Goal: Task Accomplishment & Management: Use online tool/utility

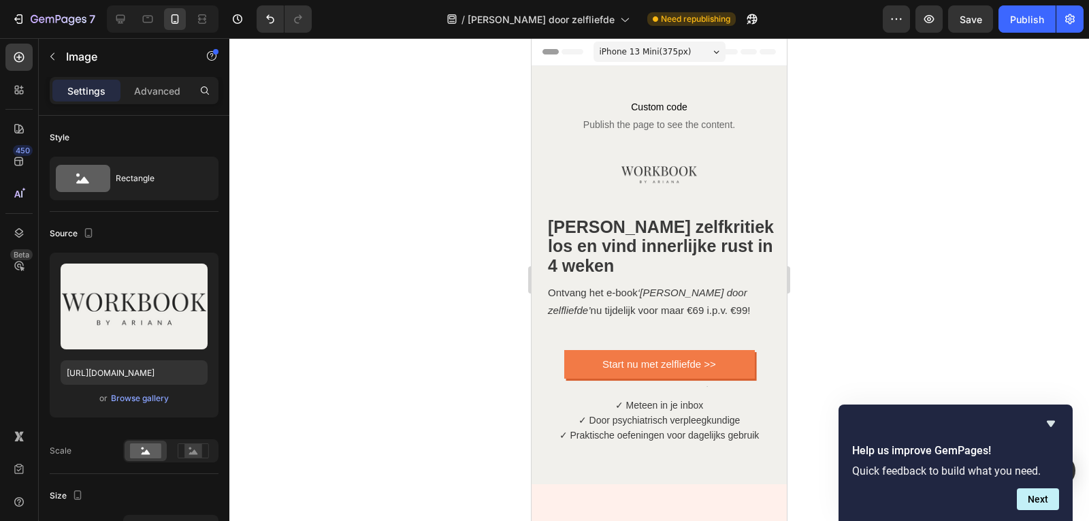
scroll to position [37, 0]
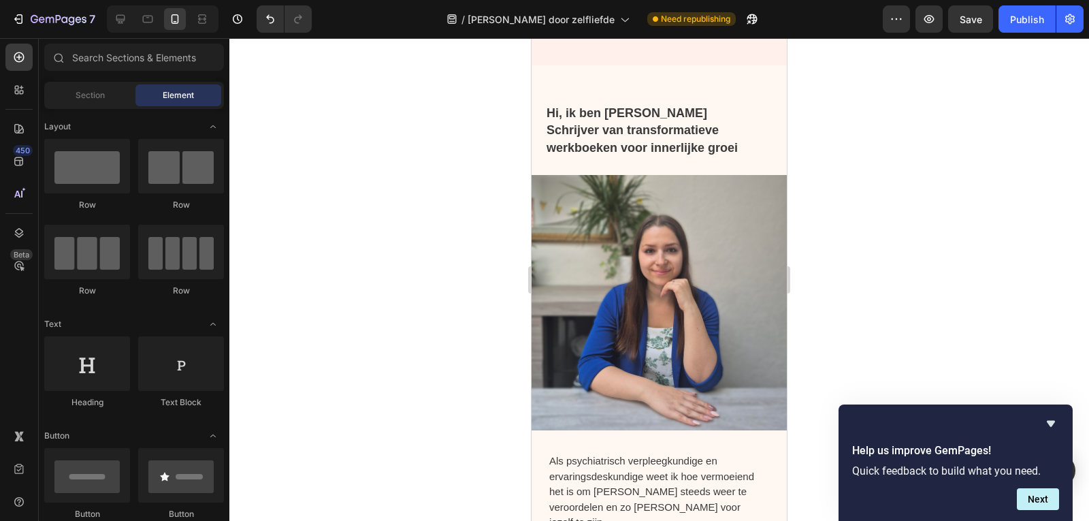
drag, startPoint x: 531, startPoint y: 38, endPoint x: 1334, endPoint y: 162, distance: 811.7
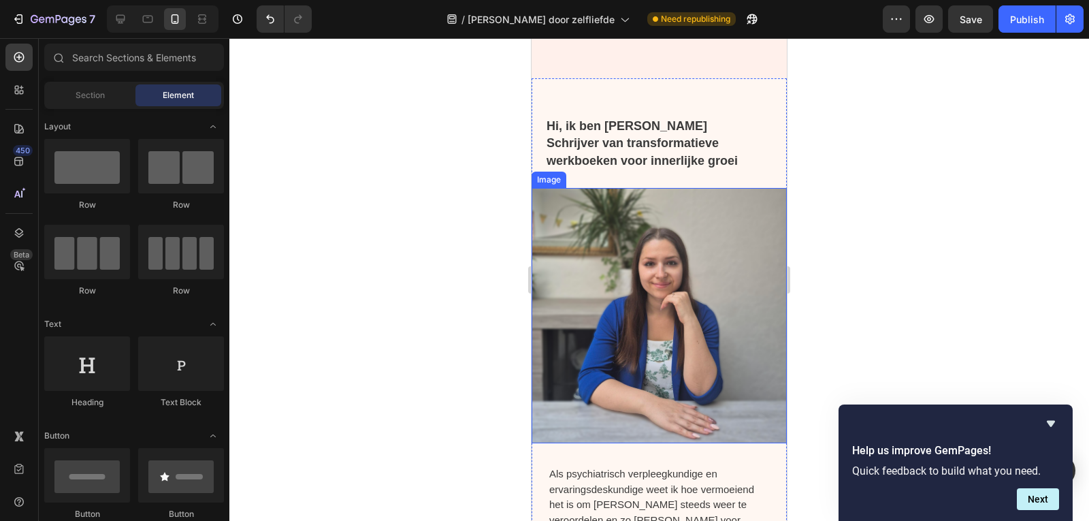
click at [672, 281] on img at bounding box center [658, 315] width 255 height 255
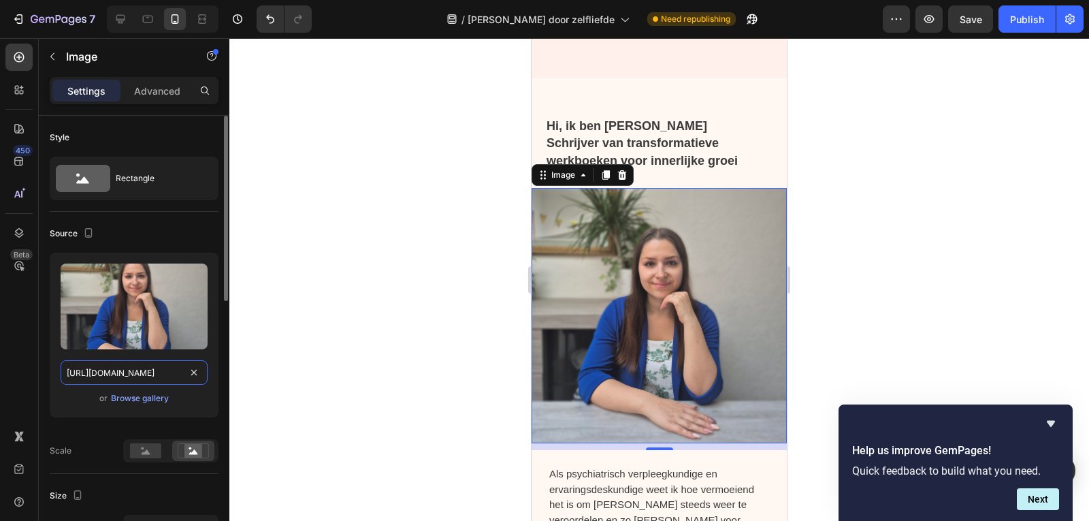
click at [110, 376] on input "https://cdn.shopify.com/s/files/1/0832/1984/1364/files/gempages_557294611572196…" at bounding box center [134, 372] width 147 height 24
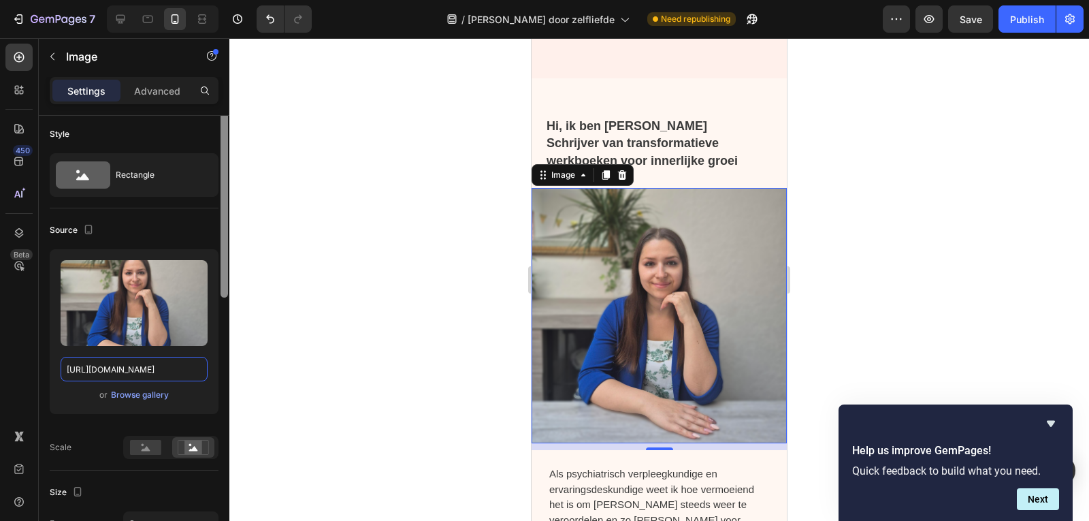
scroll to position [0, 0]
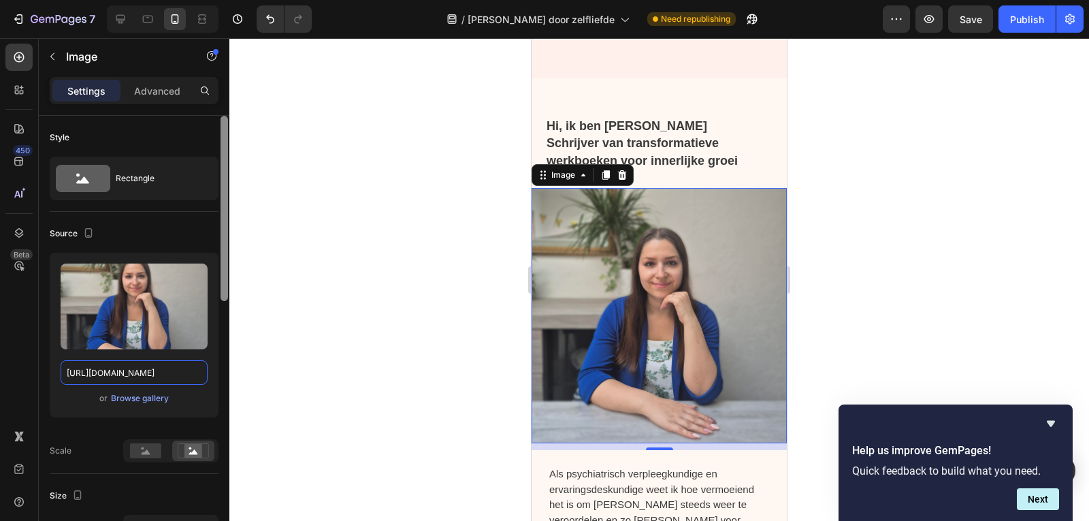
click at [219, 236] on div at bounding box center [224, 338] width 10 height 444
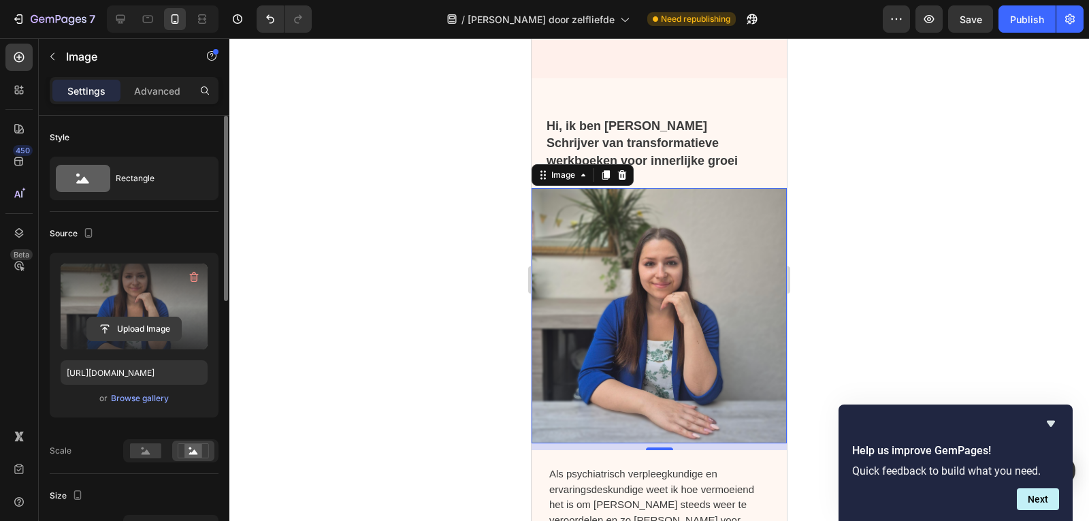
click at [150, 323] on input "file" at bounding box center [134, 328] width 94 height 23
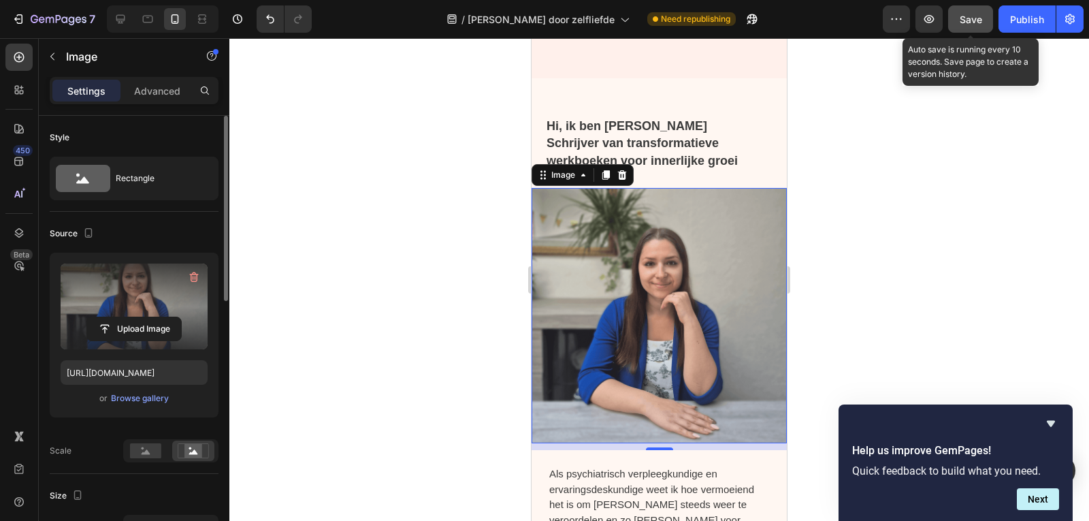
click at [972, 27] on button "Save" at bounding box center [970, 18] width 45 height 27
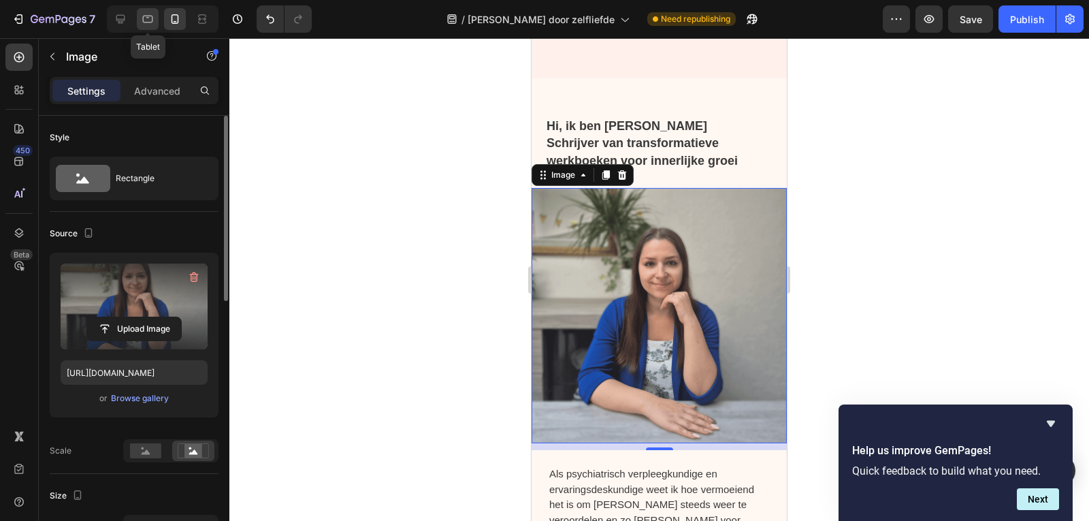
click at [153, 20] on icon at bounding box center [148, 19] width 14 height 14
type input "https://cdn.shopify.com/s/files/1/0832/1984/1364/files/gempages_557294611572196…"
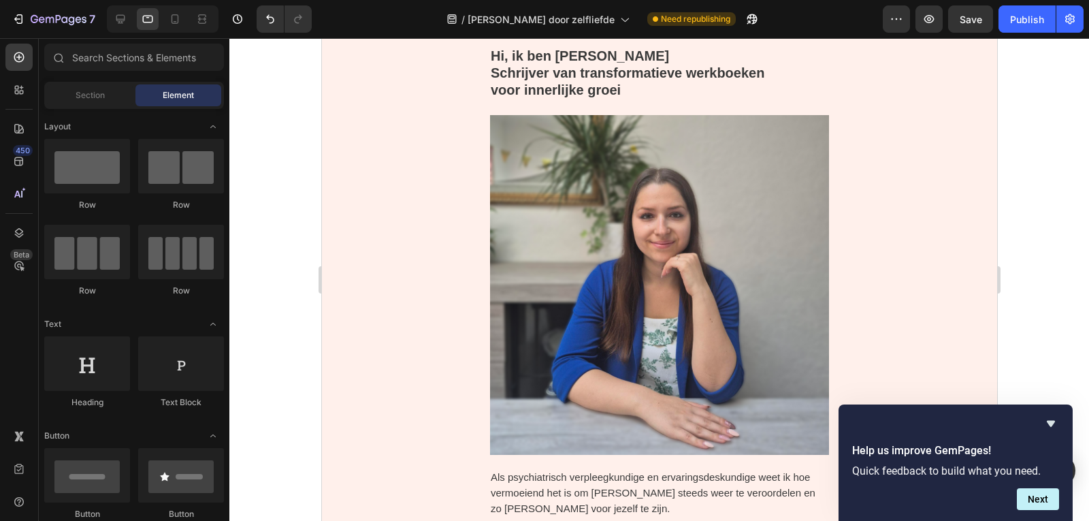
scroll to position [1198, 0]
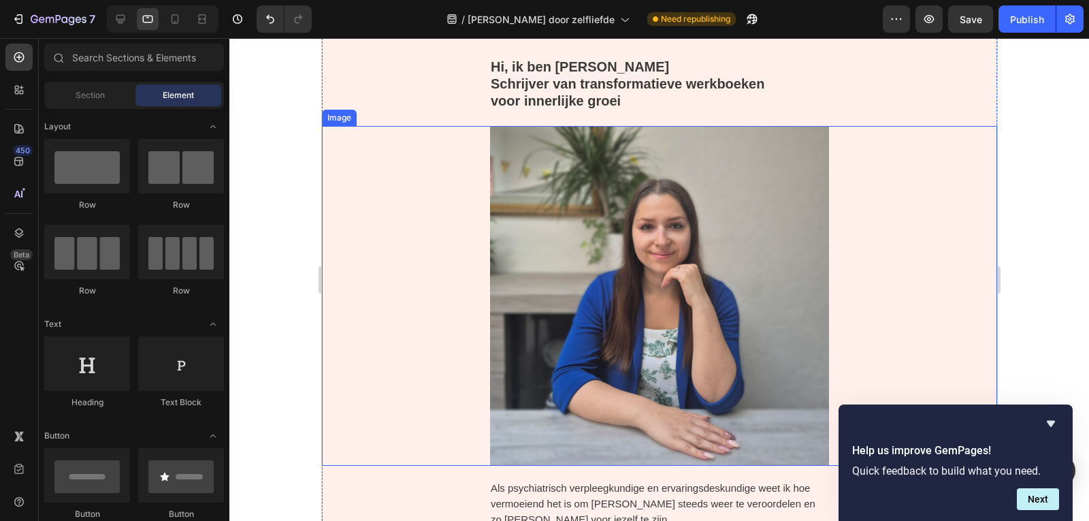
click at [632, 302] on img at bounding box center [659, 295] width 452 height 339
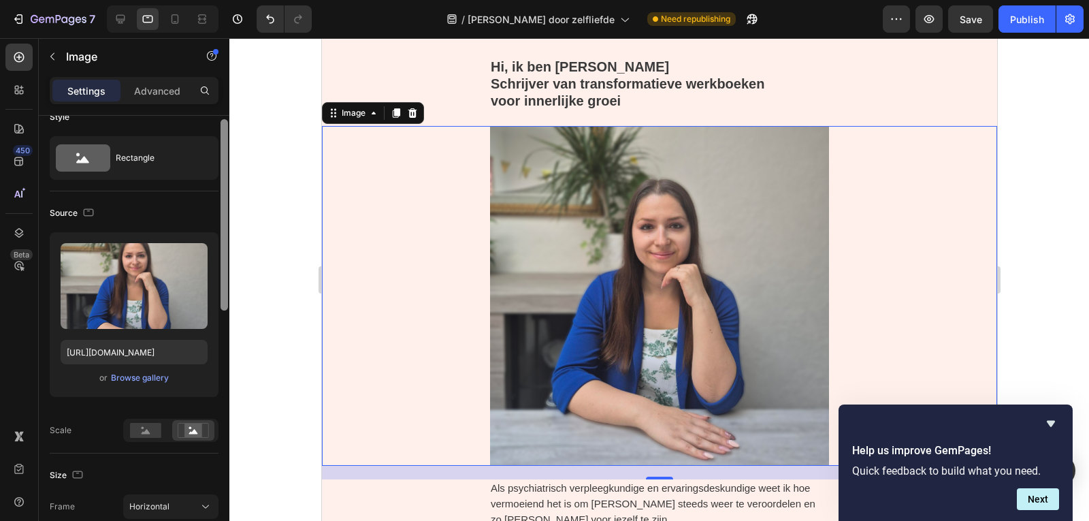
scroll to position [16, 0]
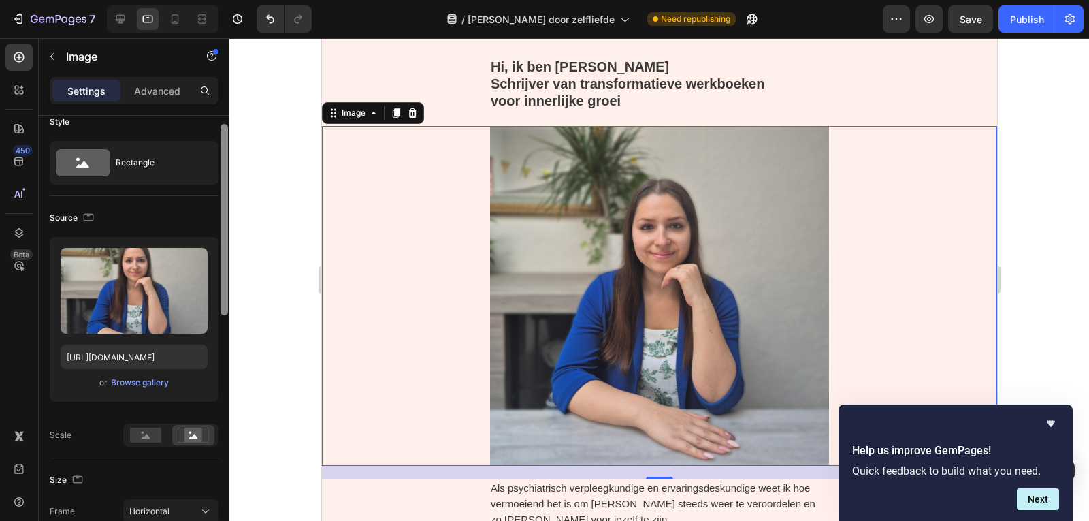
click at [225, 267] on div at bounding box center [223, 219] width 7 height 191
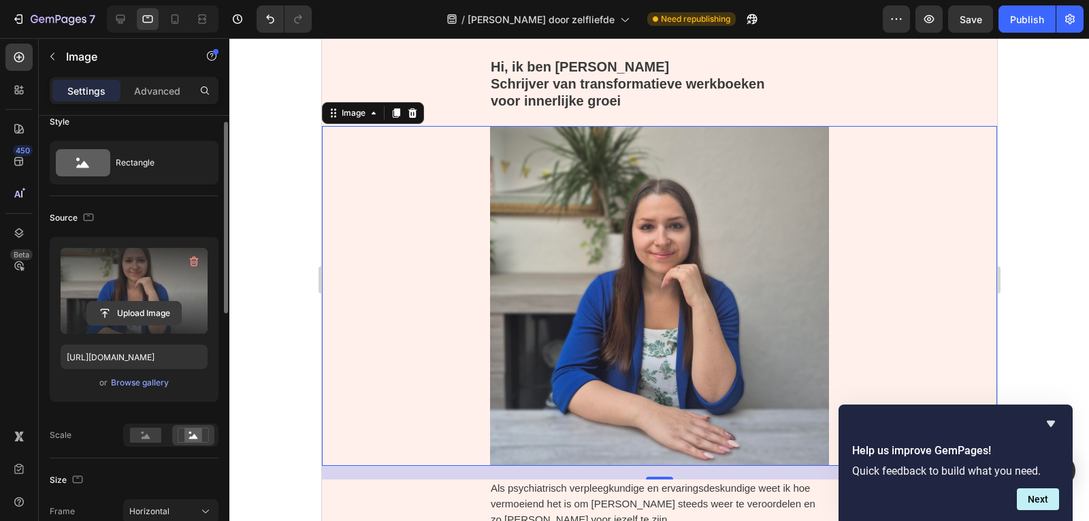
click at [156, 307] on input "file" at bounding box center [134, 312] width 94 height 23
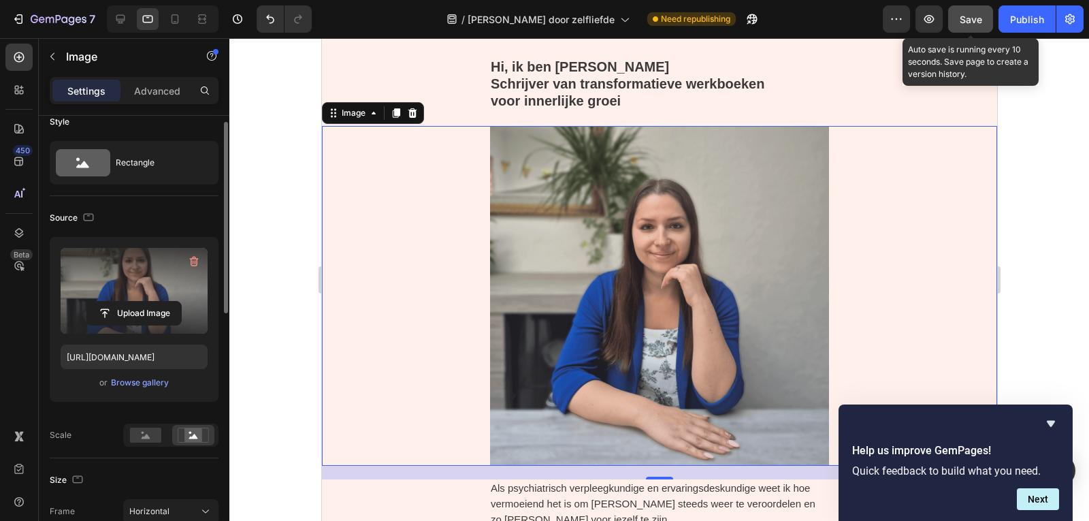
click at [967, 20] on span "Save" at bounding box center [970, 20] width 22 height 12
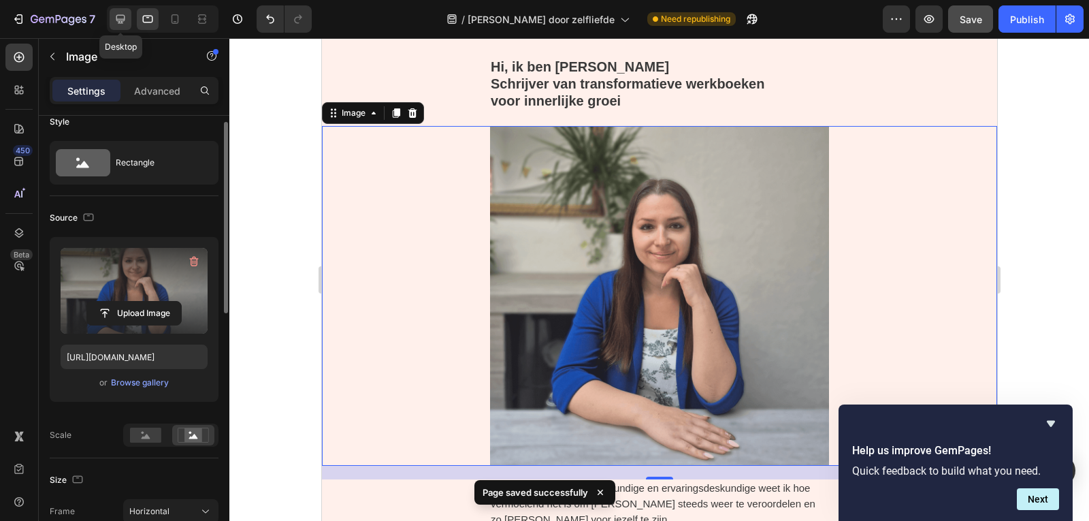
click at [118, 20] on icon at bounding box center [120, 19] width 9 height 9
type input "https://cdn.shopify.com/s/files/1/0832/1984/1364/files/gempages_557294611572196…"
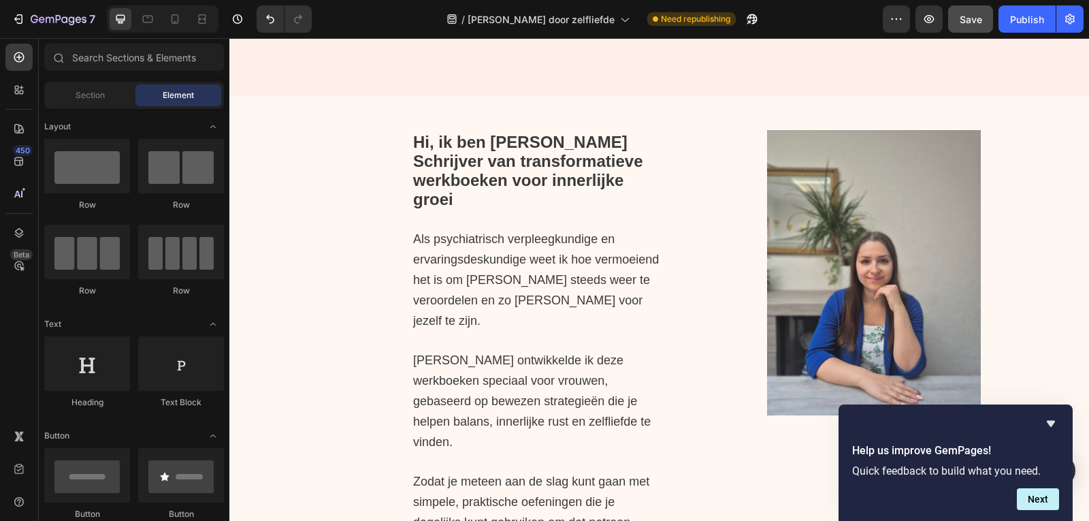
scroll to position [1305, 0]
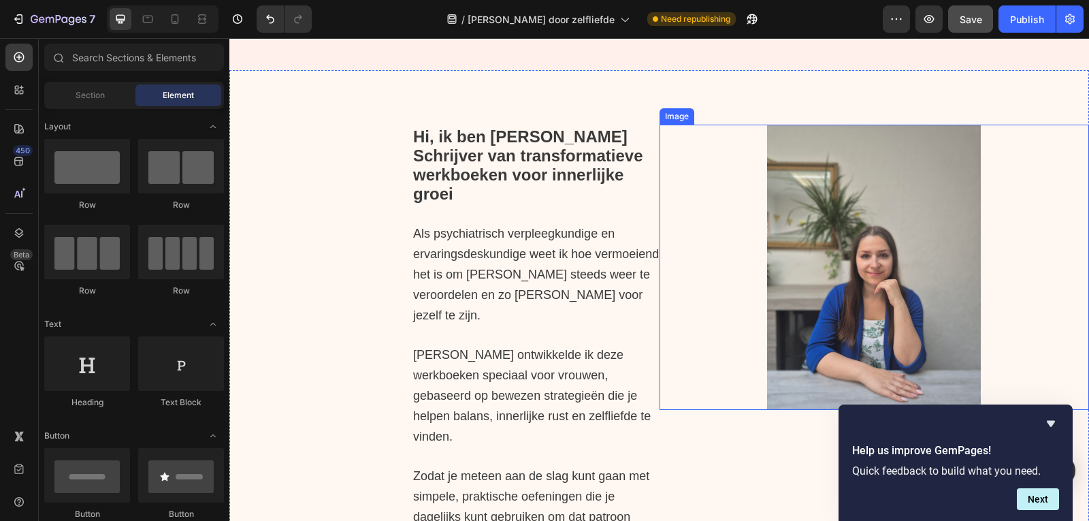
click at [887, 240] on img at bounding box center [874, 267] width 214 height 284
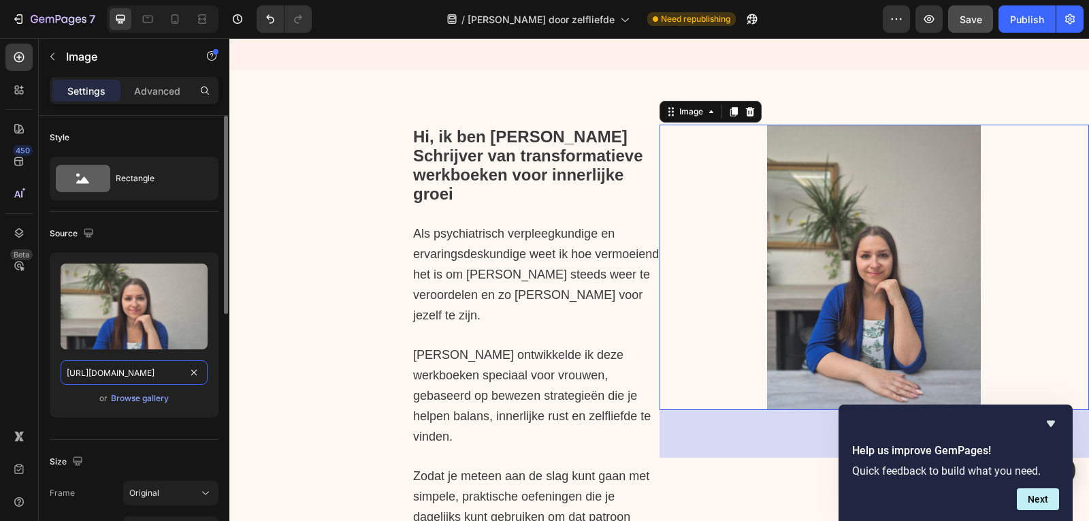
click at [139, 369] on input "https://cdn.shopify.com/s/files/1/0832/1984/1364/files/gempages_557294611572196…" at bounding box center [134, 372] width 147 height 24
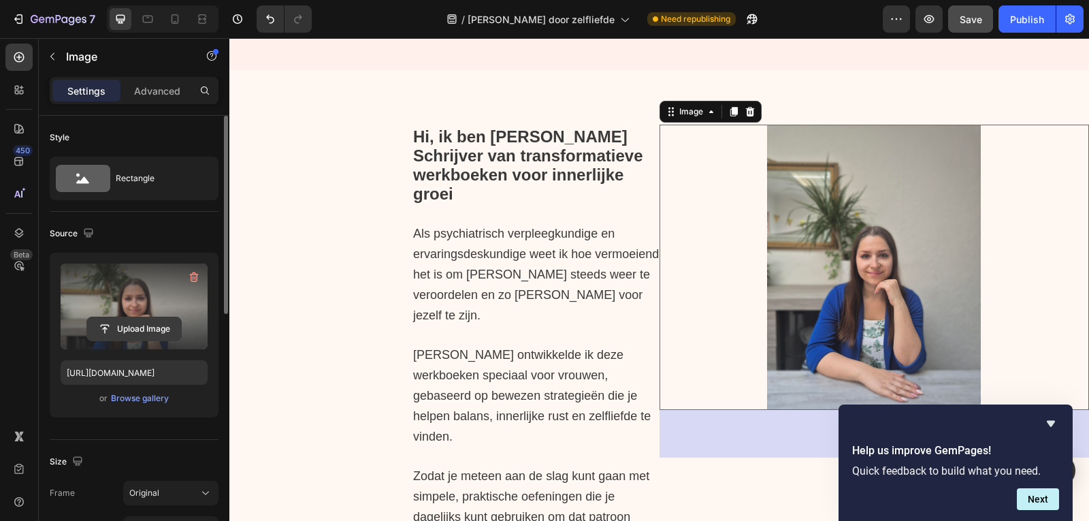
click at [153, 326] on input "file" at bounding box center [134, 328] width 94 height 23
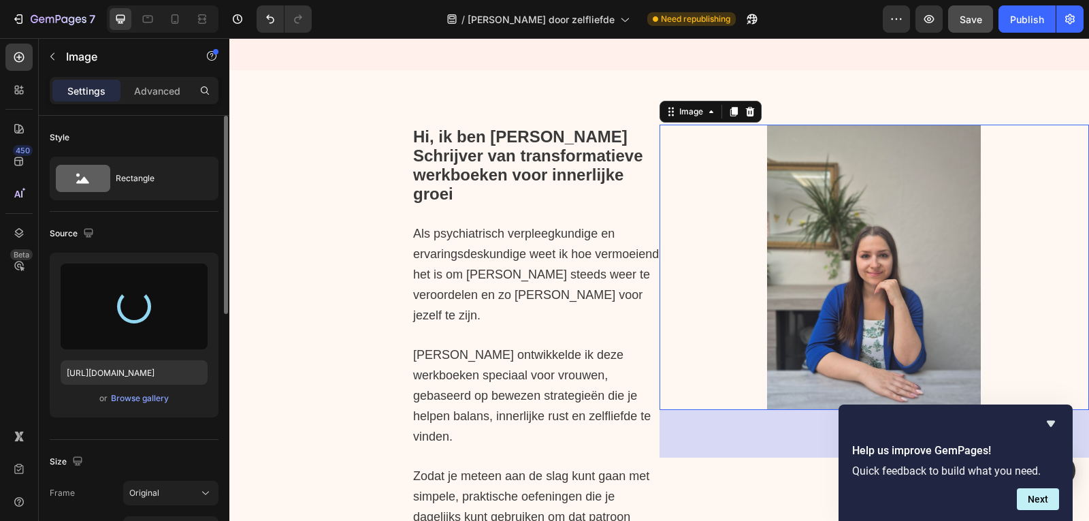
type input "https://cdn.shopify.com/s/files/1/0832/1984/1364/files/gempages_557294611572196…"
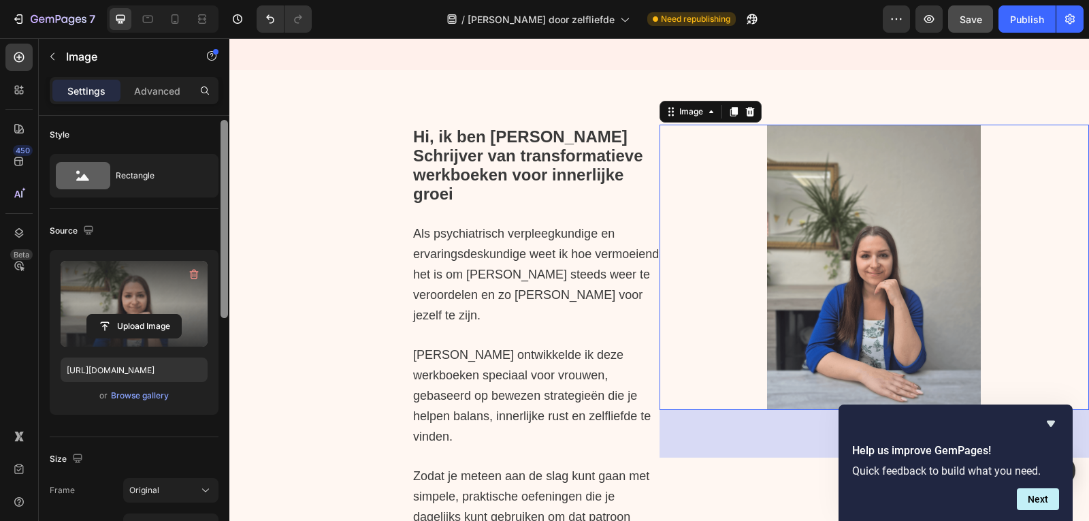
scroll to position [1, 0]
click at [221, 284] on div at bounding box center [223, 215] width 7 height 198
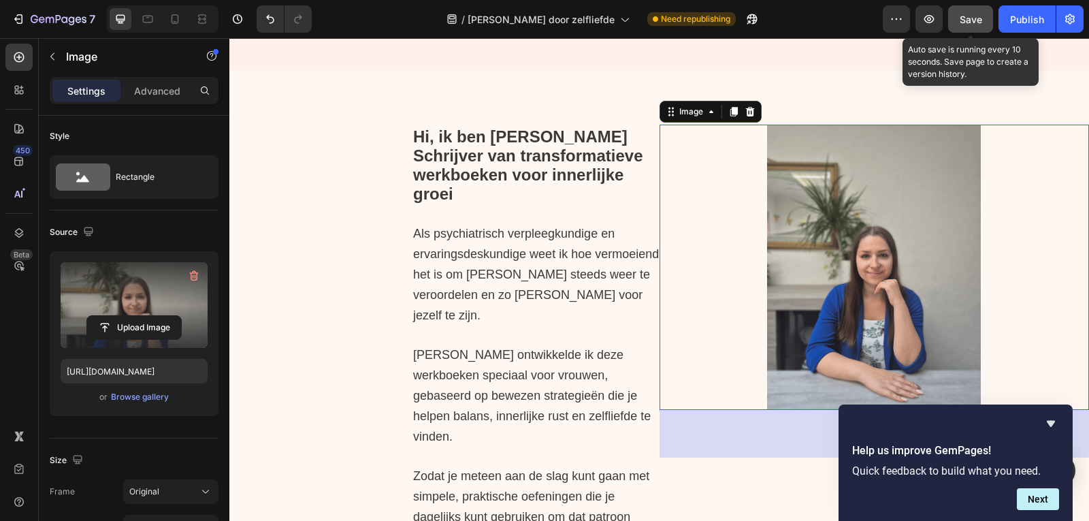
click at [974, 20] on span "Save" at bounding box center [970, 20] width 22 height 12
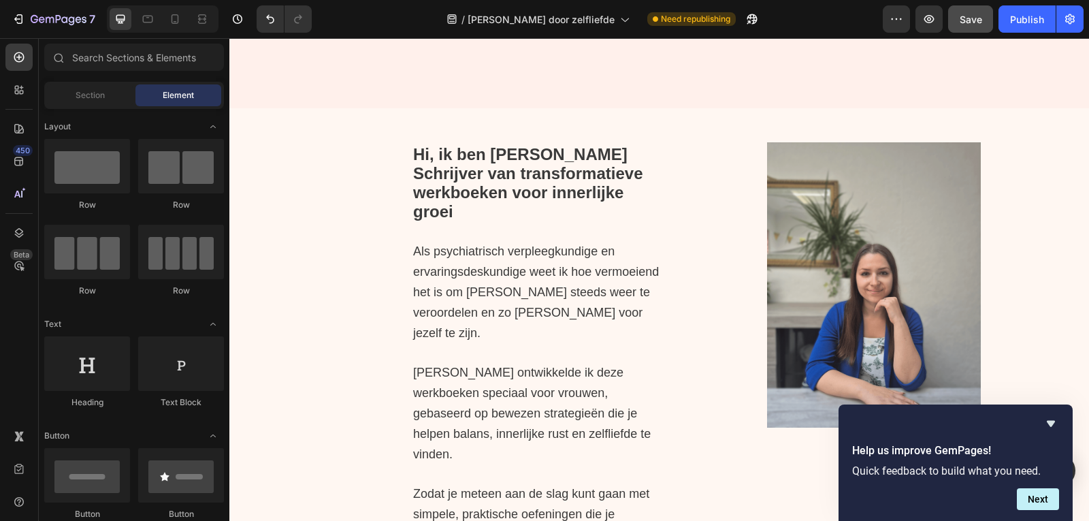
scroll to position [1279, 0]
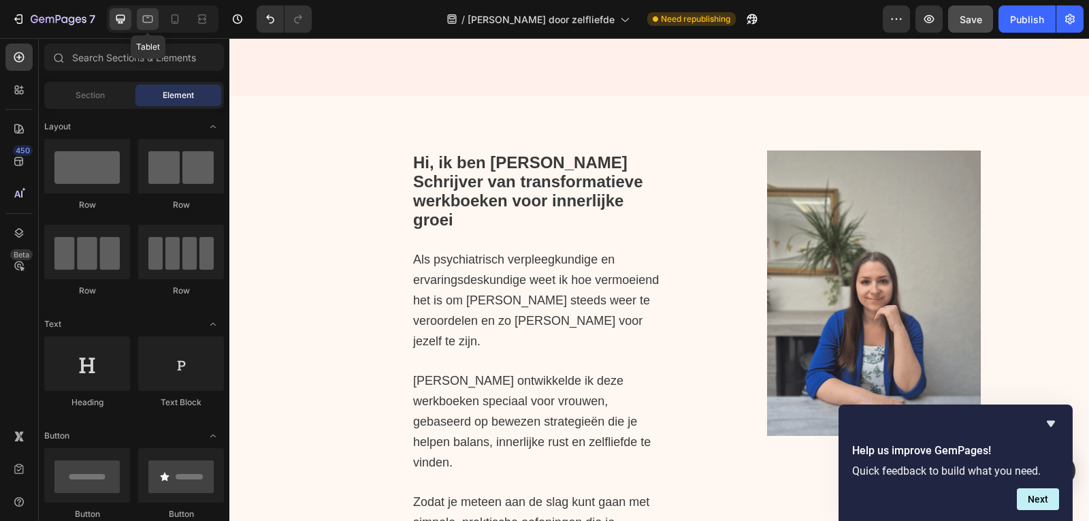
click at [149, 23] on icon at bounding box center [148, 19] width 14 height 14
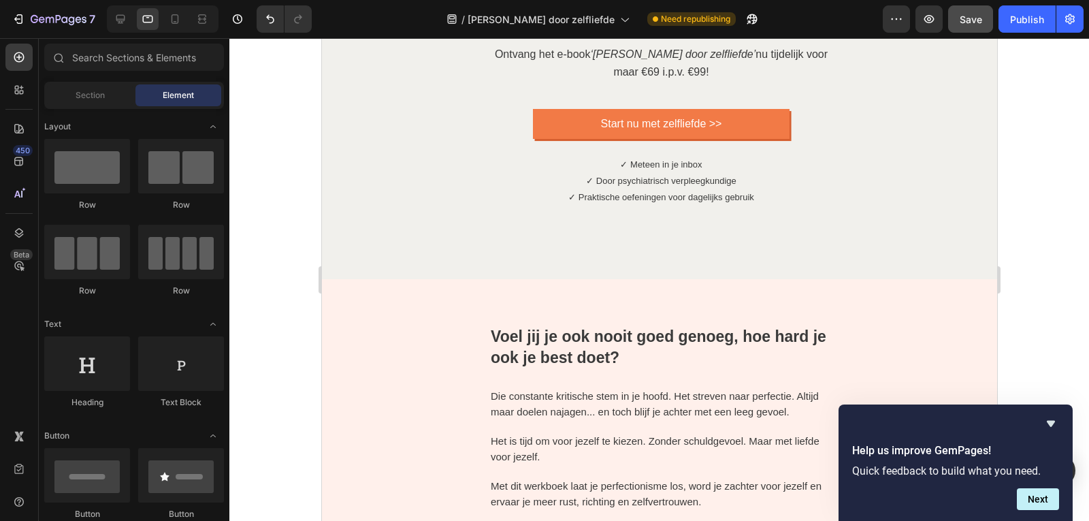
scroll to position [7, 0]
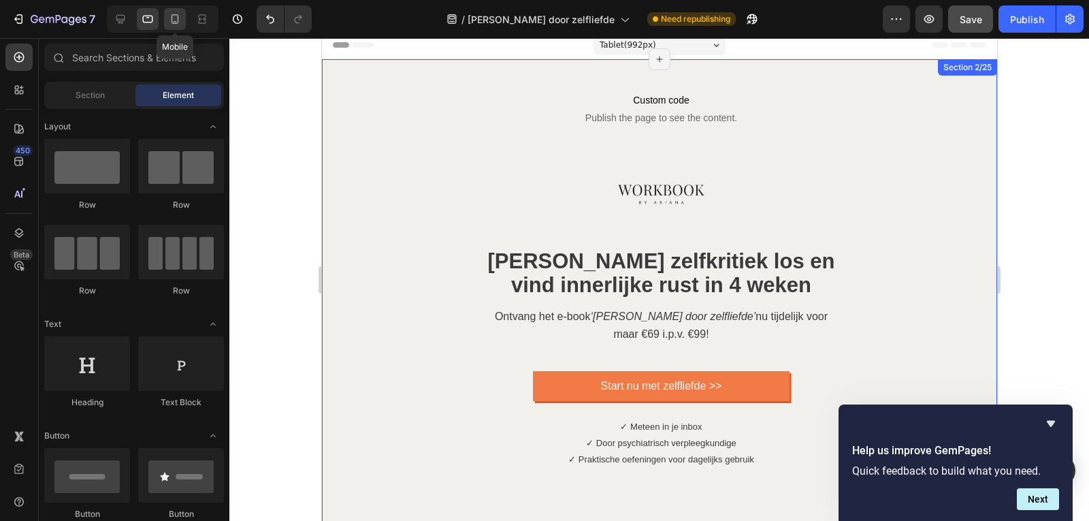
click at [169, 19] on icon at bounding box center [175, 19] width 14 height 14
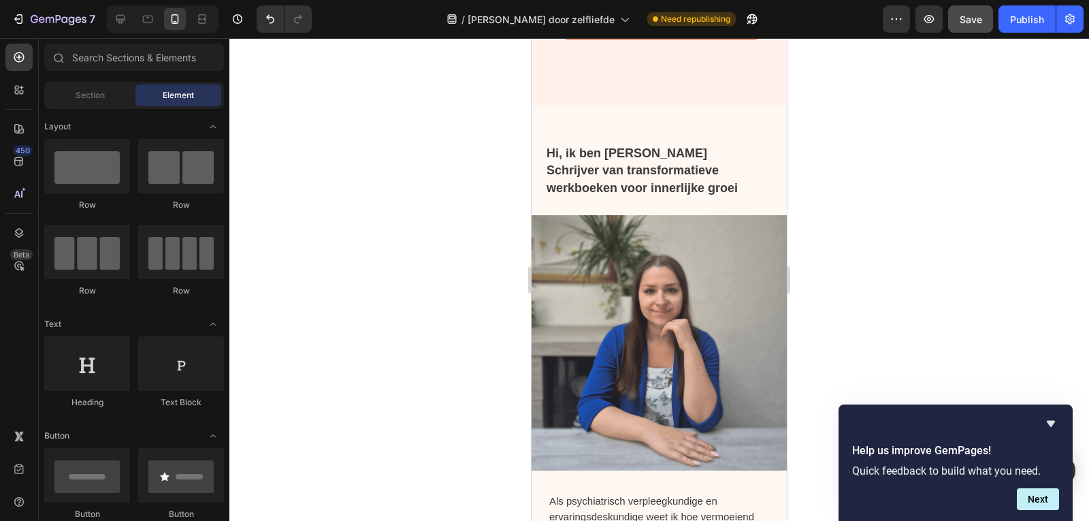
scroll to position [1108, 0]
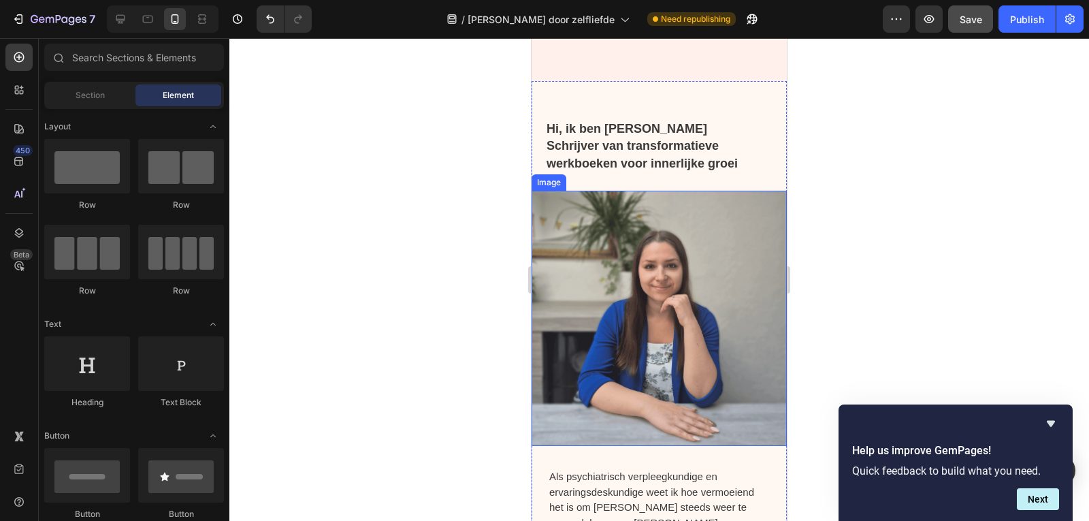
click at [576, 277] on img at bounding box center [658, 318] width 255 height 255
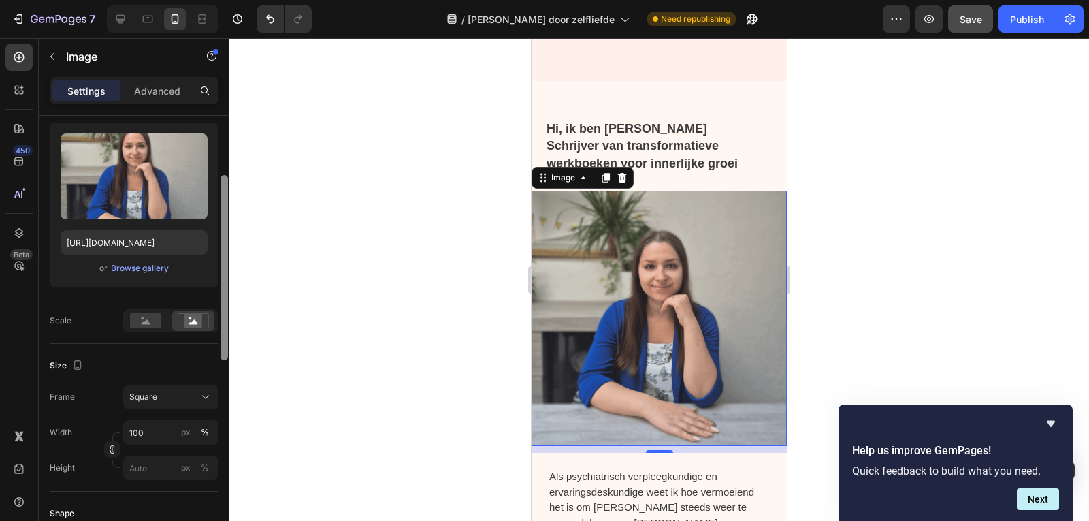
scroll to position [133, 0]
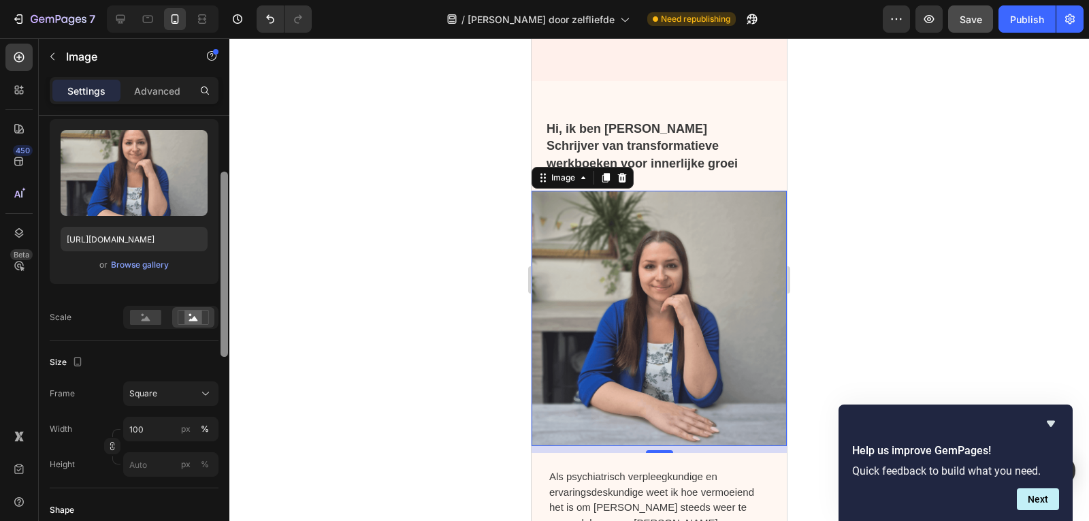
drag, startPoint x: 225, startPoint y: 182, endPoint x: 227, endPoint y: 237, distance: 55.2
click at [227, 237] on div at bounding box center [223, 263] width 7 height 185
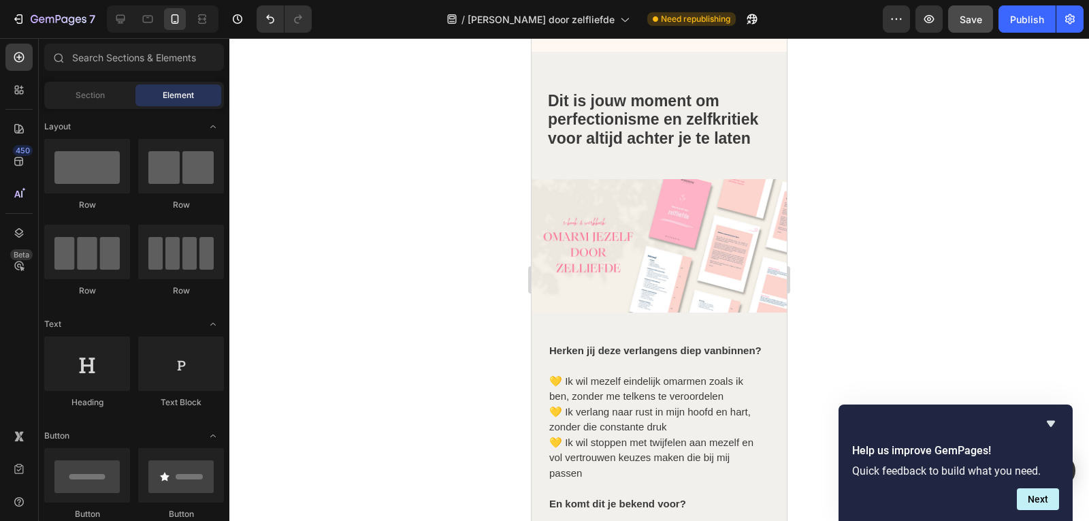
scroll to position [1772, 0]
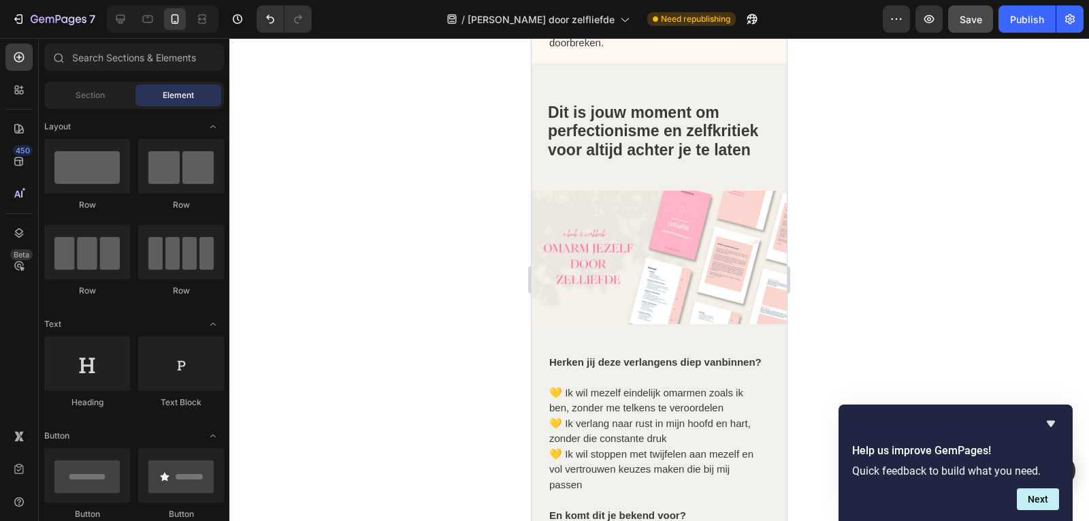
drag, startPoint x: 782, startPoint y: 131, endPoint x: 1324, endPoint y: 205, distance: 546.8
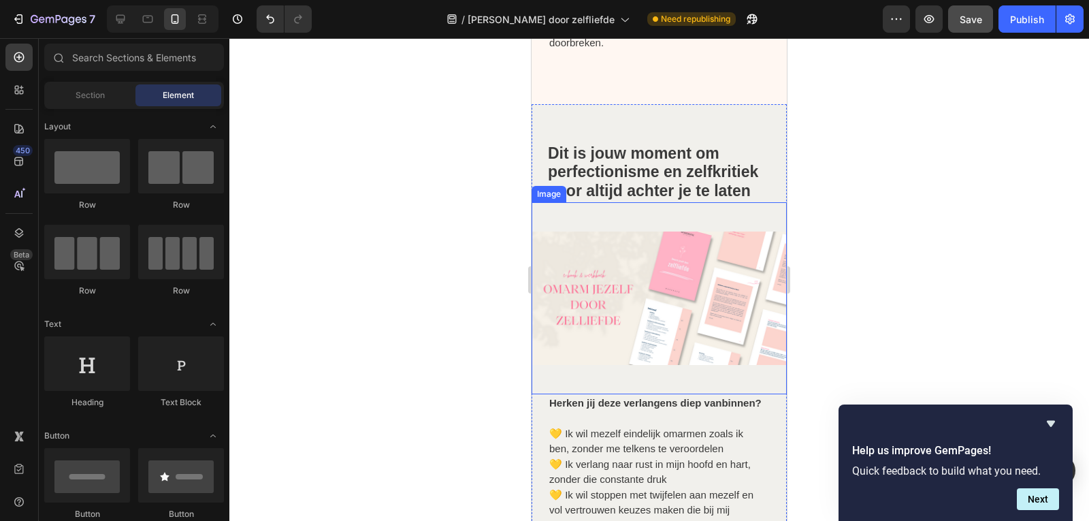
click at [715, 257] on img at bounding box center [658, 297] width 255 height 191
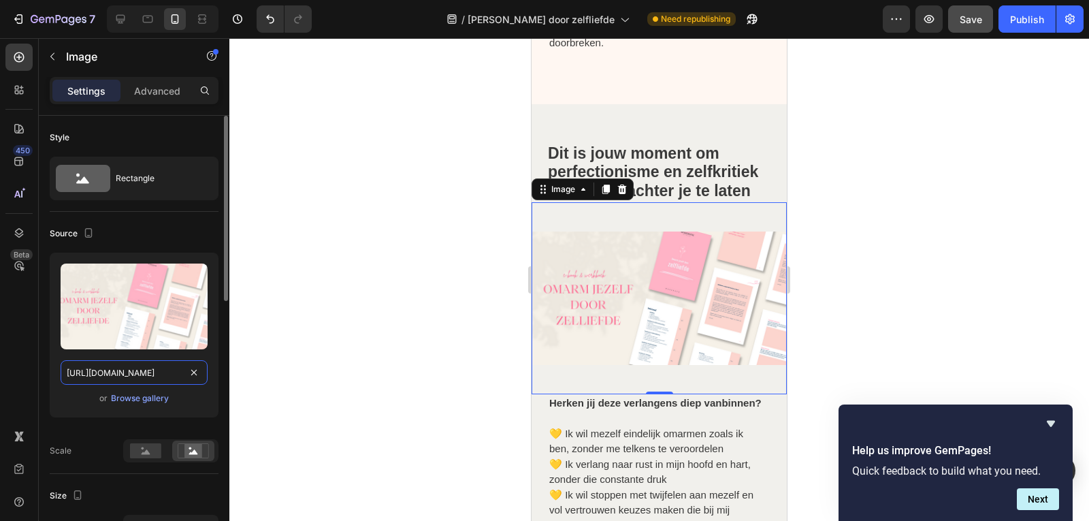
click at [129, 367] on input "https://cdn.shopify.com/s/files/1/0832/1984/1364/files/gempages_557294611572196…" at bounding box center [134, 372] width 147 height 24
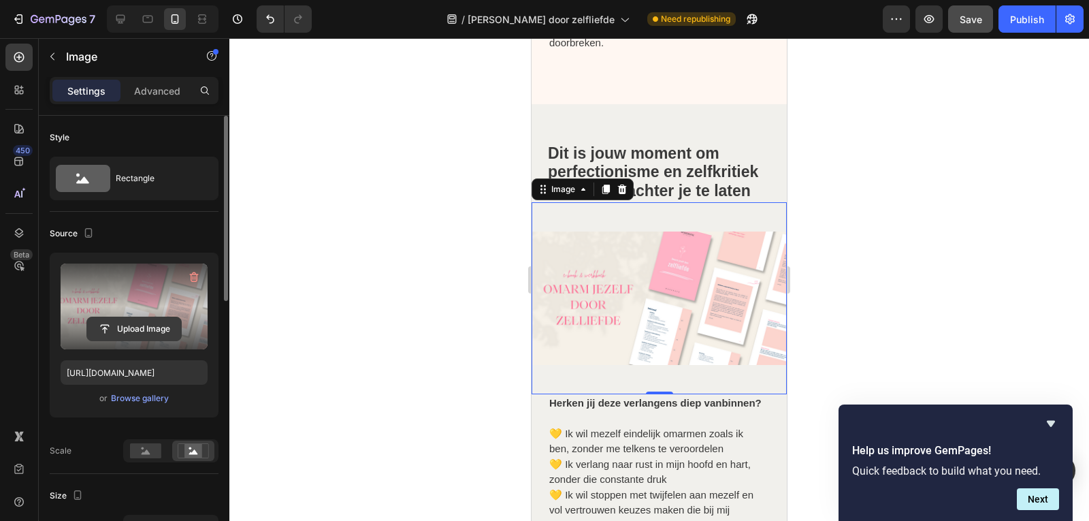
click at [135, 323] on input "file" at bounding box center [134, 328] width 94 height 23
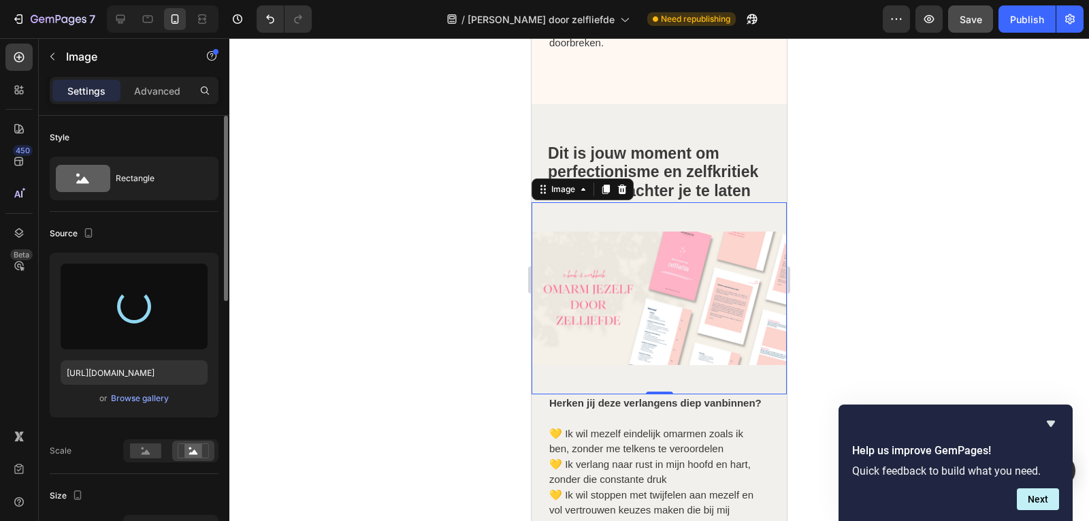
type input "[URL][DOMAIN_NAME]"
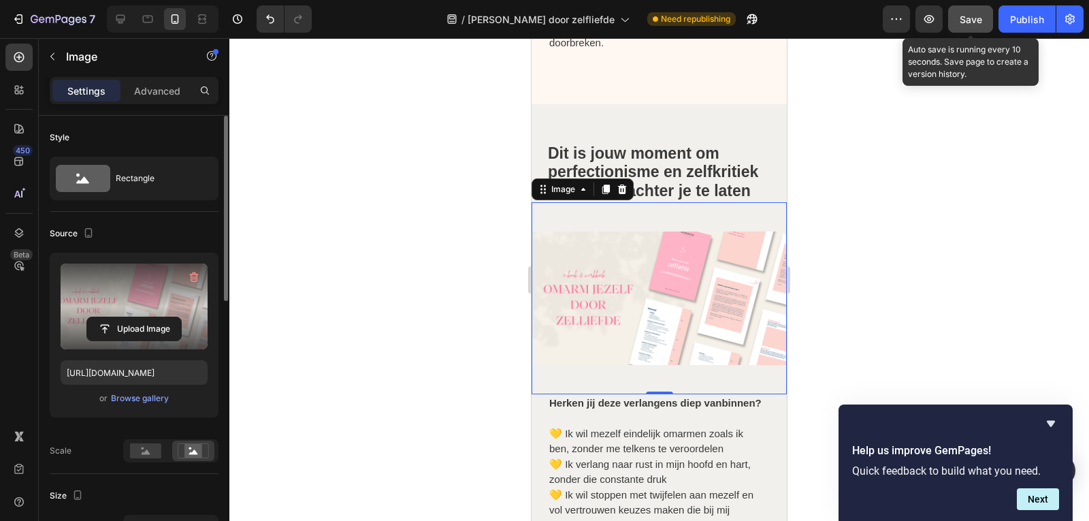
click at [970, 22] on span "Save" at bounding box center [970, 20] width 22 height 12
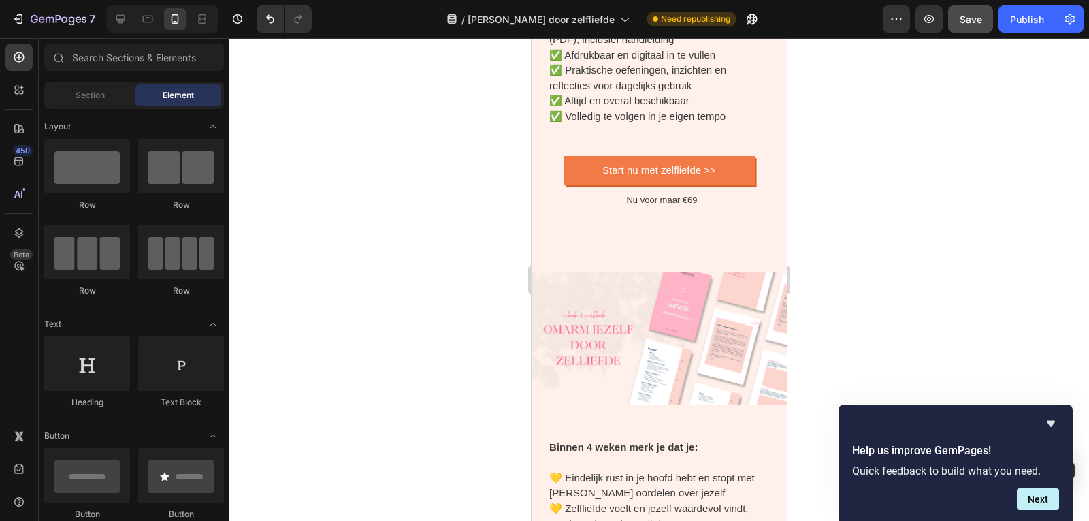
scroll to position [4001, 0]
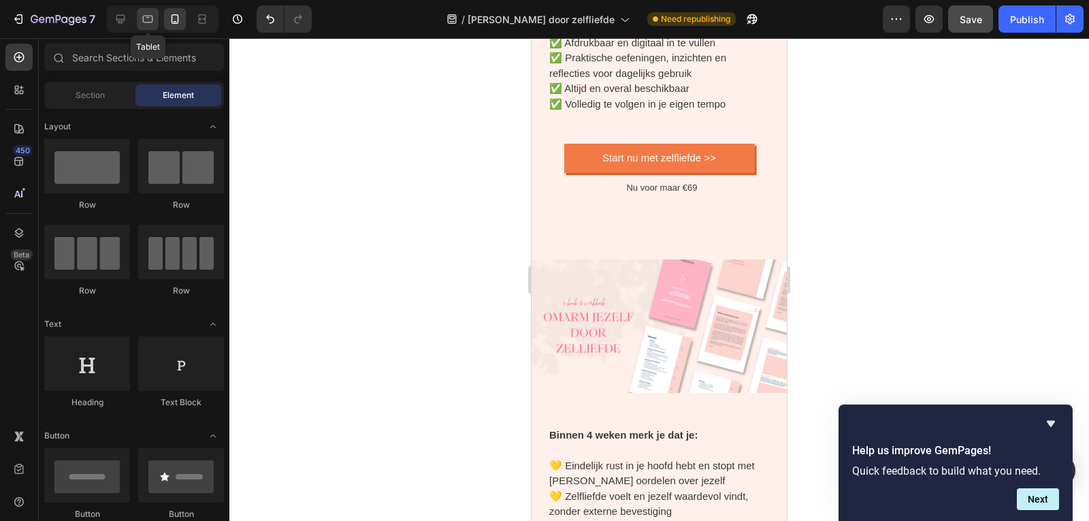
click at [146, 24] on icon at bounding box center [148, 19] width 14 height 14
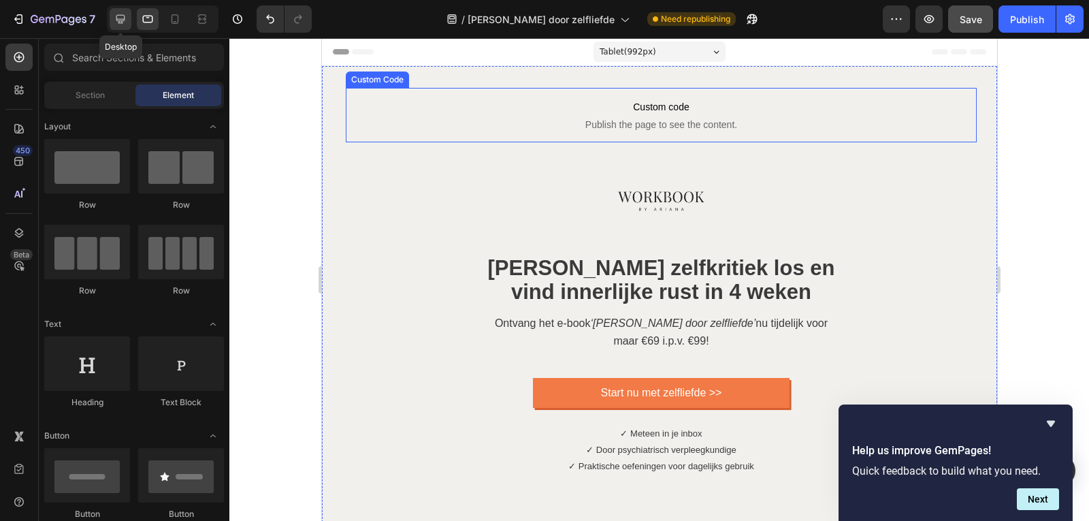
click at [110, 13] on div at bounding box center [121, 19] width 22 height 22
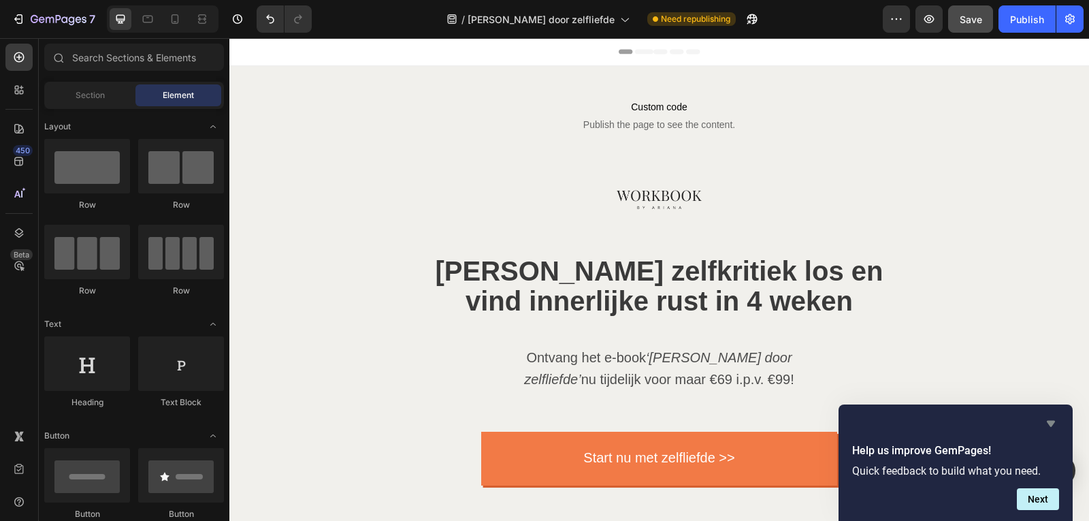
click at [1057, 424] on icon "Hide survey" at bounding box center [1050, 423] width 16 height 16
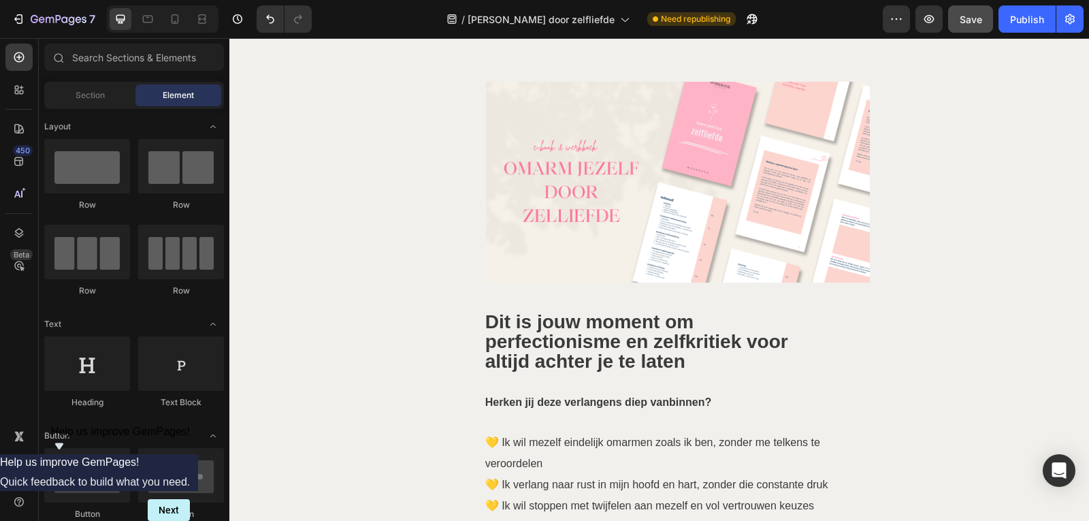
scroll to position [1891, 0]
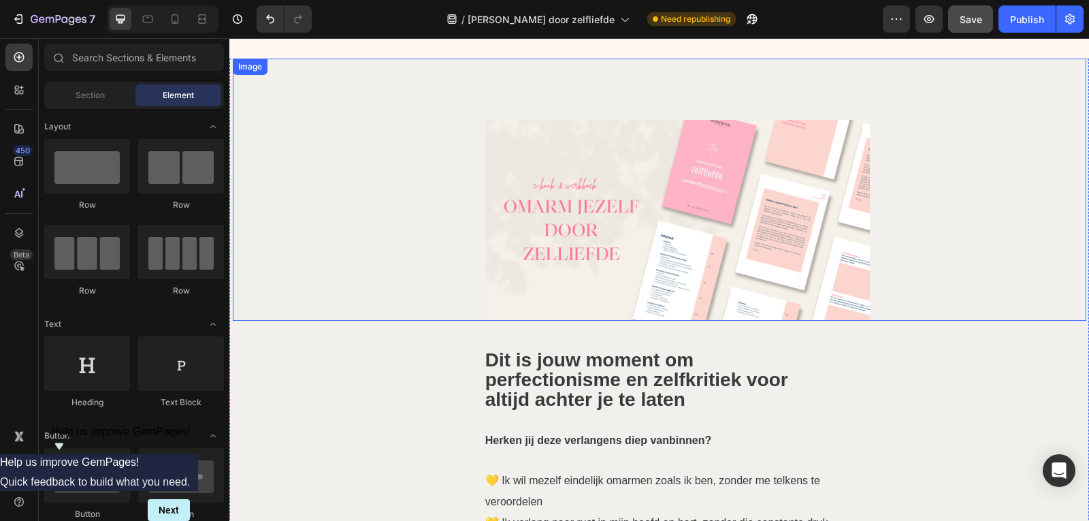
click at [731, 180] on img at bounding box center [678, 220] width 384 height 201
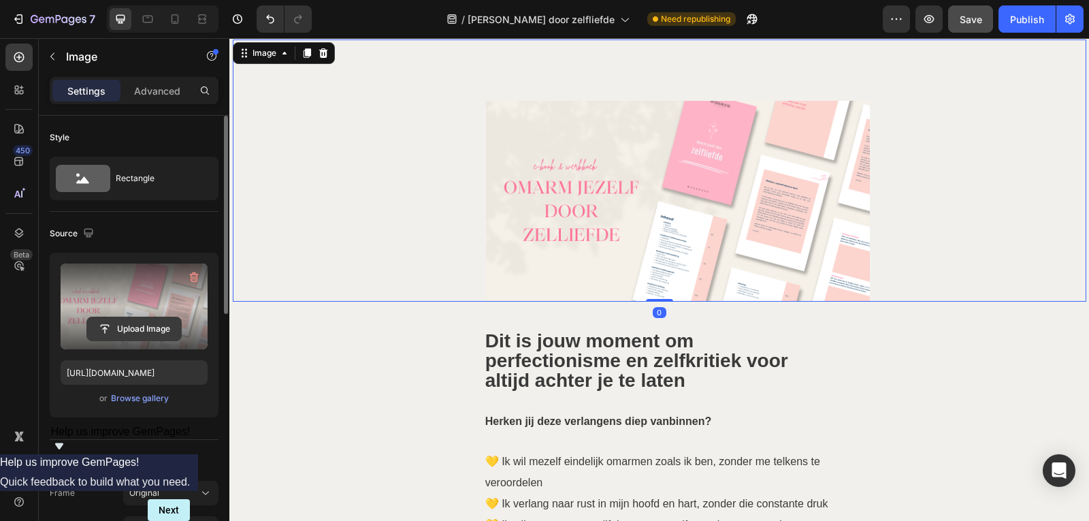
click at [162, 327] on input "file" at bounding box center [134, 328] width 94 height 23
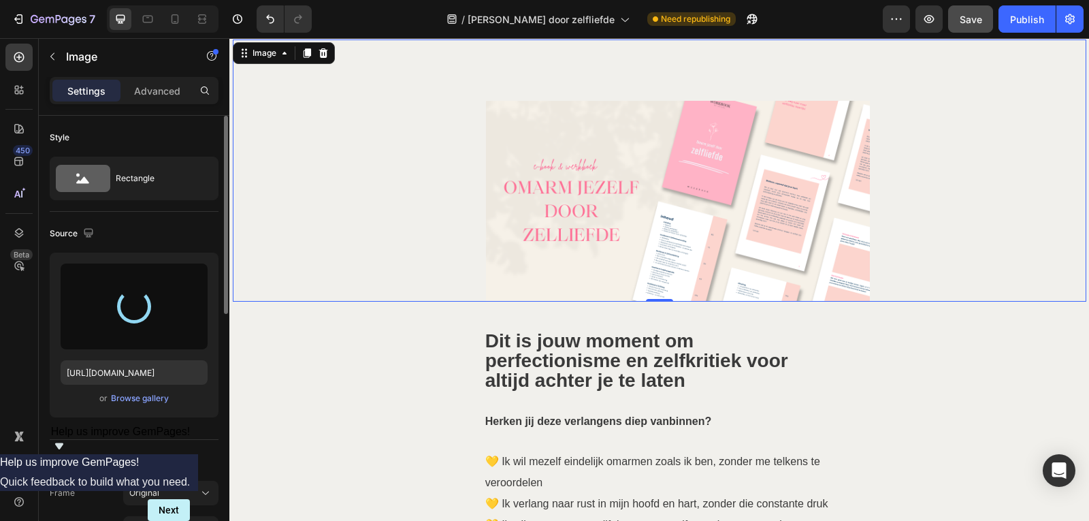
type input "[URL][DOMAIN_NAME]"
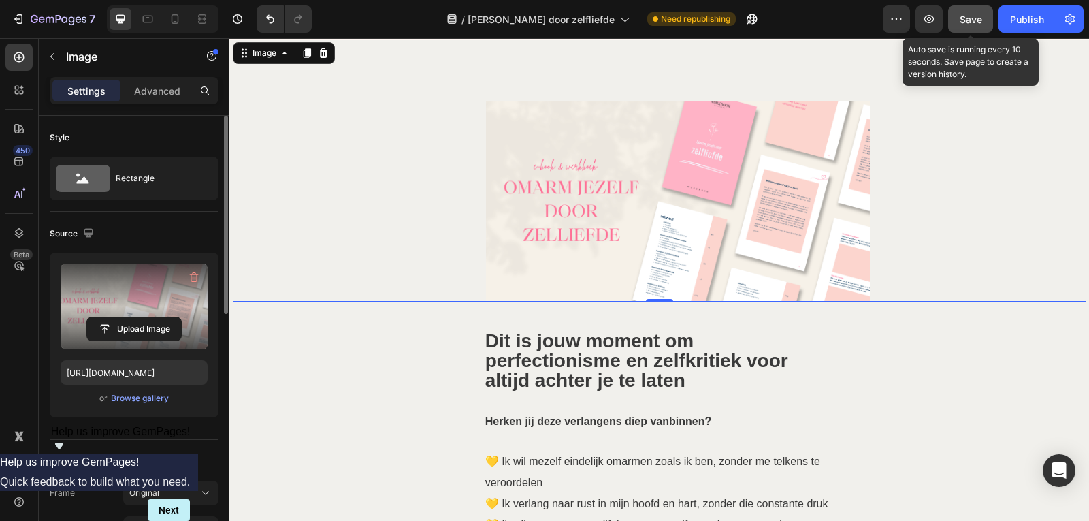
click at [981, 22] on span "Save" at bounding box center [970, 20] width 22 height 12
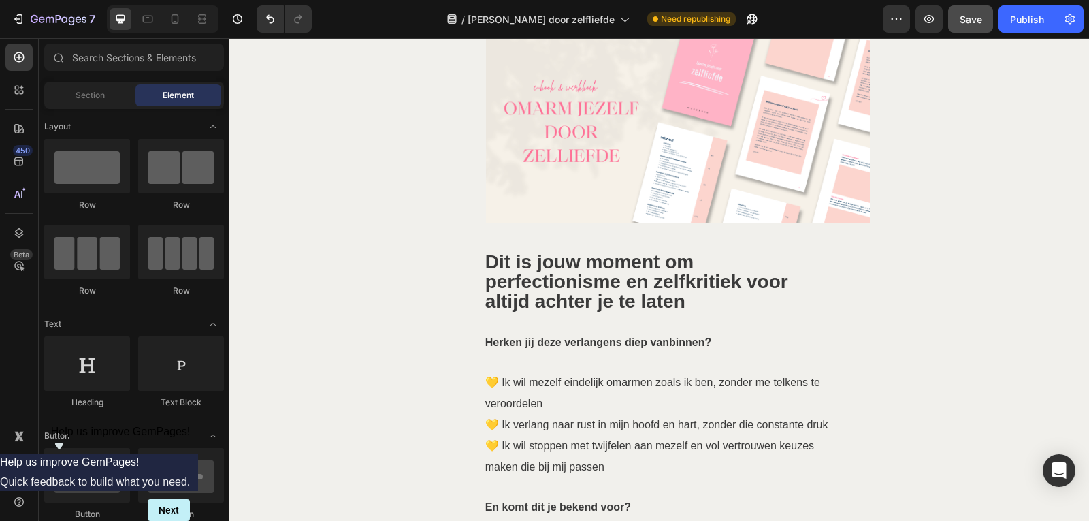
scroll to position [1842, 0]
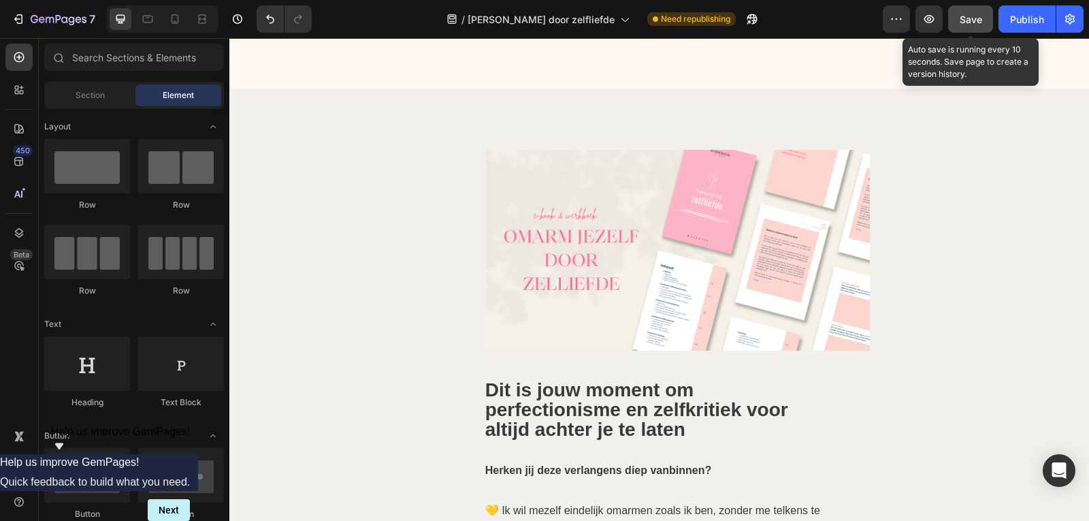
click at [966, 23] on span "Save" at bounding box center [970, 20] width 22 height 12
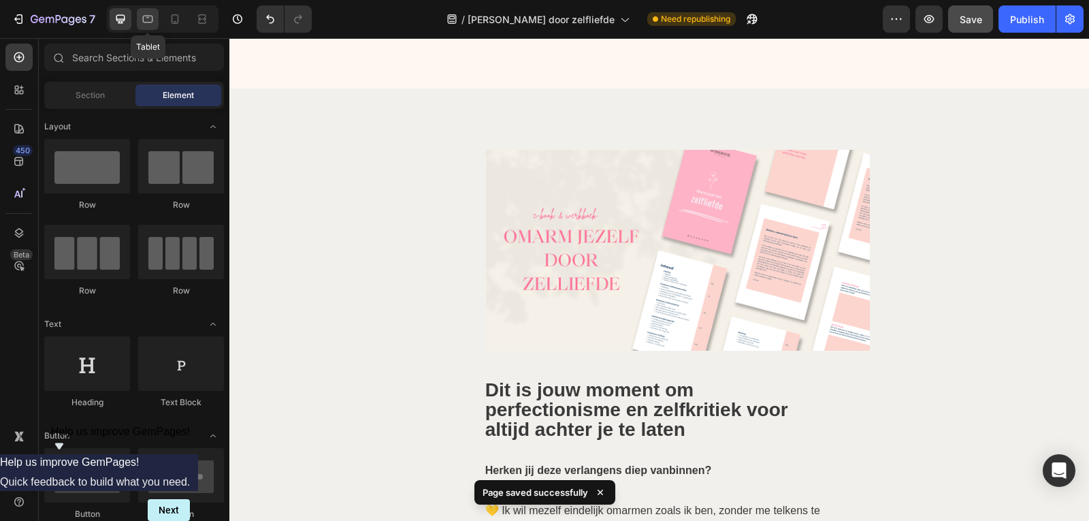
click at [153, 21] on icon at bounding box center [148, 19] width 14 height 14
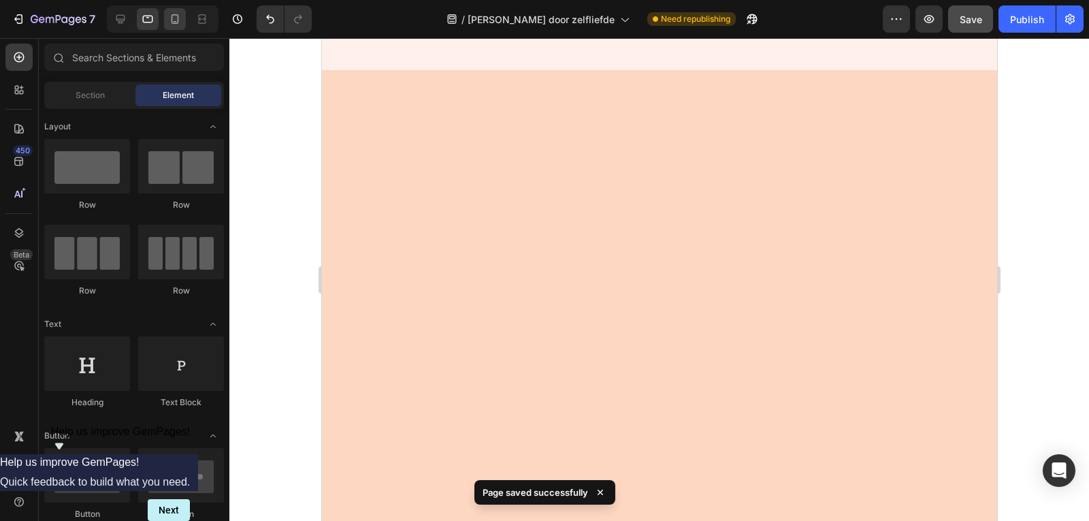
scroll to position [3421, 0]
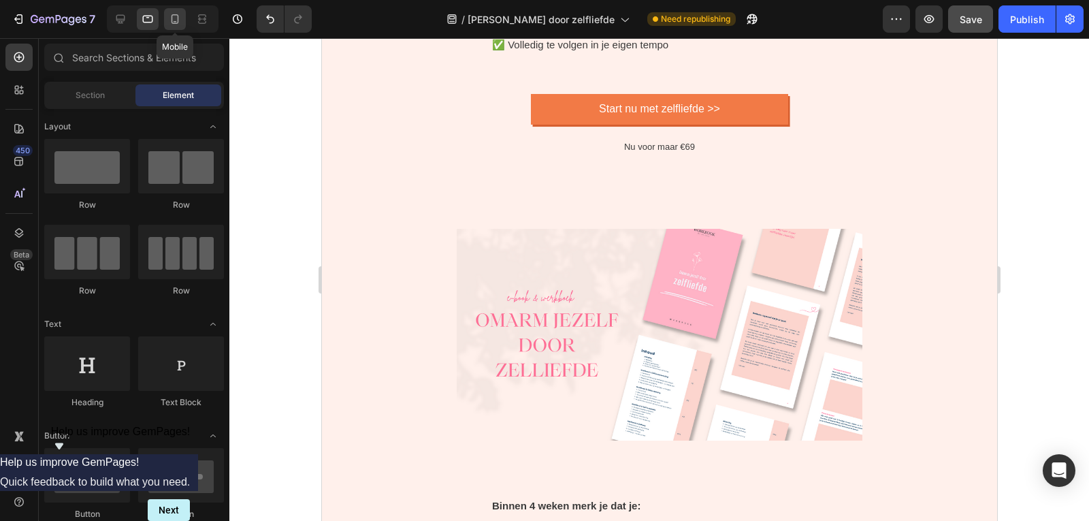
click at [171, 22] on icon at bounding box center [174, 19] width 7 height 10
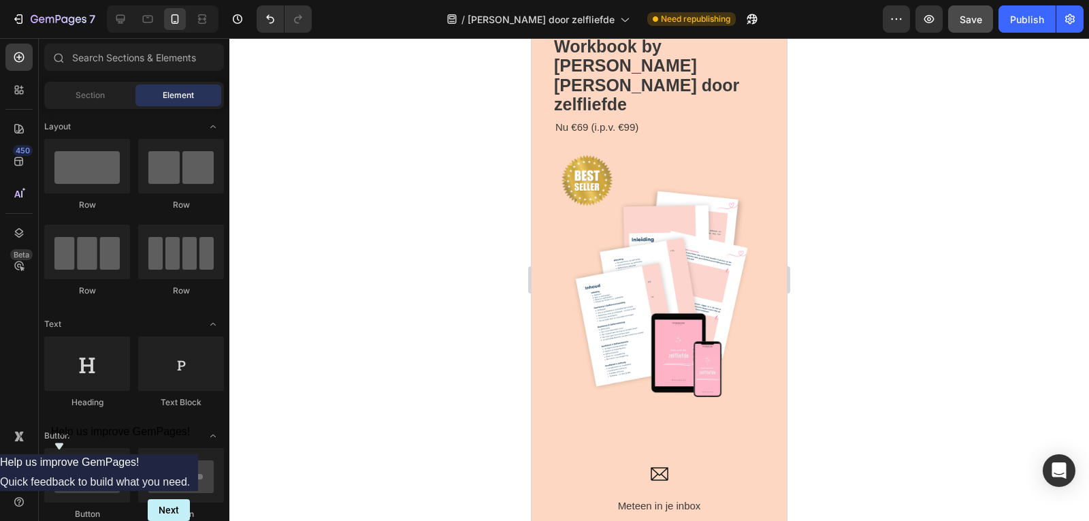
scroll to position [2741, 0]
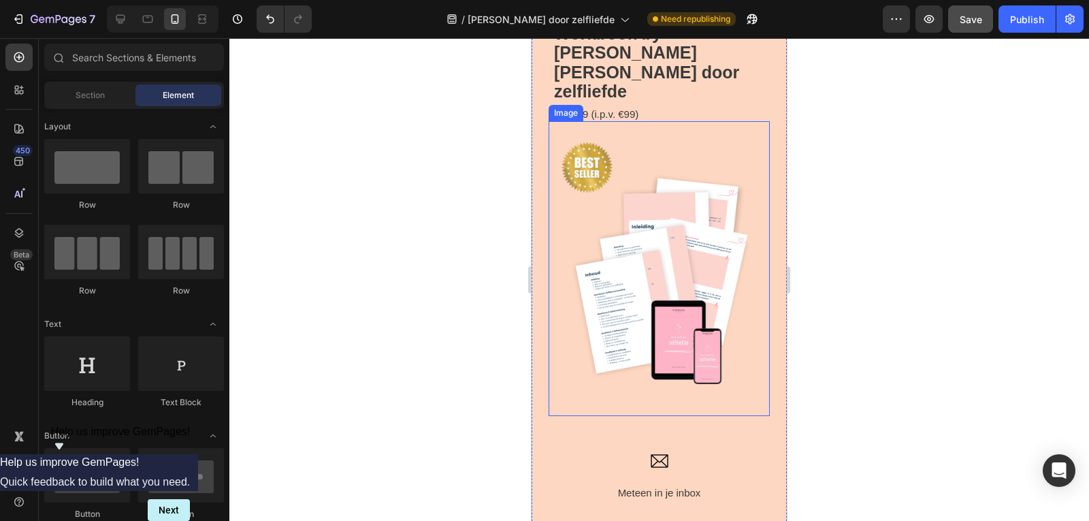
click at [717, 174] on img at bounding box center [658, 268] width 221 height 295
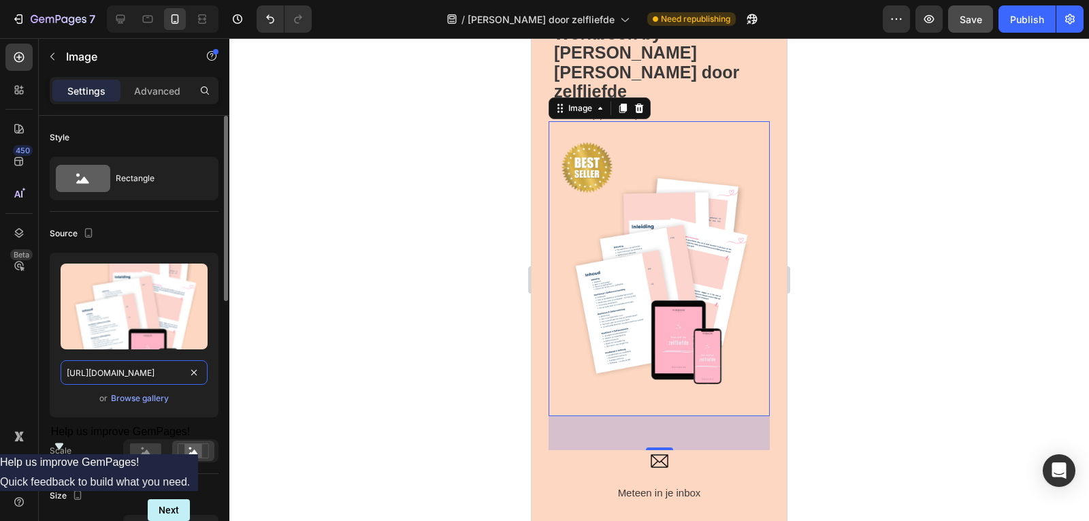
click at [124, 374] on input "https://cdn.shopify.com/s/files/1/0832/1984/1364/files/gempages_557294611572196…" at bounding box center [134, 372] width 147 height 24
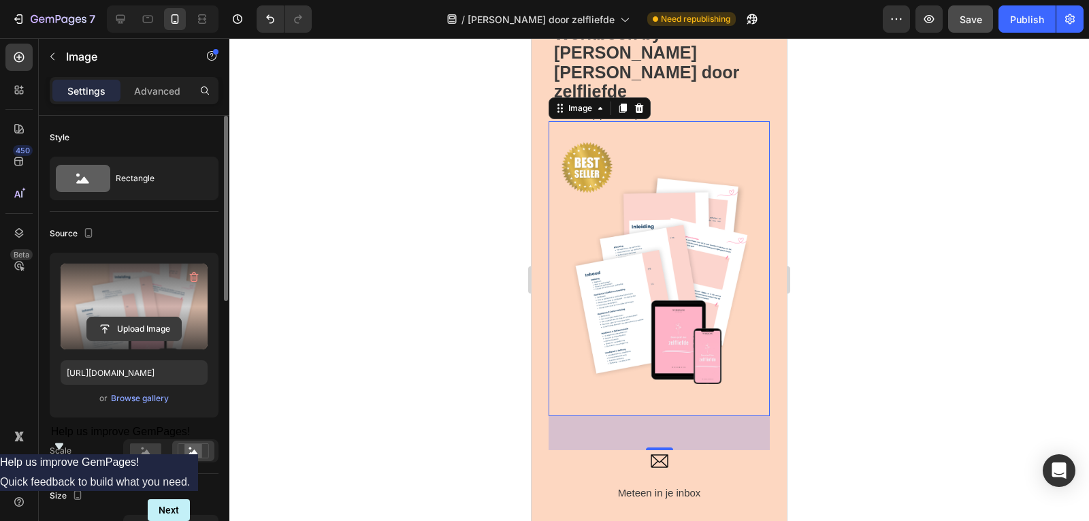
click at [152, 326] on input "file" at bounding box center [134, 328] width 94 height 23
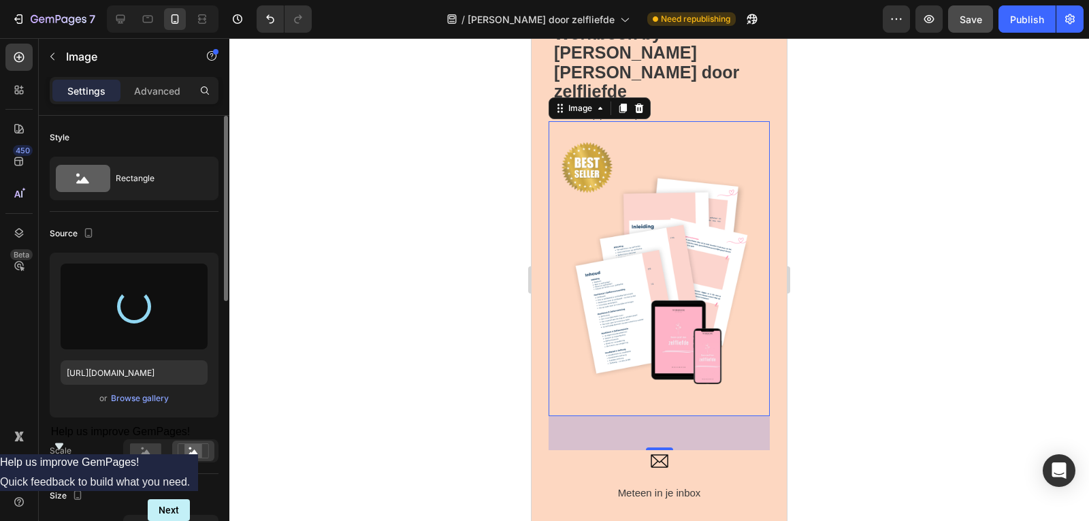
type input "https://cdn.shopify.com/s/files/1/0832/1984/1364/files/gempages_557294611572196…"
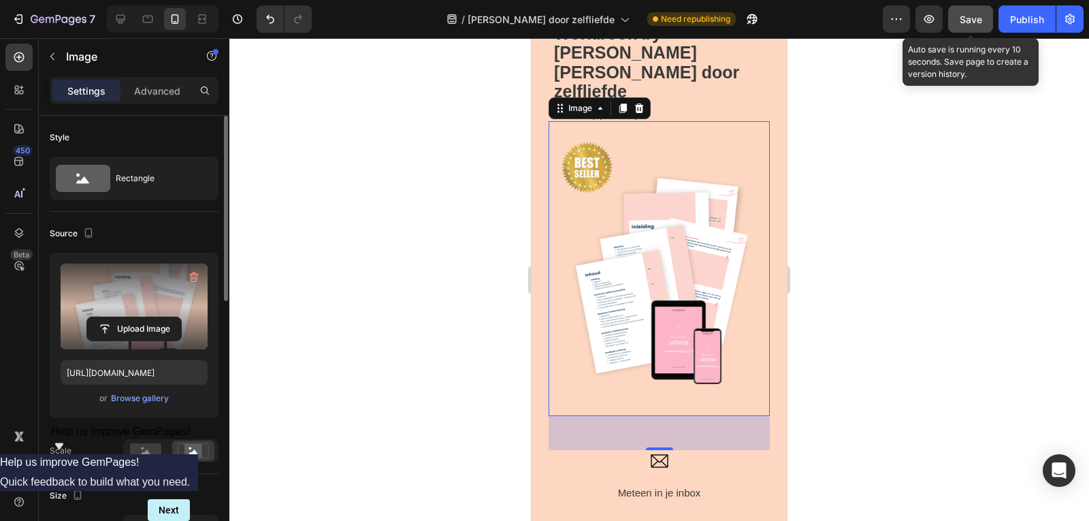
click at [976, 26] on div "Save" at bounding box center [970, 19] width 22 height 14
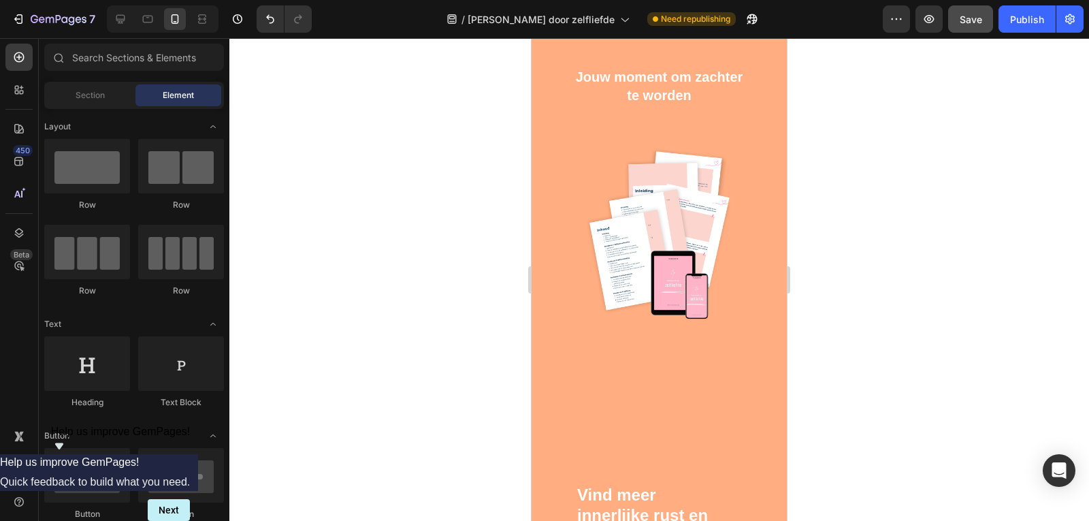
scroll to position [7581, 0]
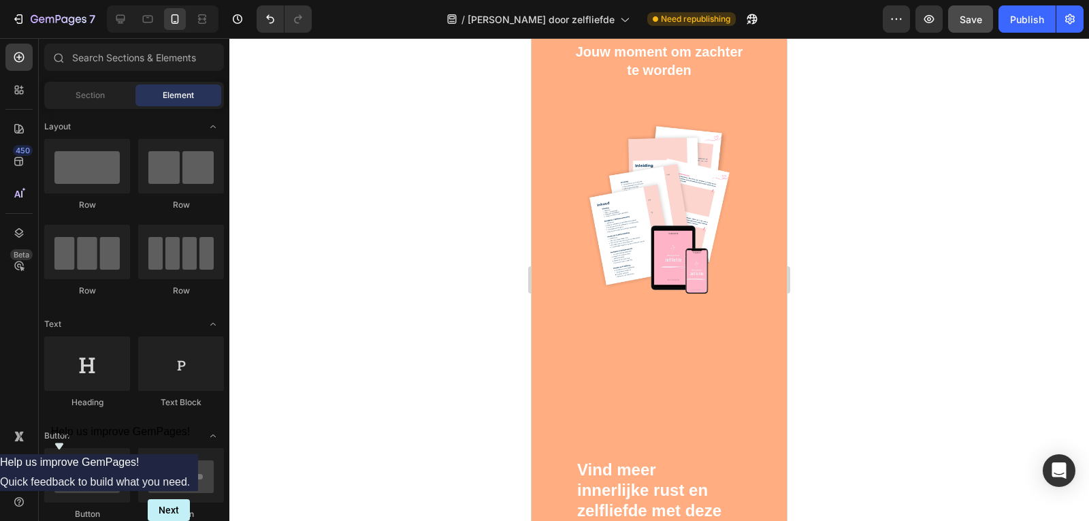
drag, startPoint x: 780, startPoint y: 208, endPoint x: 1321, endPoint y: 510, distance: 619.0
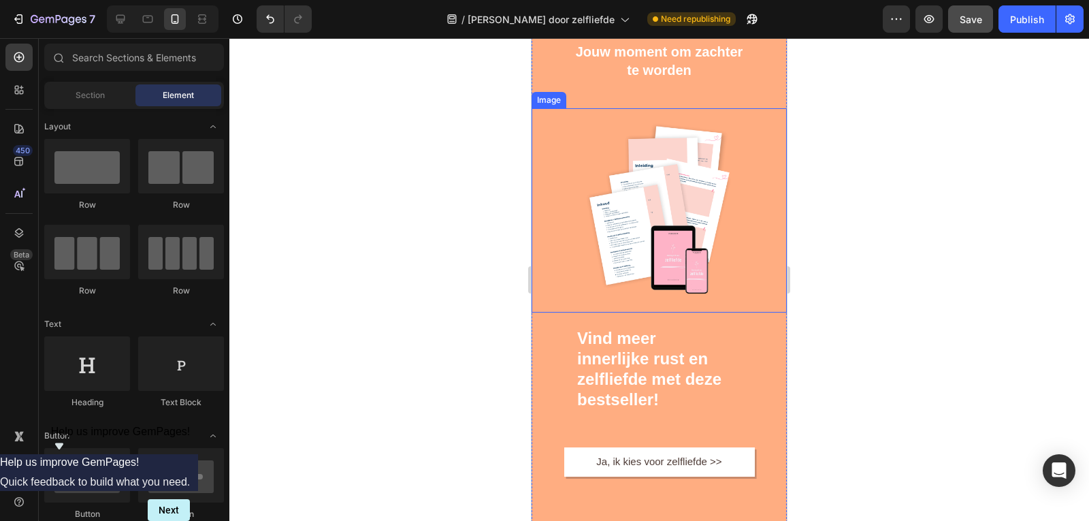
click at [679, 269] on img at bounding box center [658, 210] width 153 height 204
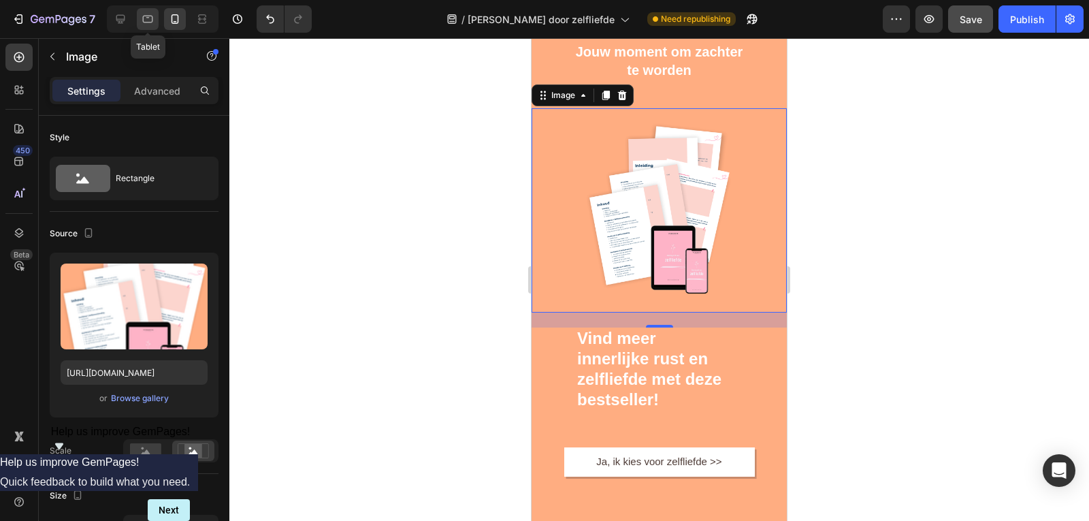
click at [147, 23] on icon at bounding box center [148, 19] width 14 height 14
type input "https://ucarecdn.com/ee6d5074-1640-4cc7-8933-47c8589c3dee/-/format/auto/"
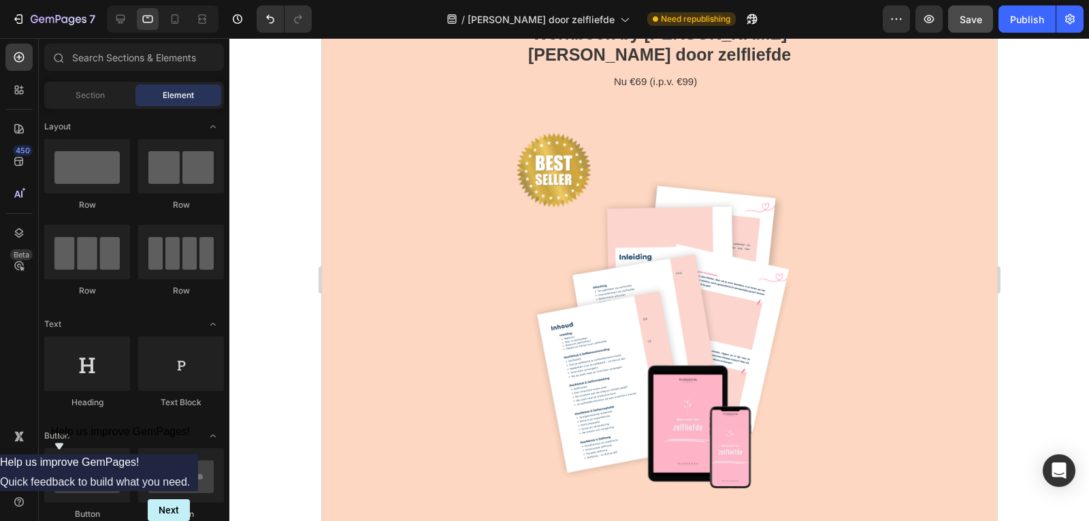
scroll to position [1928, 0]
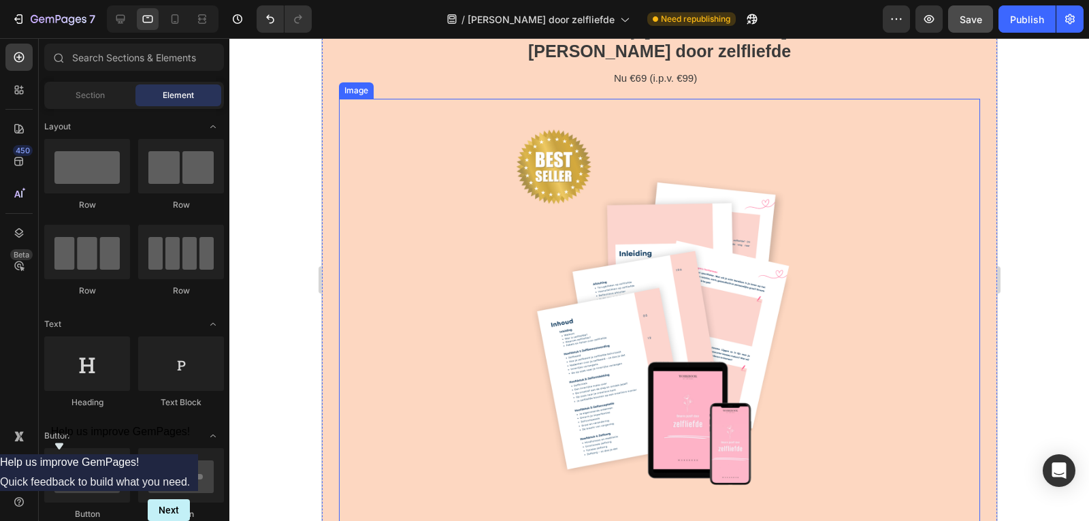
click at [635, 310] on img at bounding box center [658, 315] width 577 height 433
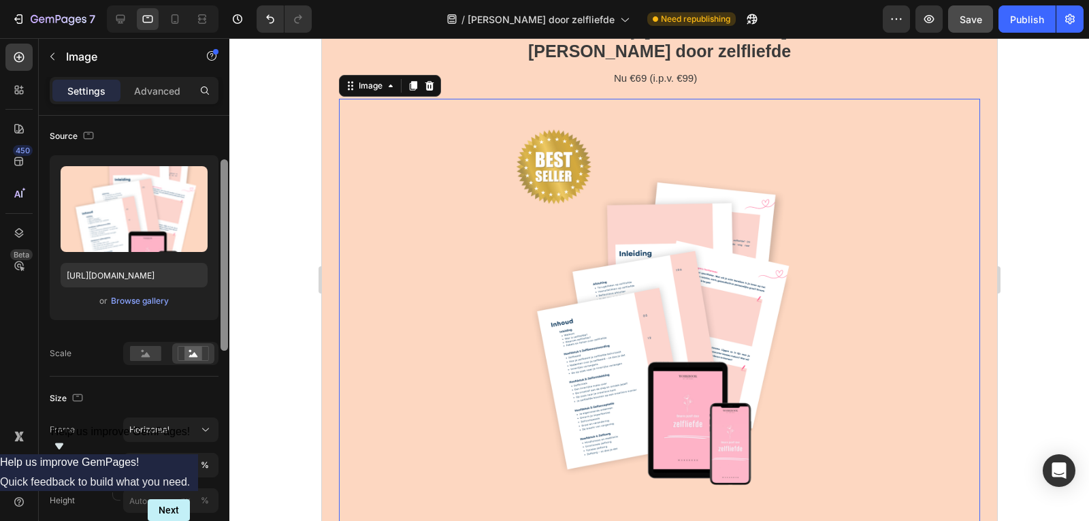
scroll to position [105, 0]
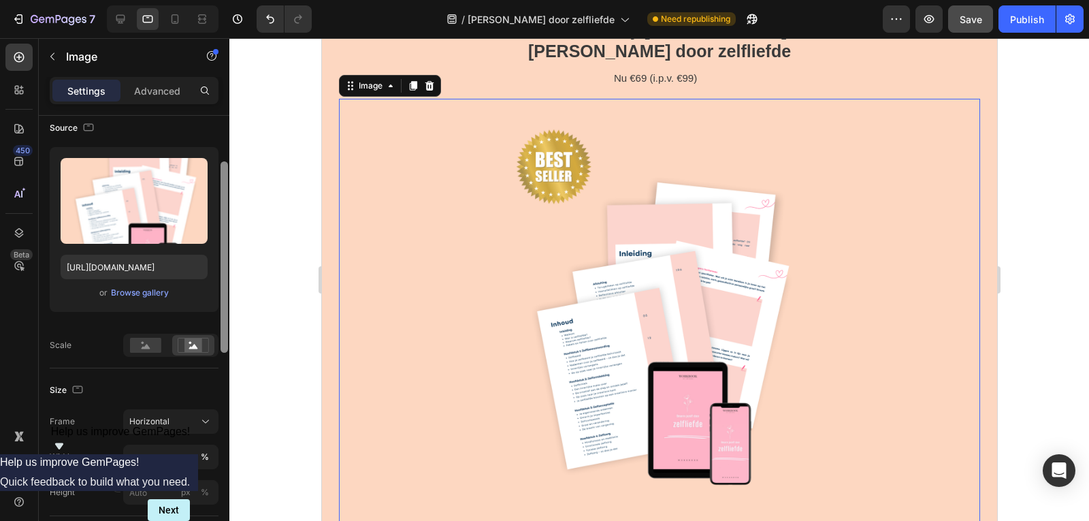
drag, startPoint x: 222, startPoint y: 201, endPoint x: 231, endPoint y: 246, distance: 46.4
click at [231, 0] on div "7 Version history / Omarm jezelf door zelfliefde Need republishing Preview Save…" at bounding box center [544, 0] width 1089 height 0
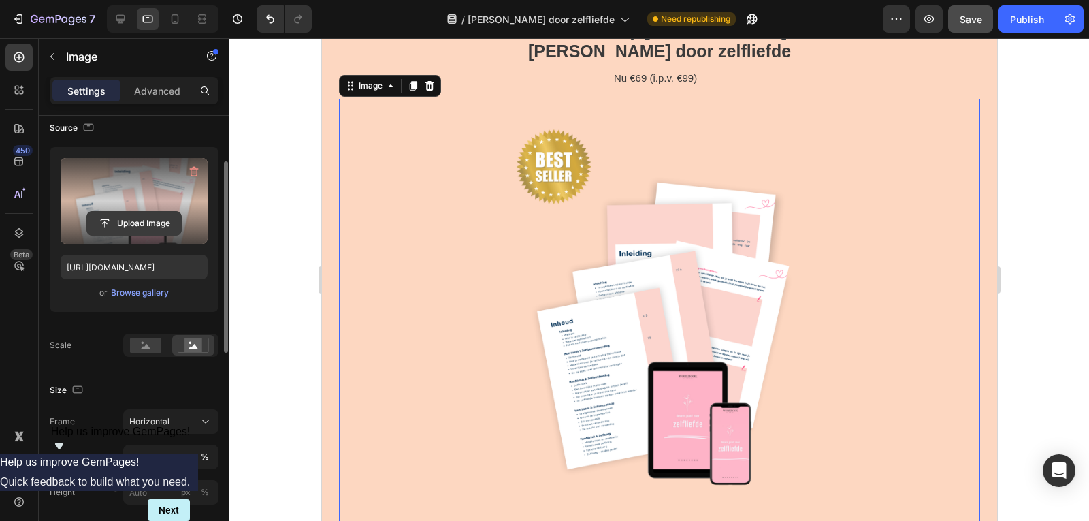
click at [145, 220] on input "file" at bounding box center [134, 223] width 94 height 23
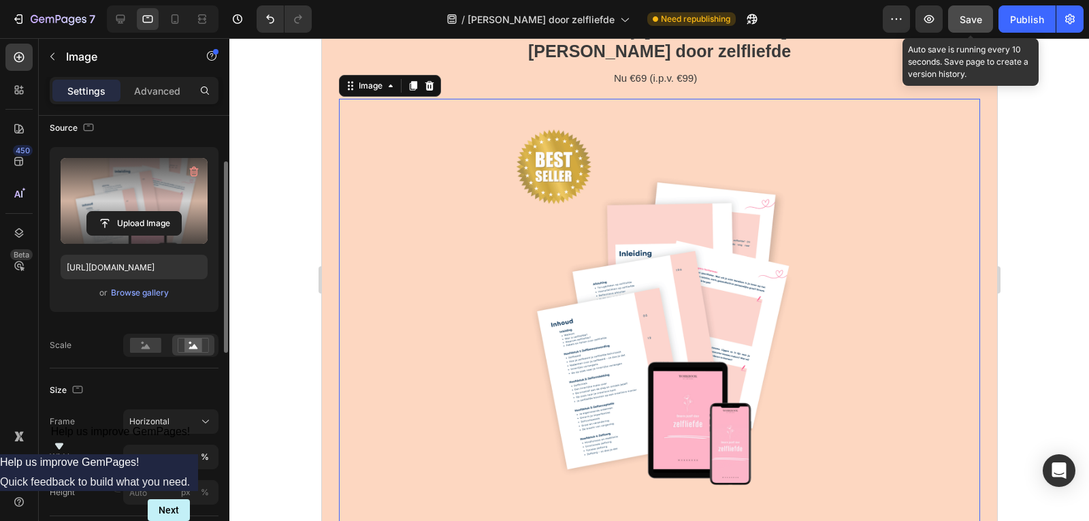
click at [983, 15] on button "Save" at bounding box center [970, 18] width 45 height 27
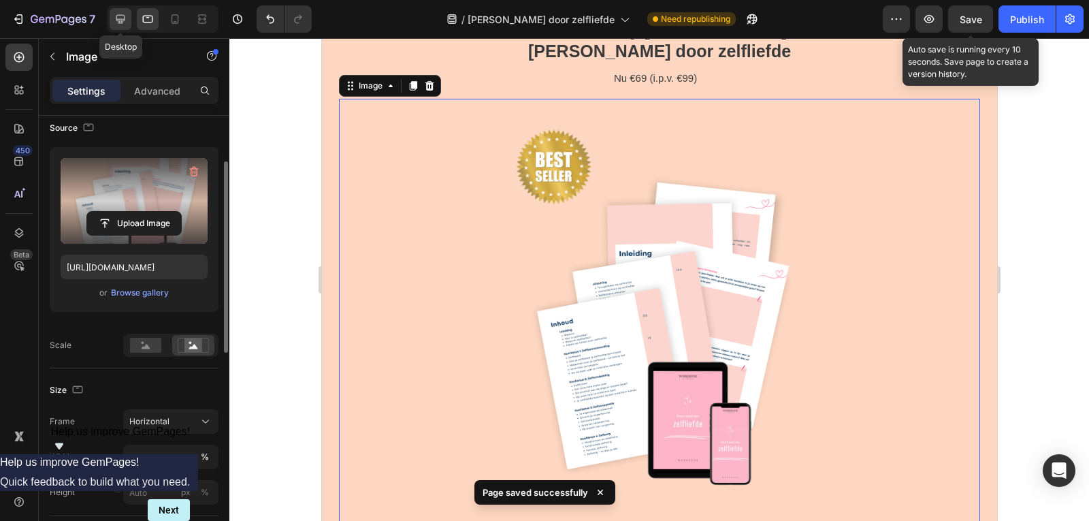
click at [113, 23] on div at bounding box center [121, 19] width 22 height 22
type input "https://cdn.shopify.com/s/files/1/0832/1984/1364/files/gempages_557294611572196…"
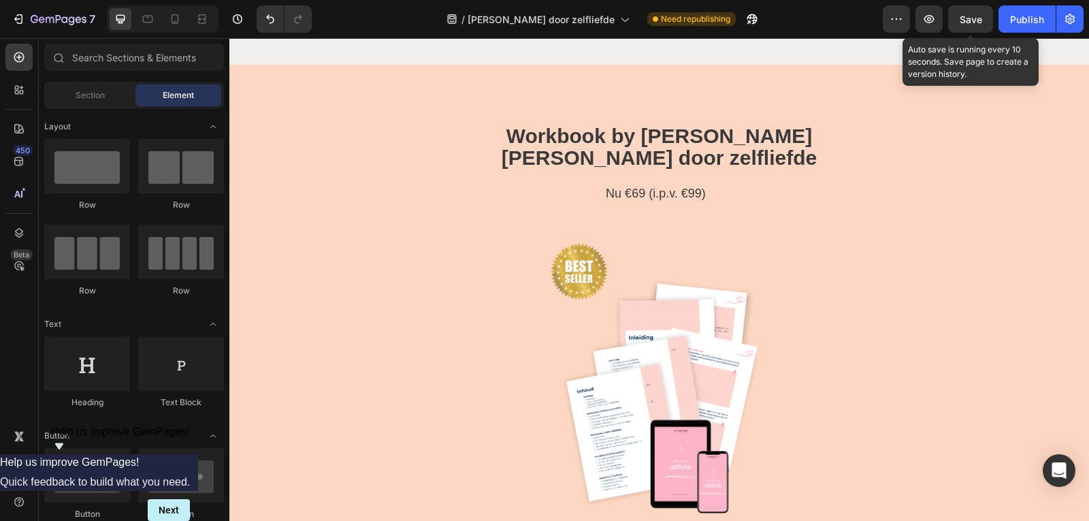
scroll to position [2812, 0]
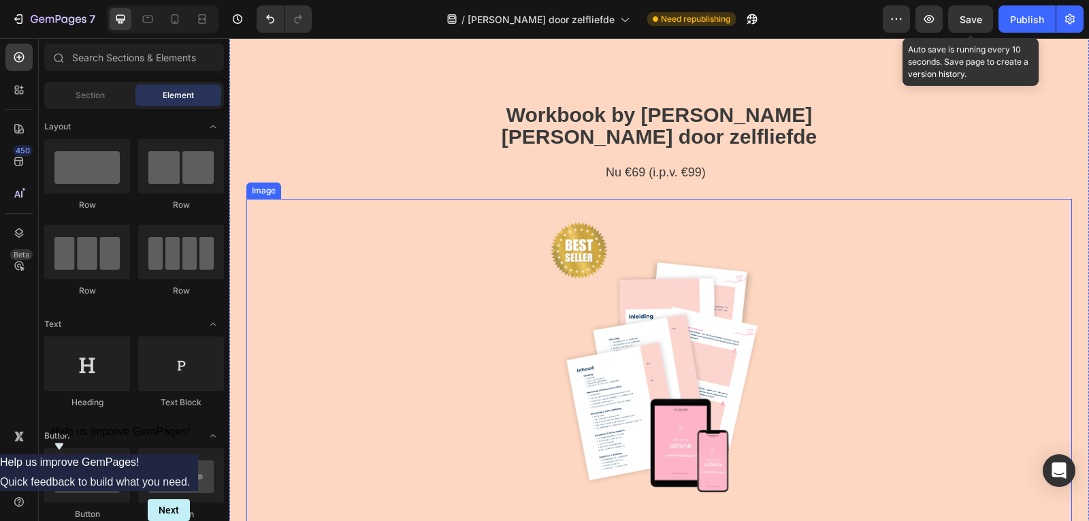
click at [599, 403] on img at bounding box center [658, 363] width 247 height 329
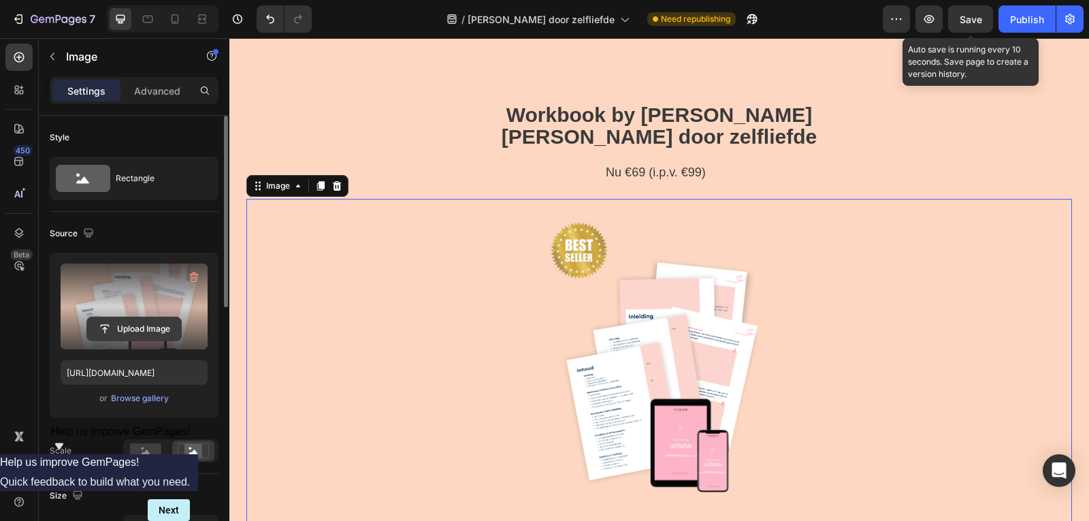
click at [150, 331] on input "file" at bounding box center [134, 328] width 94 height 23
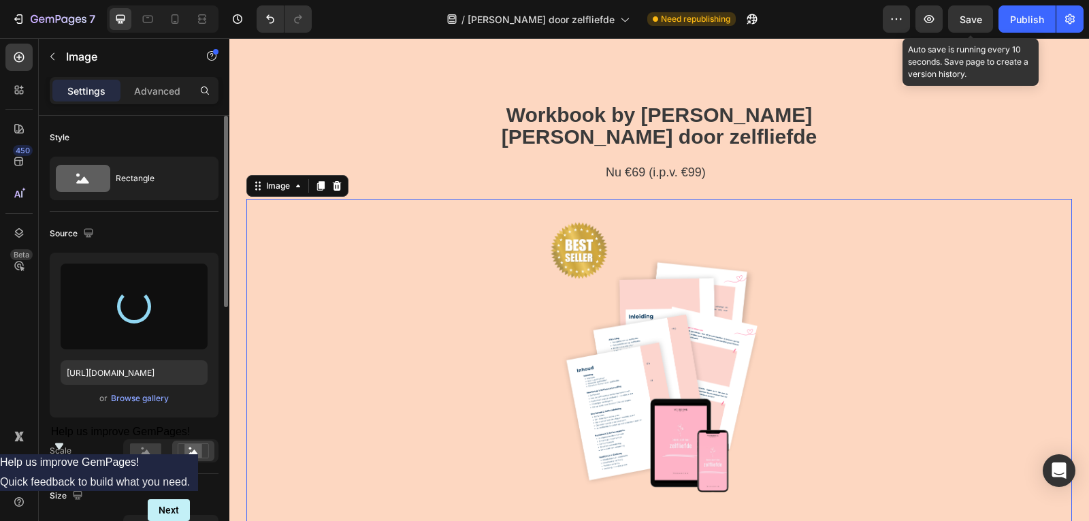
type input "[URL][DOMAIN_NAME]"
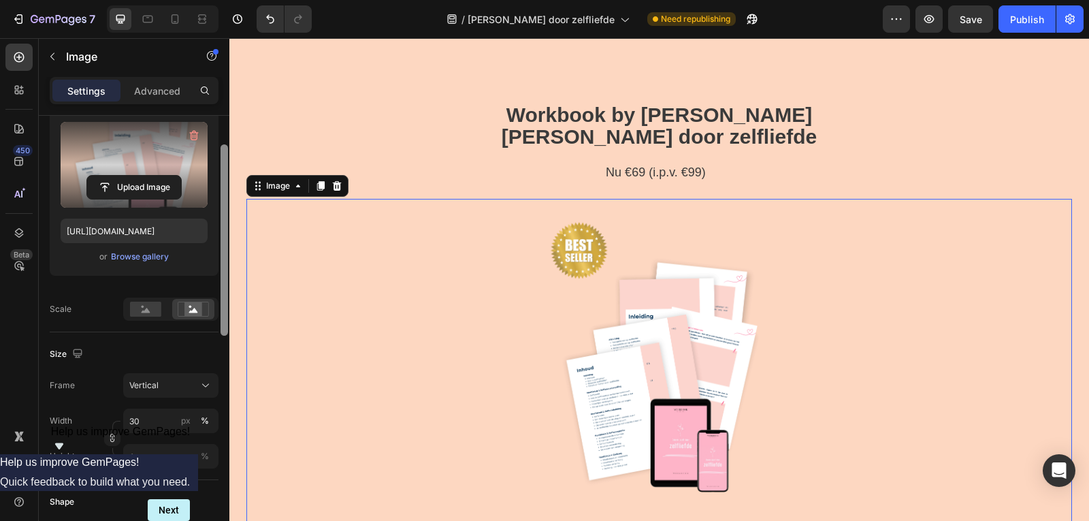
scroll to position [146, 0]
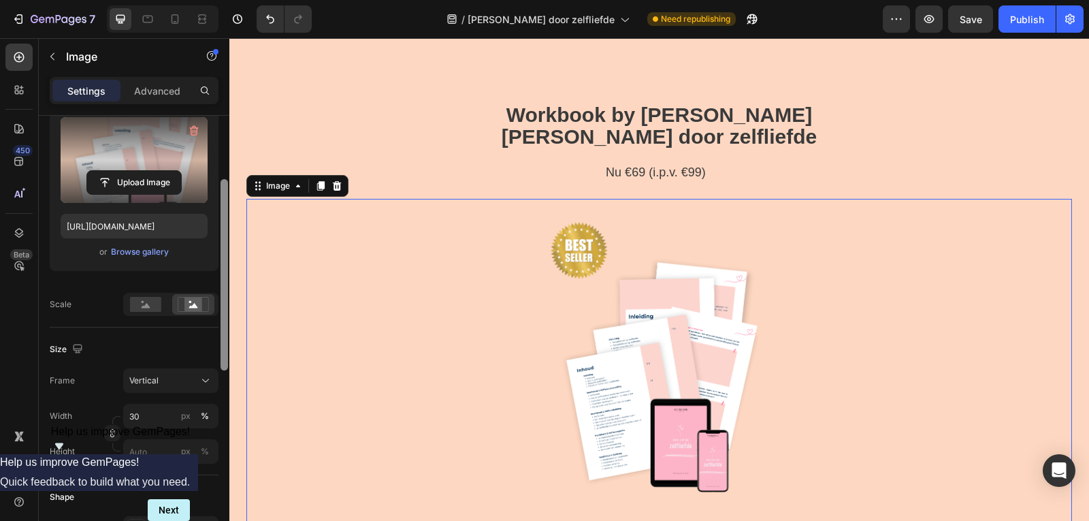
drag, startPoint x: 222, startPoint y: 197, endPoint x: 225, endPoint y: 261, distance: 63.3
click at [225, 261] on div at bounding box center [223, 274] width 7 height 191
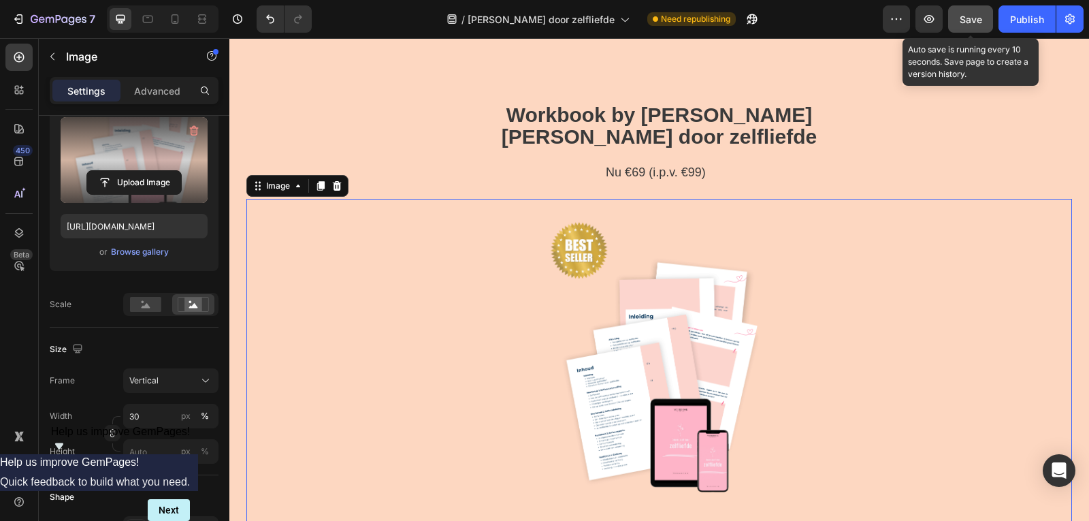
click at [983, 13] on button "Save" at bounding box center [970, 18] width 45 height 27
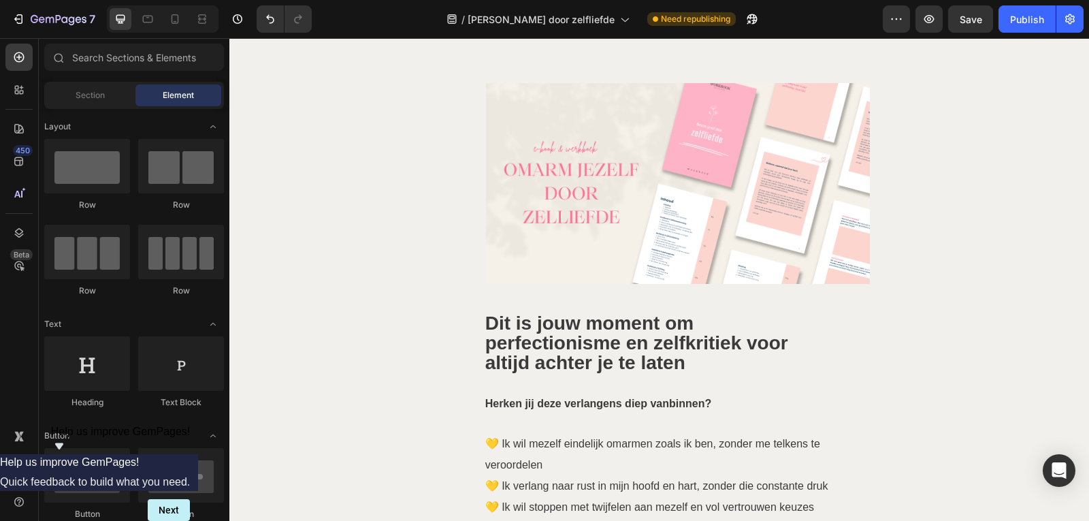
scroll to position [1826, 0]
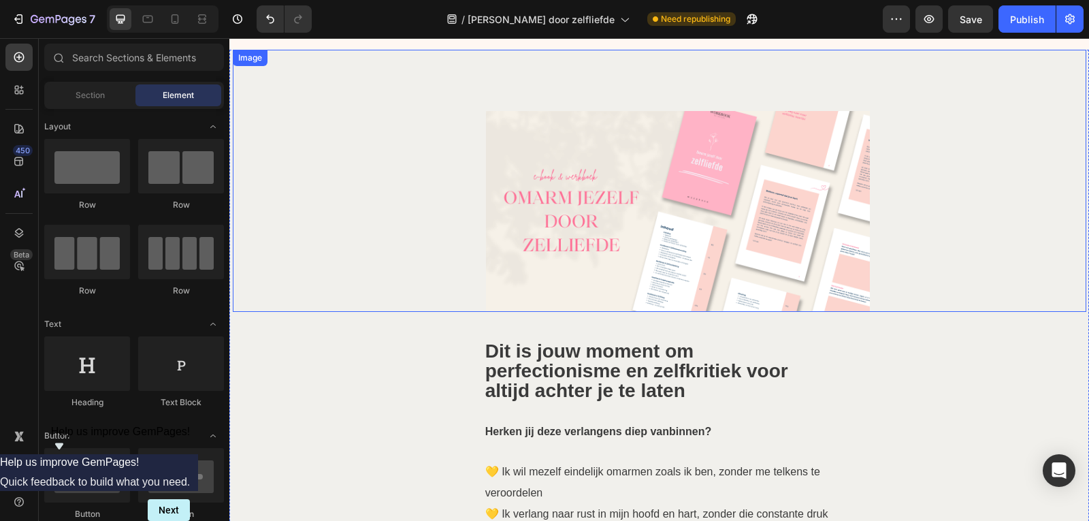
click at [759, 186] on img at bounding box center [678, 211] width 384 height 201
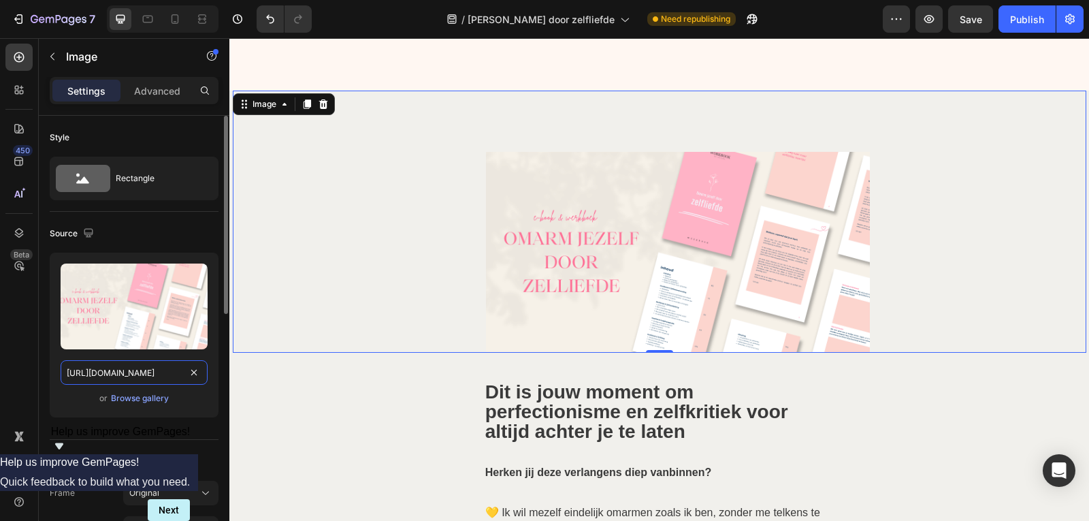
click at [123, 372] on input "https://cdn.shopify.com/s/files/1/0832/1984/1364/files/gempages_557294611572196…" at bounding box center [134, 372] width 147 height 24
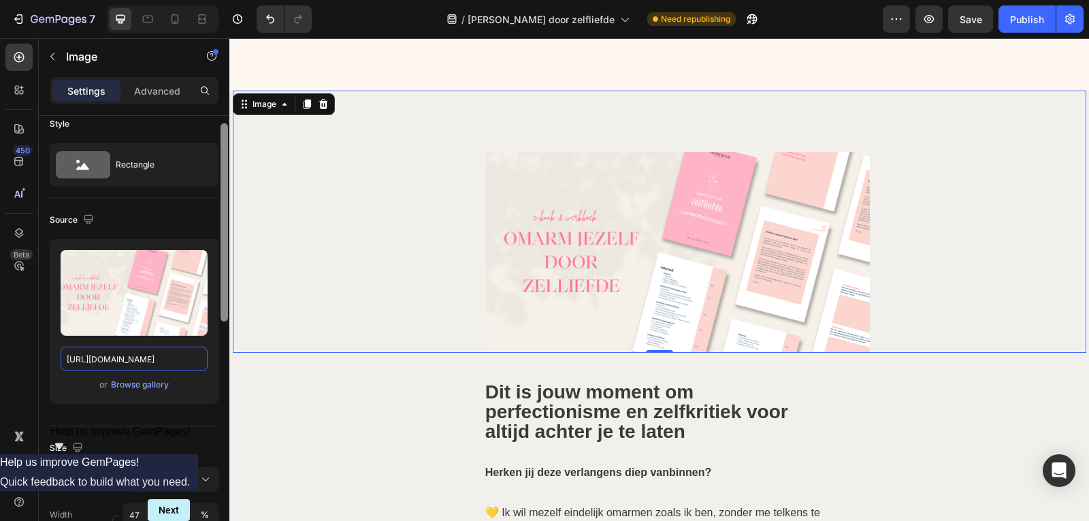
click at [223, 255] on div at bounding box center [223, 222] width 7 height 198
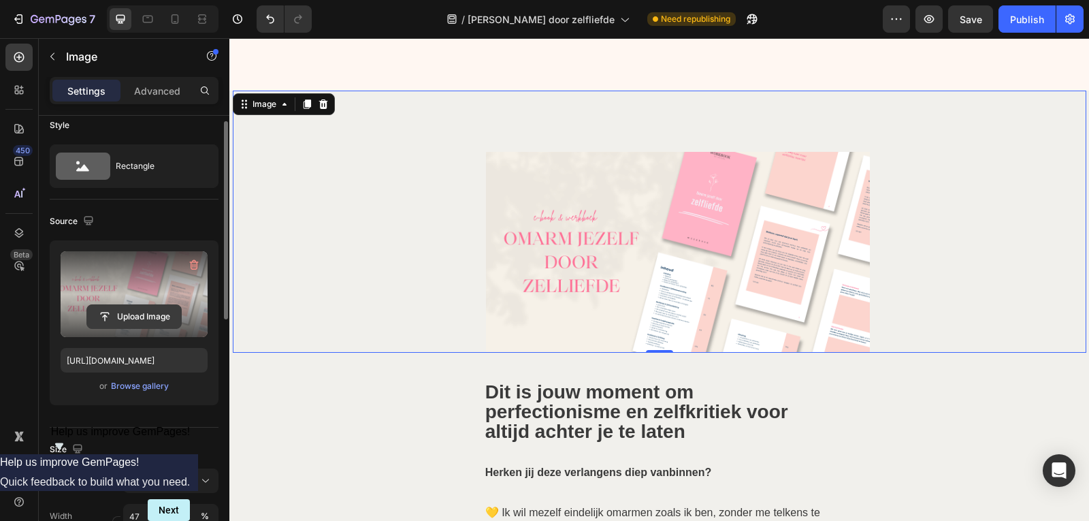
click at [151, 314] on input "file" at bounding box center [134, 316] width 94 height 23
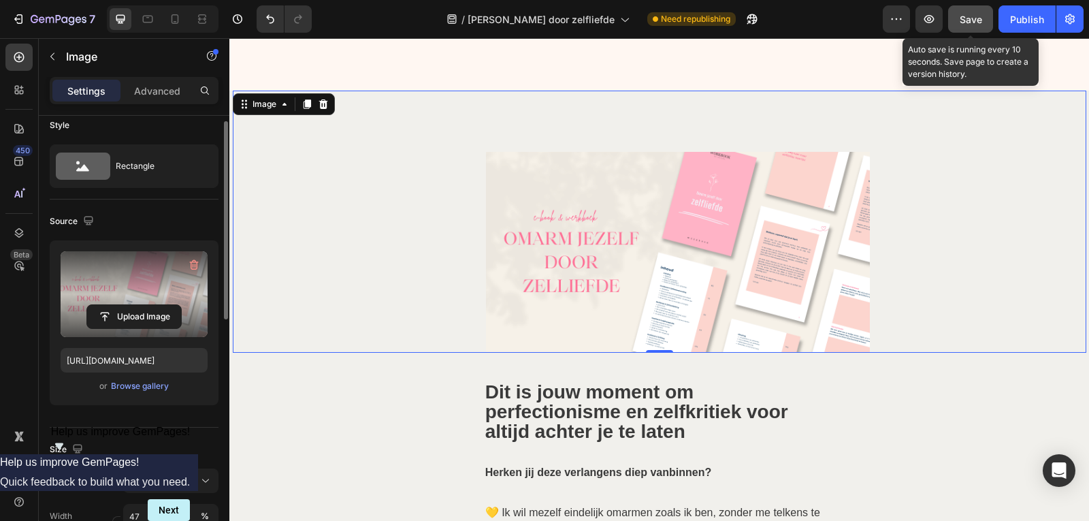
click at [972, 10] on button "Save" at bounding box center [970, 18] width 45 height 27
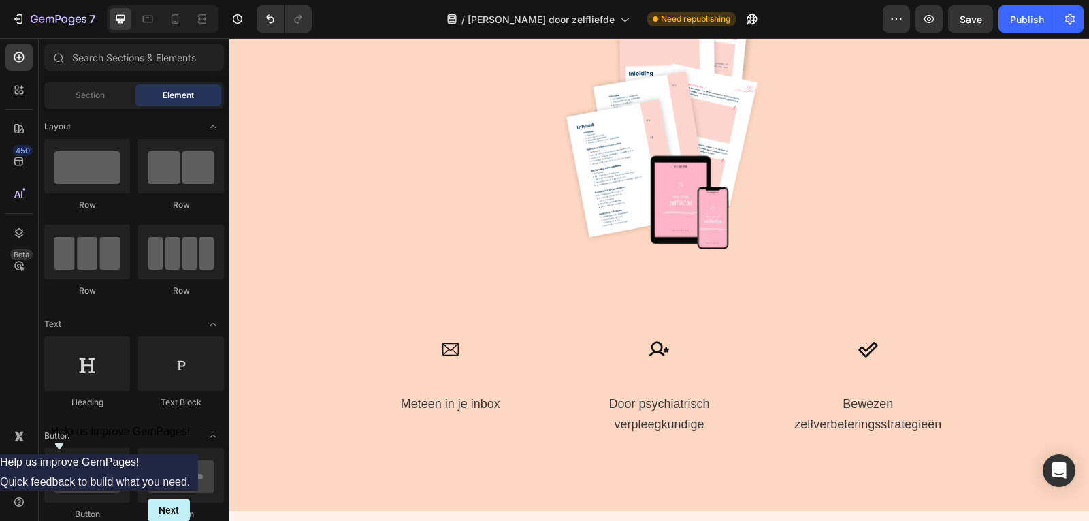
scroll to position [2988, 0]
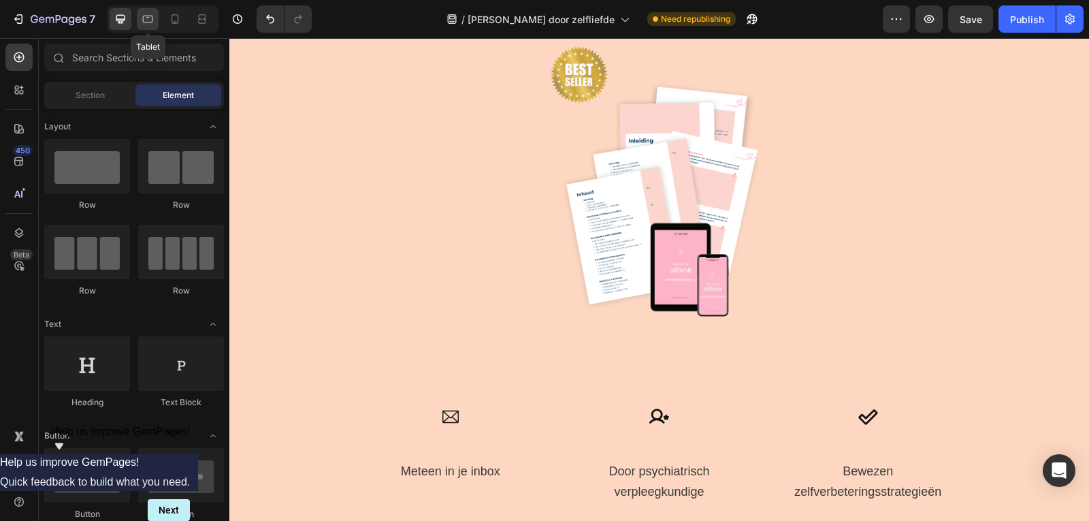
click at [142, 15] on icon at bounding box center [148, 19] width 14 height 14
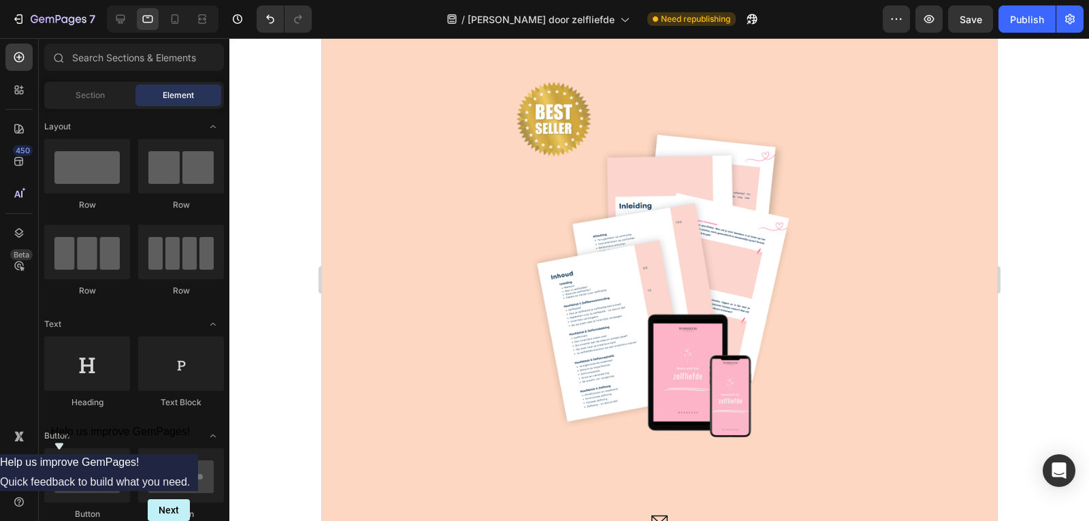
scroll to position [2008, 0]
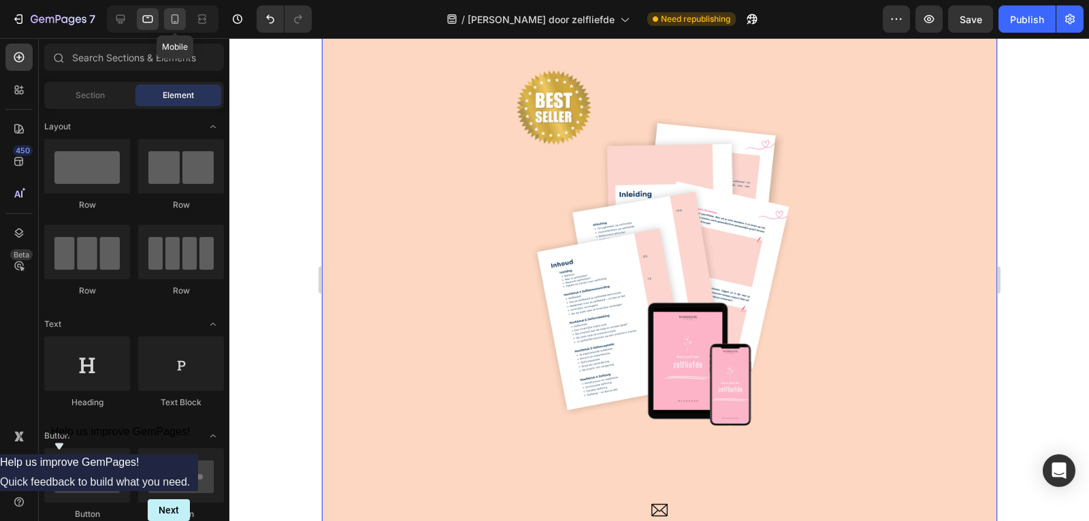
click at [170, 27] on div at bounding box center [175, 19] width 22 height 22
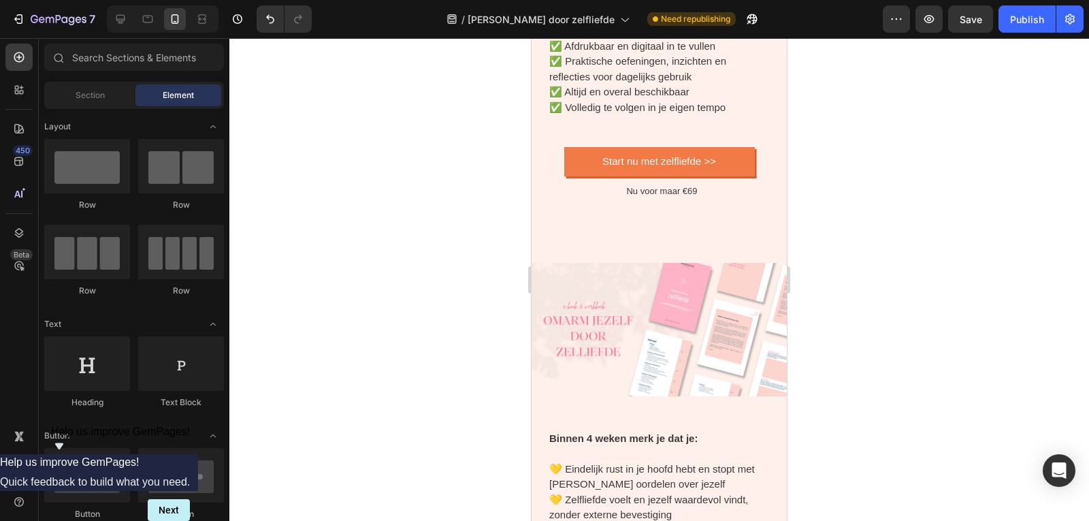
scroll to position [4097, 0]
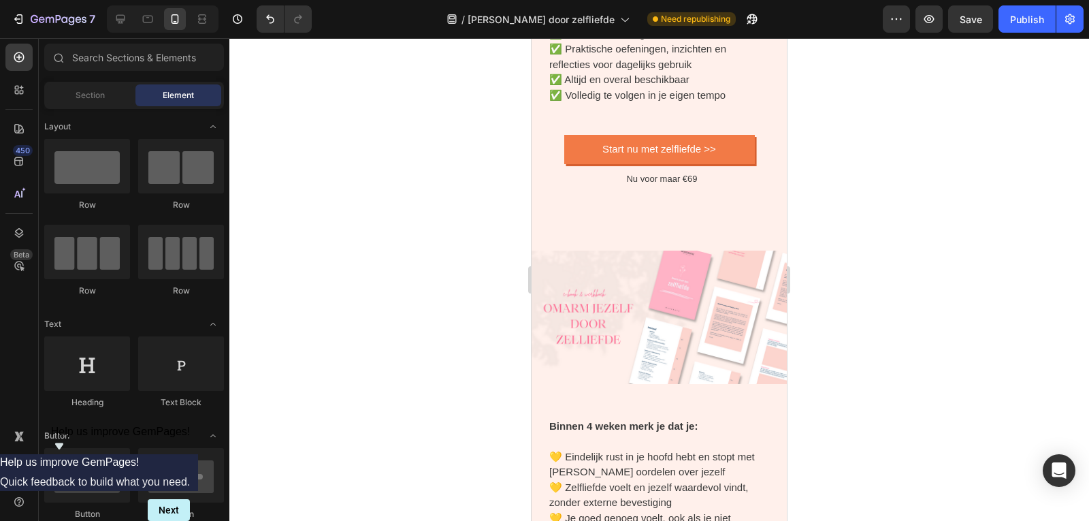
drag, startPoint x: 781, startPoint y: 216, endPoint x: 1327, endPoint y: 321, distance: 555.8
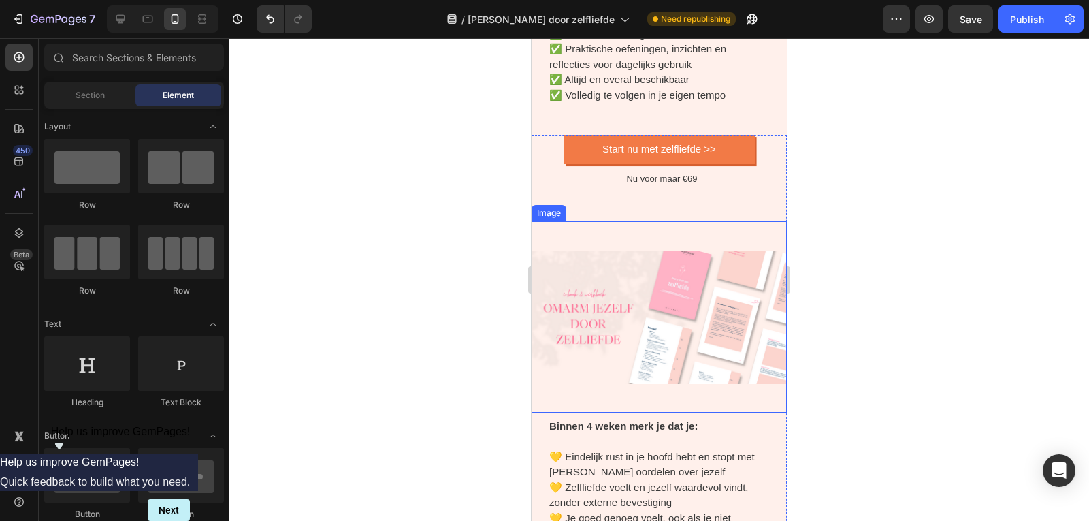
click at [672, 278] on img at bounding box center [658, 316] width 255 height 191
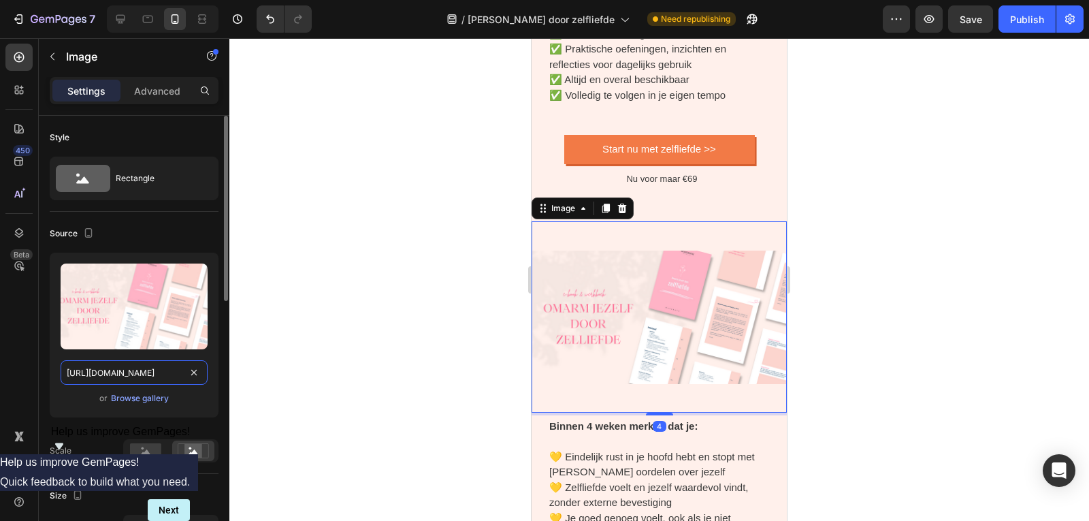
click at [127, 374] on input "https://cdn.shopify.com/s/files/1/0832/1984/1364/files/gempages_557294611572196…" at bounding box center [134, 372] width 147 height 24
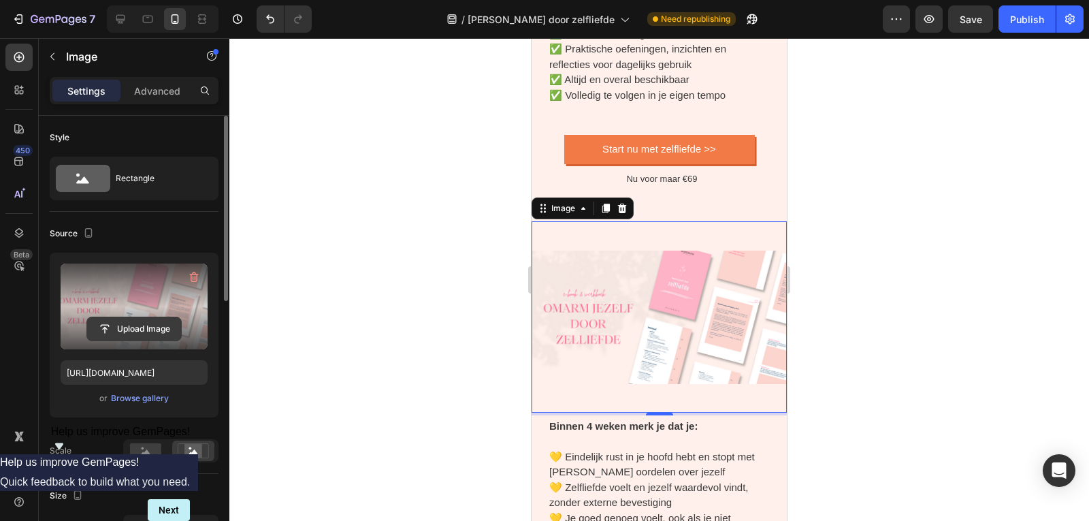
click at [139, 320] on input "file" at bounding box center [134, 328] width 94 height 23
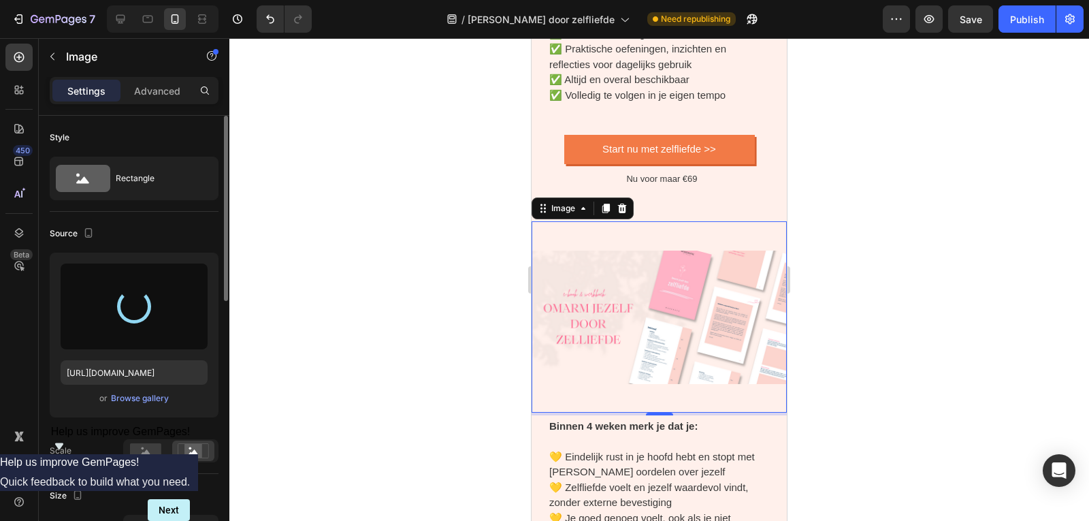
type input "https://cdn.shopify.com/s/files/1/0832/1984/1364/files/gempages_557294611572196…"
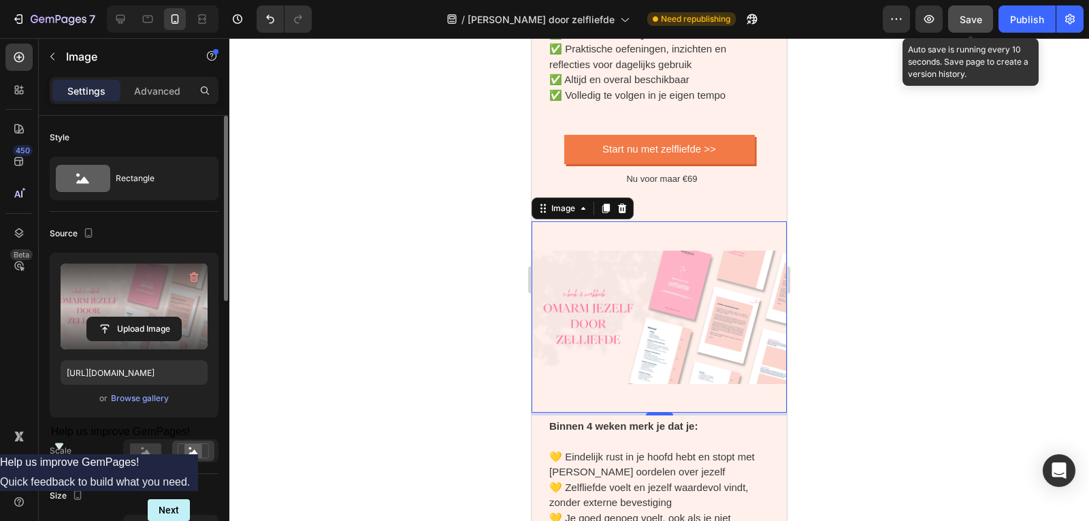
click at [975, 10] on button "Save" at bounding box center [970, 18] width 45 height 27
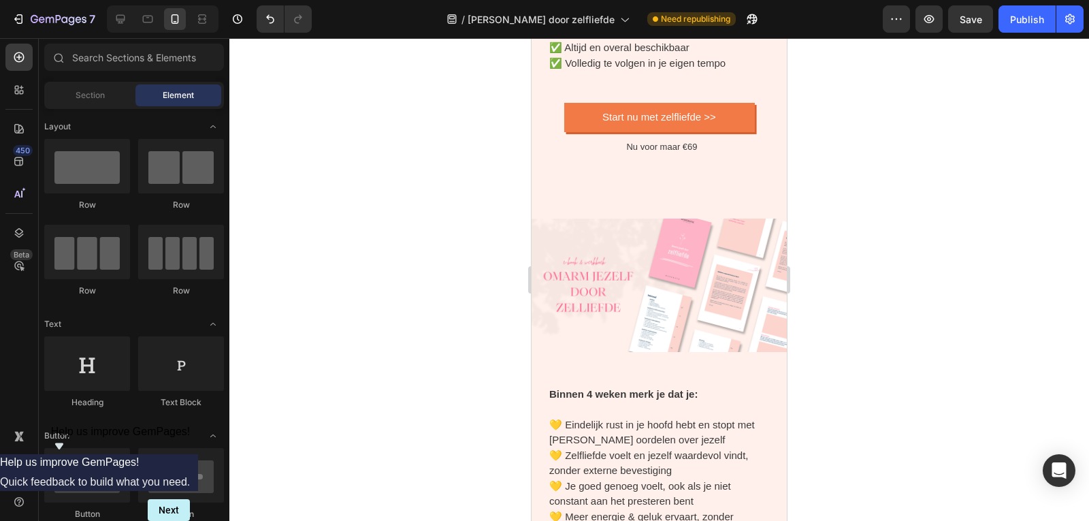
scroll to position [4104, 0]
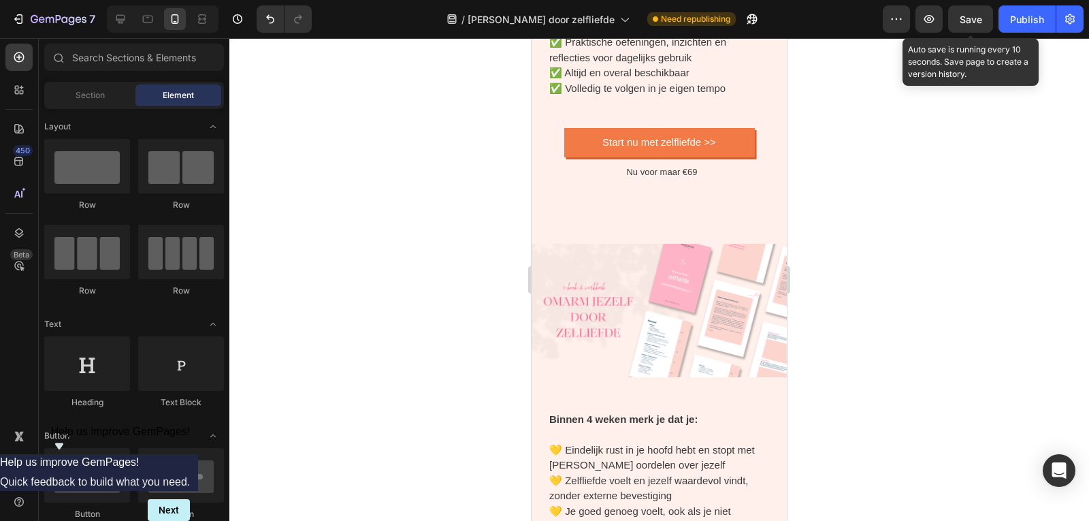
click at [965, 24] on span "Save" at bounding box center [970, 20] width 22 height 12
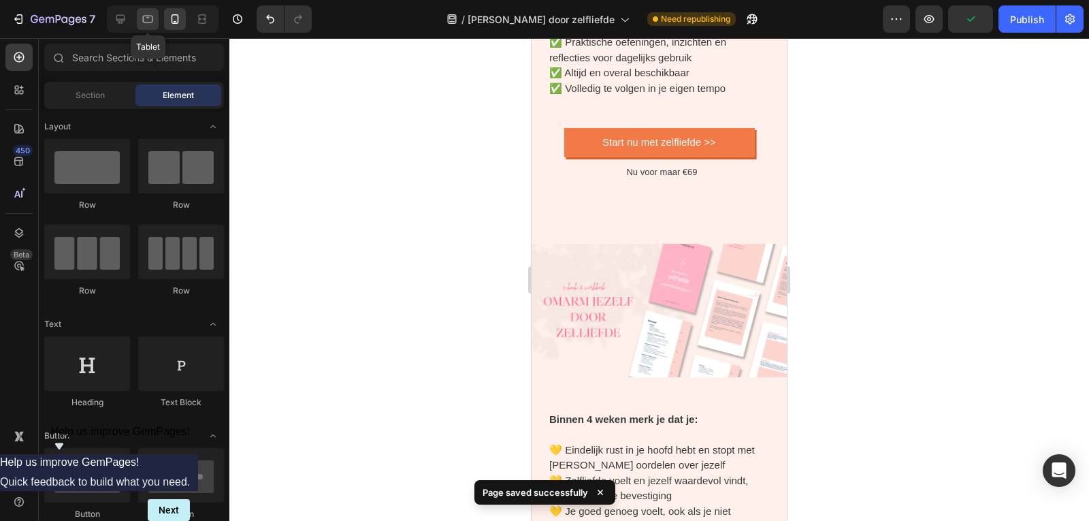
click at [148, 20] on icon at bounding box center [148, 19] width 14 height 14
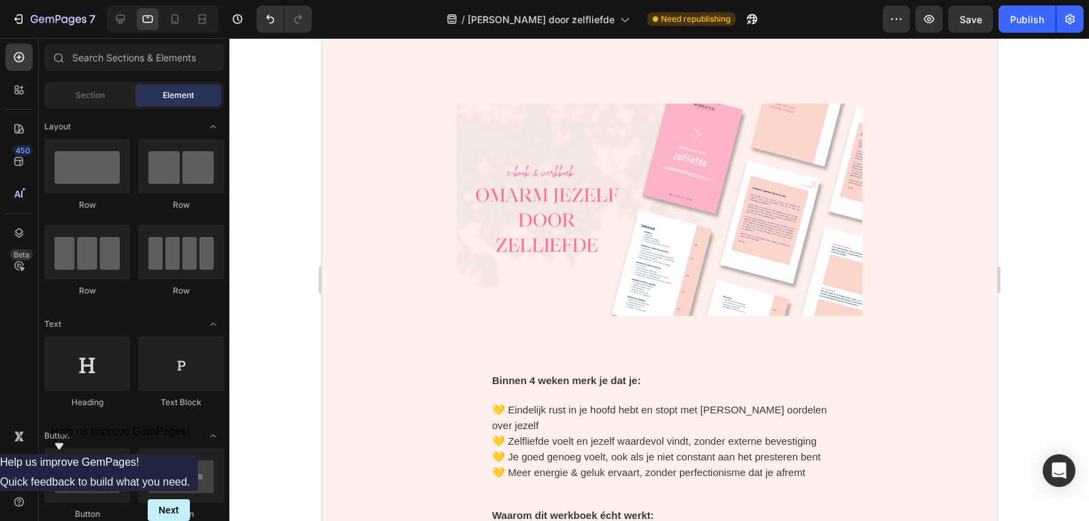
scroll to position [3540, 0]
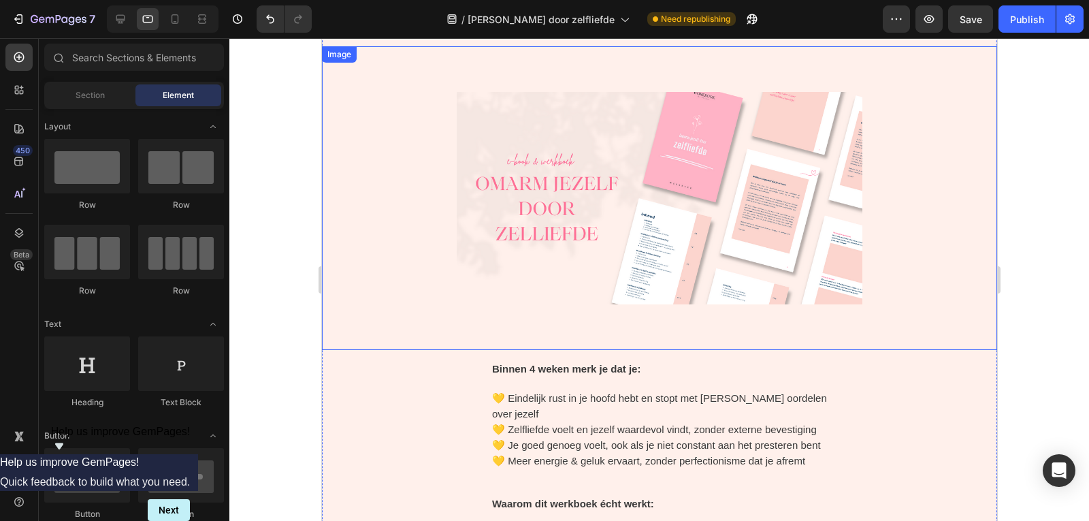
click at [686, 248] on img at bounding box center [658, 197] width 405 height 303
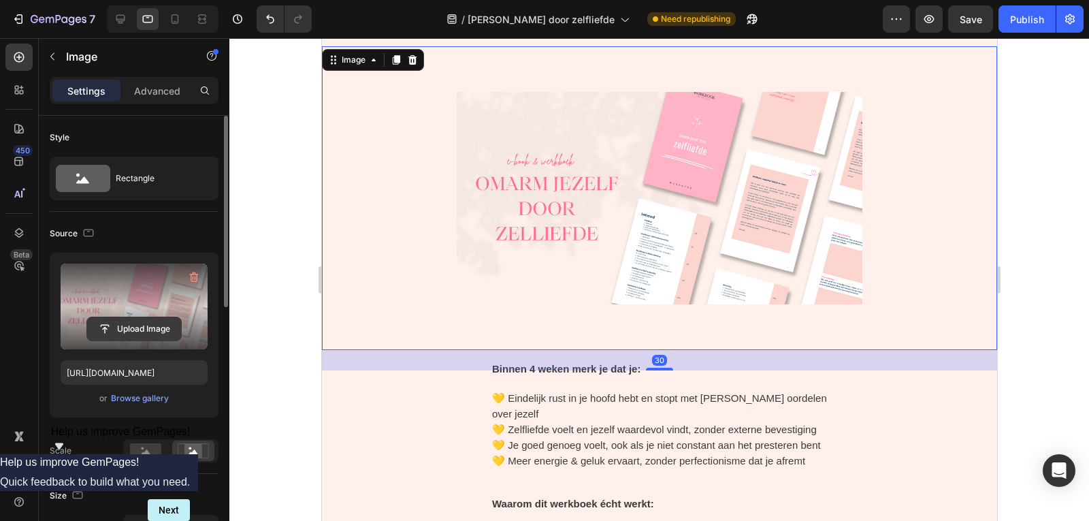
click at [116, 326] on input "file" at bounding box center [134, 328] width 94 height 23
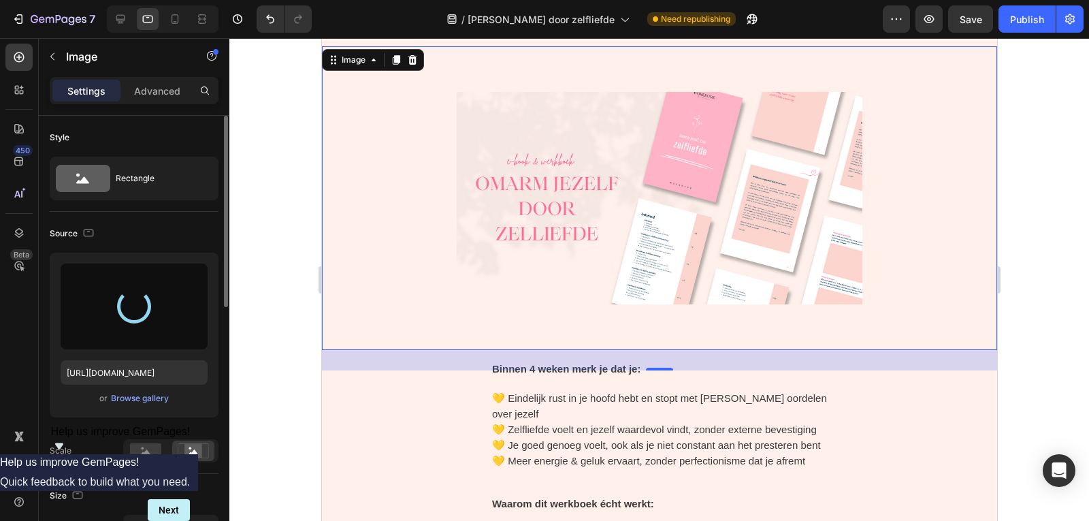
type input "https://cdn.shopify.com/s/files/1/0832/1984/1364/files/gempages_557294611572196…"
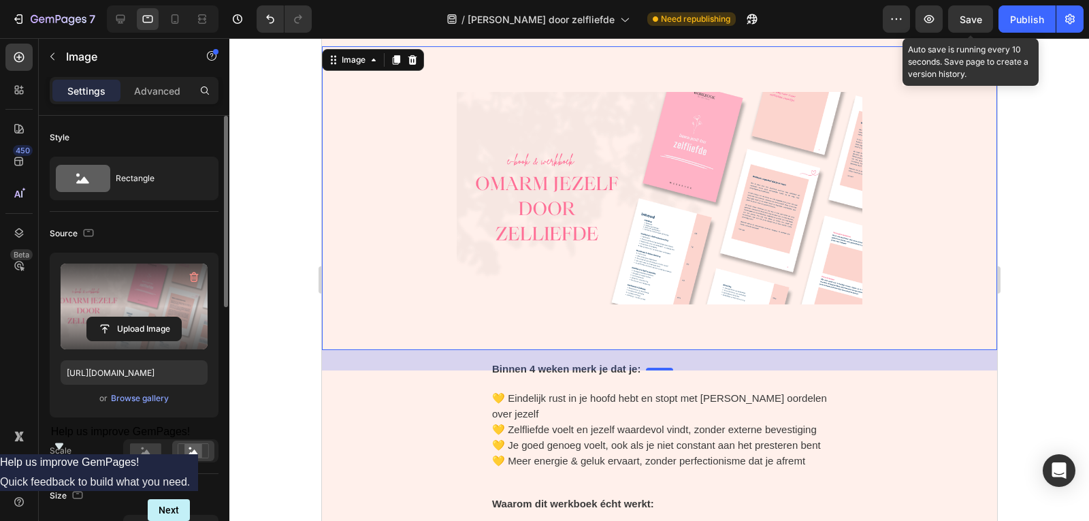
click at [975, 17] on span "Save" at bounding box center [970, 20] width 22 height 12
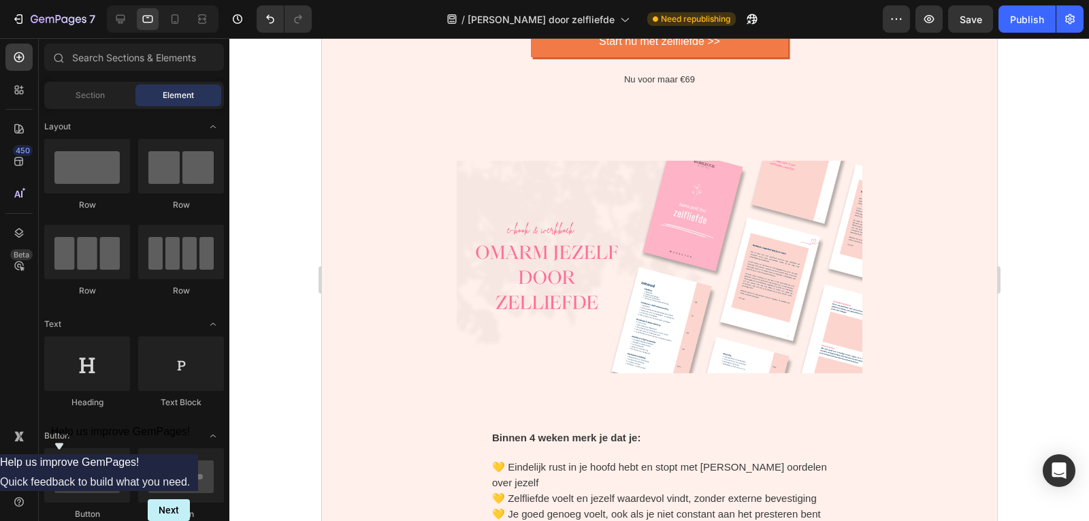
scroll to position [3482, 0]
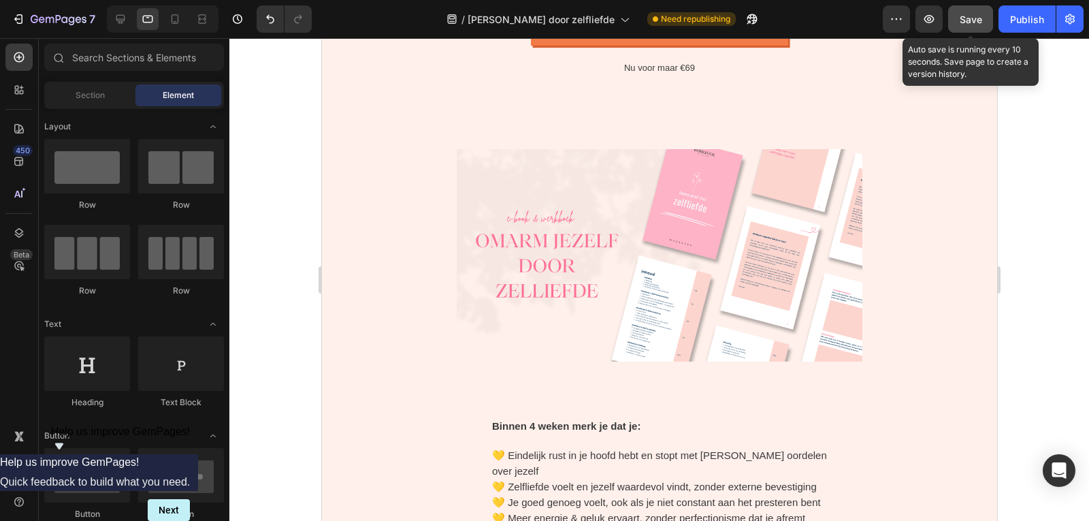
click at [985, 11] on button "Save" at bounding box center [970, 18] width 45 height 27
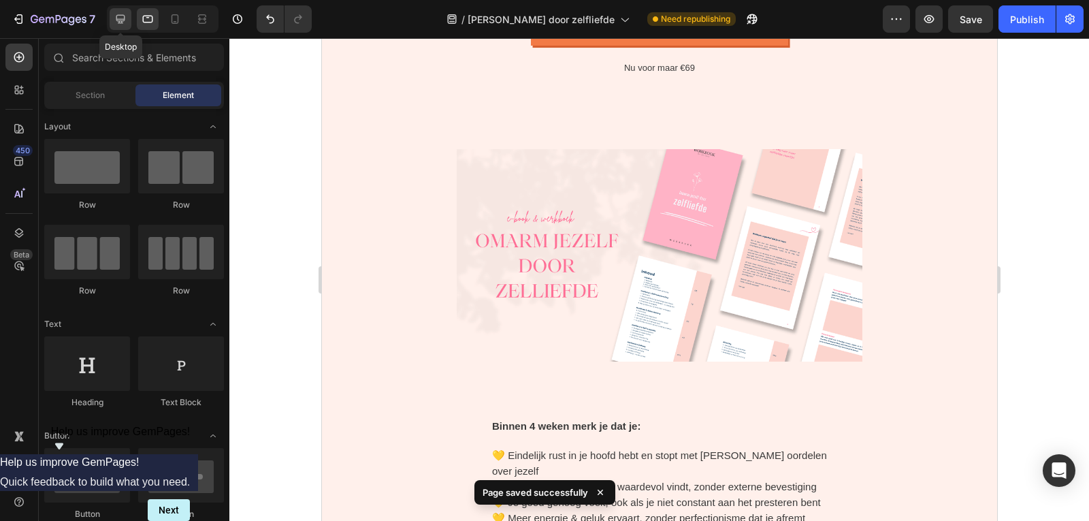
click at [119, 20] on icon at bounding box center [120, 19] width 9 height 9
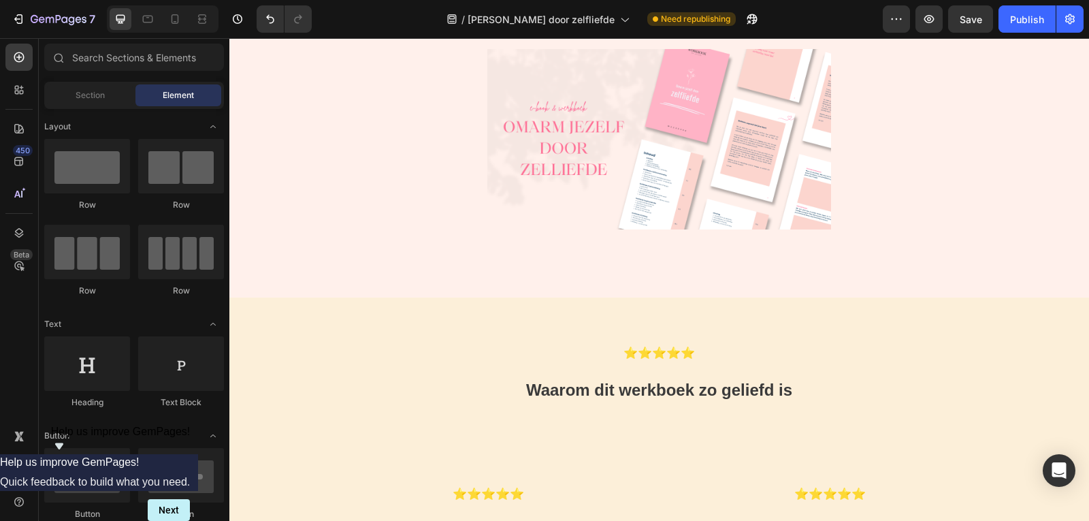
scroll to position [4898, 0]
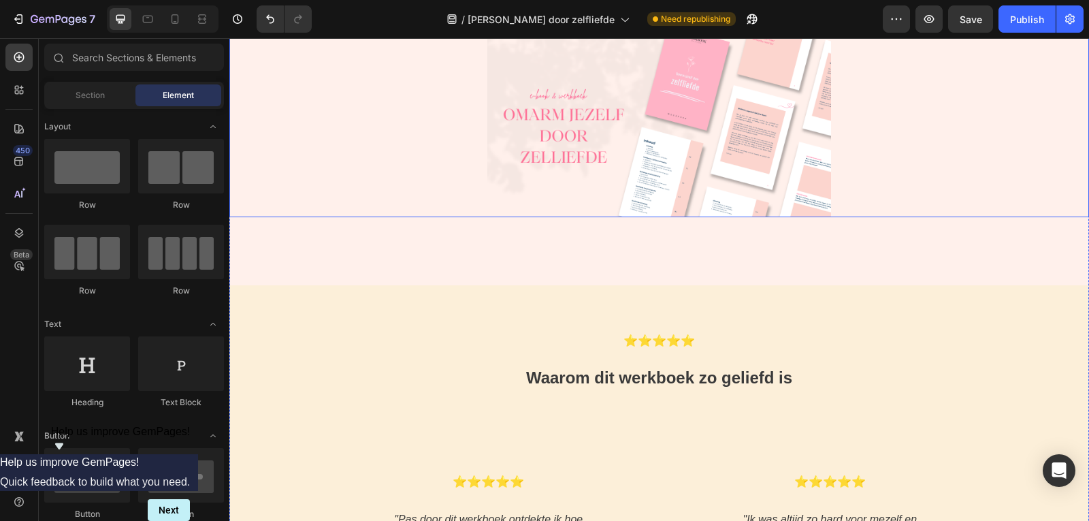
click at [639, 216] on img at bounding box center [659, 127] width 344 height 180
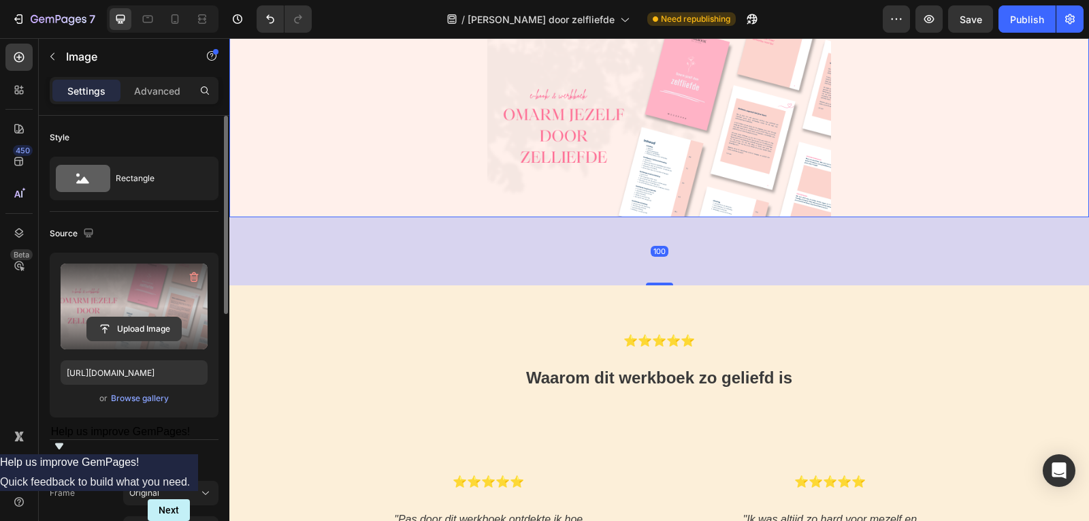
click at [129, 324] on input "file" at bounding box center [134, 328] width 94 height 23
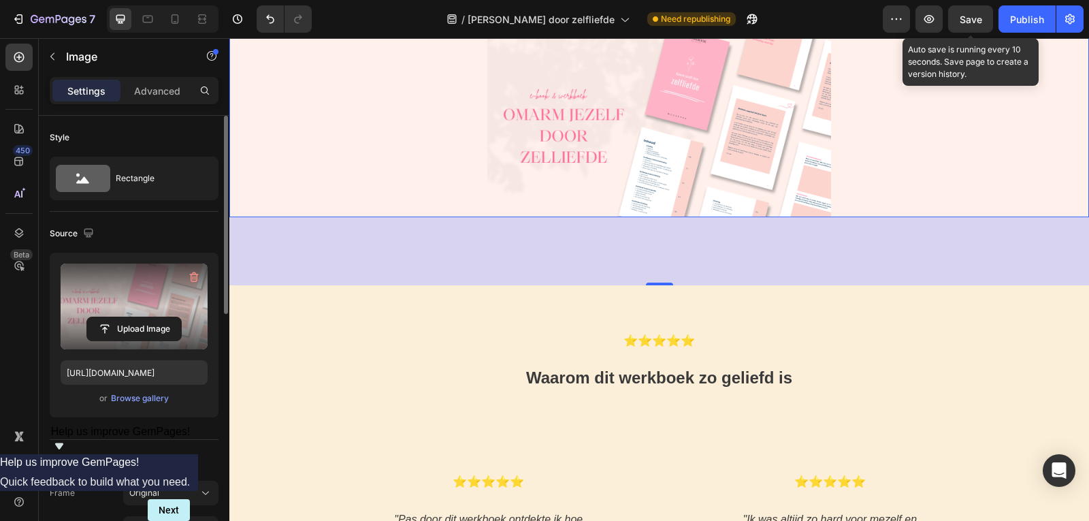
click at [965, 22] on span "Save" at bounding box center [970, 20] width 22 height 12
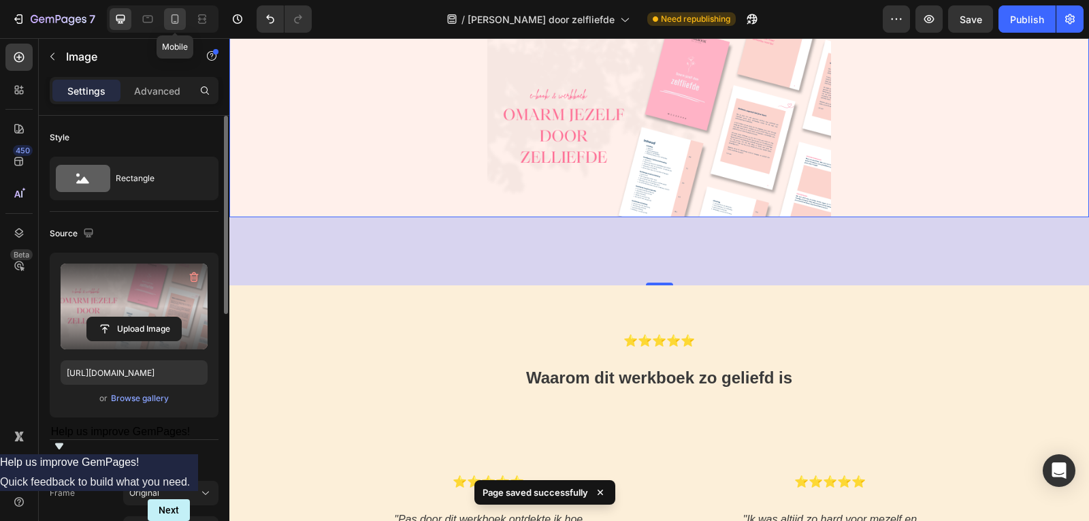
click at [179, 25] on icon at bounding box center [175, 19] width 14 height 14
type input "https://cdn.shopify.com/s/files/1/0832/1984/1364/files/gempages_557294611572196…"
type input "330"
type input "248"
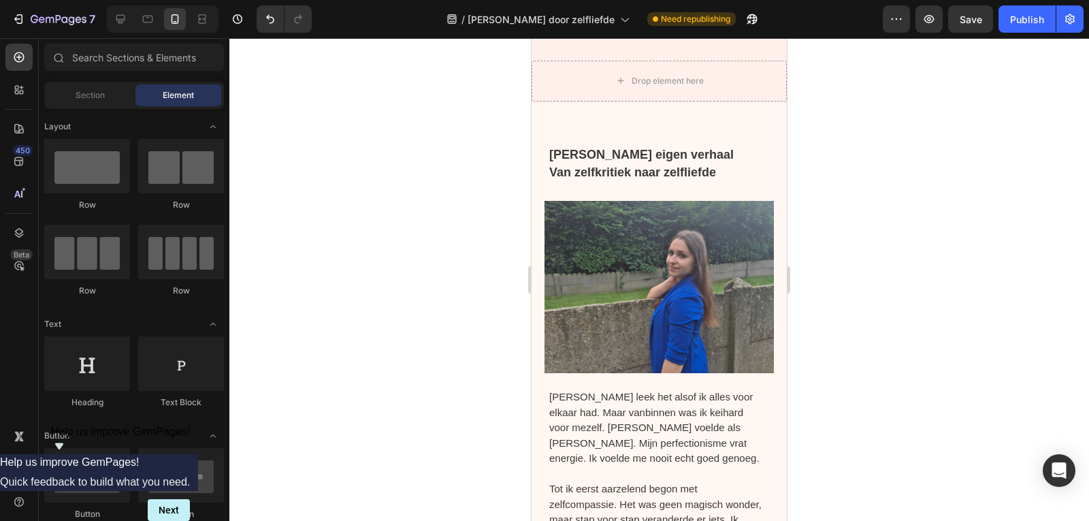
scroll to position [5933, 0]
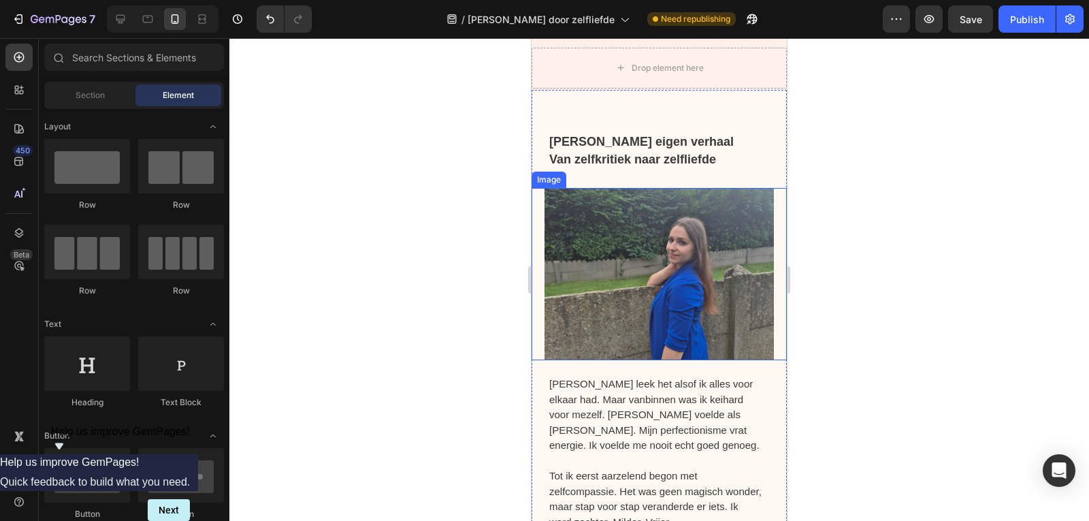
click at [641, 257] on img at bounding box center [659, 274] width 230 height 172
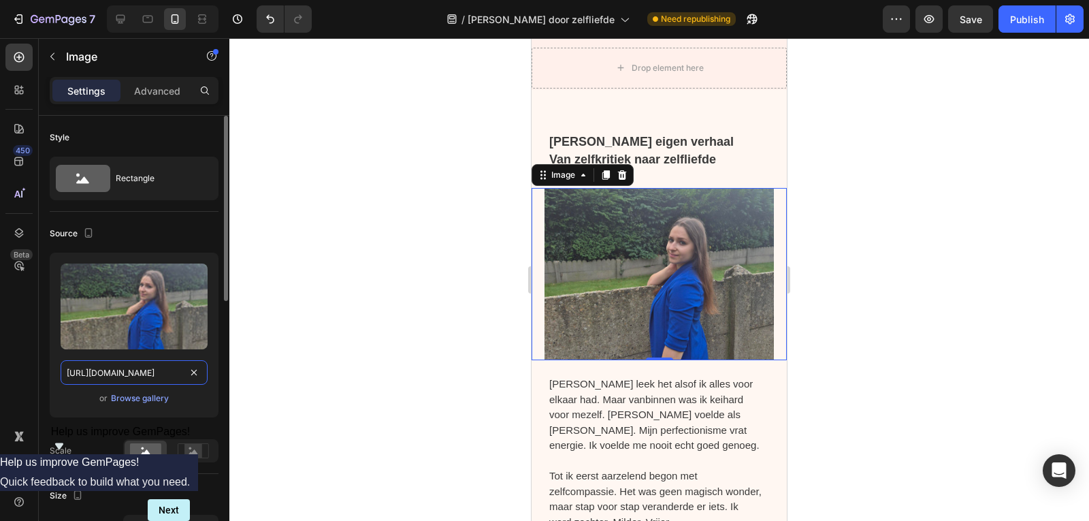
click at [140, 367] on input "https://cdn.shopify.com/s/files/1/0832/1984/1364/files/gempages_557294611572196…" at bounding box center [134, 372] width 147 height 24
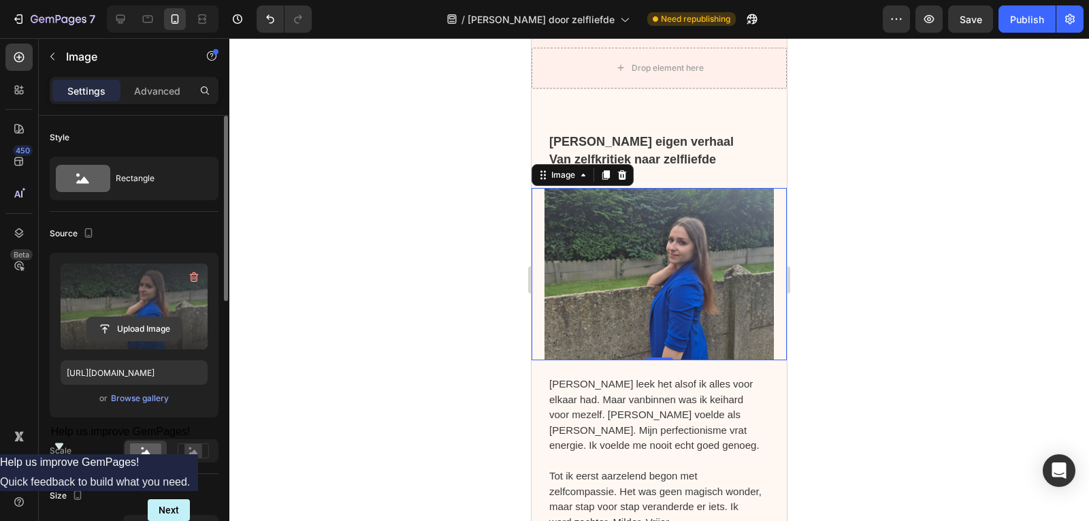
click at [134, 327] on input "file" at bounding box center [134, 328] width 94 height 23
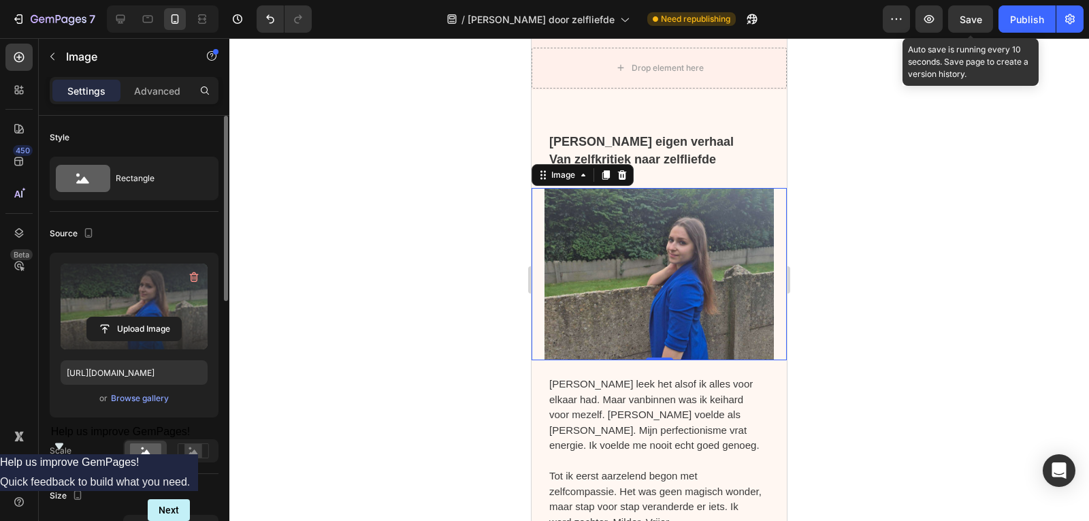
click at [972, 23] on span "Save" at bounding box center [970, 20] width 22 height 12
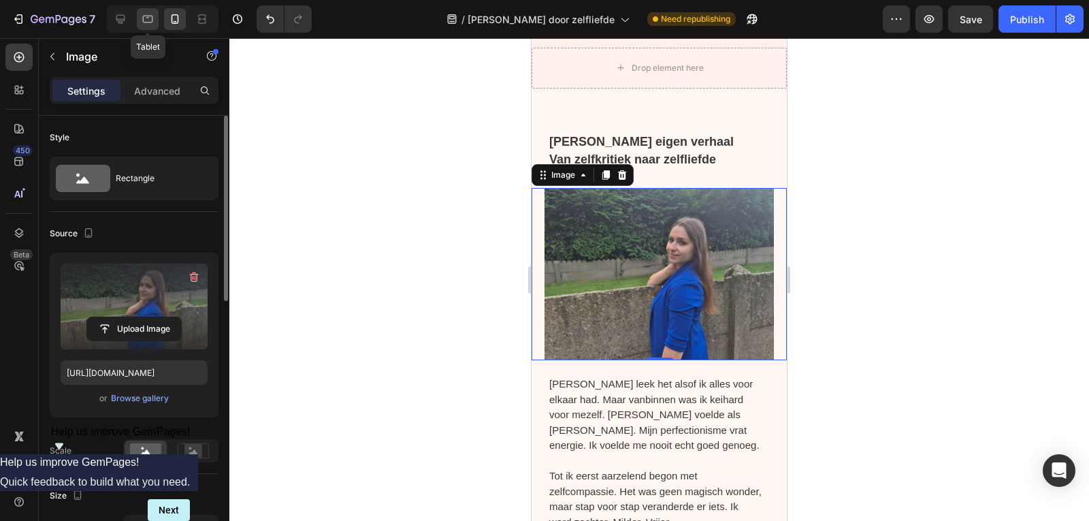
click at [147, 21] on icon at bounding box center [148, 19] width 14 height 14
type input "https://cdn.shopify.com/s/files/1/0832/1984/1364/files/gempages_557294611572196…"
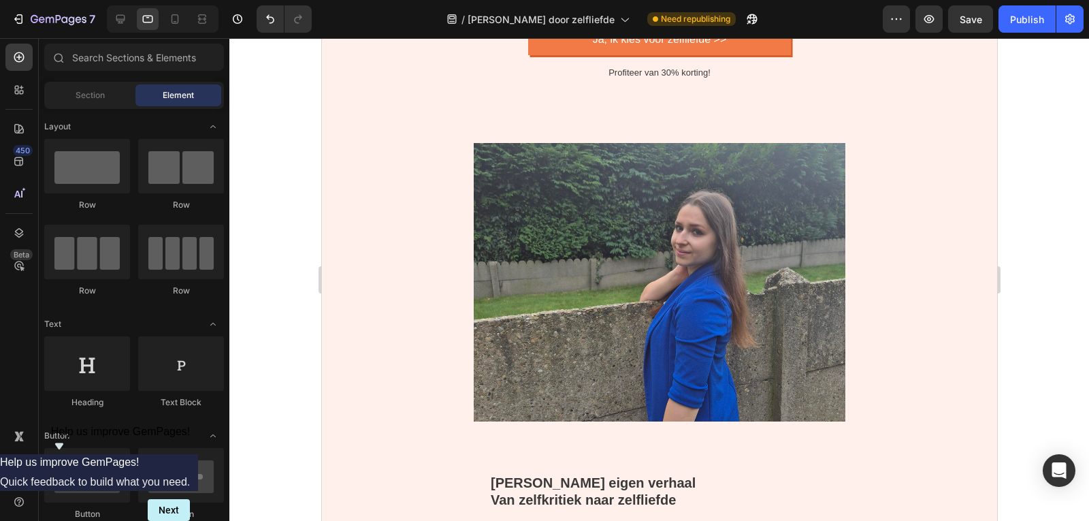
scroll to position [5199, 0]
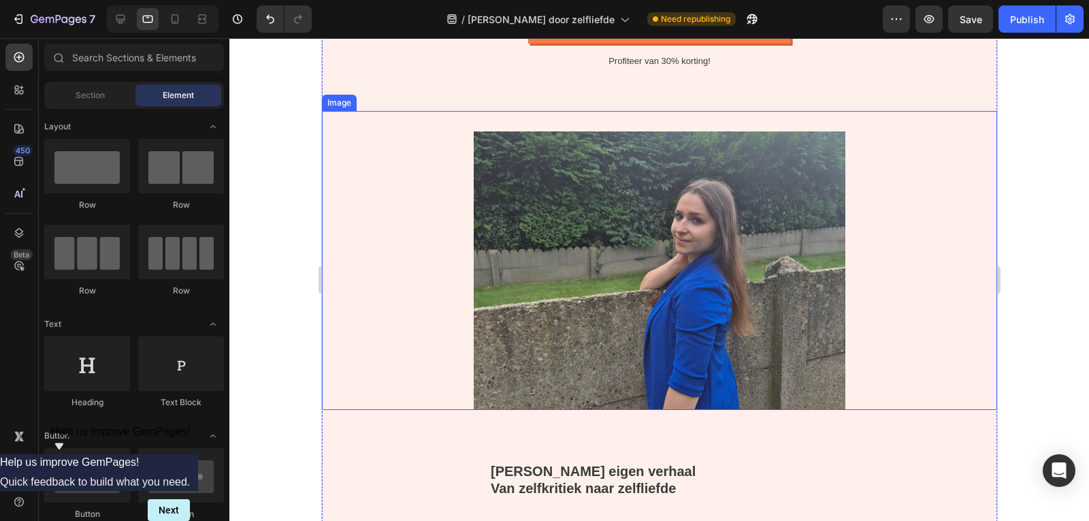
click at [638, 299] on img at bounding box center [659, 270] width 372 height 278
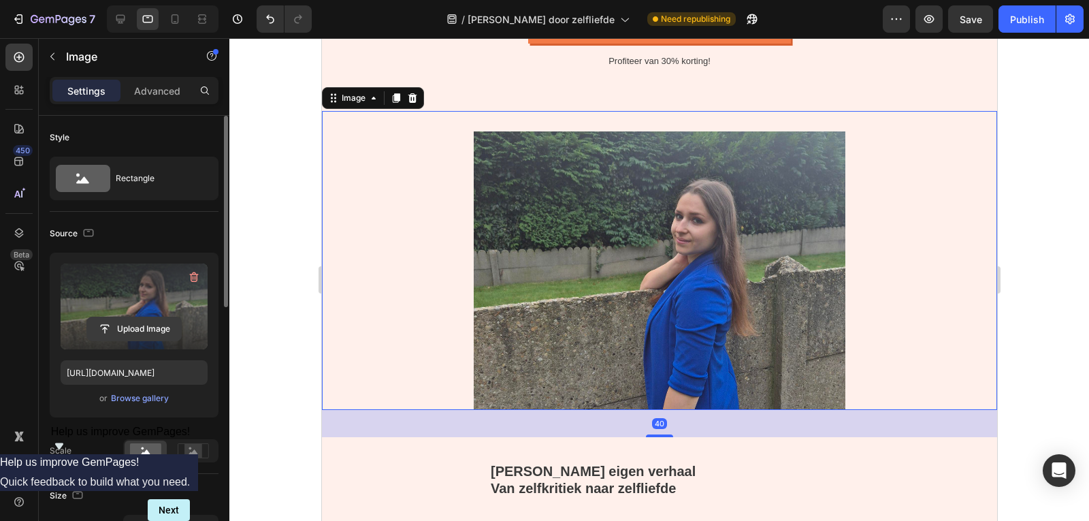
click at [128, 327] on input "file" at bounding box center [134, 328] width 94 height 23
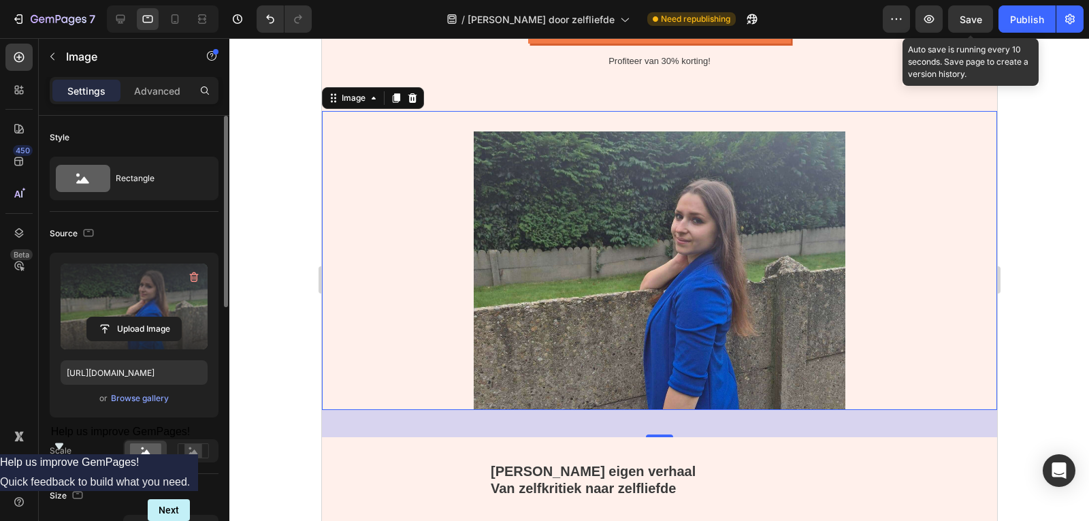
click at [970, 21] on span "Save" at bounding box center [970, 20] width 22 height 12
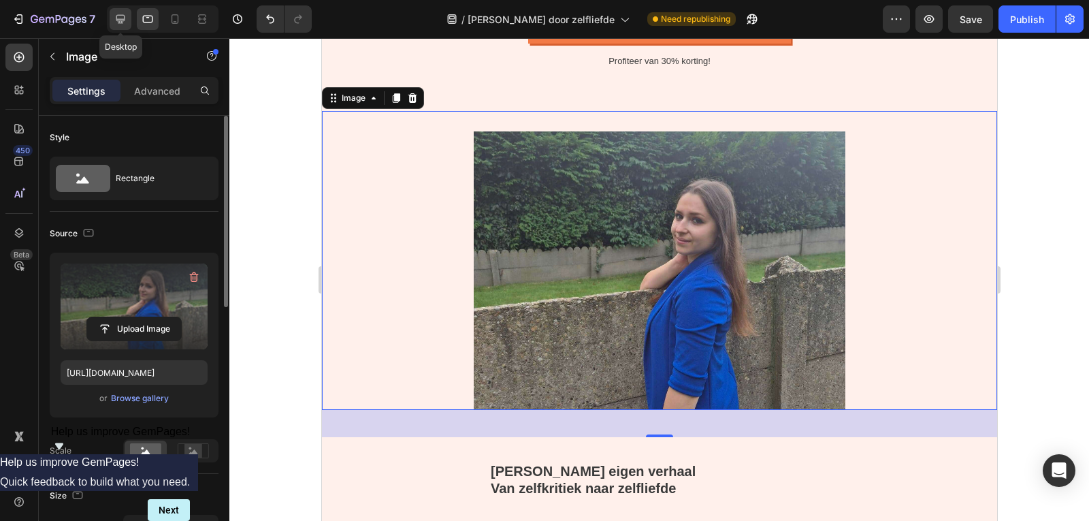
click at [124, 18] on icon at bounding box center [121, 19] width 14 height 14
type input "https://cdn.shopify.com/s/files/1/0832/1984/1364/files/gempages_557294611572196…"
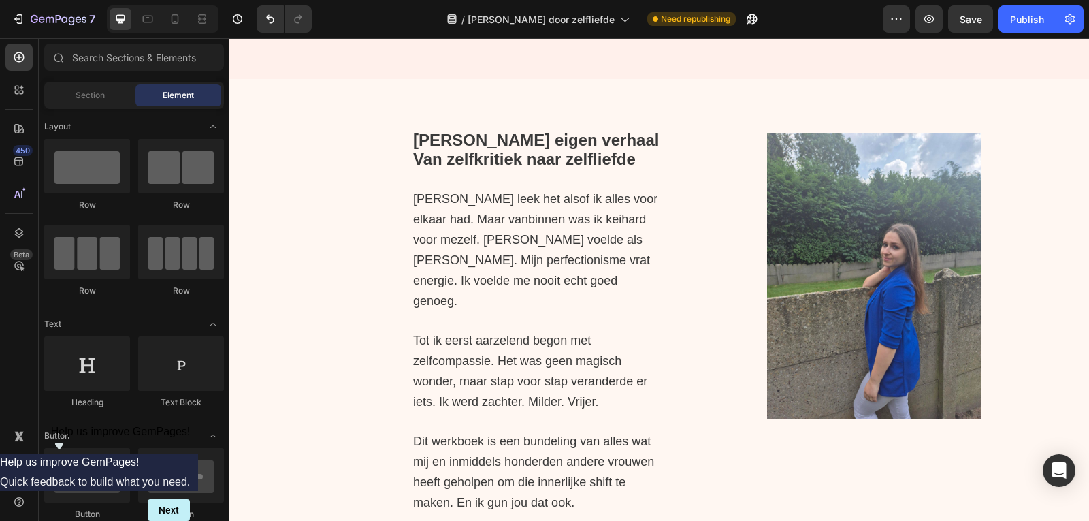
scroll to position [6268, 0]
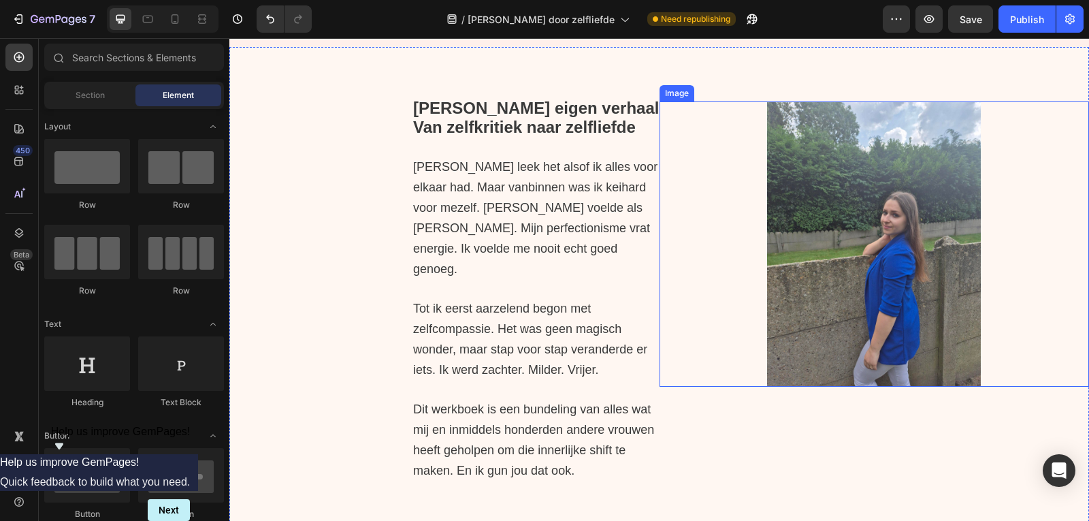
click at [889, 293] on img at bounding box center [874, 243] width 214 height 284
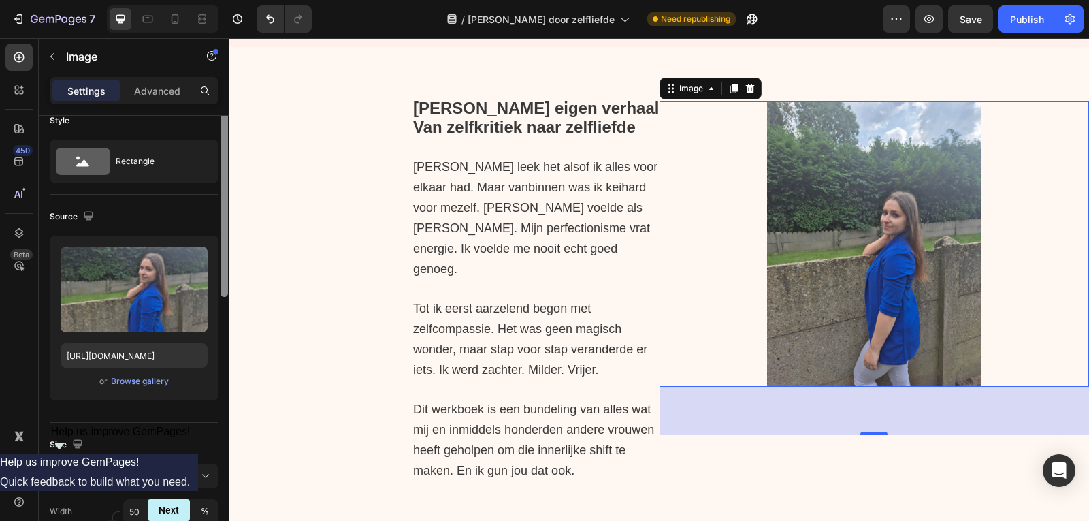
scroll to position [0, 0]
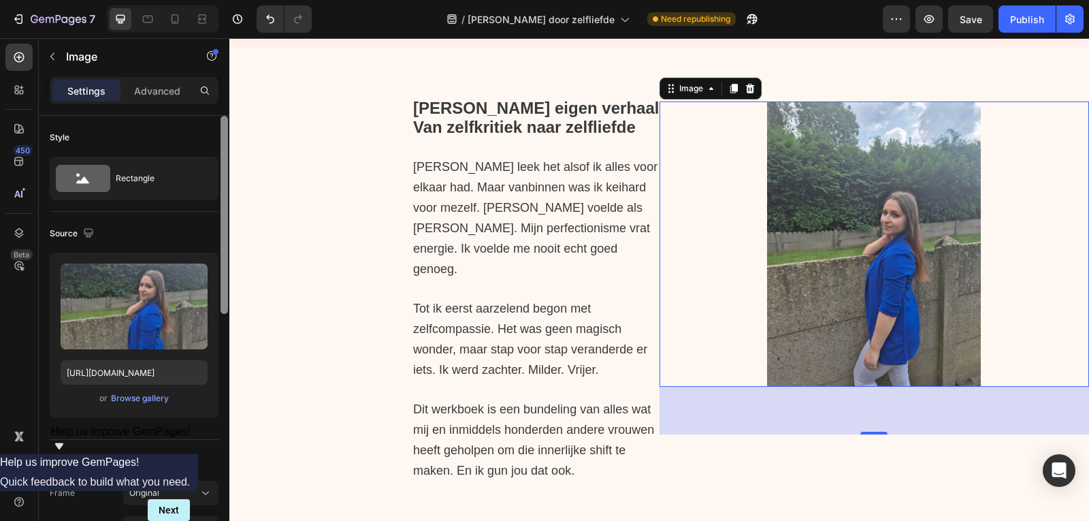
drag, startPoint x: 225, startPoint y: 299, endPoint x: 224, endPoint y: 285, distance: 14.3
click at [224, 285] on div at bounding box center [223, 215] width 7 height 198
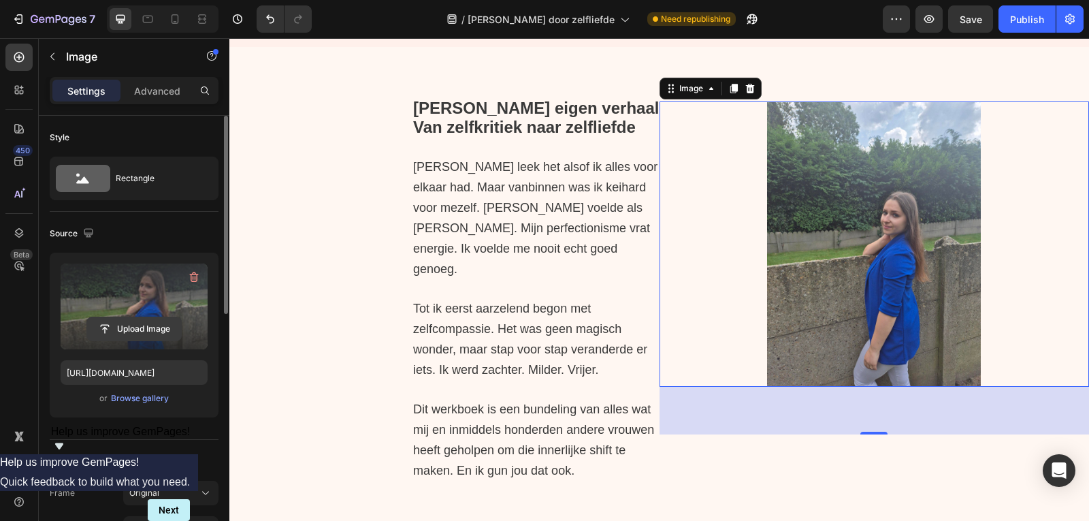
click at [153, 325] on input "file" at bounding box center [134, 328] width 94 height 23
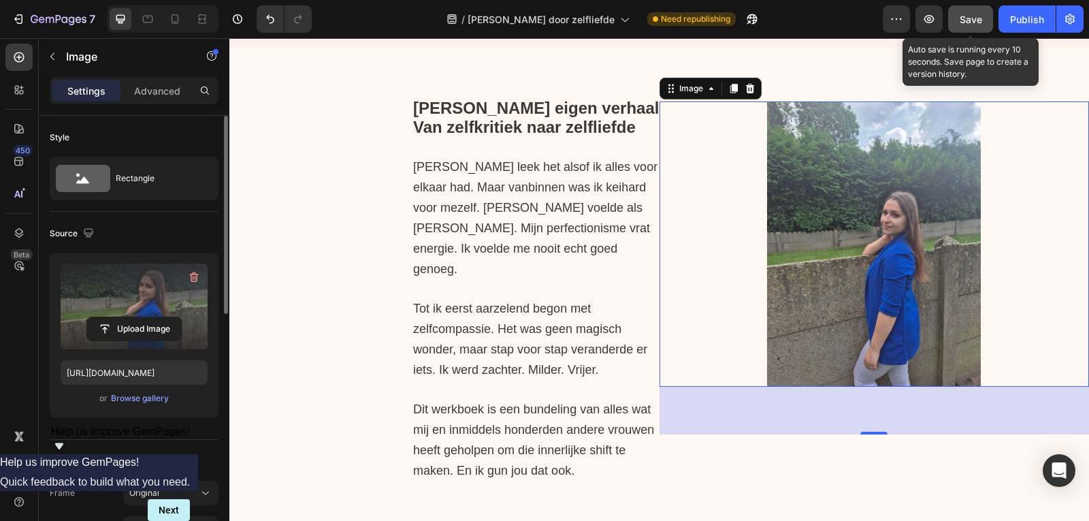
click at [959, 13] on button "Save" at bounding box center [970, 18] width 45 height 27
click at [968, 27] on button "Save" at bounding box center [970, 18] width 45 height 27
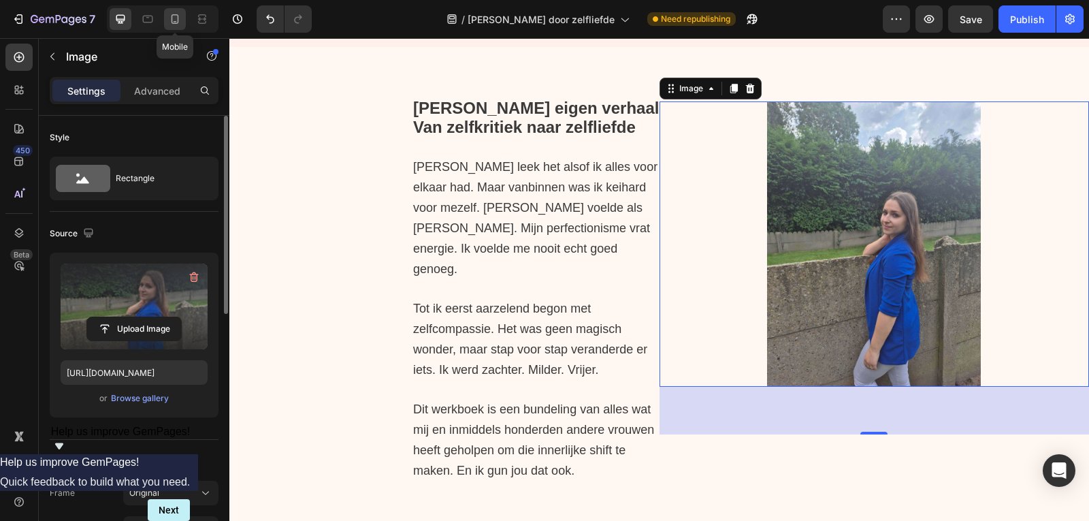
click at [174, 19] on icon at bounding box center [175, 19] width 14 height 14
type input "https://cdn.shopify.com/s/files/1/0832/1984/1364/files/gempages_557294611572196…"
type input "100"
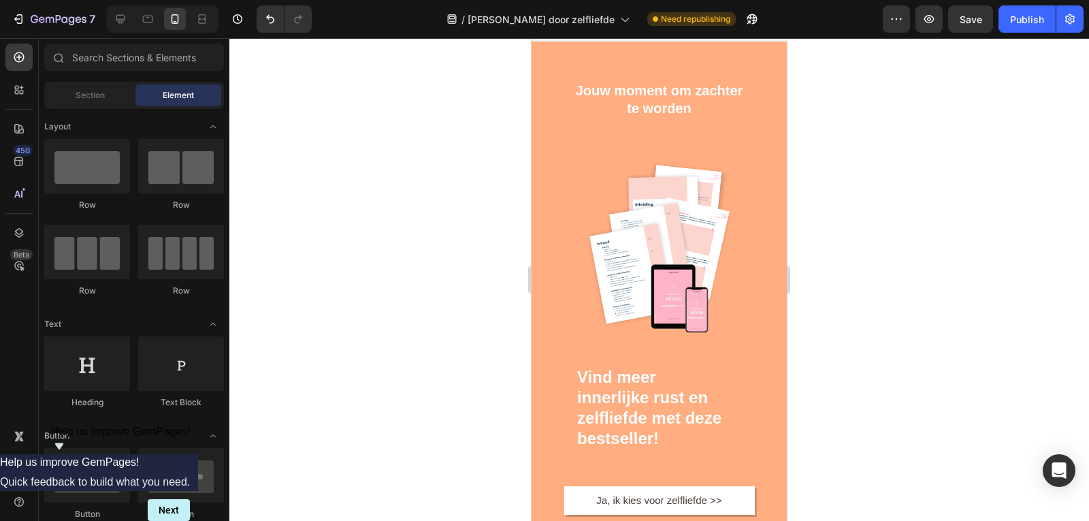
scroll to position [7742, 0]
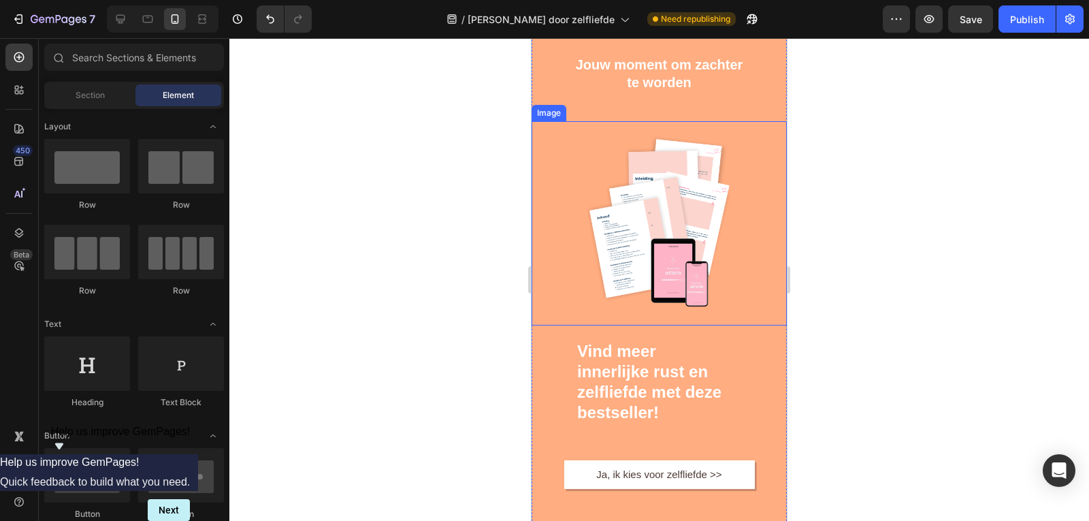
click at [677, 249] on img at bounding box center [658, 223] width 153 height 204
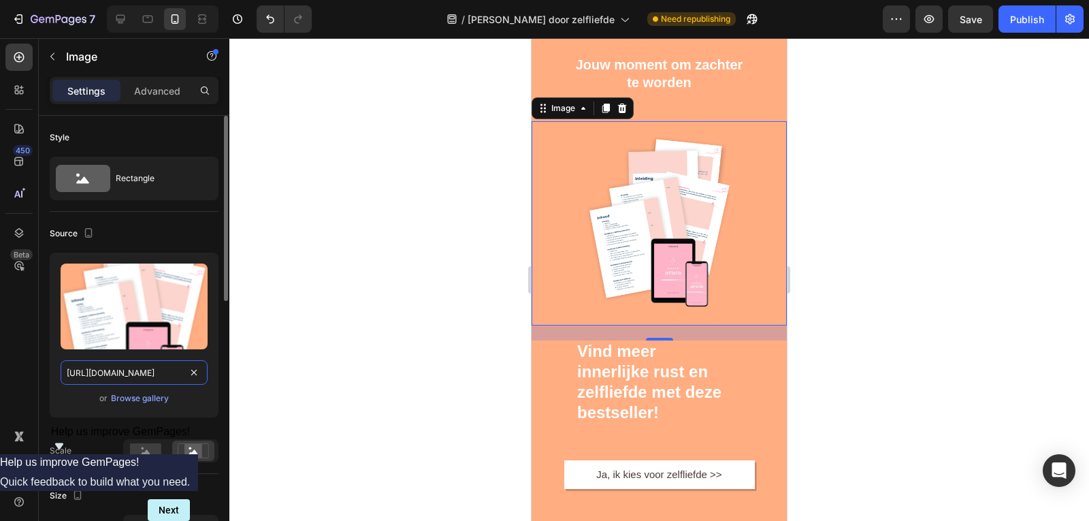
click at [146, 370] on input "https://cdn.shopify.com/s/files/1/0832/1984/1364/files/gempages_557294611572196…" at bounding box center [134, 372] width 147 height 24
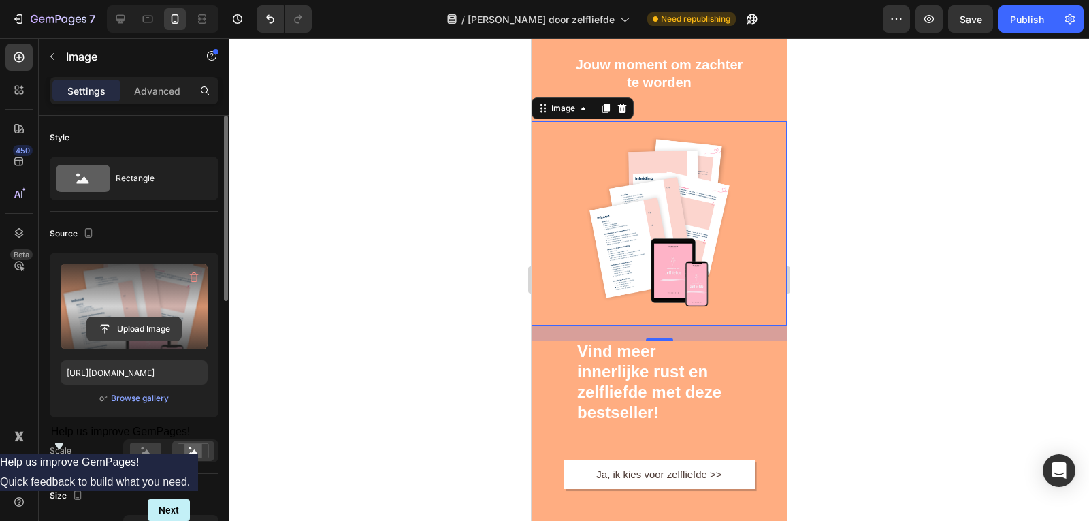
click at [126, 327] on input "file" at bounding box center [134, 328] width 94 height 23
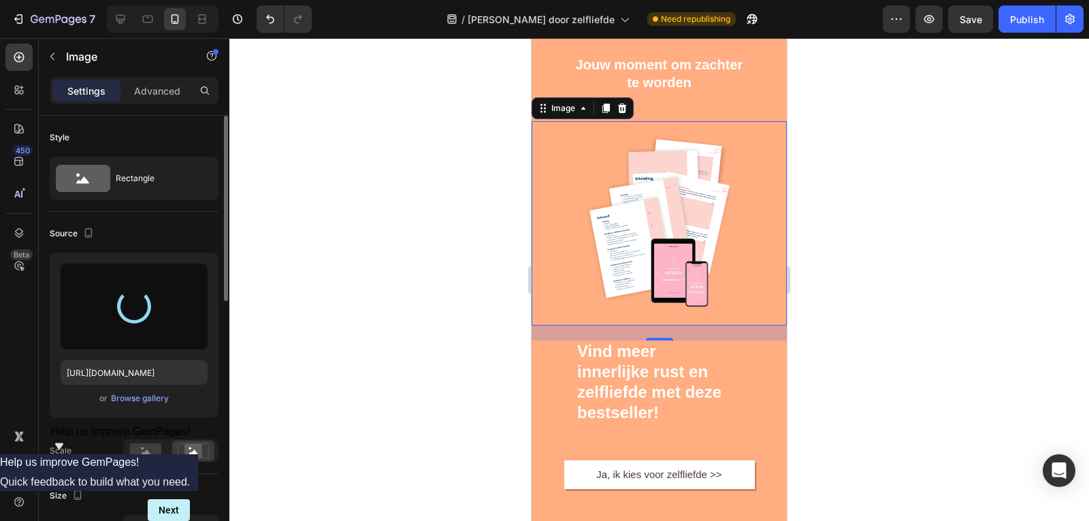
type input "https://cdn.shopify.com/s/files/1/0832/1984/1364/files/gempages_557294611572196…"
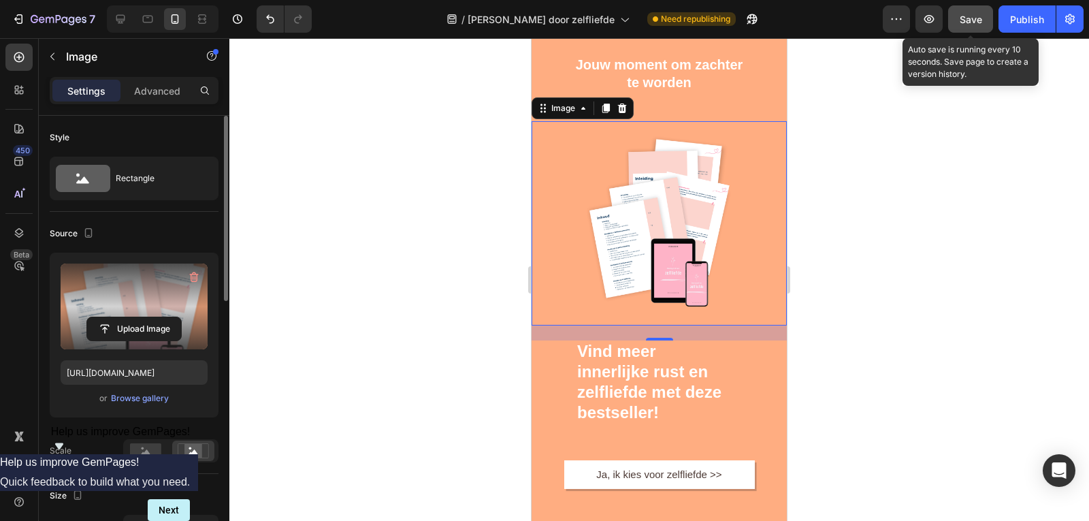
click at [961, 11] on button "Save" at bounding box center [970, 18] width 45 height 27
click at [970, 15] on span "Save" at bounding box center [970, 20] width 22 height 12
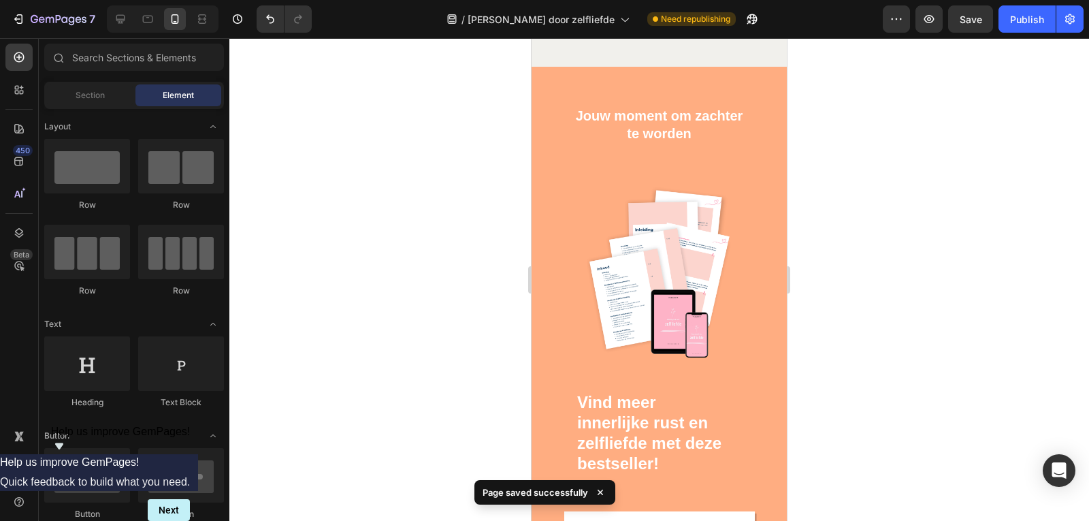
scroll to position [7703, 0]
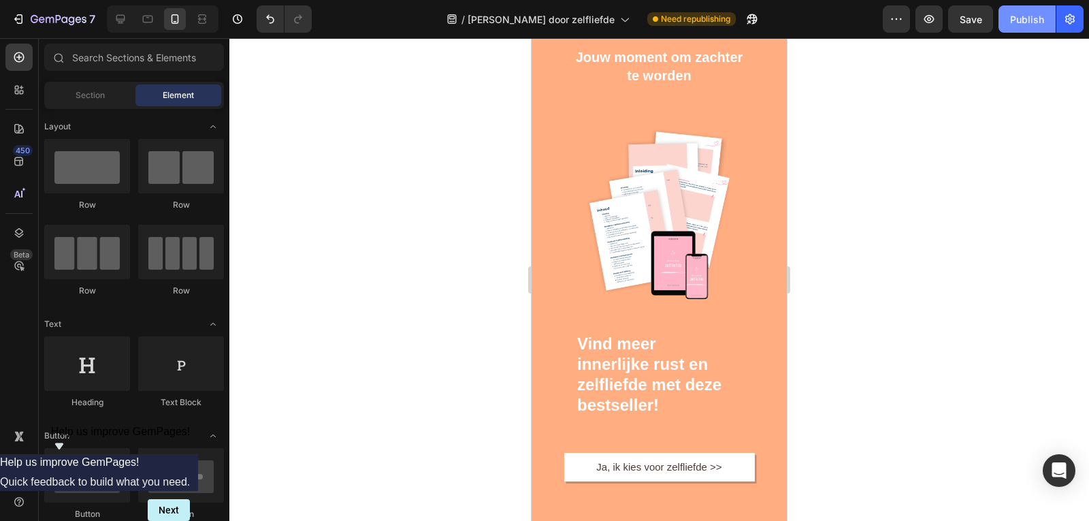
click at [1034, 23] on div "Publish" at bounding box center [1027, 19] width 34 height 14
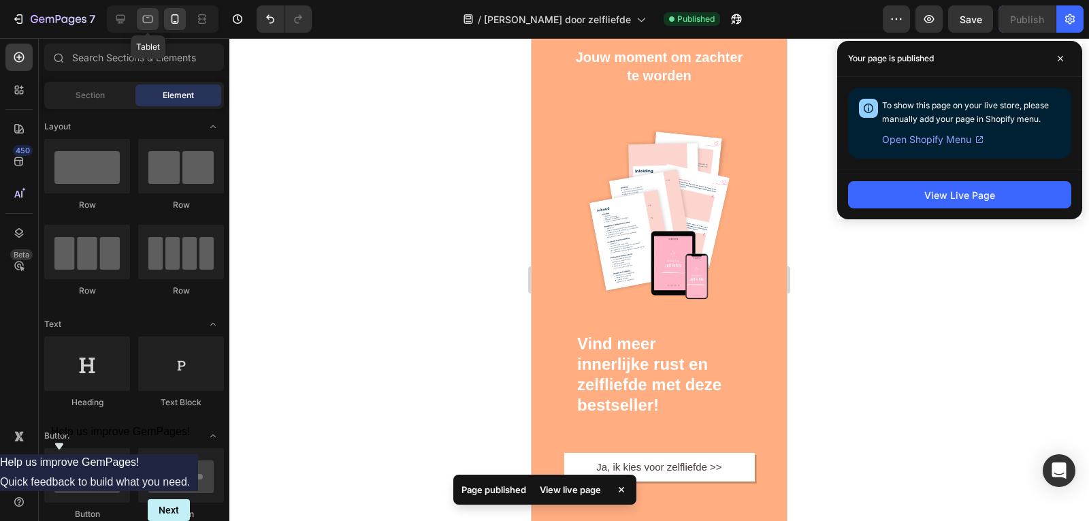
click at [144, 20] on icon at bounding box center [148, 19] width 14 height 14
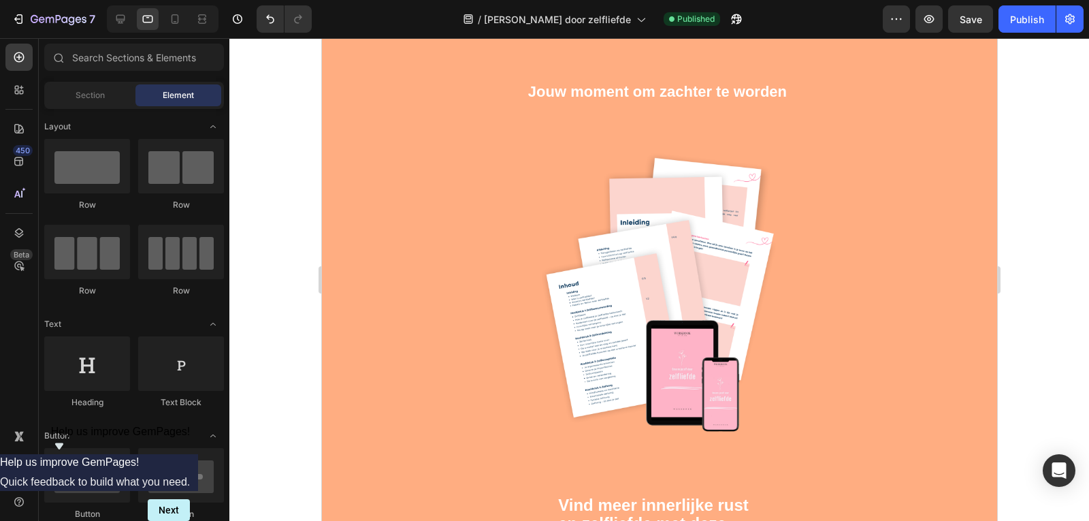
scroll to position [6829, 0]
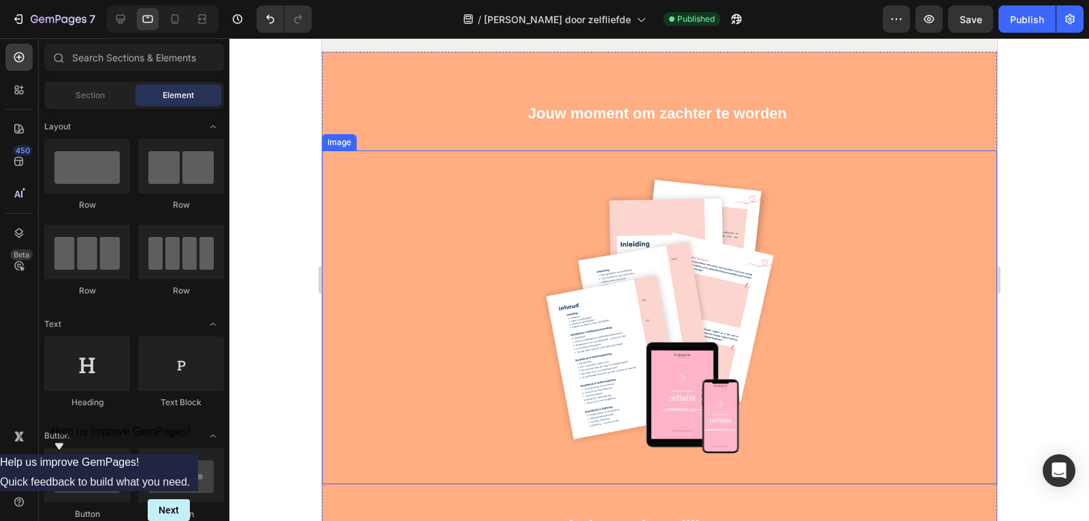
click at [644, 350] on img at bounding box center [658, 316] width 250 height 333
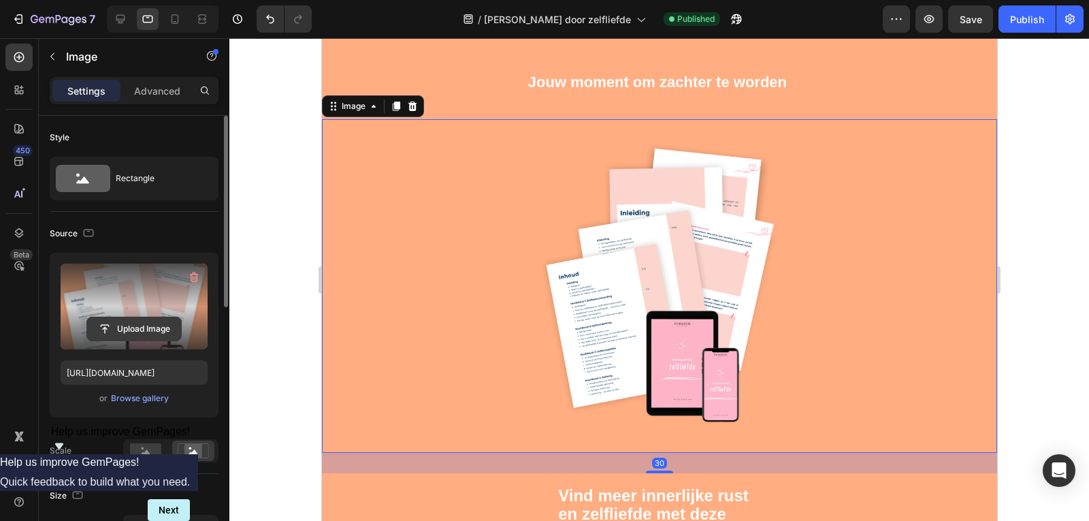
click at [152, 320] on input "file" at bounding box center [134, 328] width 94 height 23
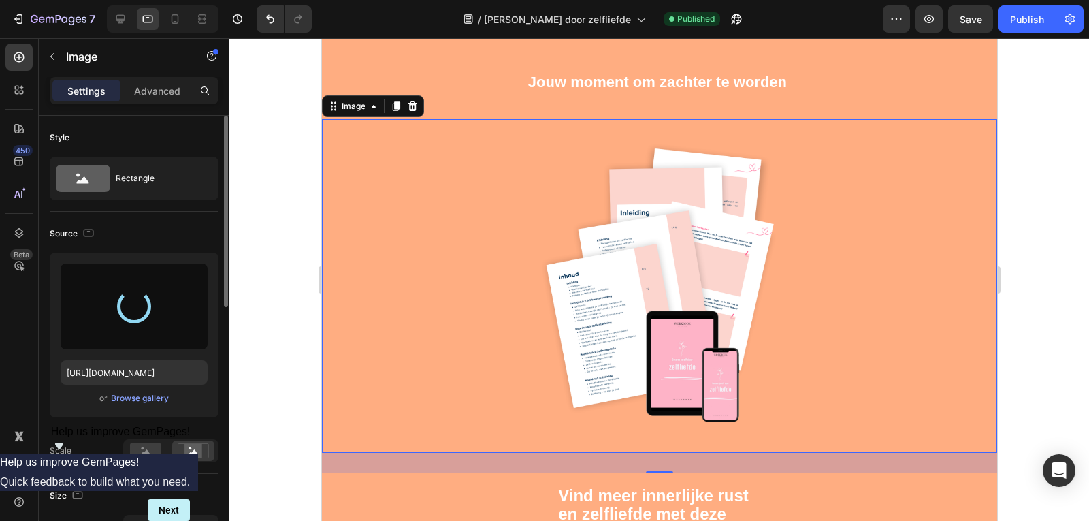
type input "https://cdn.shopify.com/s/files/1/0832/1984/1364/files/gempages_557294611572196…"
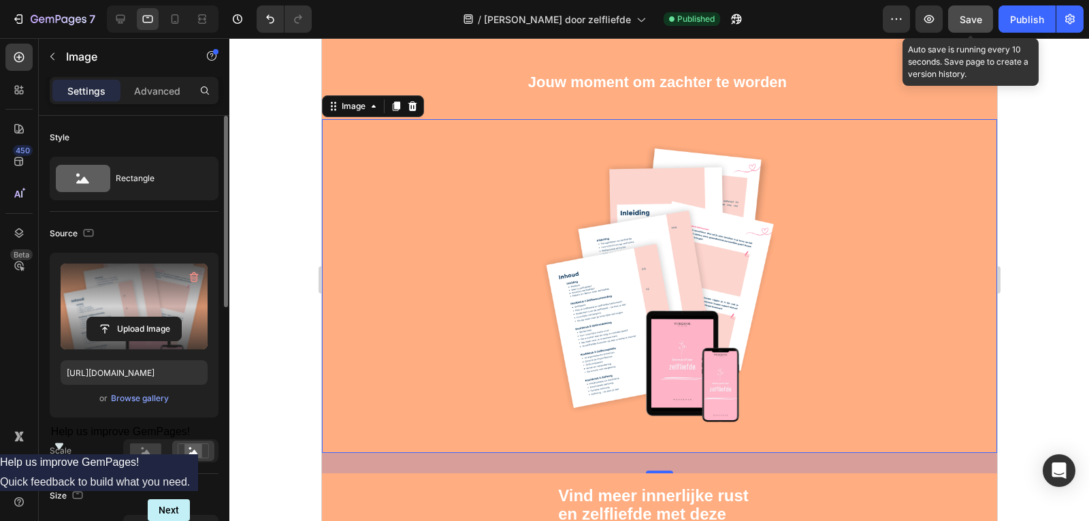
click at [967, 11] on button "Save" at bounding box center [970, 18] width 45 height 27
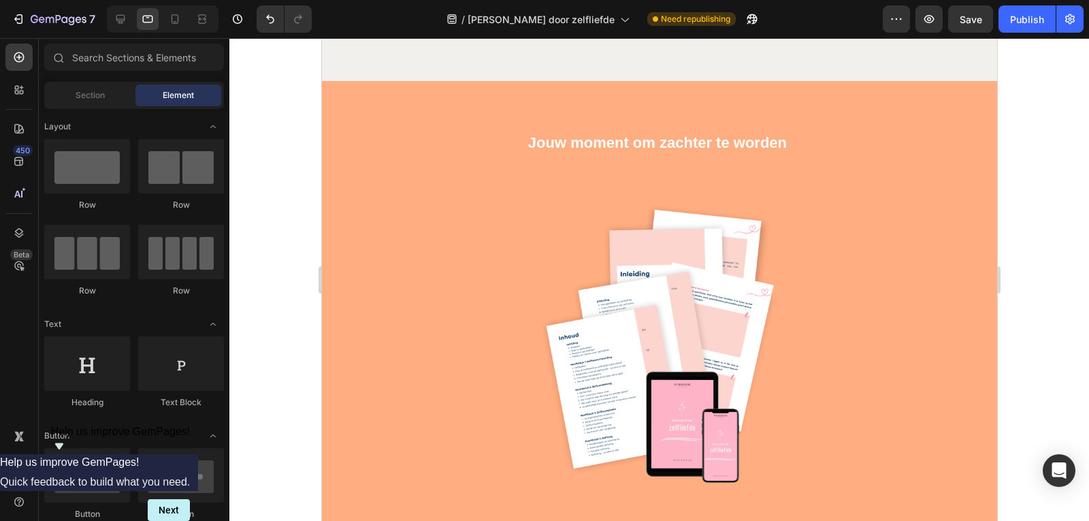
scroll to position [6732, 0]
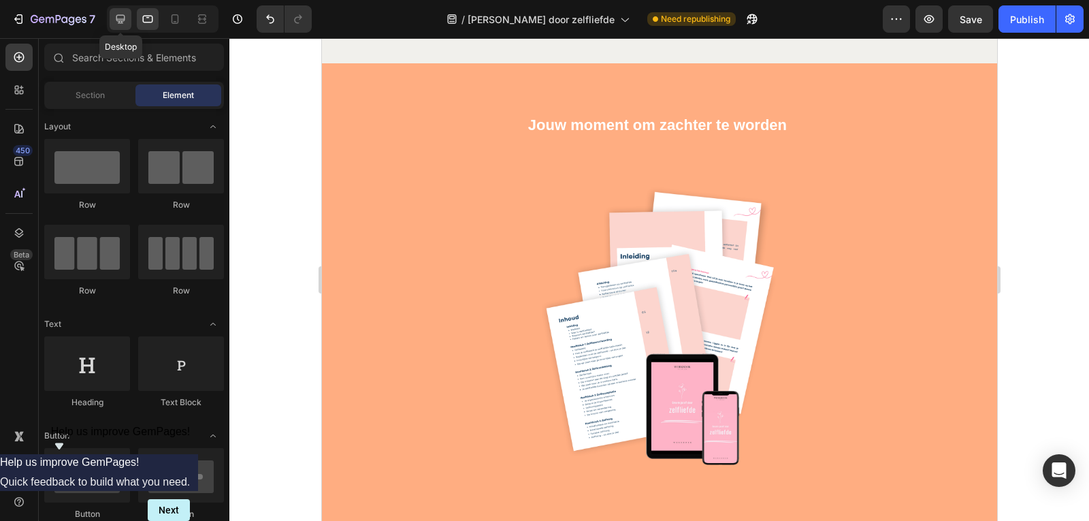
click at [127, 20] on icon at bounding box center [121, 19] width 14 height 14
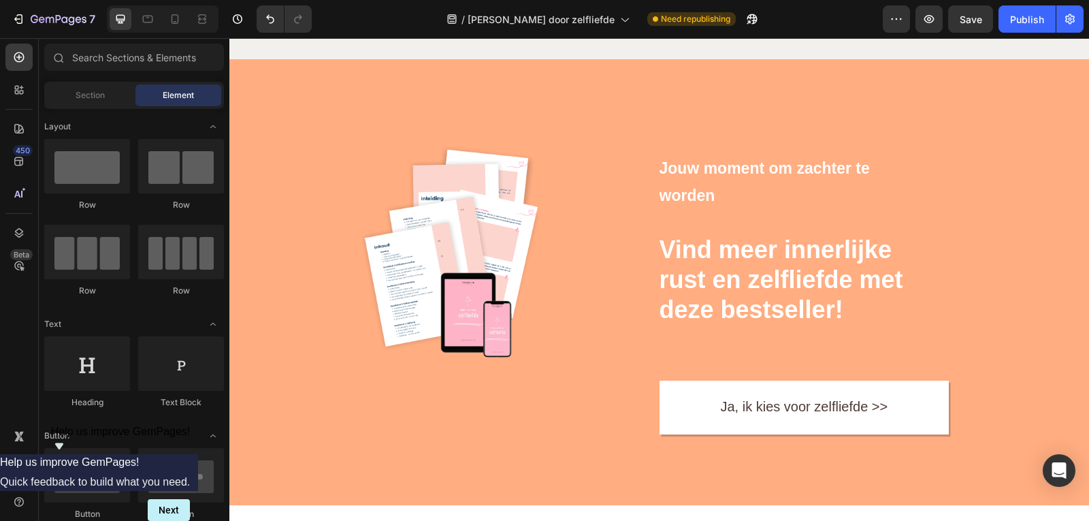
scroll to position [8262, 0]
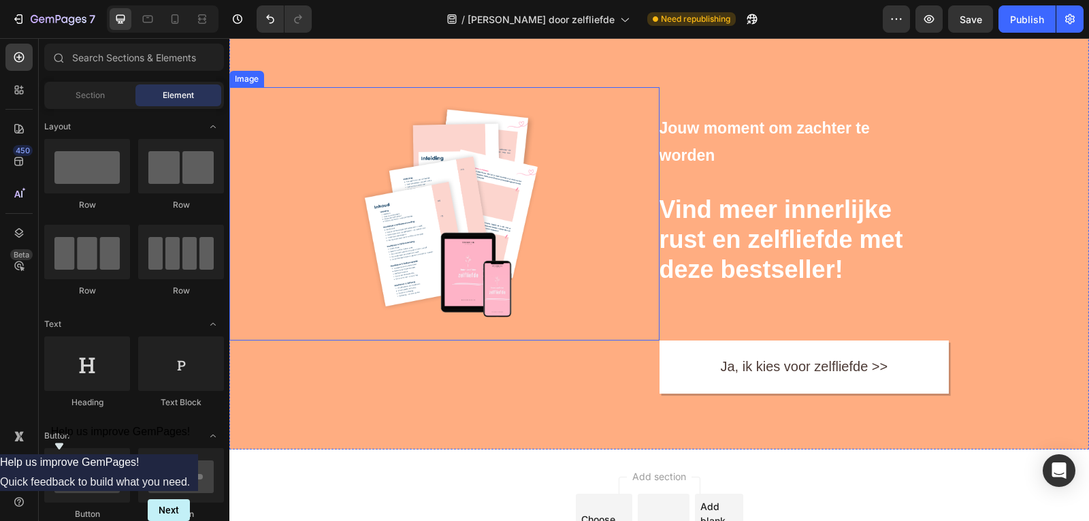
click at [367, 273] on img at bounding box center [450, 213] width 179 height 253
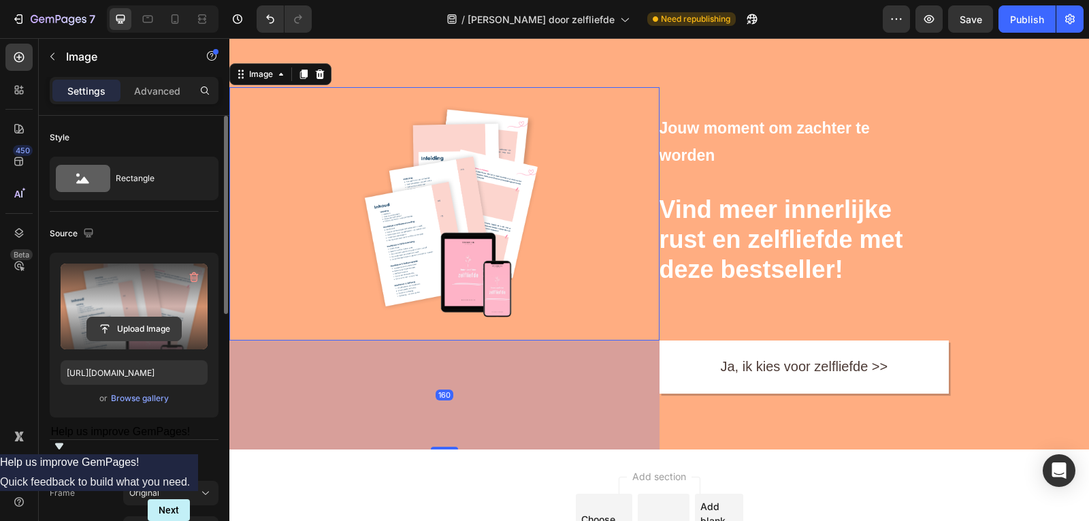
click at [114, 329] on input "file" at bounding box center [134, 328] width 94 height 23
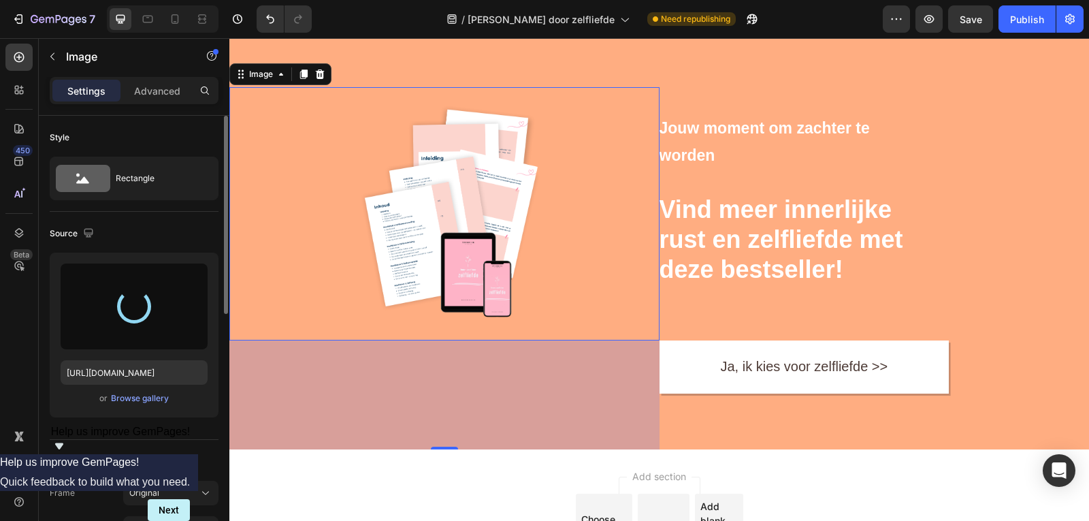
type input "https://cdn.shopify.com/s/files/1/0832/1984/1364/files/gempages_557294611572196…"
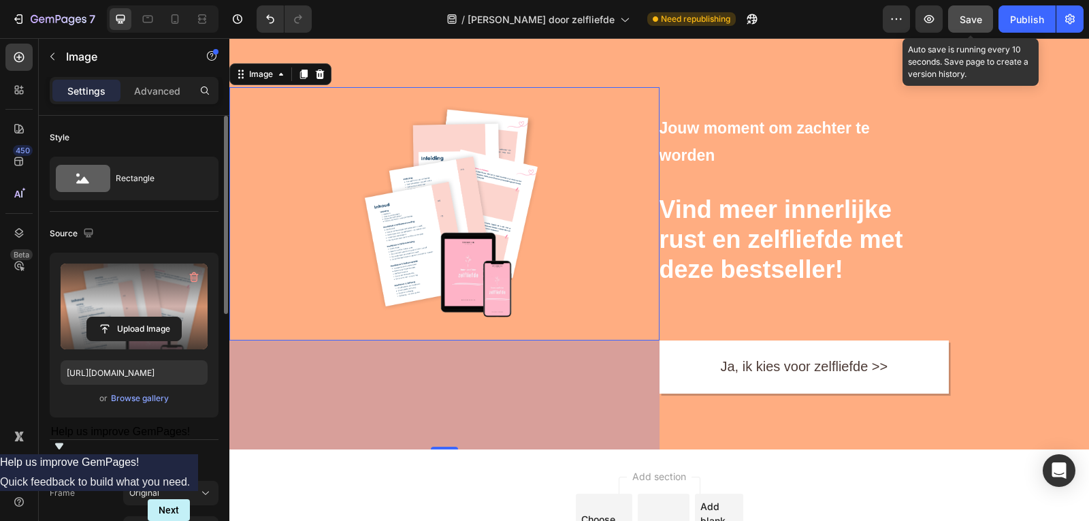
click at [957, 21] on button "Save" at bounding box center [970, 18] width 45 height 27
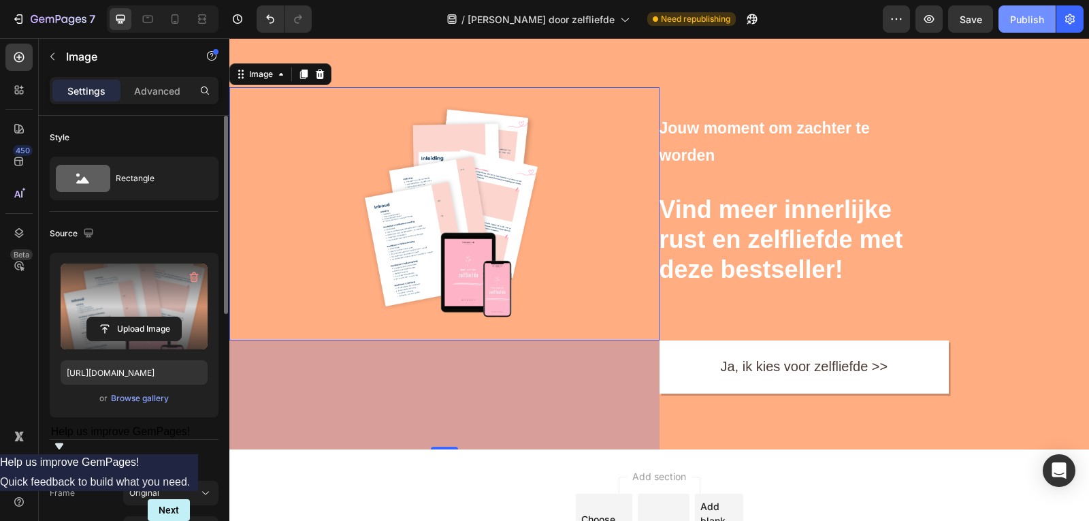
click at [1014, 22] on div "Publish" at bounding box center [1027, 19] width 34 height 14
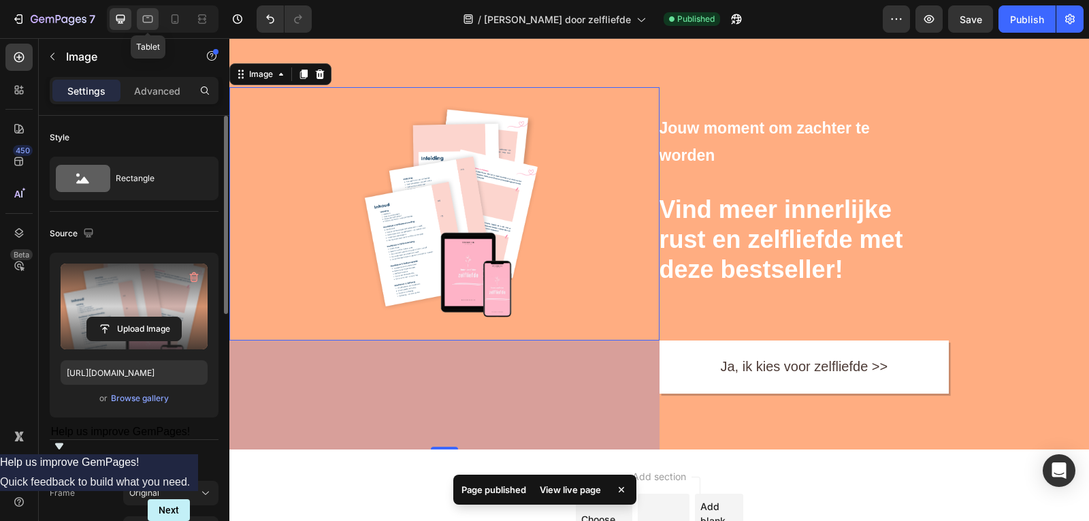
click at [148, 19] on icon at bounding box center [148, 19] width 14 height 14
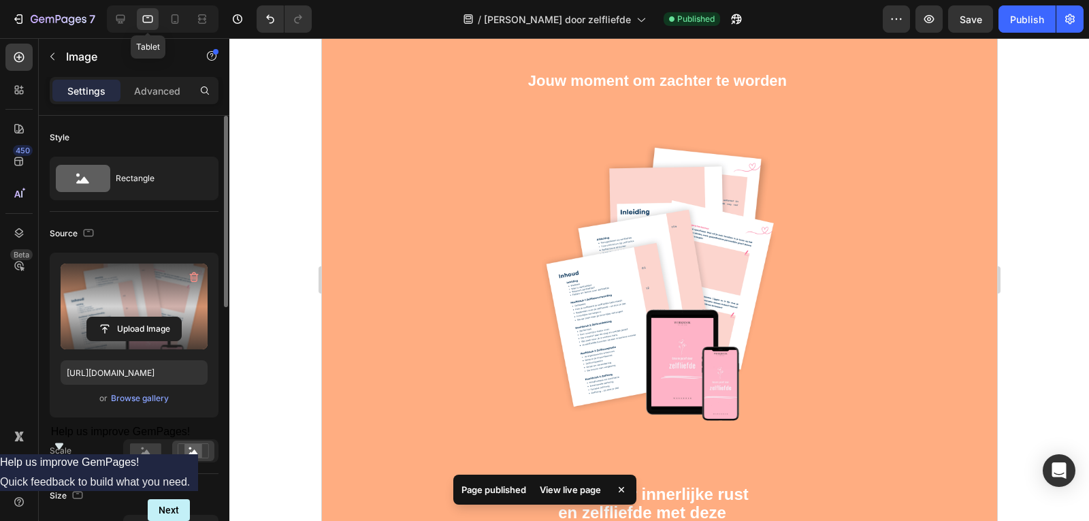
scroll to position [6789, 0]
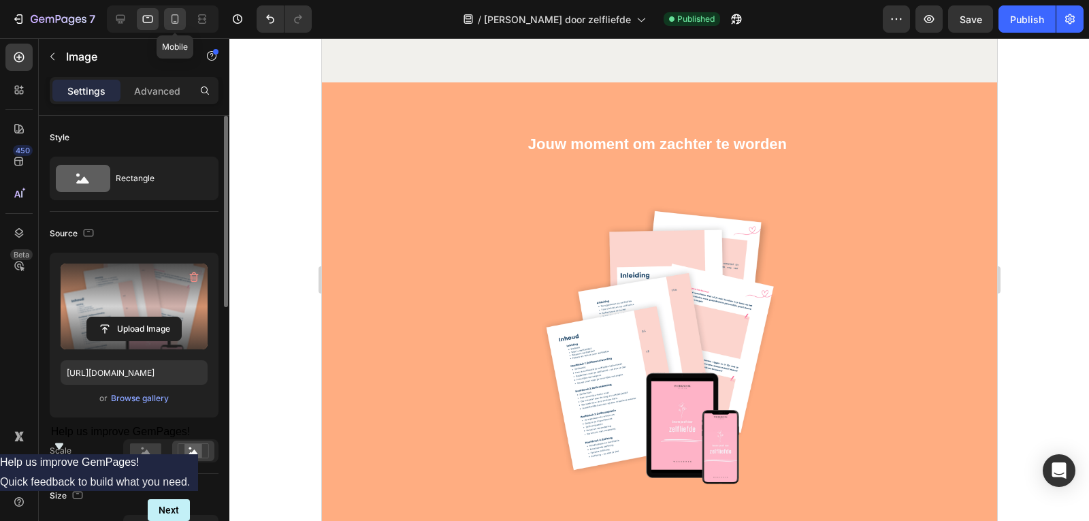
click at [181, 21] on icon at bounding box center [175, 19] width 14 height 14
type input "https://cdn.shopify.com/s/files/1/0832/1984/1364/files/gempages_557294611572196…"
type input "100"
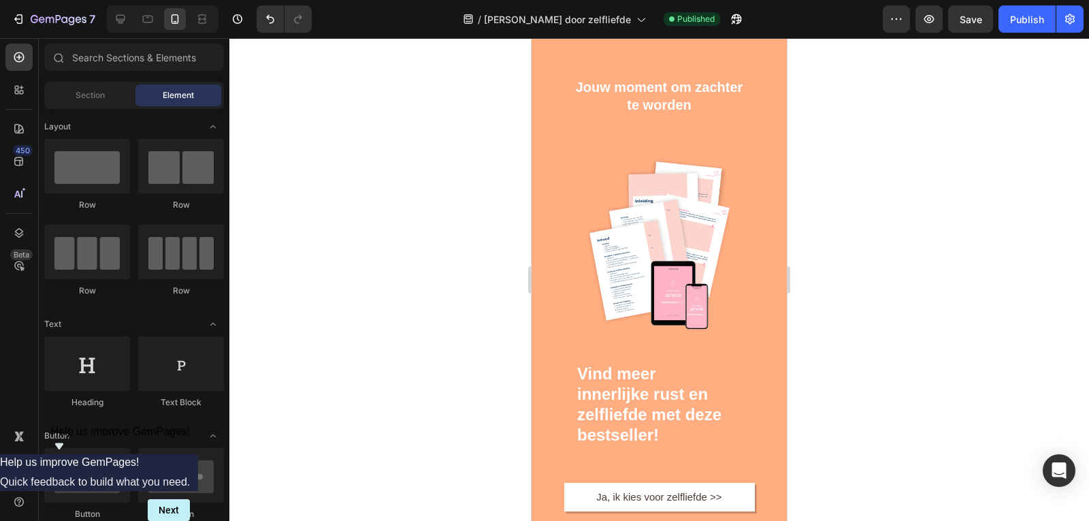
scroll to position [7529, 0]
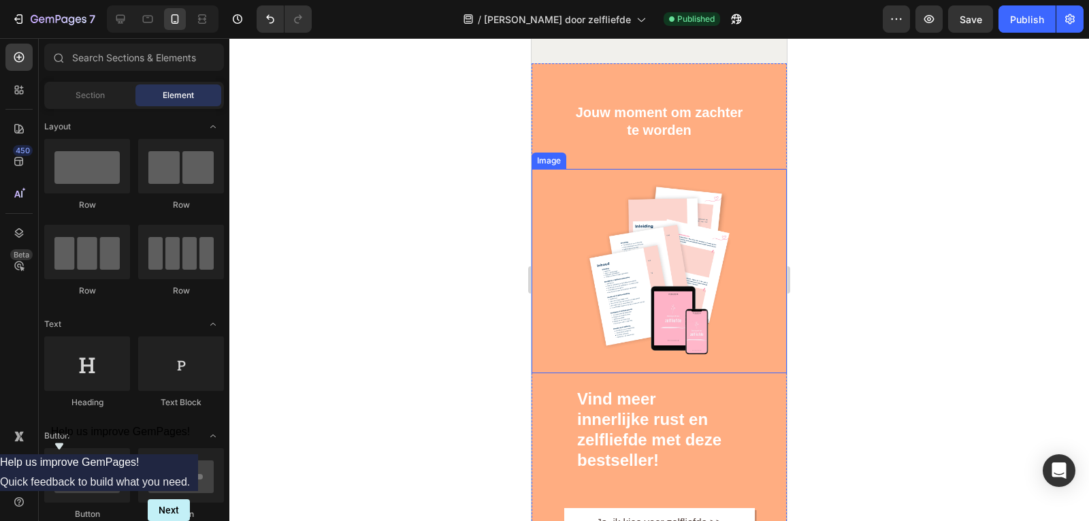
click at [665, 286] on img at bounding box center [658, 271] width 153 height 204
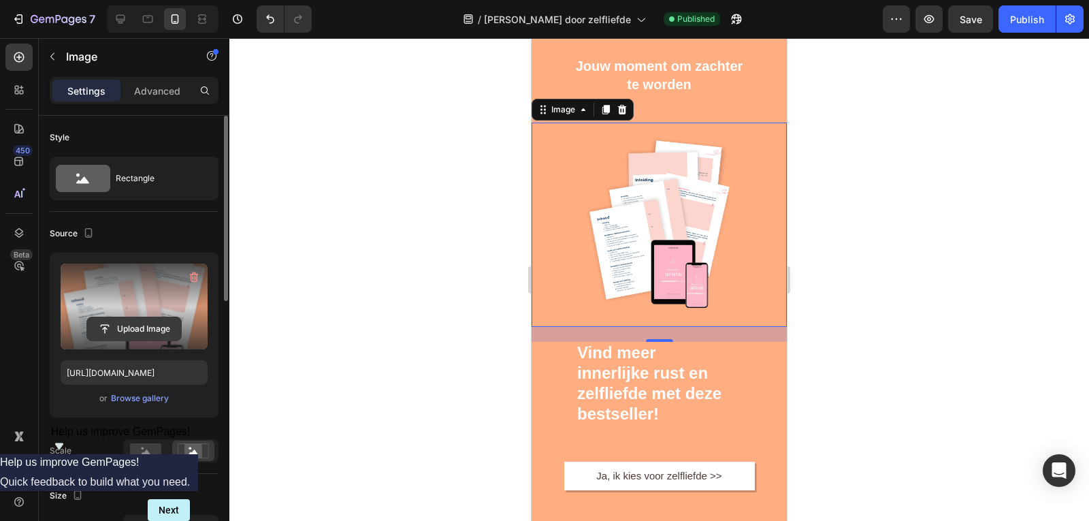
click at [150, 323] on input "file" at bounding box center [134, 328] width 94 height 23
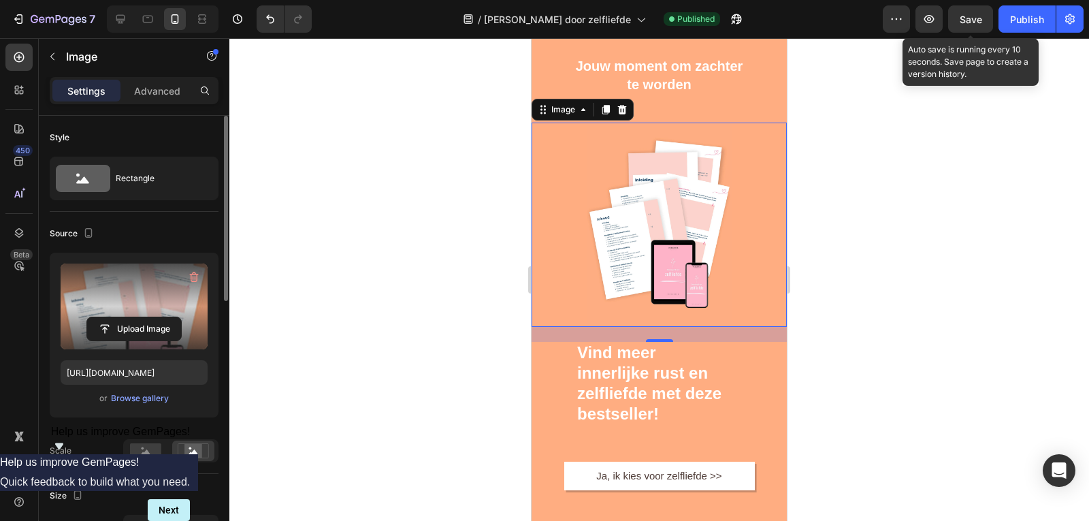
click at [972, 20] on span "Save" at bounding box center [970, 20] width 22 height 12
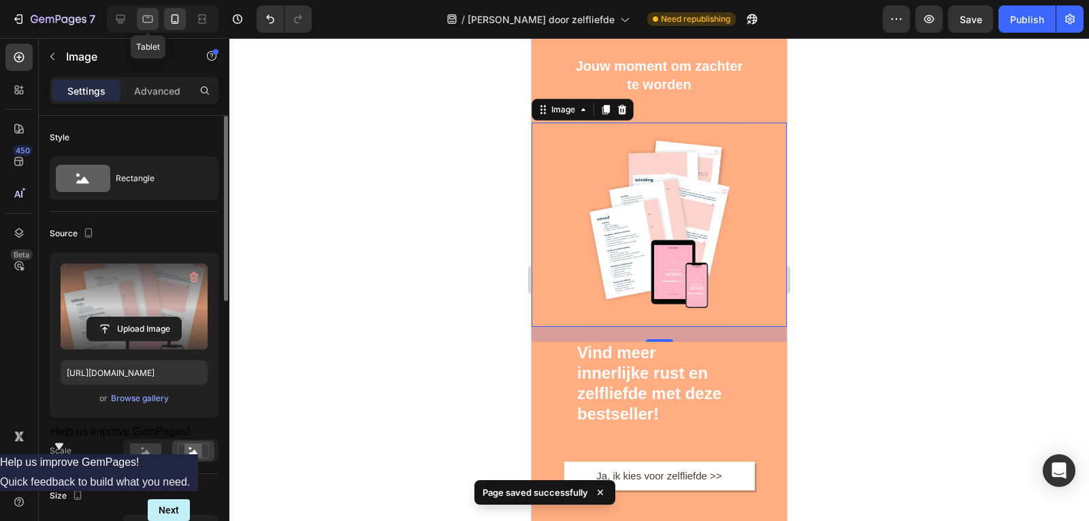
click at [145, 24] on icon at bounding box center [148, 19] width 14 height 14
type input "https://ucarecdn.com/ee6d5074-1640-4cc7-8933-47c8589c3dee/-/format/auto/"
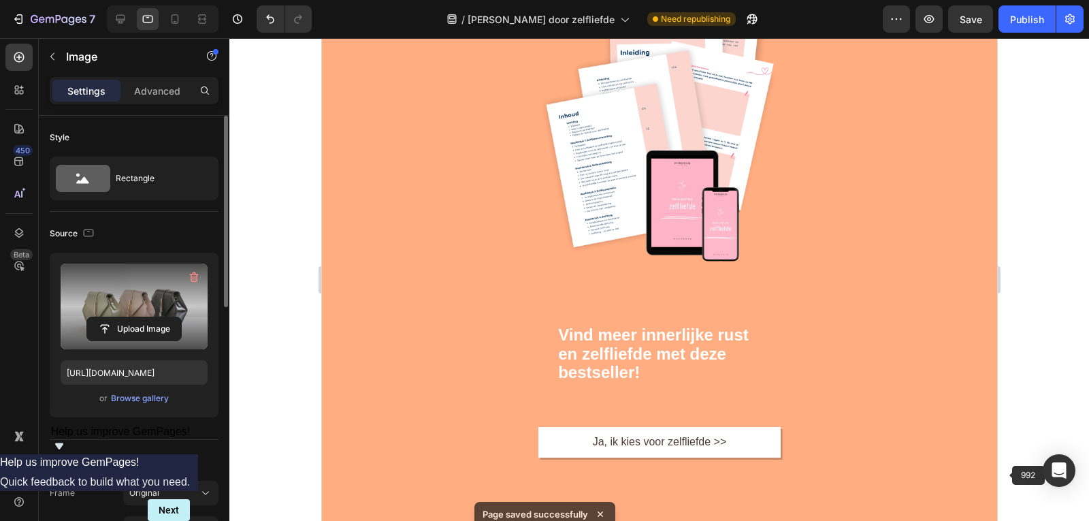
scroll to position [6965, 0]
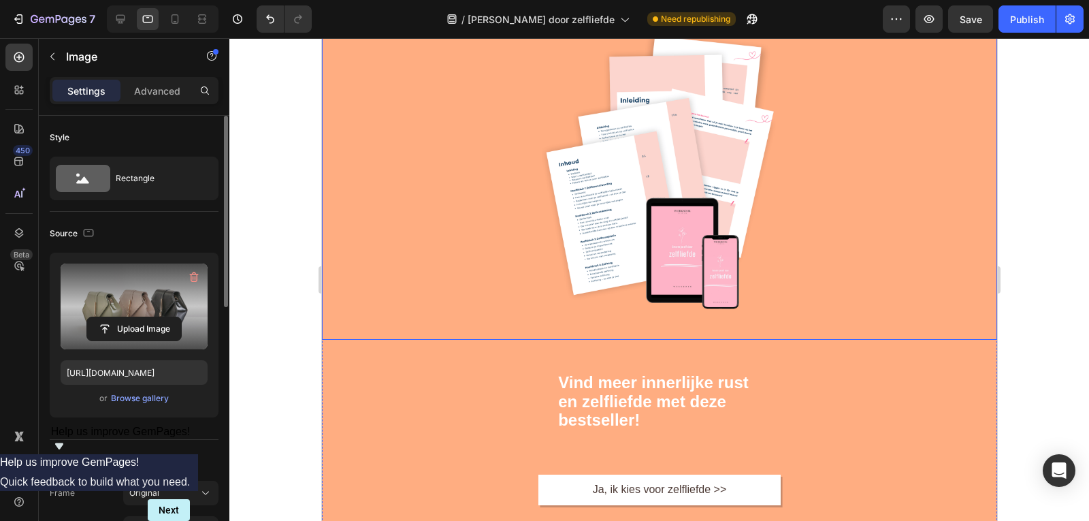
click at [670, 237] on img at bounding box center [658, 173] width 250 height 333
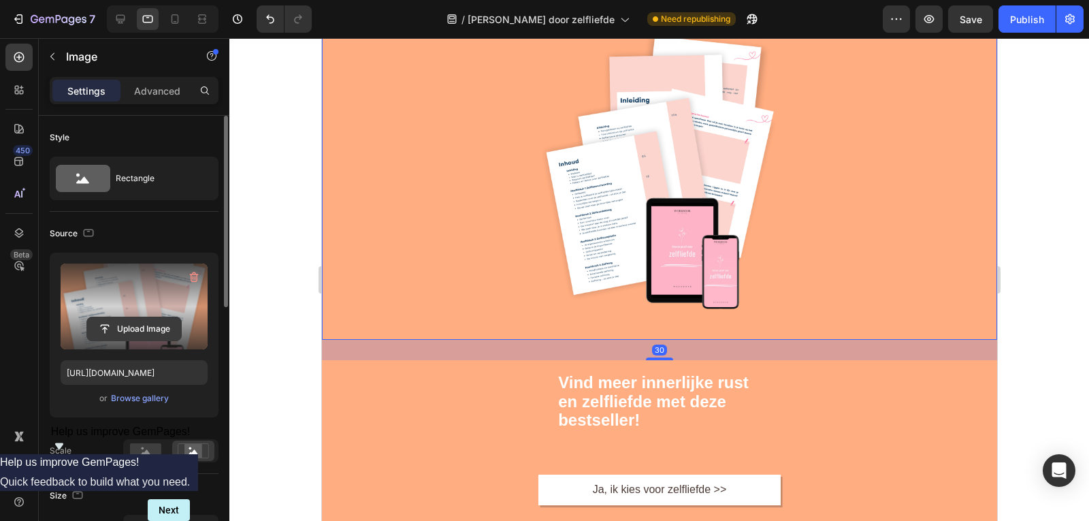
click at [140, 325] on input "file" at bounding box center [134, 328] width 94 height 23
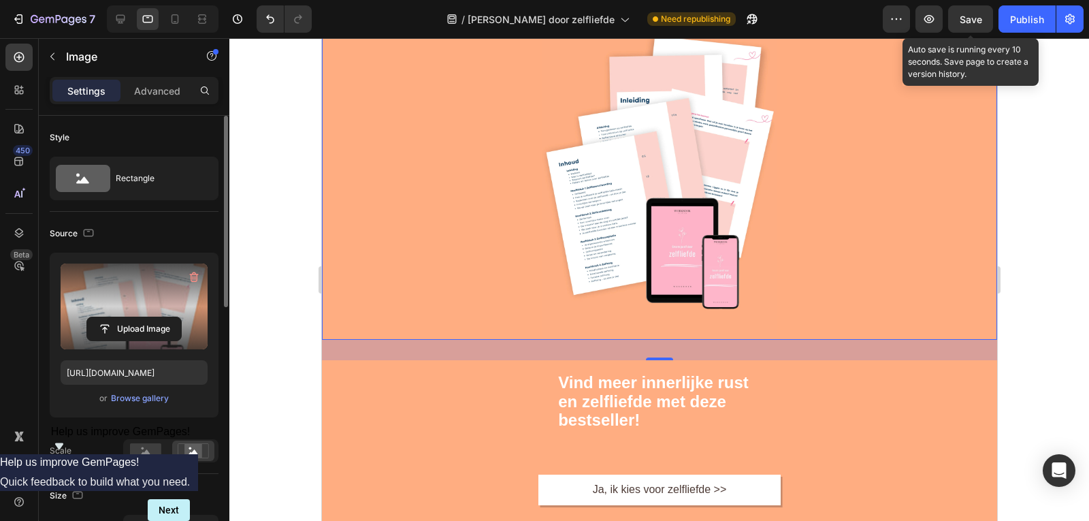
click at [967, 20] on span "Save" at bounding box center [970, 20] width 22 height 12
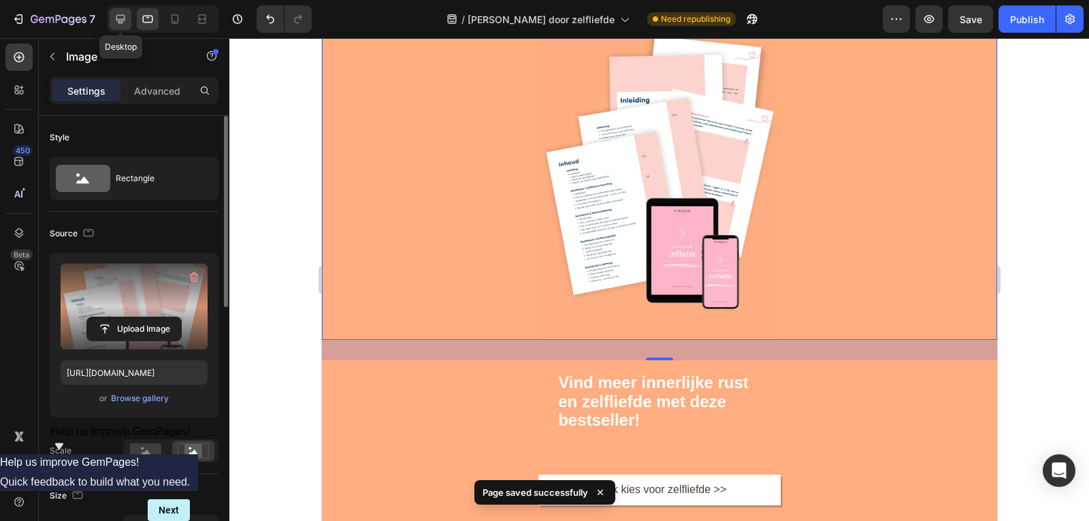
click at [116, 24] on icon at bounding box center [121, 19] width 14 height 14
type input "https://cdn.shopify.com/s/files/1/0832/1984/1364/files/gempages_557294611572196…"
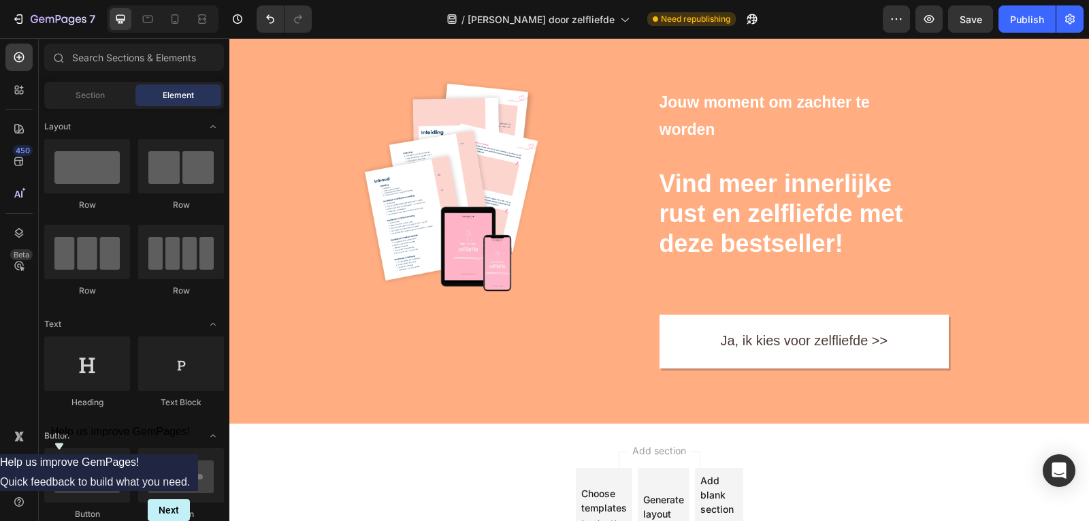
scroll to position [8142, 0]
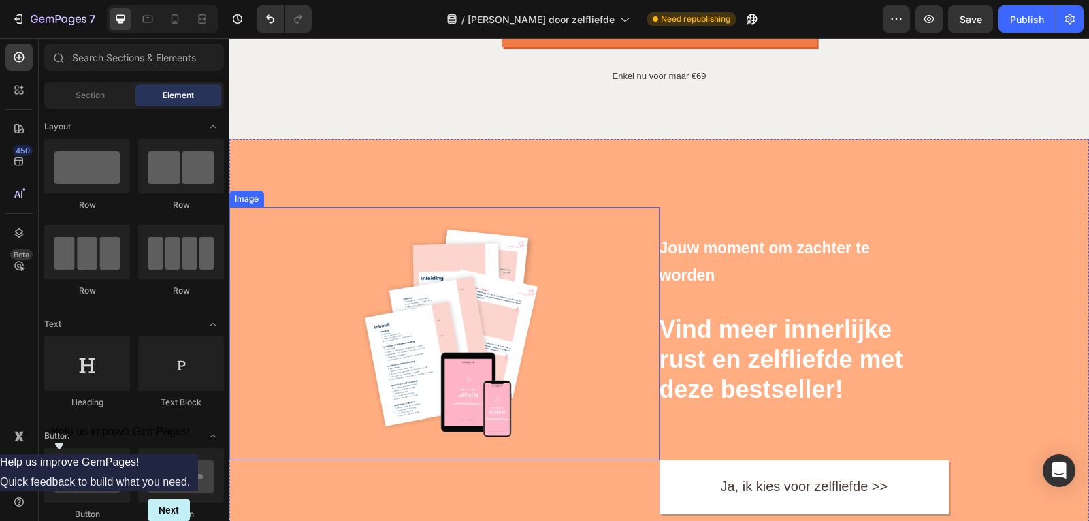
click at [428, 418] on img at bounding box center [450, 333] width 179 height 253
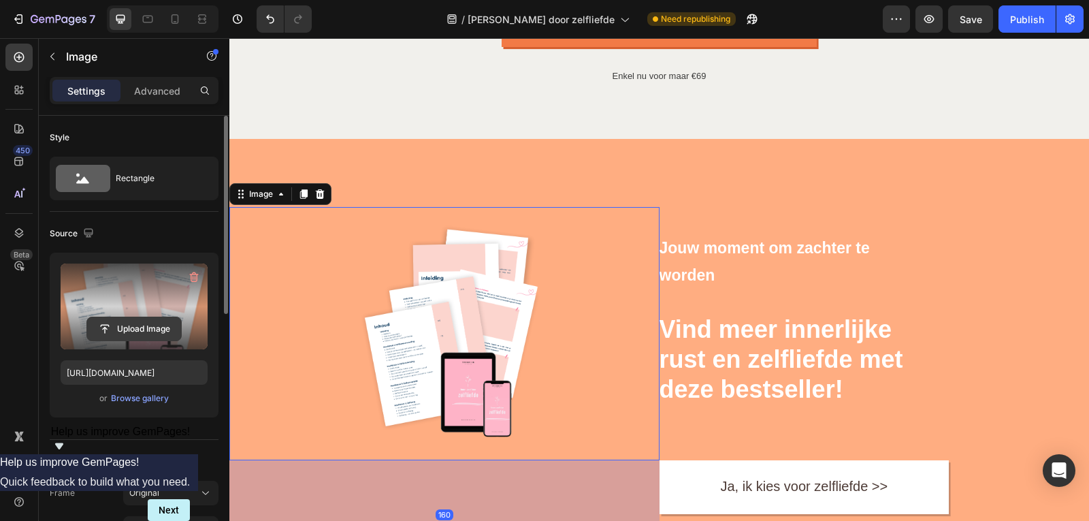
click at [123, 328] on input "file" at bounding box center [134, 328] width 94 height 23
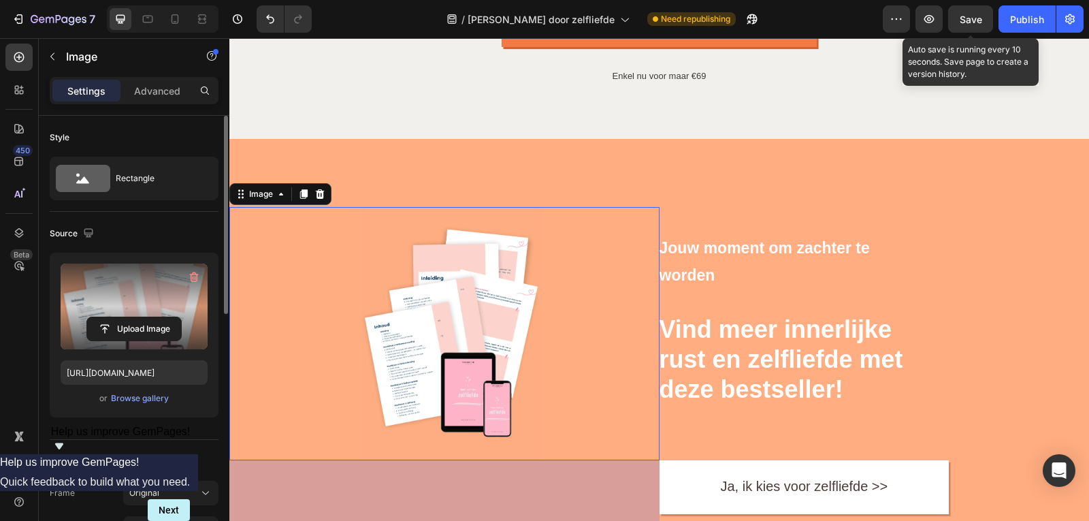
click at [964, 16] on span "Save" at bounding box center [970, 20] width 22 height 12
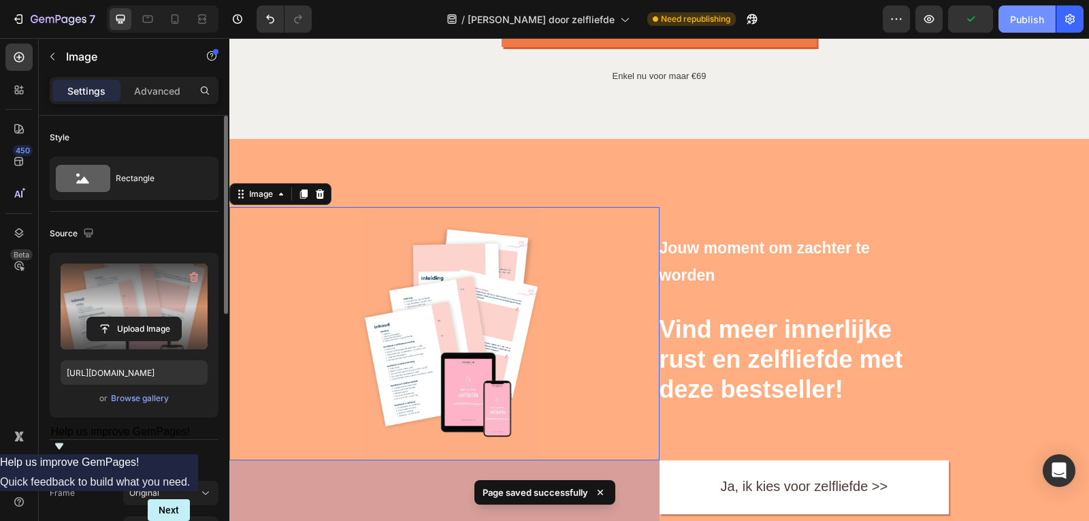
click at [1016, 21] on div "Publish" at bounding box center [1027, 19] width 34 height 14
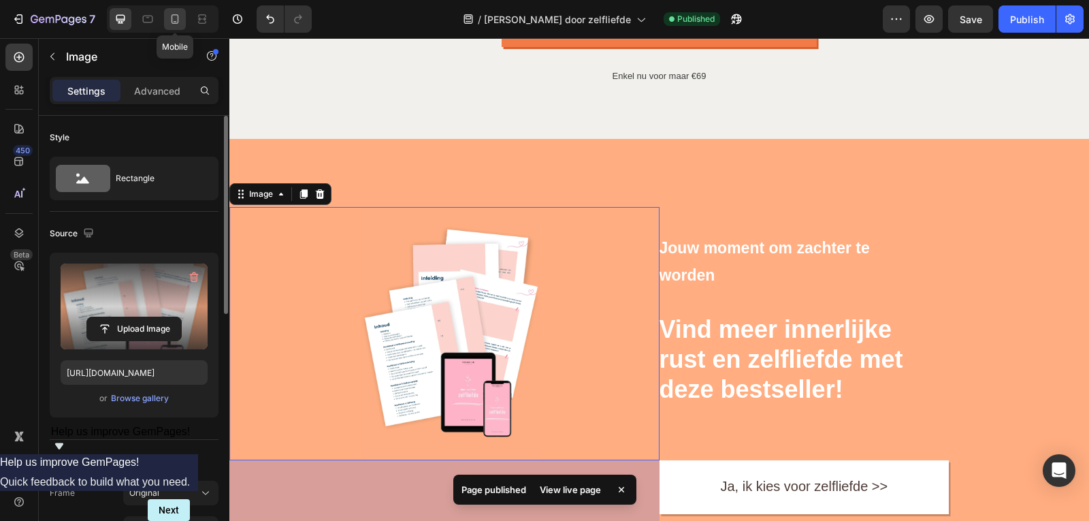
click at [182, 24] on icon at bounding box center [175, 19] width 14 height 14
type input "https://cdn.shopify.com/s/files/1/0832/1984/1364/files/gempages_557294611572196…"
type input "100"
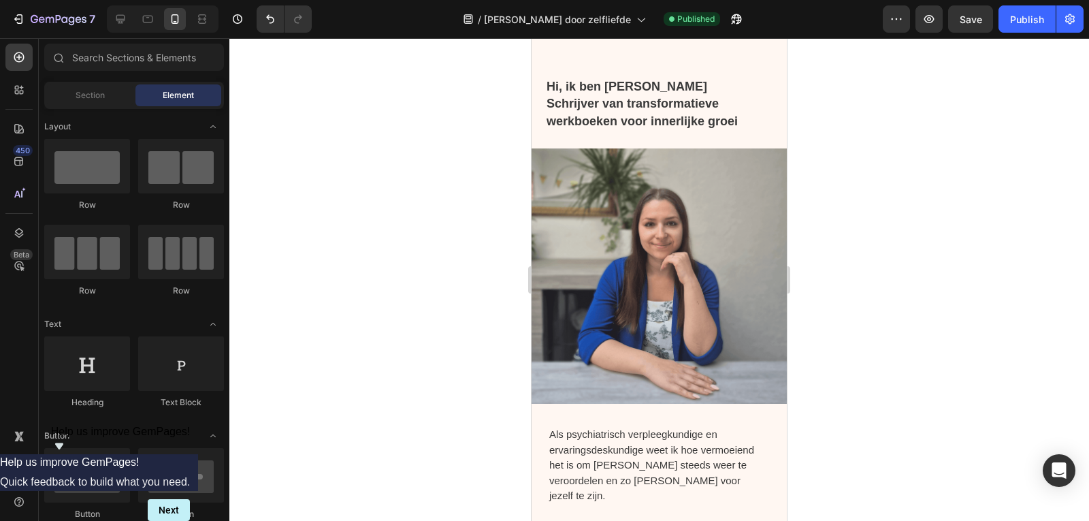
scroll to position [1126, 0]
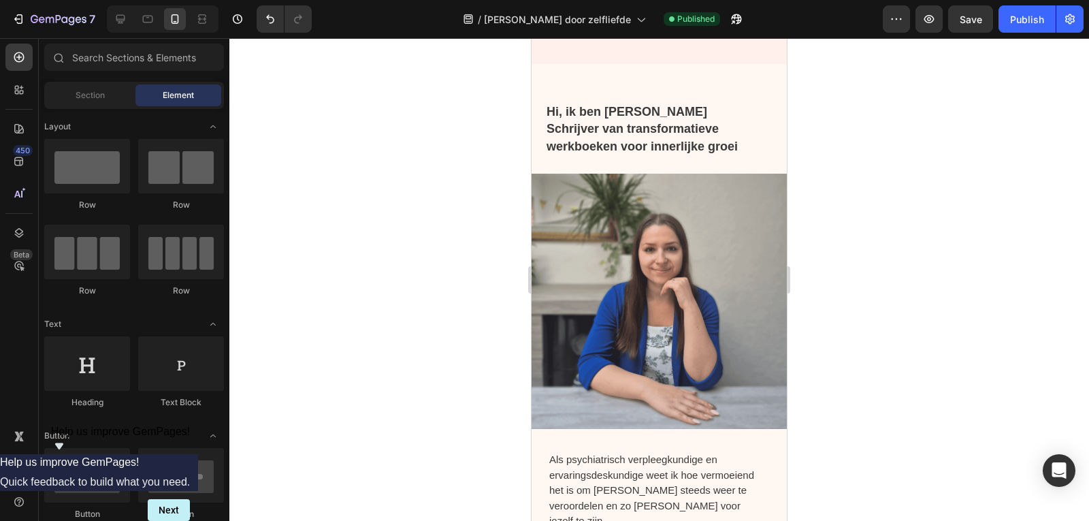
drag, startPoint x: 782, startPoint y: 472, endPoint x: 1323, endPoint y: 164, distance: 622.6
click at [664, 279] on img at bounding box center [658, 301] width 255 height 255
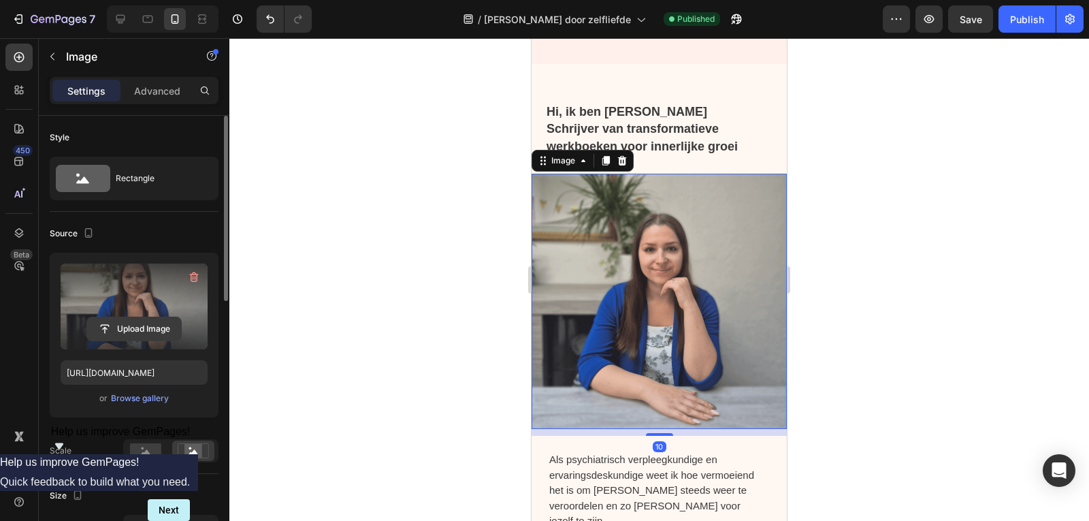
click at [148, 330] on input "file" at bounding box center [134, 328] width 94 height 23
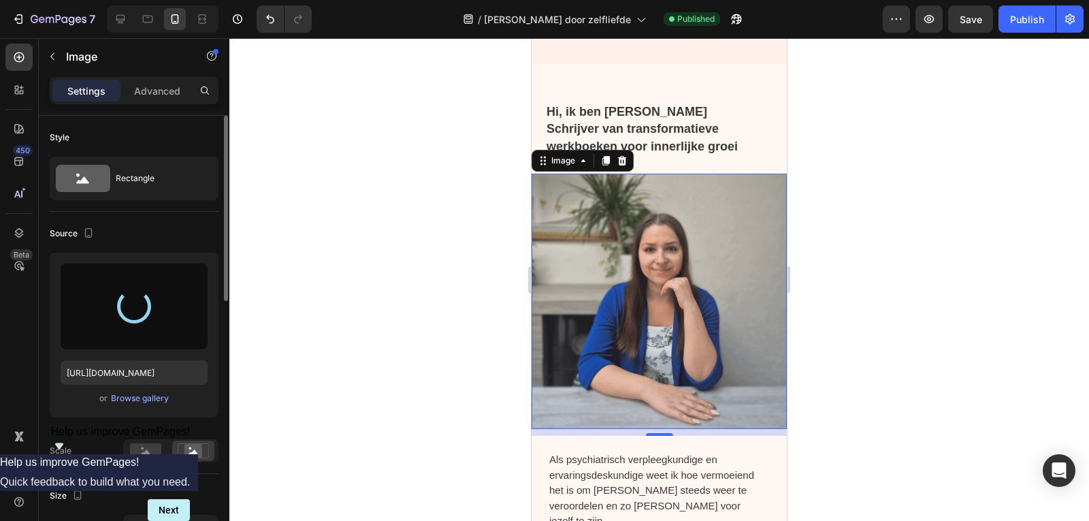
type input "https://cdn.shopify.com/s/files/1/0832/1984/1364/files/gempages_557294611572196…"
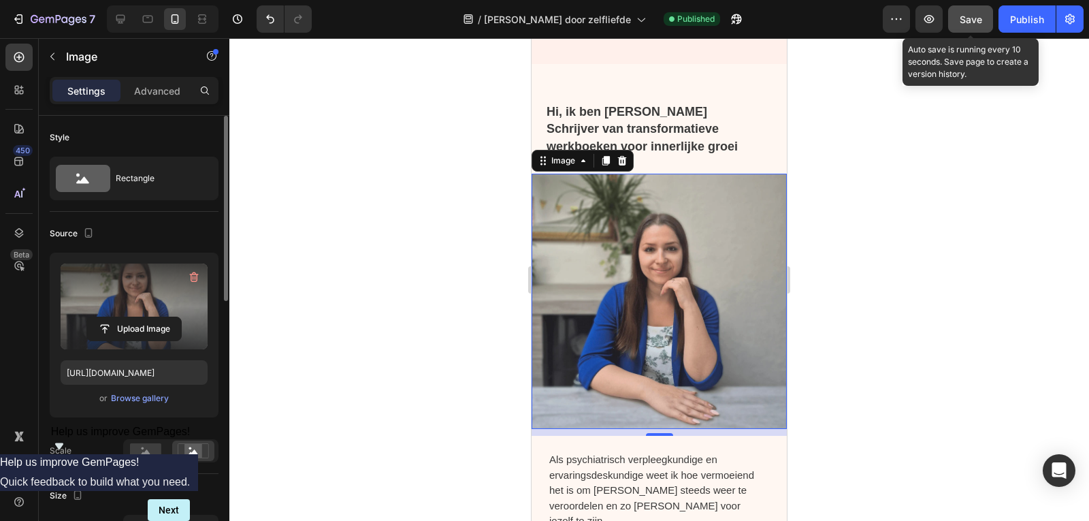
click at [985, 13] on button "Save" at bounding box center [970, 18] width 45 height 27
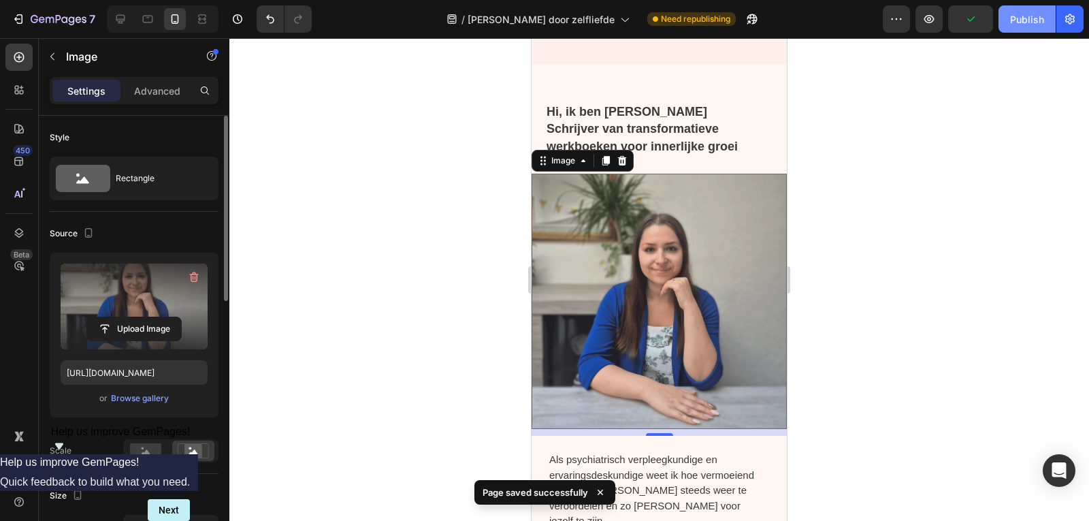
click at [1023, 24] on div "Publish" at bounding box center [1027, 19] width 34 height 14
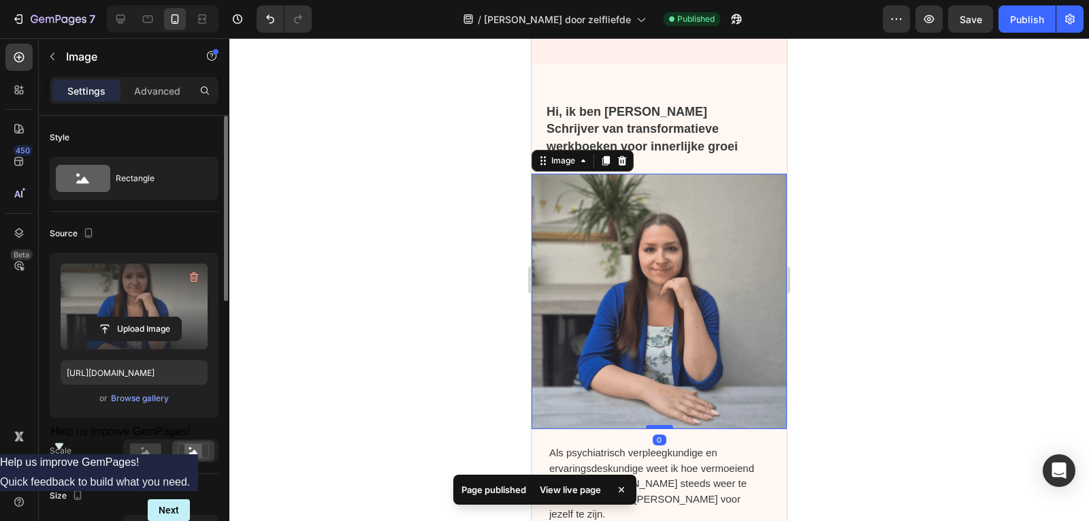
drag, startPoint x: 664, startPoint y: 423, endPoint x: 664, endPoint y: 414, distance: 9.5
click at [664, 425] on div at bounding box center [659, 427] width 27 height 4
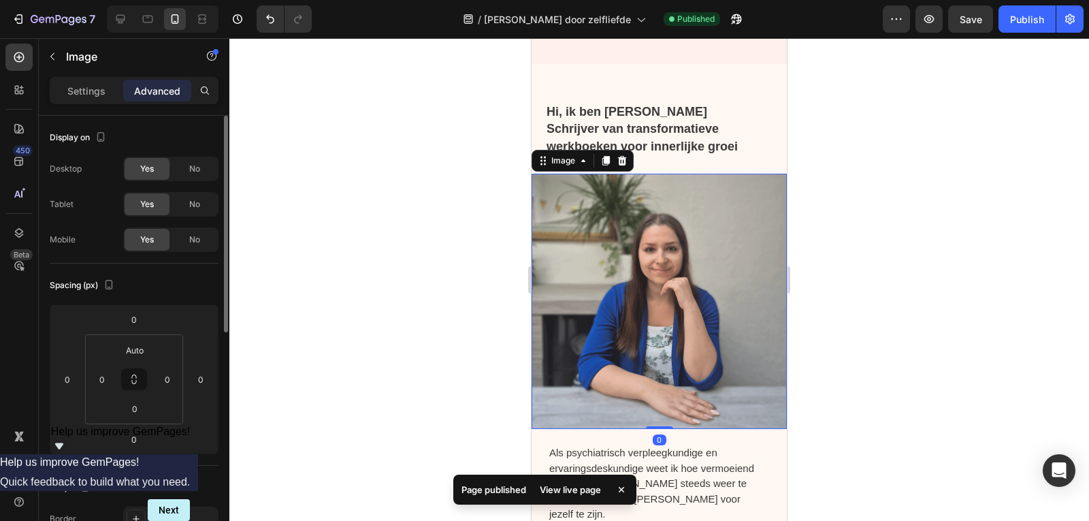
click at [972, 248] on div at bounding box center [658, 279] width 859 height 482
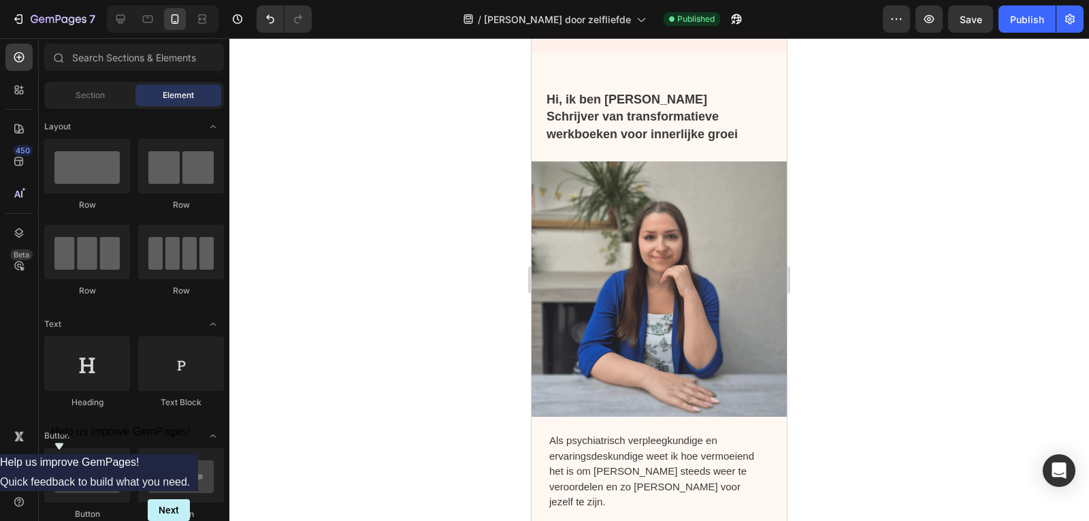
scroll to position [1089, 0]
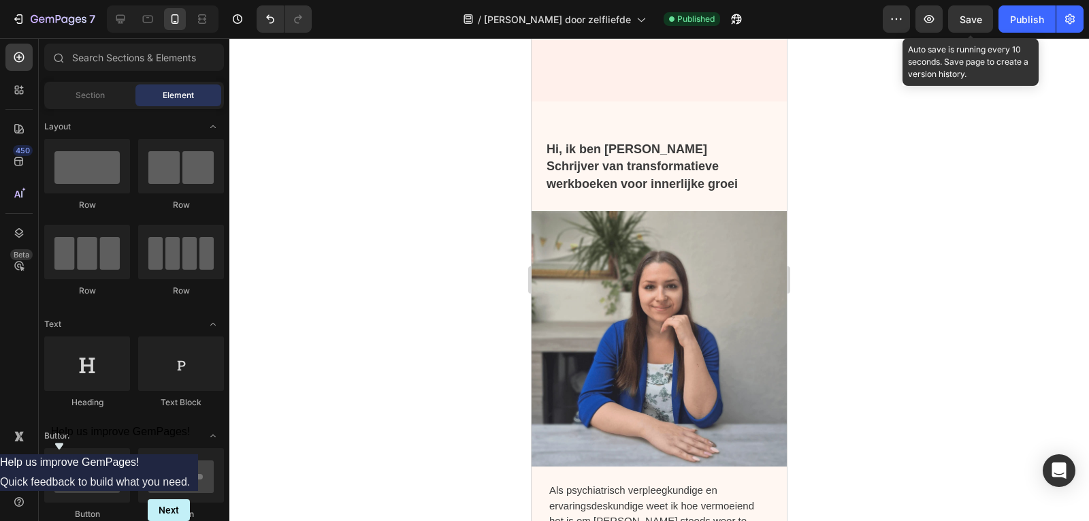
click at [968, 20] on span "Save" at bounding box center [970, 20] width 22 height 12
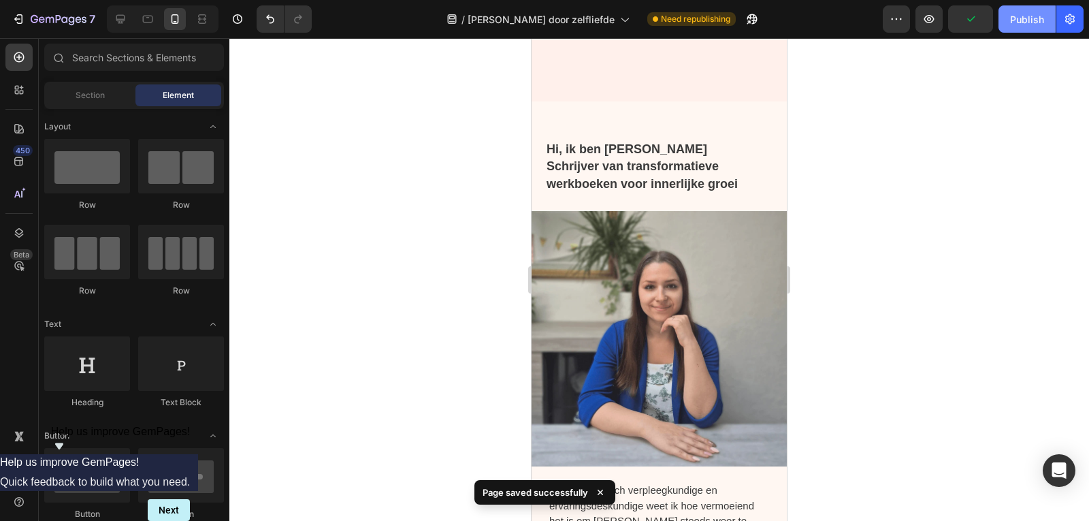
click at [1020, 27] on button "Publish" at bounding box center [1026, 18] width 57 height 27
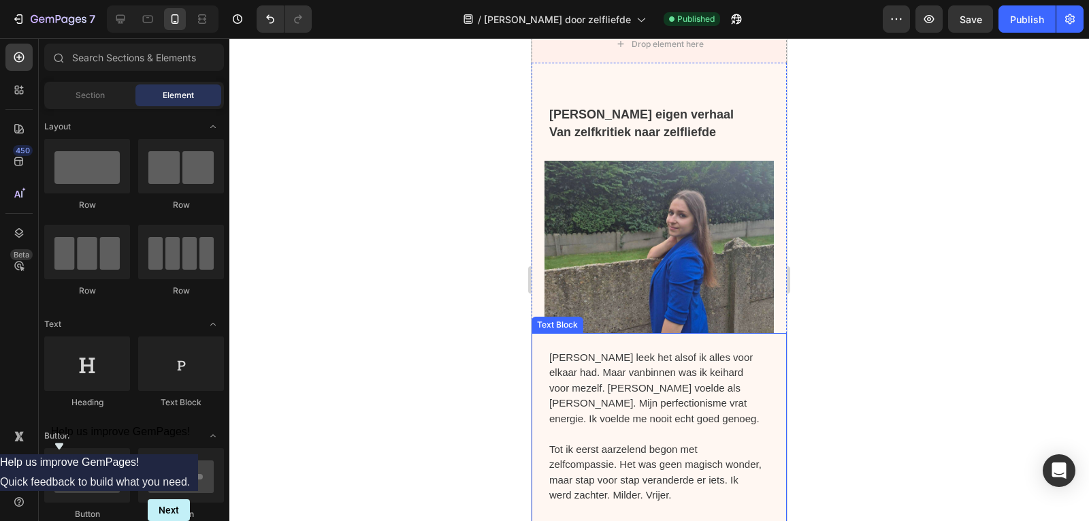
scroll to position [5820, 0]
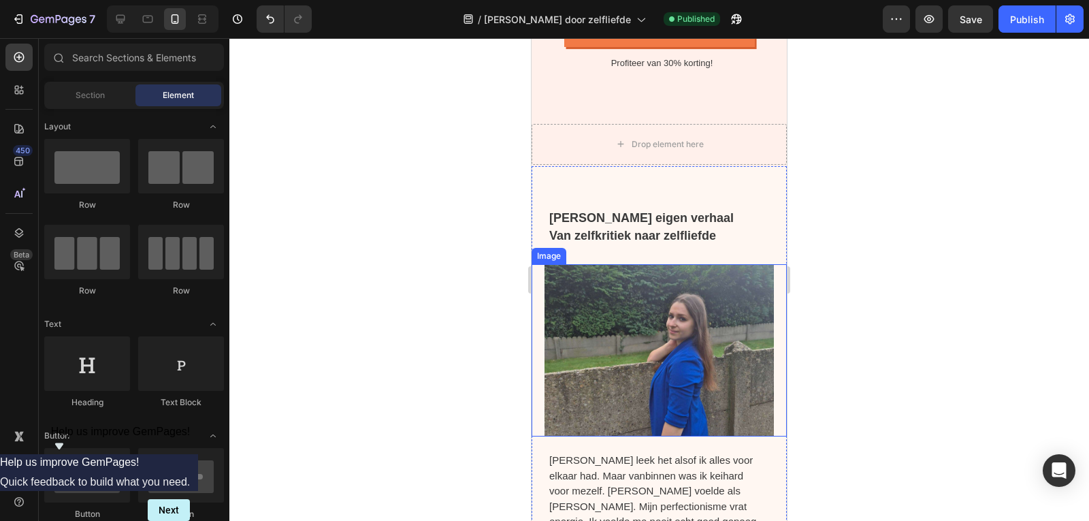
click at [589, 397] on img at bounding box center [659, 350] width 230 height 172
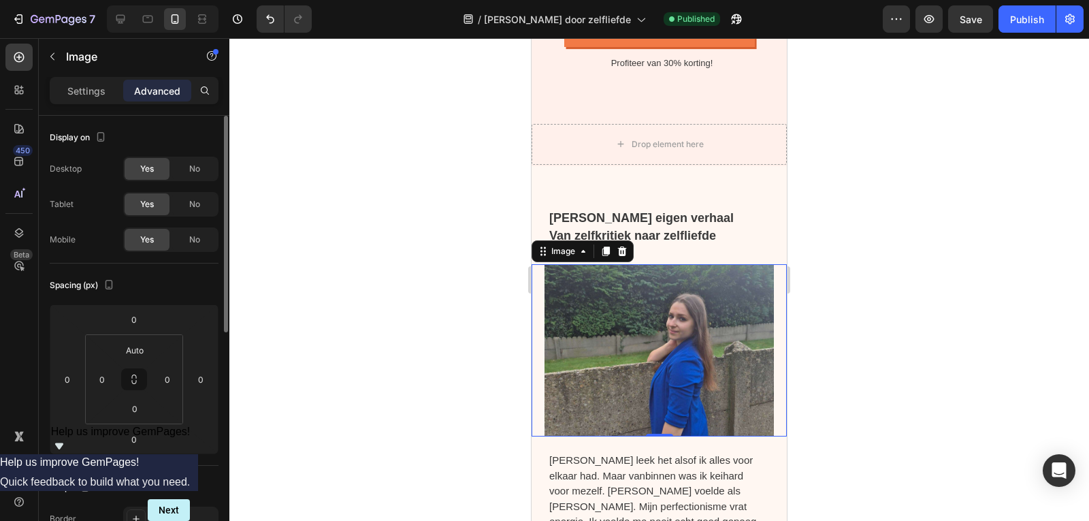
click at [86, 99] on div "Settings" at bounding box center [86, 91] width 68 height 22
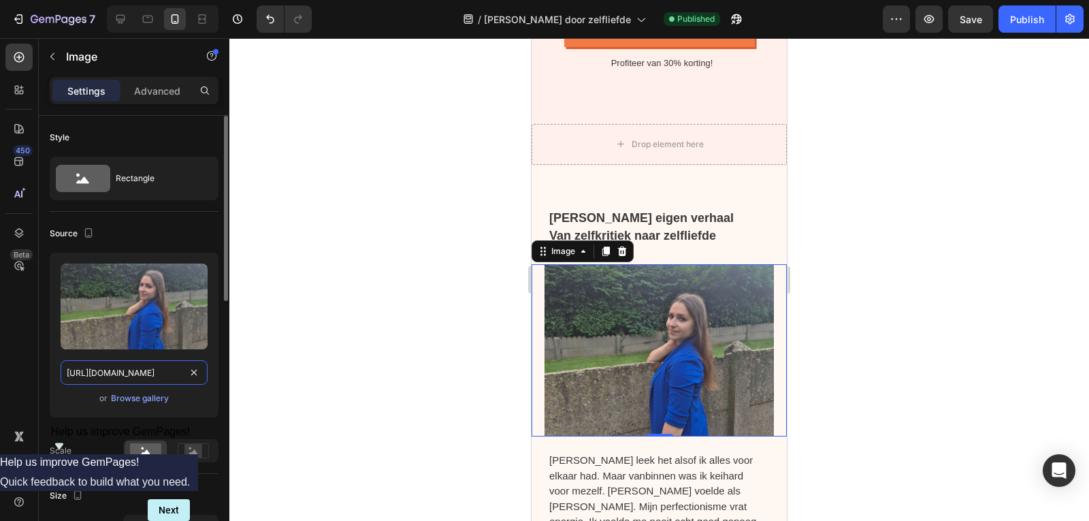
click at [124, 365] on input "https://cdn.shopify.com/s/files/1/0832/1984/1364/files/gempages_557294611572196…" at bounding box center [134, 372] width 147 height 24
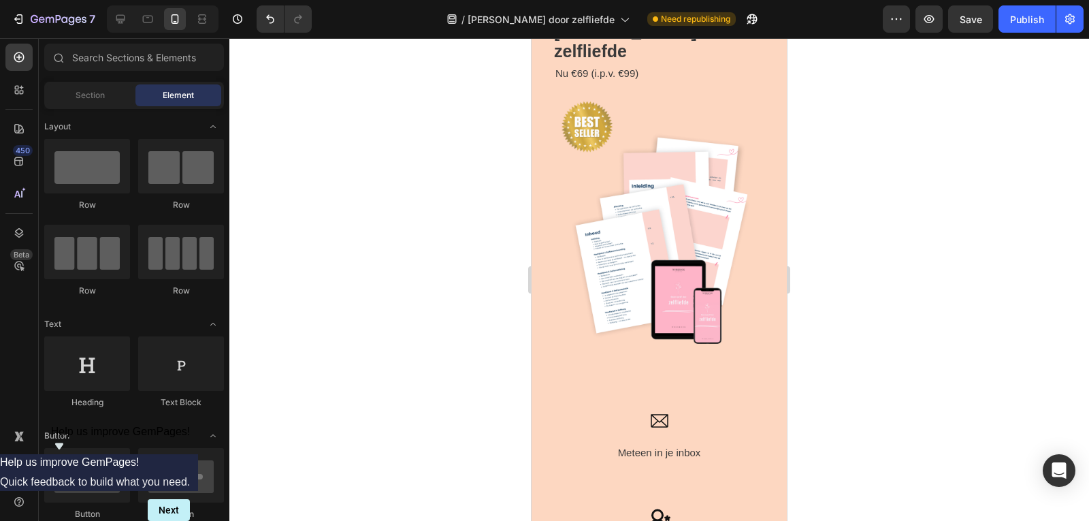
scroll to position [2701, 0]
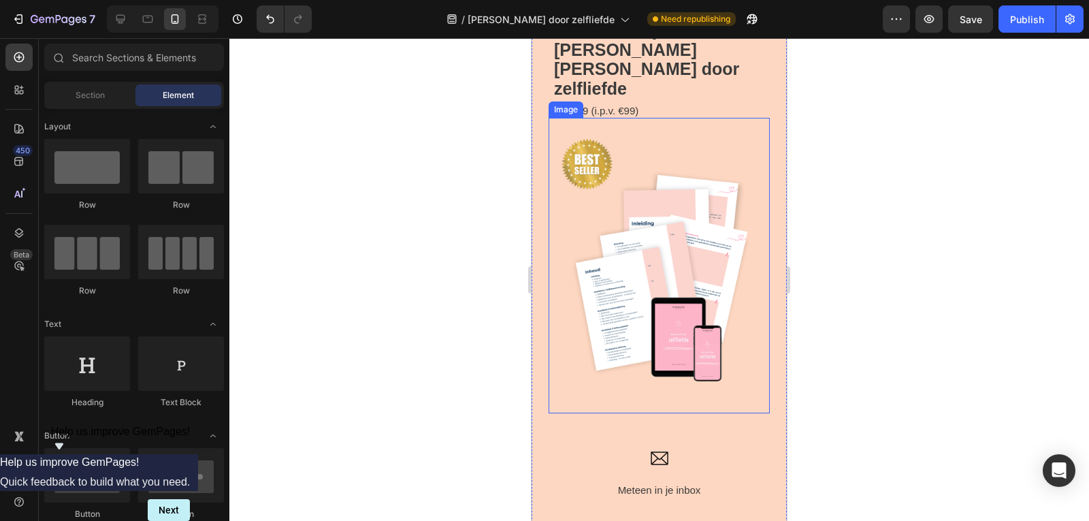
click at [651, 246] on img at bounding box center [658, 265] width 221 height 295
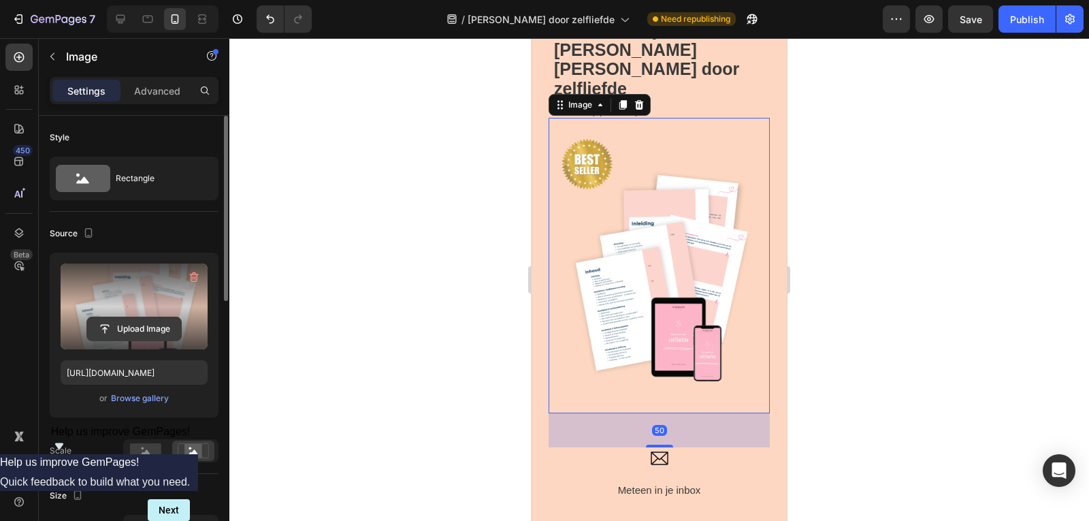
click at [160, 329] on input "file" at bounding box center [134, 328] width 94 height 23
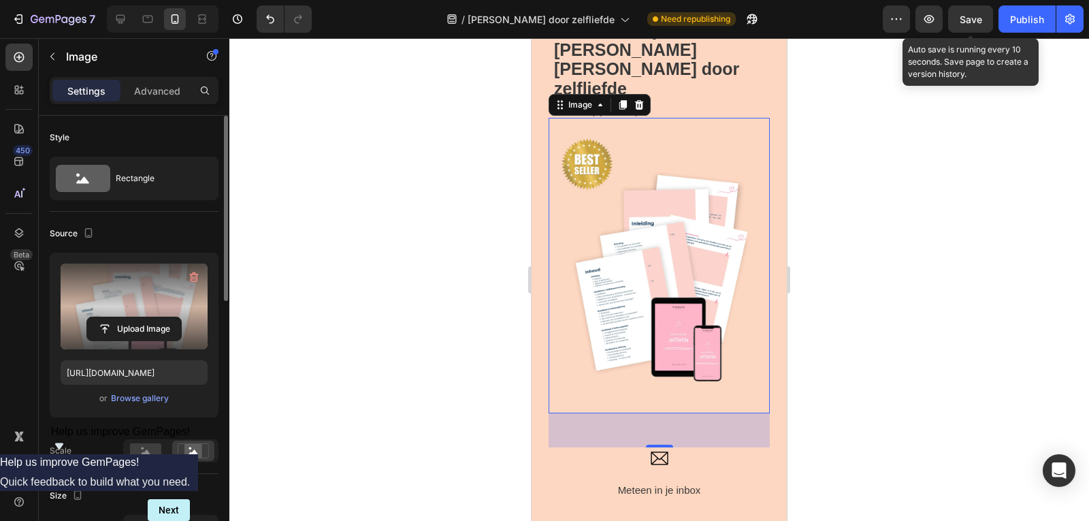
click at [974, 21] on span "Save" at bounding box center [970, 20] width 22 height 12
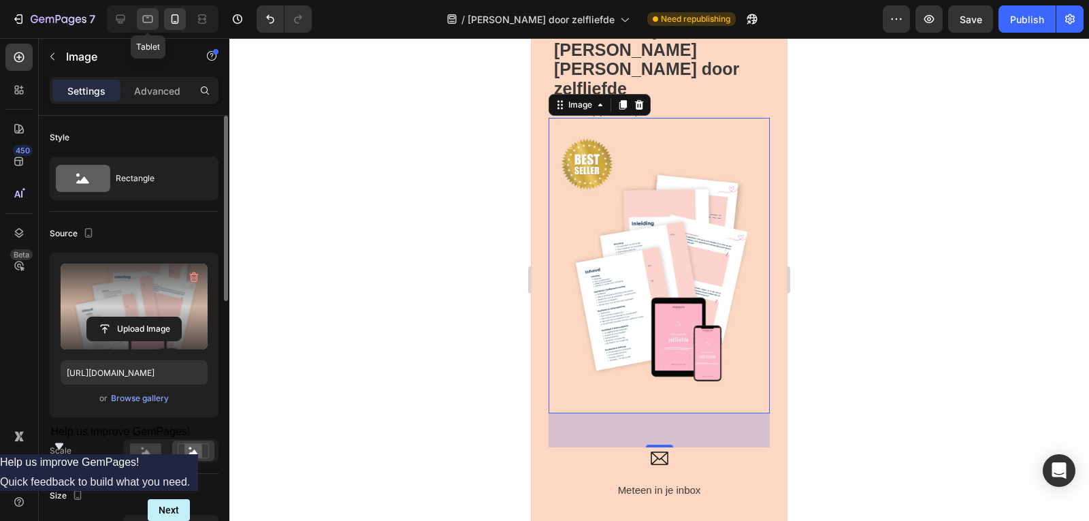
click at [144, 22] on icon at bounding box center [148, 19] width 10 height 7
type input "https://cdn.shopify.com/s/files/1/0832/1984/1364/files/gempages_557294611572196…"
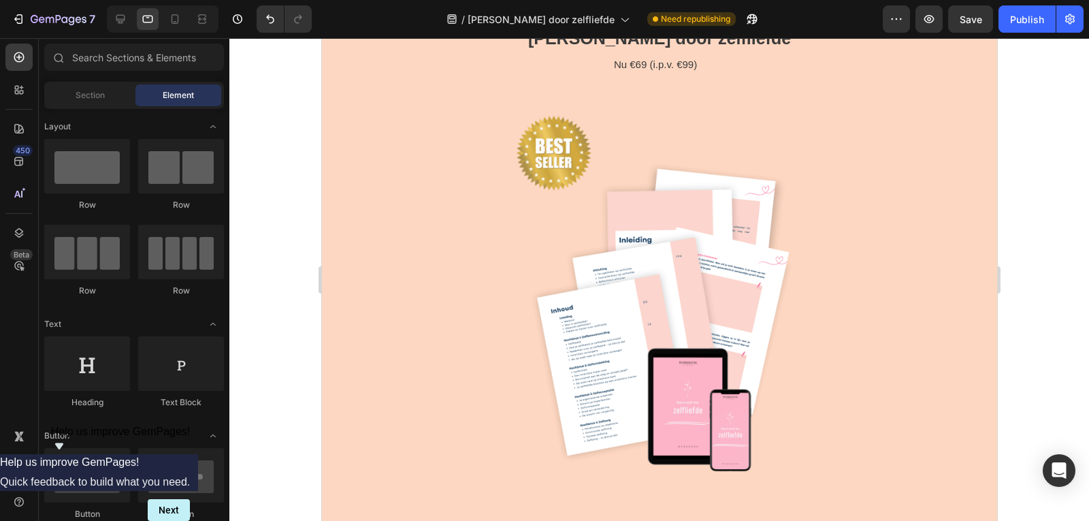
scroll to position [1965, 0]
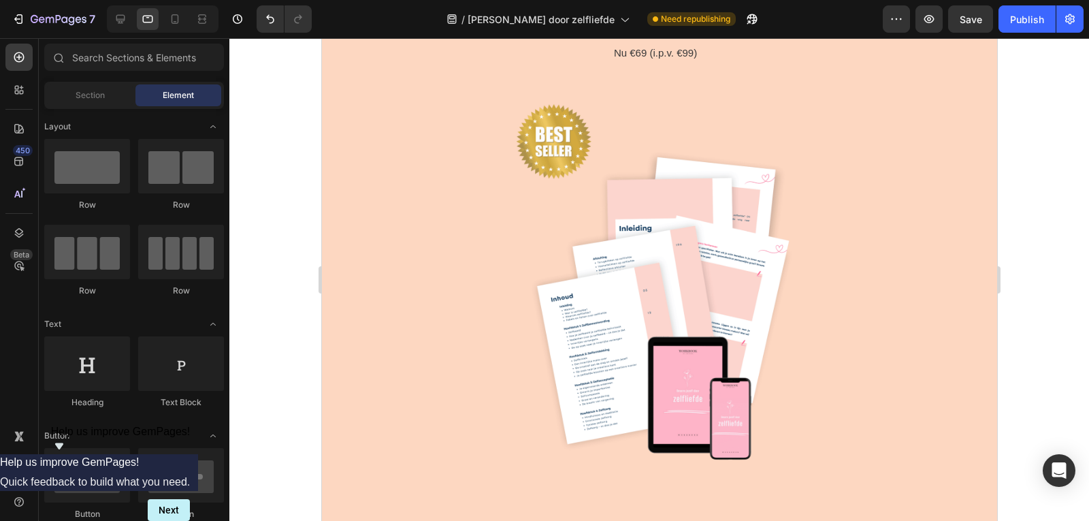
drag, startPoint x: 991, startPoint y: 106, endPoint x: 1327, endPoint y: 227, distance: 357.3
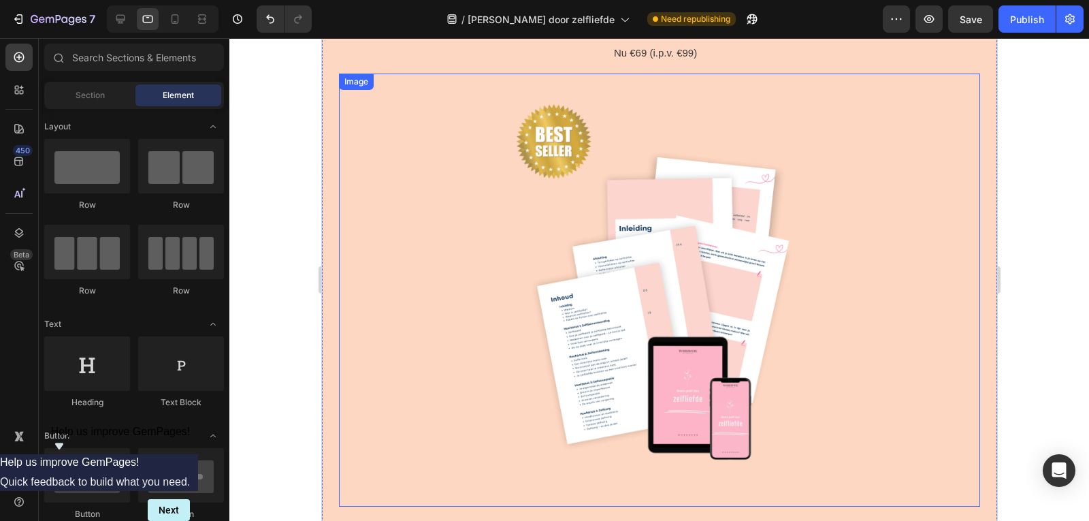
click at [670, 260] on img at bounding box center [658, 289] width 577 height 433
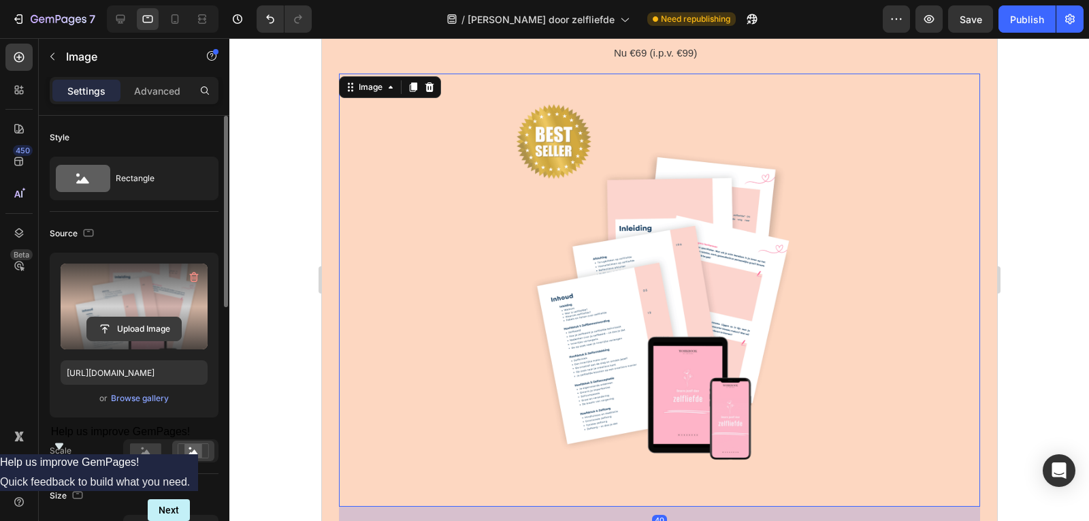
click at [135, 332] on input "file" at bounding box center [134, 328] width 94 height 23
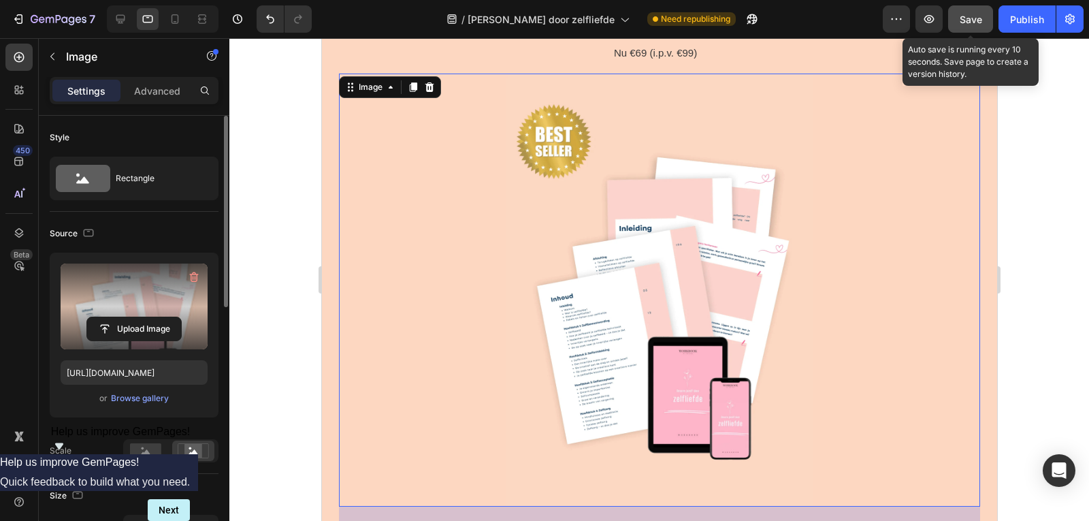
click at [957, 20] on button "Save" at bounding box center [970, 18] width 45 height 27
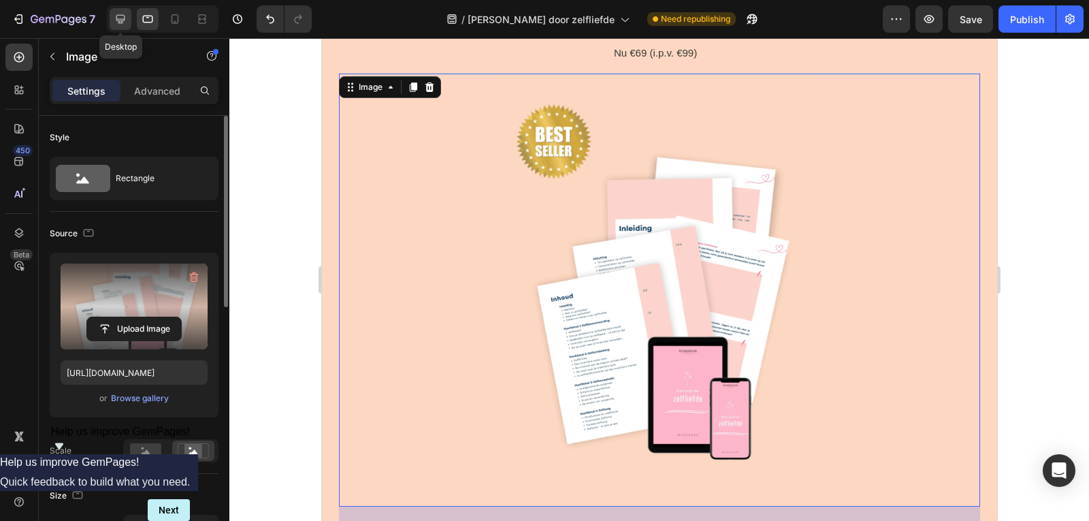
click at [127, 20] on icon at bounding box center [121, 19] width 14 height 14
type input "https://cdn.shopify.com/s/files/1/0832/1984/1364/files/gempages_557294611572196…"
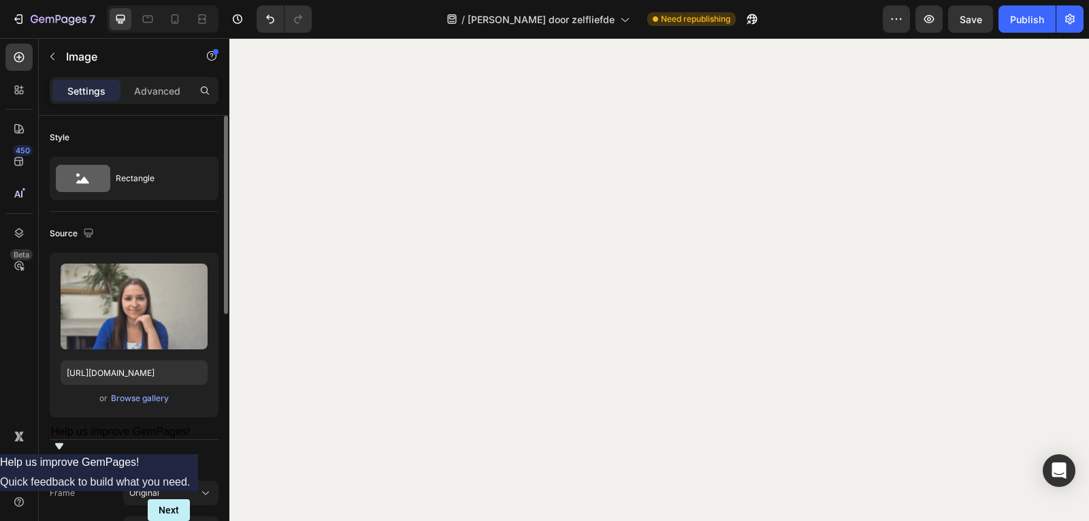
scroll to position [1444, 0]
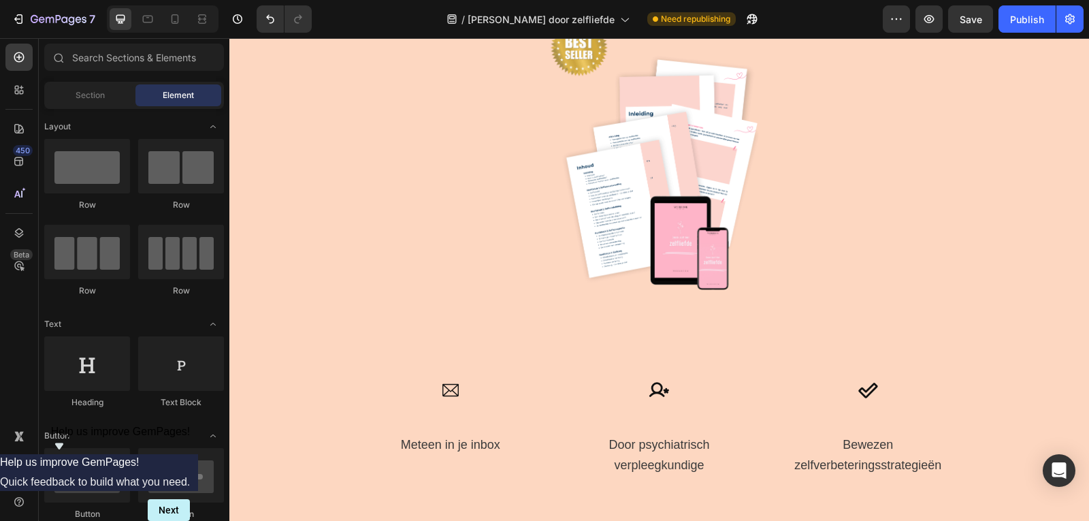
scroll to position [2860, 0]
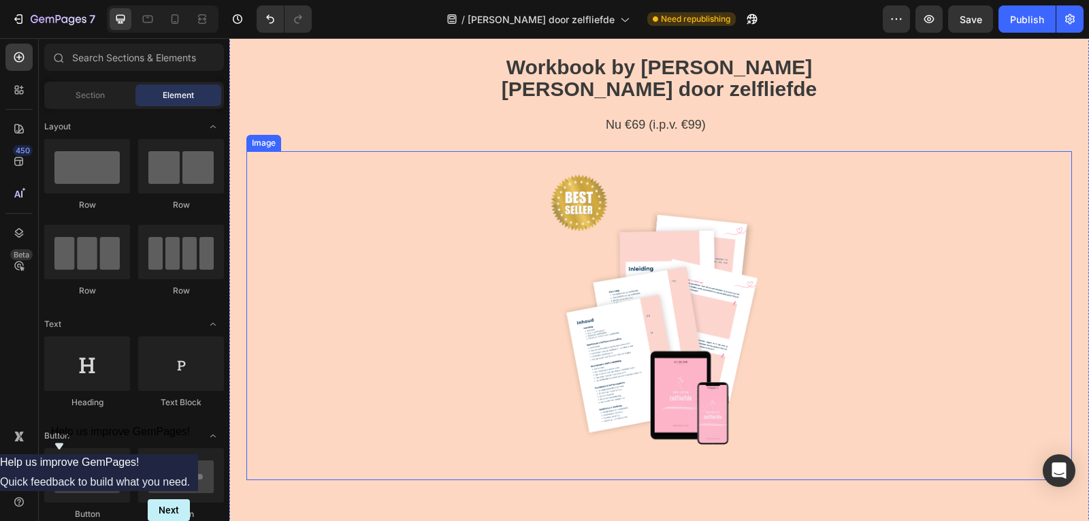
click at [714, 222] on img at bounding box center [658, 315] width 247 height 329
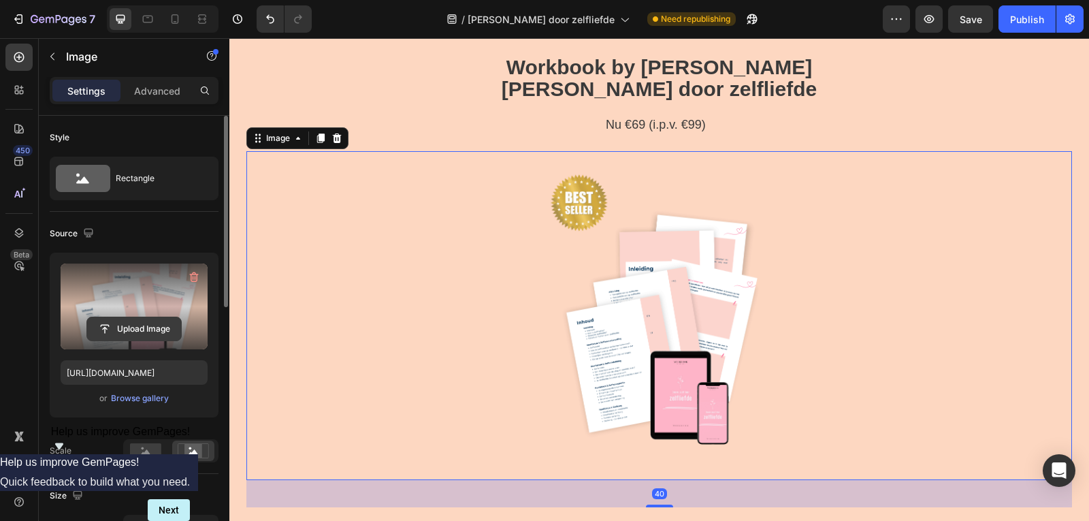
click at [125, 335] on input "file" at bounding box center [134, 328] width 94 height 23
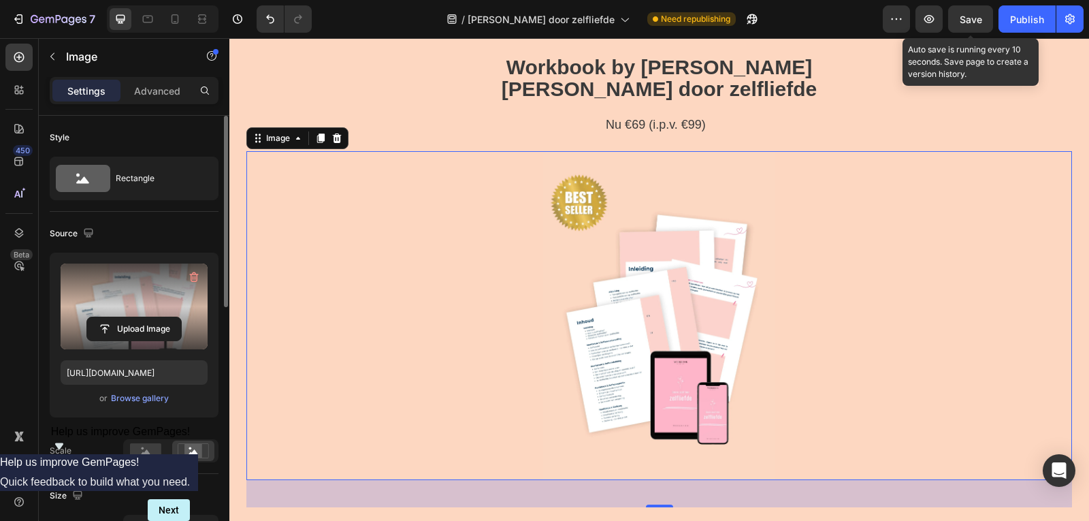
click at [966, 25] on div "Save" at bounding box center [970, 19] width 22 height 14
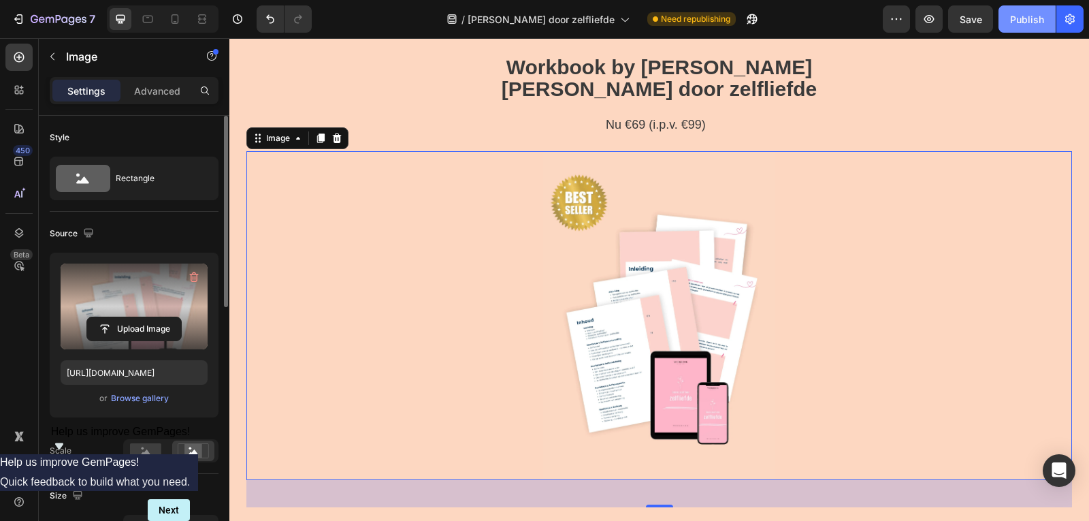
click at [1023, 22] on div "Publish" at bounding box center [1027, 19] width 34 height 14
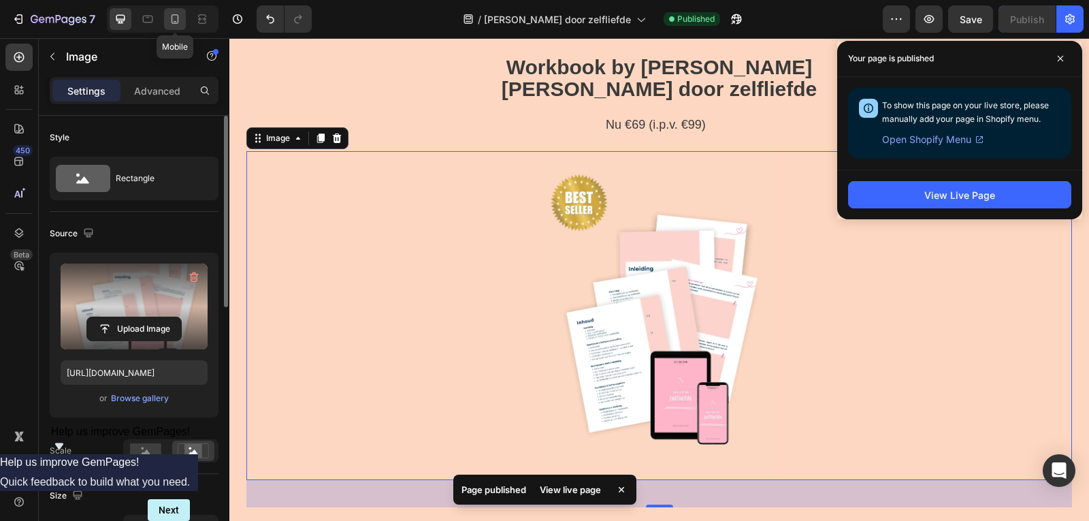
click at [171, 27] on div at bounding box center [175, 19] width 22 height 22
type input "https://cdn.shopify.com/s/files/1/0832/1984/1364/files/gempages_557294611572196…"
type input "100"
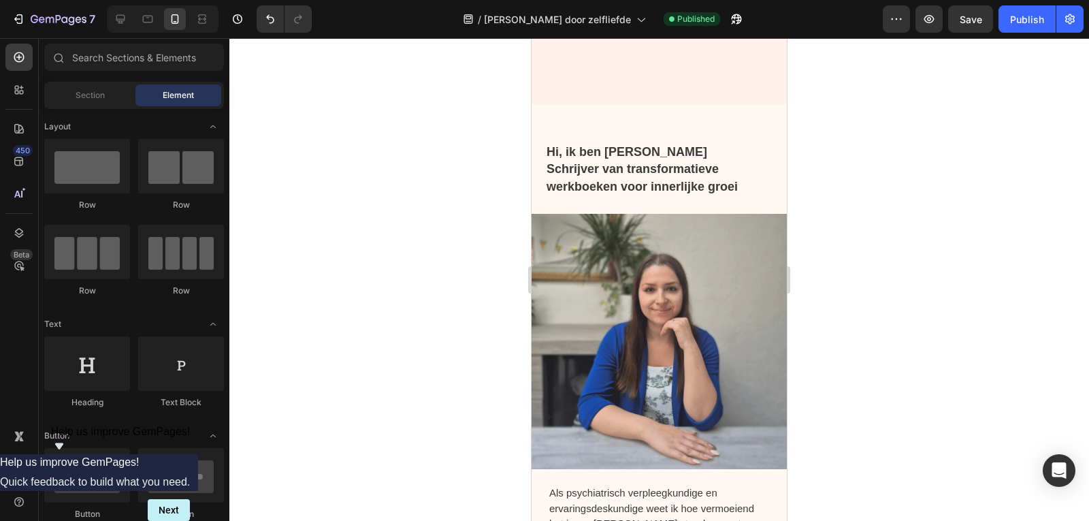
scroll to position [1210, 0]
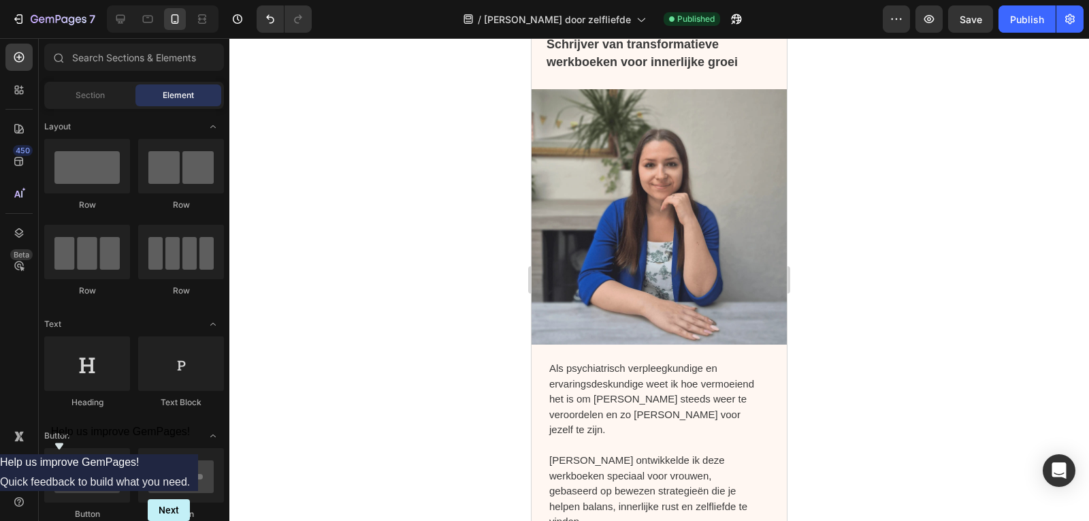
drag, startPoint x: 784, startPoint y: 61, endPoint x: 1332, endPoint y: 165, distance: 558.2
click at [642, 222] on img at bounding box center [658, 216] width 255 height 255
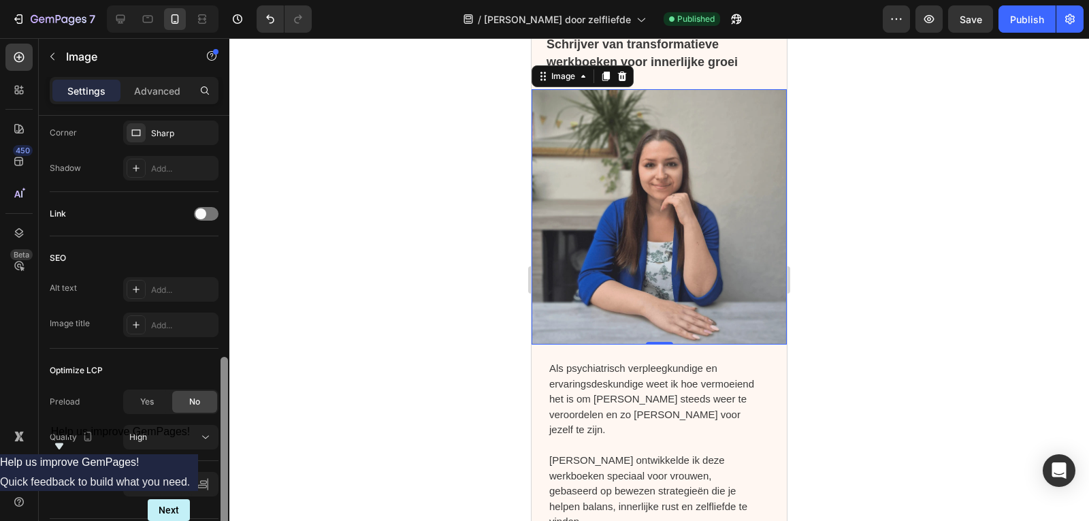
scroll to position [618, 0]
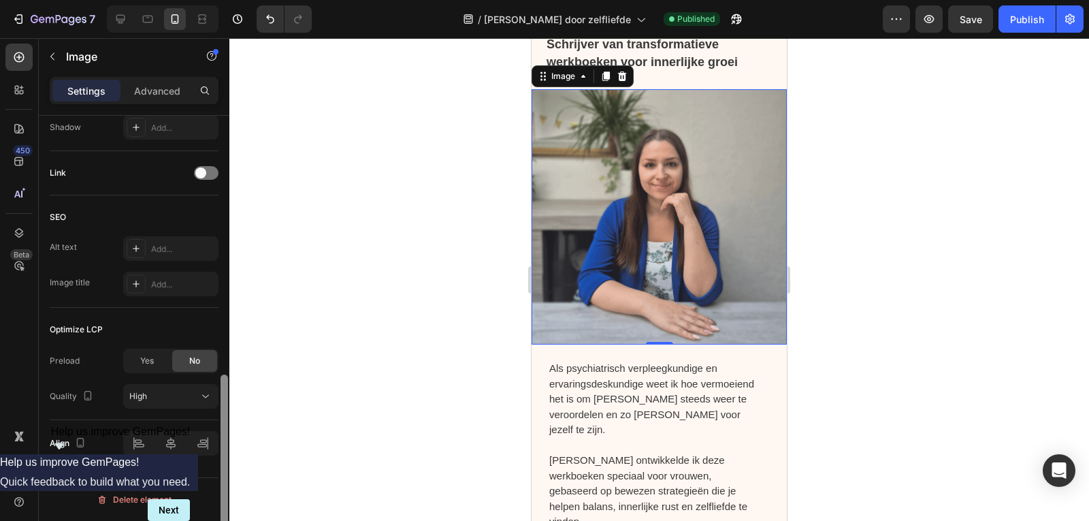
drag, startPoint x: 220, startPoint y: 212, endPoint x: 218, endPoint y: 534, distance: 322.5
click at [218, 0] on html "7 Version history / Omarm jezelf door zelfliefde Published Preview Save Publish…" at bounding box center [544, 0] width 1089 height 0
drag, startPoint x: 45, startPoint y: 327, endPoint x: 83, endPoint y: 372, distance: 58.4
click at [83, 372] on div "Style Rectangle Source Upload Image https://cdn.shopify.com/s/files/1/0832/1984…" at bounding box center [134, 28] width 191 height 1061
copy div "Optimize LCP Preload"
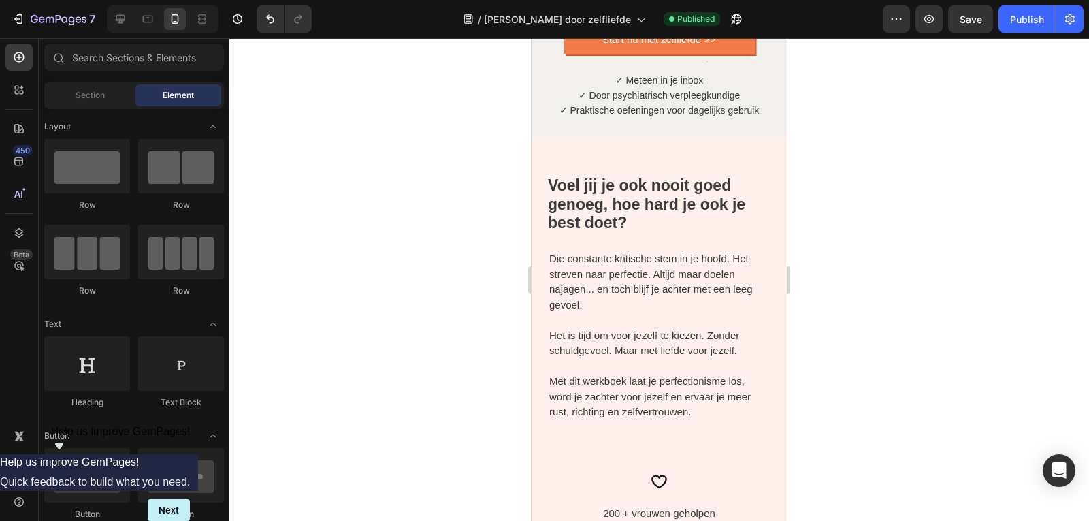
scroll to position [0, 0]
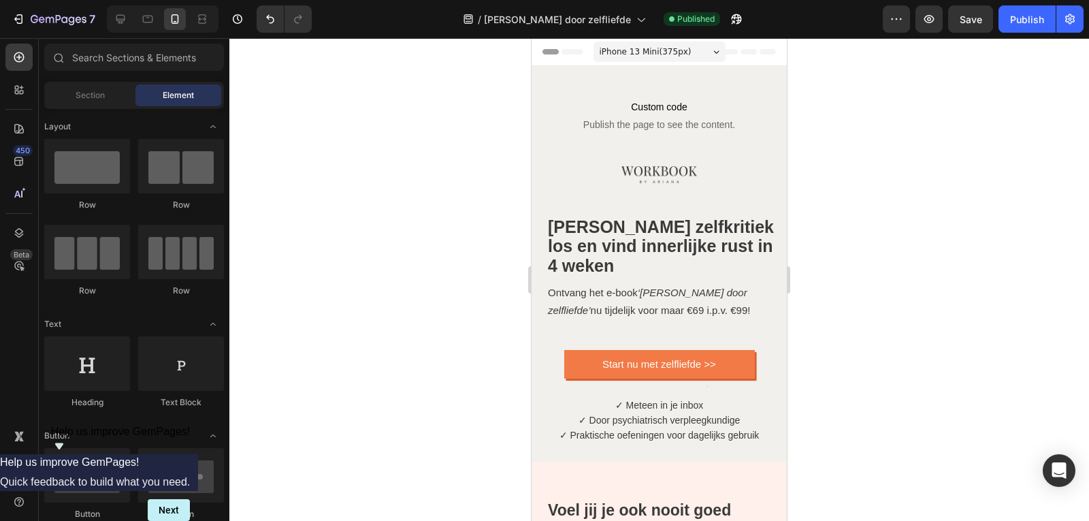
drag, startPoint x: 783, startPoint y: 129, endPoint x: 1302, endPoint y: 57, distance: 523.4
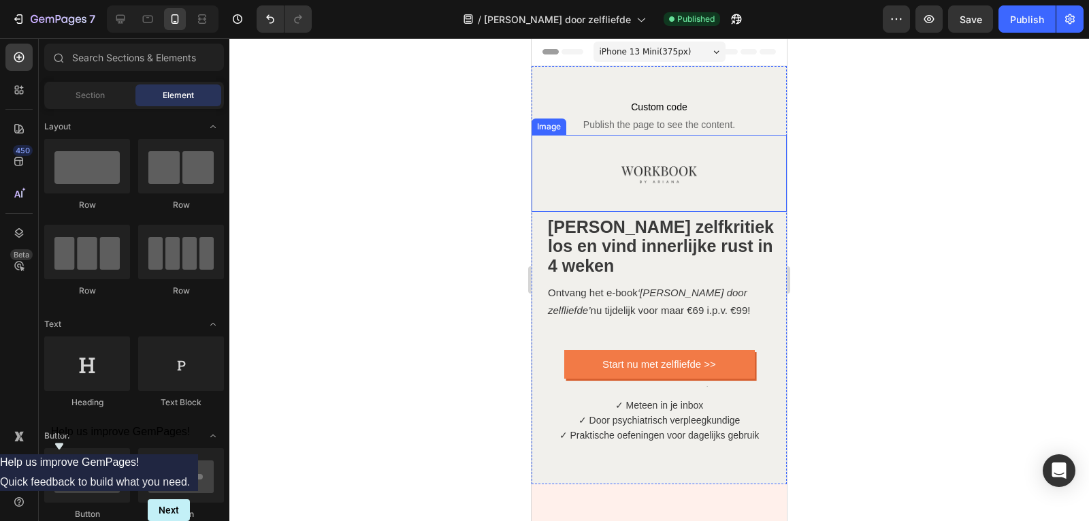
click at [666, 167] on img at bounding box center [659, 173] width 77 height 77
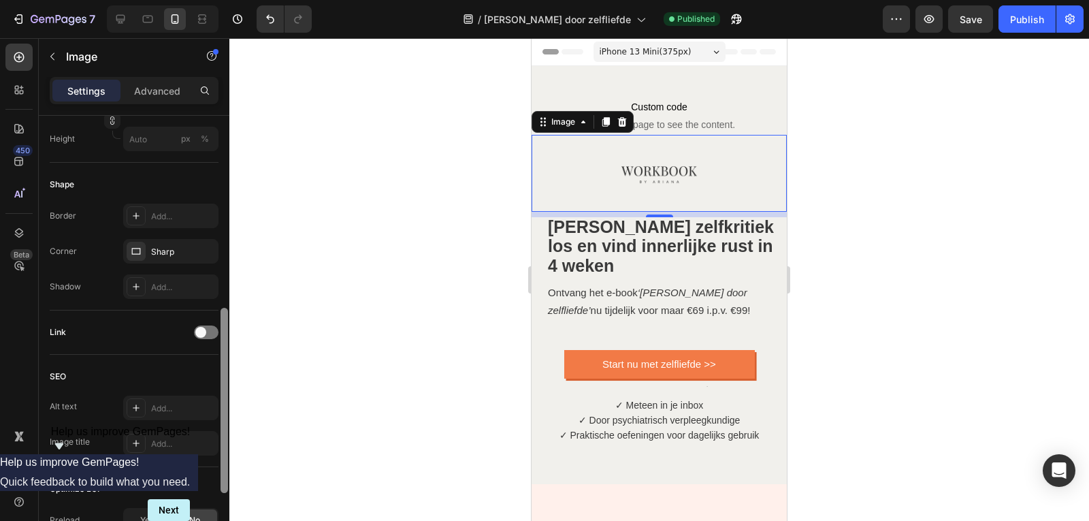
scroll to position [618, 0]
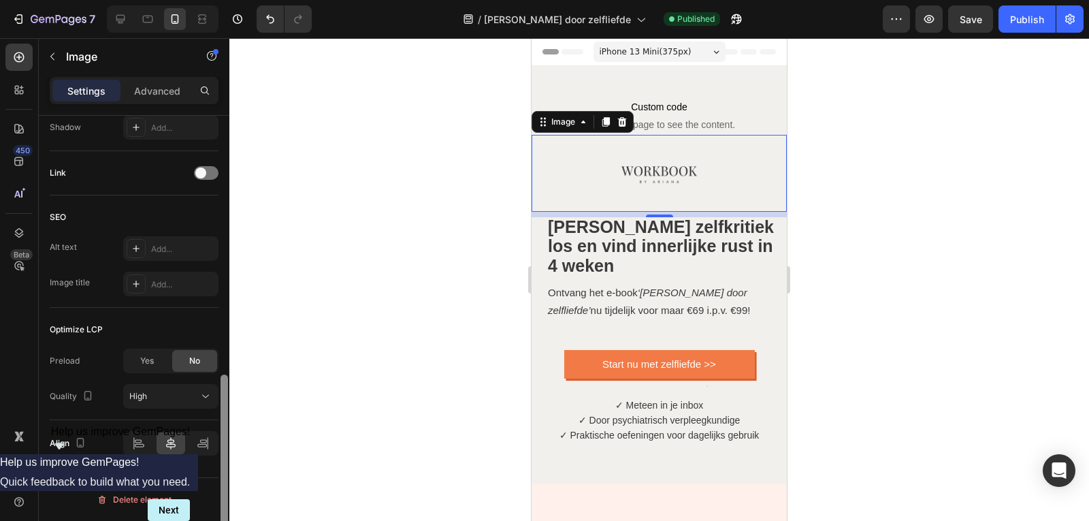
drag, startPoint x: 227, startPoint y: 212, endPoint x: 209, endPoint y: 517, distance: 306.0
click at [209, 517] on div "Style Rectangle Source Upload Image https://cdn.shopify.com/s/files/1/0832/1984…" at bounding box center [134, 338] width 191 height 444
click at [138, 358] on div "Yes" at bounding box center [147, 361] width 45 height 22
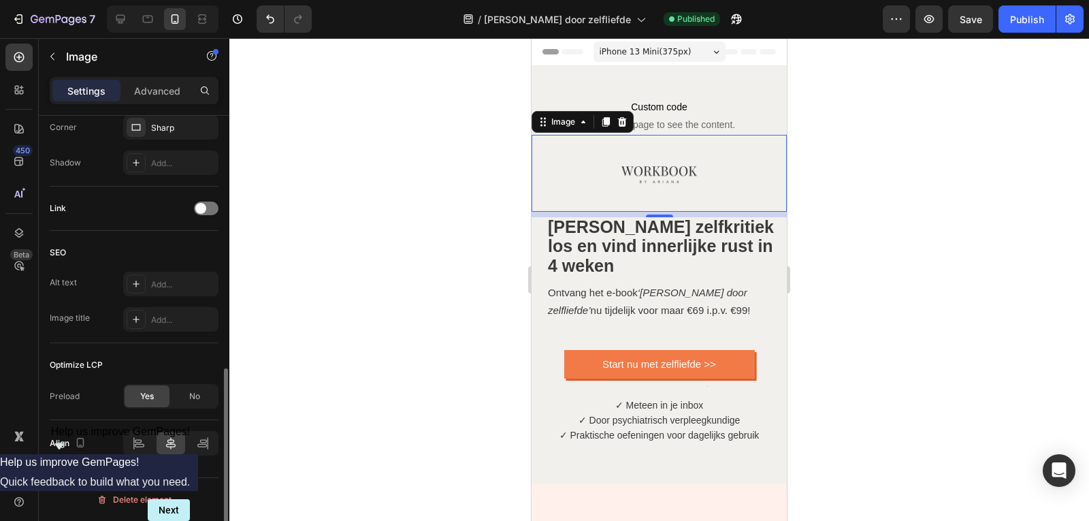
scroll to position [582, 0]
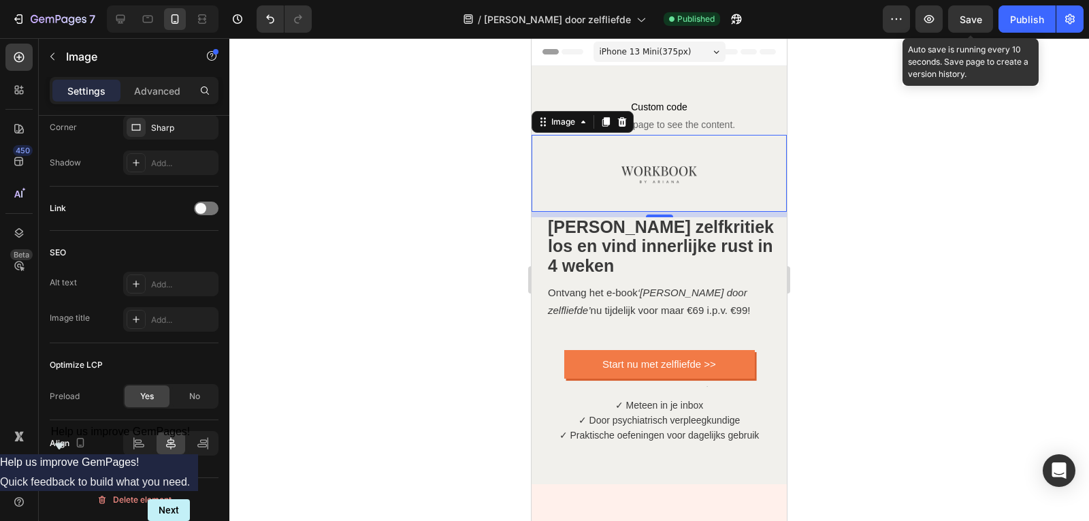
click at [968, 22] on span "Save" at bounding box center [970, 20] width 22 height 12
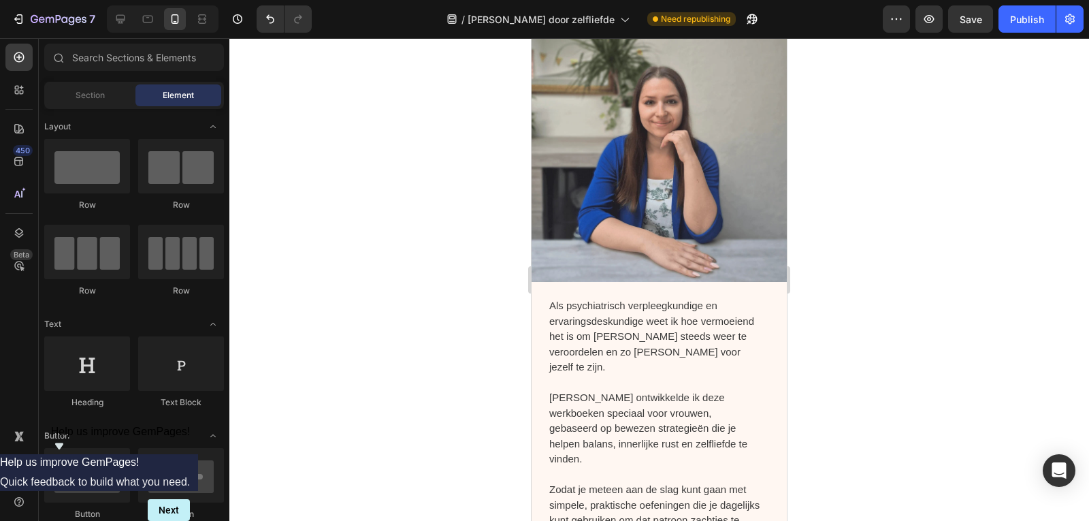
scroll to position [1285, 0]
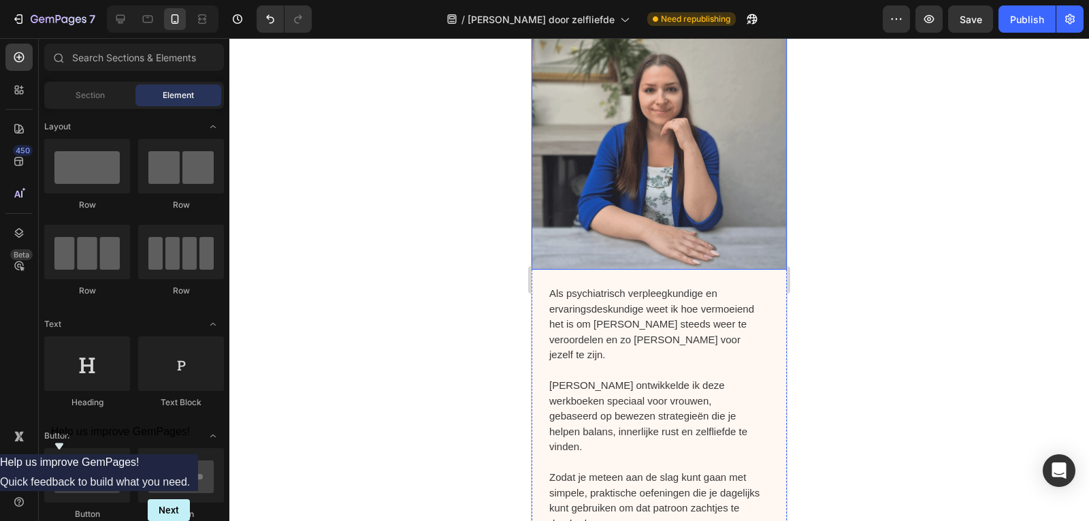
click at [670, 155] on img at bounding box center [658, 141] width 255 height 255
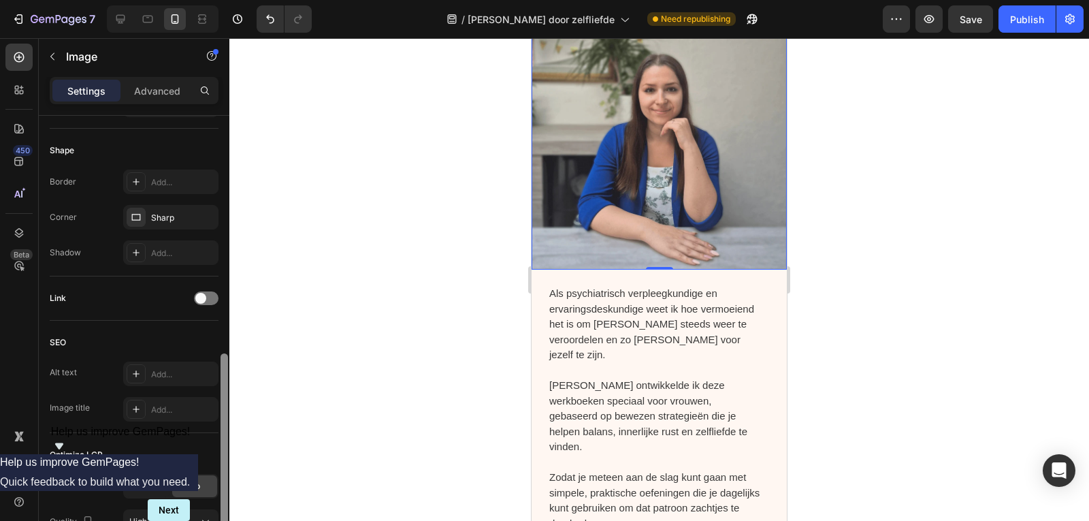
scroll to position [525, 0]
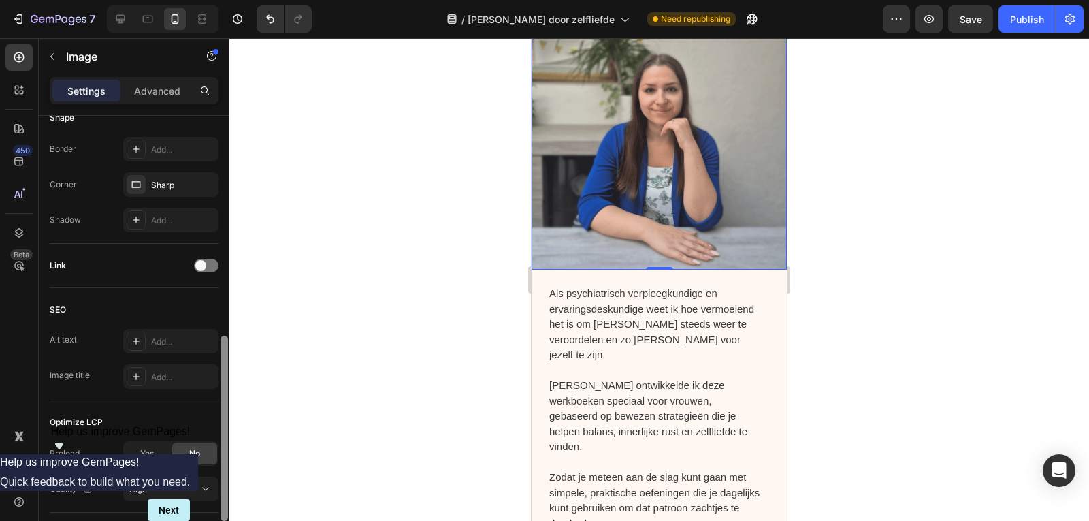
drag, startPoint x: 222, startPoint y: 286, endPoint x: 205, endPoint y: 506, distance: 220.5
click at [205, 506] on div "Style Rectangle Source Upload Image https://cdn.shopify.com/s/files/1/0832/1984…" at bounding box center [134, 338] width 191 height 444
click at [146, 449] on span "Yes" at bounding box center [147, 453] width 14 height 12
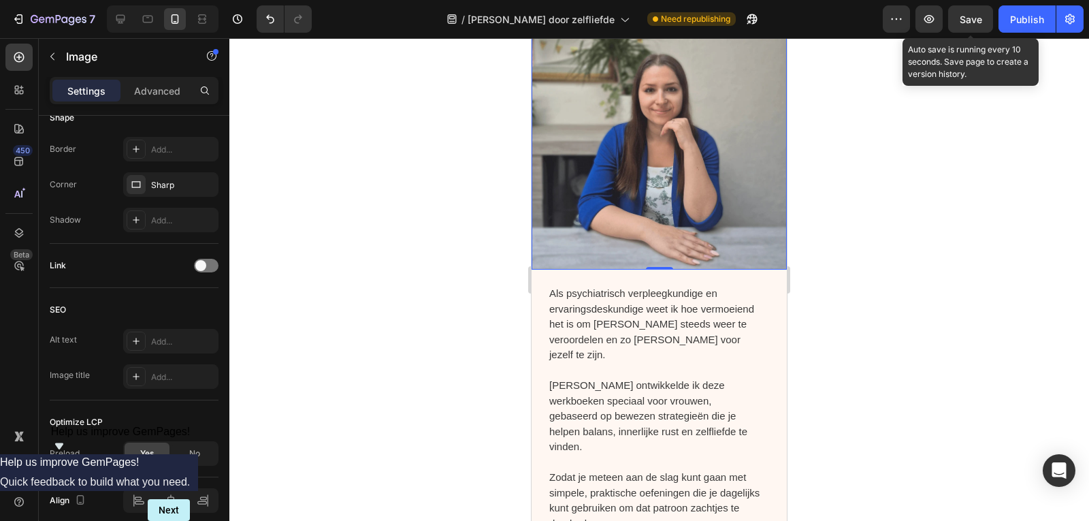
drag, startPoint x: 951, startPoint y: 22, endPoint x: 911, endPoint y: 61, distance: 55.3
click at [952, 22] on button "Save" at bounding box center [970, 18] width 45 height 27
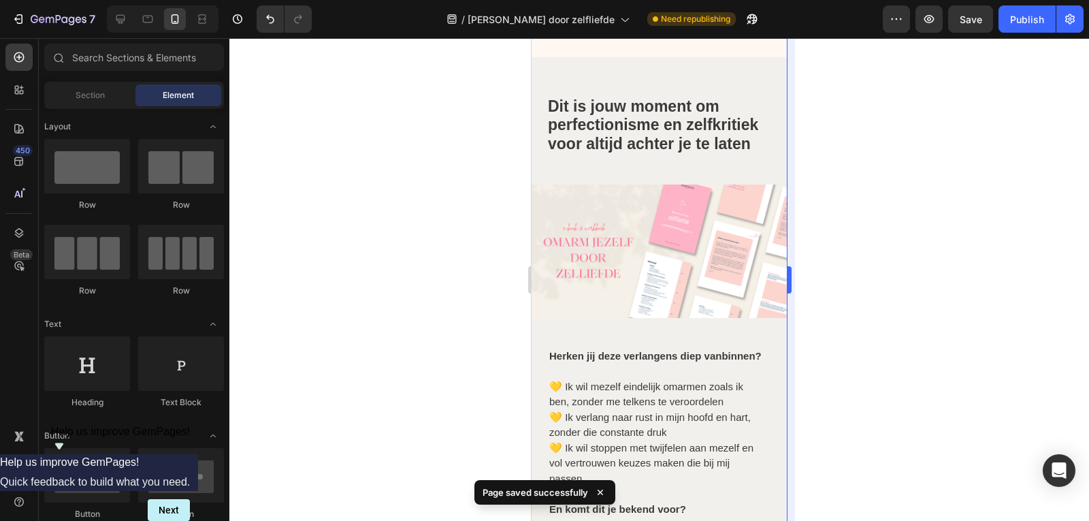
scroll to position [1796, 0]
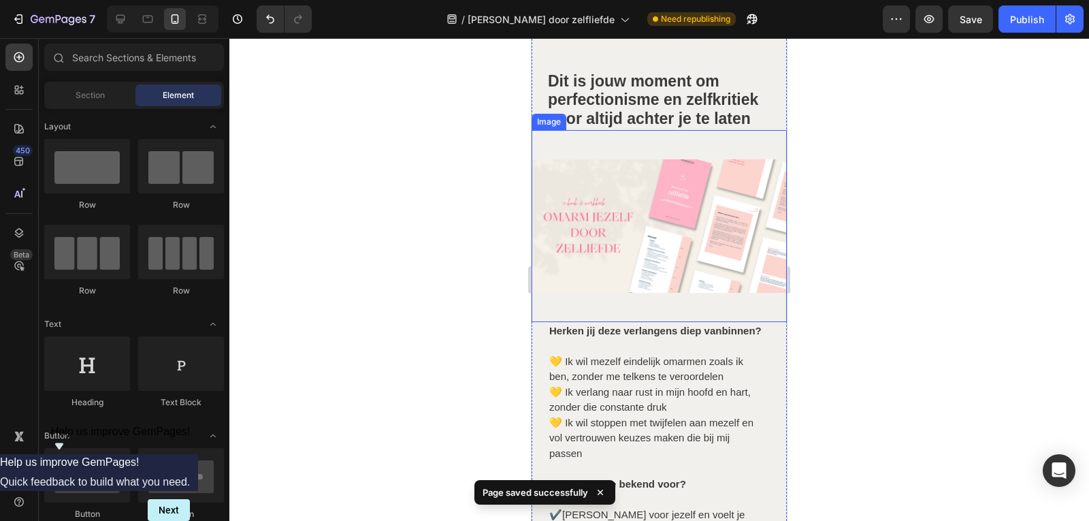
click at [733, 203] on img at bounding box center [658, 225] width 255 height 191
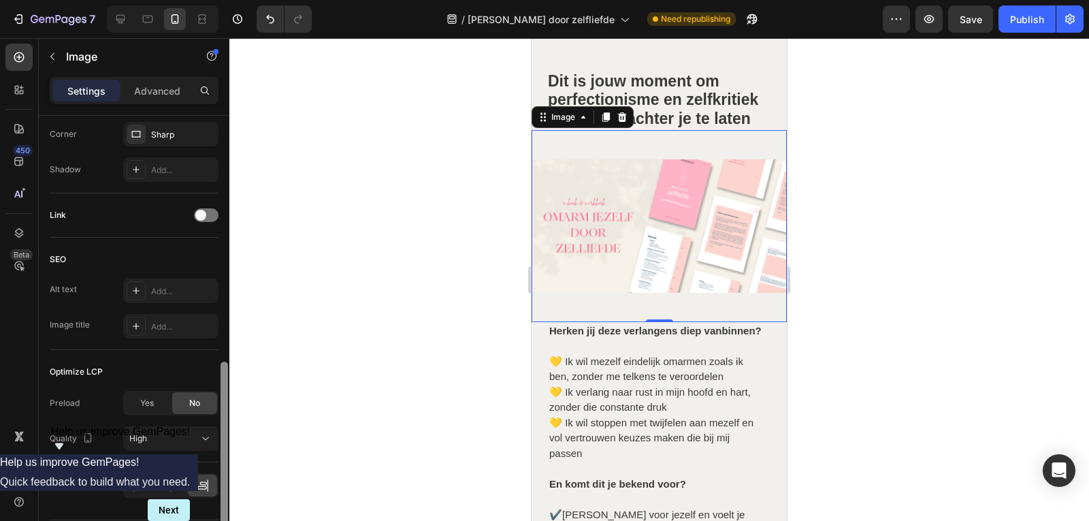
scroll to position [579, 0]
drag, startPoint x: 227, startPoint y: 225, endPoint x: 220, endPoint y: 467, distance: 242.3
click at [220, 467] on div at bounding box center [223, 450] width 7 height 185
click at [154, 401] on span "Yes" at bounding box center [147, 399] width 14 height 12
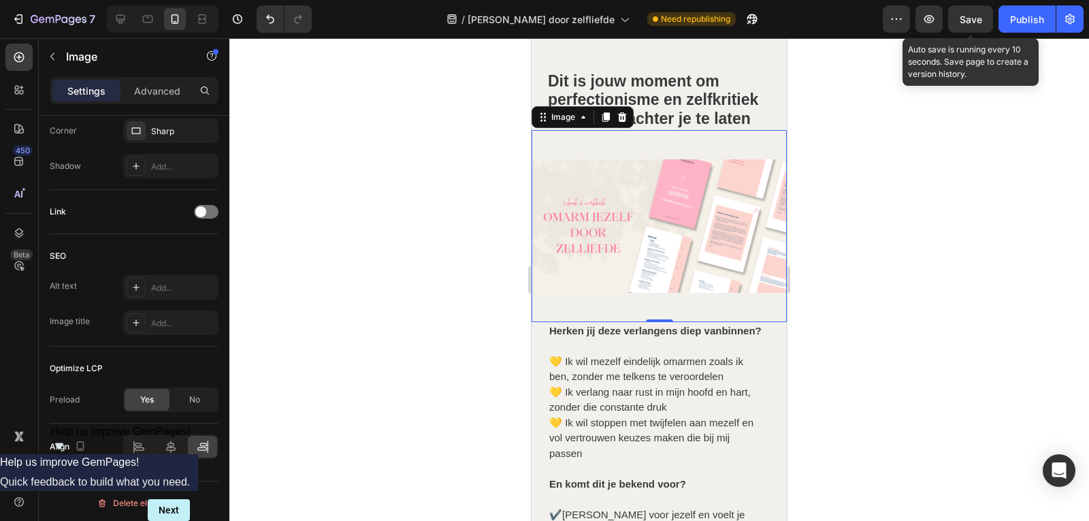
click at [972, 20] on span "Save" at bounding box center [970, 20] width 22 height 12
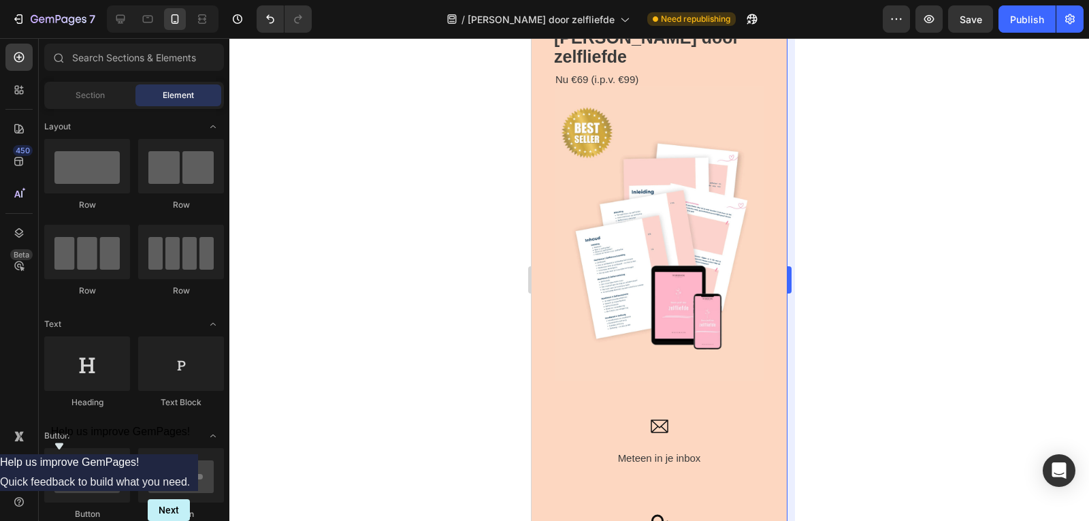
scroll to position [2757, 0]
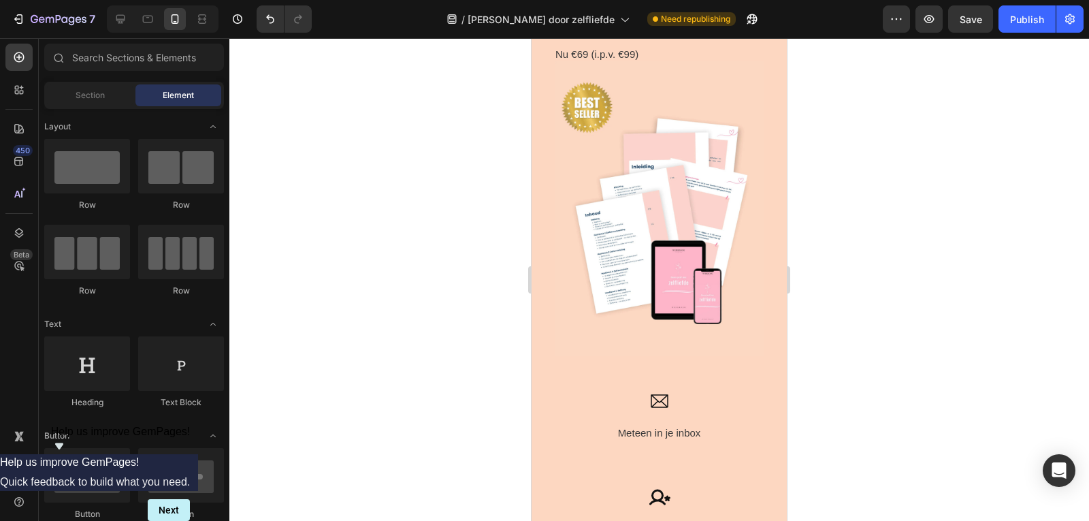
click at [657, 197] on img at bounding box center [658, 208] width 221 height 295
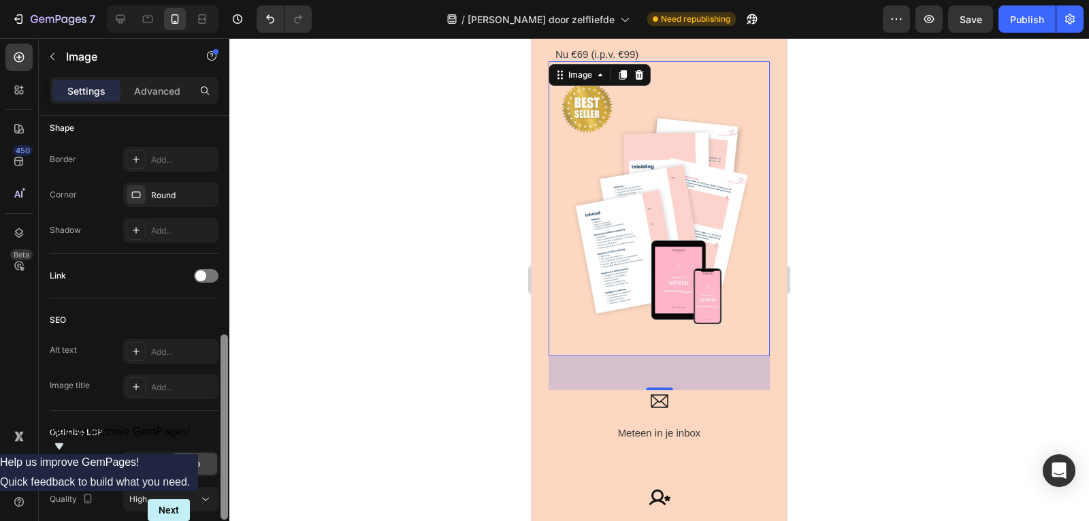
scroll to position [518, 0]
drag, startPoint x: 225, startPoint y: 271, endPoint x: 225, endPoint y: 488, distance: 217.1
click at [225, 488] on div at bounding box center [223, 424] width 7 height 185
drag, startPoint x: 159, startPoint y: 455, endPoint x: 427, endPoint y: 288, distance: 315.7
click at [157, 455] on div "Yes" at bounding box center [147, 460] width 45 height 22
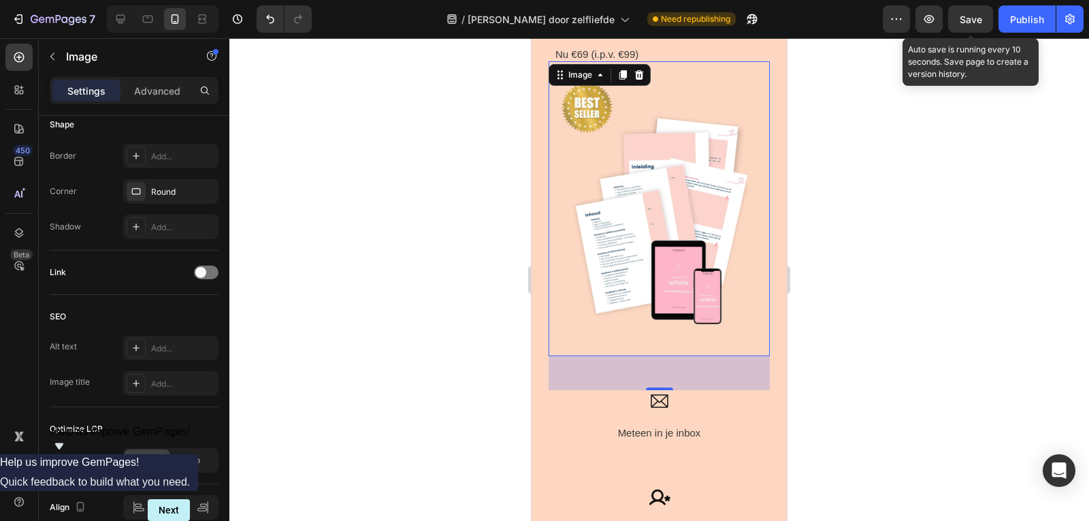
click at [966, 15] on span "Save" at bounding box center [970, 20] width 22 height 12
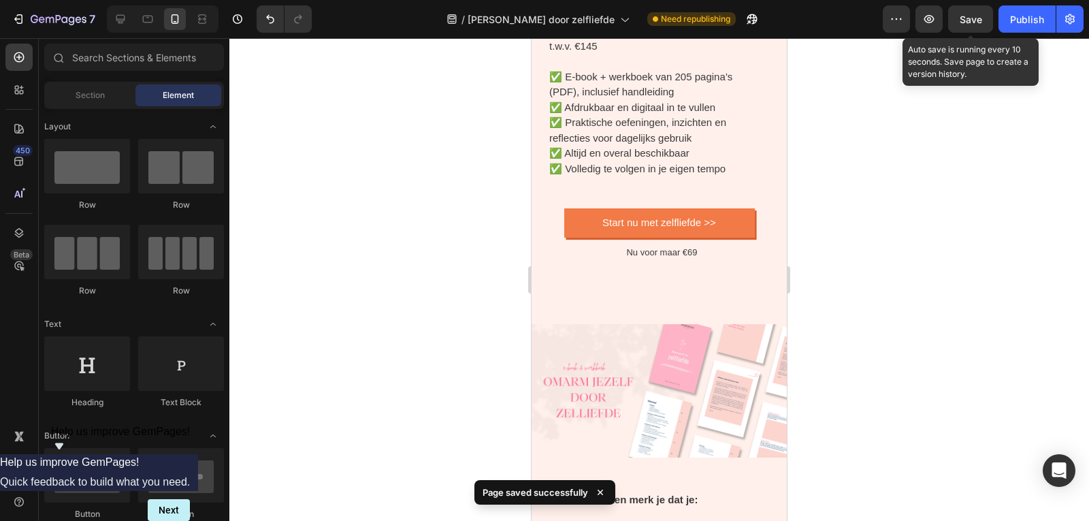
scroll to position [3955, 0]
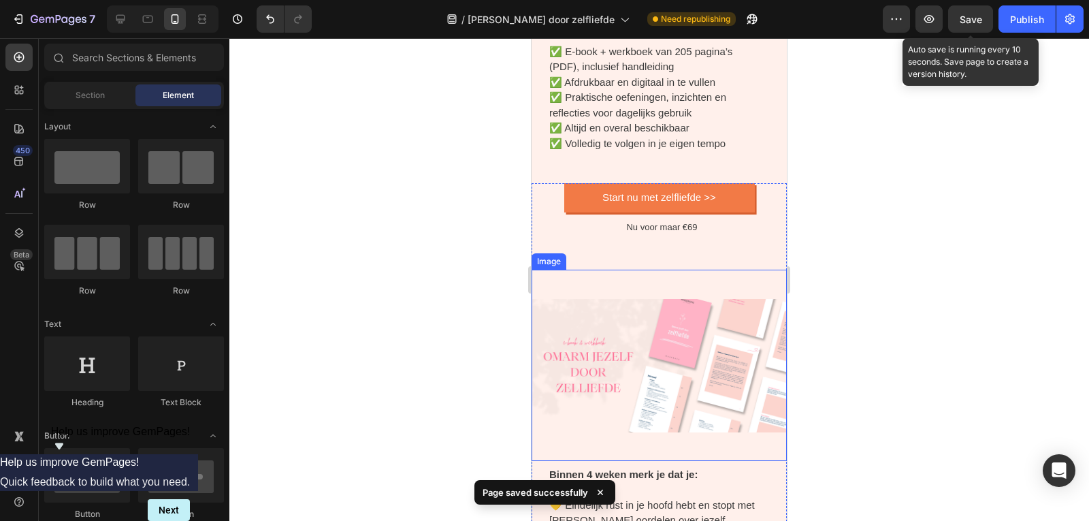
click at [731, 289] on img at bounding box center [658, 364] width 255 height 191
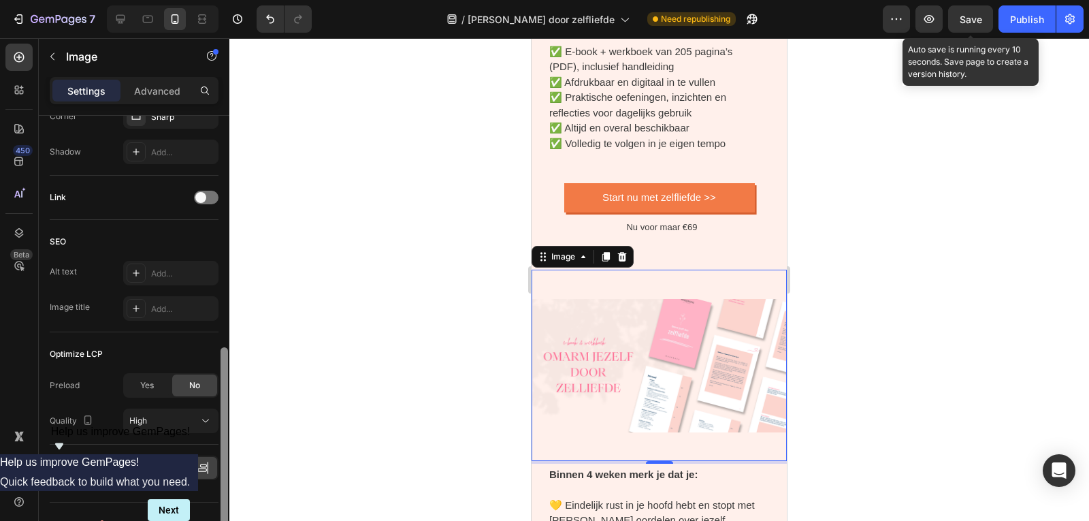
drag, startPoint x: 229, startPoint y: 289, endPoint x: 227, endPoint y: 438, distance: 149.7
click at [231, 0] on div "7 Version history / Omarm jezelf door zelfliefde Need republishing Preview Save…" at bounding box center [544, 0] width 1089 height 0
click at [147, 380] on span "Yes" at bounding box center [147, 385] width 14 height 12
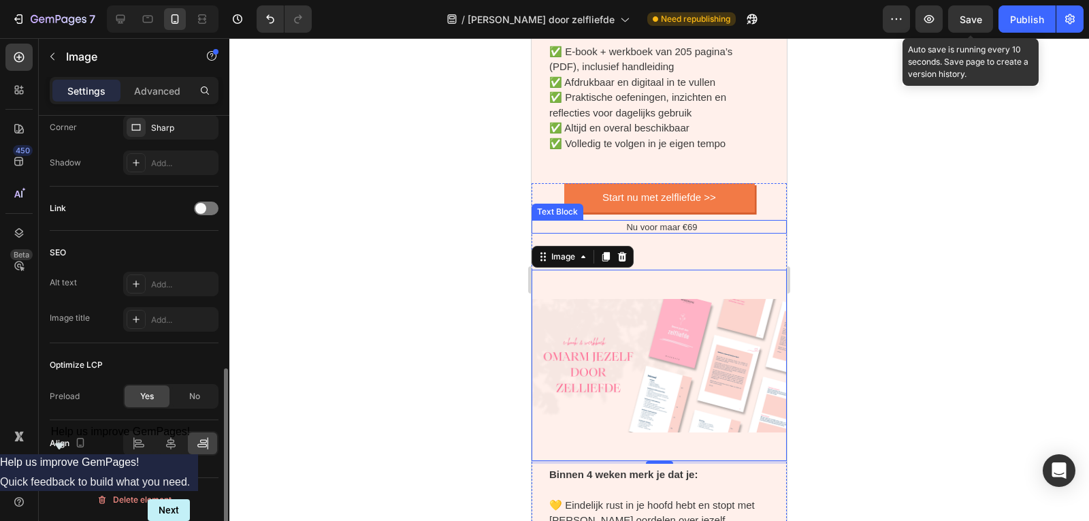
scroll to position [582, 0]
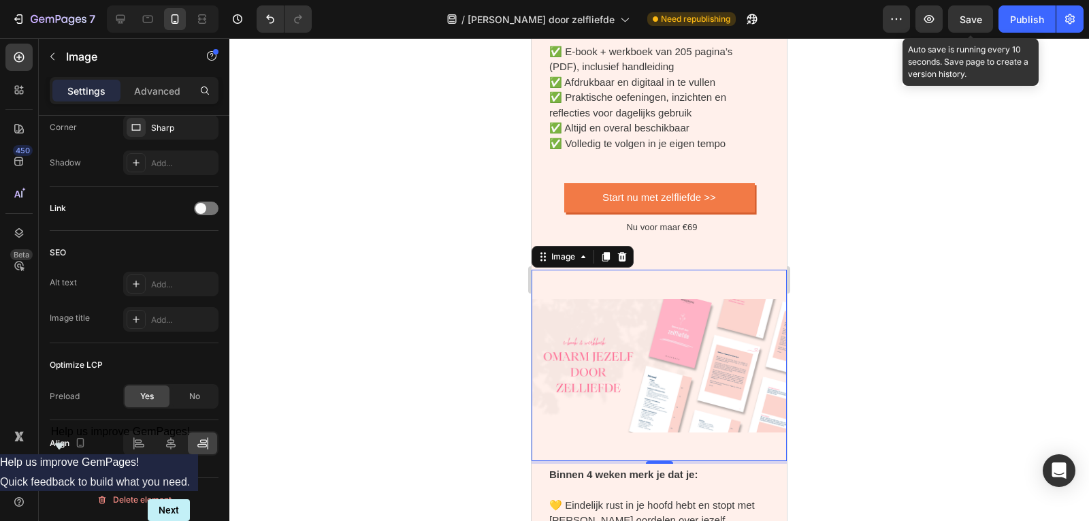
click at [971, 17] on span "Save" at bounding box center [970, 20] width 22 height 12
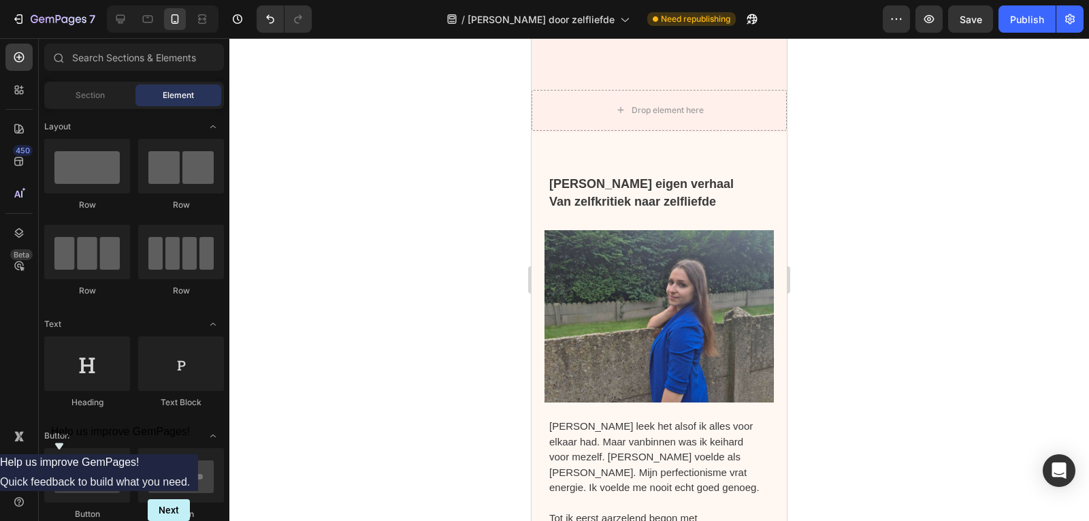
scroll to position [5863, 0]
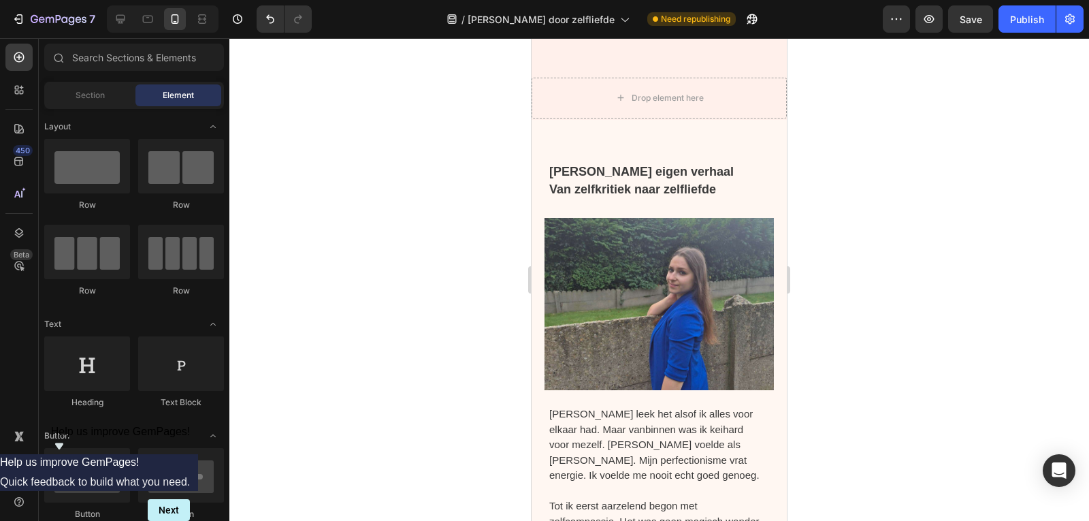
drag, startPoint x: 782, startPoint y: 278, endPoint x: 1319, endPoint y: 419, distance: 554.5
click at [680, 337] on img at bounding box center [659, 304] width 230 height 172
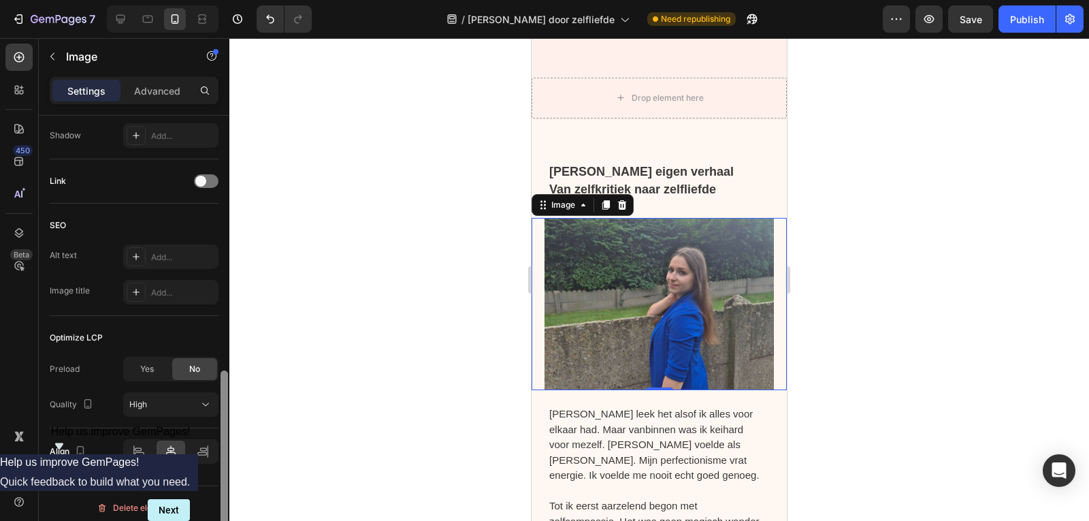
scroll to position [618, 0]
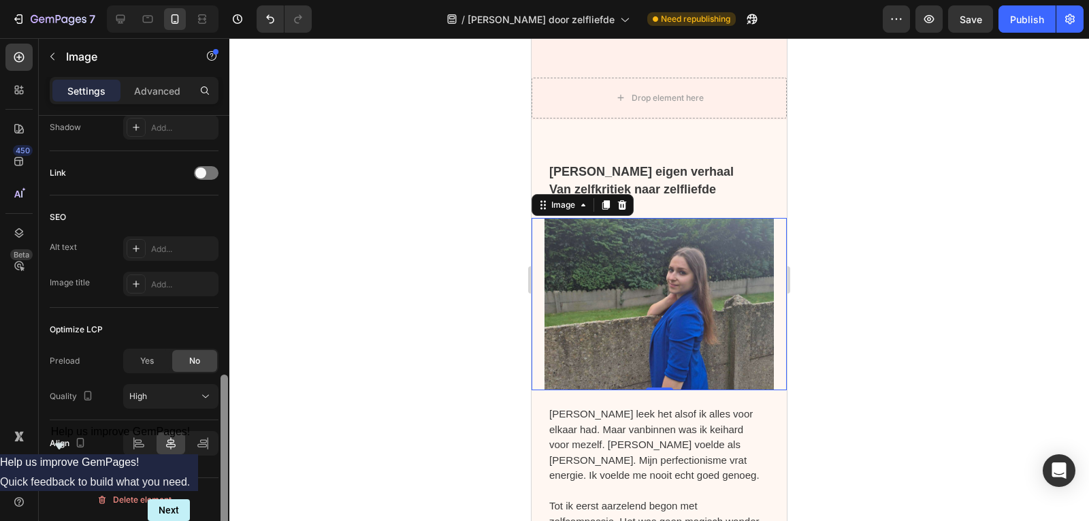
drag, startPoint x: 220, startPoint y: 216, endPoint x: 229, endPoint y: 482, distance: 266.2
click at [229, 0] on div "7 Version history / Omarm jezelf door zelfliefde Need republishing Preview Save…" at bounding box center [544, 0] width 1089 height 0
click at [154, 357] on div "Yes" at bounding box center [147, 361] width 45 height 22
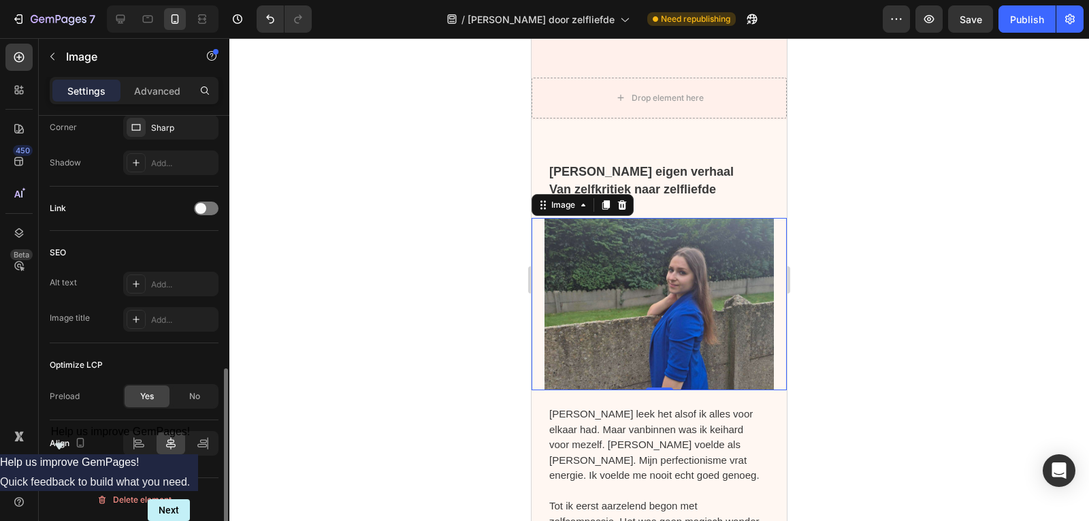
scroll to position [582, 0]
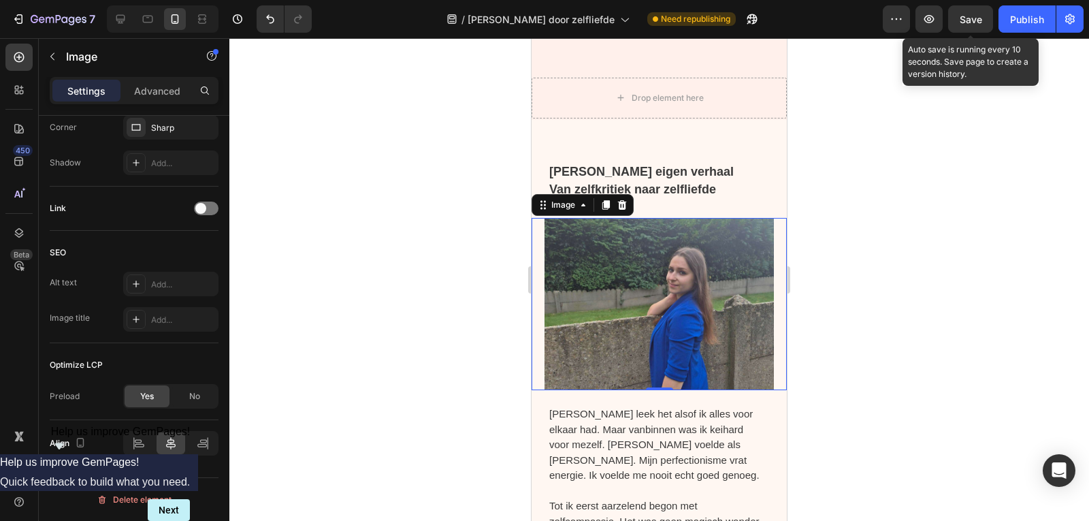
drag, startPoint x: 972, startPoint y: 17, endPoint x: 911, endPoint y: 118, distance: 117.9
click at [970, 9] on button "Save" at bounding box center [970, 18] width 45 height 27
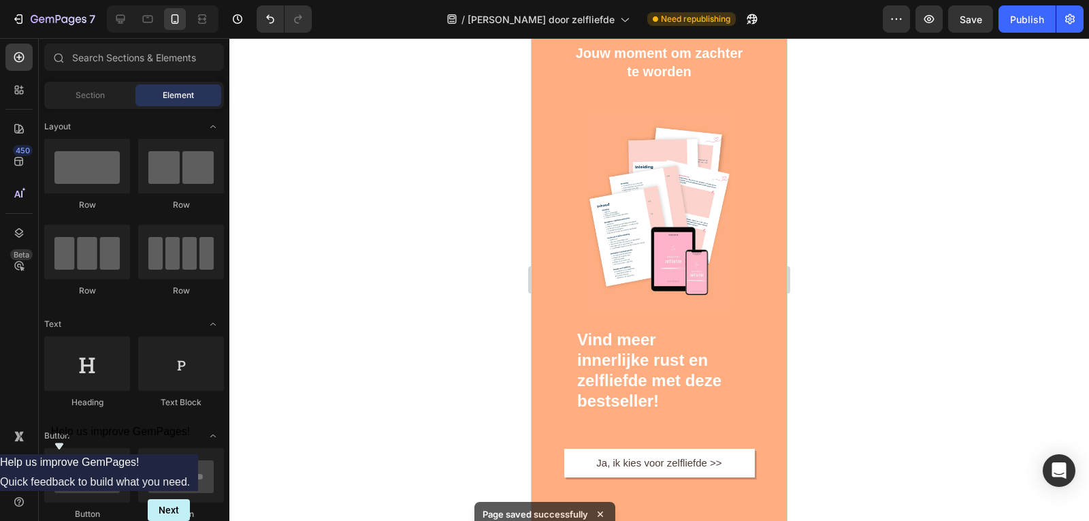
scroll to position [7585, 0]
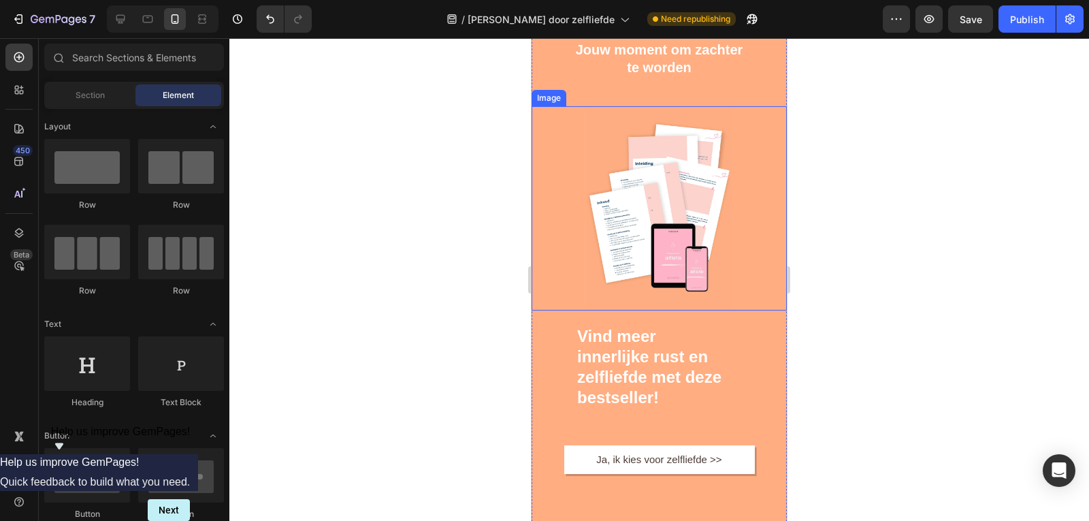
click at [640, 269] on img at bounding box center [658, 208] width 153 height 204
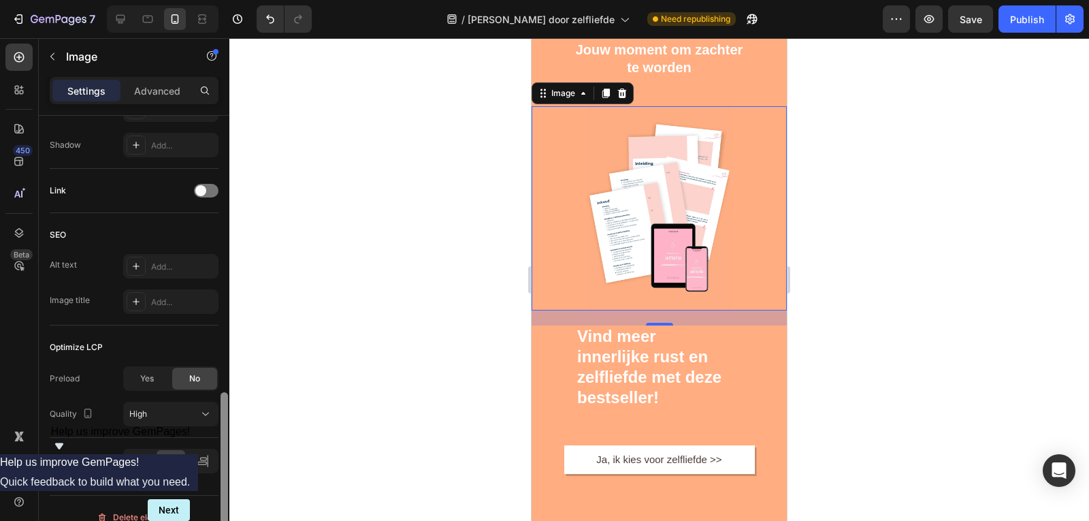
scroll to position [618, 0]
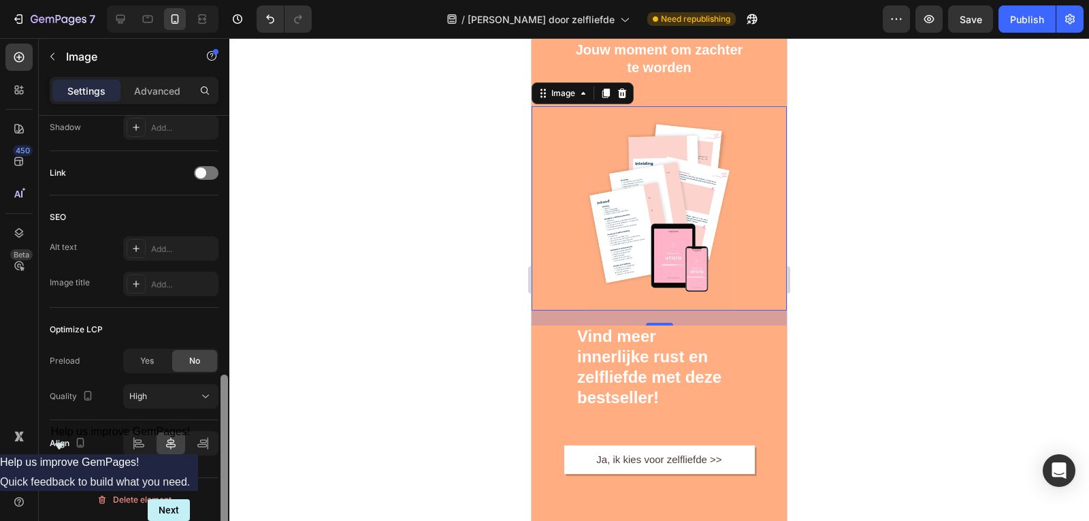
drag, startPoint x: 227, startPoint y: 277, endPoint x: 240, endPoint y: 553, distance: 275.9
click at [240, 0] on html "7 Version history / Omarm jezelf door zelfliefde Need republishing Preview Save…" at bounding box center [544, 0] width 1089 height 0
click at [153, 369] on div "Yes" at bounding box center [147, 361] width 45 height 22
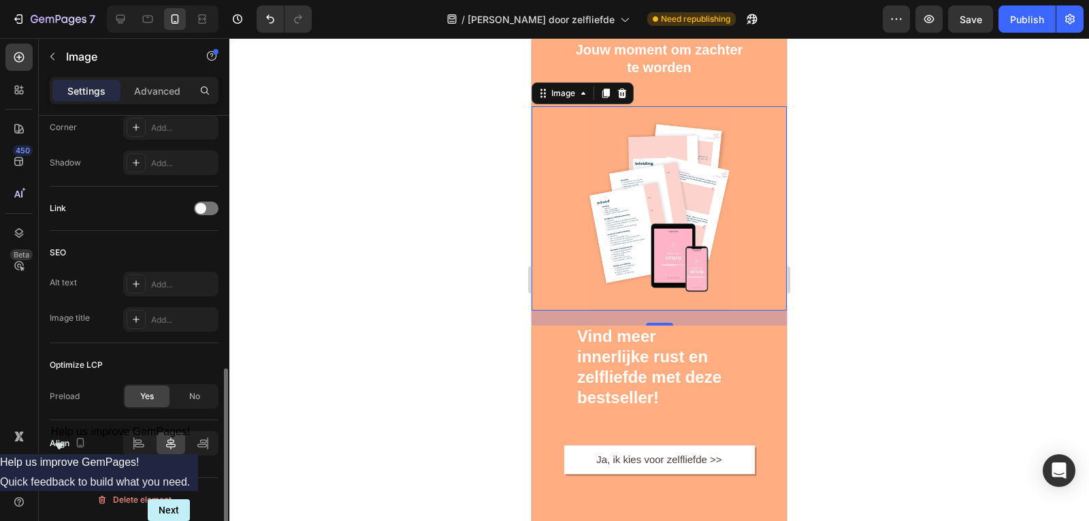
scroll to position [582, 0]
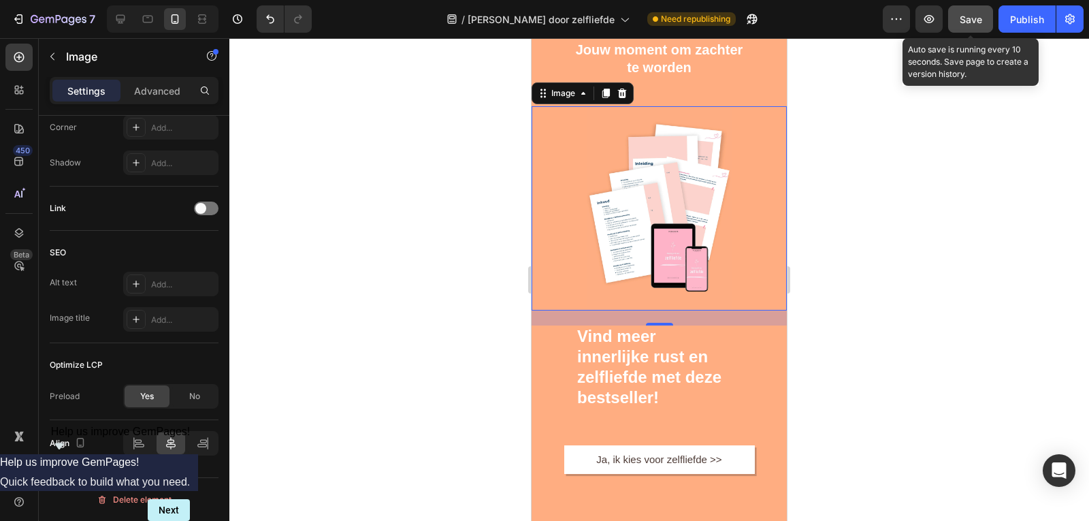
click at [965, 28] on button "Save" at bounding box center [970, 18] width 45 height 27
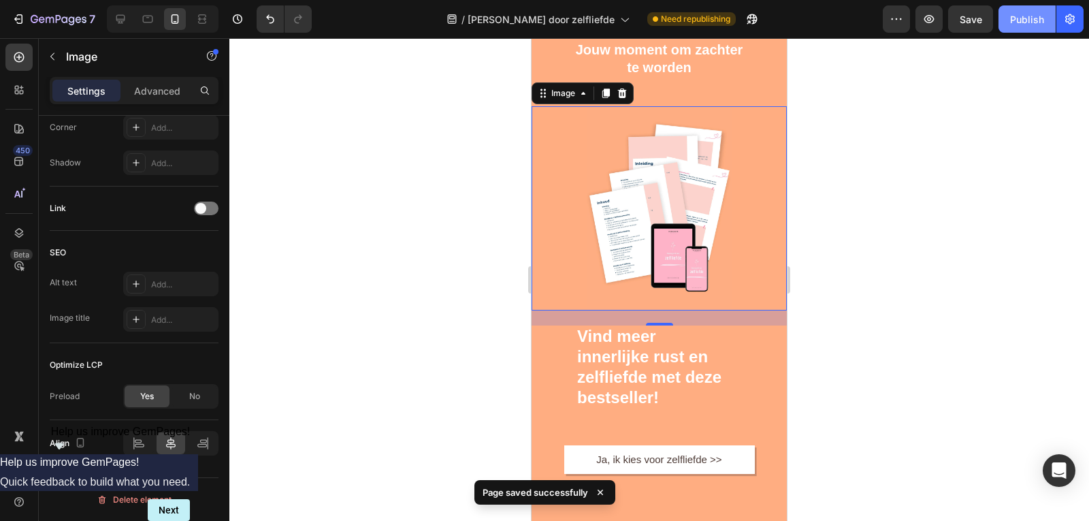
click at [1032, 12] on div "Publish" at bounding box center [1027, 19] width 34 height 14
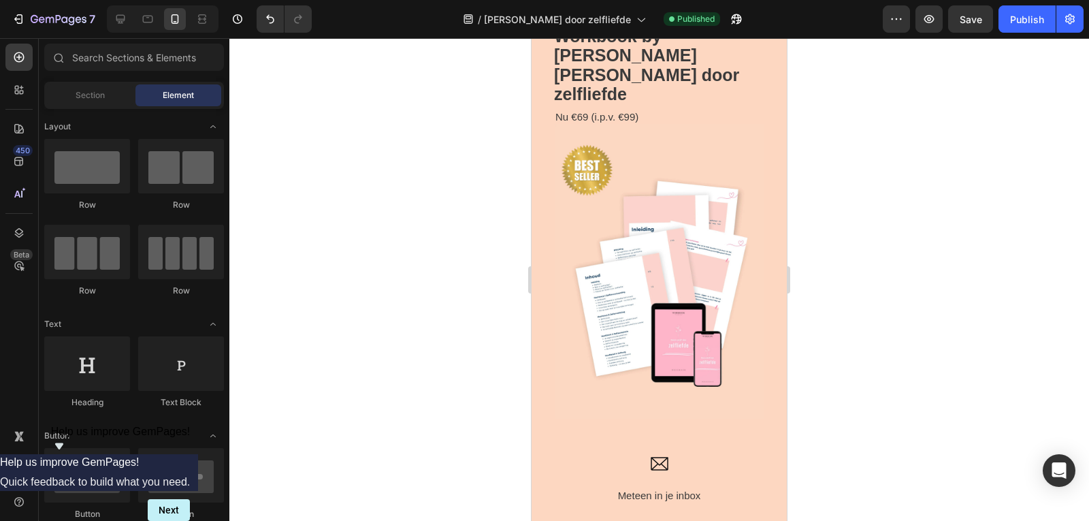
scroll to position [2657, 0]
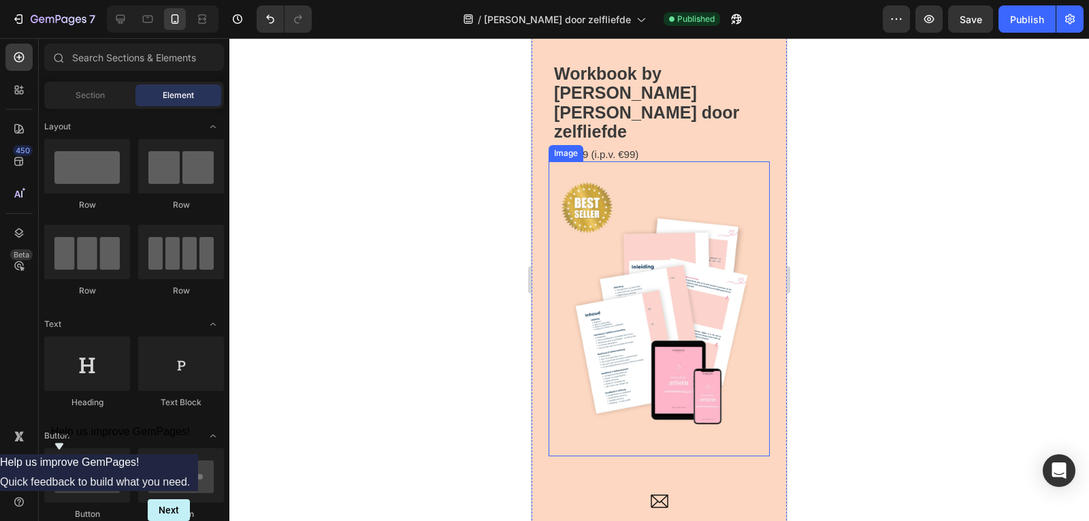
click at [659, 249] on img at bounding box center [658, 308] width 221 height 295
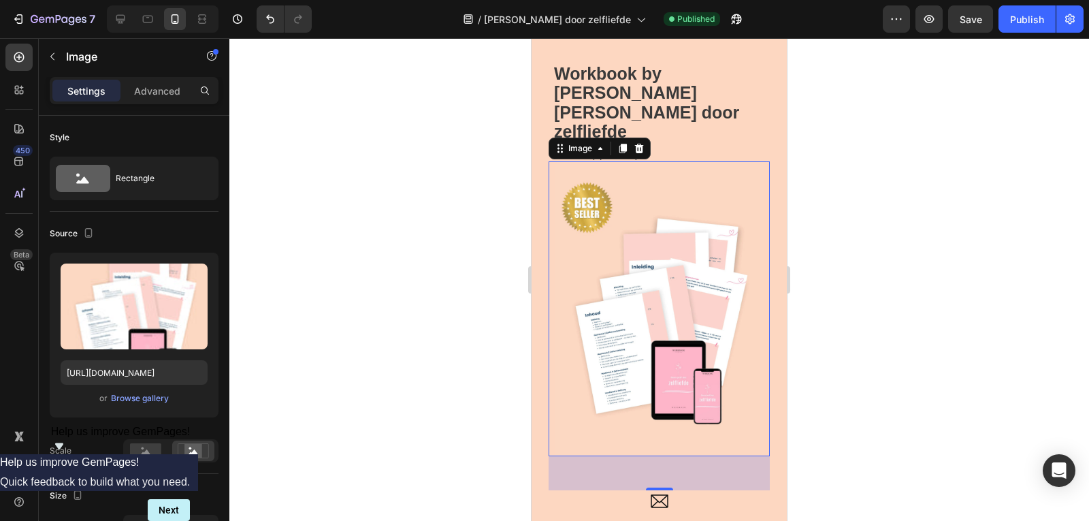
click at [899, 145] on div at bounding box center [658, 279] width 859 height 482
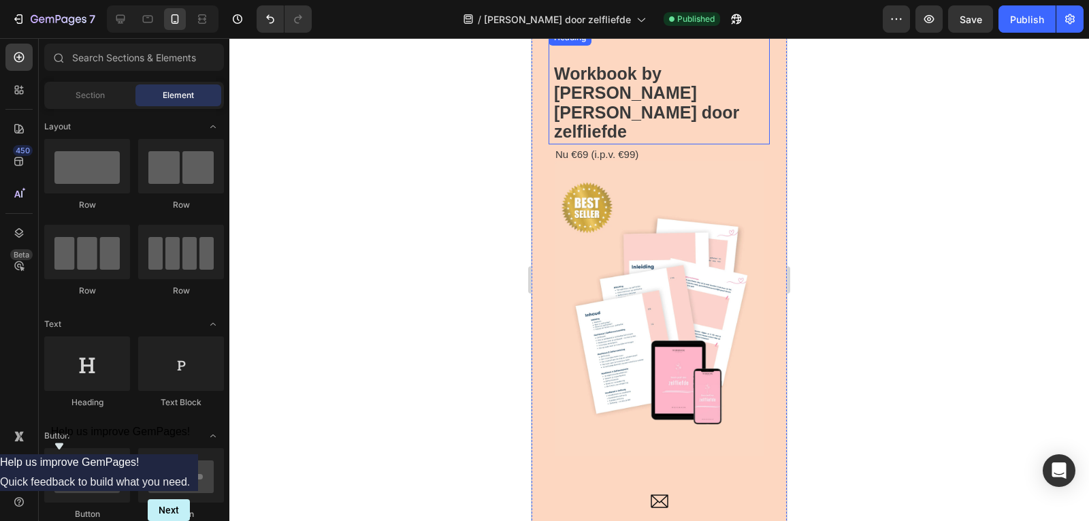
click at [631, 116] on h2 "Workbook by Ariana Omarm jezelf door zelfliefde" at bounding box center [651, 86] width 195 height 115
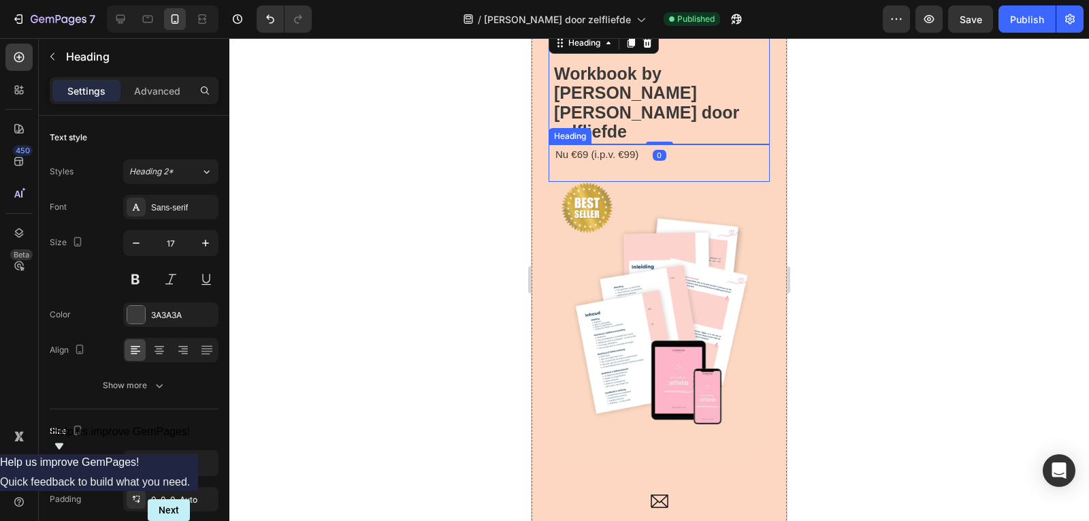
click at [633, 148] on span "Nu €69 (i.p.v. €99)" at bounding box center [596, 154] width 83 height 12
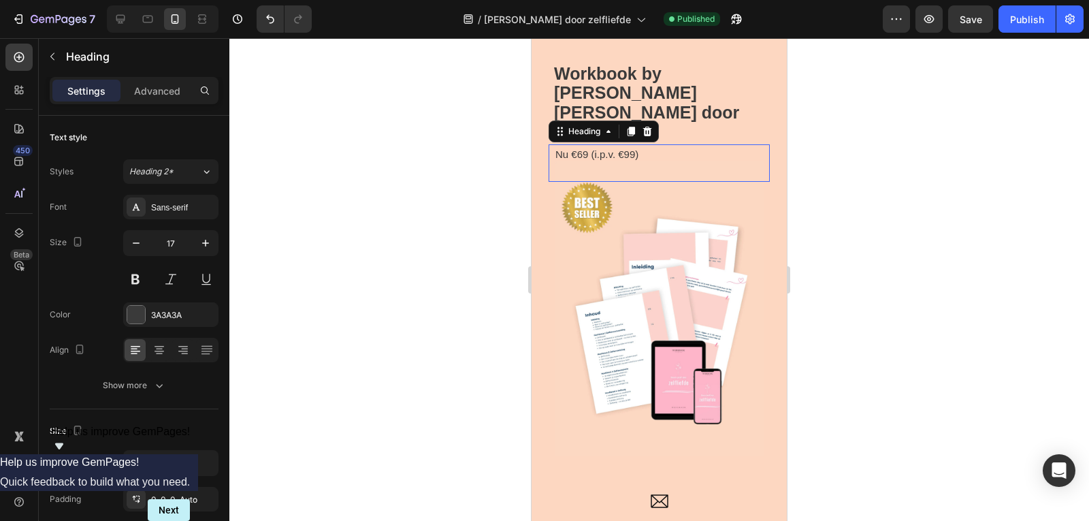
scroll to position [440, 0]
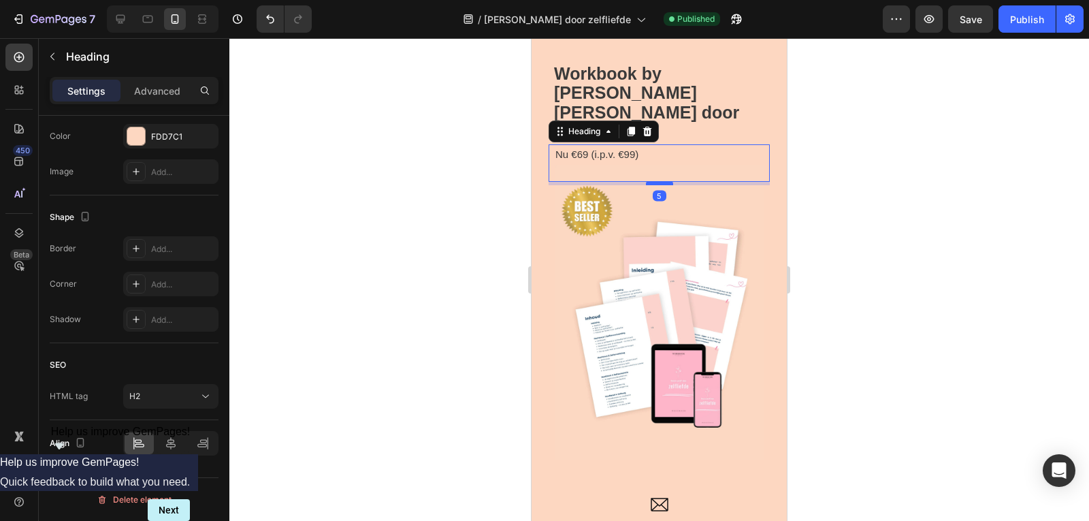
drag, startPoint x: 651, startPoint y: 161, endPoint x: 1386, endPoint y: 110, distance: 736.6
click at [653, 181] on div at bounding box center [659, 183] width 27 height 4
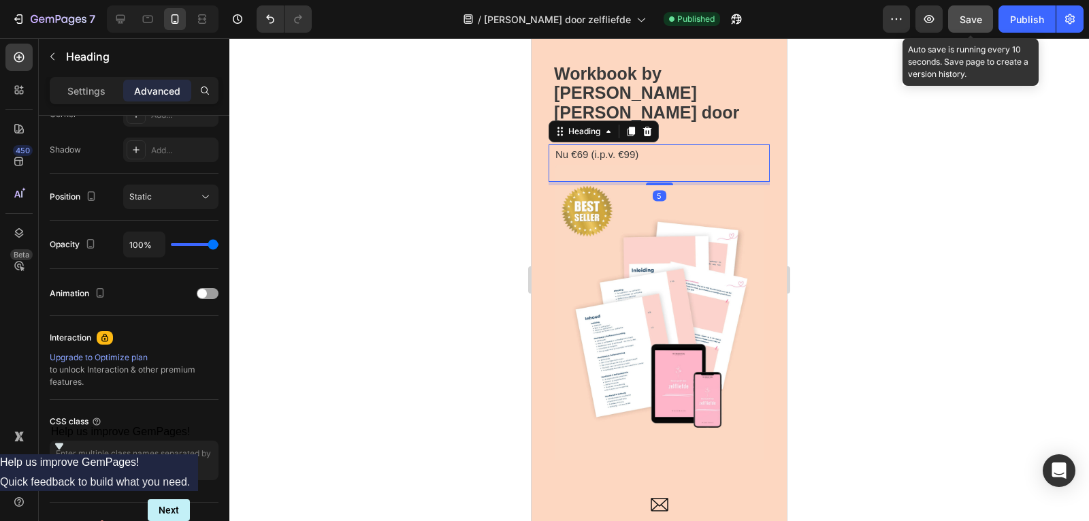
click at [974, 18] on span "Save" at bounding box center [970, 20] width 22 height 12
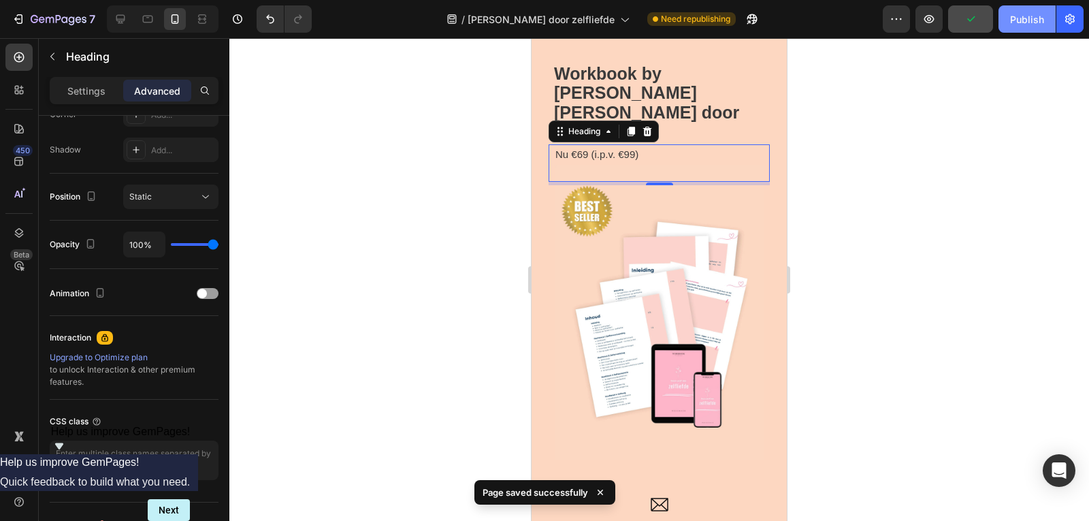
click at [1030, 21] on div "Publish" at bounding box center [1027, 19] width 34 height 14
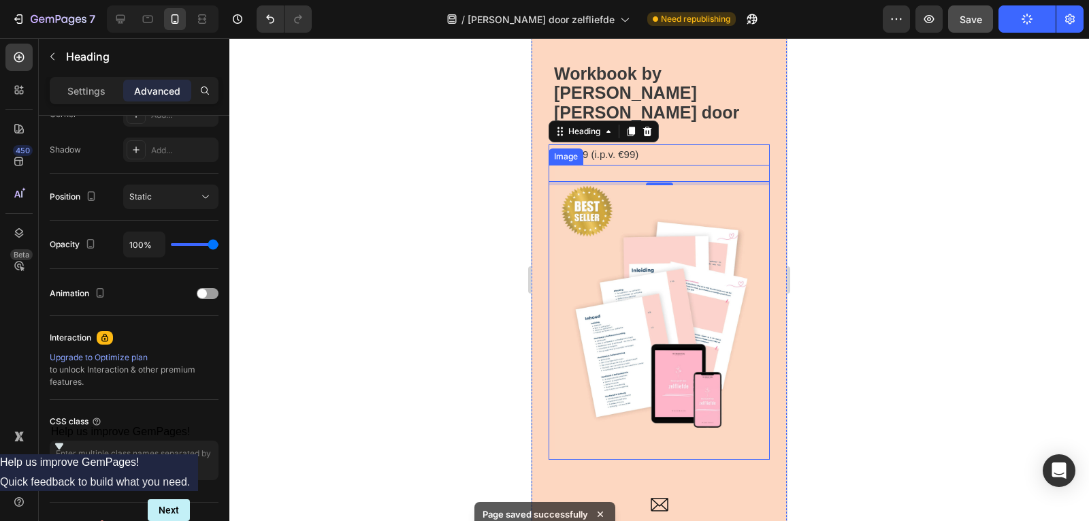
click at [640, 343] on img at bounding box center [658, 312] width 221 height 295
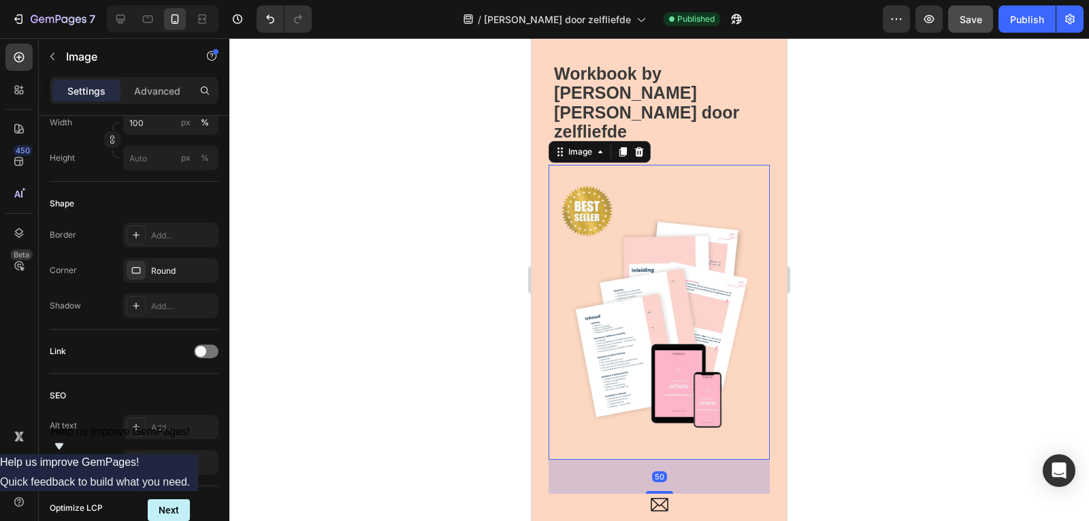
scroll to position [0, 0]
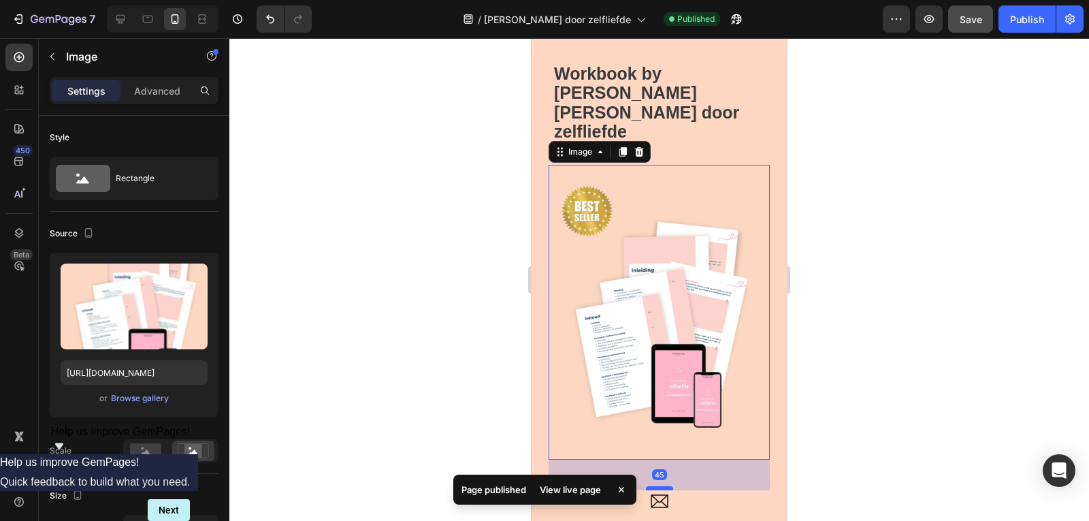
click at [661, 486] on div at bounding box center [659, 488] width 27 height 4
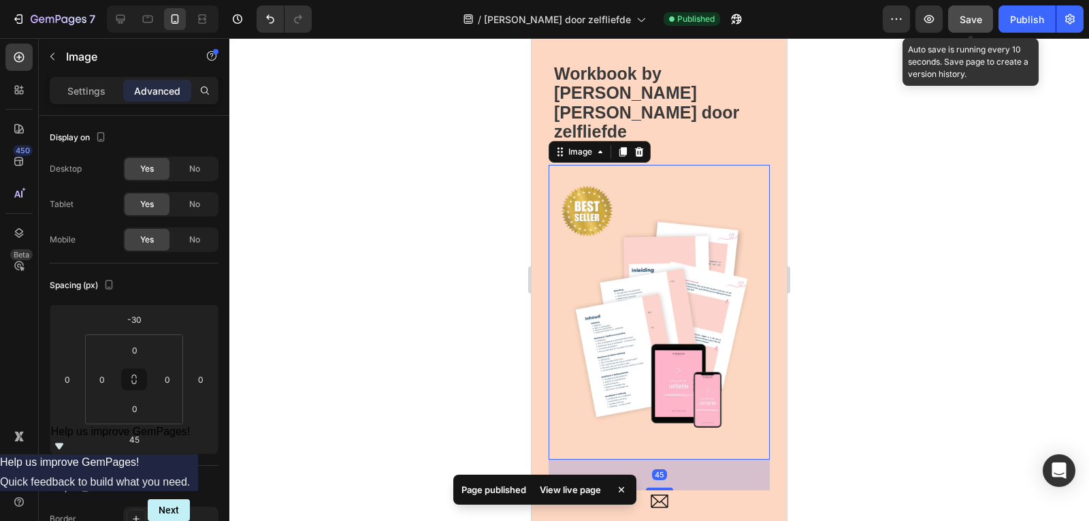
click at [978, 16] on span "Save" at bounding box center [970, 20] width 22 height 12
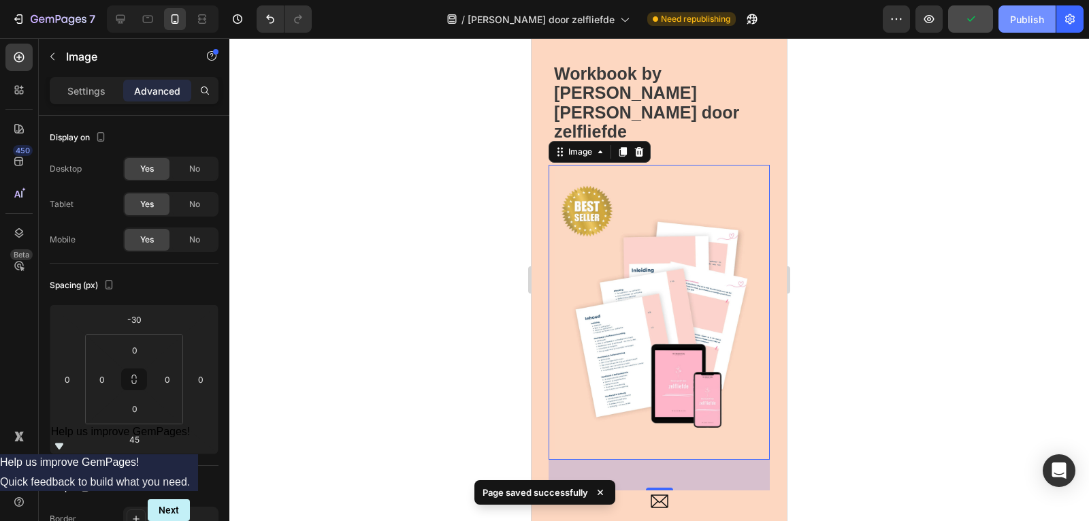
click at [1044, 23] on button "Publish" at bounding box center [1026, 18] width 57 height 27
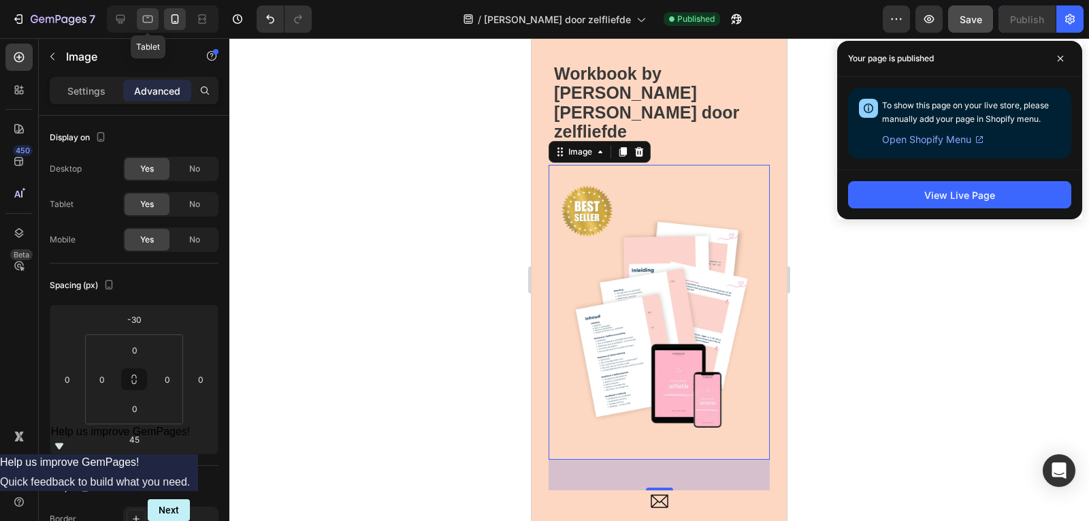
click at [145, 22] on icon at bounding box center [148, 19] width 10 height 7
type input "0"
type input "40"
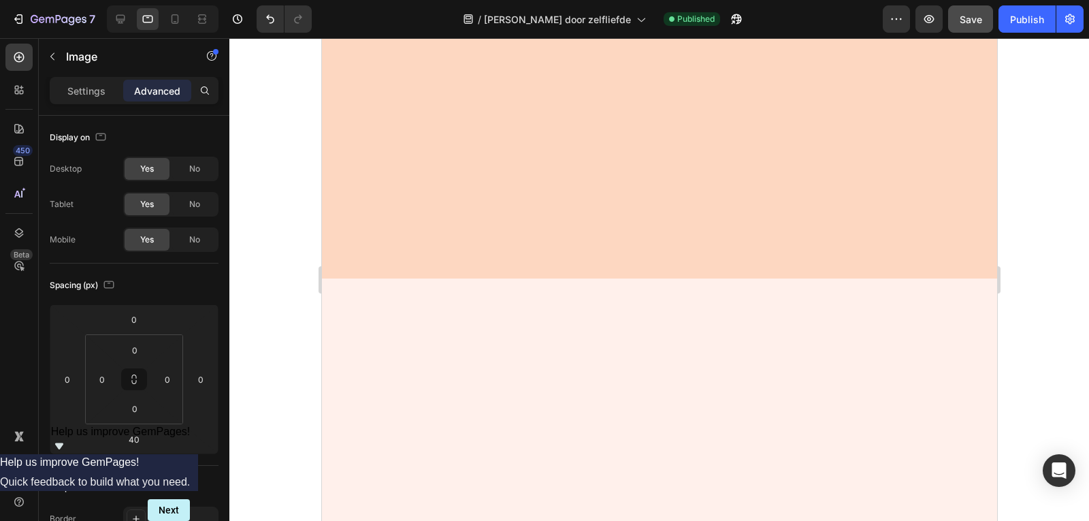
drag, startPoint x: 990, startPoint y: 95, endPoint x: 1297, endPoint y: 68, distance: 308.1
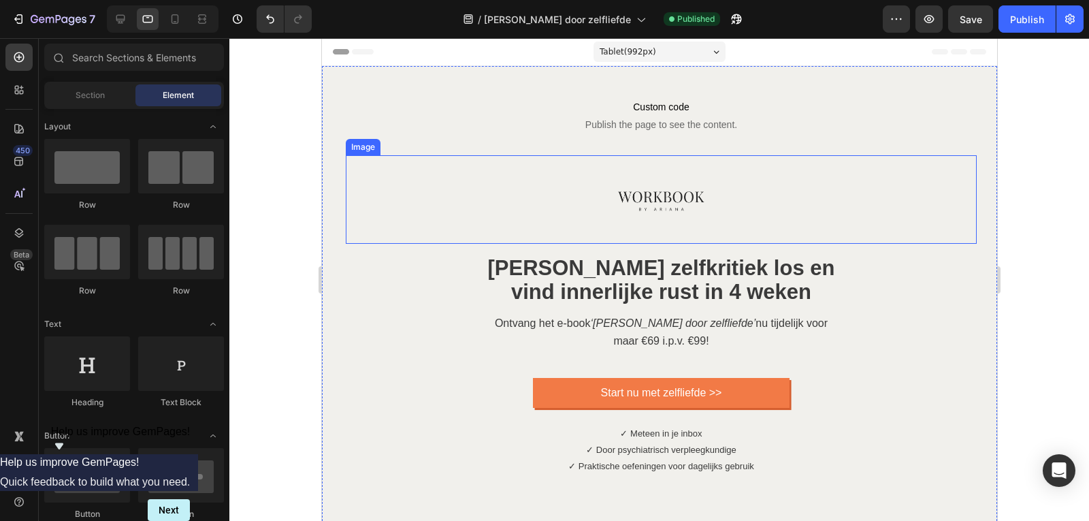
click at [635, 216] on img at bounding box center [660, 199] width 88 height 88
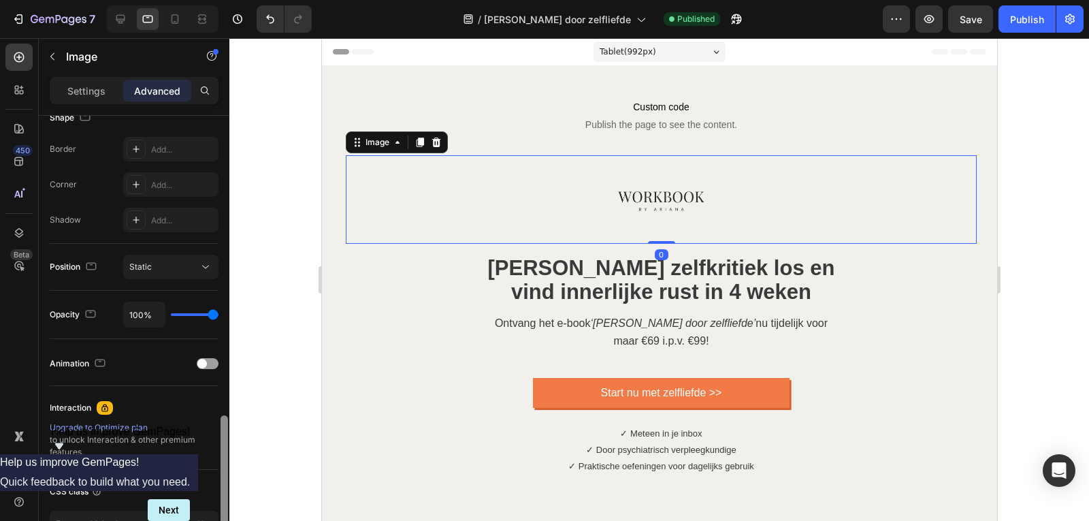
scroll to position [464, 0]
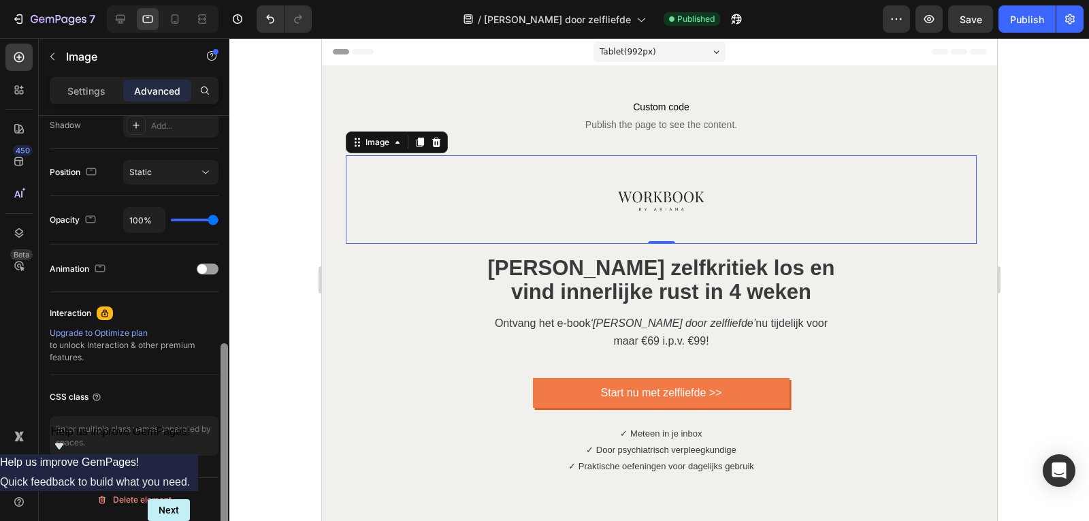
drag, startPoint x: 225, startPoint y: 163, endPoint x: 224, endPoint y: 416, distance: 253.1
click at [224, 416] on div at bounding box center [223, 451] width 7 height 216
click at [76, 79] on div "Settings Advanced" at bounding box center [134, 90] width 169 height 27
drag, startPoint x: 80, startPoint y: 86, endPoint x: 93, endPoint y: 110, distance: 28.0
click at [80, 86] on p "Settings" at bounding box center [86, 91] width 38 height 14
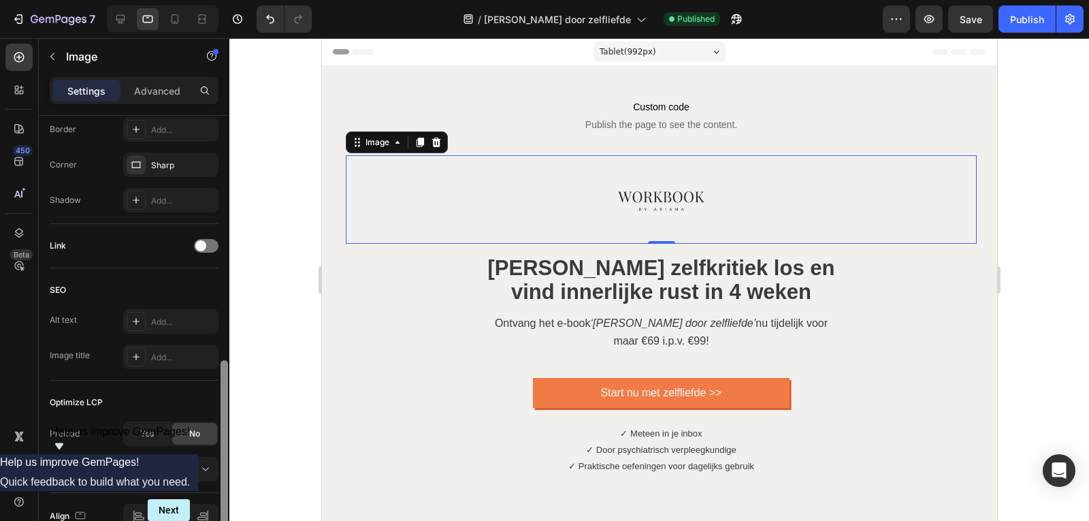
drag, startPoint x: 225, startPoint y: 358, endPoint x: 222, endPoint y: 396, distance: 38.2
click at [222, 395] on div at bounding box center [223, 452] width 7 height 185
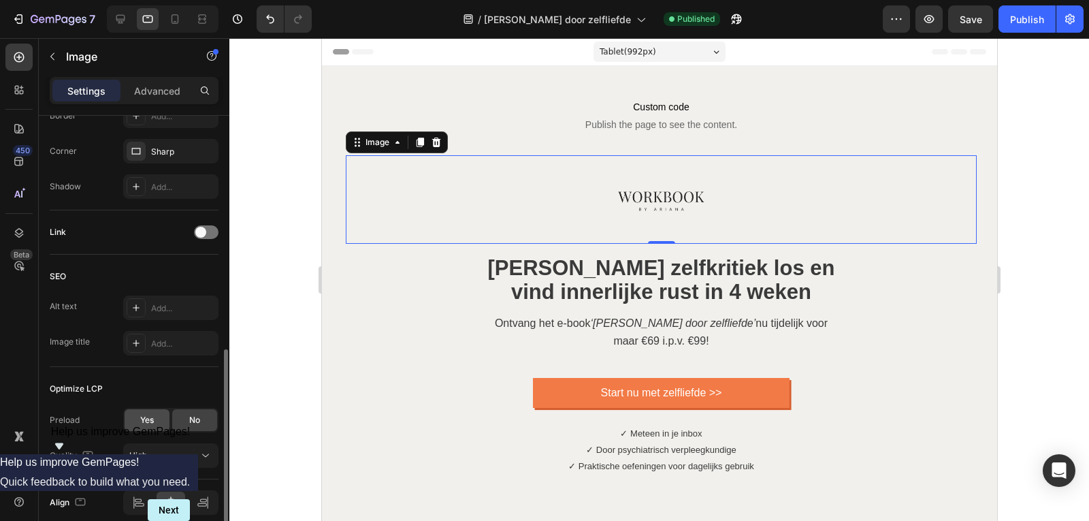
click at [137, 429] on div "Yes" at bounding box center [147, 420] width 45 height 22
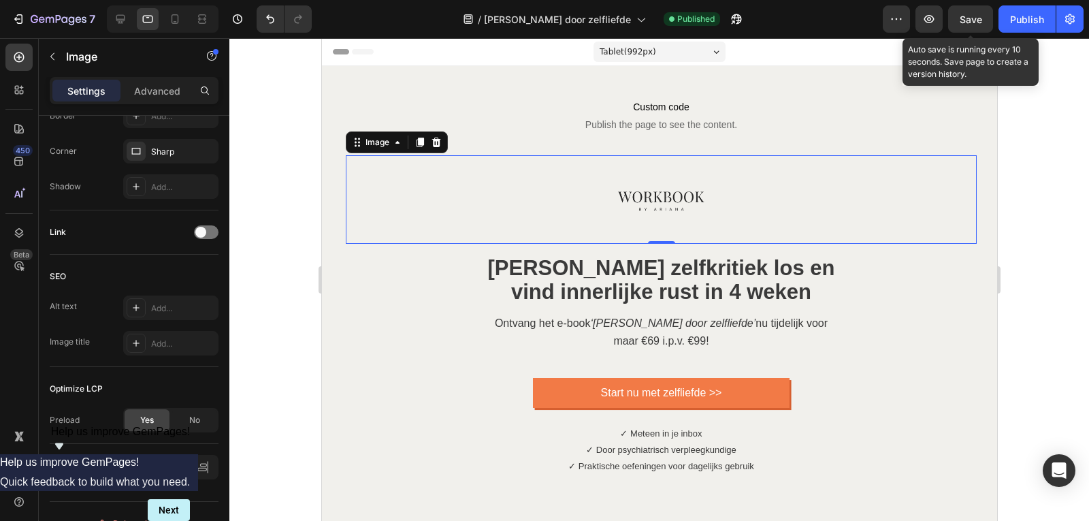
click at [970, 22] on span "Save" at bounding box center [970, 20] width 22 height 12
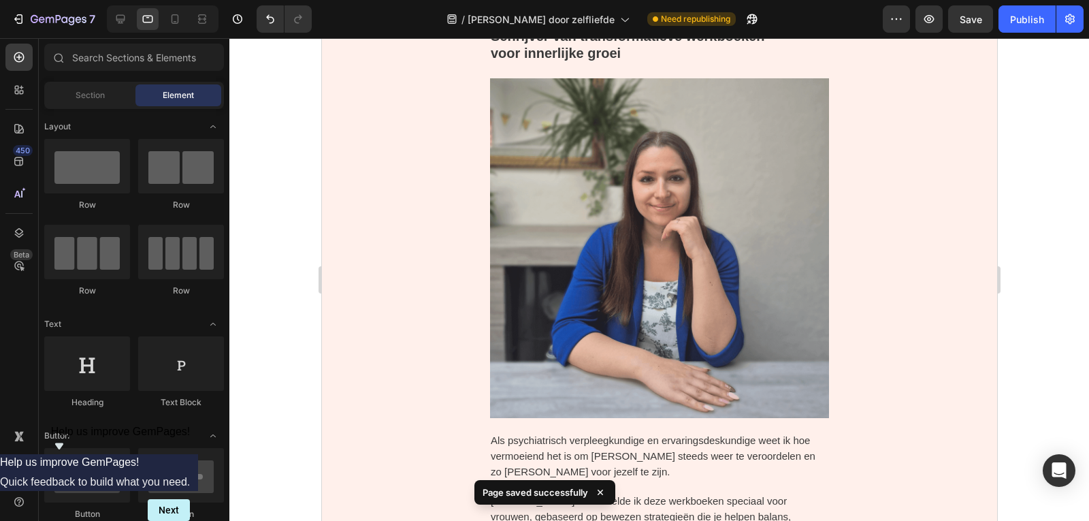
scroll to position [1268, 0]
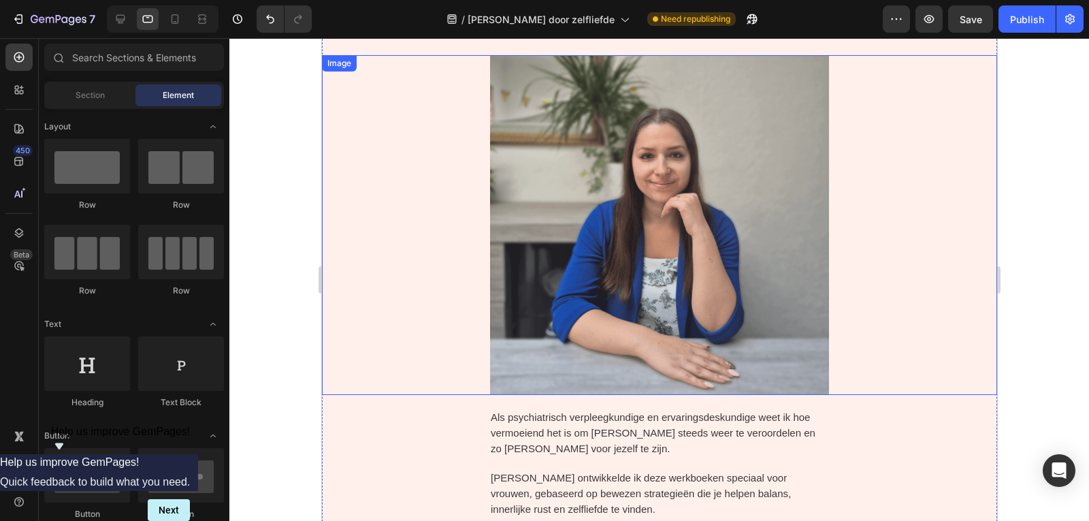
click at [646, 240] on img at bounding box center [659, 224] width 452 height 339
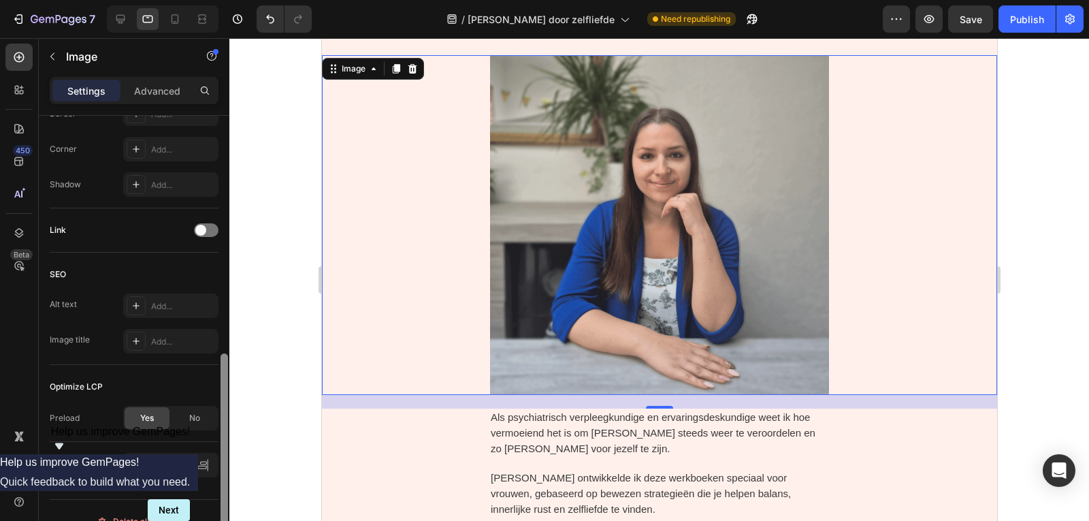
scroll to position [562, 0]
drag, startPoint x: 222, startPoint y: 292, endPoint x: 228, endPoint y: 535, distance: 243.7
click at [228, 0] on html "7 Version history / Omarm jezelf door zelfliefde Need republishing Preview Save…" at bounding box center [544, 0] width 1089 height 0
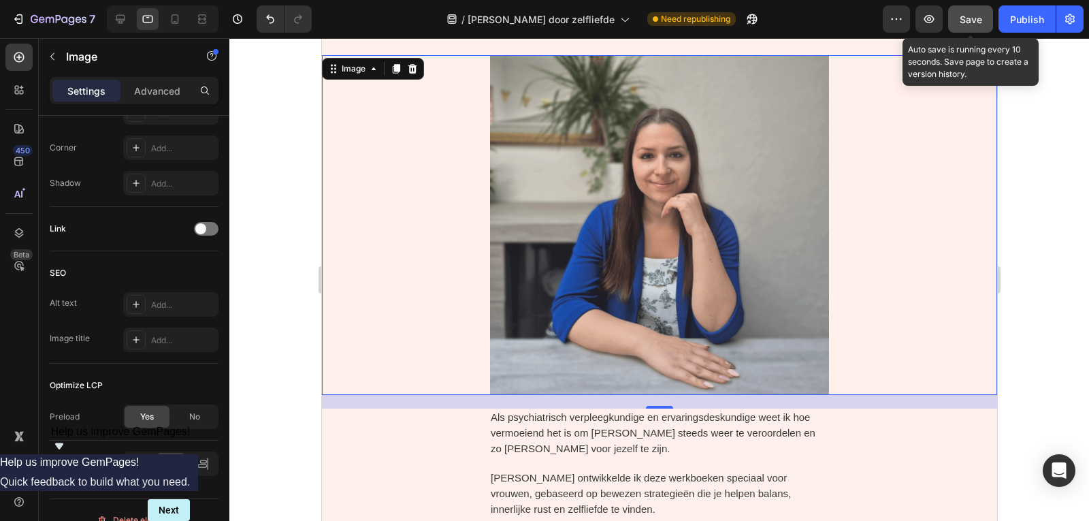
click at [961, 28] on button "Save" at bounding box center [970, 18] width 45 height 27
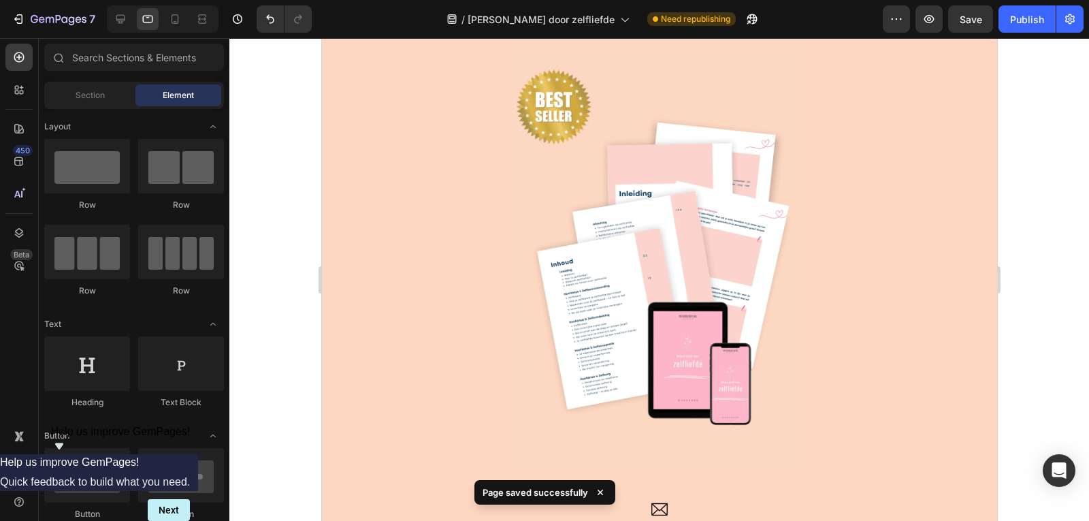
drag, startPoint x: 989, startPoint y: 133, endPoint x: 1320, endPoint y: 216, distance: 341.4
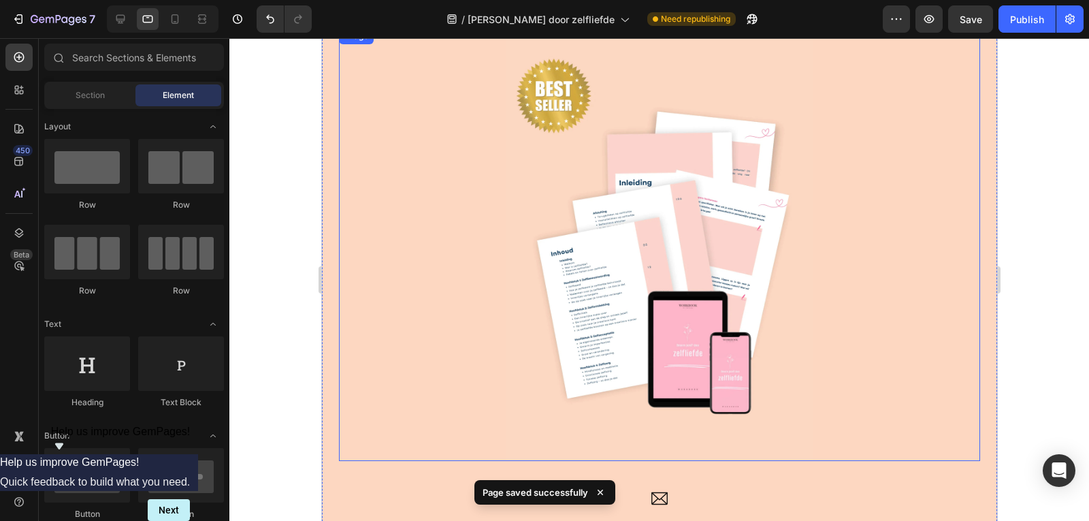
click at [637, 265] on img at bounding box center [658, 244] width 577 height 433
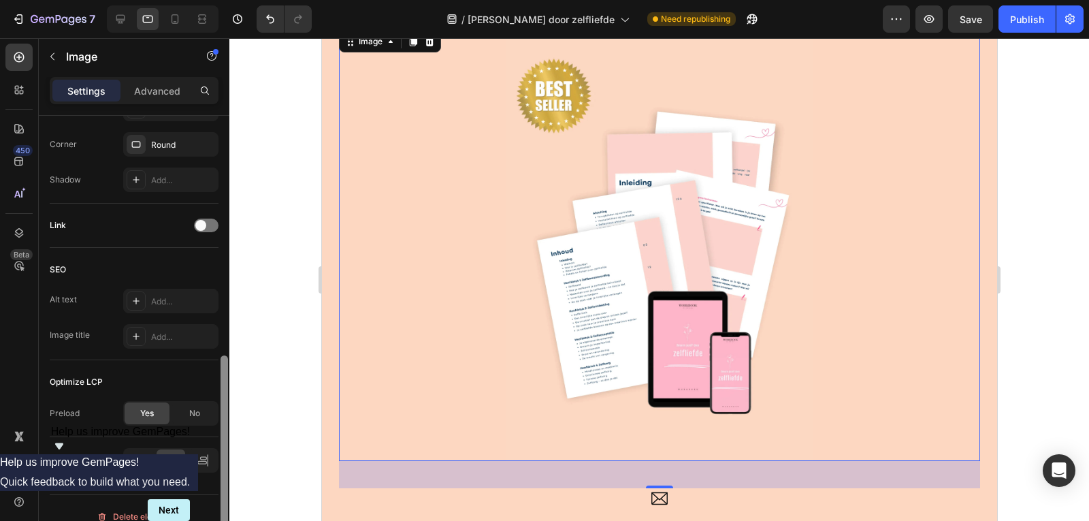
drag, startPoint x: 221, startPoint y: 218, endPoint x: 224, endPoint y: 463, distance: 245.0
click at [224, 463] on div at bounding box center [223, 450] width 7 height 191
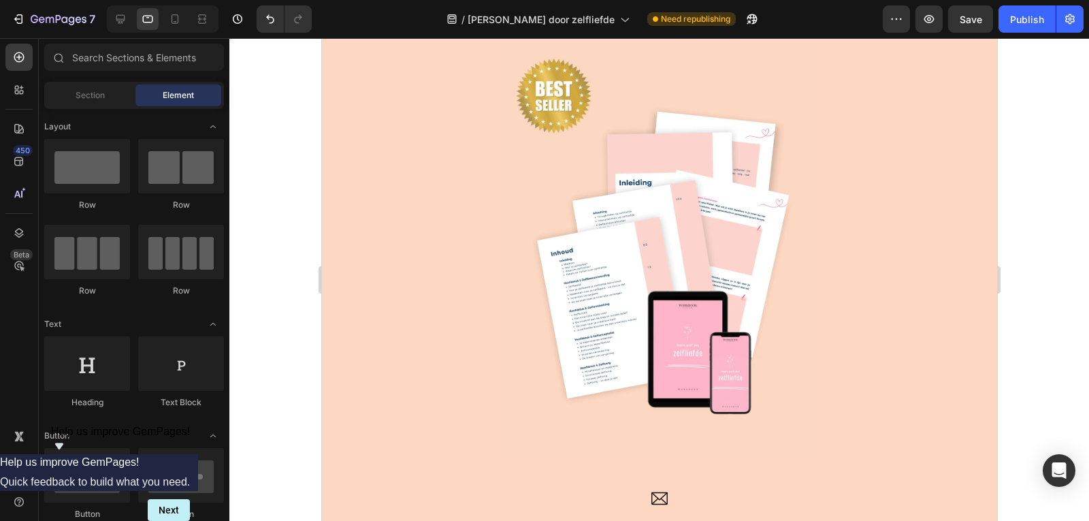
drag, startPoint x: 991, startPoint y: 192, endPoint x: 1319, endPoint y: 302, distance: 346.6
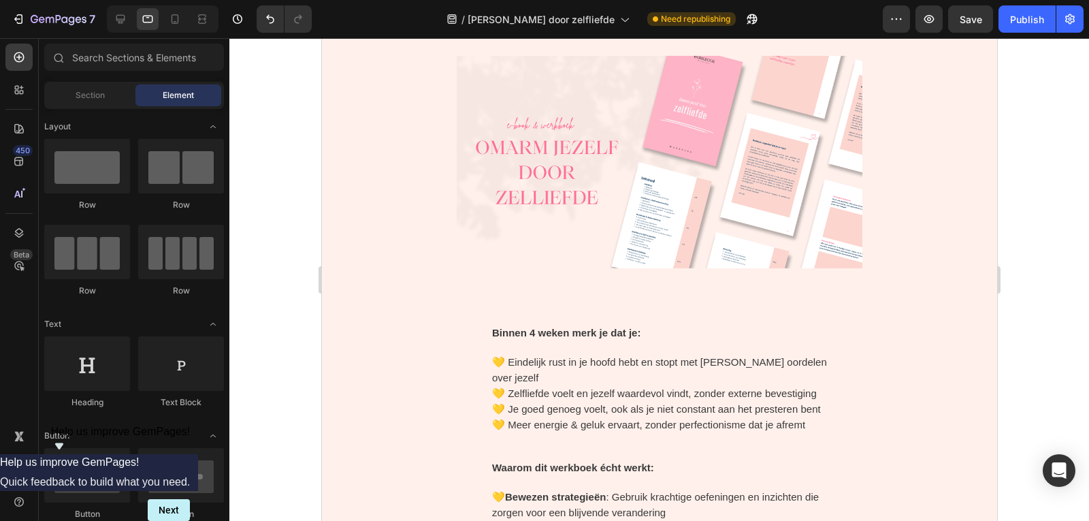
scroll to position [3599, 0]
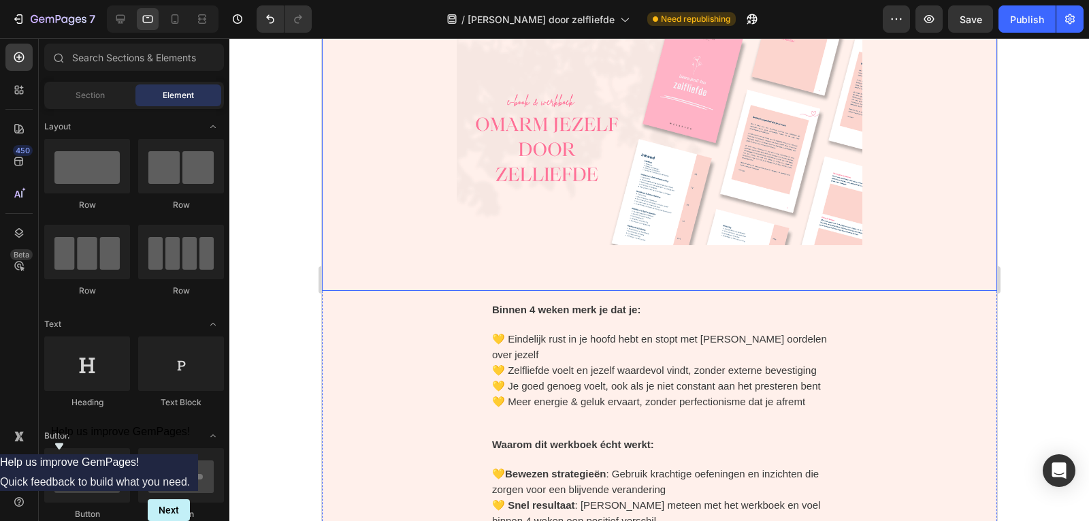
click at [661, 179] on img at bounding box center [658, 138] width 405 height 303
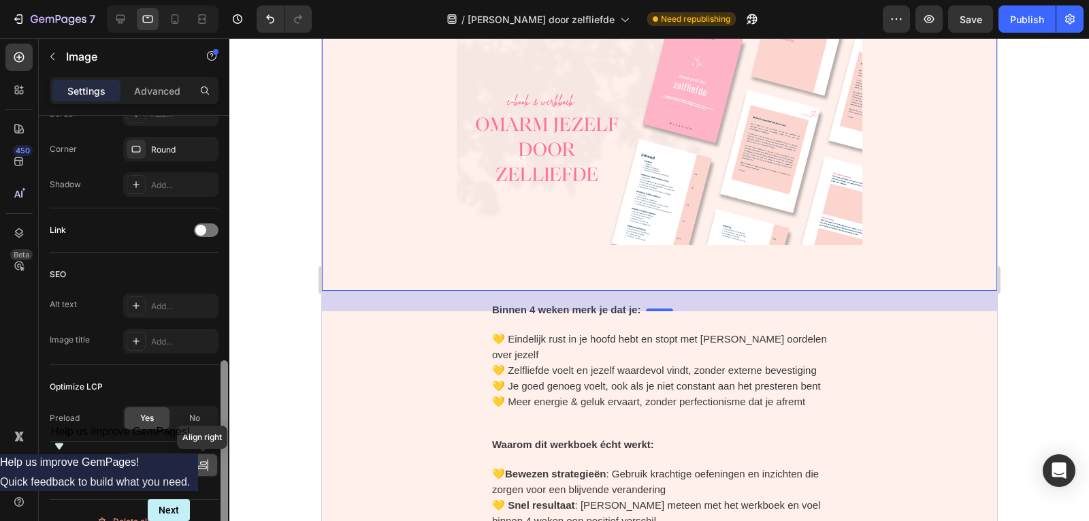
drag, startPoint x: 223, startPoint y: 212, endPoint x: 216, endPoint y: 456, distance: 244.4
click at [216, 456] on div "Style Rectangle Source Upload Image https://cdn.shopify.com/s/files/1/0832/1984…" at bounding box center [134, 338] width 191 height 444
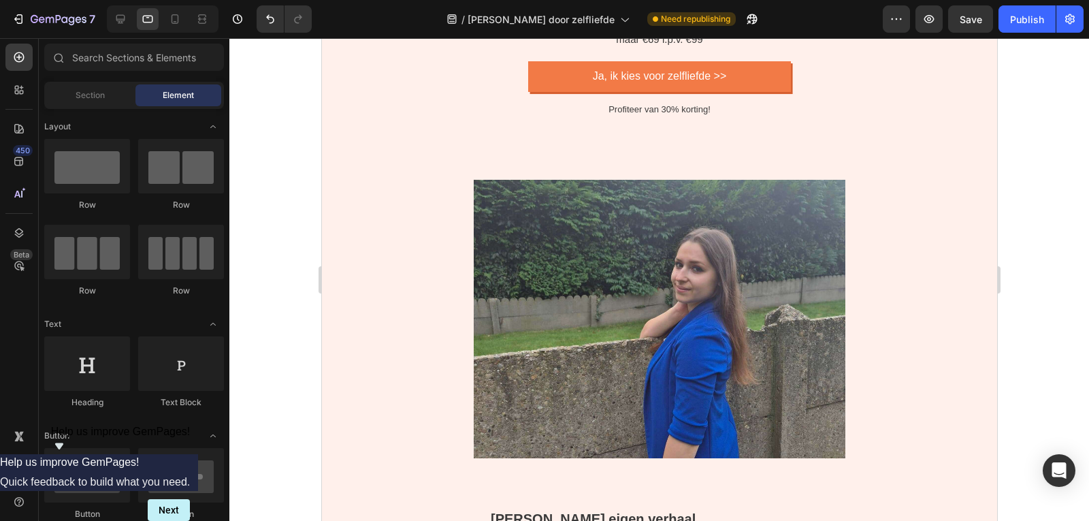
scroll to position [5207, 0]
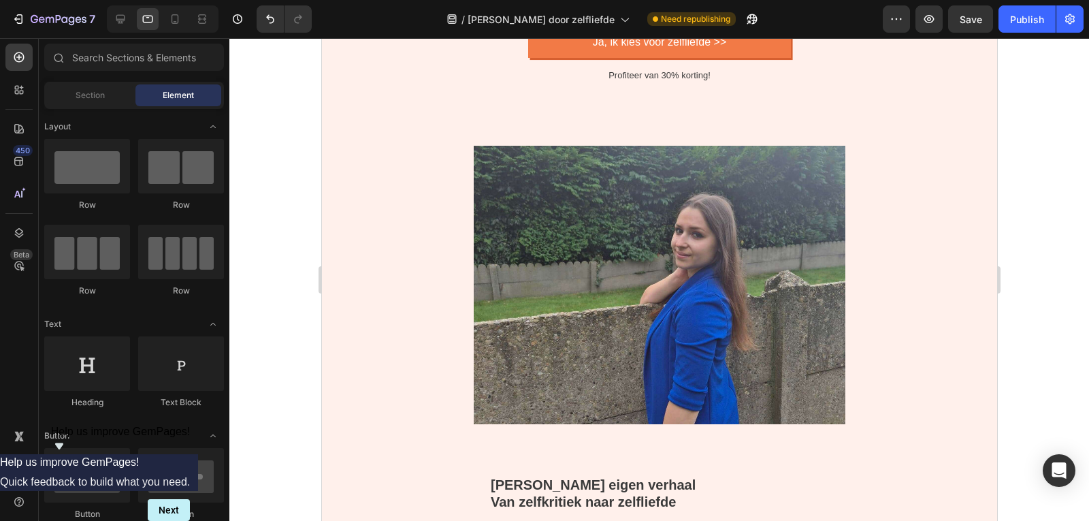
drag, startPoint x: 991, startPoint y: 283, endPoint x: 1321, endPoint y: 416, distance: 355.9
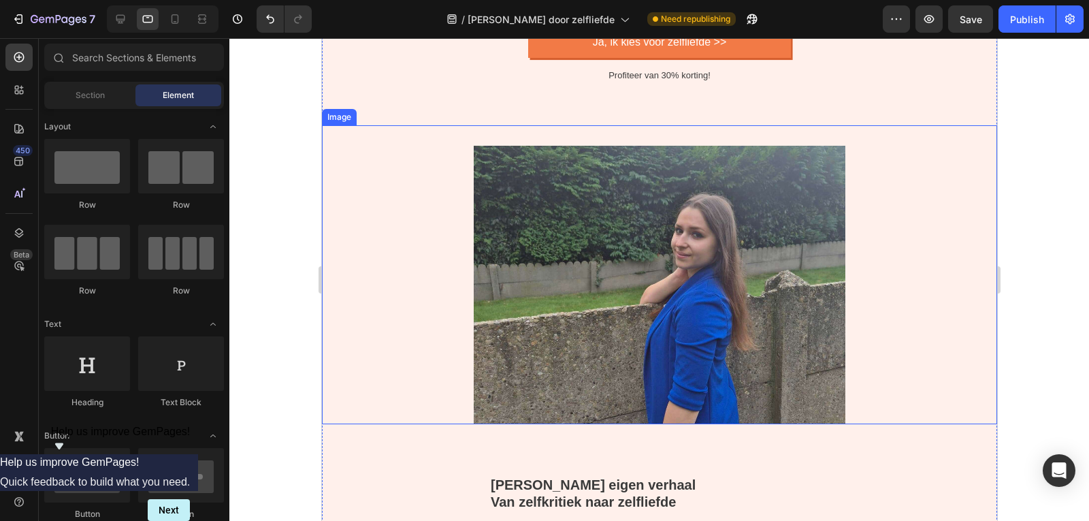
click at [623, 363] on img at bounding box center [659, 285] width 372 height 278
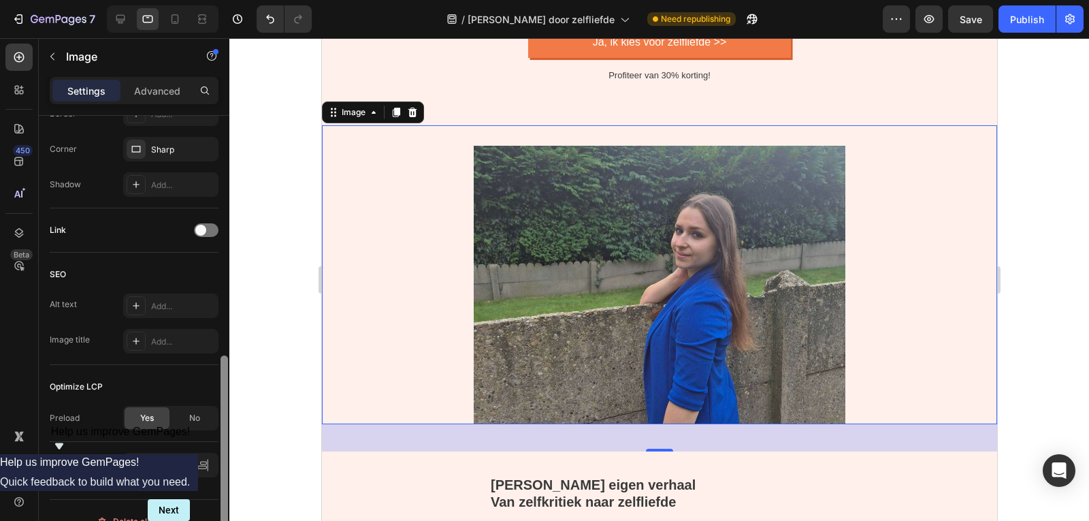
scroll to position [568, 0]
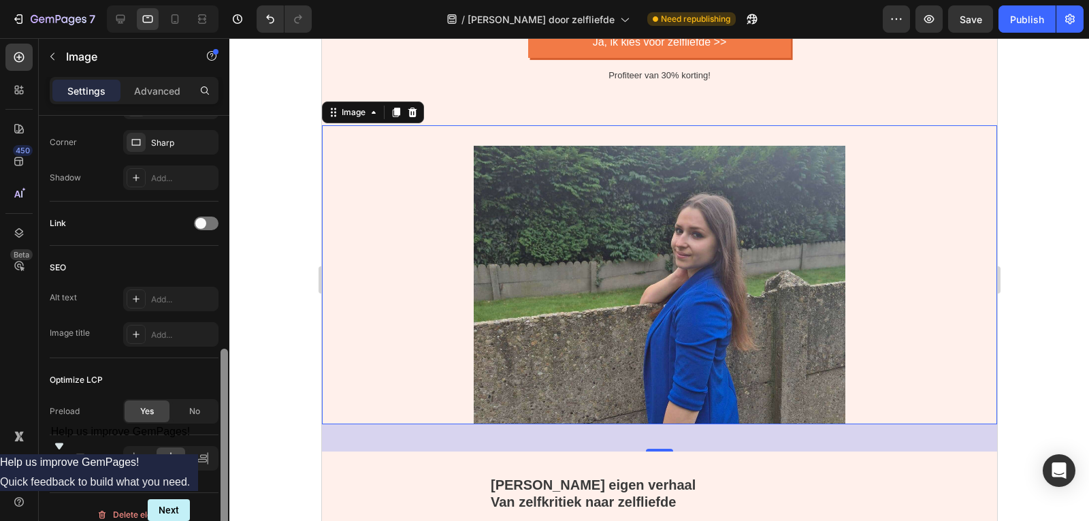
drag, startPoint x: 222, startPoint y: 249, endPoint x: 229, endPoint y: 495, distance: 246.4
click at [229, 495] on div at bounding box center [224, 329] width 10 height 444
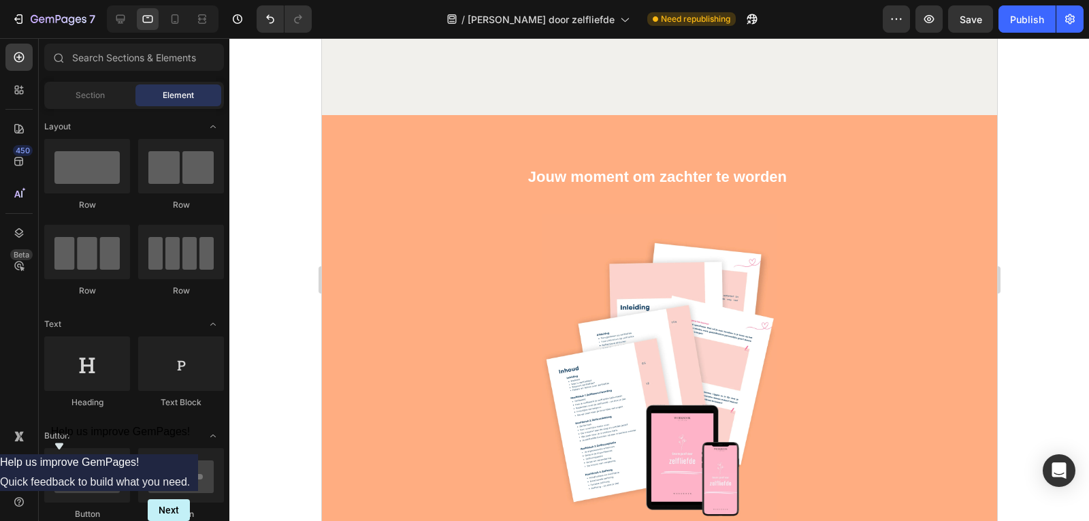
scroll to position [6963, 0]
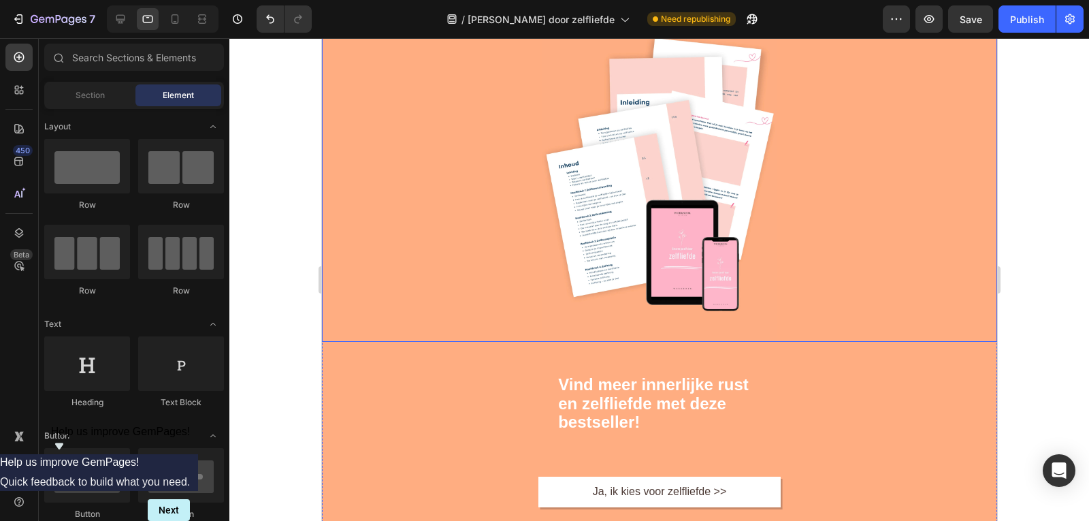
click at [617, 222] on img at bounding box center [658, 175] width 250 height 333
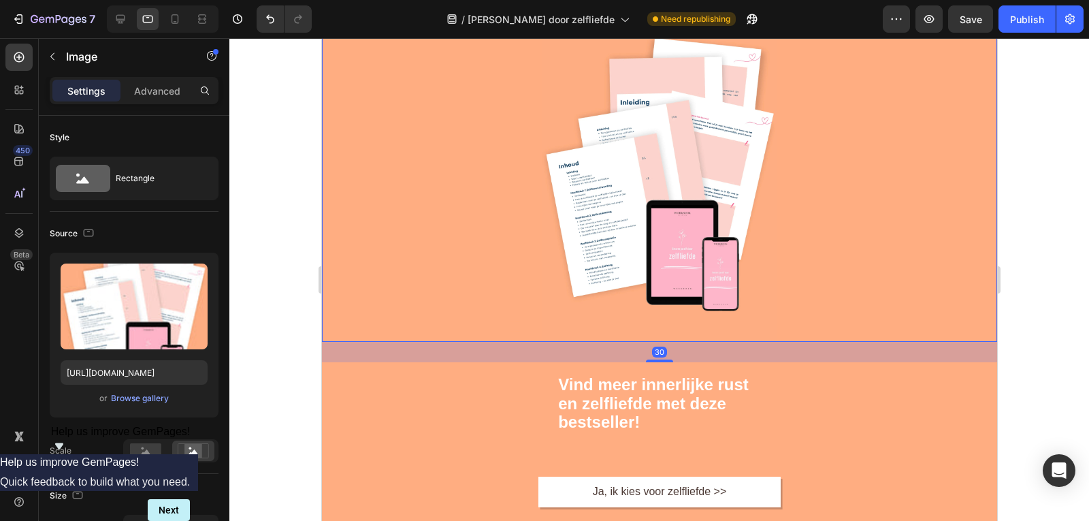
scroll to position [444, 0]
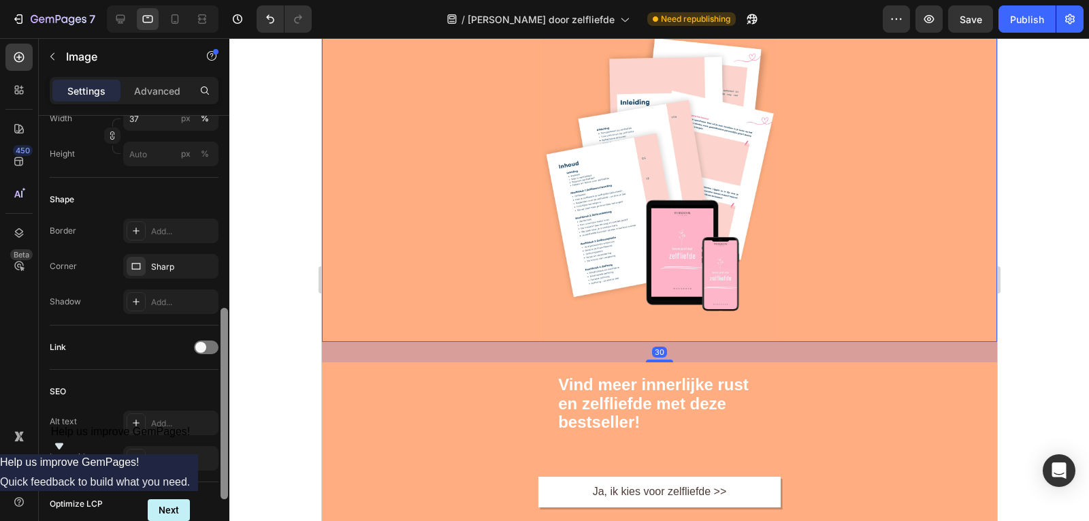
drag, startPoint x: 220, startPoint y: 214, endPoint x: 225, endPoint y: 257, distance: 43.1
click at [225, 257] on div at bounding box center [224, 338] width 10 height 444
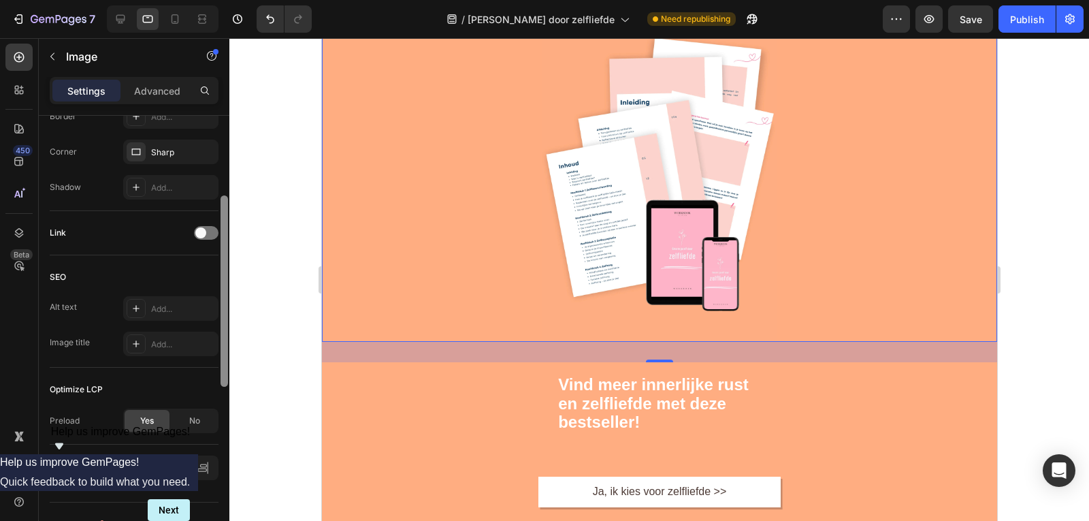
scroll to position [582, 0]
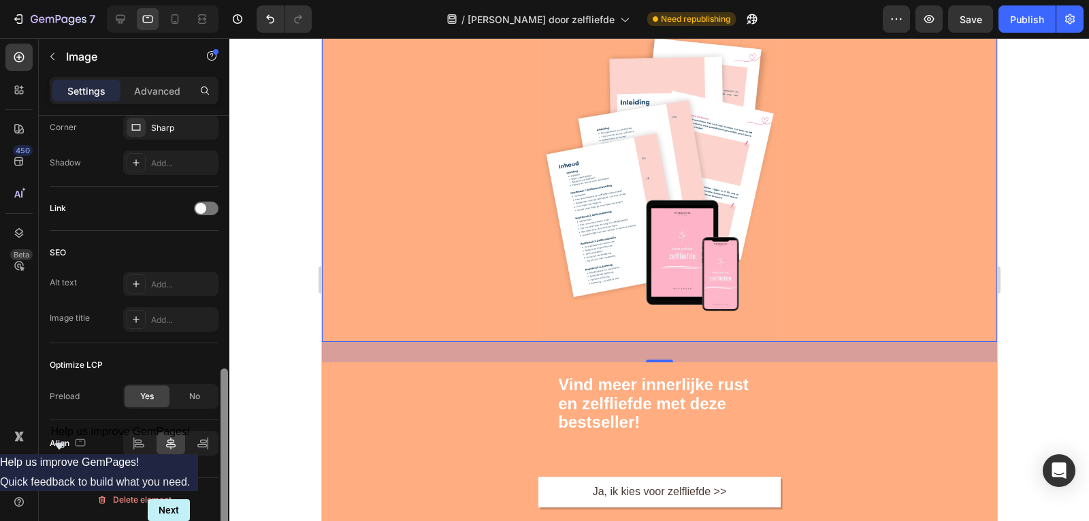
drag, startPoint x: 225, startPoint y: 360, endPoint x: 220, endPoint y: 454, distance: 94.0
click at [220, 454] on div at bounding box center [224, 338] width 10 height 444
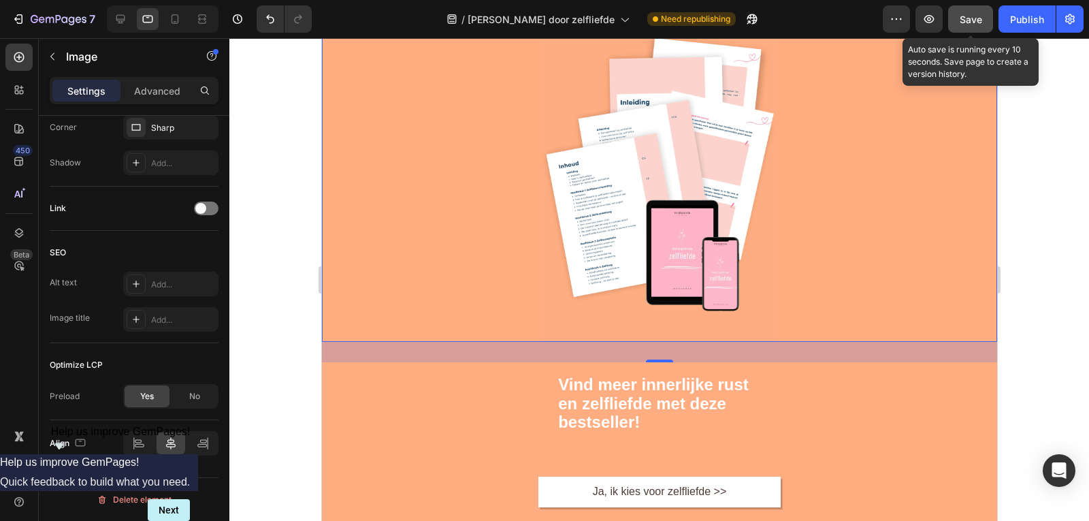
click at [959, 13] on button "Save" at bounding box center [970, 18] width 45 height 27
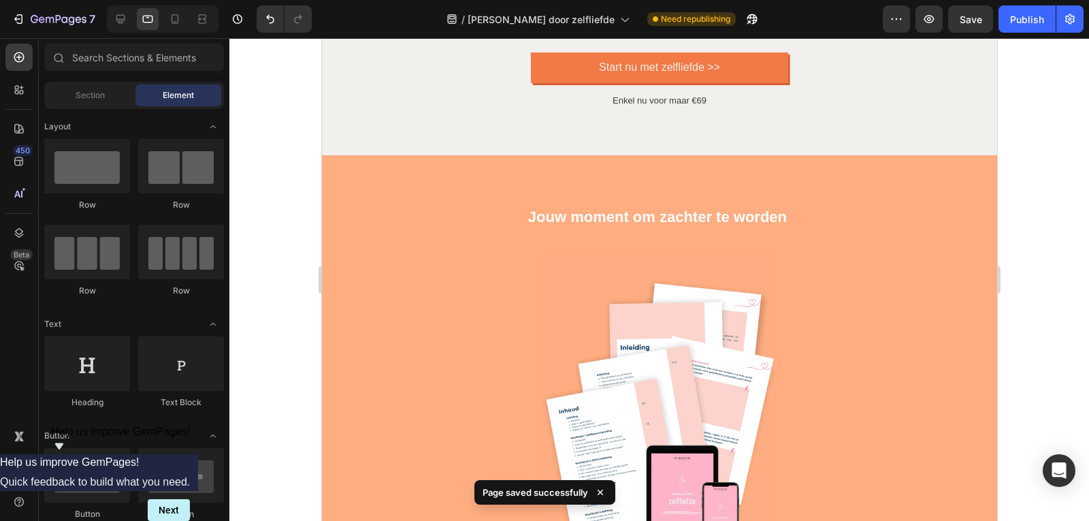
scroll to position [6706, 0]
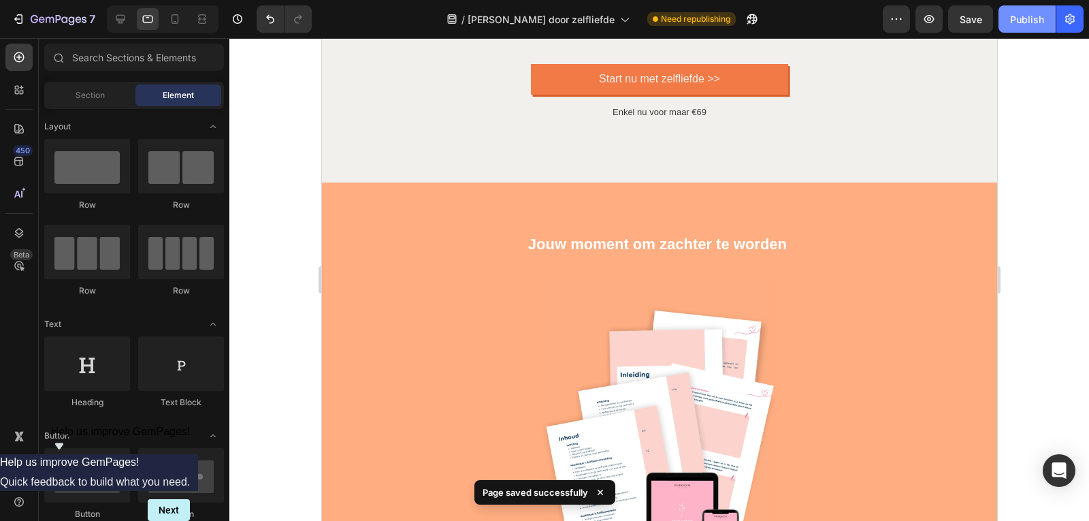
click at [1008, 25] on button "Publish" at bounding box center [1026, 18] width 57 height 27
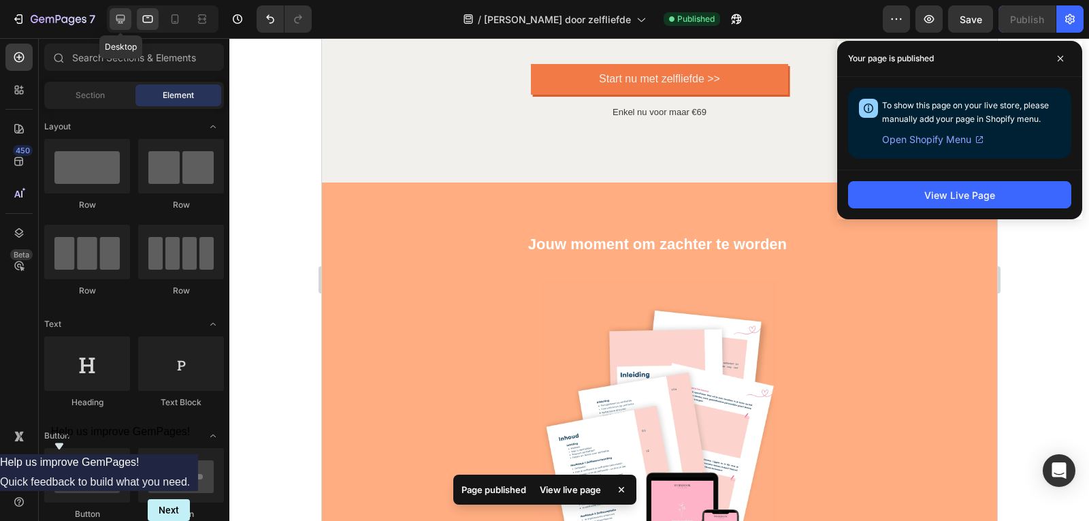
click at [120, 12] on icon at bounding box center [121, 19] width 14 height 14
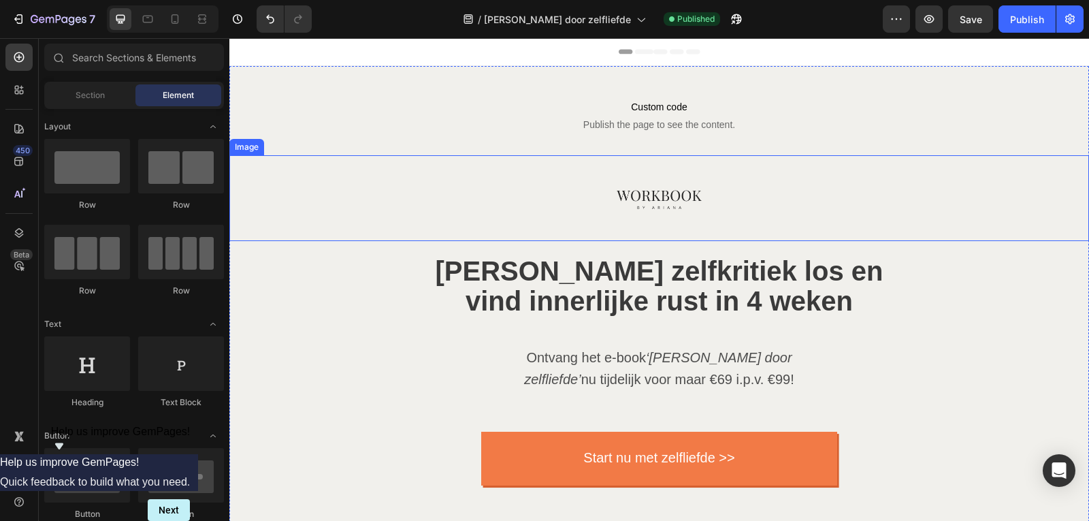
click at [659, 179] on img at bounding box center [659, 198] width 86 height 86
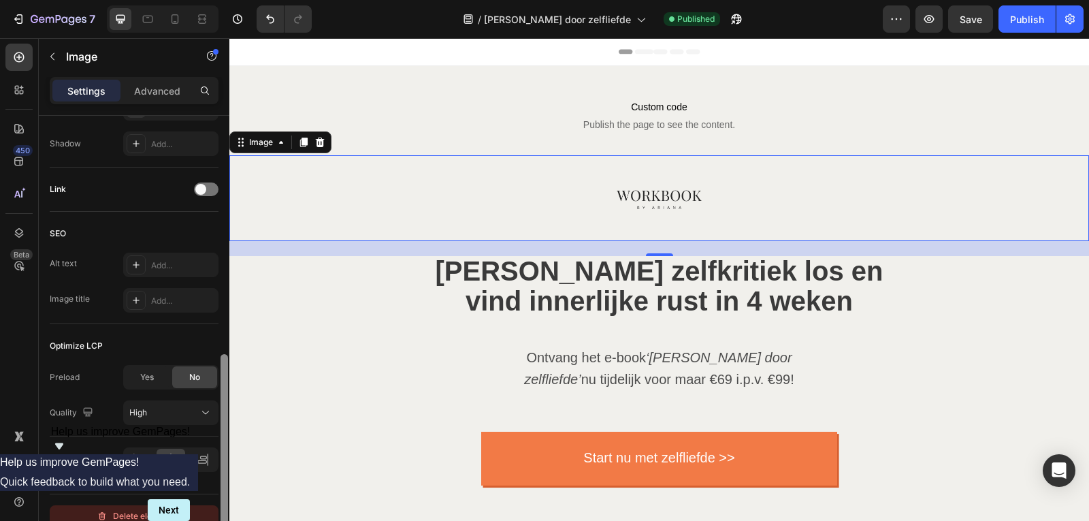
scroll to position [618, 0]
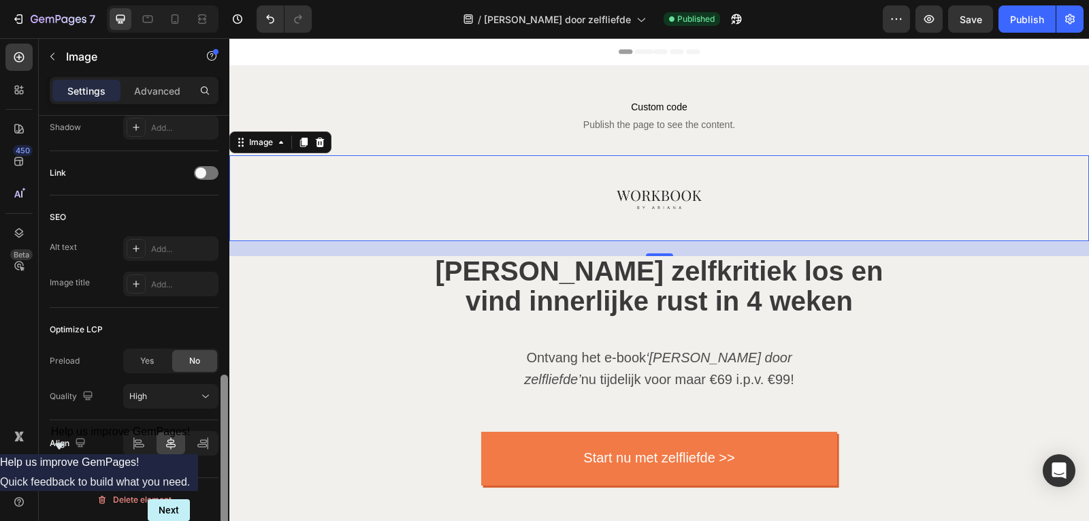
drag, startPoint x: 225, startPoint y: 173, endPoint x: 179, endPoint y: 469, distance: 299.5
click at [197, 505] on div "Style Rectangle Source Upload Image https://cdn.shopify.com/s/files/1/0832/1984…" at bounding box center [134, 338] width 191 height 444
click at [156, 357] on div "Yes" at bounding box center [147, 361] width 45 height 22
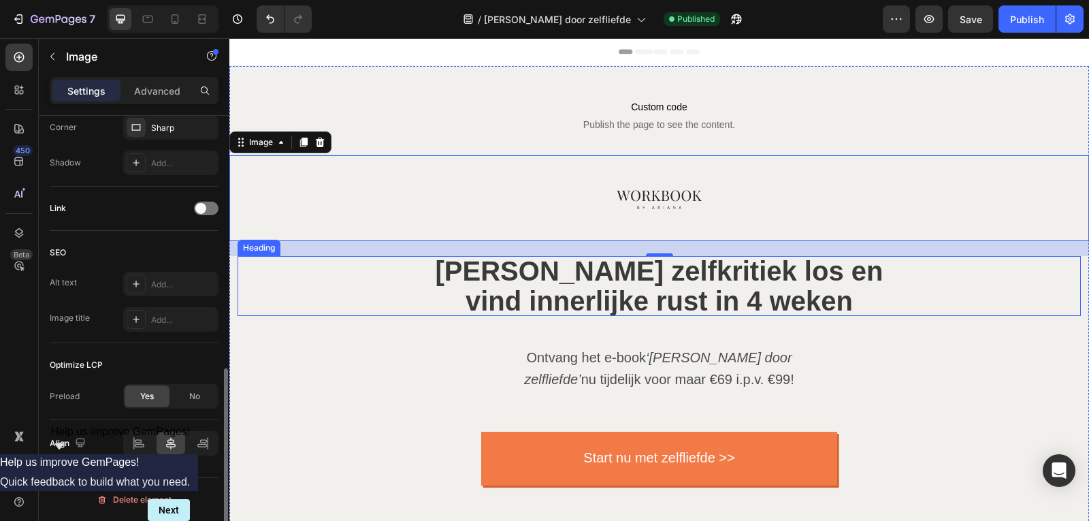
scroll to position [582, 0]
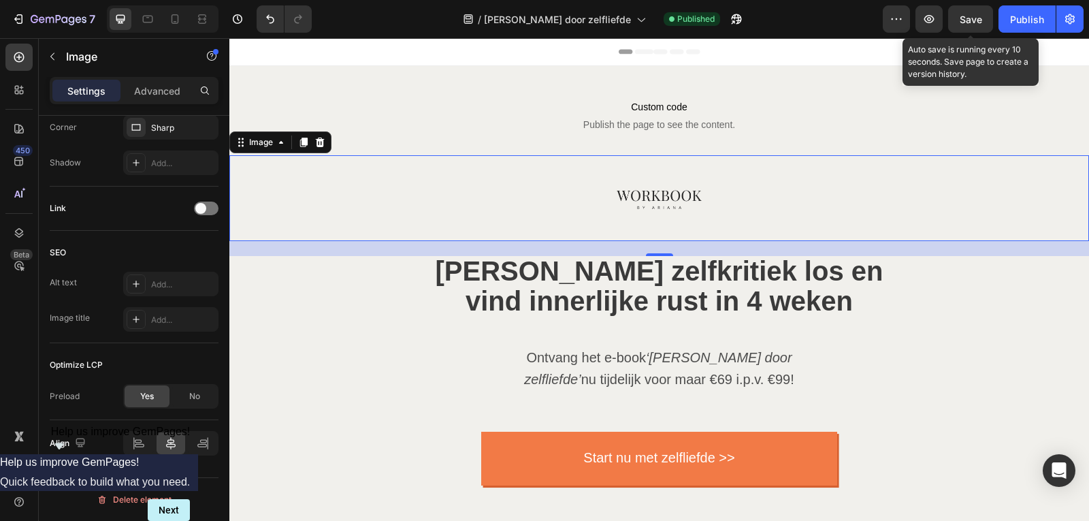
click at [968, 23] on span "Save" at bounding box center [970, 20] width 22 height 12
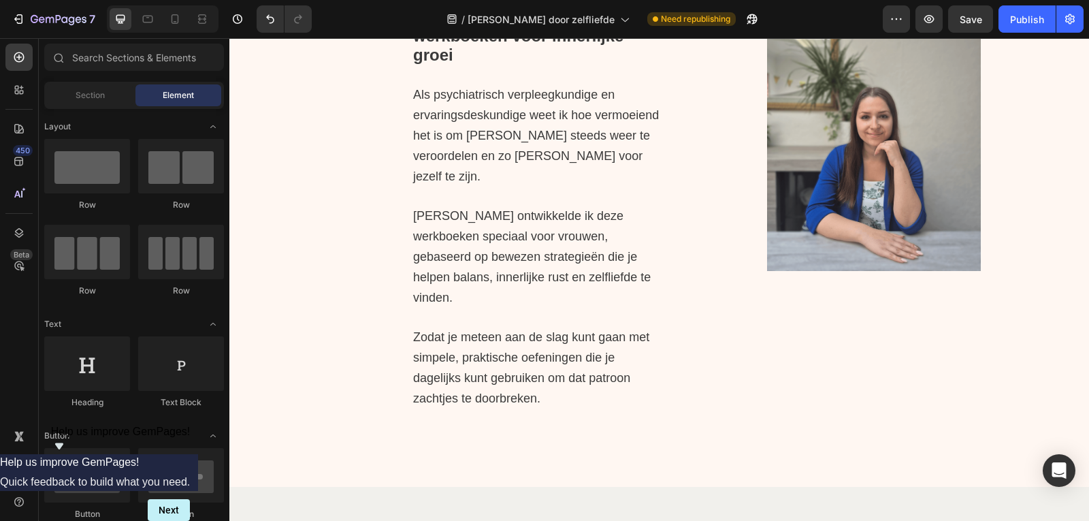
scroll to position [1366, 0]
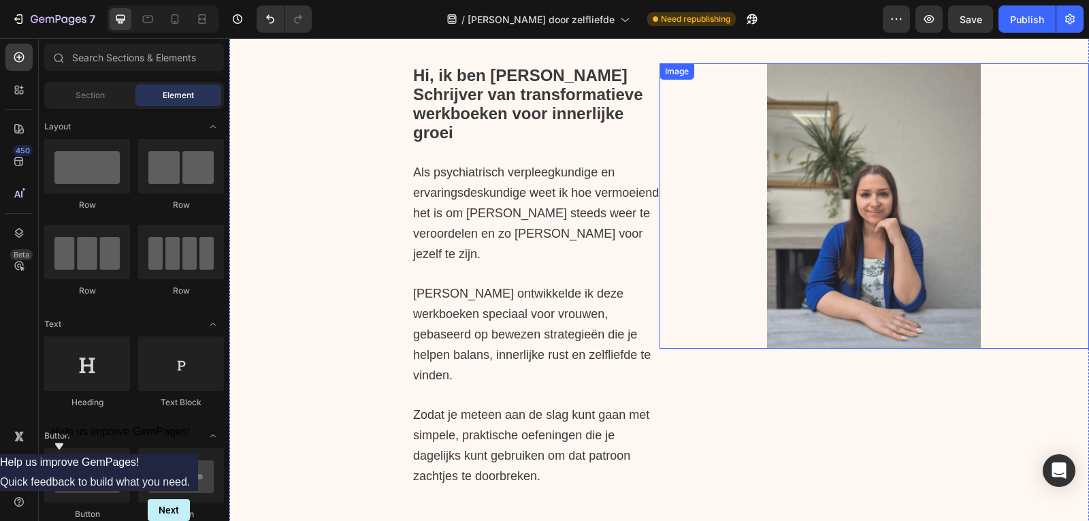
click at [919, 214] on img at bounding box center [874, 205] width 214 height 284
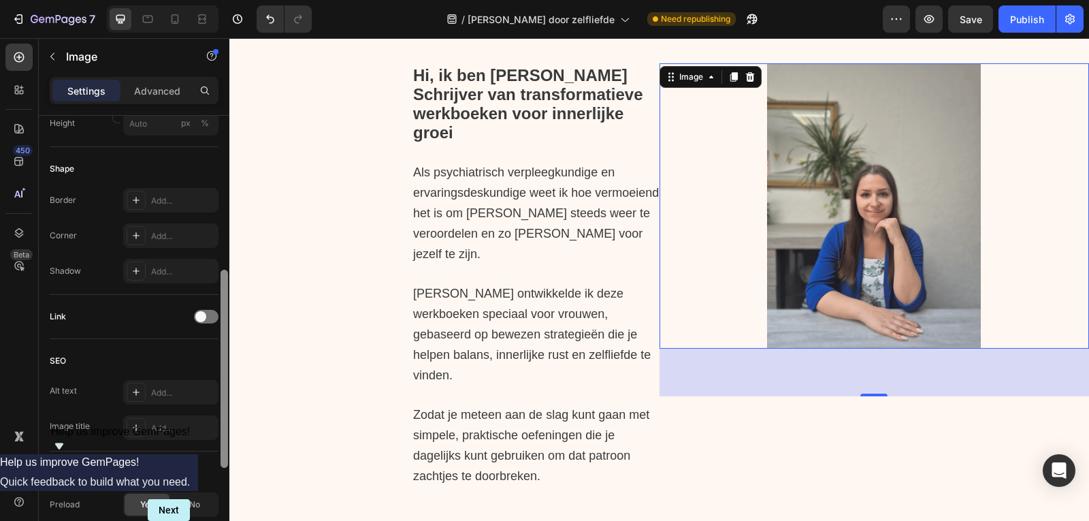
scroll to position [548, 0]
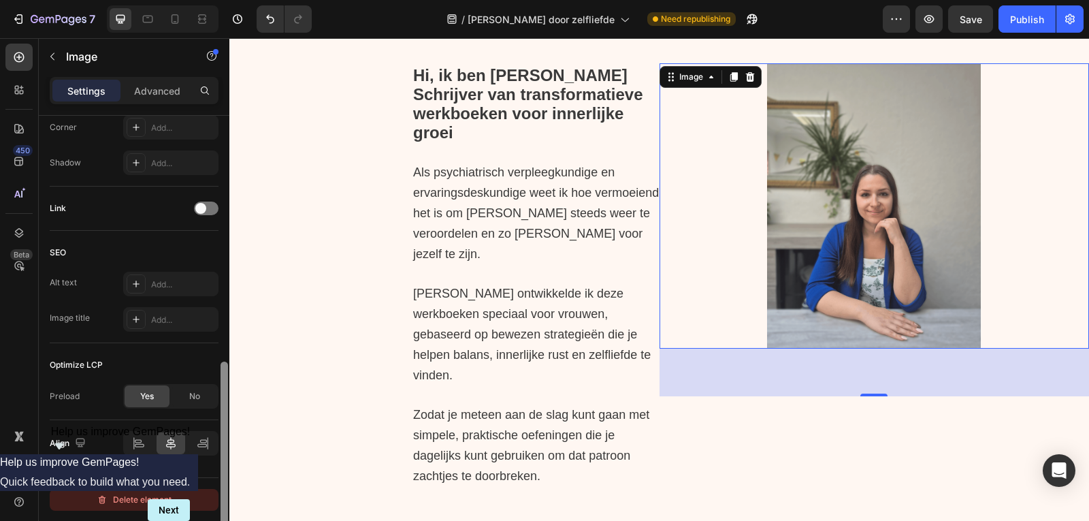
drag, startPoint x: 224, startPoint y: 188, endPoint x: 213, endPoint y: 508, distance: 319.3
click at [216, 511] on div "Style Rectangle Source Upload Image https://cdn.shopify.com/s/files/1/0832/1984…" at bounding box center [134, 338] width 191 height 444
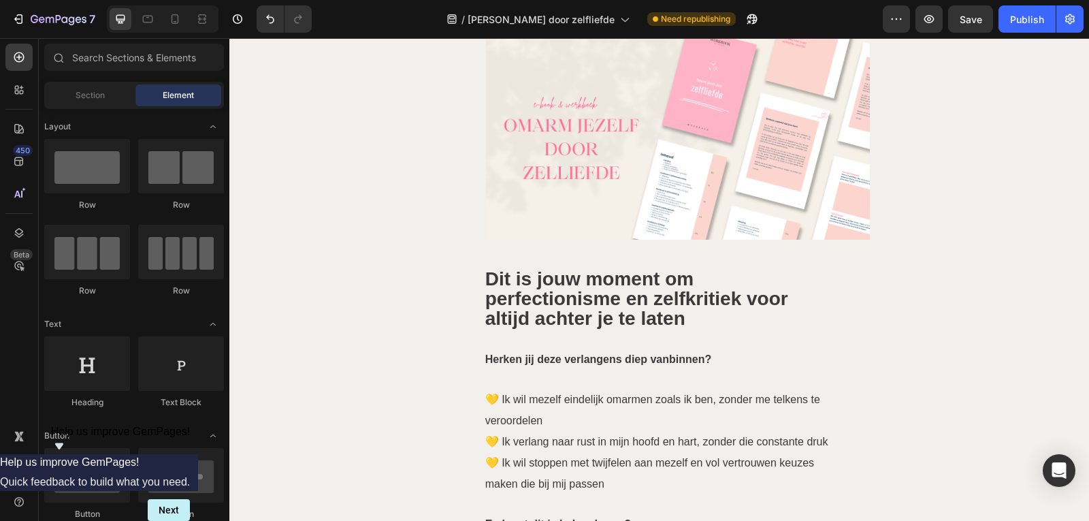
scroll to position [1744, 0]
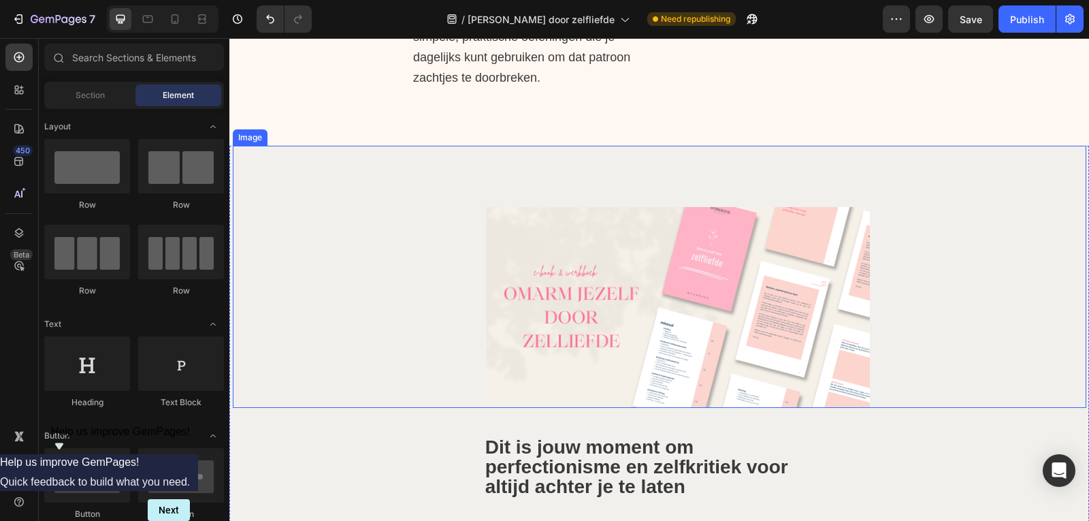
click at [706, 295] on img at bounding box center [678, 307] width 384 height 201
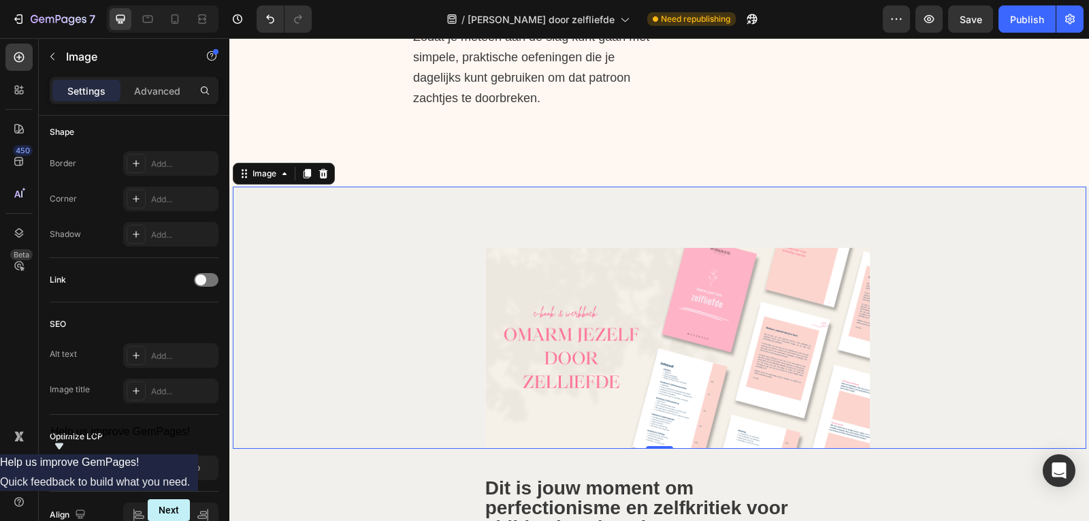
scroll to position [548, 0]
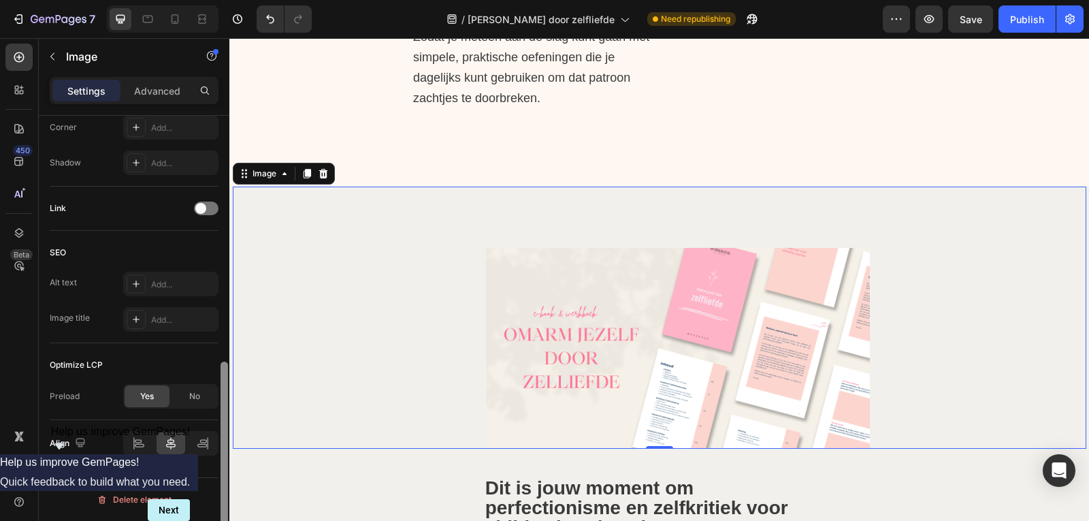
drag, startPoint x: 223, startPoint y: 246, endPoint x: 214, endPoint y: 552, distance: 306.3
click at [214, 0] on html "7 Version history / Omarm jezelf door zelfliefde Need republishing Preview Save…" at bounding box center [544, 0] width 1089 height 0
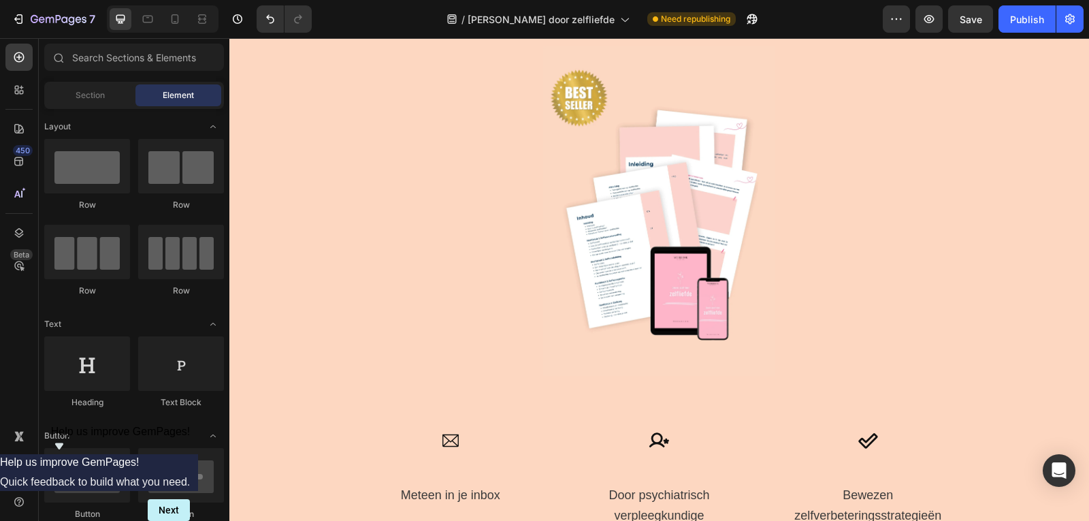
scroll to position [2971, 0]
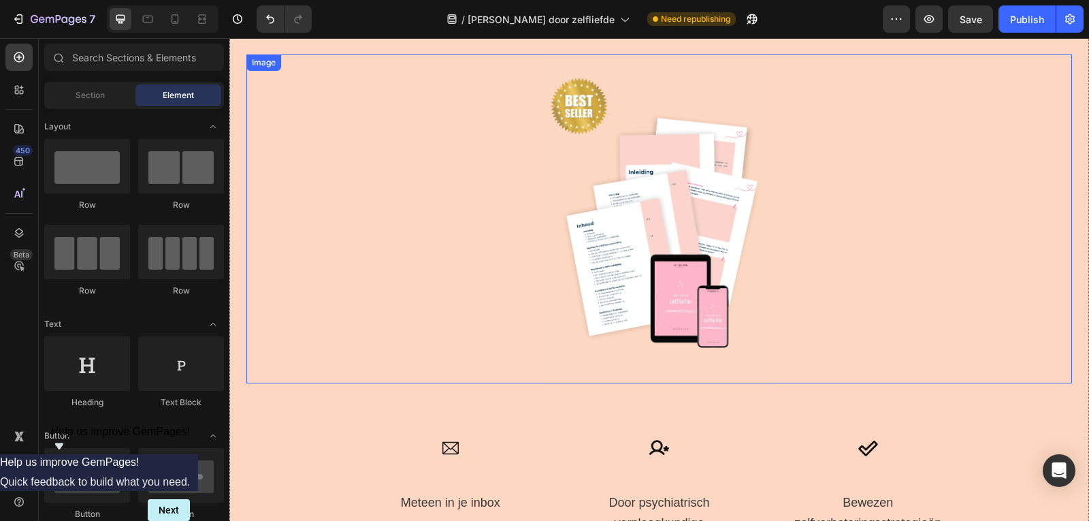
click at [657, 180] on img at bounding box center [658, 218] width 247 height 329
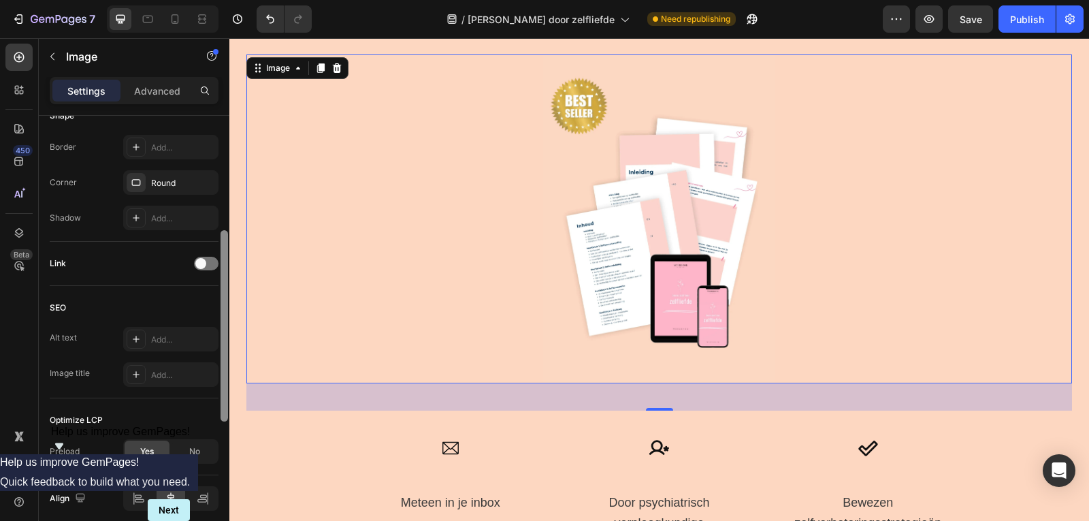
scroll to position [582, 0]
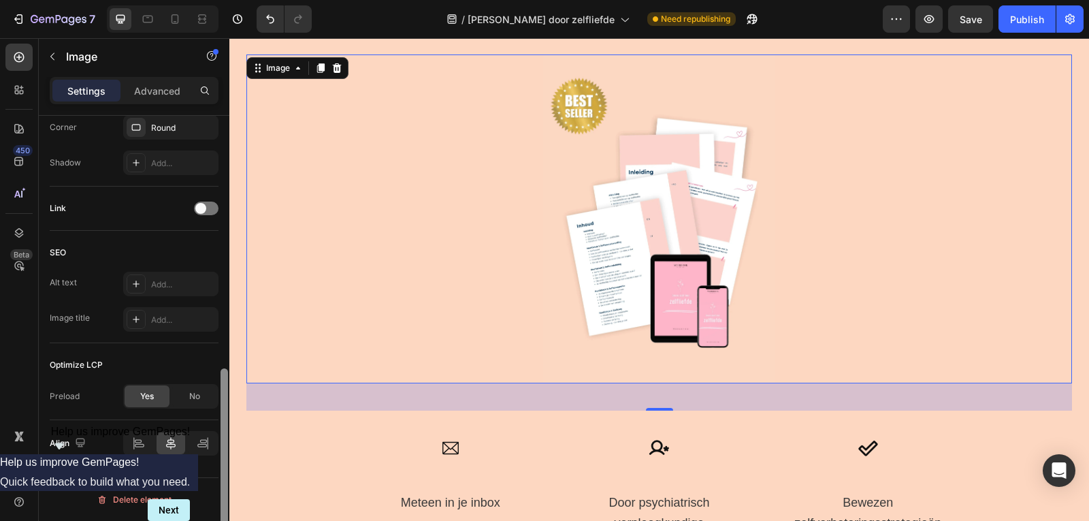
drag, startPoint x: 224, startPoint y: 203, endPoint x: 218, endPoint y: 492, distance: 289.2
click at [218, 492] on div "Style Rectangle Source Upload Image https://cdn.shopify.com/s/files/1/0832/1984…" at bounding box center [134, 338] width 191 height 444
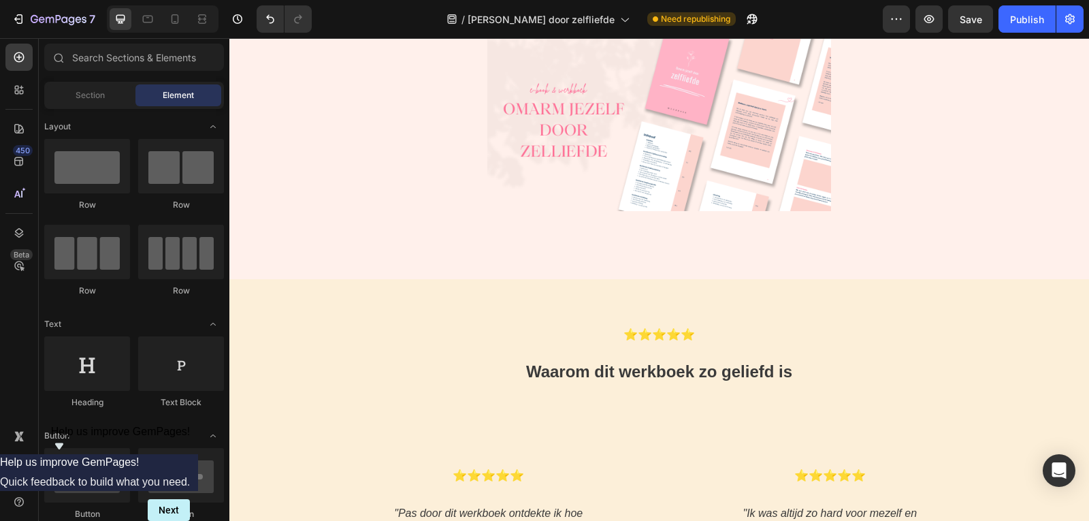
scroll to position [4905, 0]
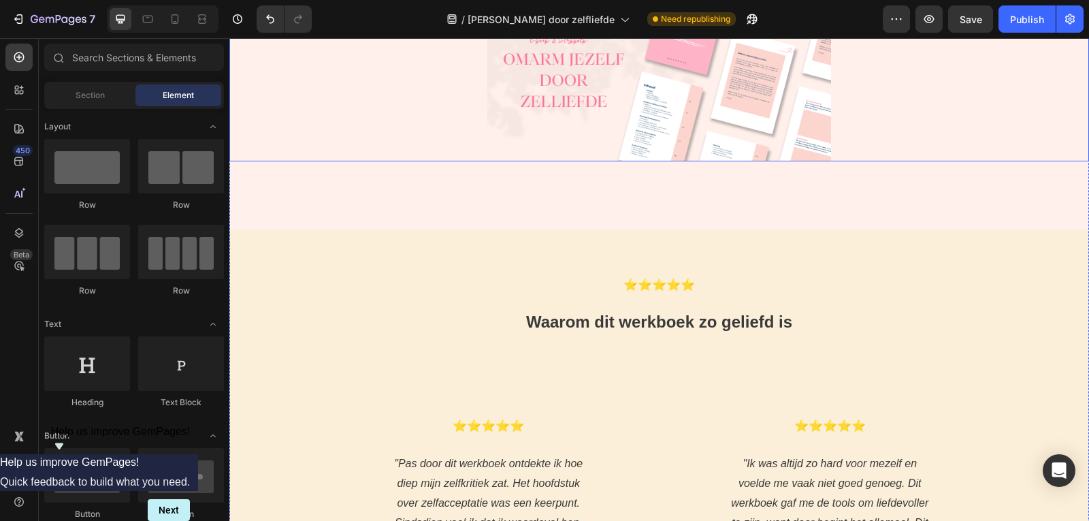
click at [646, 151] on img at bounding box center [659, 72] width 344 height 180
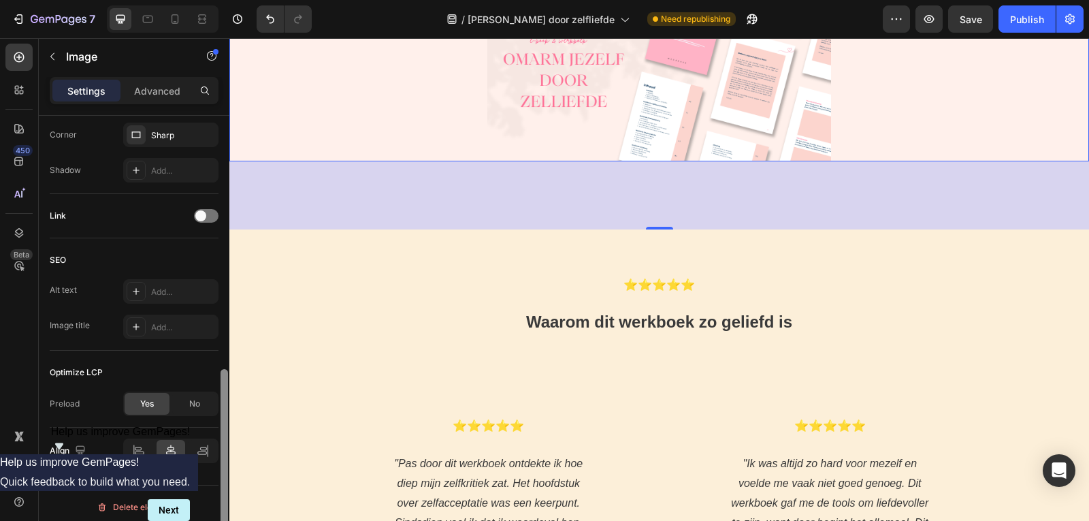
scroll to position [548, 0]
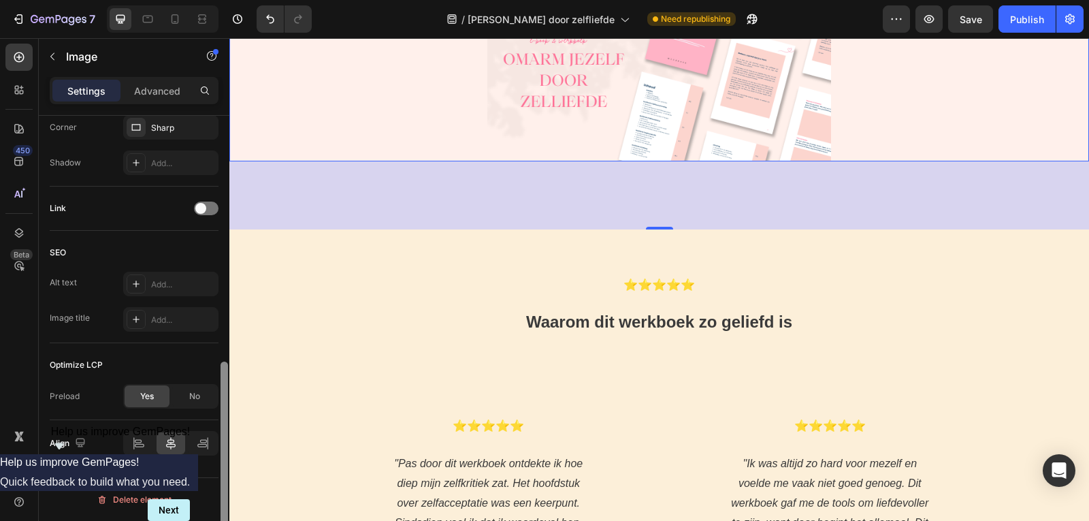
drag, startPoint x: 222, startPoint y: 163, endPoint x: 208, endPoint y: 410, distance: 246.8
click at [208, 410] on div "Style Rectangle Source Upload Image https://cdn.shopify.com/s/files/1/0832/1984…" at bounding box center [134, 338] width 191 height 444
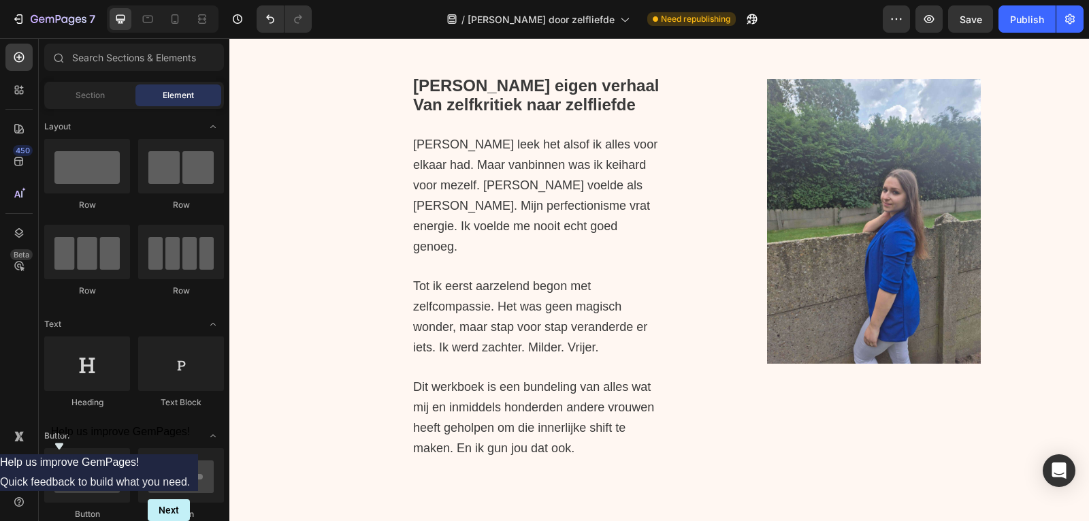
scroll to position [6218, 0]
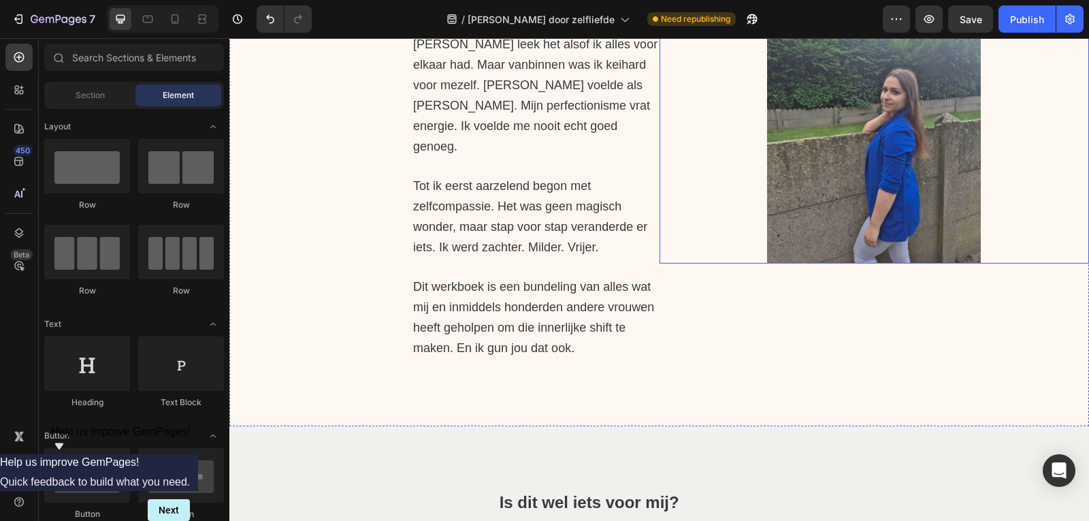
click at [878, 226] on img at bounding box center [874, 121] width 214 height 284
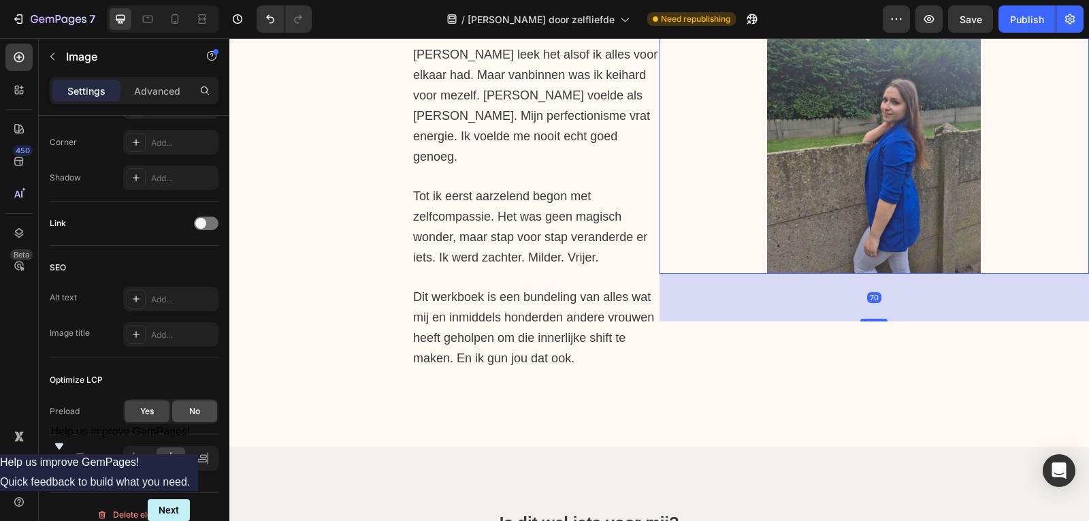
scroll to position [548, 0]
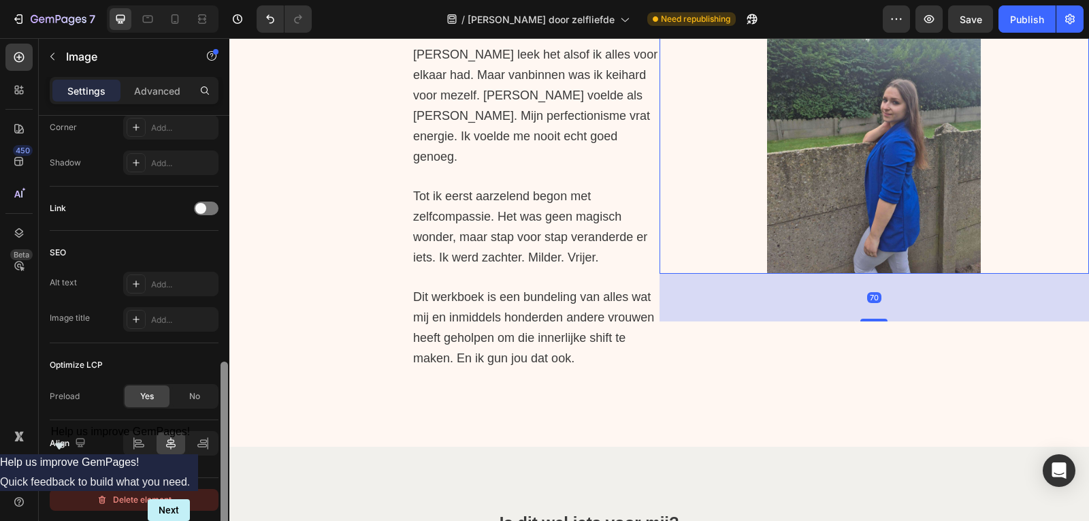
drag, startPoint x: 228, startPoint y: 210, endPoint x: 193, endPoint y: 496, distance: 287.9
click at [193, 495] on div "Style Rectangle Source Upload Image https://cdn.shopify.com/s/files/1/0832/1984…" at bounding box center [134, 338] width 191 height 444
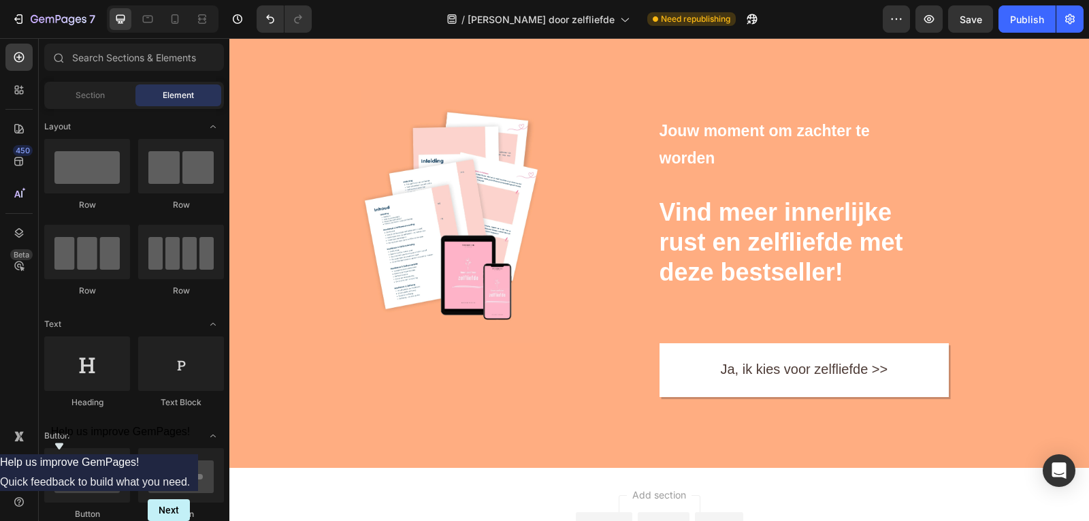
scroll to position [7770, 0]
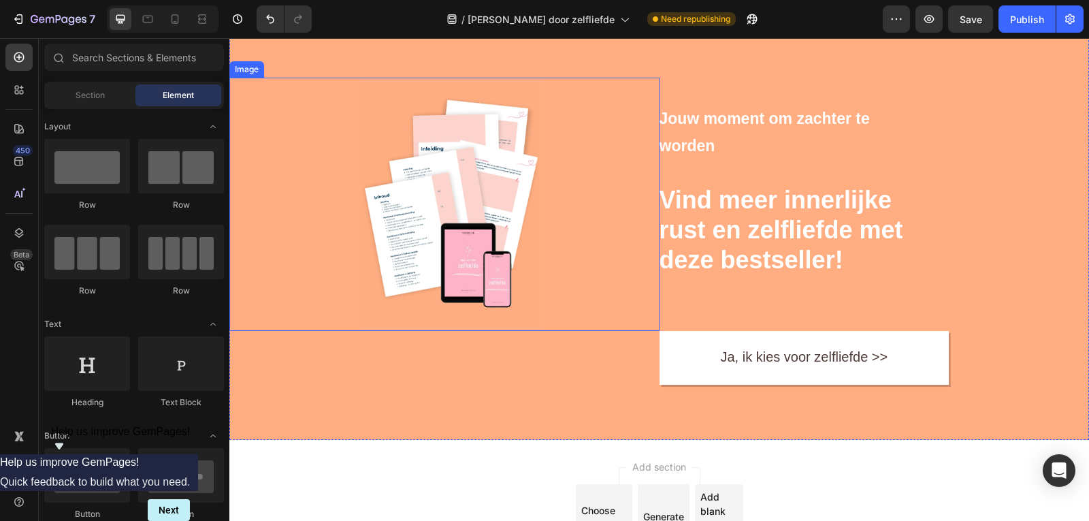
click at [428, 249] on img at bounding box center [450, 204] width 179 height 253
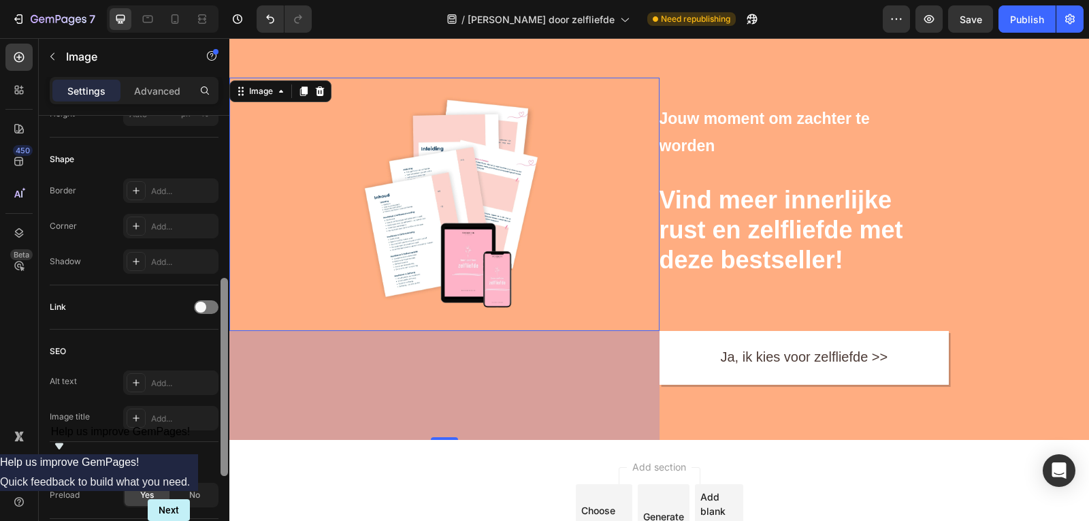
scroll to position [548, 0]
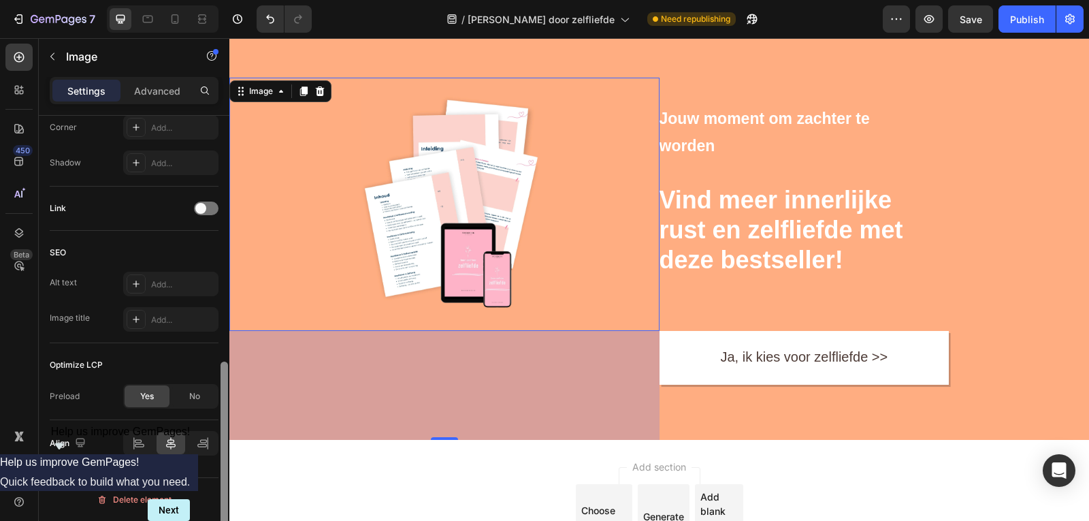
drag, startPoint x: 222, startPoint y: 245, endPoint x: 210, endPoint y: 521, distance: 276.6
click at [210, 0] on html "7 Version history / Omarm jezelf door zelfliefde Need republishing Preview Save…" at bounding box center [544, 0] width 1089 height 0
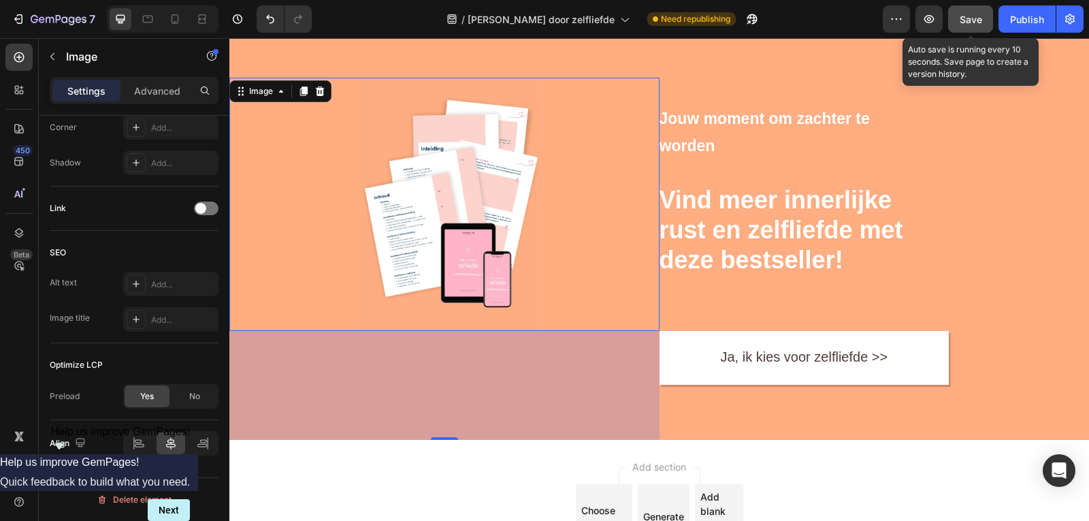
click at [985, 21] on button "Save" at bounding box center [970, 18] width 45 height 27
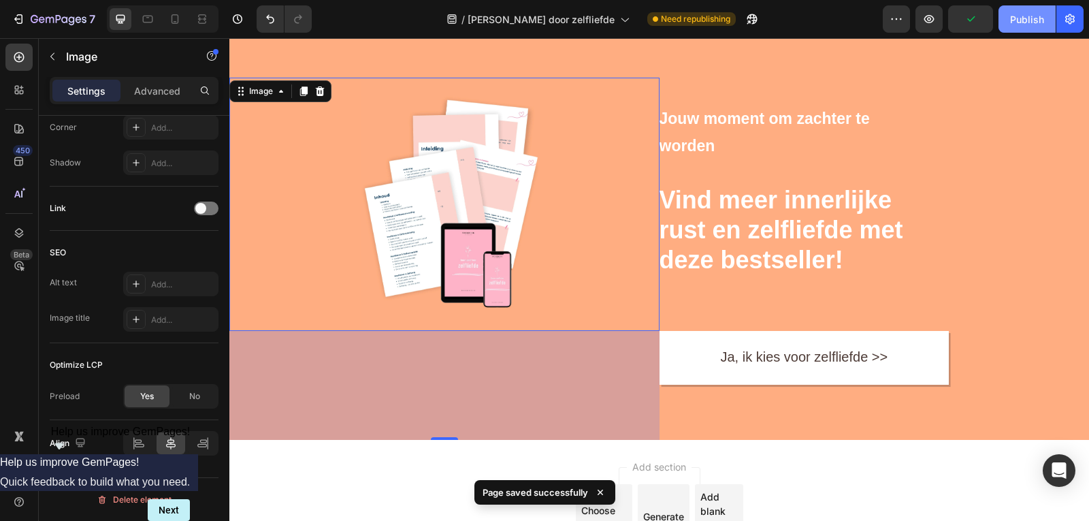
click at [1027, 15] on div "Publish" at bounding box center [1027, 19] width 34 height 14
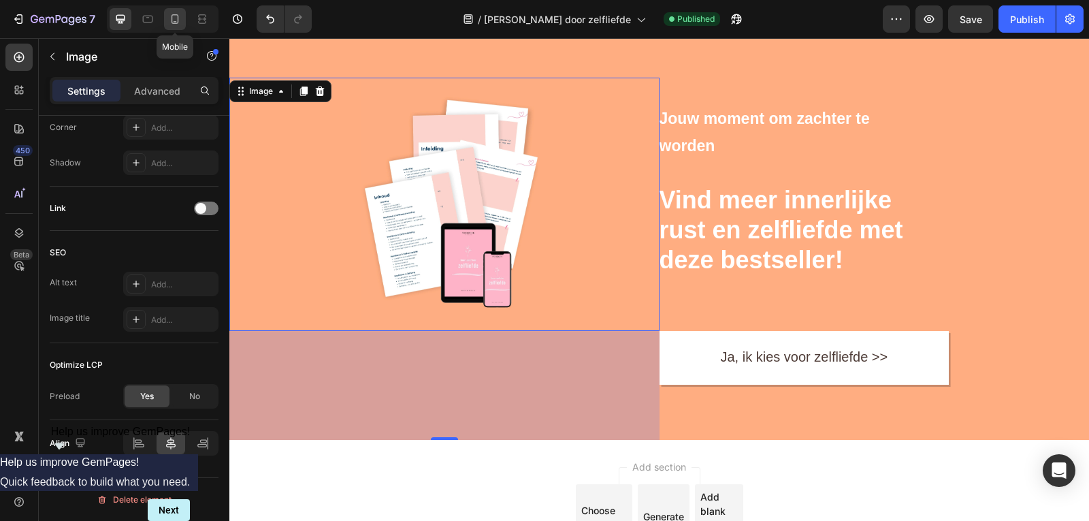
click at [182, 26] on div at bounding box center [175, 19] width 22 height 22
type input "https://cdn.shopify.com/s/files/1/0832/1984/1364/files/gempages_557294611572196…"
type input "100"
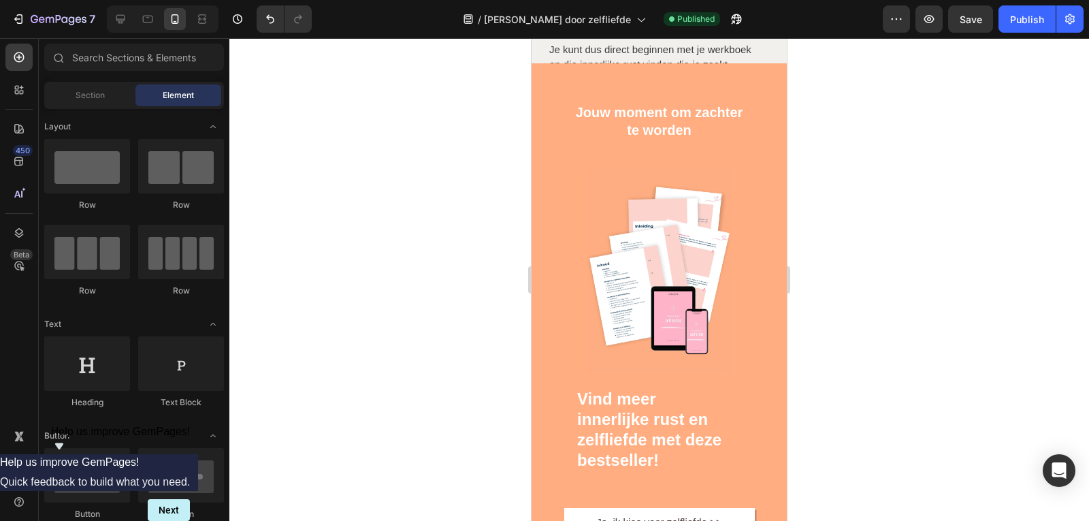
scroll to position [7137, 0]
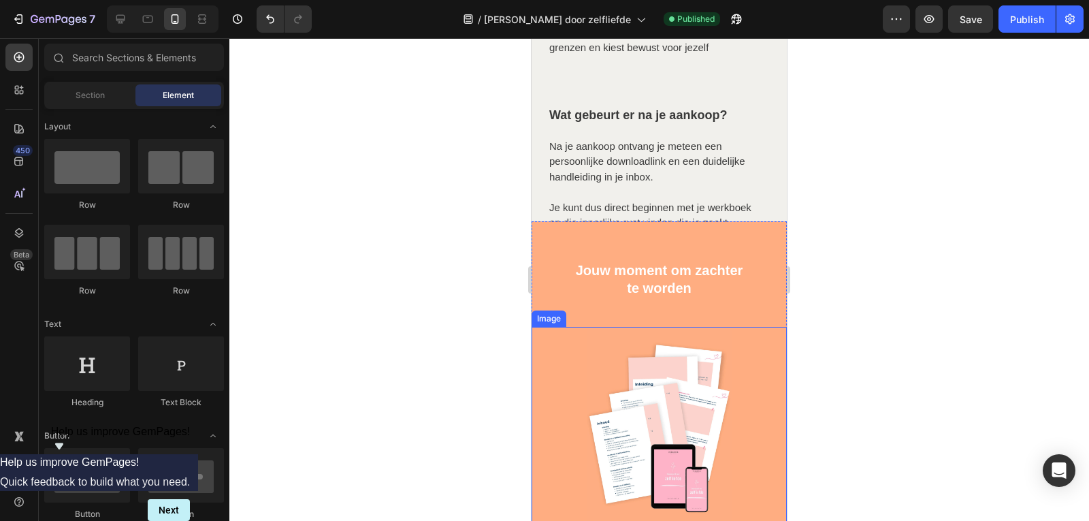
click at [665, 375] on img at bounding box center [658, 429] width 153 height 204
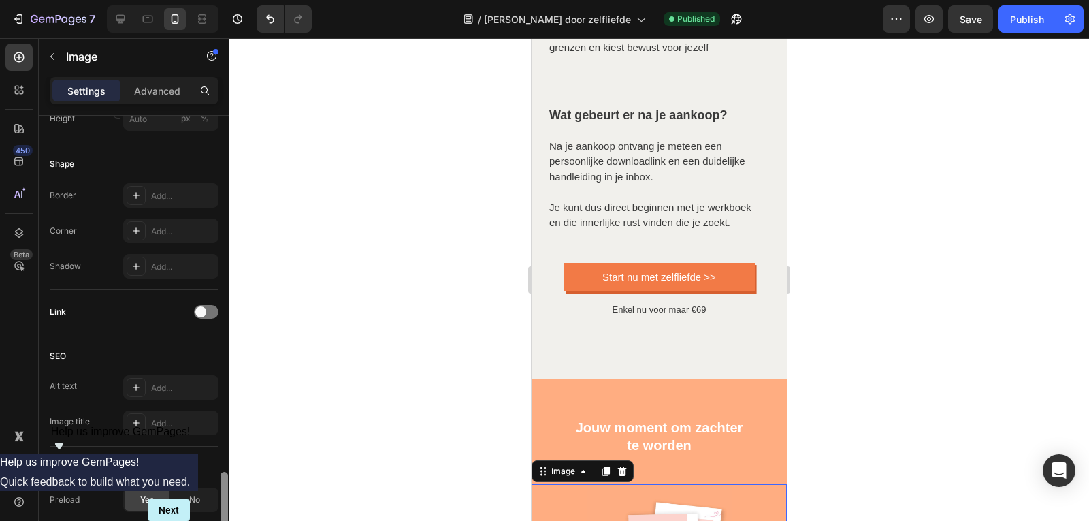
scroll to position [582, 0]
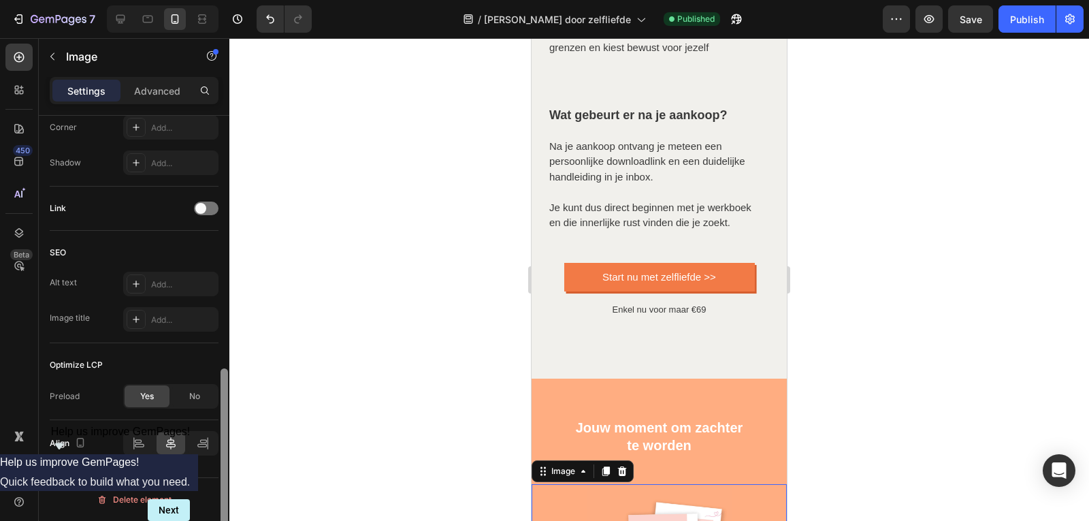
drag, startPoint x: 225, startPoint y: 190, endPoint x: 233, endPoint y: 530, distance: 340.3
click at [233, 0] on html "7 Version history / Omarm jezelf door zelfliefde Published Preview Save Publish…" at bounding box center [544, 0] width 1089 height 0
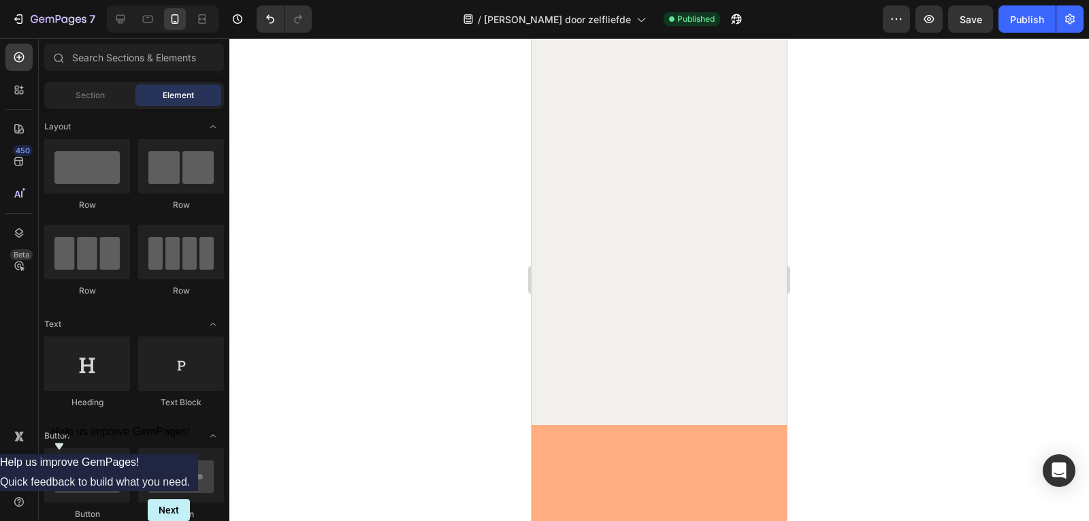
scroll to position [0, 0]
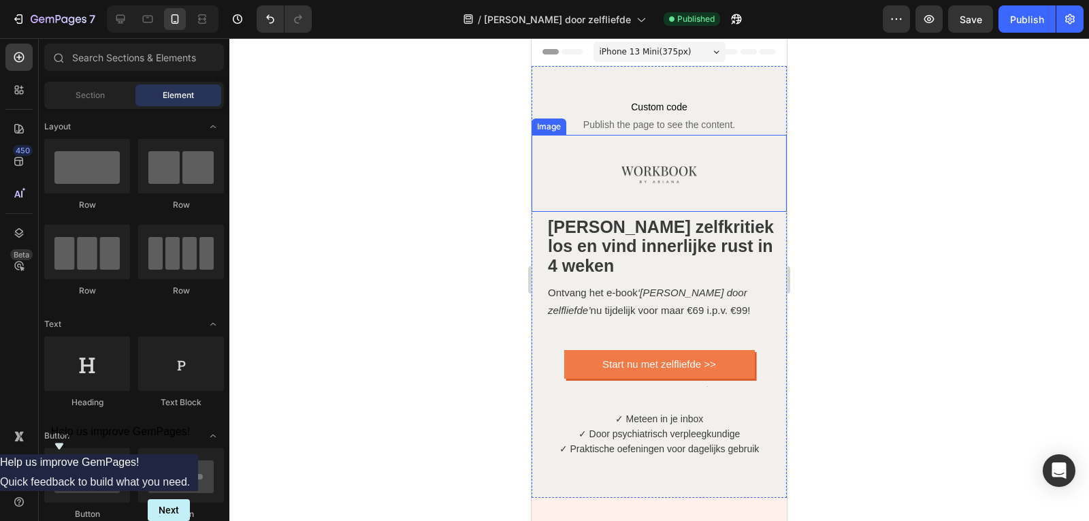
click at [650, 163] on img at bounding box center [659, 173] width 77 height 77
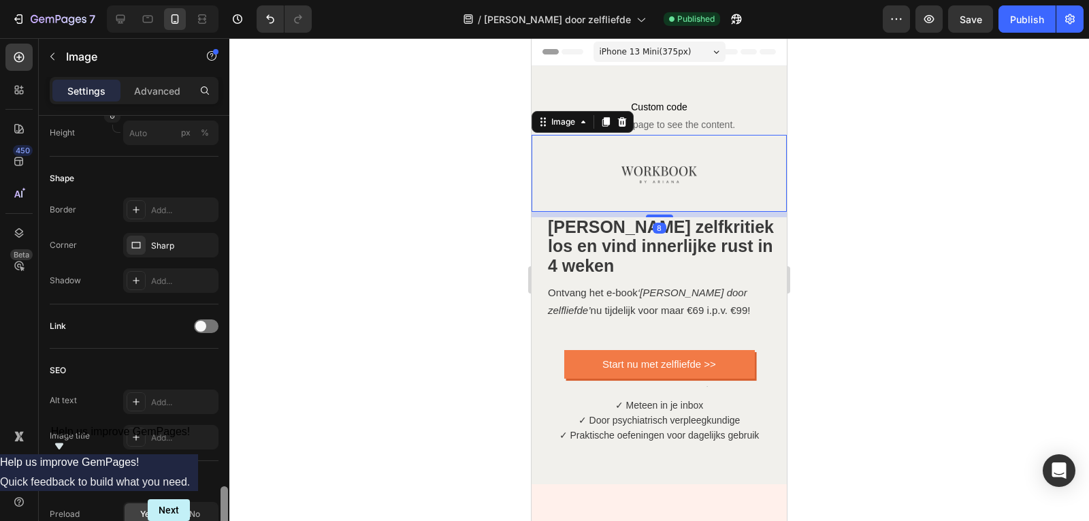
scroll to position [582, 0]
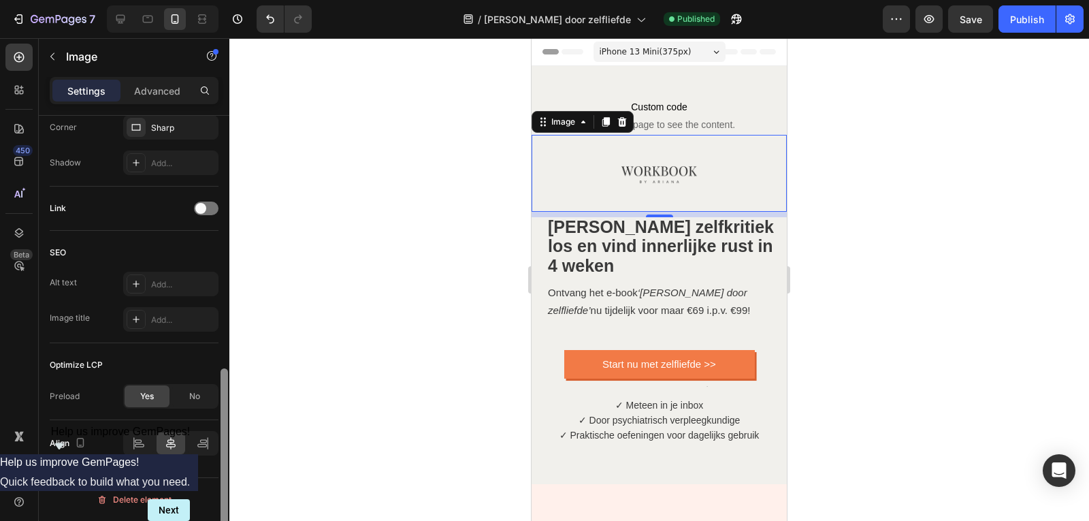
drag, startPoint x: 224, startPoint y: 154, endPoint x: 225, endPoint y: 528, distance: 374.2
click at [225, 0] on html "7 Version history / Omarm jezelf door zelfliefde Published Preview Save Publish…" at bounding box center [544, 0] width 1089 height 0
click at [945, 170] on div at bounding box center [658, 279] width 859 height 482
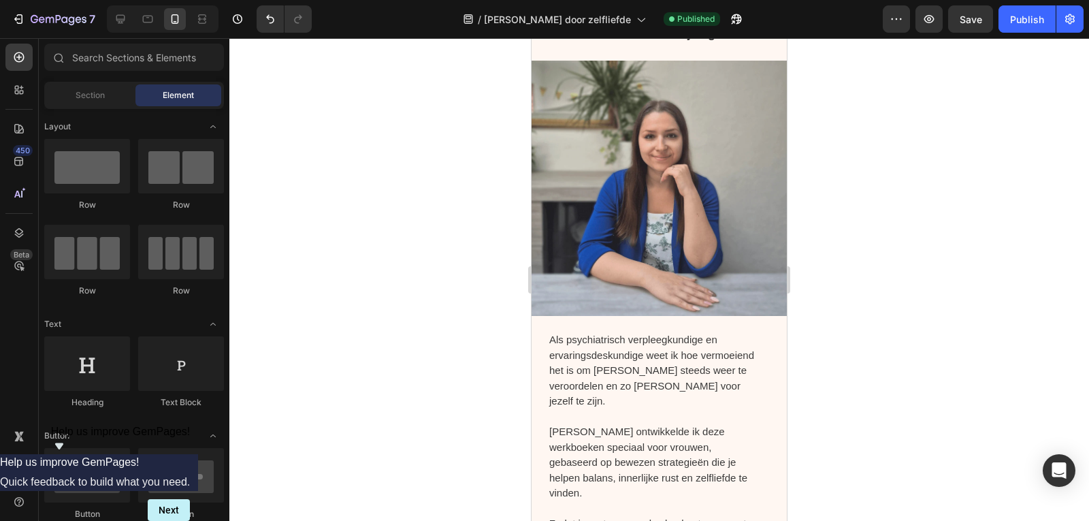
scroll to position [1263, 0]
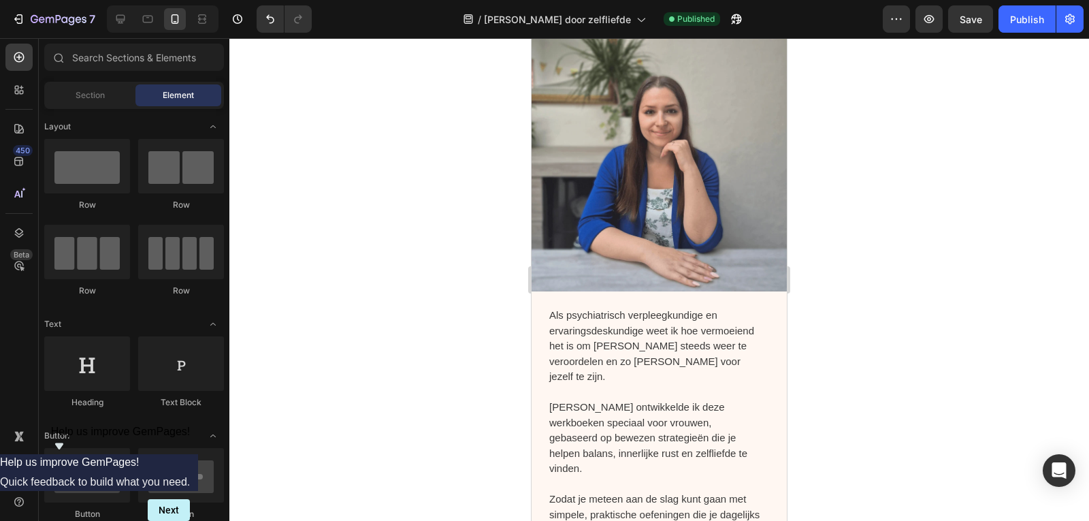
drag, startPoint x: 778, startPoint y: 72, endPoint x: 1328, endPoint y: 179, distance: 560.7
click at [693, 203] on img at bounding box center [658, 163] width 255 height 255
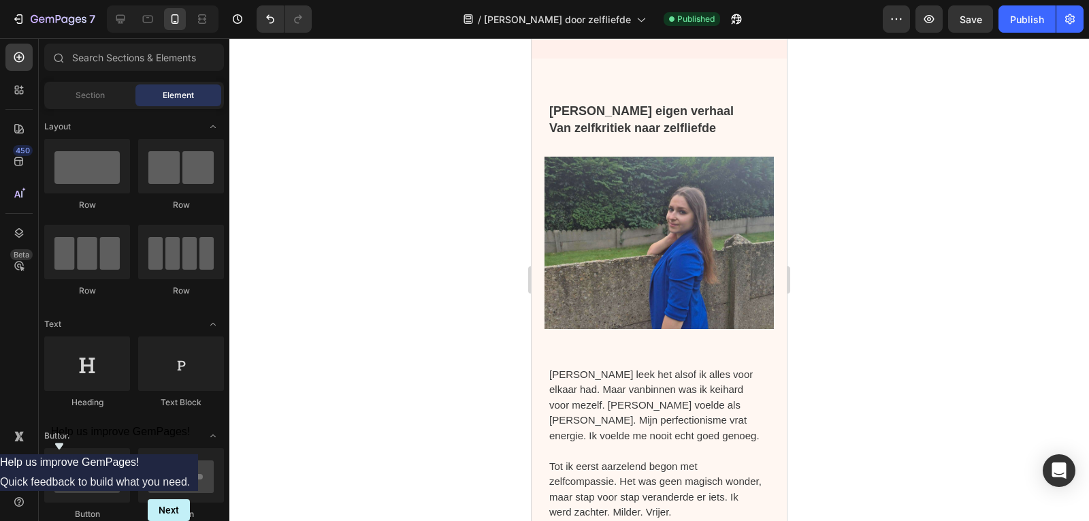
scroll to position [6021, 0]
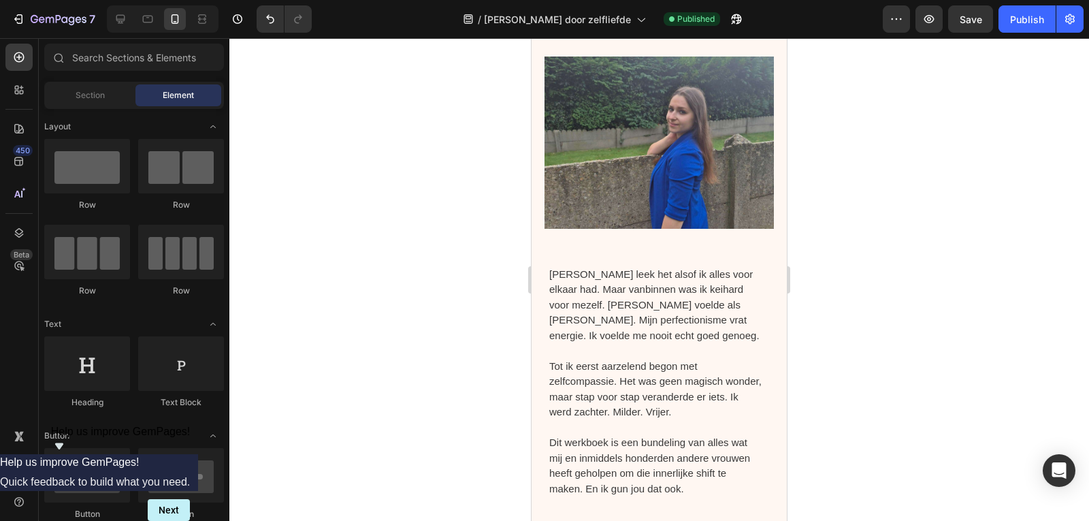
drag, startPoint x: 783, startPoint y: 125, endPoint x: 1339, endPoint y: 438, distance: 638.0
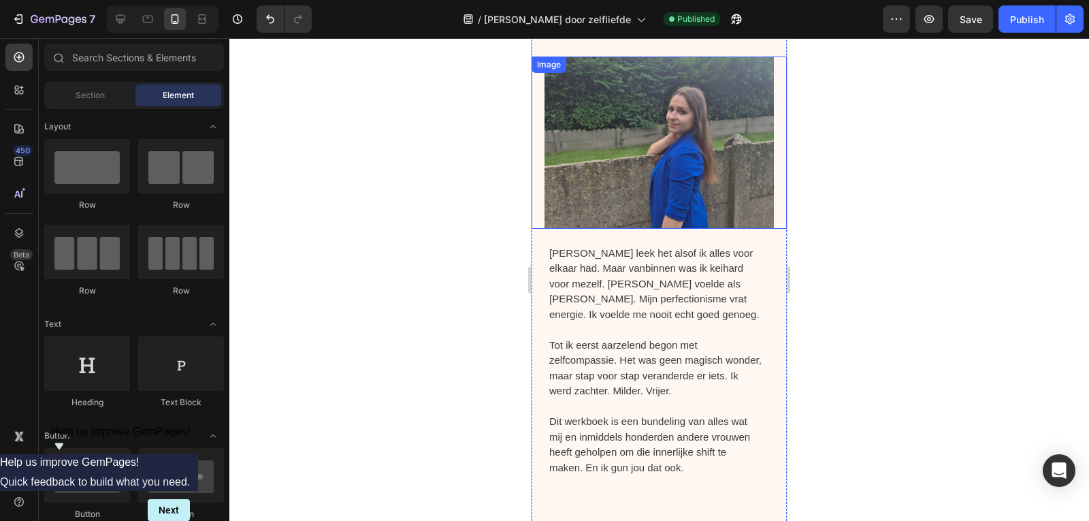
click at [682, 172] on img at bounding box center [659, 142] width 230 height 172
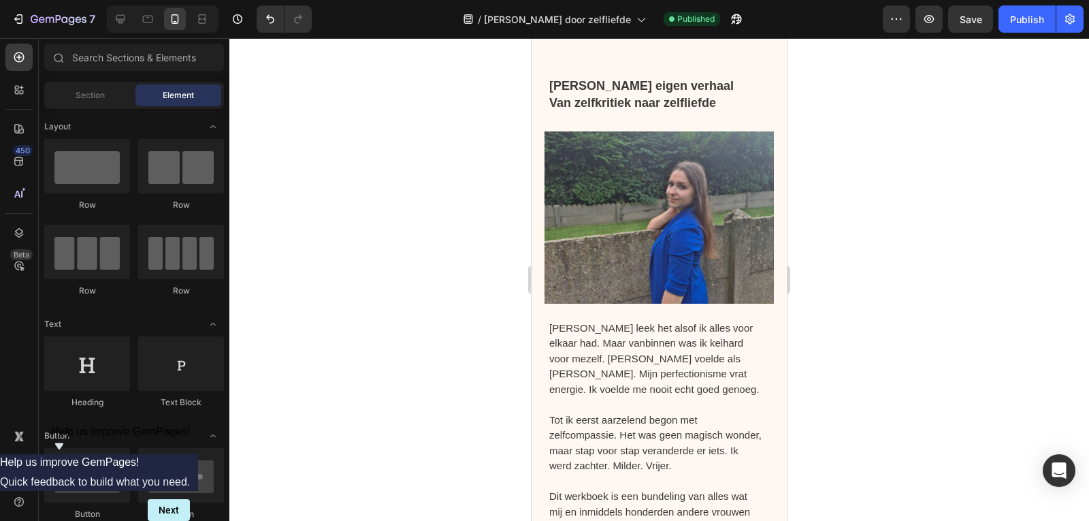
scroll to position [5934, 0]
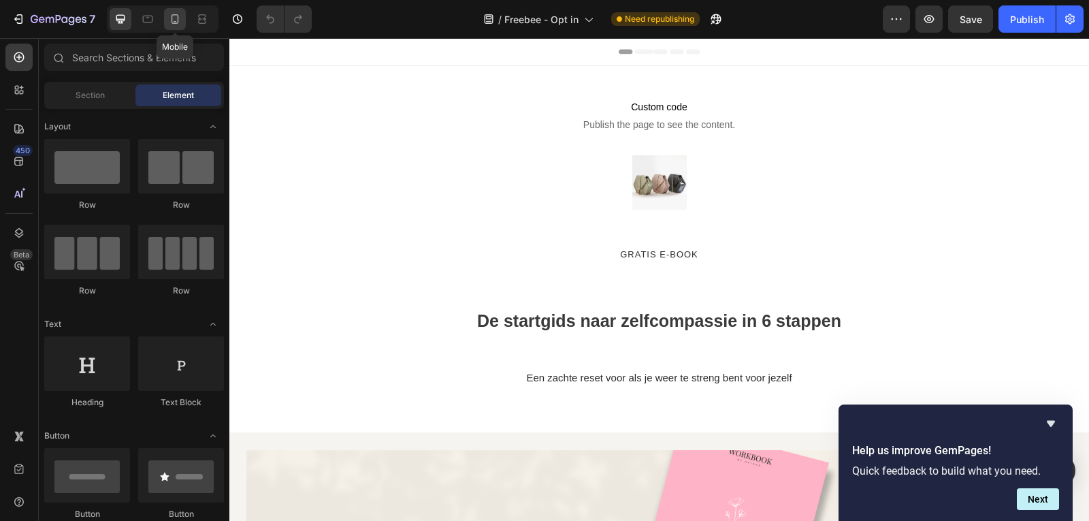
click at [178, 21] on icon at bounding box center [174, 19] width 7 height 10
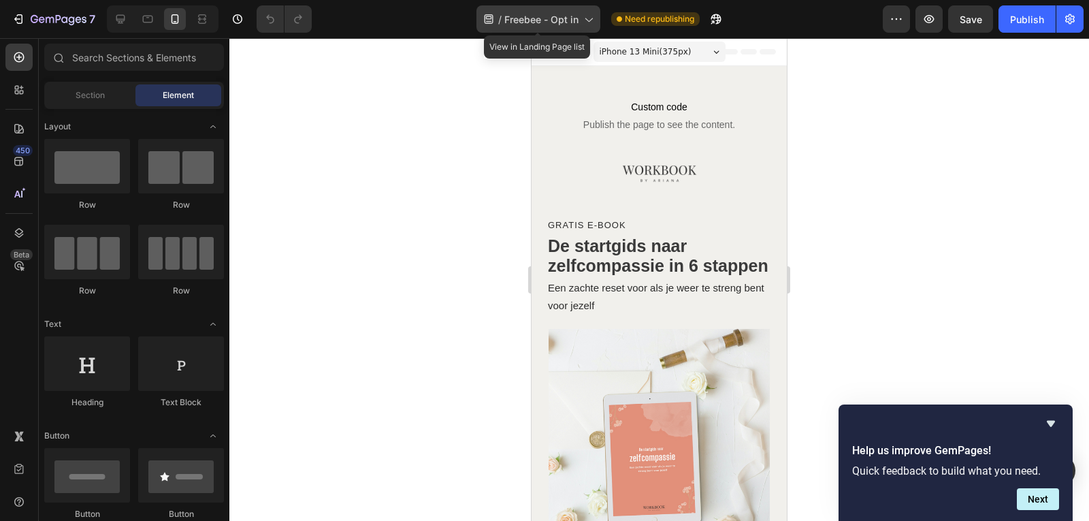
click at [591, 20] on icon at bounding box center [588, 19] width 14 height 14
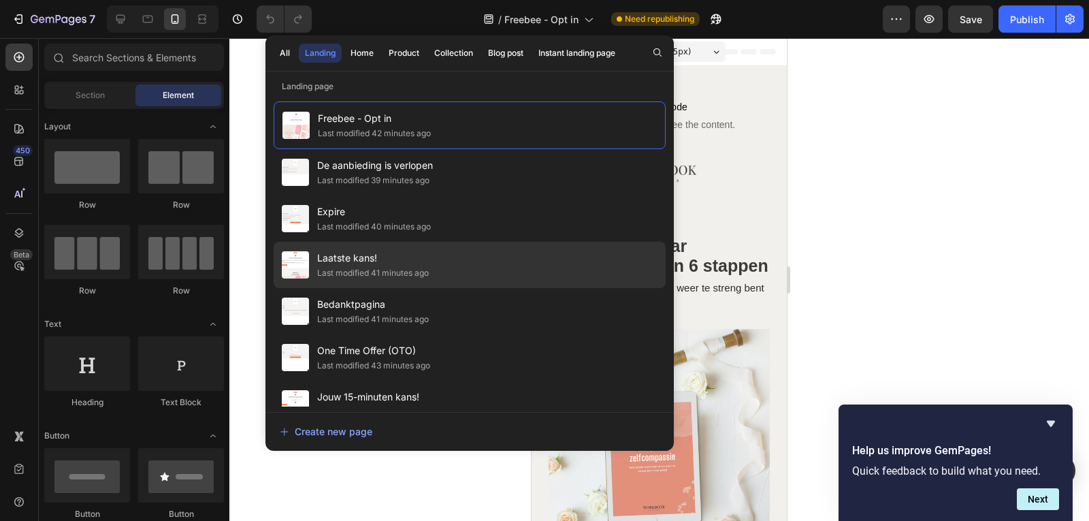
click at [389, 267] on div "Last modified 41 minutes ago" at bounding box center [373, 273] width 112 height 14
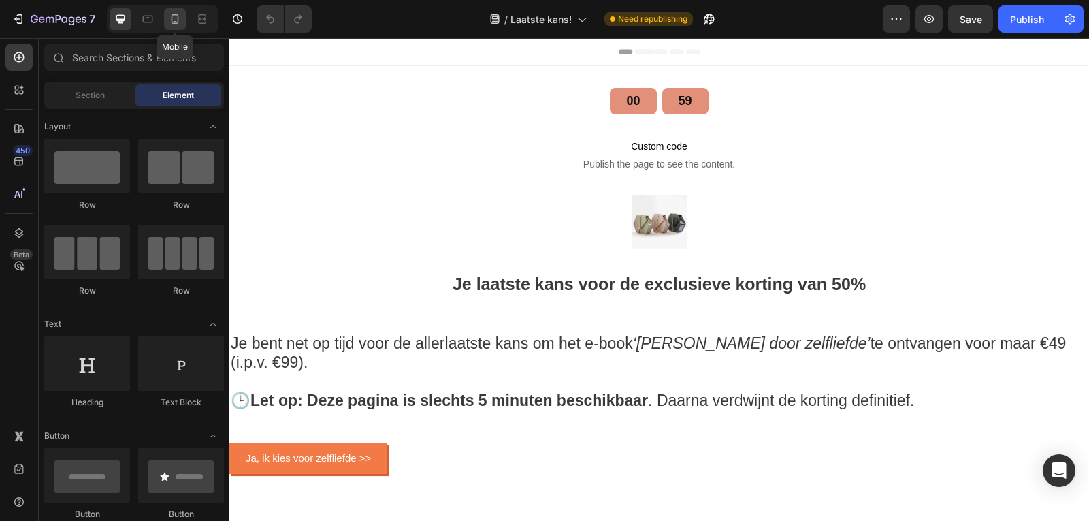
click at [174, 14] on icon at bounding box center [174, 19] width 7 height 10
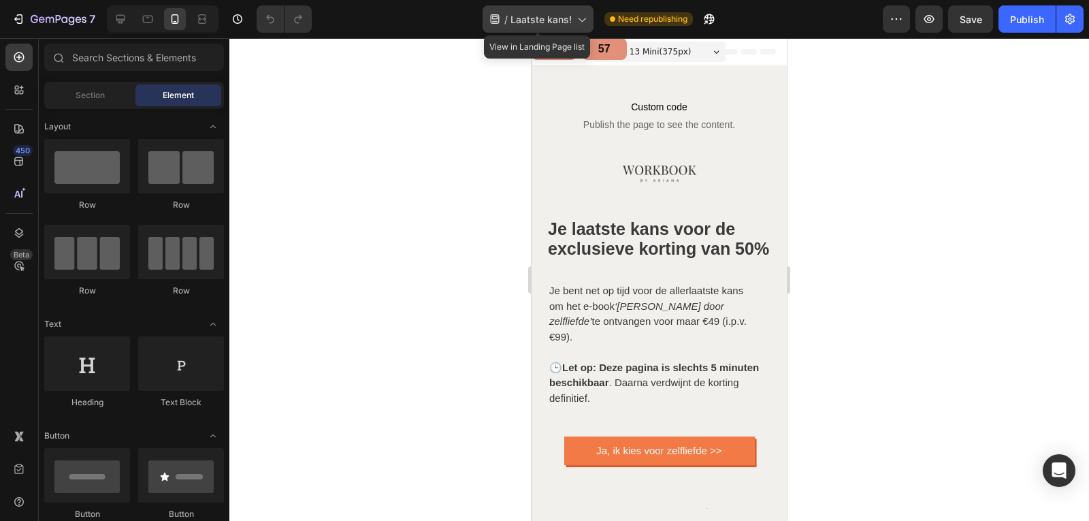
click at [578, 18] on icon at bounding box center [581, 19] width 14 height 14
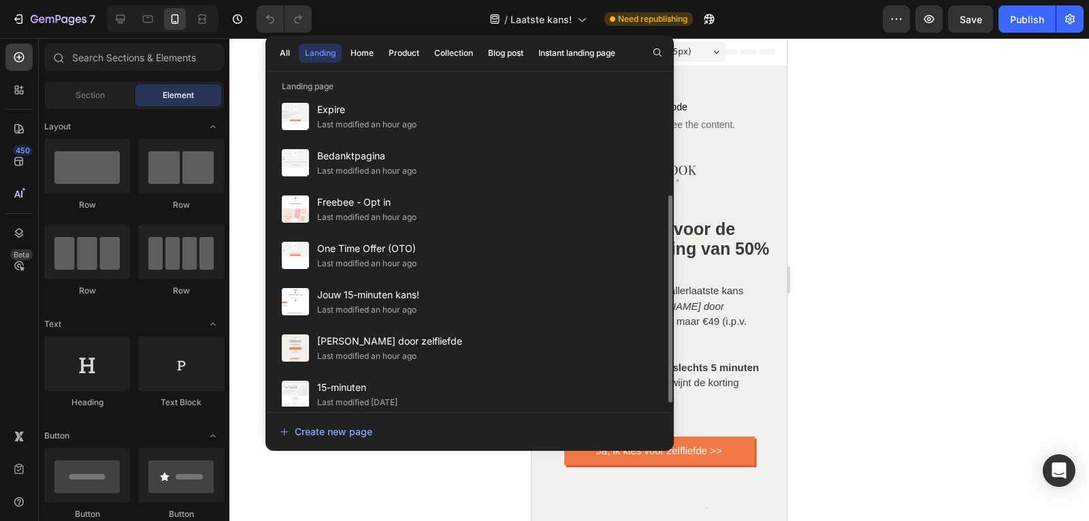
scroll to position [122, 0]
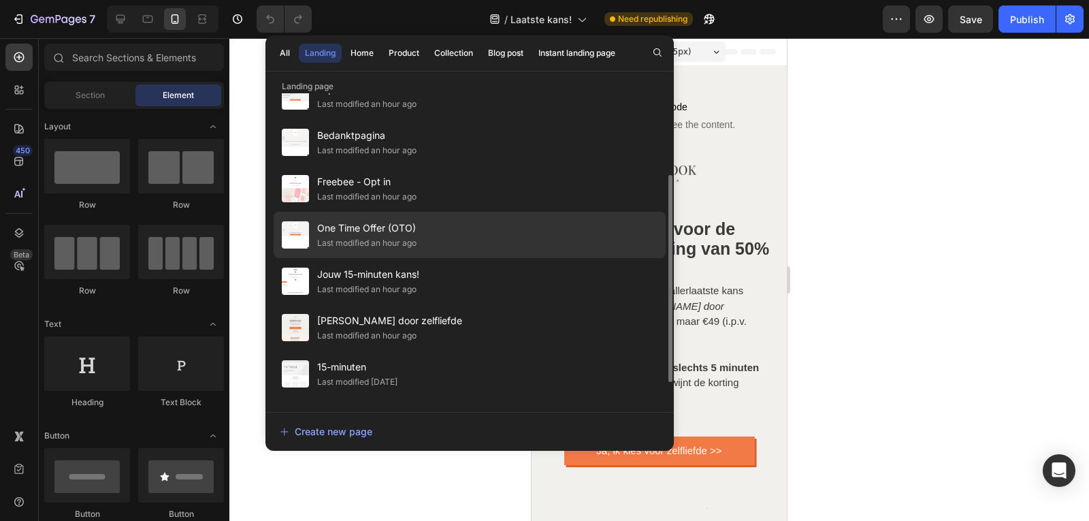
click at [482, 233] on div "One Time Offer (OTO) Last modified an hour ago" at bounding box center [470, 235] width 392 height 46
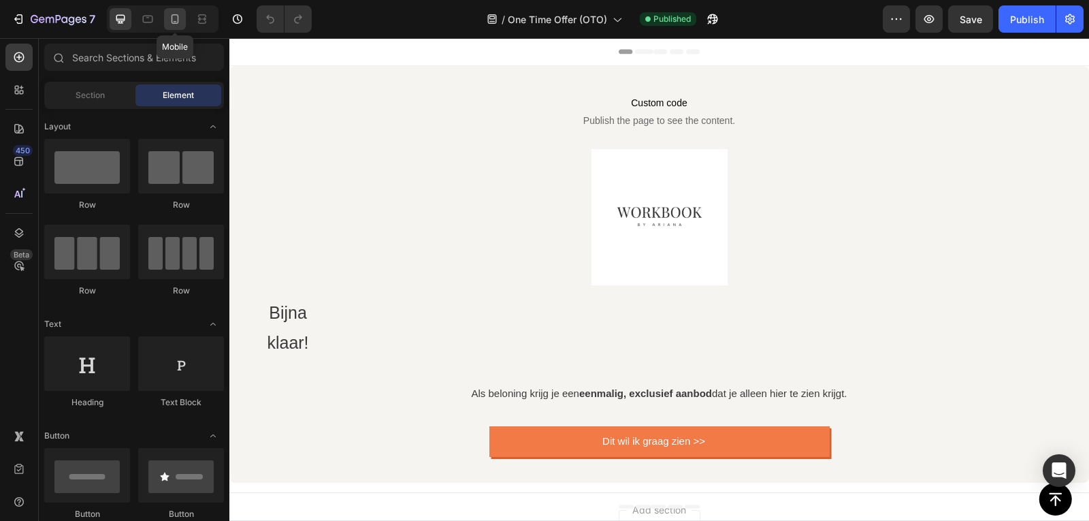
click at [178, 18] on icon at bounding box center [174, 19] width 7 height 10
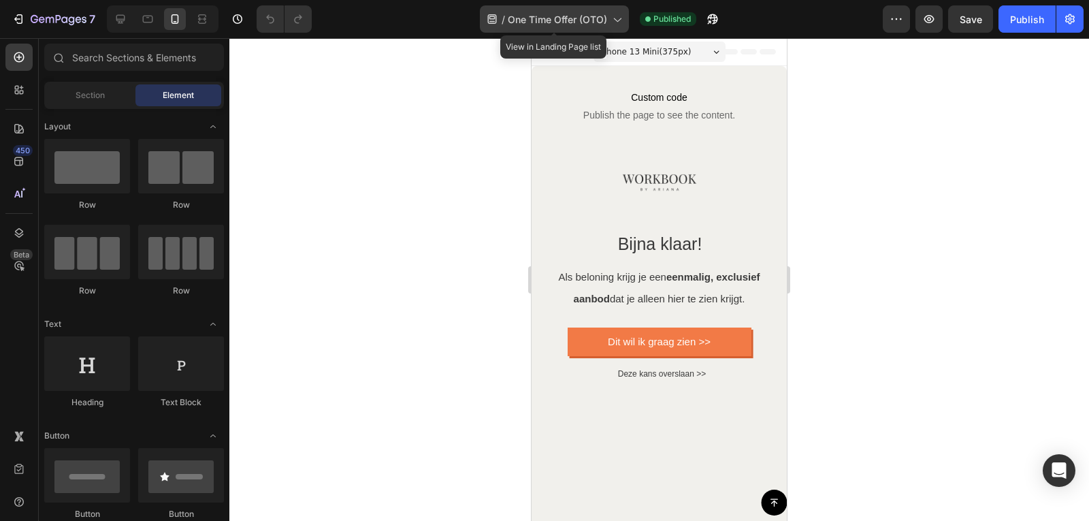
click at [616, 17] on icon at bounding box center [617, 19] width 14 height 14
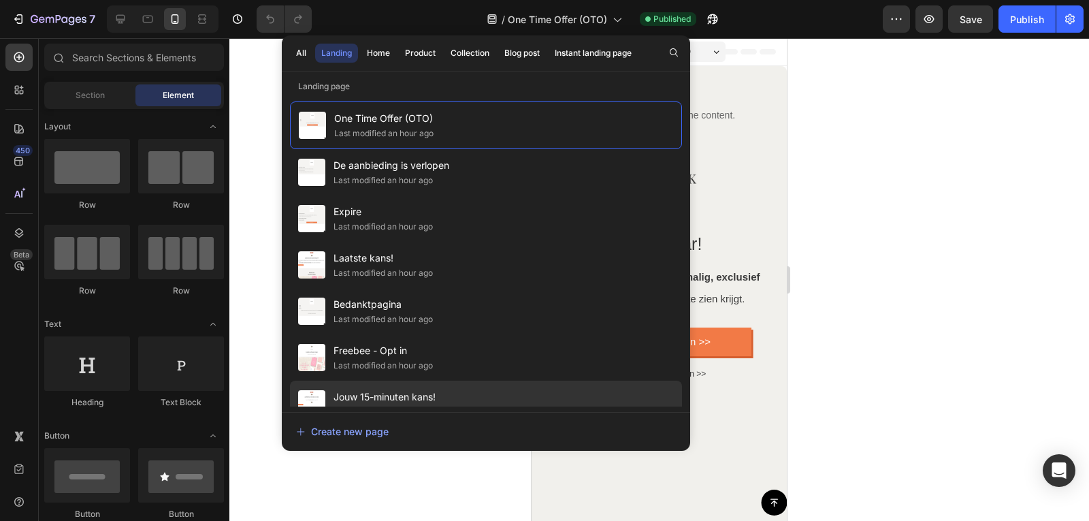
click at [399, 393] on span "Jouw 15-minuten kans!" at bounding box center [384, 397] width 102 height 16
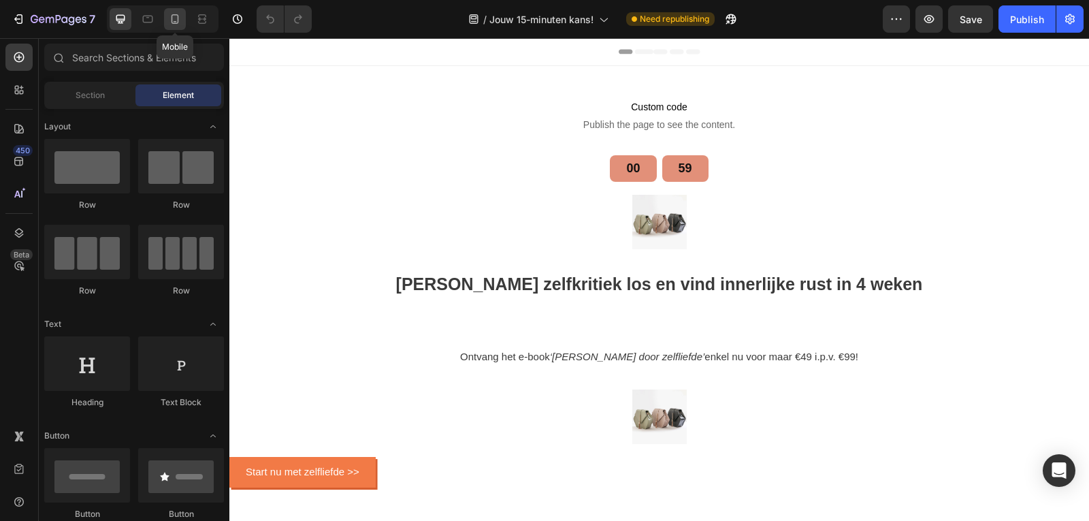
click at [180, 18] on icon at bounding box center [175, 19] width 14 height 14
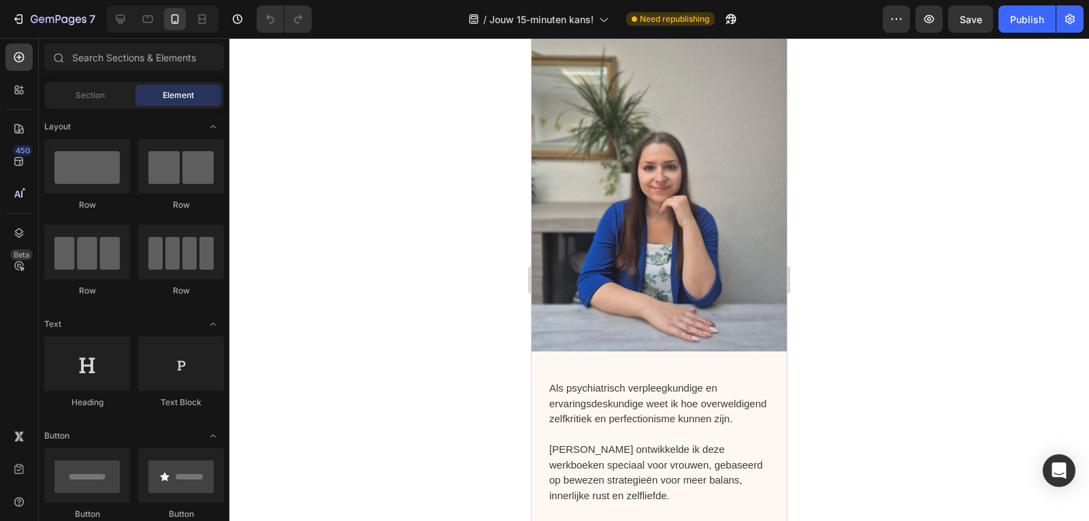
scroll to position [1349, 0]
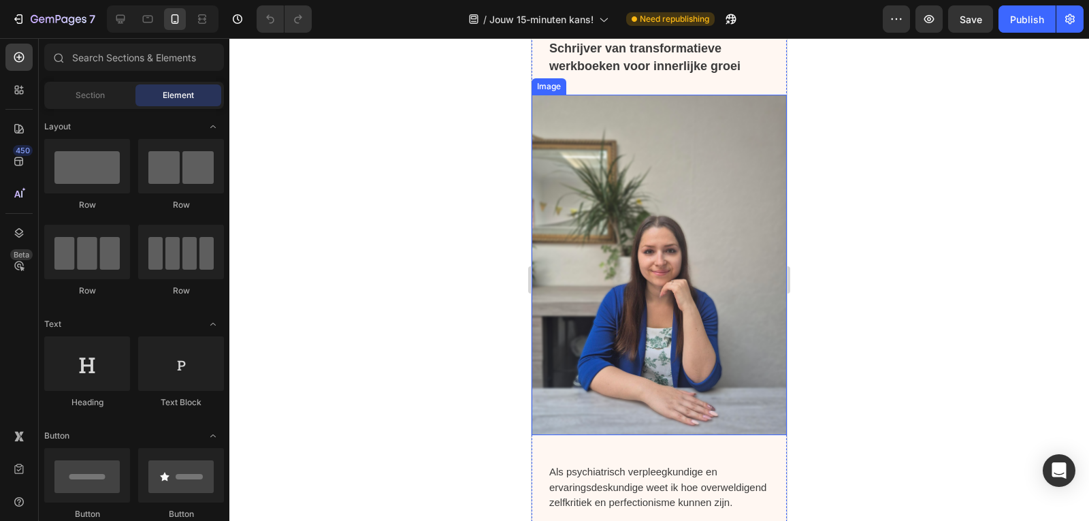
click at [697, 187] on img at bounding box center [658, 265] width 255 height 340
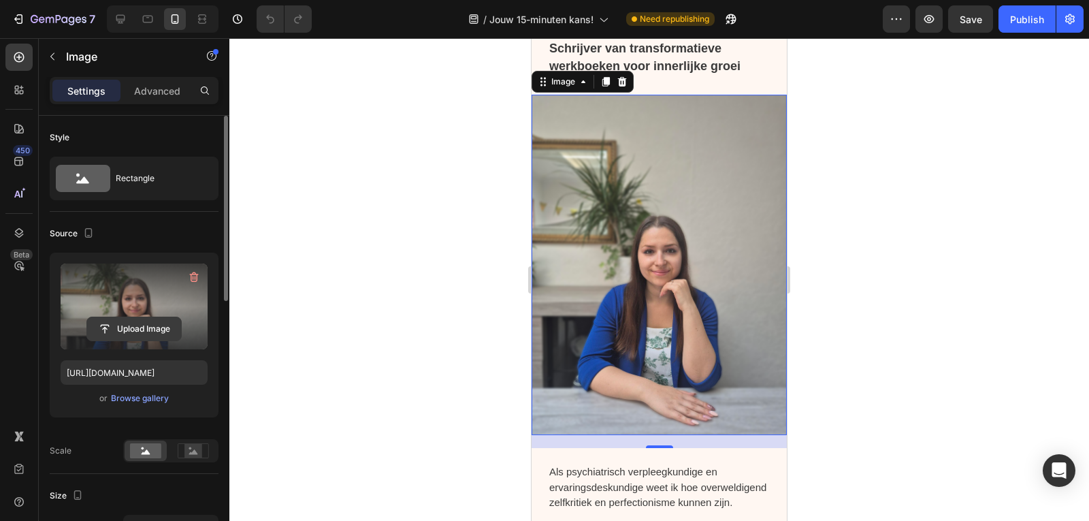
click at [118, 331] on input "file" at bounding box center [134, 328] width 94 height 23
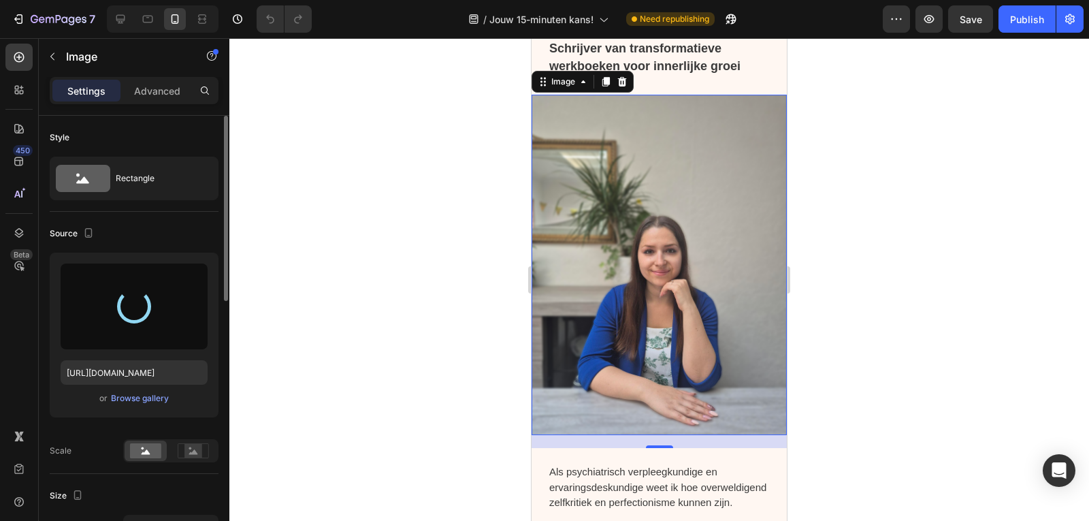
type input "https://cdn.shopify.com/s/files/1/0832/1984/1364/files/gempages_557294611572196…"
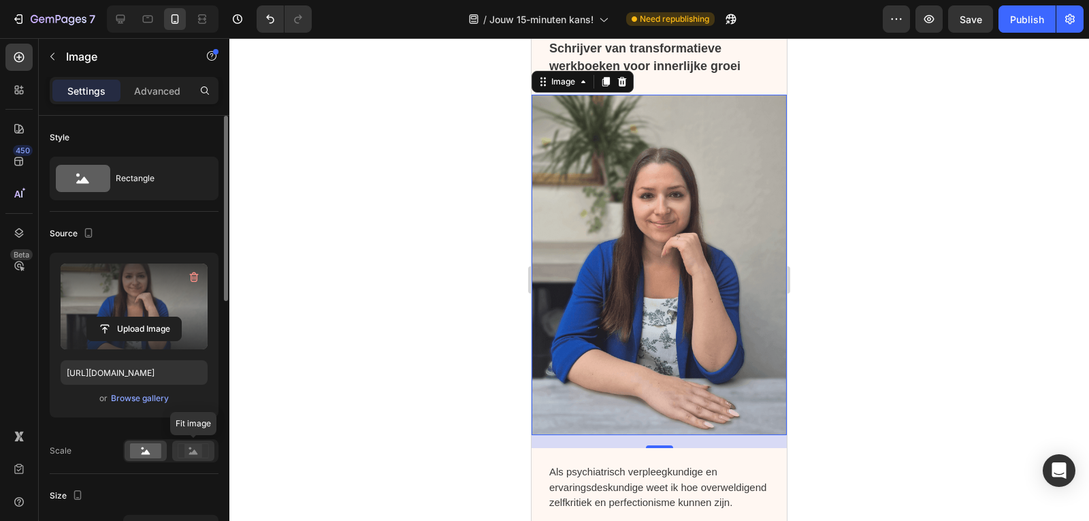
click at [190, 443] on rect at bounding box center [193, 450] width 31 height 14
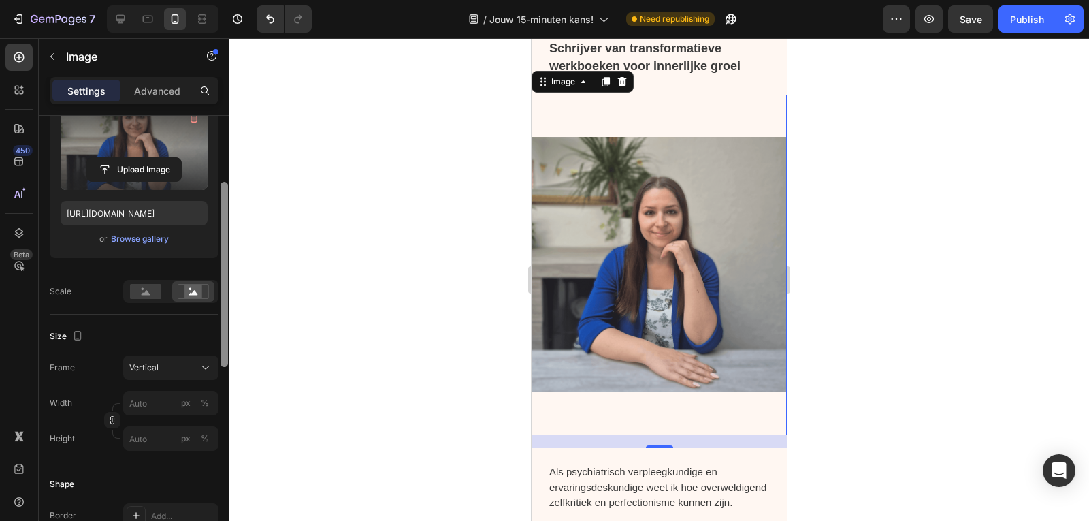
scroll to position [166, 0]
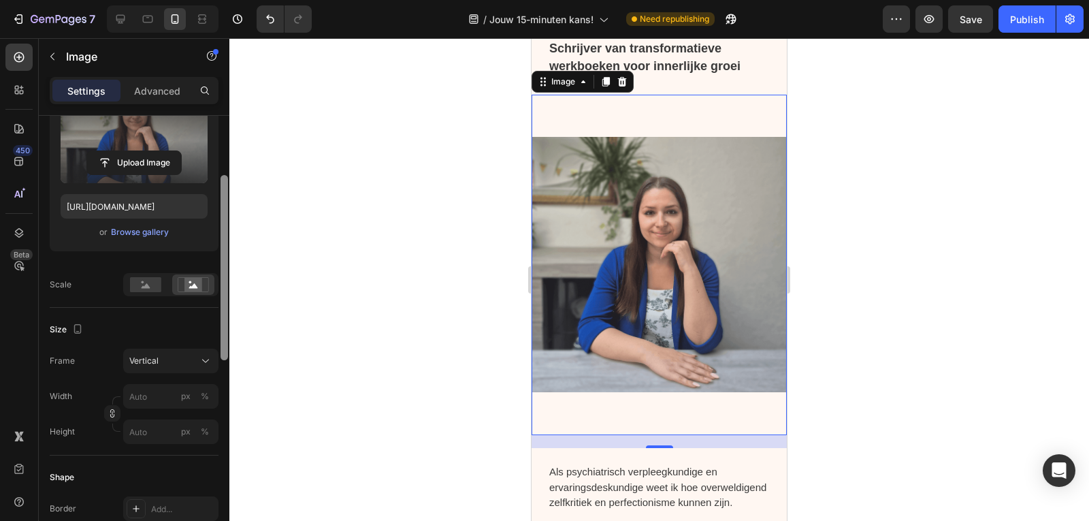
drag, startPoint x: 224, startPoint y: 278, endPoint x: 232, endPoint y: 347, distance: 69.9
click at [232, 0] on div "7 Version history / Jouw 15-minuten kans! Need republishing Preview Save Publis…" at bounding box center [544, 0] width 1089 height 0
click at [210, 364] on icon at bounding box center [206, 361] width 14 height 14
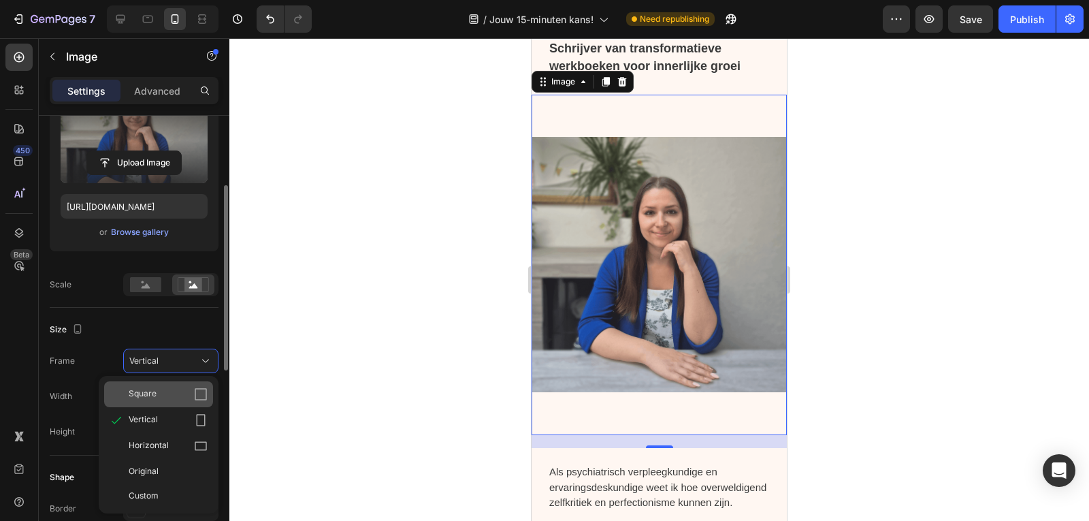
click at [197, 389] on icon at bounding box center [201, 394] width 14 height 14
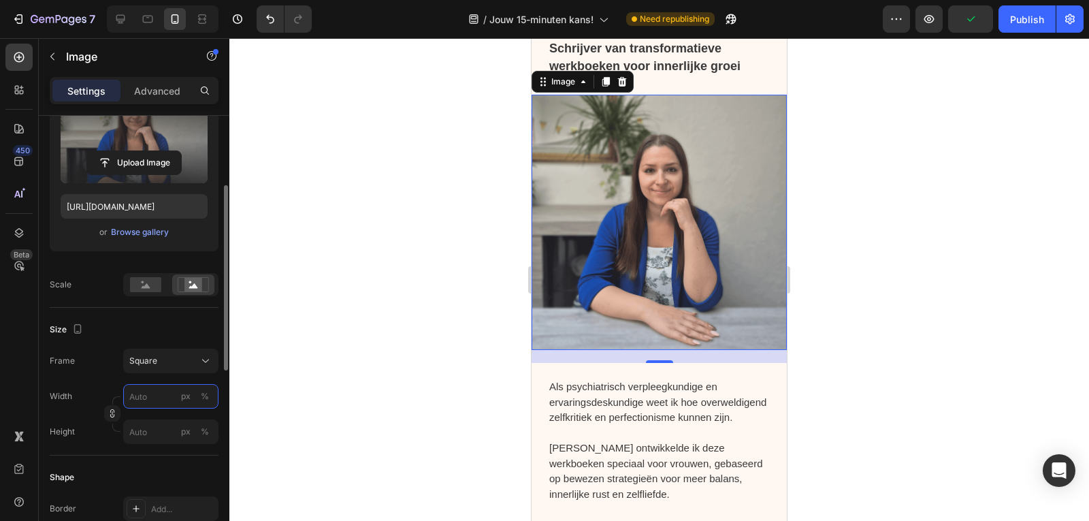
click at [163, 397] on input "px %" at bounding box center [170, 396] width 95 height 24
type input "1"
type input "10"
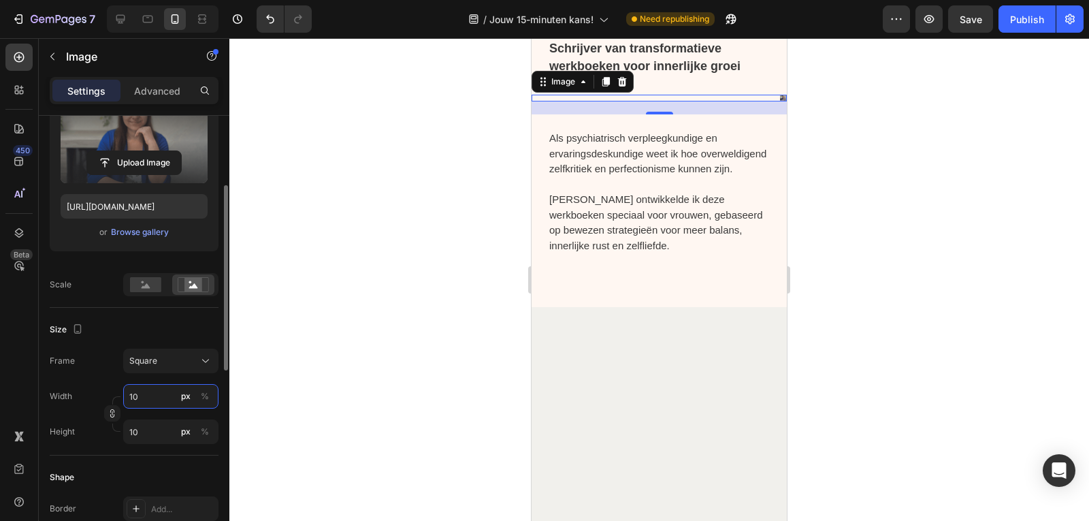
type input "100"
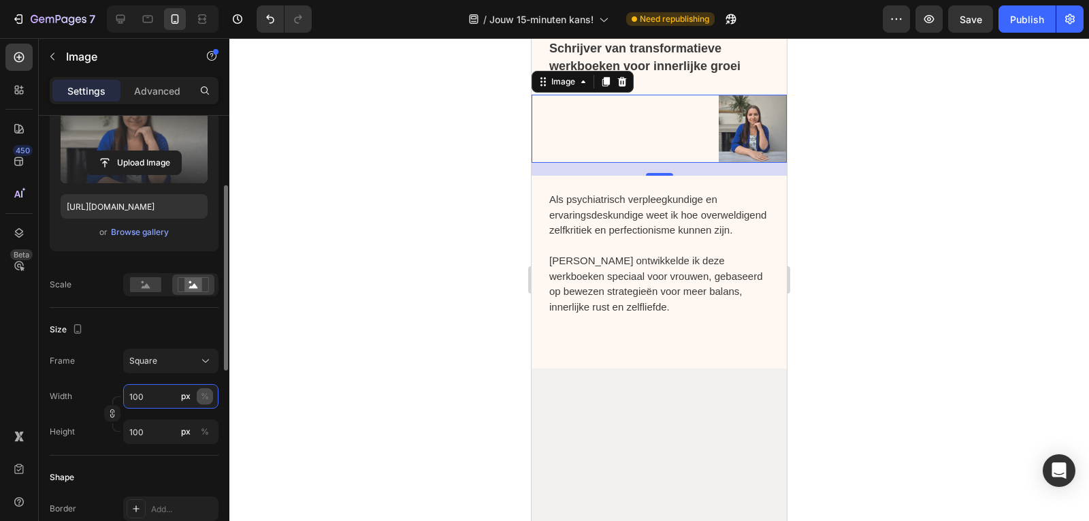
type input "100"
click at [205, 391] on div "%" at bounding box center [205, 396] width 8 height 12
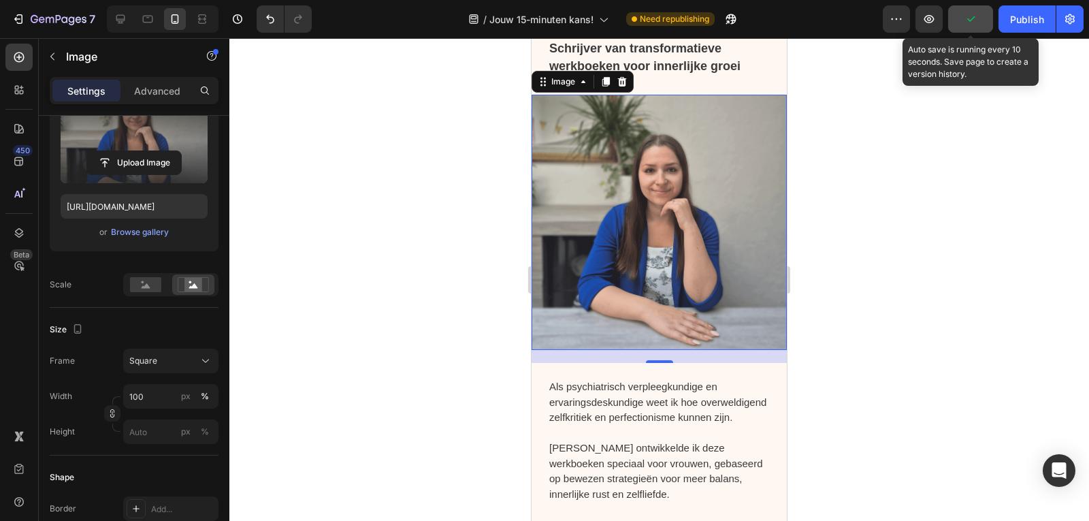
click at [977, 14] on icon "button" at bounding box center [970, 19] width 14 height 14
click at [979, 14] on span "Save" at bounding box center [970, 20] width 22 height 12
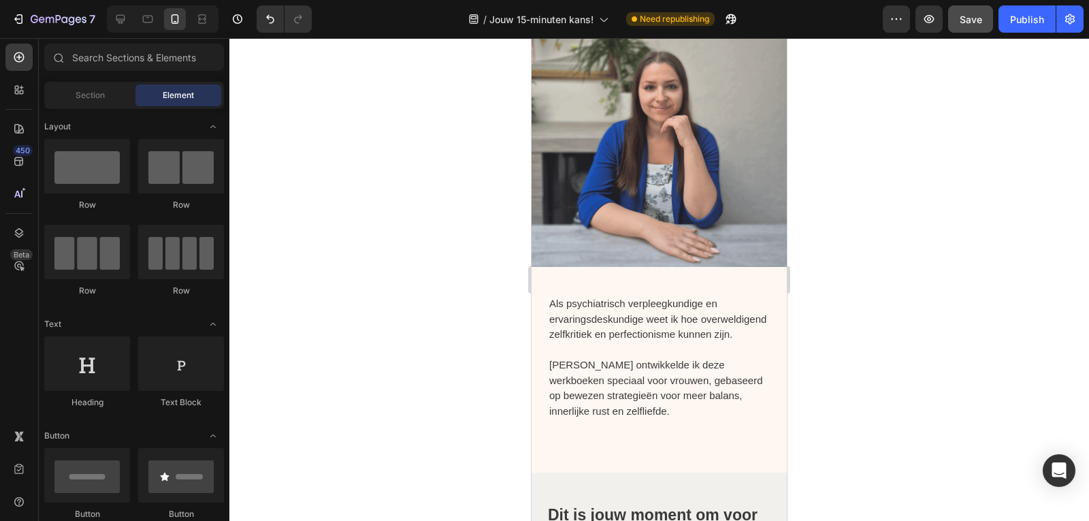
scroll to position [1515, 0]
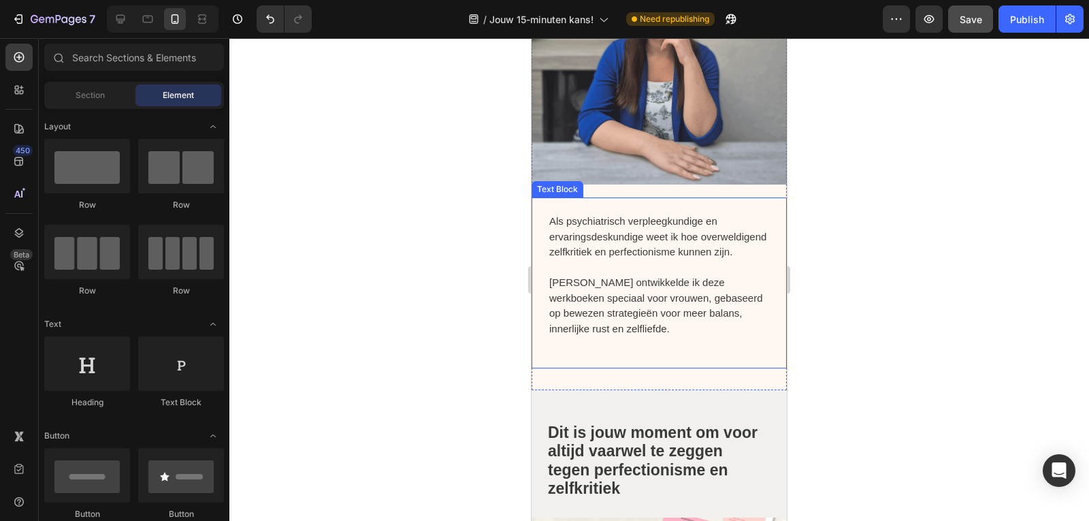
click at [552, 214] on p "Als psychiatrisch verpleegkundige en ervaringsdeskundige weet ik hoe overweldig…" at bounding box center [659, 237] width 220 height 46
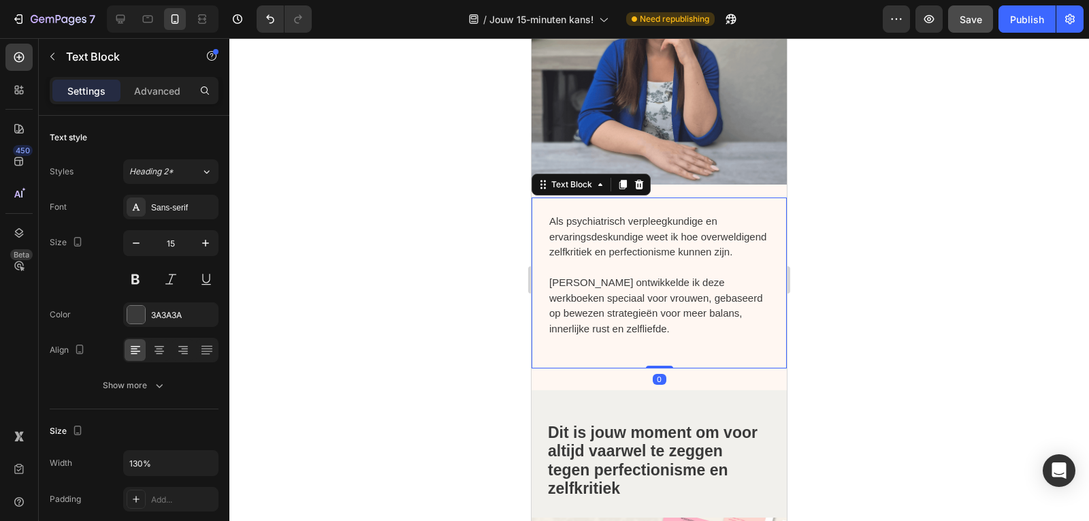
click at [552, 214] on p "Als psychiatrisch verpleegkundige en ervaringsdeskundige weet ik hoe overweldig…" at bounding box center [659, 237] width 220 height 46
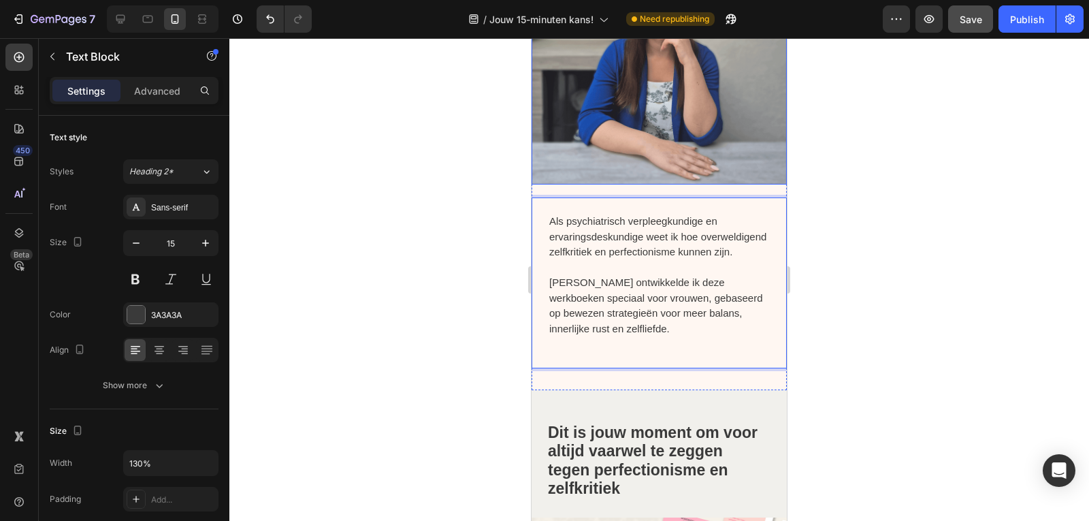
click at [621, 164] on img at bounding box center [658, 56] width 255 height 255
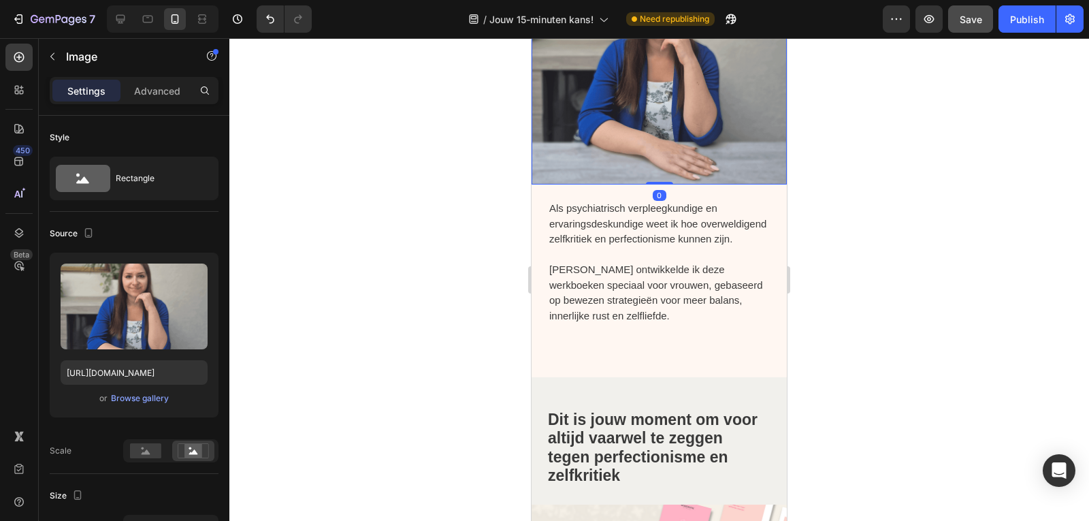
drag, startPoint x: 649, startPoint y: 186, endPoint x: 640, endPoint y: 165, distance: 22.9
click at [640, 165] on div "Image 0" at bounding box center [658, 56] width 255 height 255
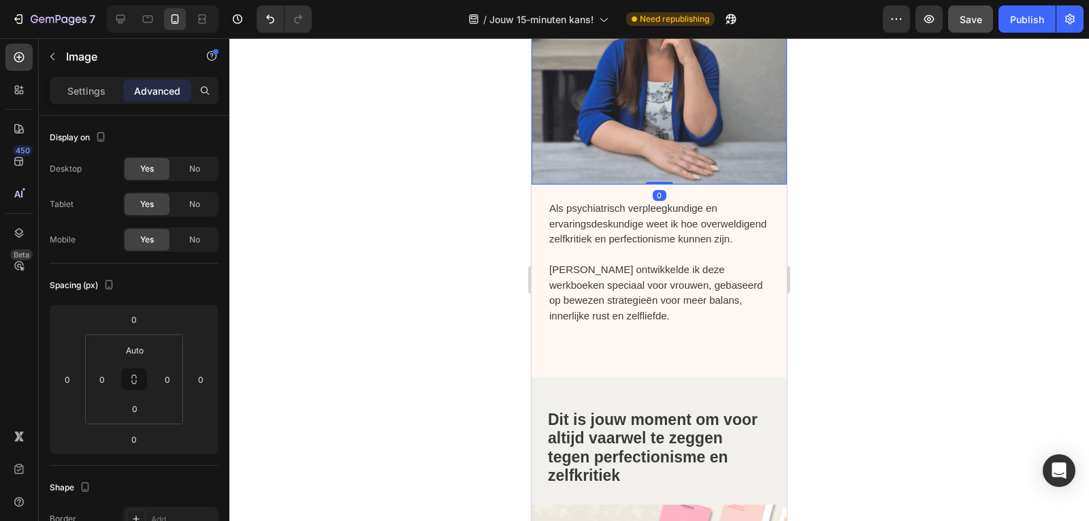
click at [926, 138] on div at bounding box center [658, 279] width 859 height 482
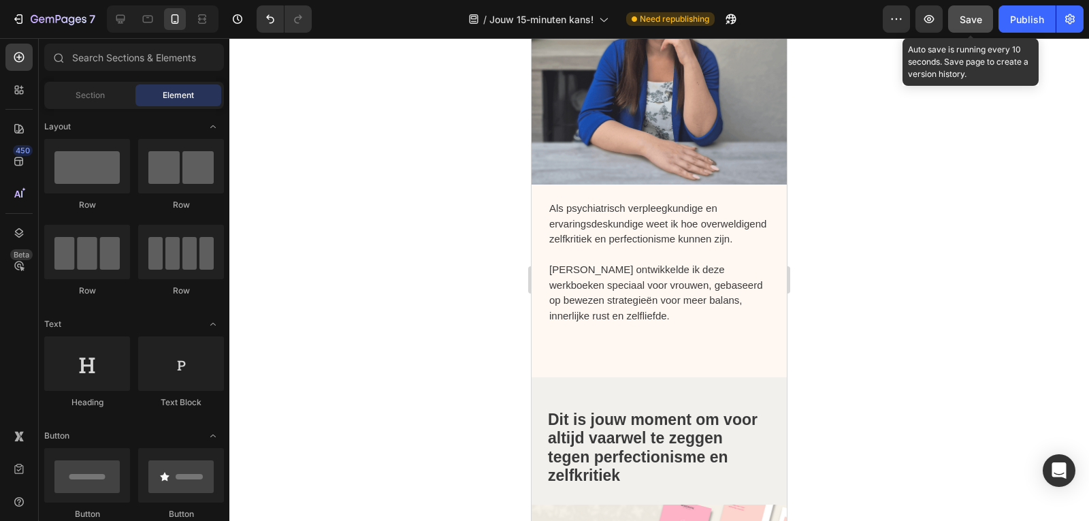
click at [969, 23] on span "Save" at bounding box center [970, 20] width 22 height 12
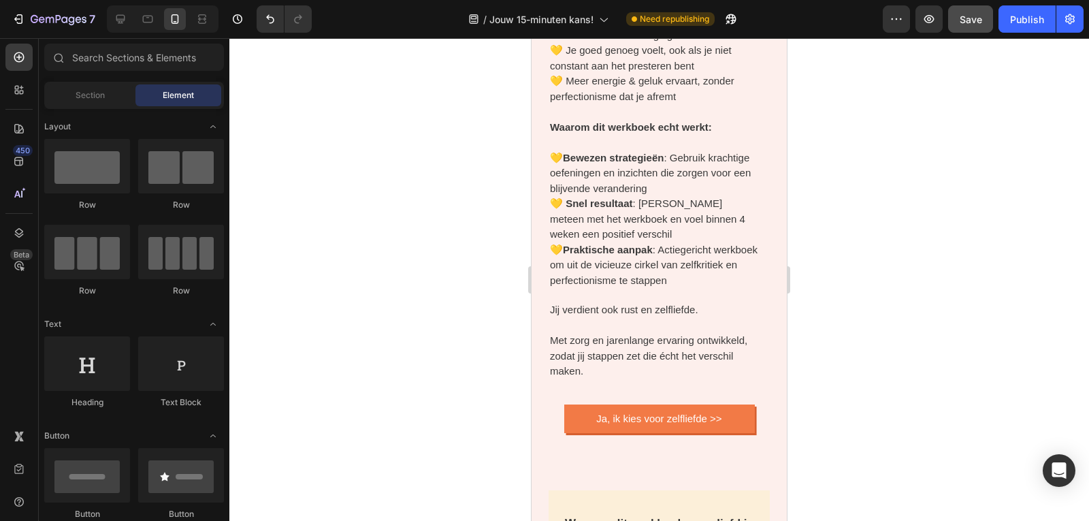
scroll to position [4862, 0]
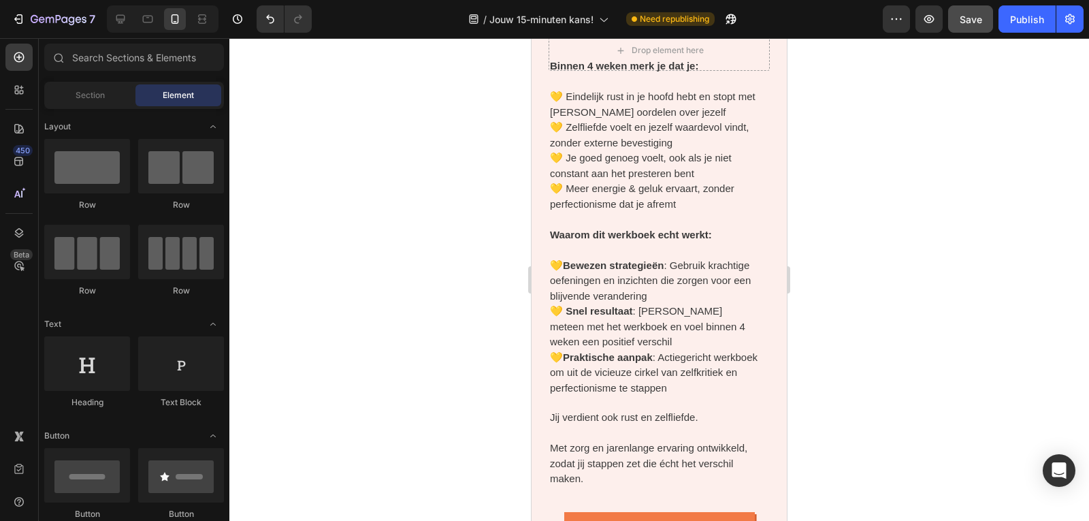
drag, startPoint x: 782, startPoint y: 69, endPoint x: 1312, endPoint y: 73, distance: 530.1
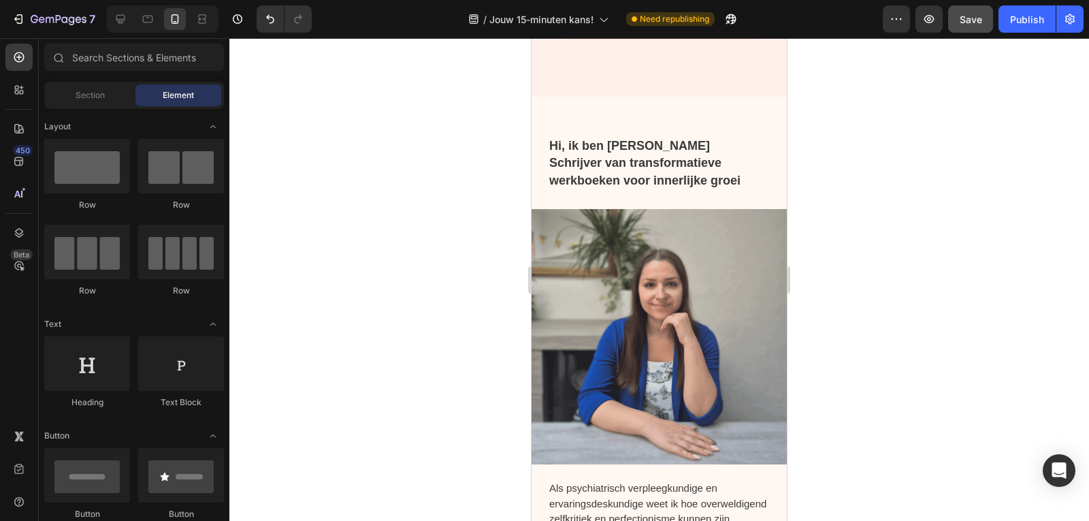
scroll to position [1264, 0]
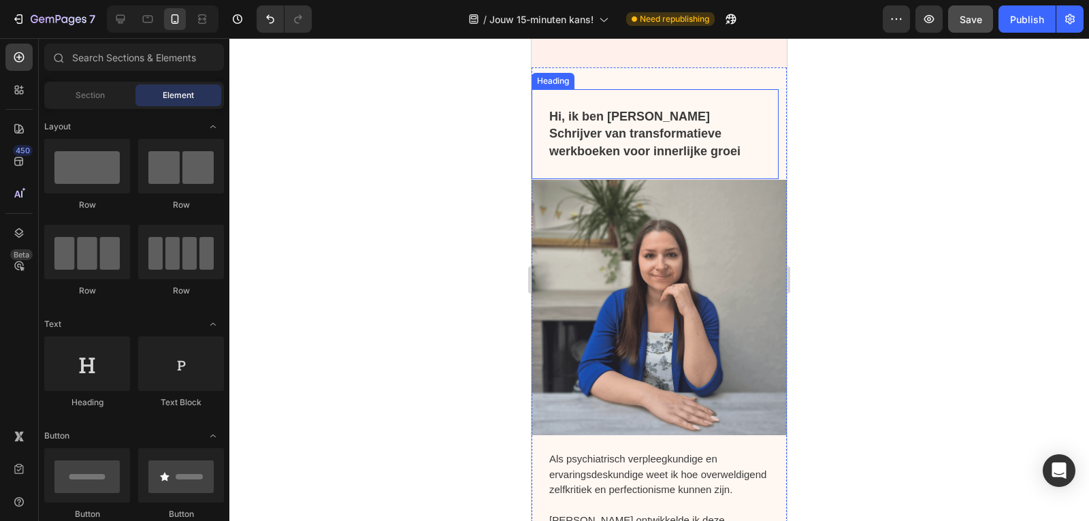
click at [629, 120] on strong "Hi, ik ben Ariana" at bounding box center [629, 117] width 161 height 14
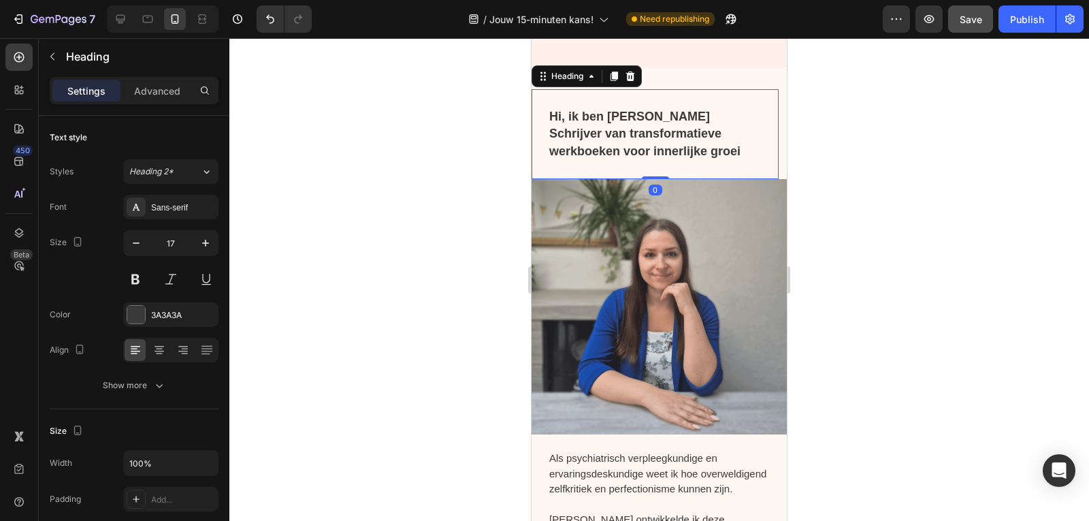
drag, startPoint x: 644, startPoint y: 178, endPoint x: 642, endPoint y: 171, distance: 7.6
click at [642, 171] on div "Hi, ik ben Ariana Schrijver van transformatieve werkboeken voor innerlijke groe…" at bounding box center [654, 134] width 247 height 90
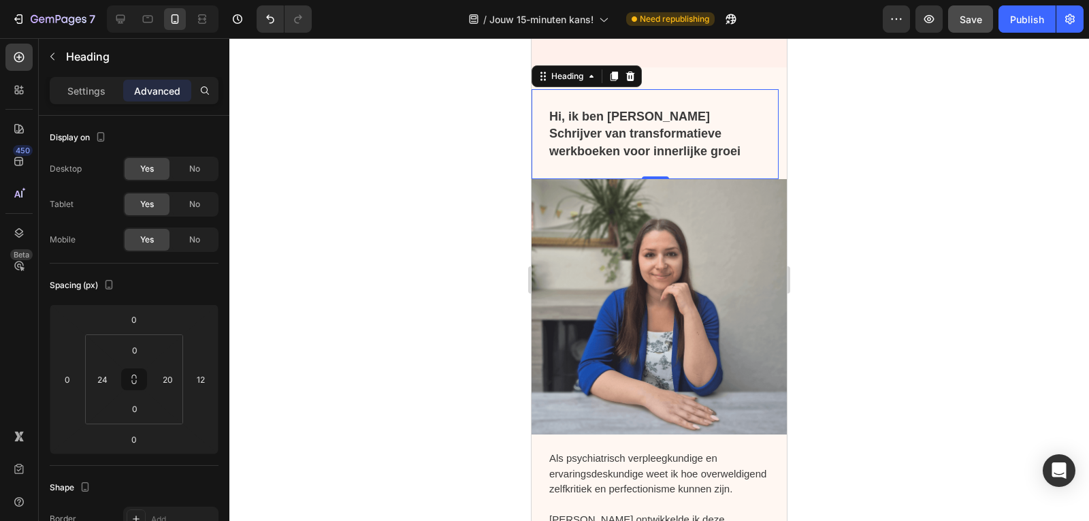
click at [584, 167] on h2 "Hi, ik ben Ariana Schrijver van transformatieve werkboeken voor innerlijke groei" at bounding box center [656, 134] width 217 height 90
click at [910, 102] on div at bounding box center [658, 279] width 859 height 482
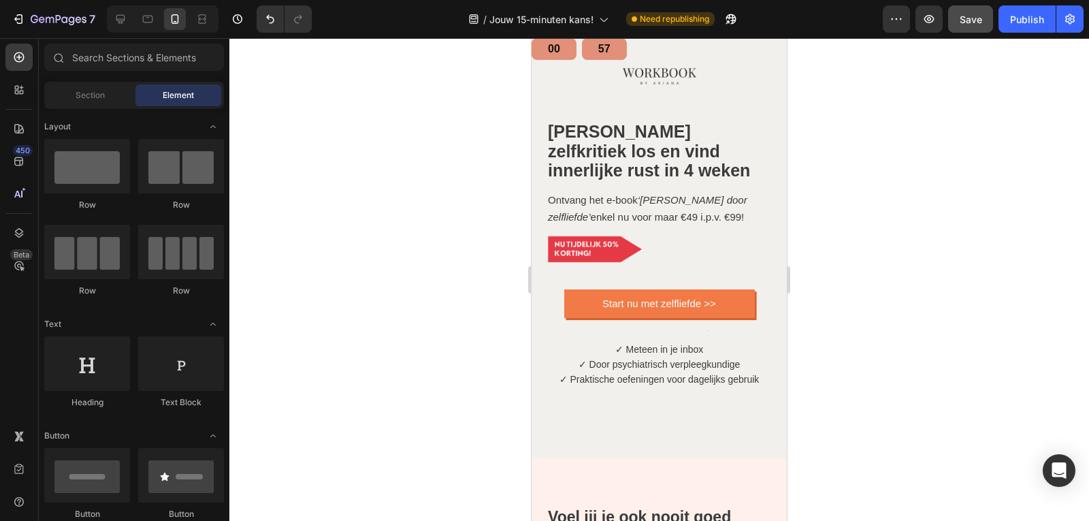
scroll to position [116, 0]
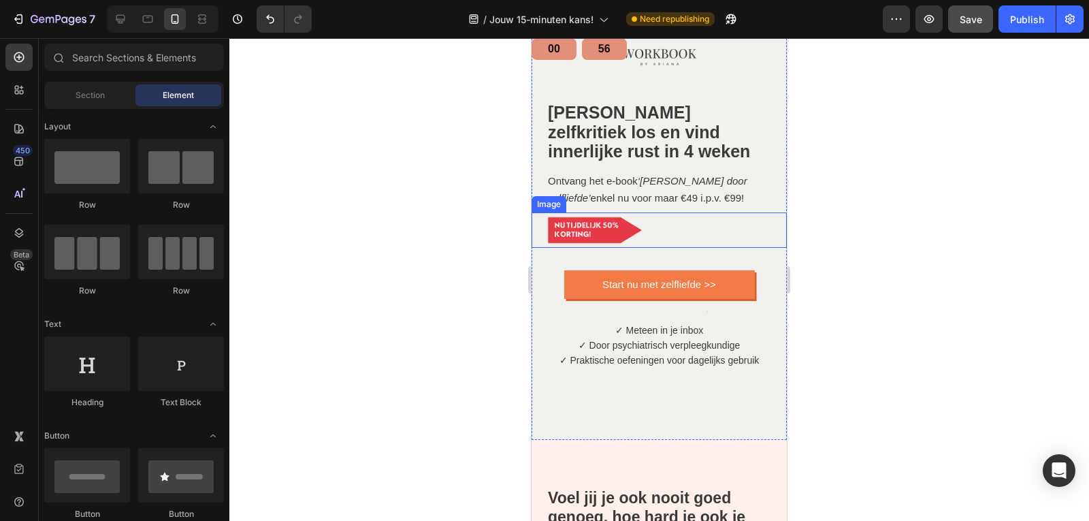
click at [574, 223] on img at bounding box center [594, 229] width 96 height 35
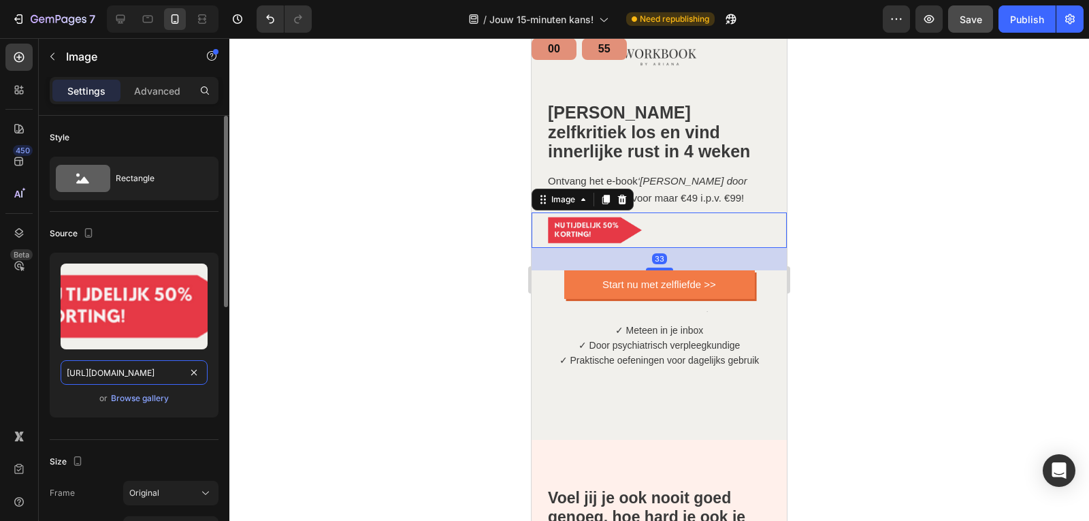
click at [99, 368] on input "https://cdn.shopify.com/s/files/1/0832/1984/1364/files/gempages_557294611572196…" at bounding box center [134, 372] width 147 height 24
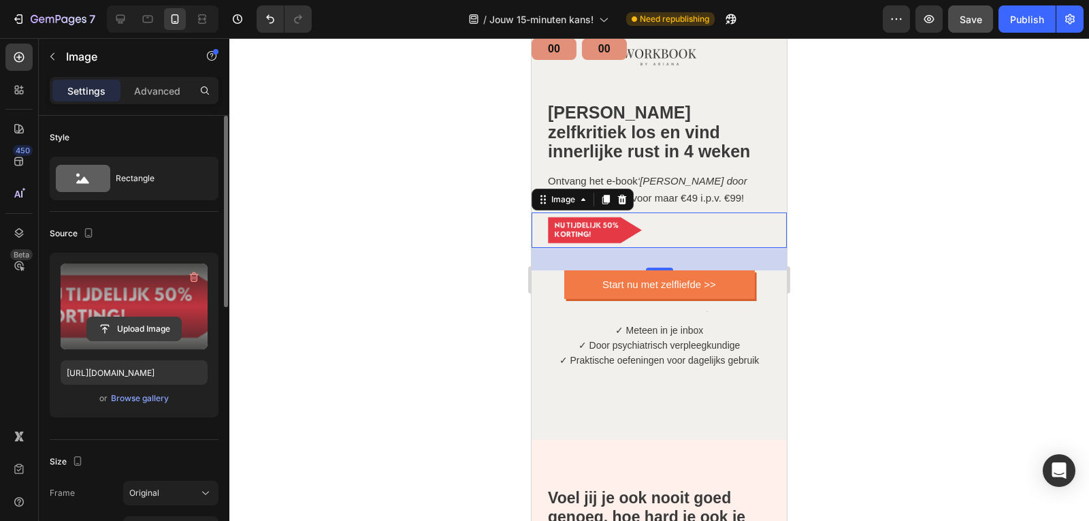
click at [141, 327] on input "file" at bounding box center [134, 328] width 94 height 23
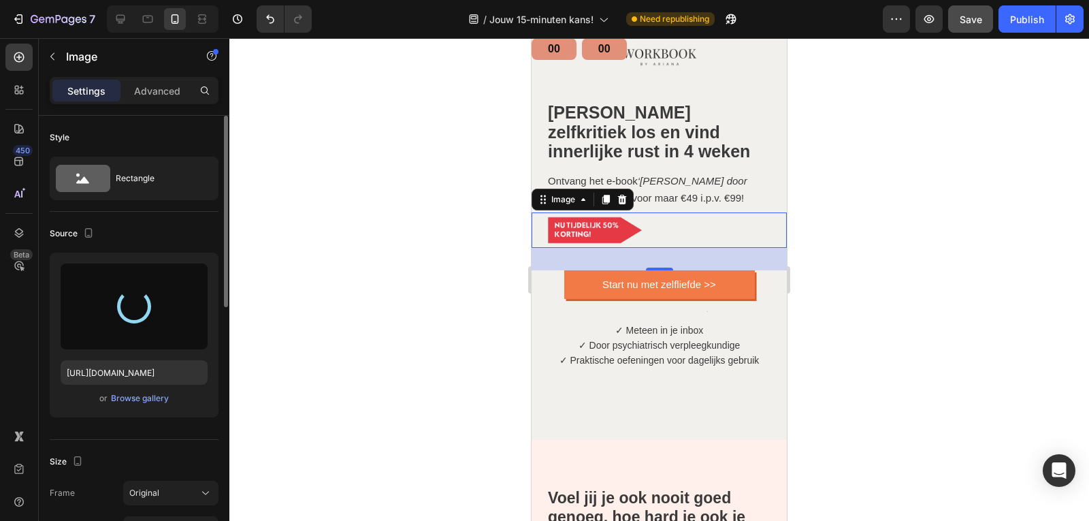
type input "https://cdn.shopify.com/s/files/1/0832/1984/1364/files/gempages_557294611572196…"
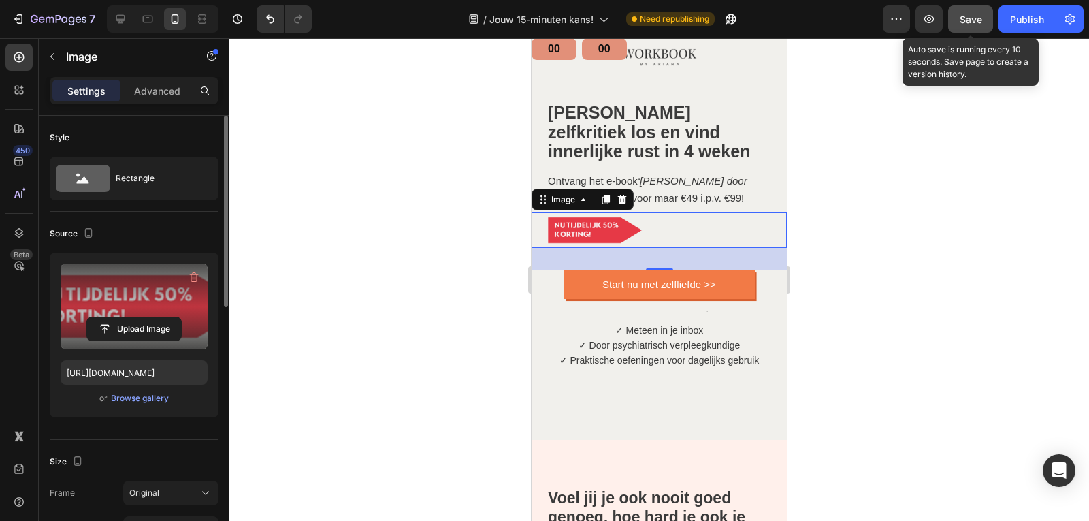
click at [975, 14] on span "Save" at bounding box center [970, 20] width 22 height 12
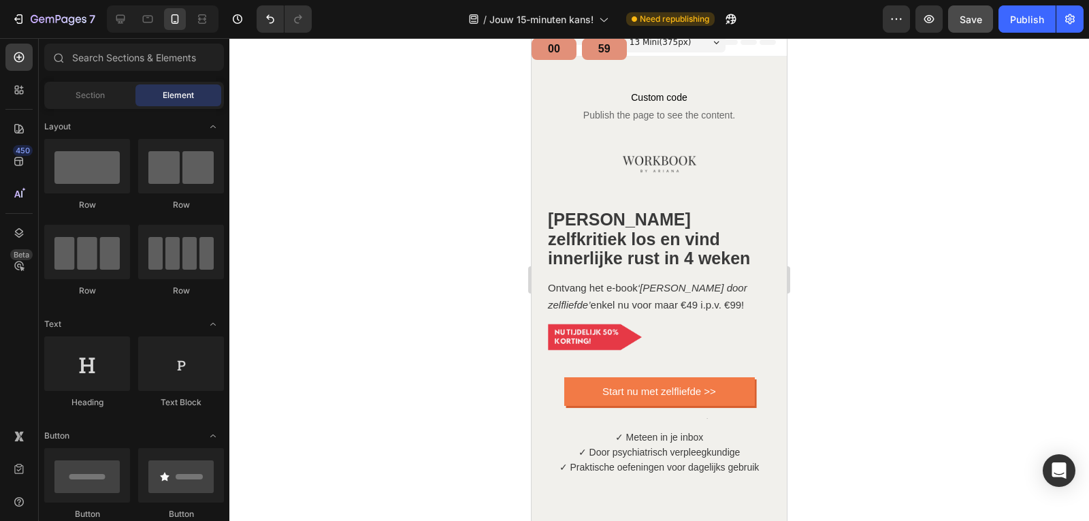
scroll to position [0, 0]
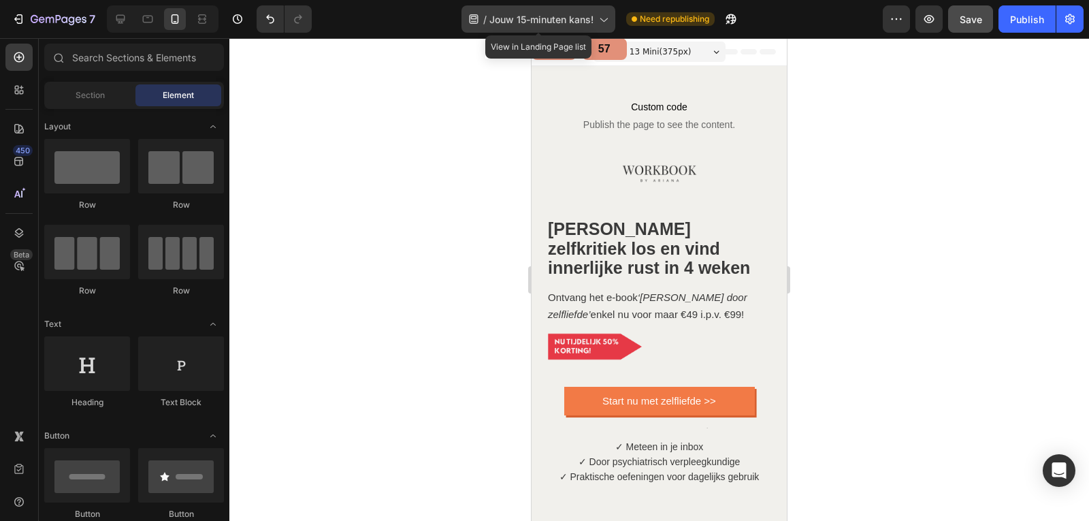
click at [605, 16] on icon at bounding box center [603, 19] width 14 height 14
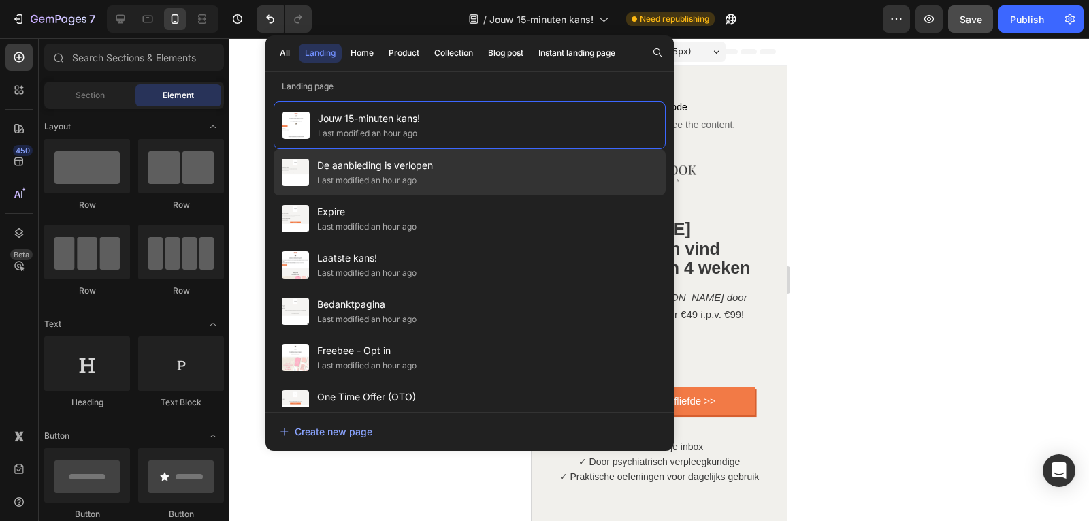
click at [380, 180] on div "Last modified an hour ago" at bounding box center [366, 181] width 99 height 14
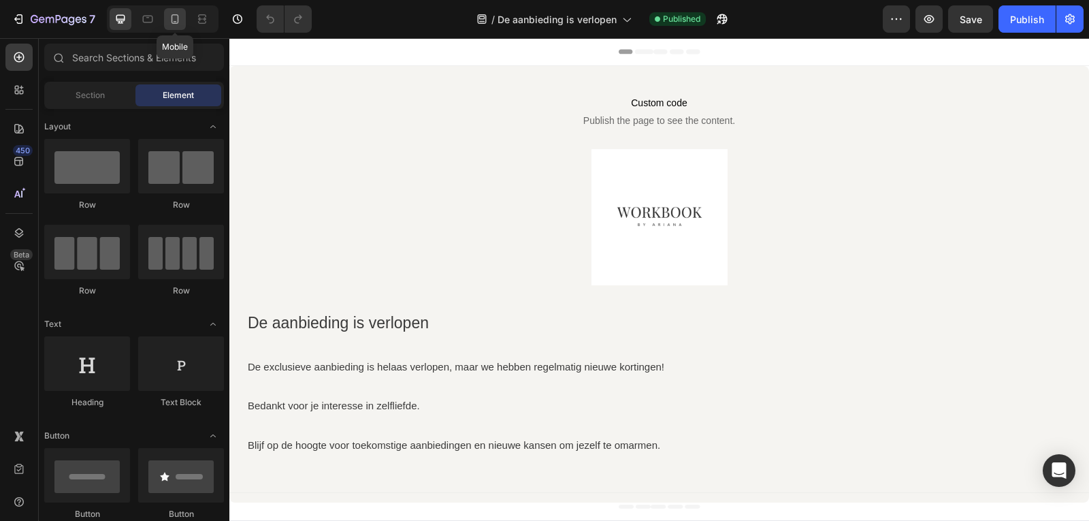
click at [178, 13] on icon at bounding box center [175, 19] width 14 height 14
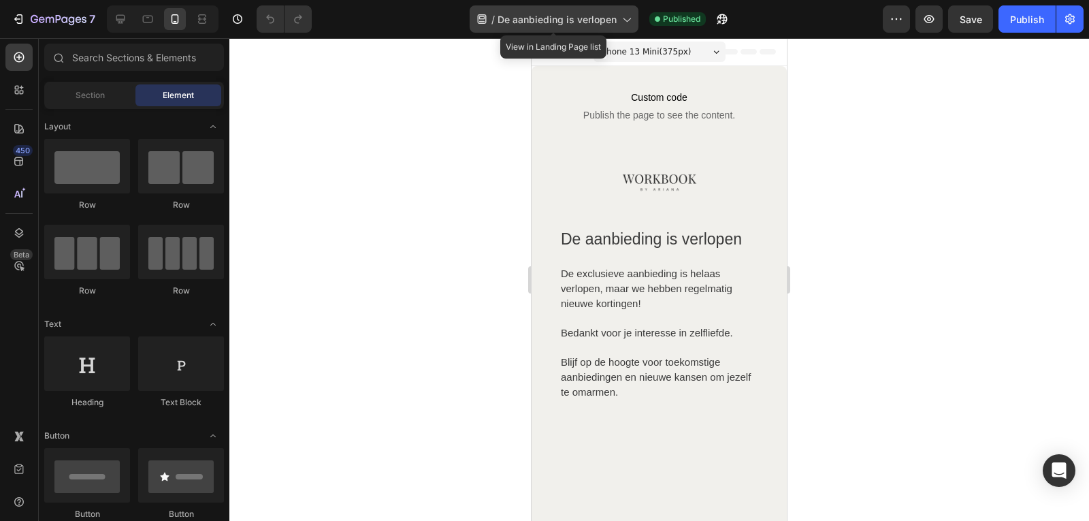
click at [607, 23] on span "De aanbieding is verlopen" at bounding box center [556, 19] width 119 height 14
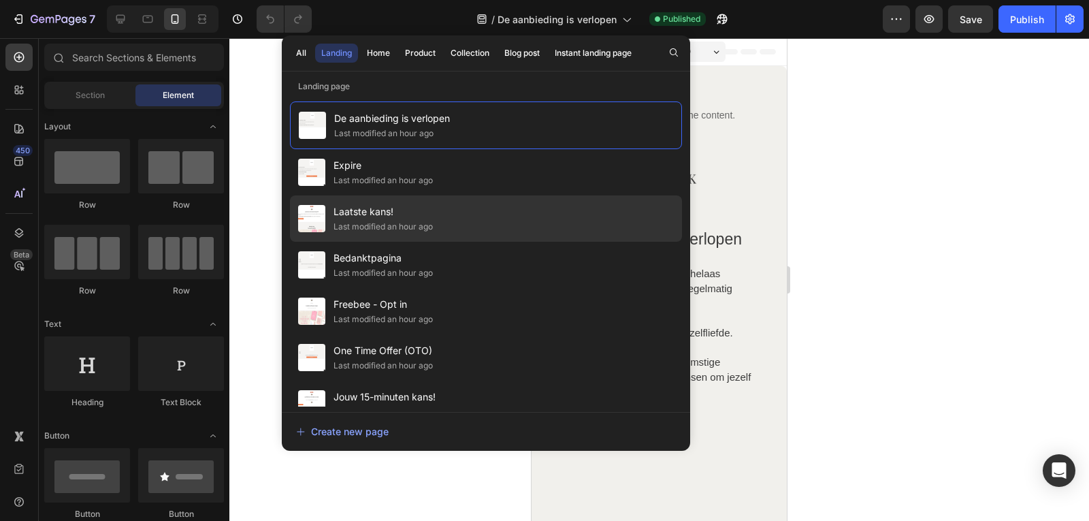
click at [402, 222] on div "Last modified an hour ago" at bounding box center [382, 227] width 99 height 14
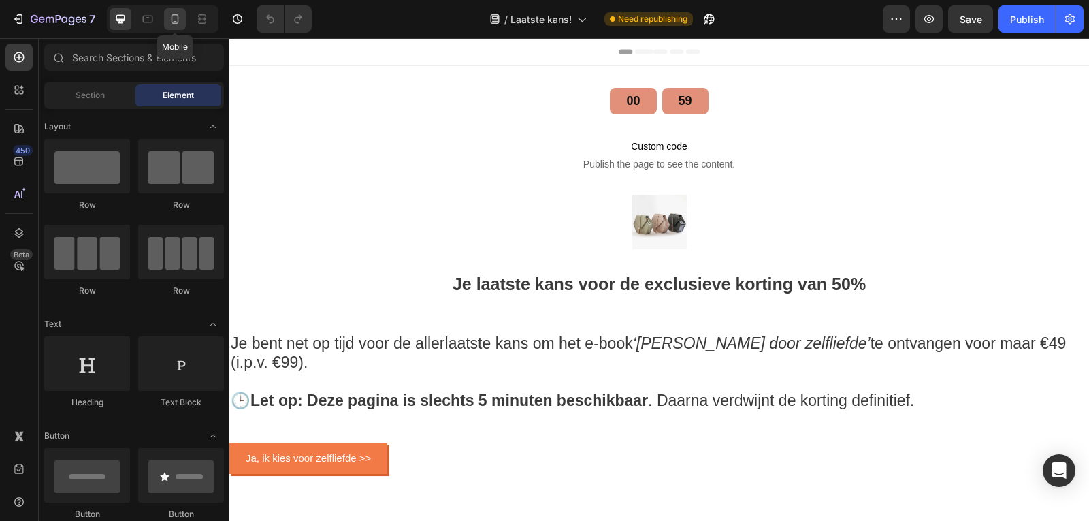
click at [172, 25] on div at bounding box center [175, 19] width 22 height 22
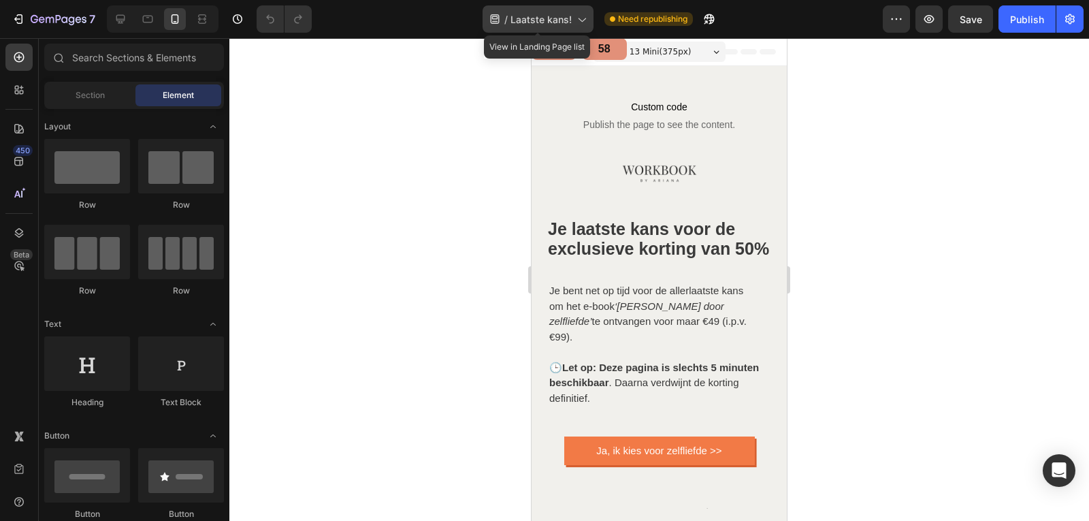
click at [557, 19] on span "Laatste kans!" at bounding box center [540, 19] width 61 height 14
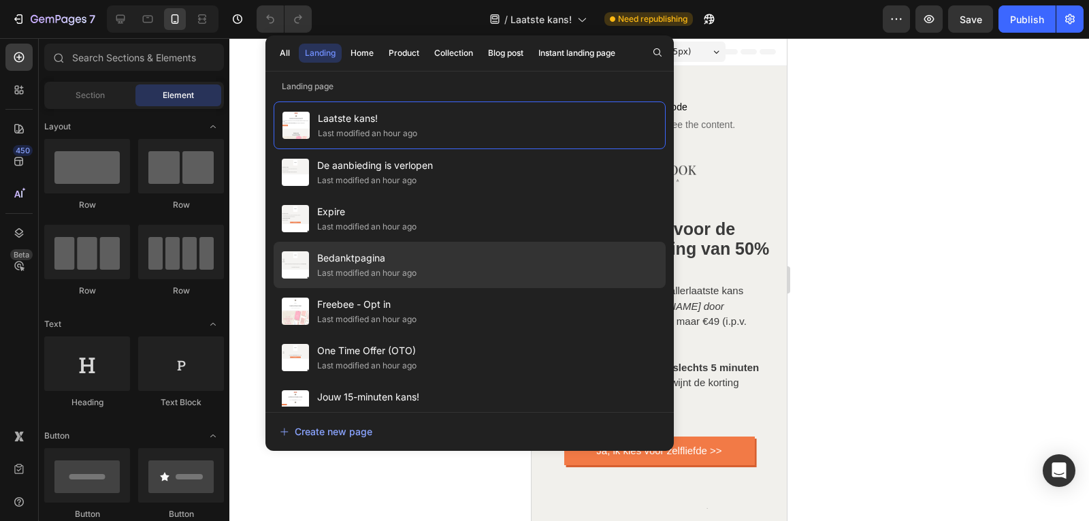
click at [374, 260] on span "Bedanktpagina" at bounding box center [366, 258] width 99 height 16
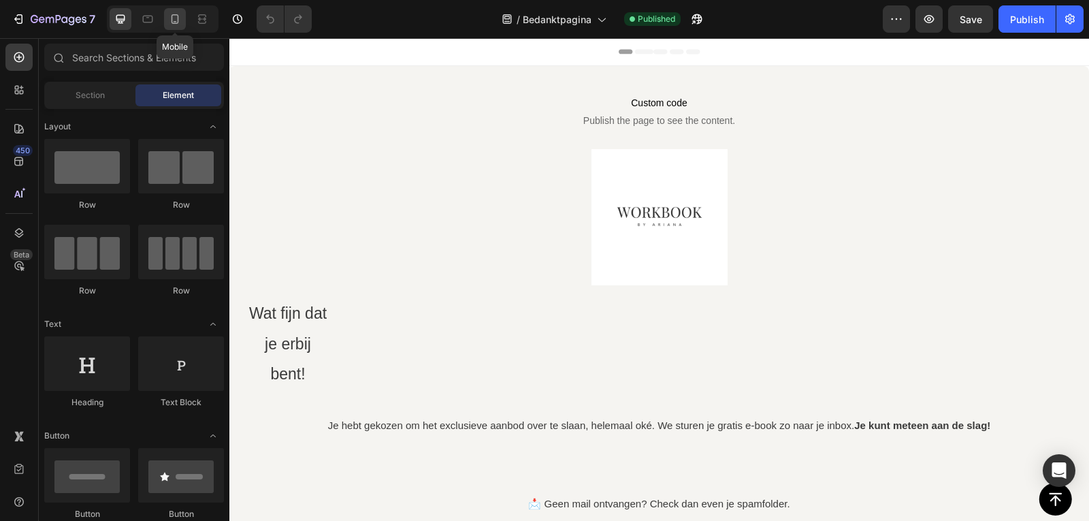
click at [176, 22] on icon at bounding box center [175, 21] width 3 height 1
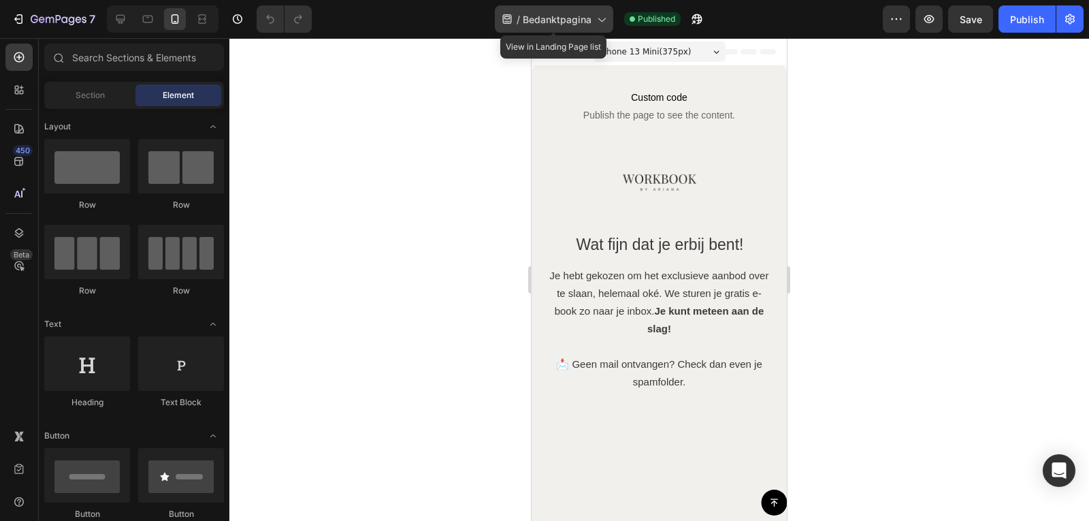
click at [591, 17] on div "/ Bedanktpagina" at bounding box center [554, 18] width 118 height 27
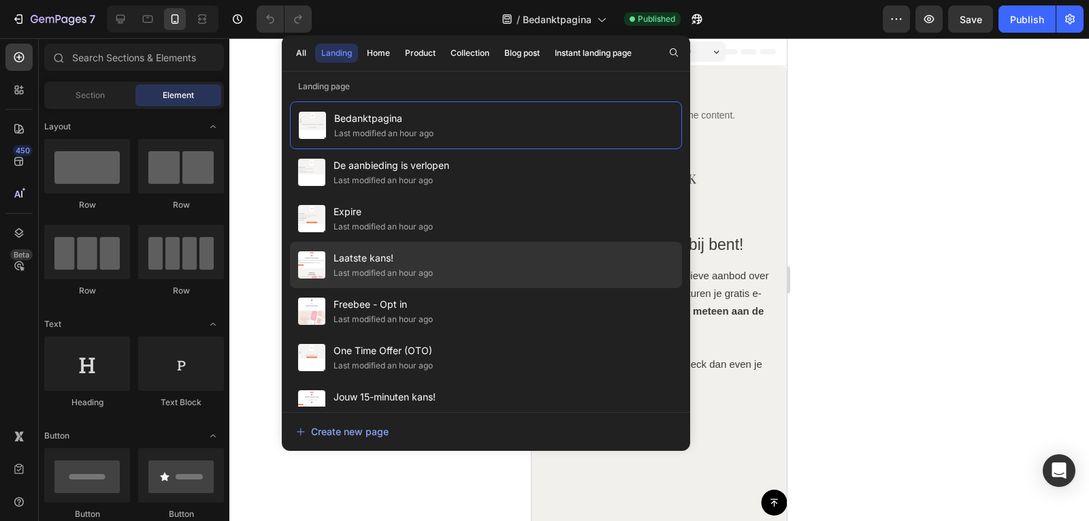
click at [423, 256] on span "Laatste kans!" at bounding box center [382, 258] width 99 height 16
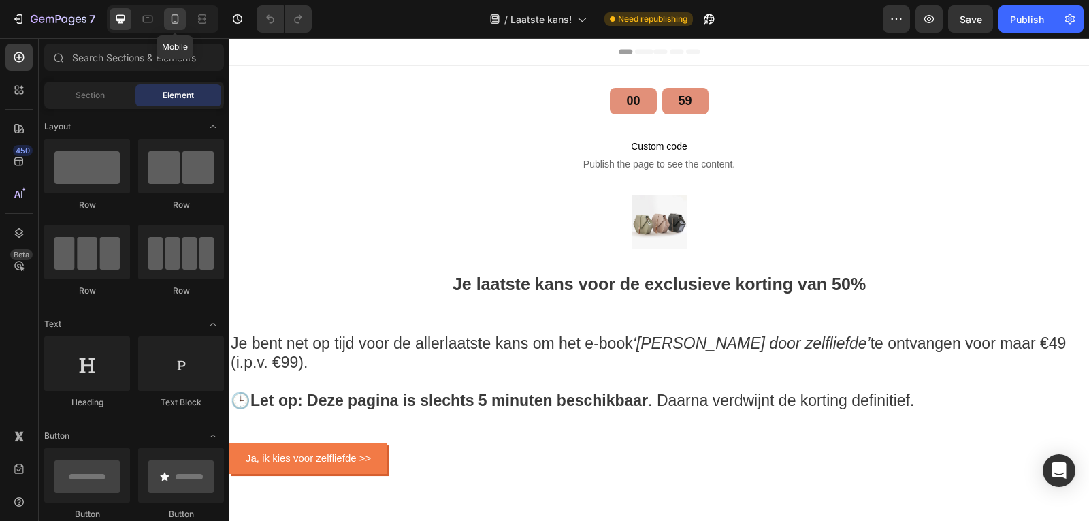
click at [174, 26] on div at bounding box center [175, 19] width 22 height 22
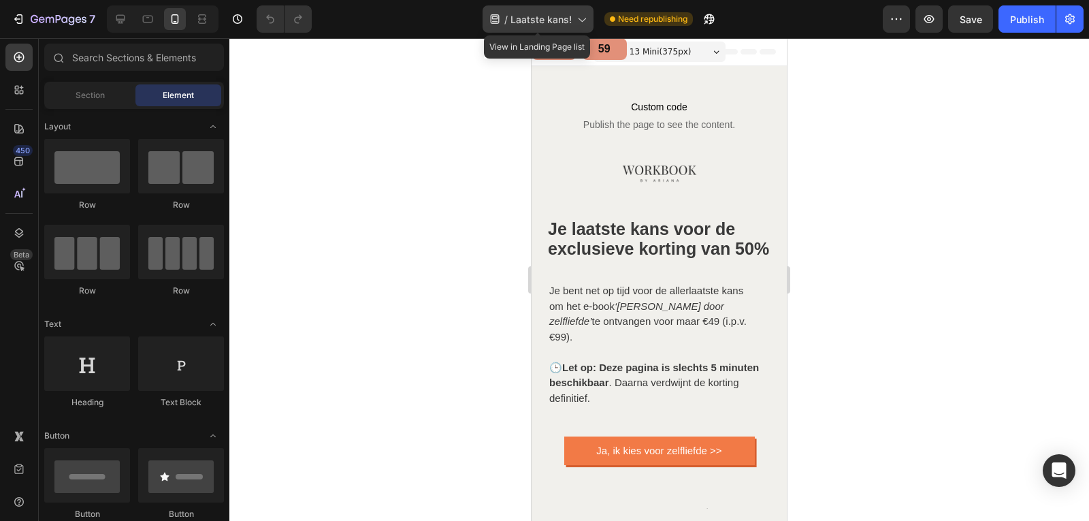
click at [553, 23] on span "Laatste kans!" at bounding box center [540, 19] width 61 height 14
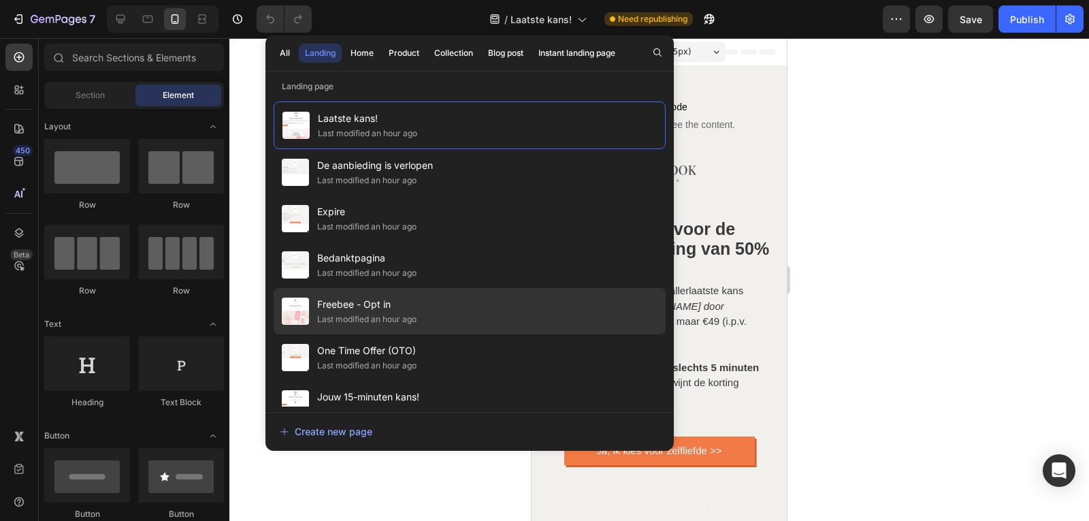
click at [380, 311] on span "Freebee - Opt in" at bounding box center [366, 304] width 99 height 16
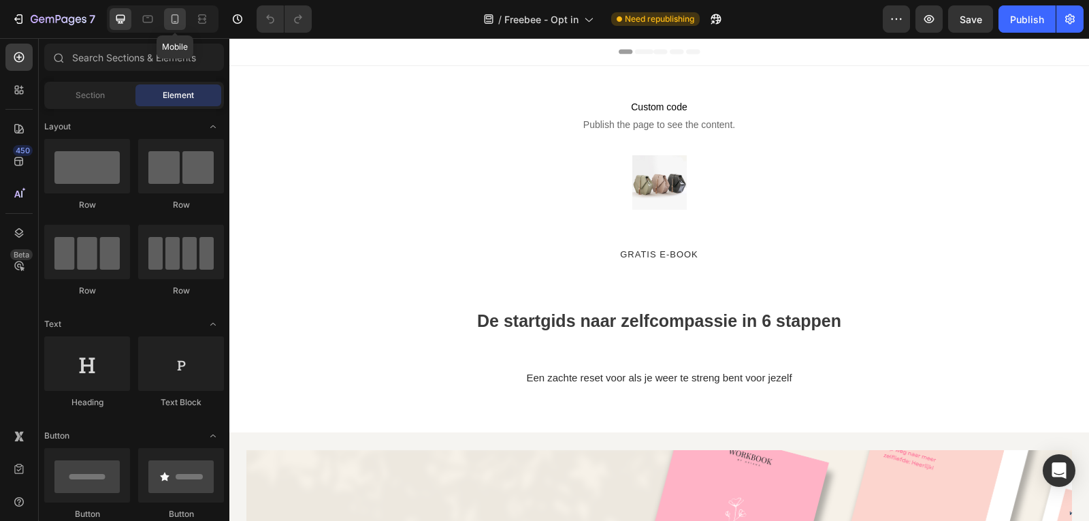
click at [171, 21] on icon at bounding box center [175, 19] width 14 height 14
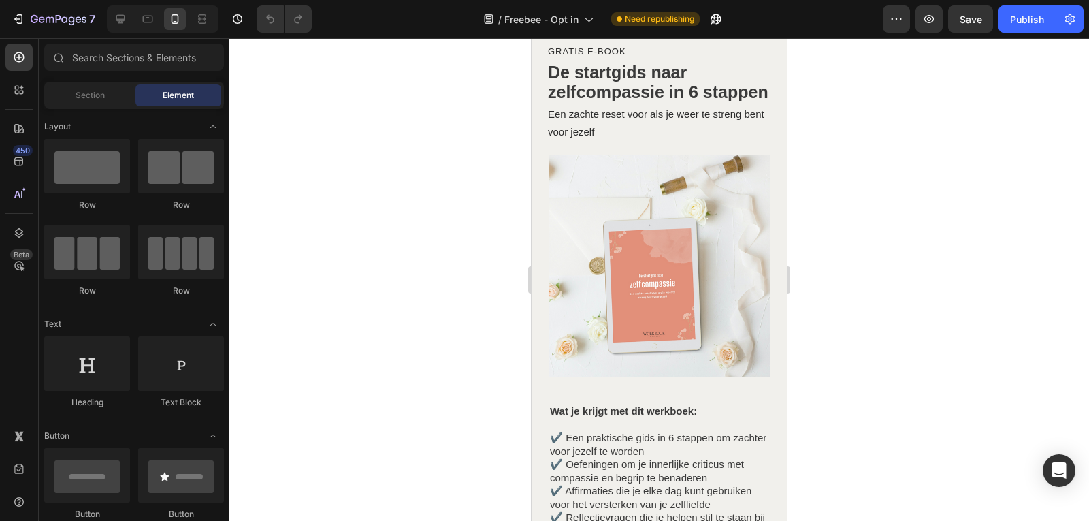
scroll to position [177, 0]
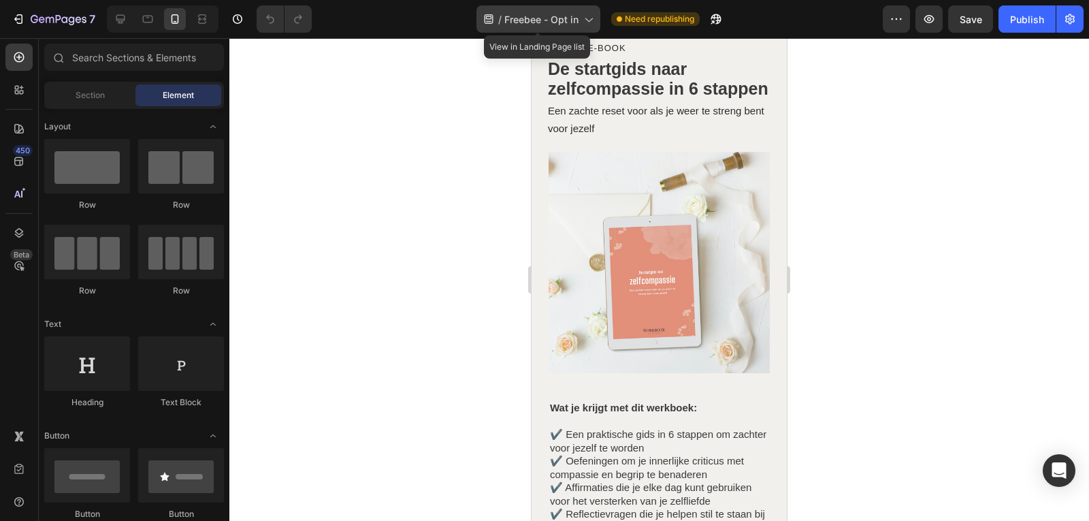
click at [557, 19] on span "Freebee - Opt in" at bounding box center [541, 19] width 74 height 14
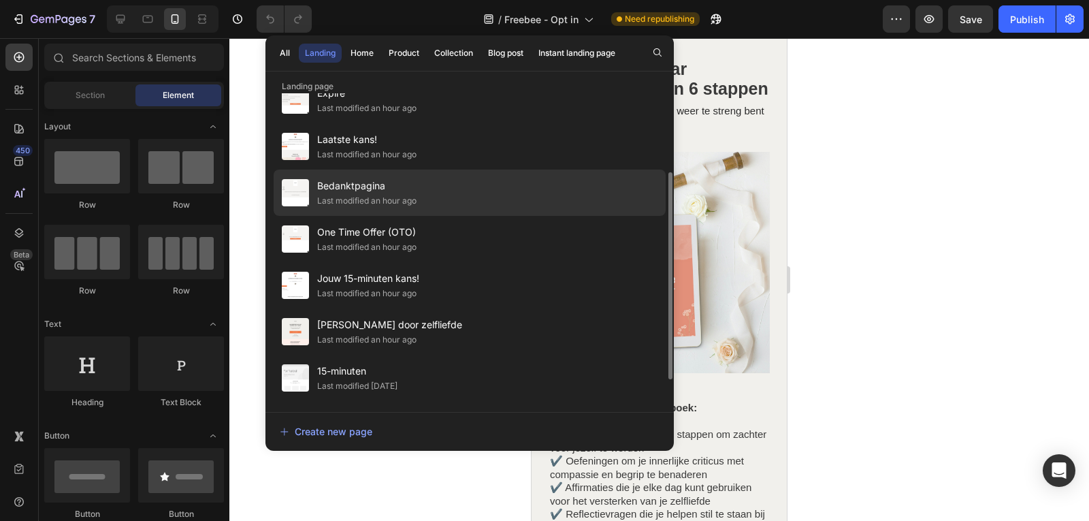
scroll to position [98, 0]
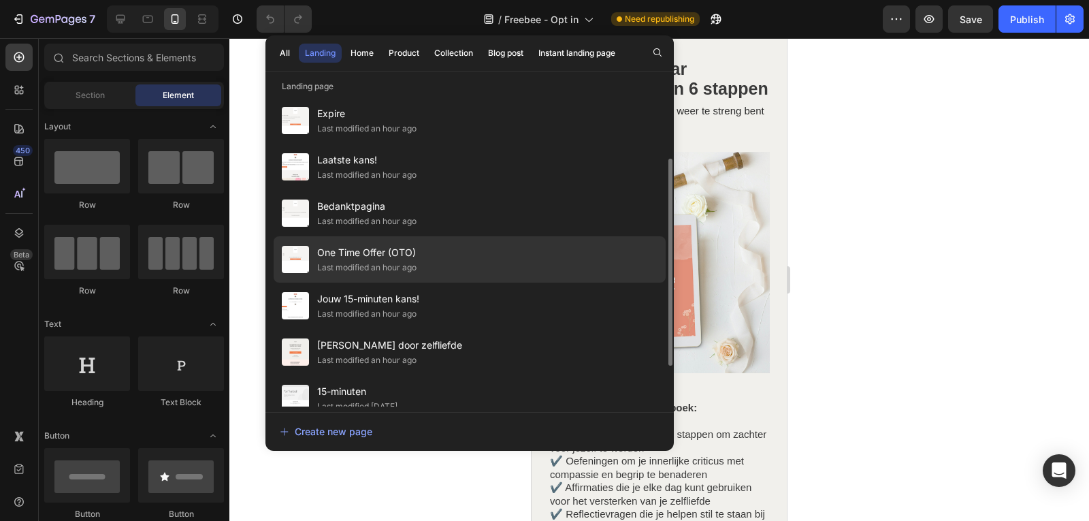
click at [382, 254] on span "One Time Offer (OTO)" at bounding box center [366, 252] width 99 height 16
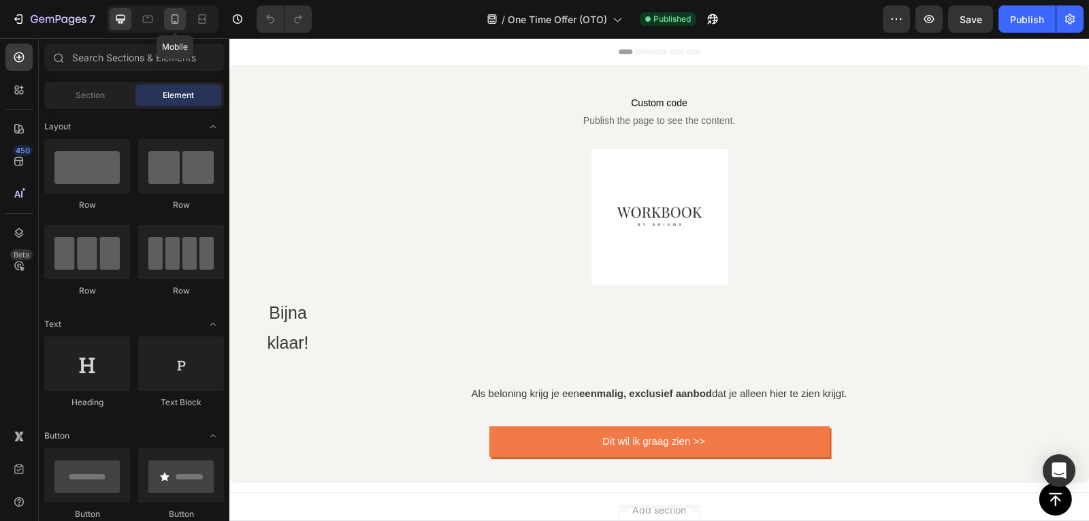
click at [180, 18] on icon at bounding box center [175, 19] width 14 height 14
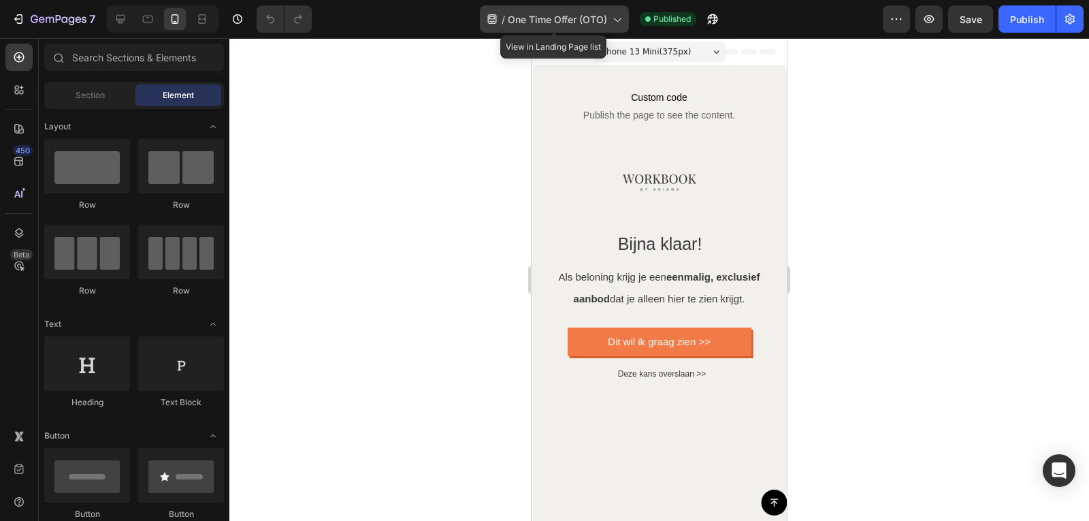
click at [561, 22] on span "One Time Offer (OTO)" at bounding box center [557, 19] width 99 height 14
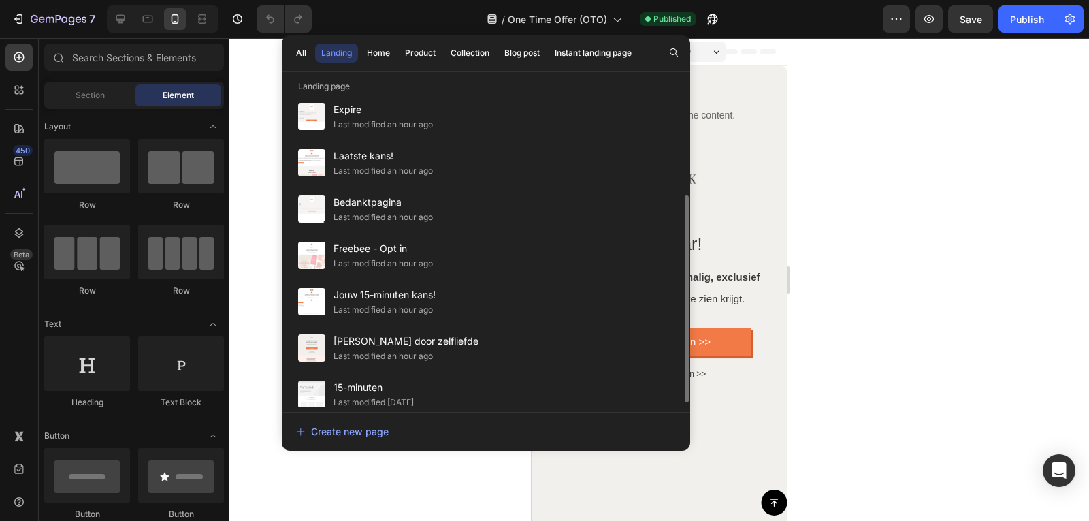
scroll to position [122, 0]
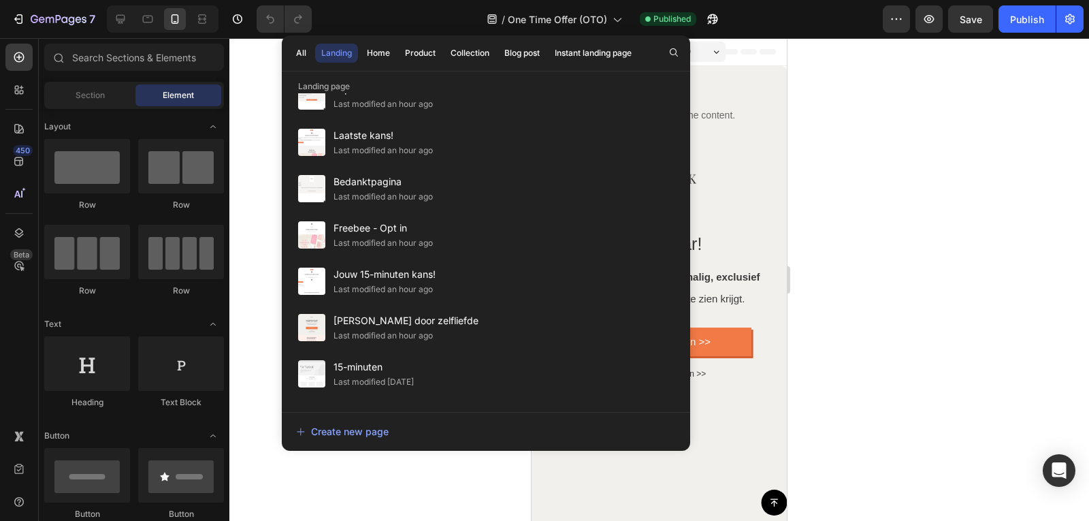
click at [952, 55] on div at bounding box center [658, 279] width 859 height 482
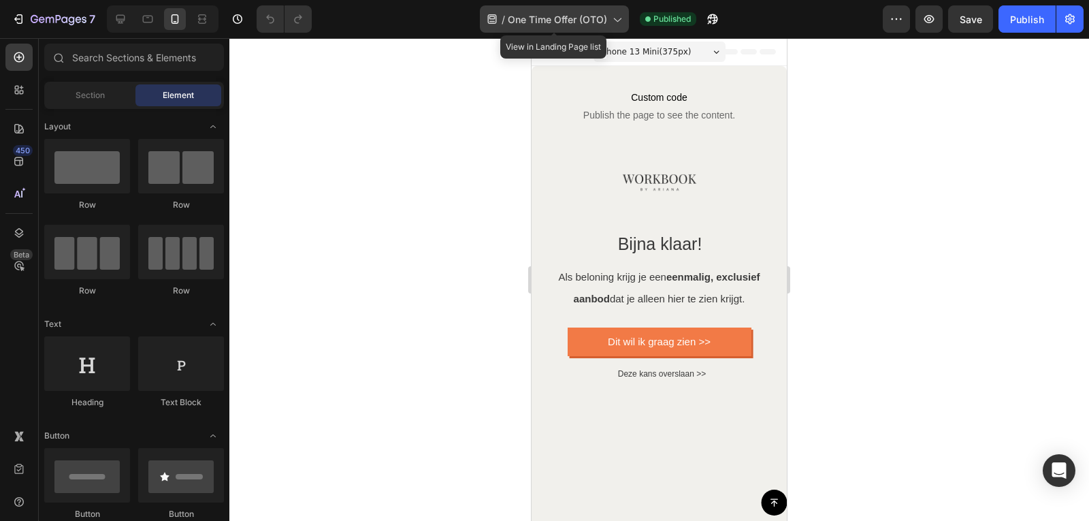
click at [607, 22] on div "/ One Time Offer (OTO)" at bounding box center [554, 18] width 149 height 27
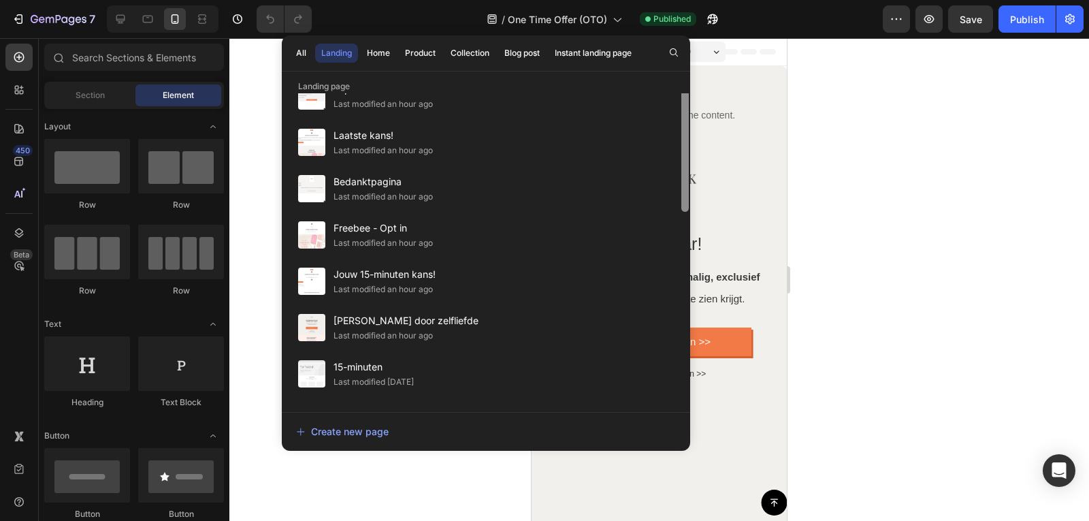
scroll to position [0, 0]
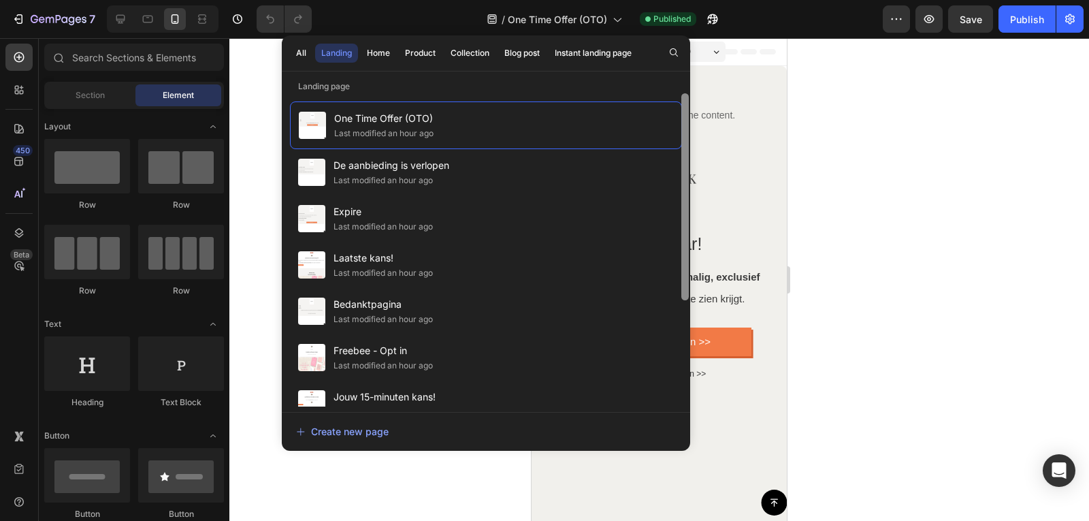
drag, startPoint x: 682, startPoint y: 273, endPoint x: 682, endPoint y: 122, distance: 150.4
click at [682, 122] on div at bounding box center [684, 196] width 7 height 207
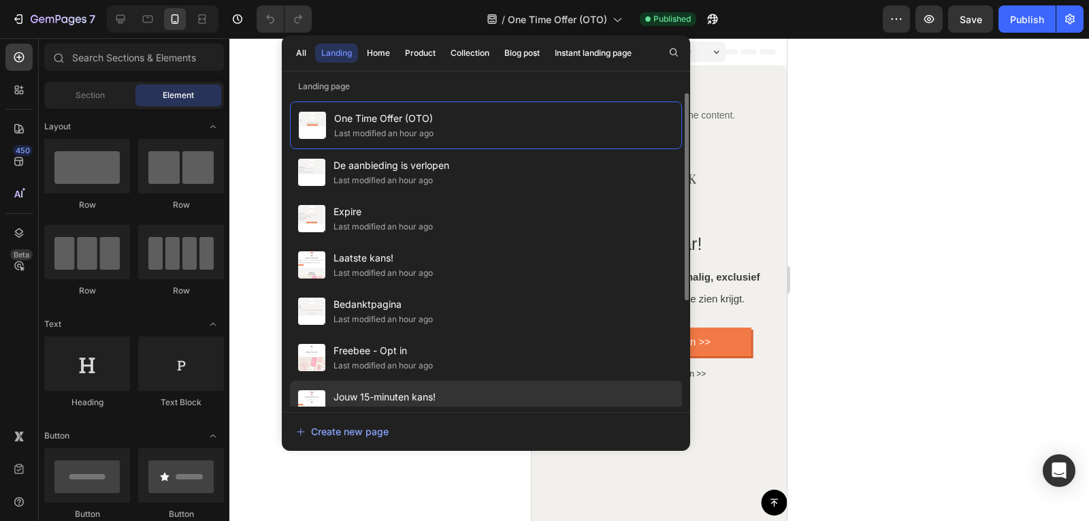
click at [420, 390] on span "Jouw 15-minuten kans!" at bounding box center [384, 397] width 102 height 16
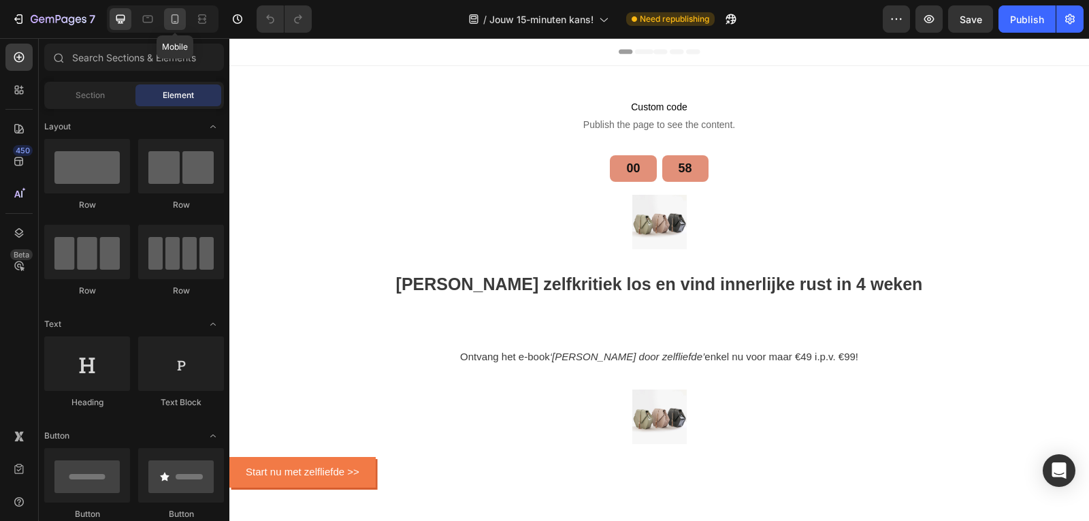
click at [168, 20] on icon at bounding box center [175, 19] width 14 height 14
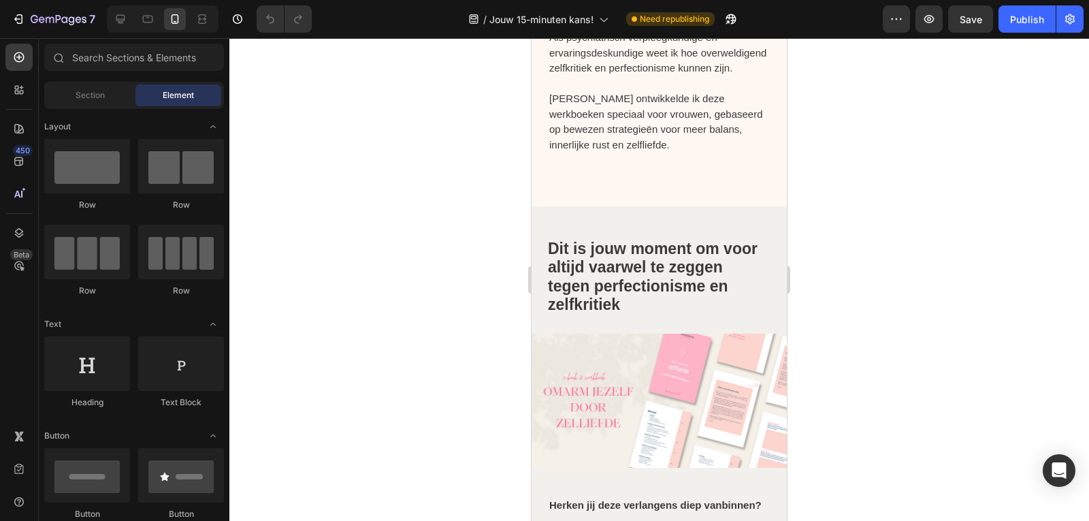
scroll to position [1852, 0]
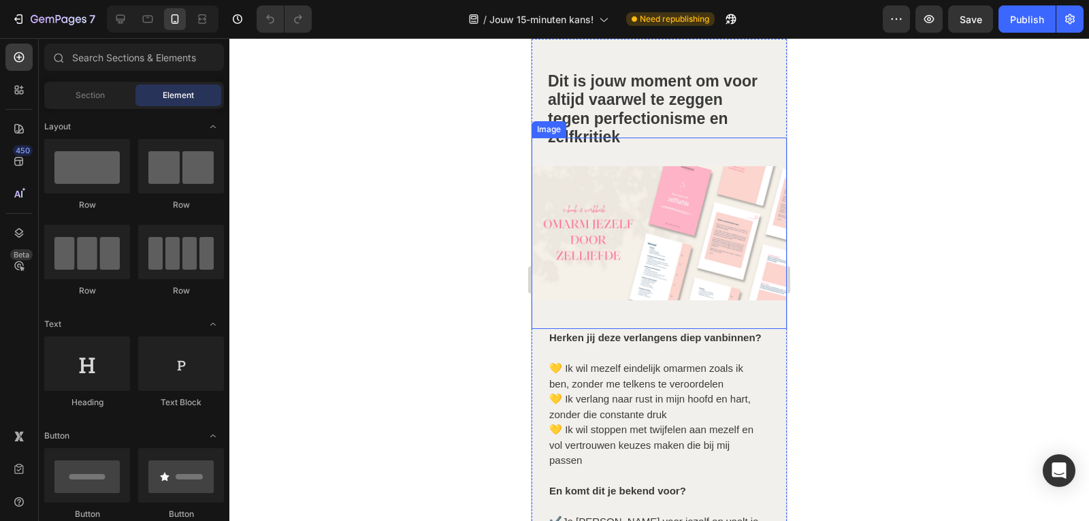
click at [634, 249] on img at bounding box center [658, 232] width 255 height 191
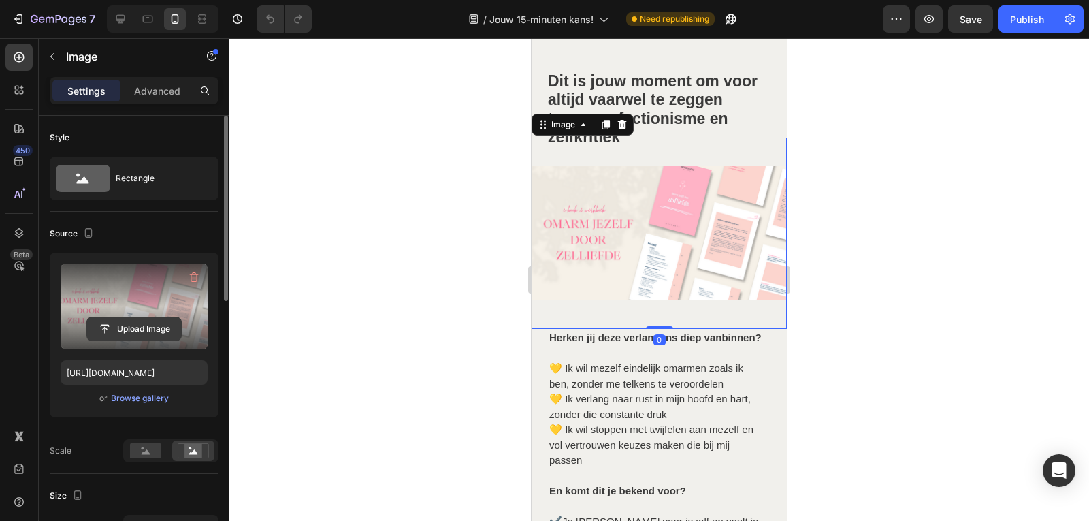
click at [154, 329] on input "file" at bounding box center [134, 328] width 94 height 23
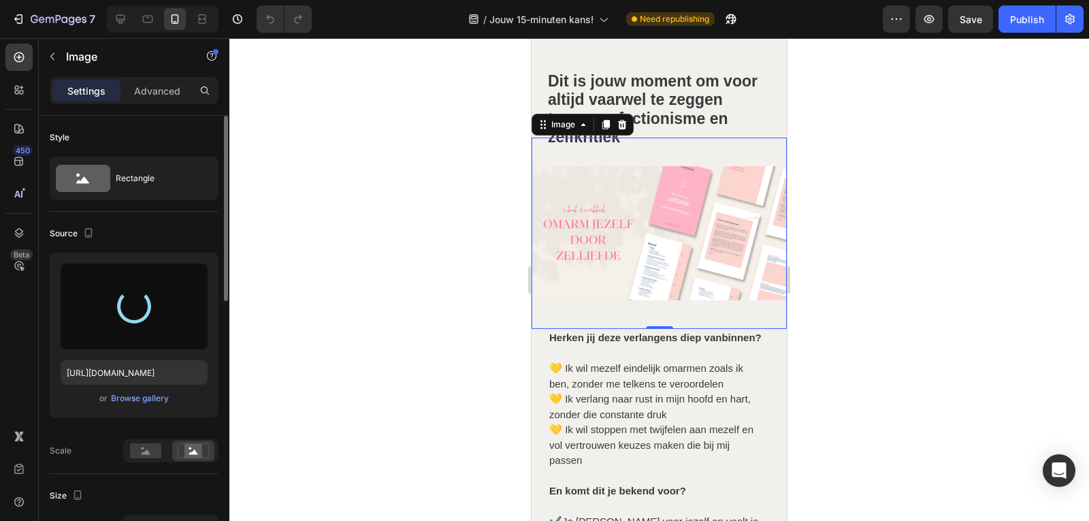
type input "[URL][DOMAIN_NAME]"
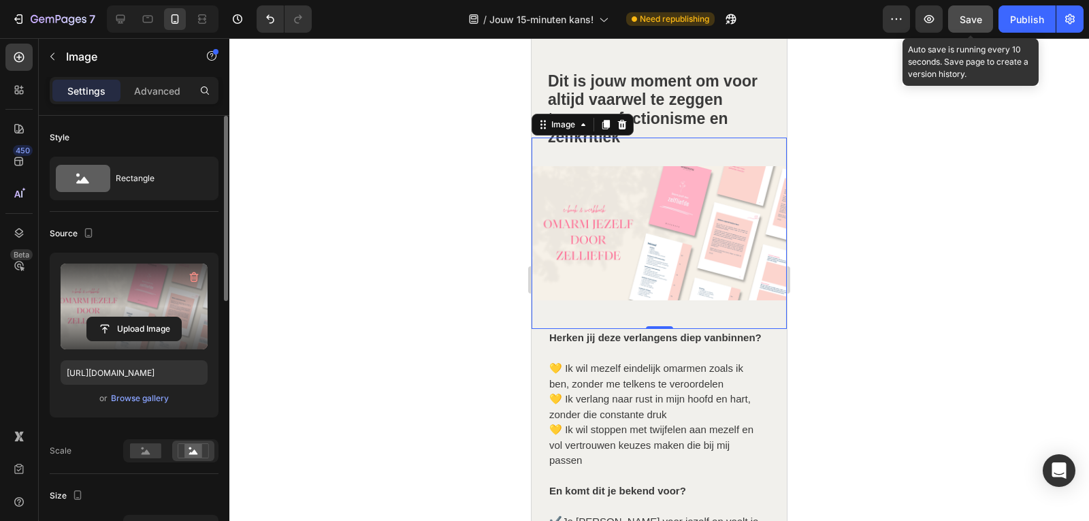
click at [983, 21] on button "Save" at bounding box center [970, 18] width 45 height 27
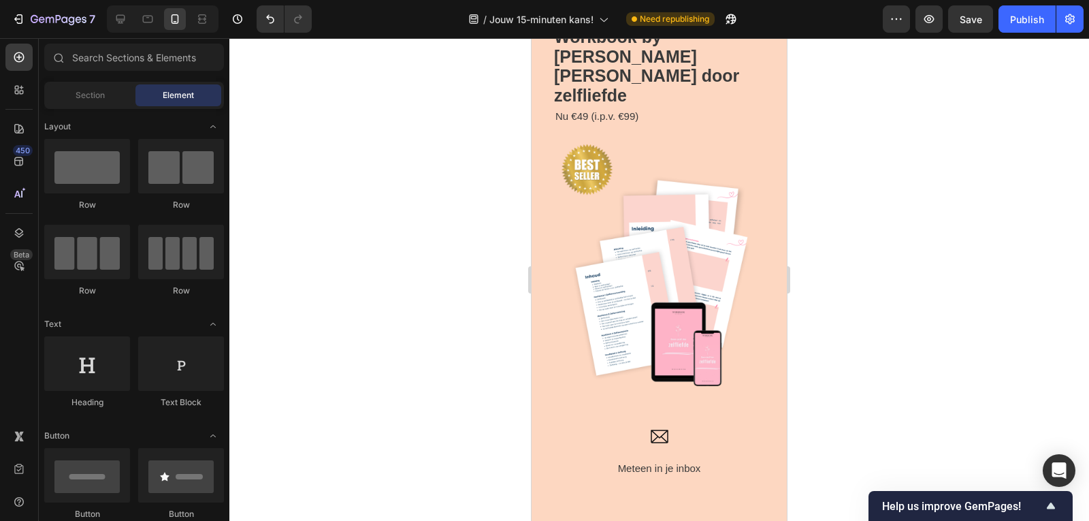
scroll to position [2712, 0]
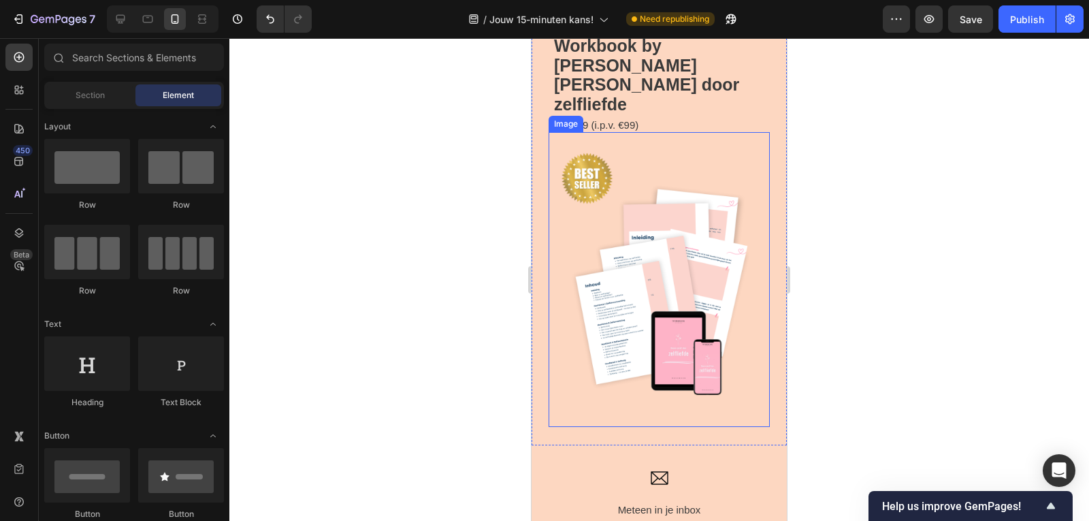
click at [604, 301] on img at bounding box center [658, 279] width 221 height 295
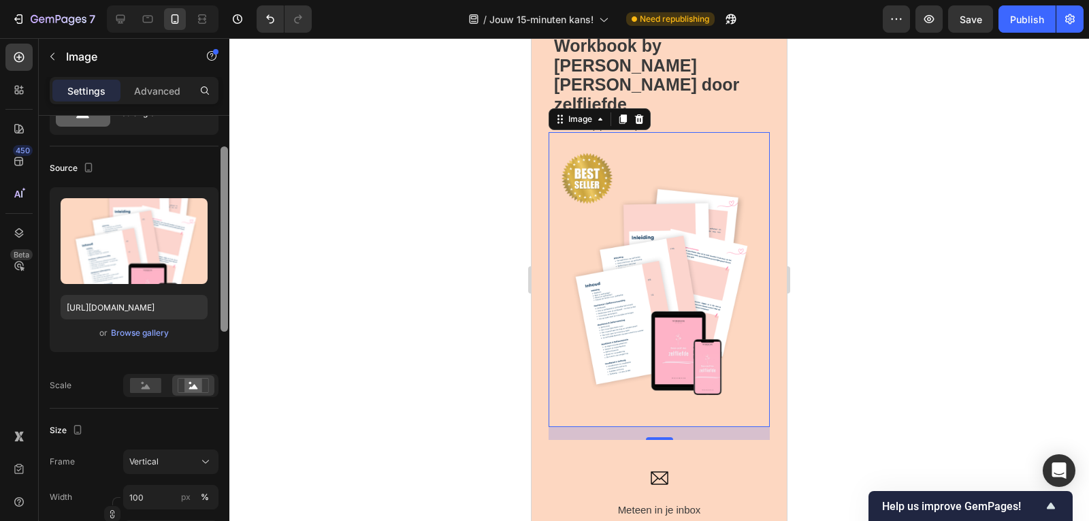
scroll to position [60, 0]
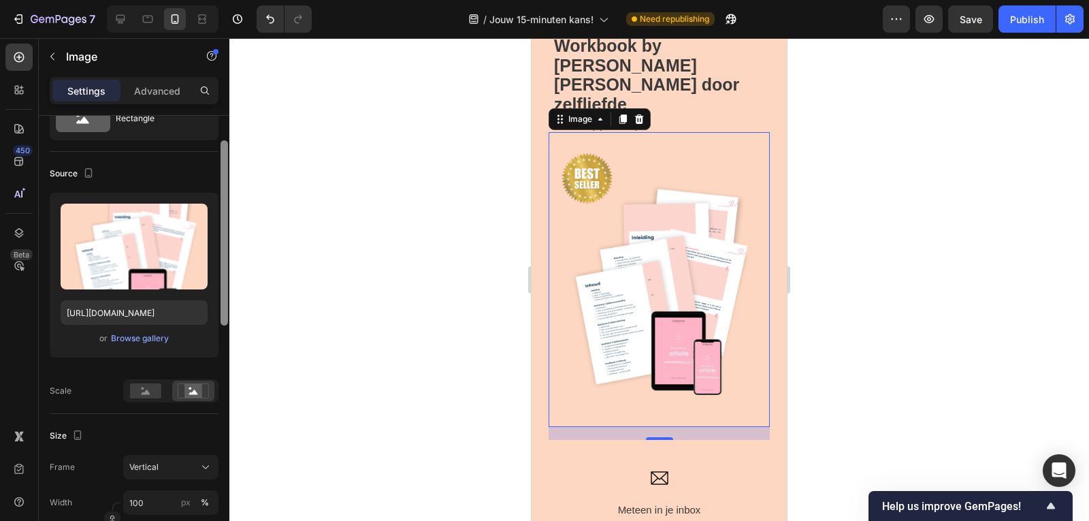
drag, startPoint x: 222, startPoint y: 271, endPoint x: 224, endPoint y: 297, distance: 25.3
click at [224, 297] on div at bounding box center [223, 232] width 7 height 185
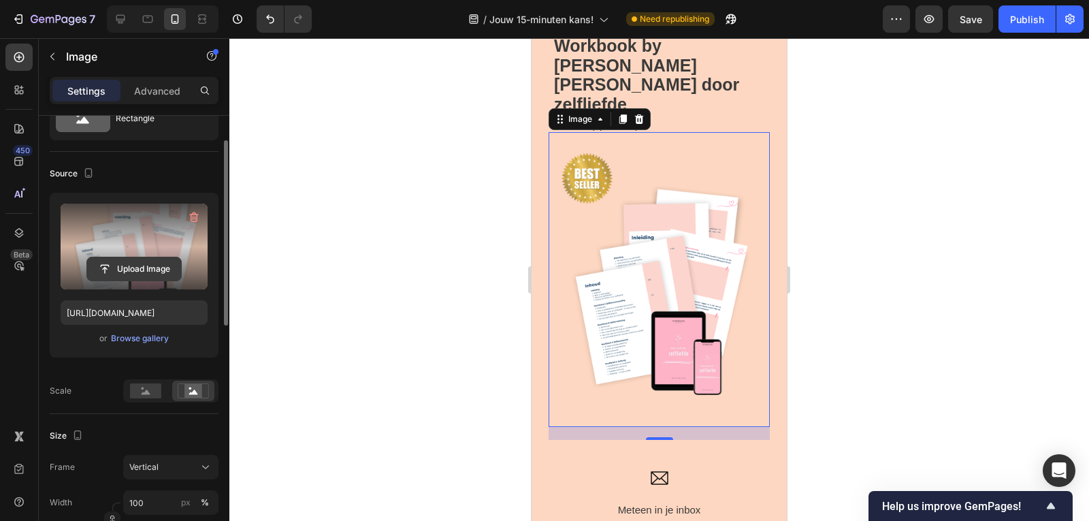
click at [151, 264] on input "file" at bounding box center [134, 268] width 94 height 23
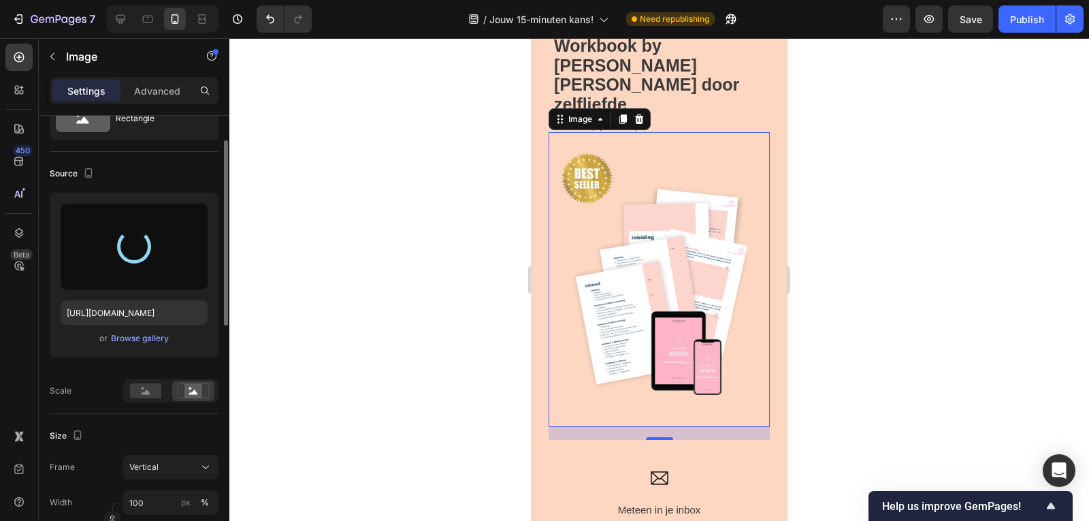
type input "[URL][DOMAIN_NAME]"
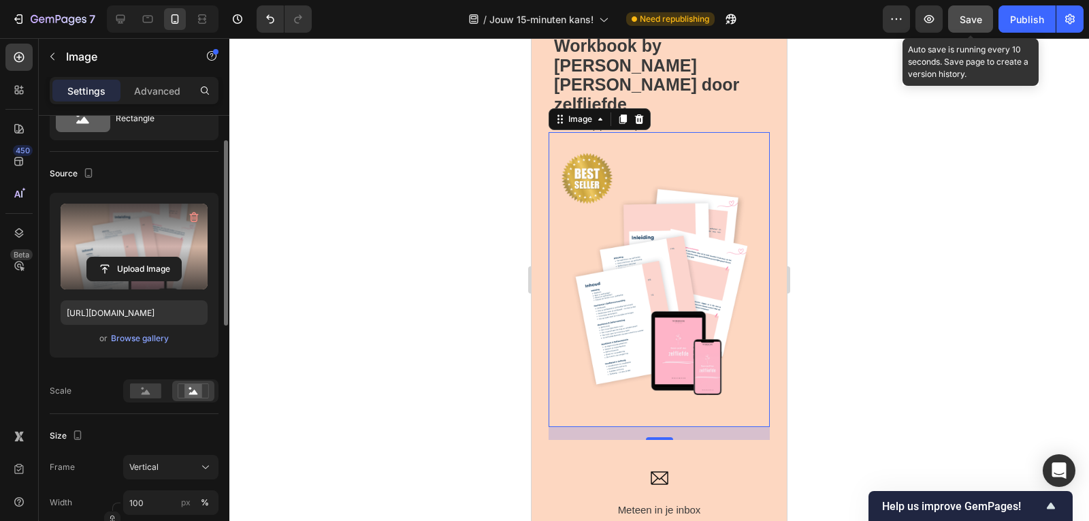
click at [957, 23] on button "Save" at bounding box center [970, 18] width 45 height 27
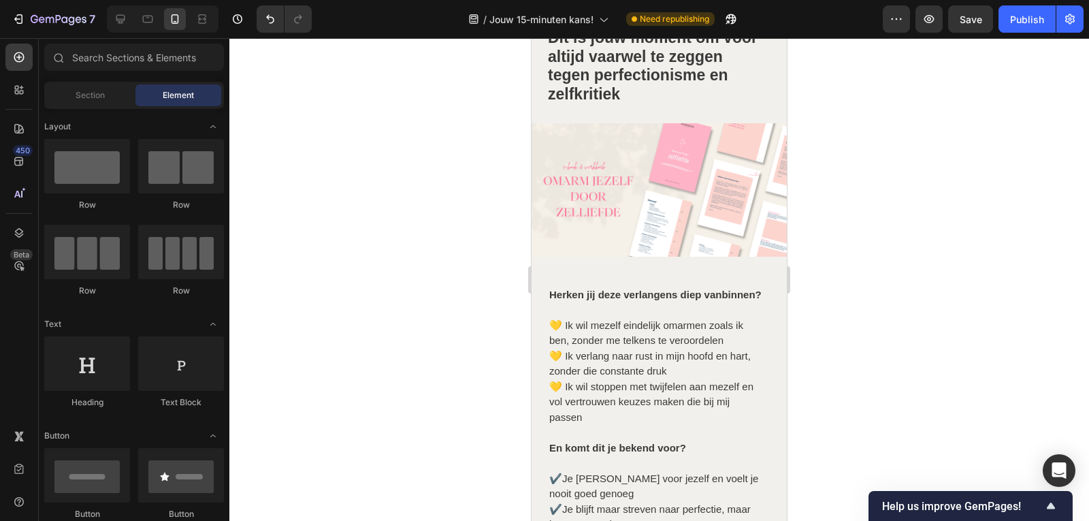
scroll to position [1864, 0]
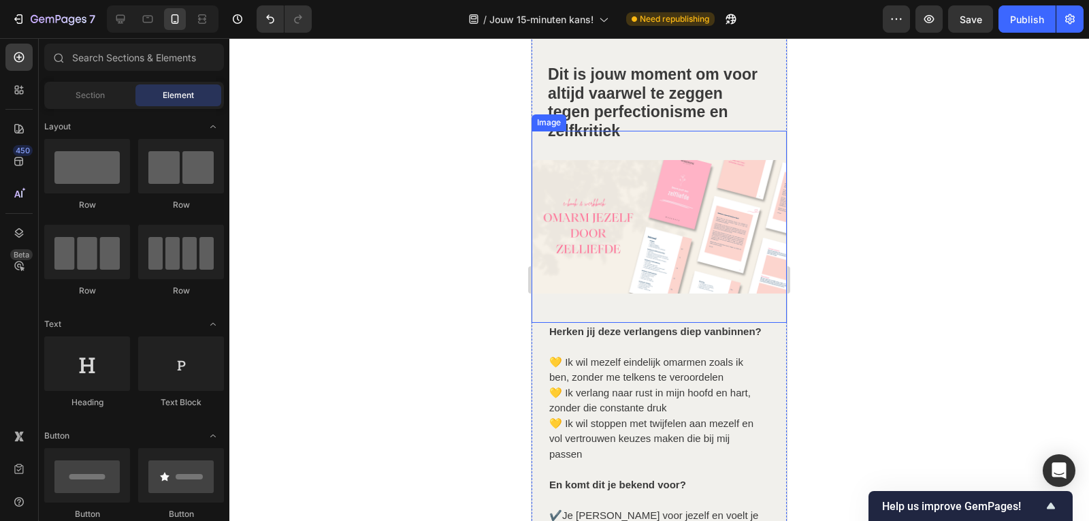
click at [692, 229] on img at bounding box center [658, 226] width 255 height 191
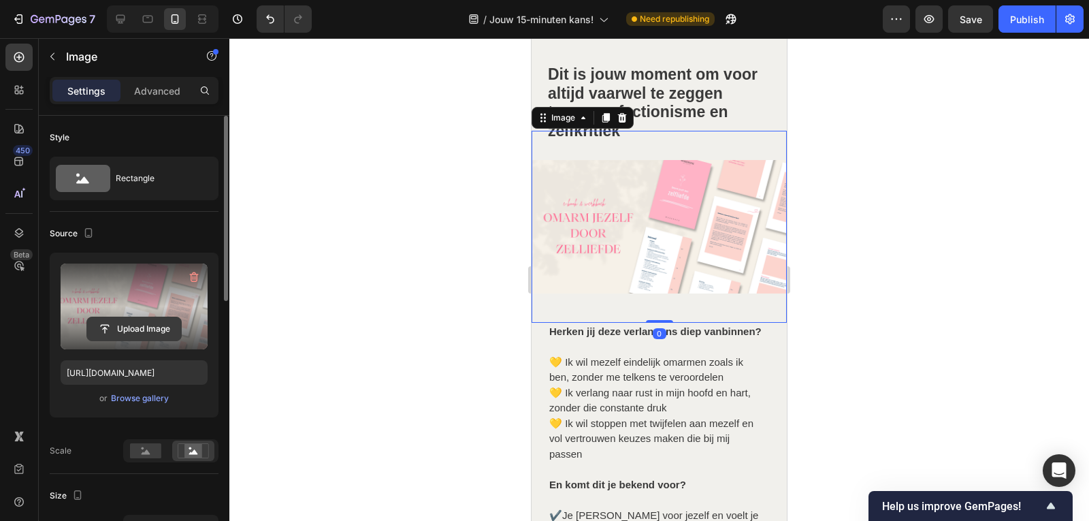
click at [150, 326] on input "file" at bounding box center [134, 328] width 94 height 23
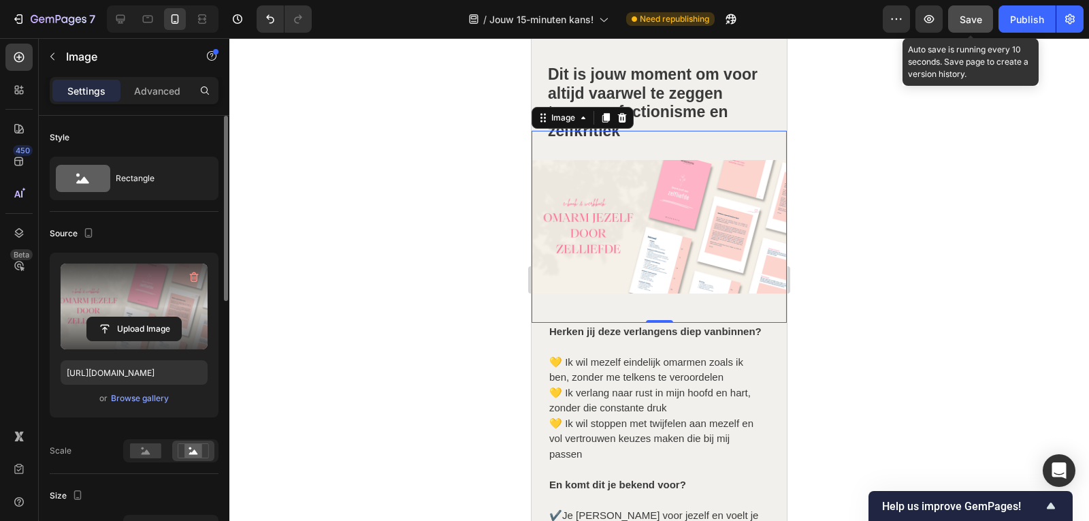
click at [980, 21] on span "Save" at bounding box center [970, 20] width 22 height 12
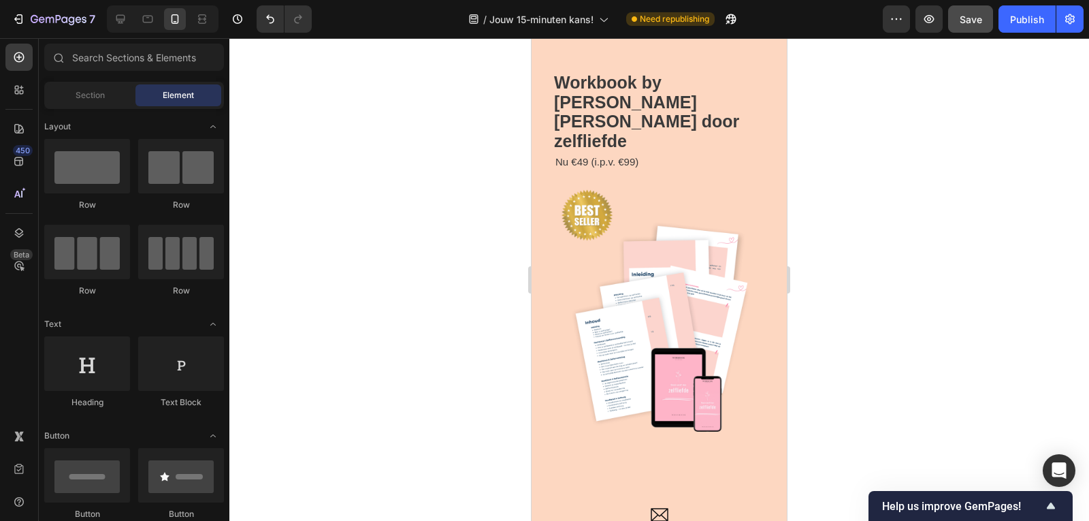
scroll to position [2648, 0]
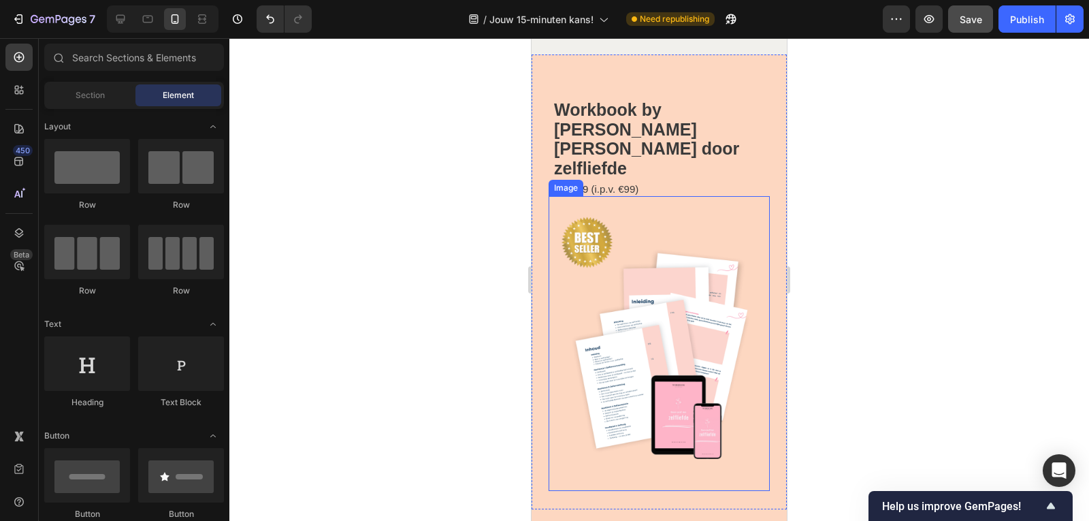
click at [701, 325] on img at bounding box center [658, 343] width 221 height 295
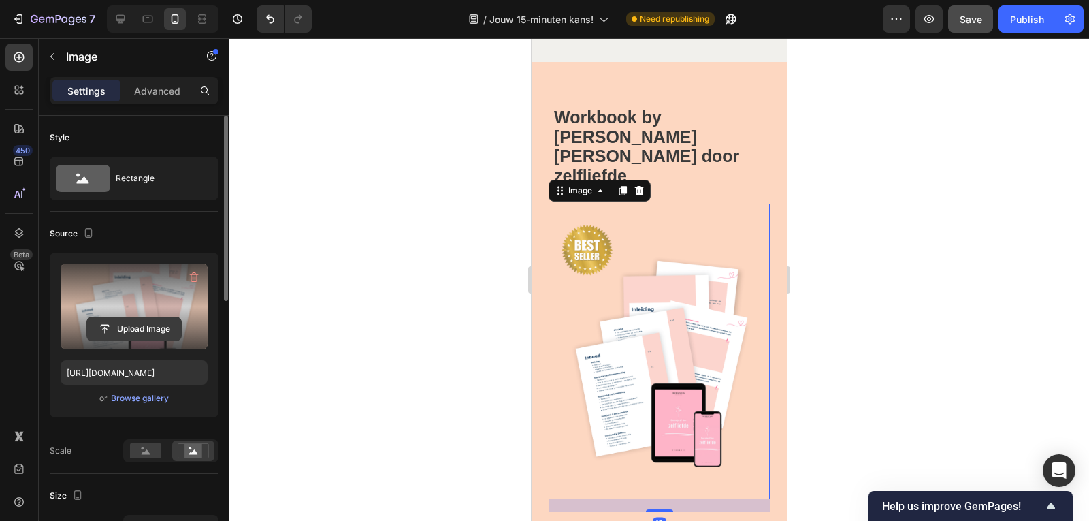
click at [135, 331] on input "file" at bounding box center [134, 328] width 94 height 23
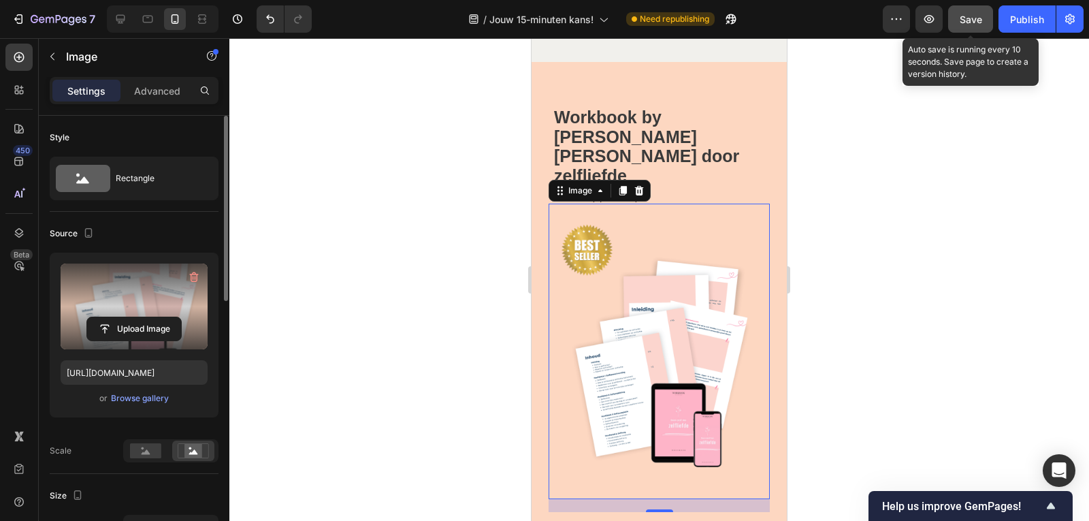
click at [965, 24] on span "Save" at bounding box center [970, 20] width 22 height 12
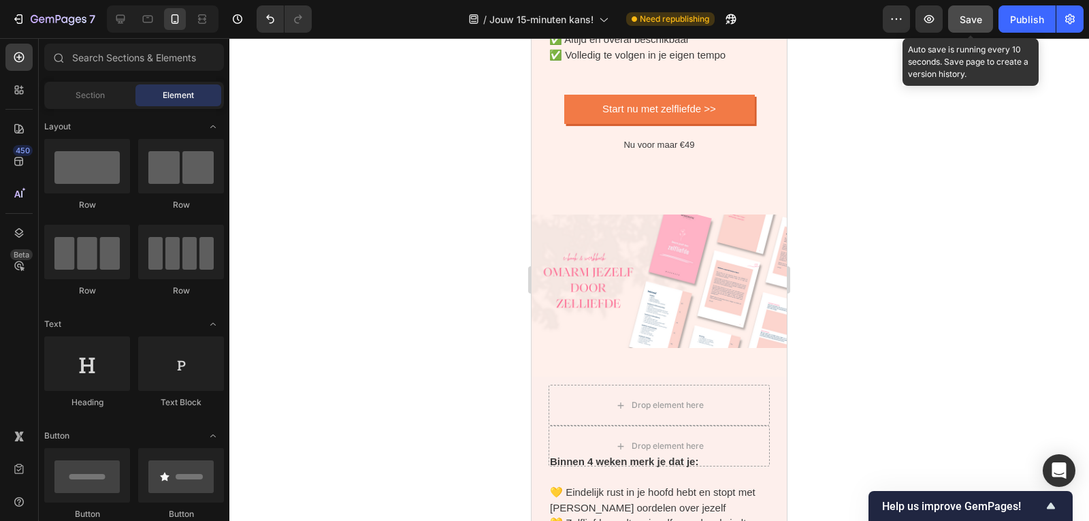
scroll to position [4090, 0]
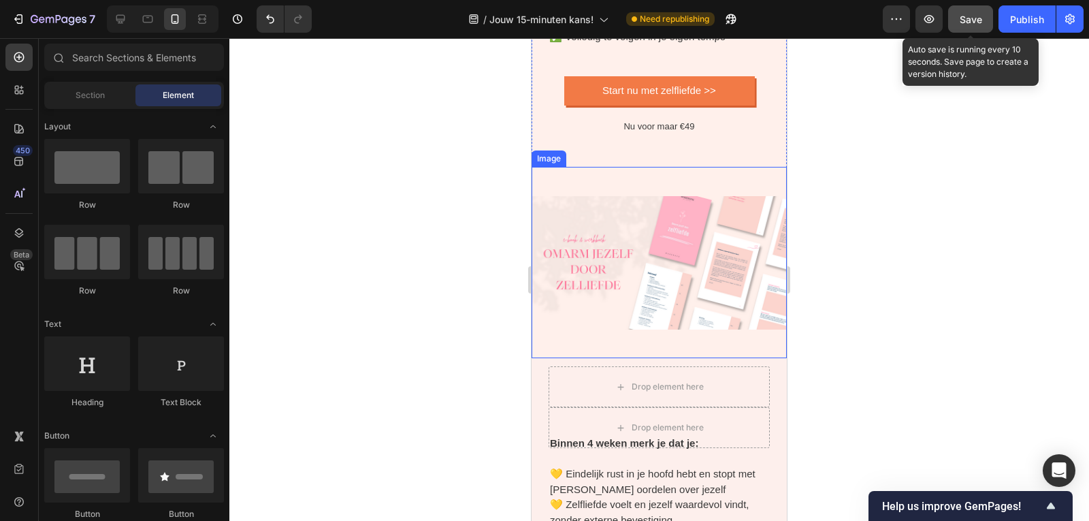
click at [654, 260] on img at bounding box center [658, 262] width 255 height 191
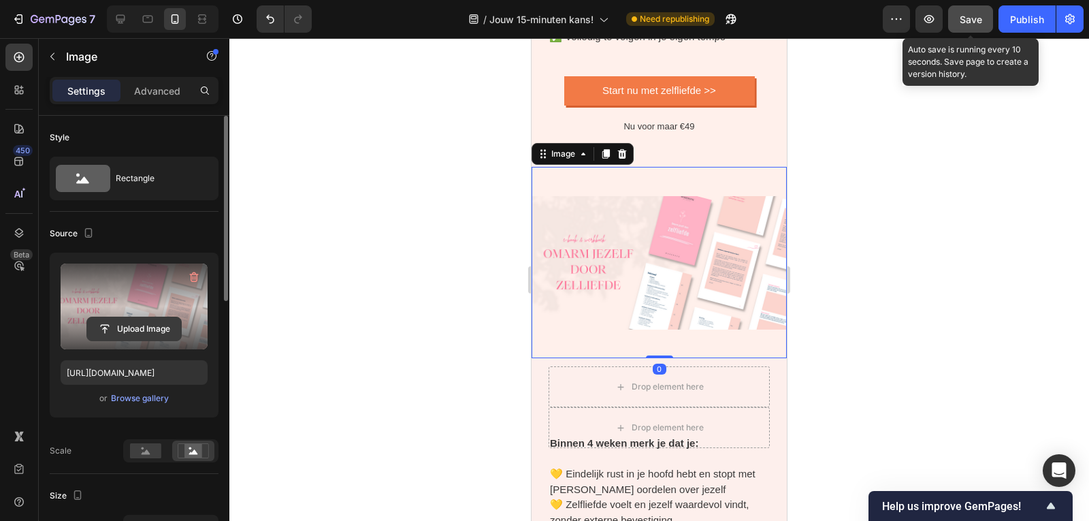
click at [163, 327] on input "file" at bounding box center [134, 328] width 94 height 23
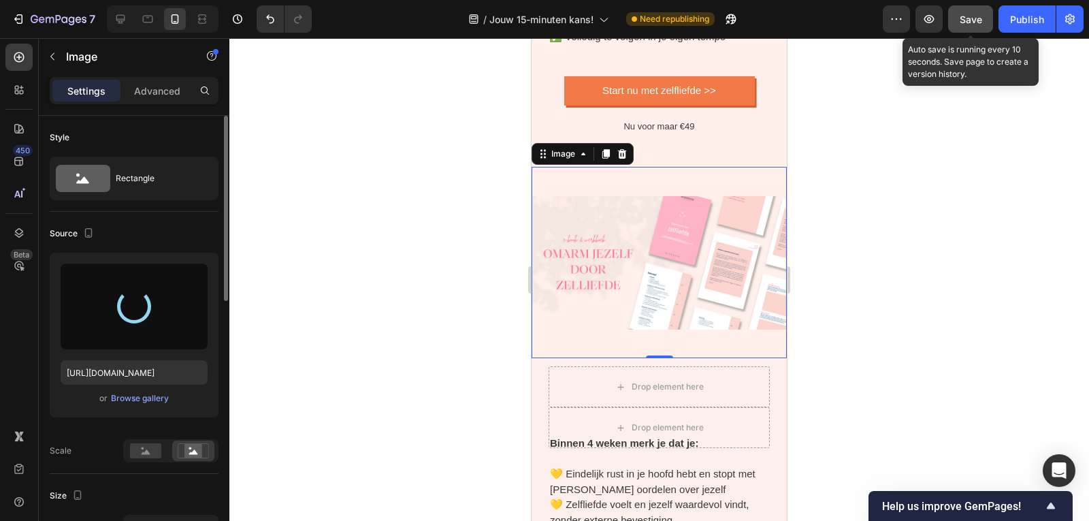
type input "[URL][DOMAIN_NAME]"
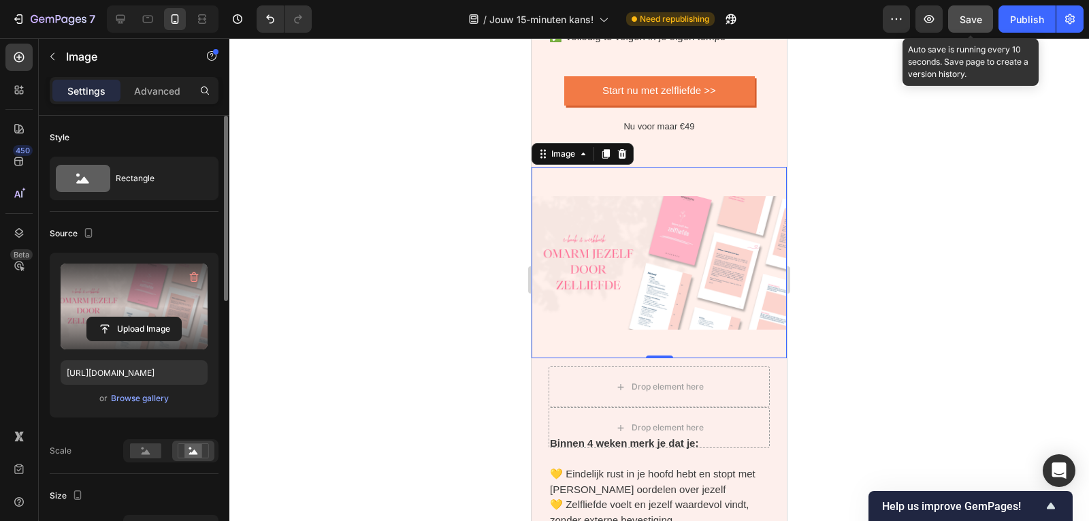
click at [980, 14] on span "Save" at bounding box center [970, 20] width 22 height 12
click at [967, 29] on button "Save" at bounding box center [970, 18] width 45 height 27
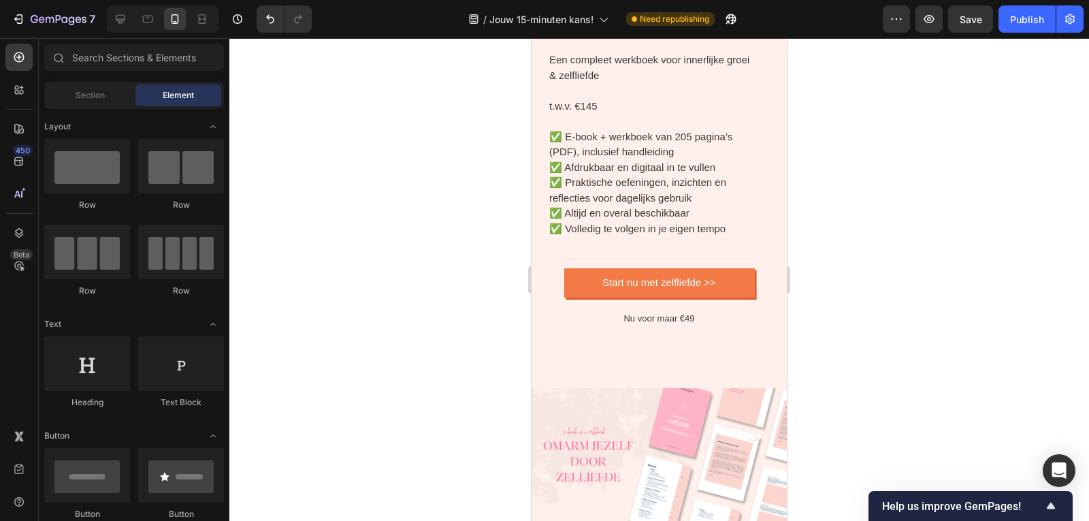
scroll to position [4062, 0]
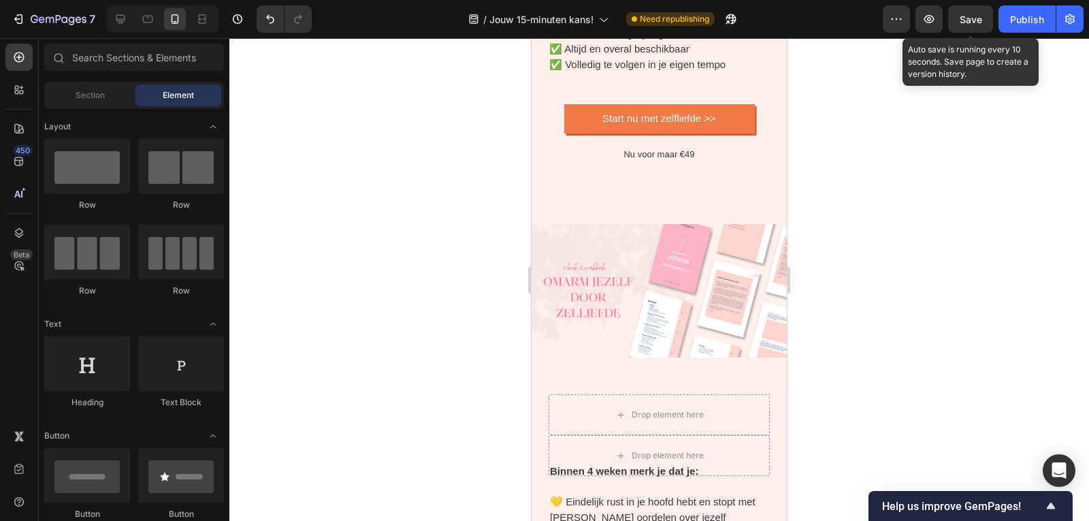
click at [975, 12] on div "Save" at bounding box center [970, 19] width 22 height 14
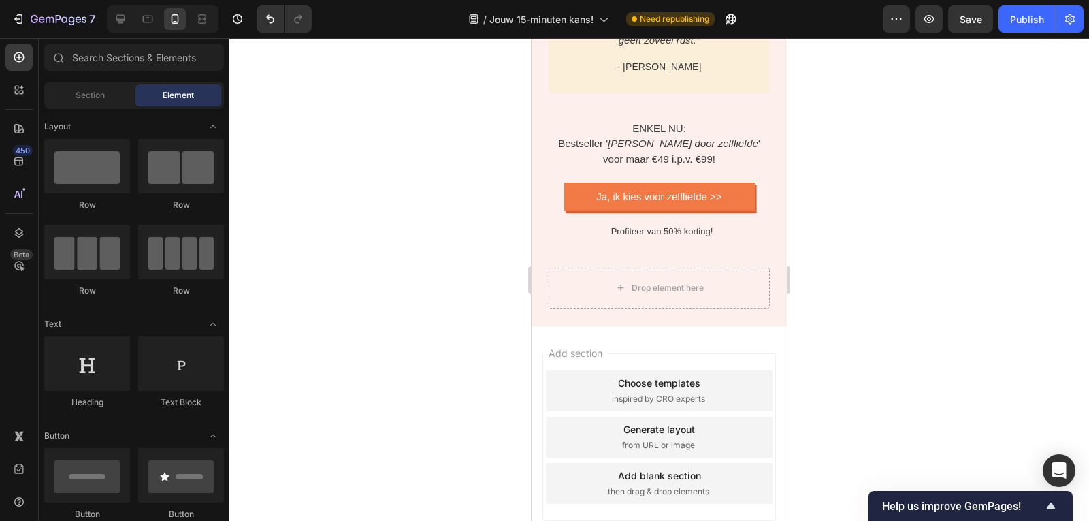
scroll to position [5604, 0]
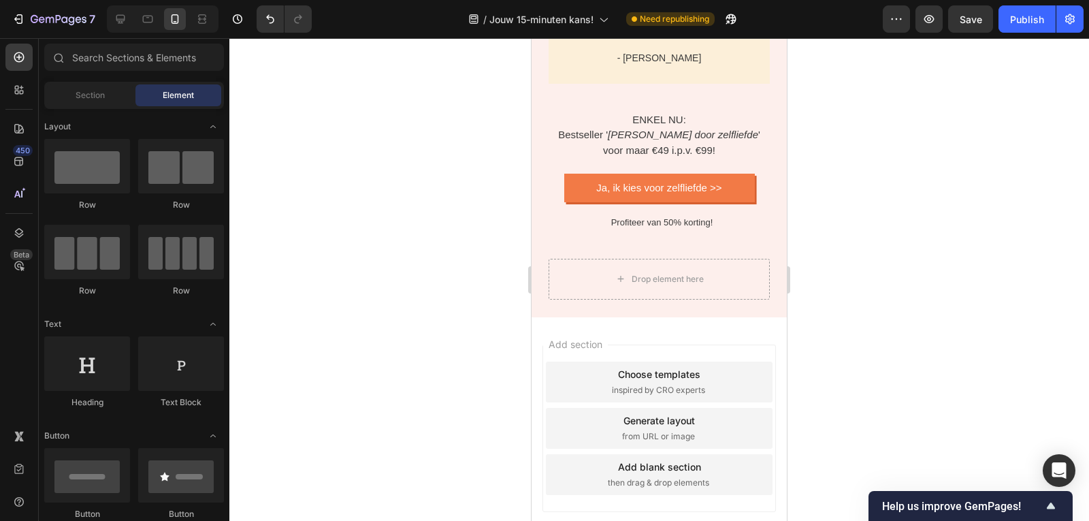
drag, startPoint x: 782, startPoint y: 363, endPoint x: 1321, endPoint y: 516, distance: 559.6
click at [859, 444] on div at bounding box center [658, 279] width 859 height 482
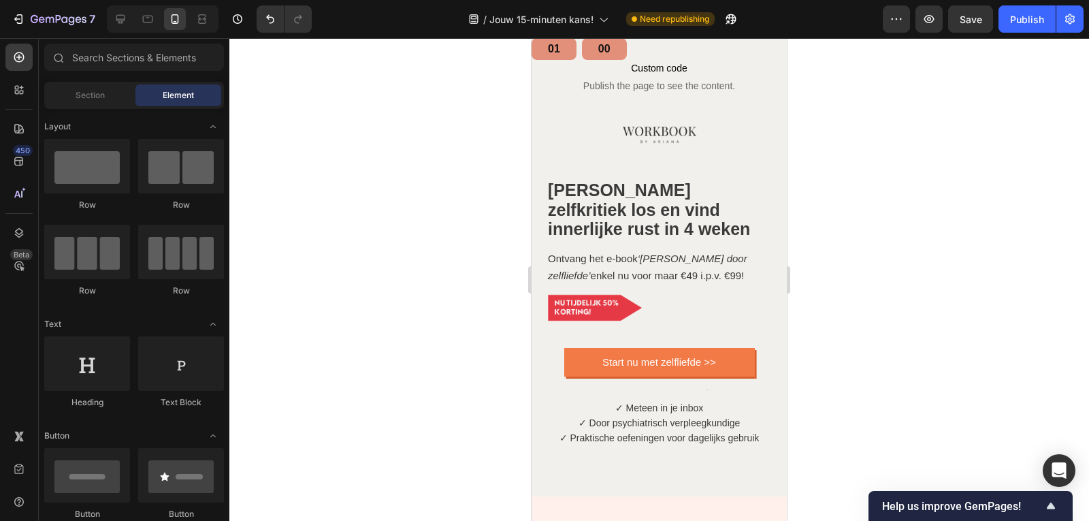
scroll to position [0, 0]
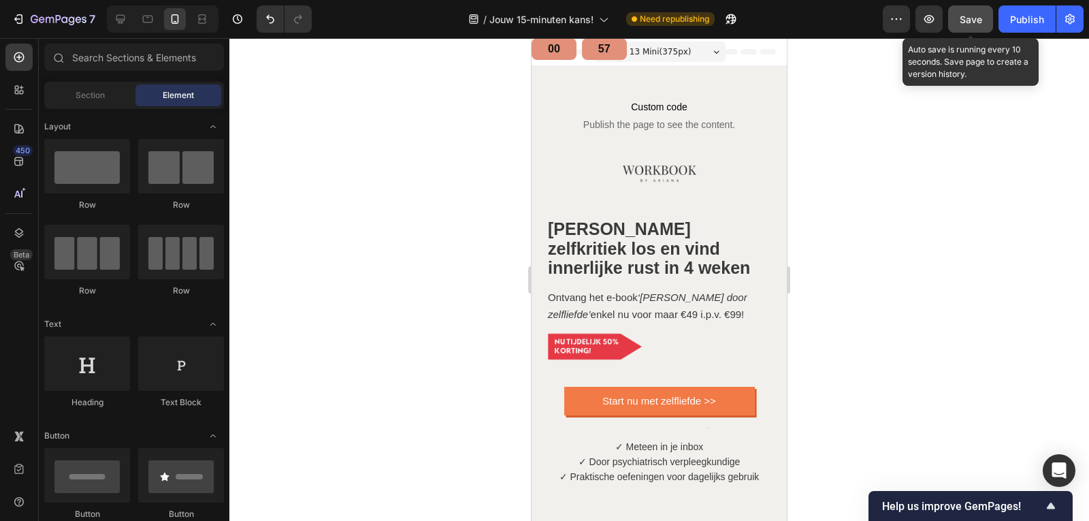
click at [968, 25] on div "Save" at bounding box center [970, 19] width 22 height 14
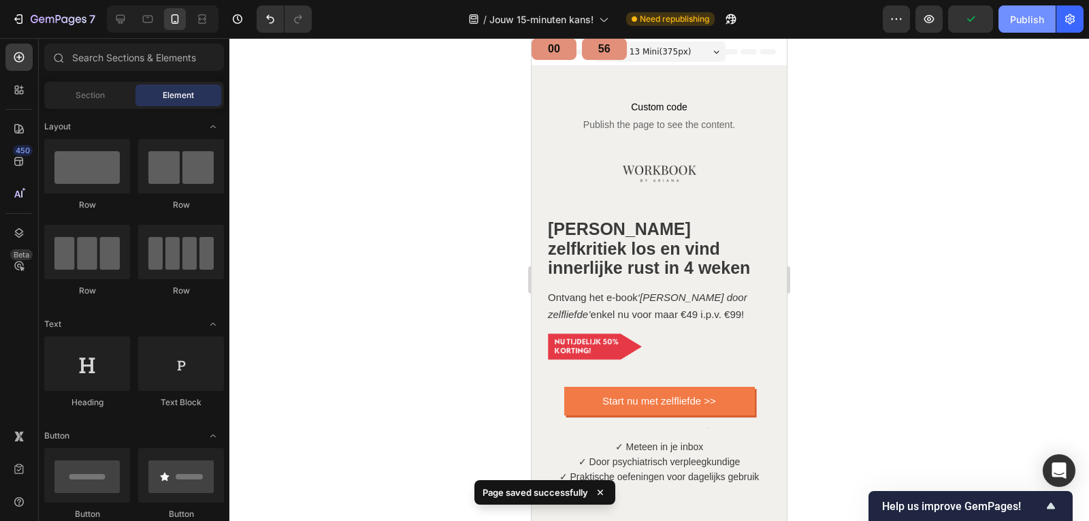
click at [1015, 24] on div "Publish" at bounding box center [1027, 19] width 34 height 14
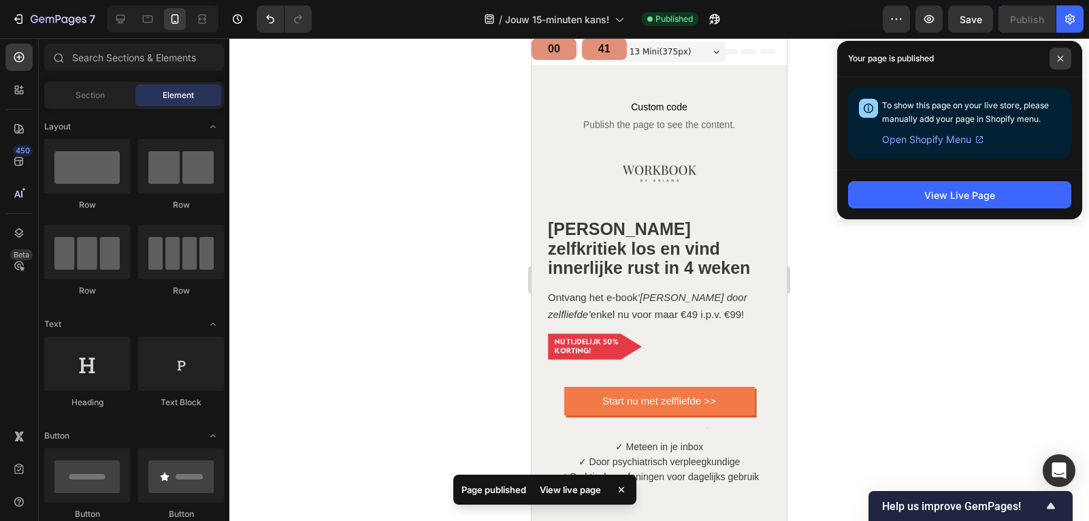
click at [1064, 55] on span at bounding box center [1060, 59] width 22 height 22
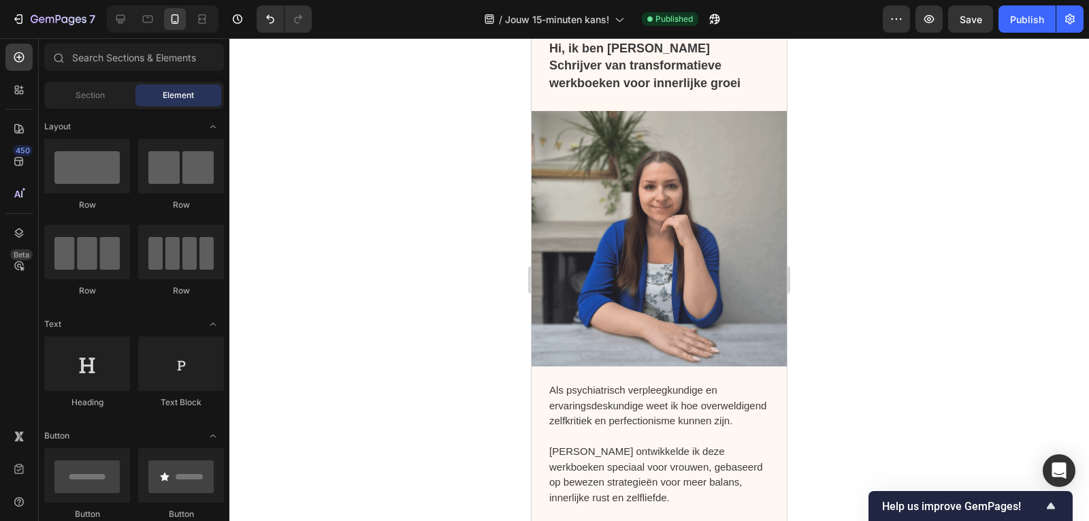
scroll to position [1304, 0]
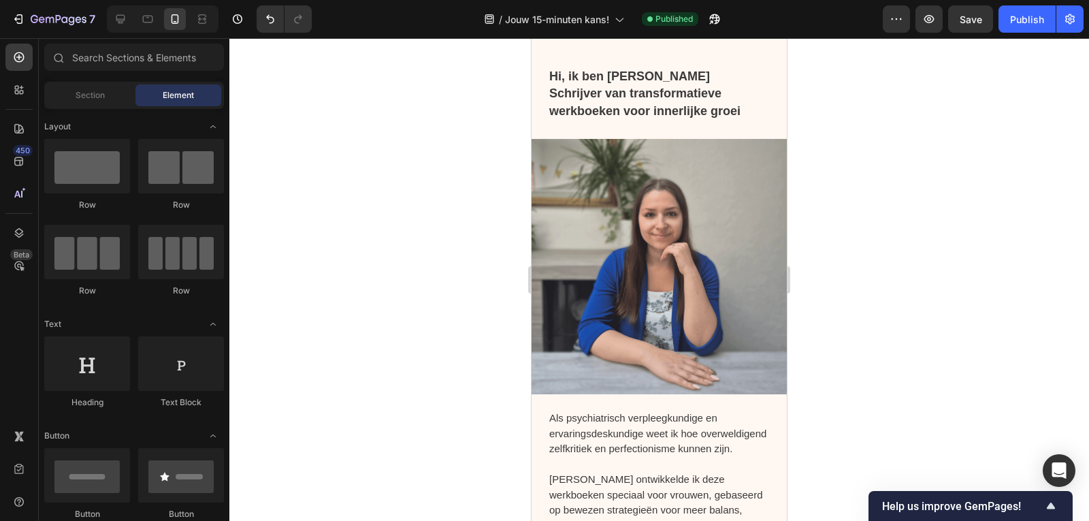
drag, startPoint x: 780, startPoint y: 65, endPoint x: 1323, endPoint y: 201, distance: 559.6
click at [676, 267] on img at bounding box center [658, 266] width 255 height 255
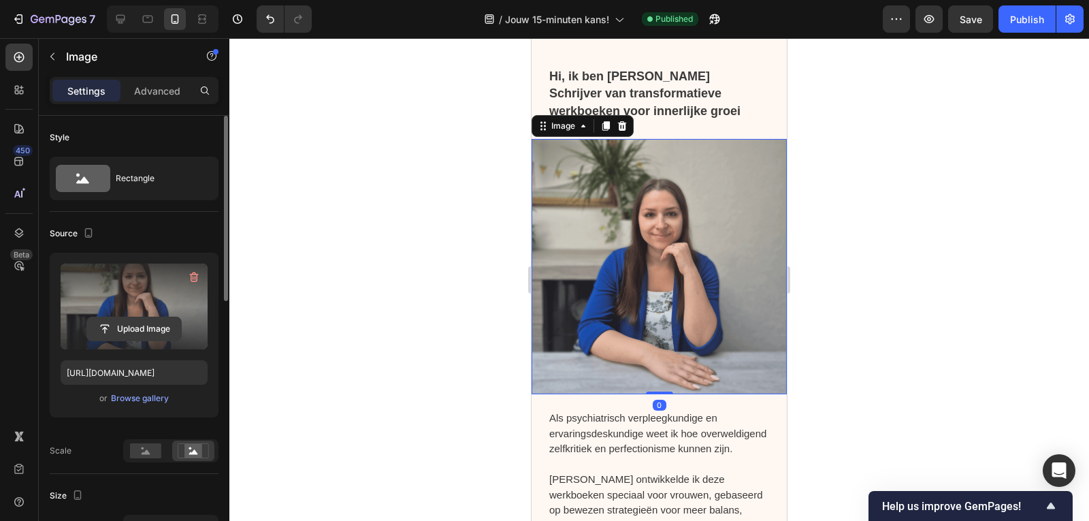
click at [146, 322] on input "file" at bounding box center [134, 328] width 94 height 23
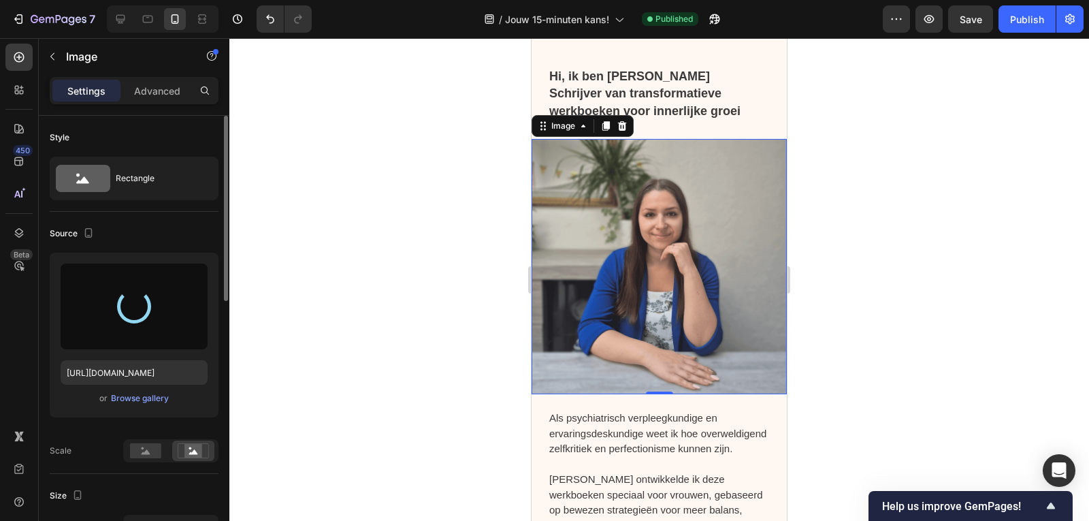
type input "https://cdn.shopify.com/s/files/1/0832/1984/1364/files/gempages_557294611572196…"
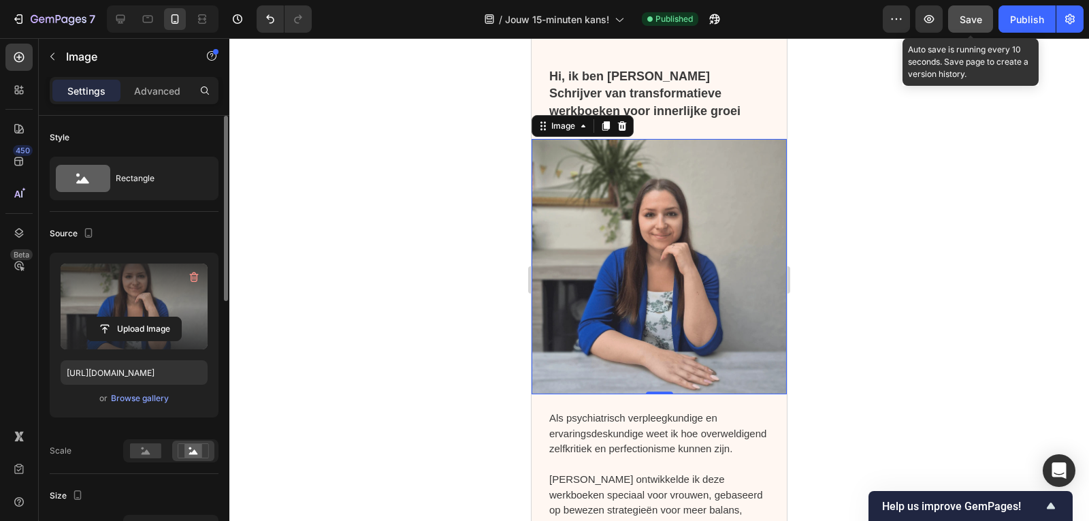
click at [970, 20] on span "Save" at bounding box center [970, 20] width 22 height 12
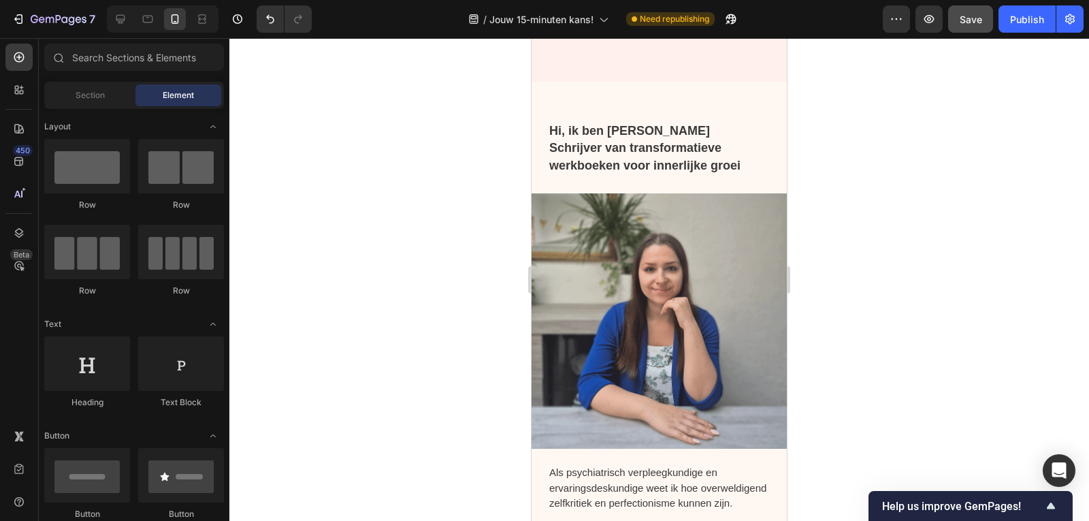
scroll to position [1240, 0]
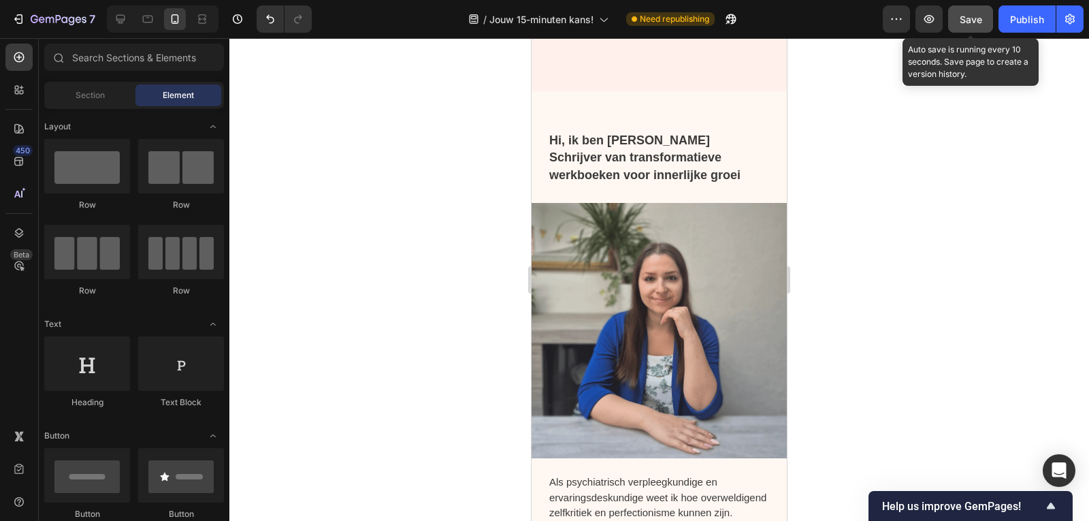
click at [961, 20] on span "Save" at bounding box center [970, 20] width 22 height 12
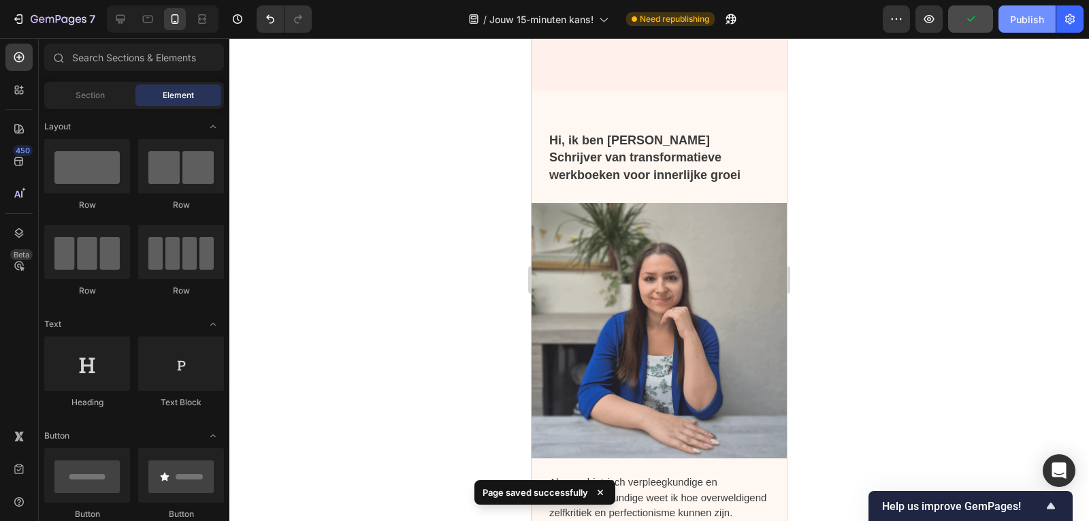
click at [1018, 13] on div "Publish" at bounding box center [1027, 19] width 34 height 14
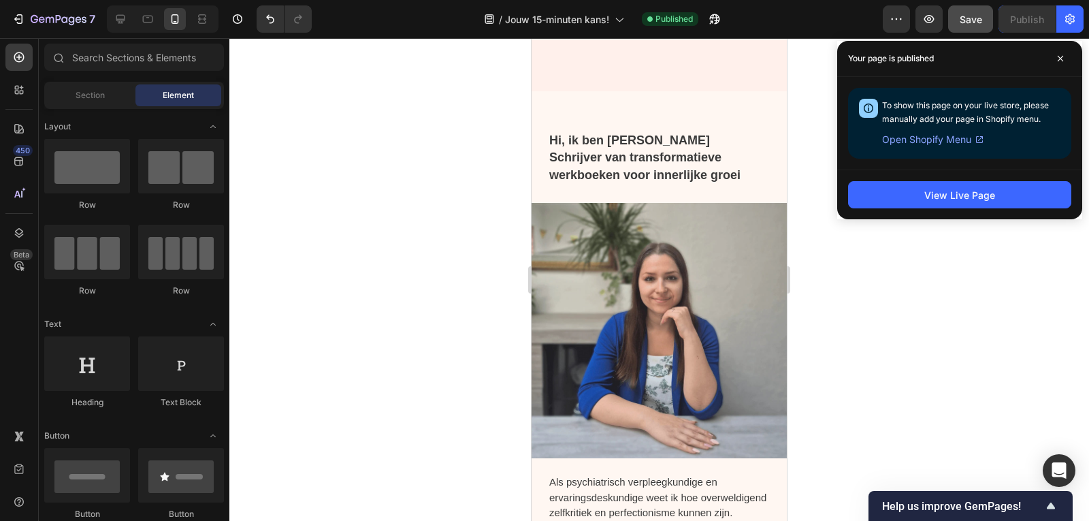
click at [425, 163] on div at bounding box center [658, 279] width 859 height 482
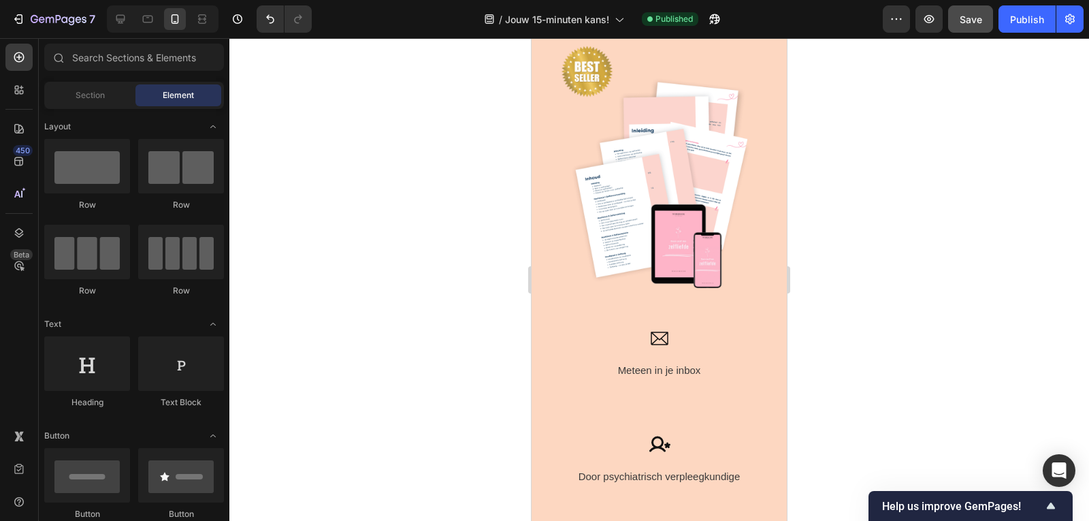
scroll to position [2645, 0]
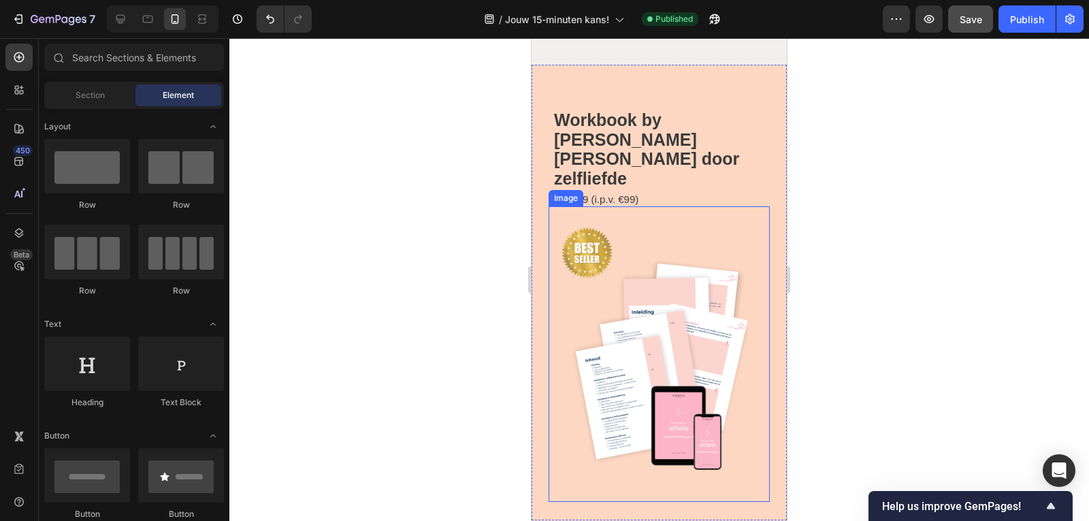
click at [659, 343] on img at bounding box center [658, 353] width 221 height 295
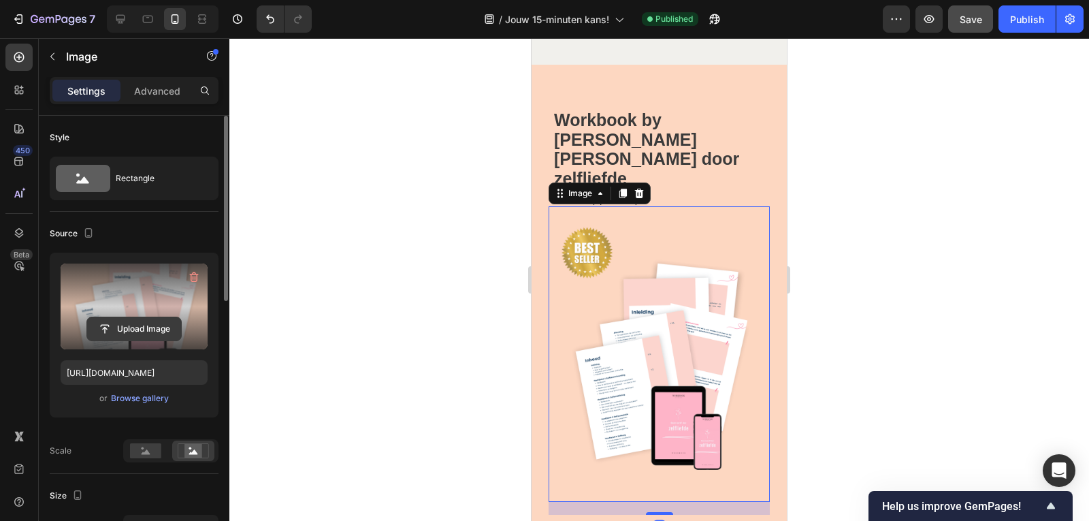
click at [163, 326] on input "file" at bounding box center [134, 328] width 94 height 23
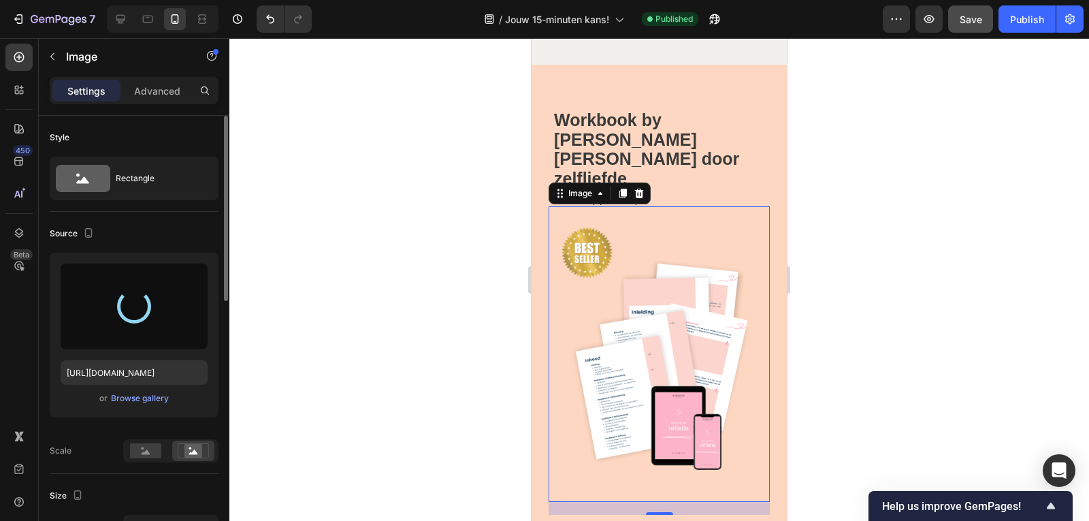
type input "https://cdn.shopify.com/s/files/1/0832/1984/1364/files/gempages_557294611572196…"
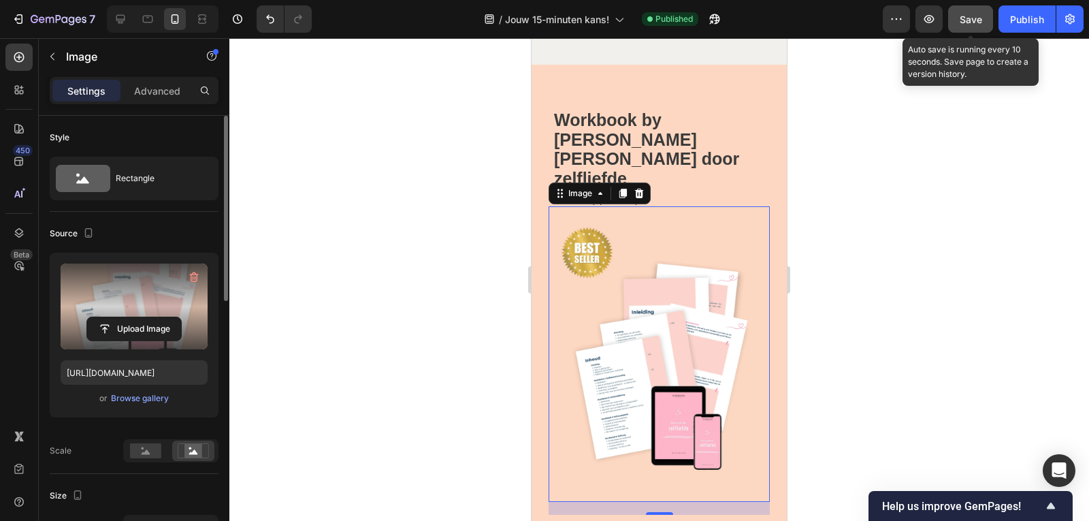
click at [966, 31] on button "Save" at bounding box center [970, 18] width 45 height 27
click at [967, 21] on span "Save" at bounding box center [970, 20] width 22 height 12
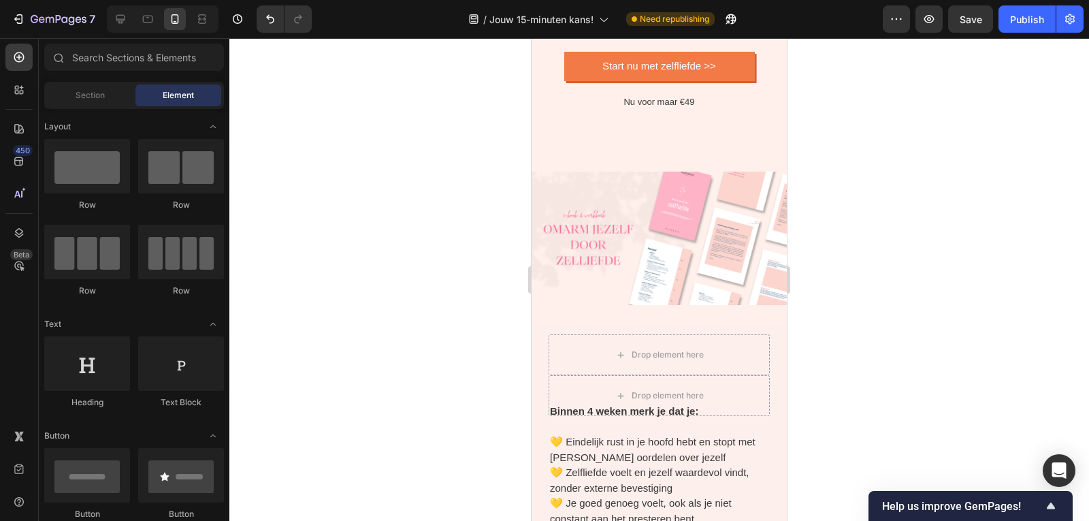
scroll to position [4087, 0]
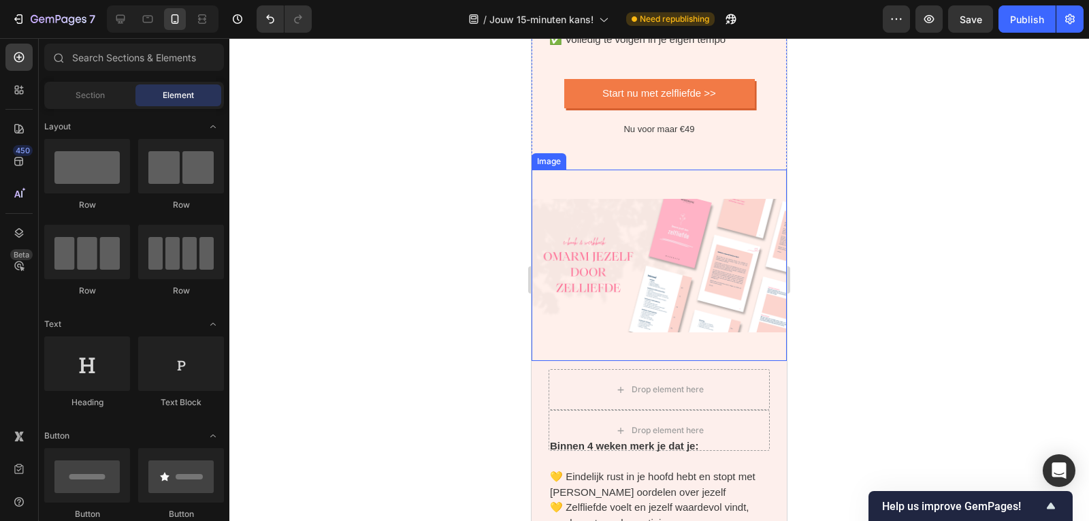
click at [748, 277] on img at bounding box center [658, 264] width 255 height 191
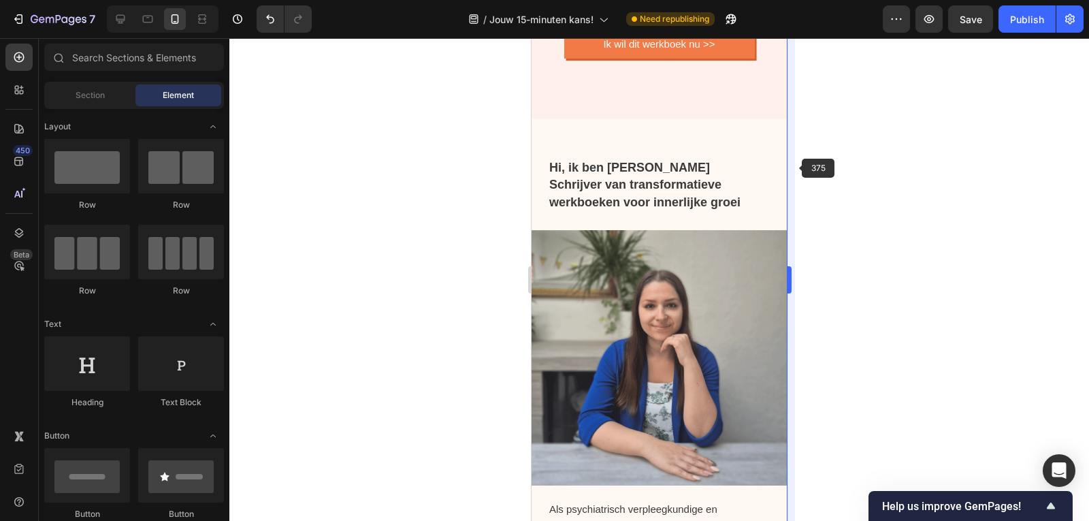
scroll to position [1204, 0]
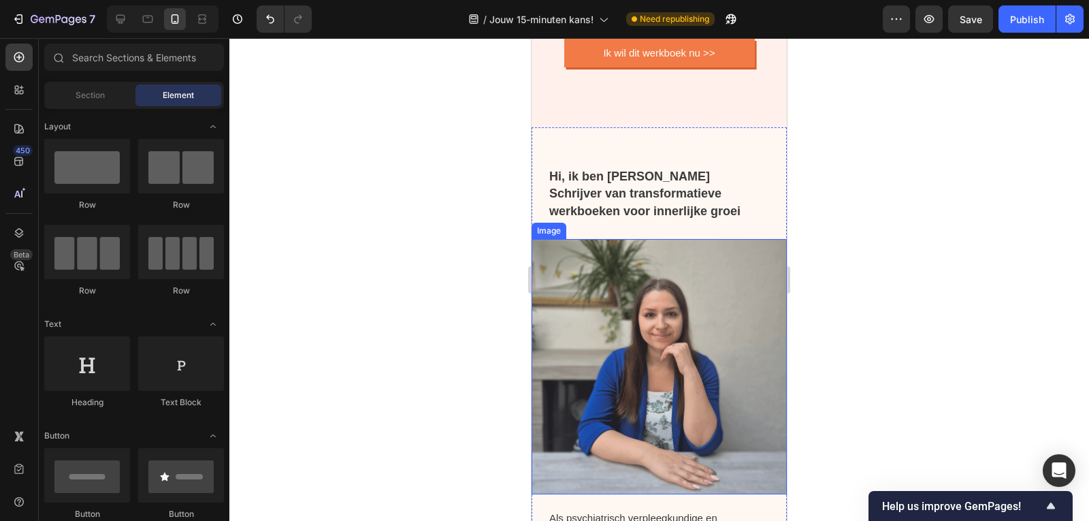
click at [642, 355] on img at bounding box center [658, 366] width 255 height 255
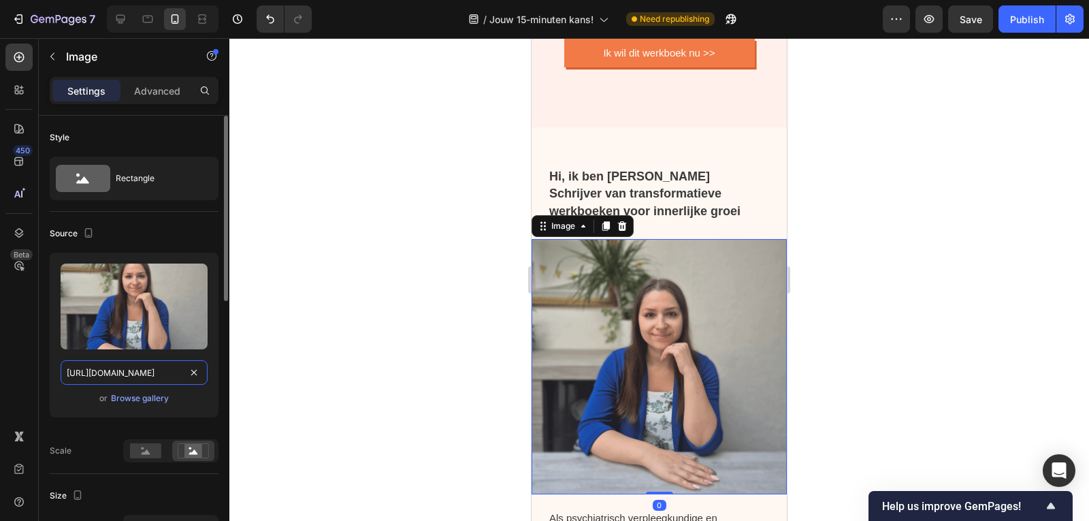
click at [137, 375] on input "https://cdn.shopify.com/s/files/1/0832/1984/1364/files/gempages_557294611572196…" at bounding box center [134, 372] width 147 height 24
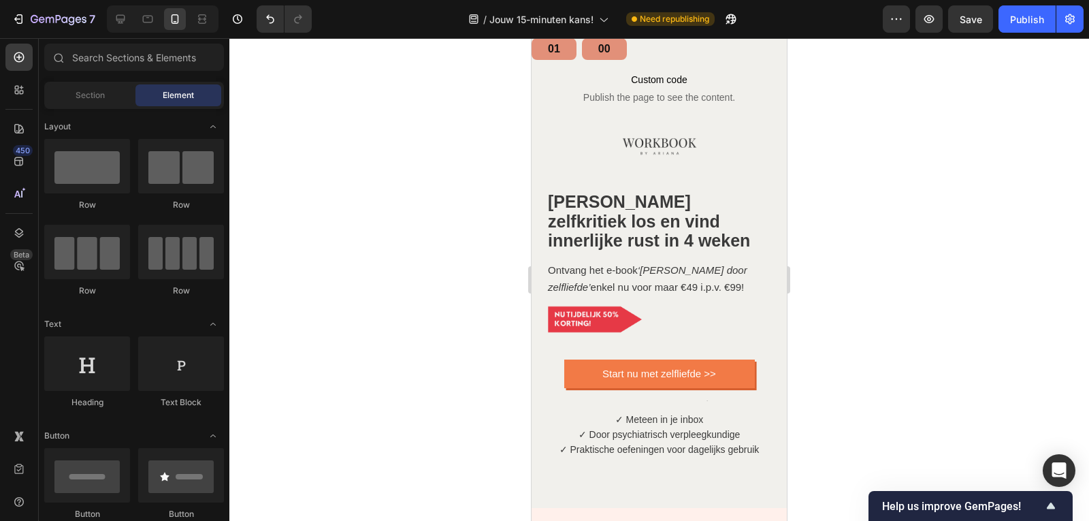
scroll to position [0, 0]
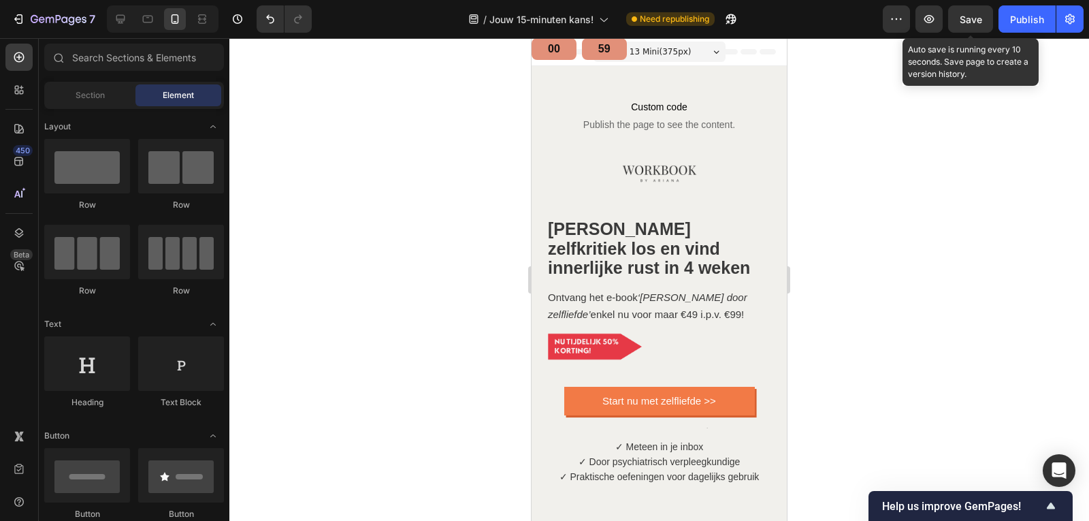
click at [978, 23] on span "Save" at bounding box center [970, 20] width 22 height 12
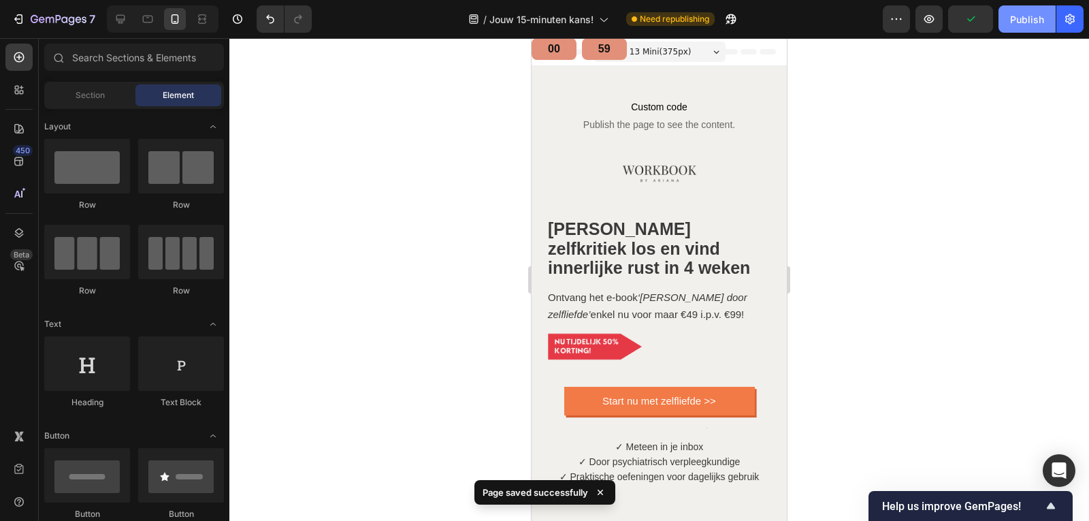
click at [1037, 14] on div "Publish" at bounding box center [1027, 19] width 34 height 14
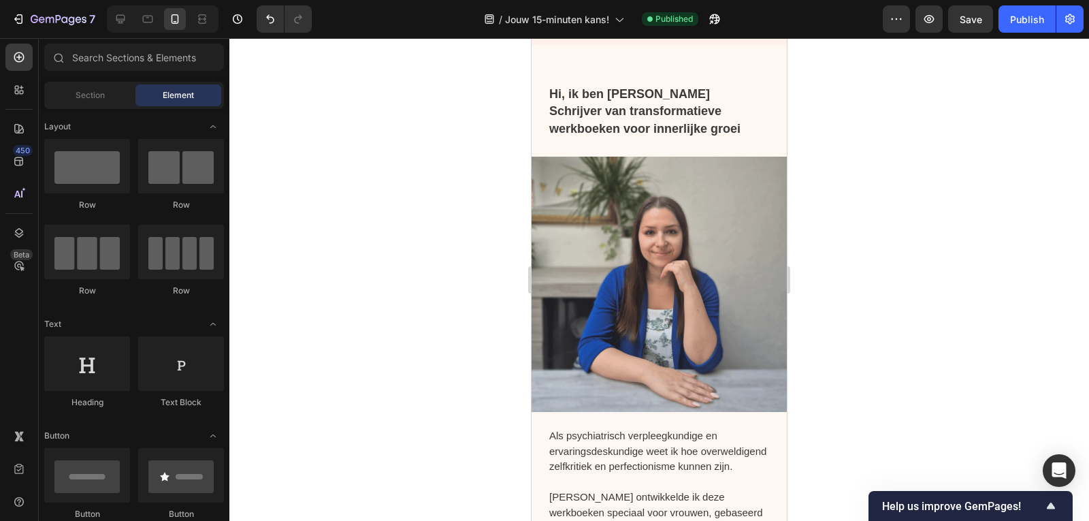
scroll to position [1296, 0]
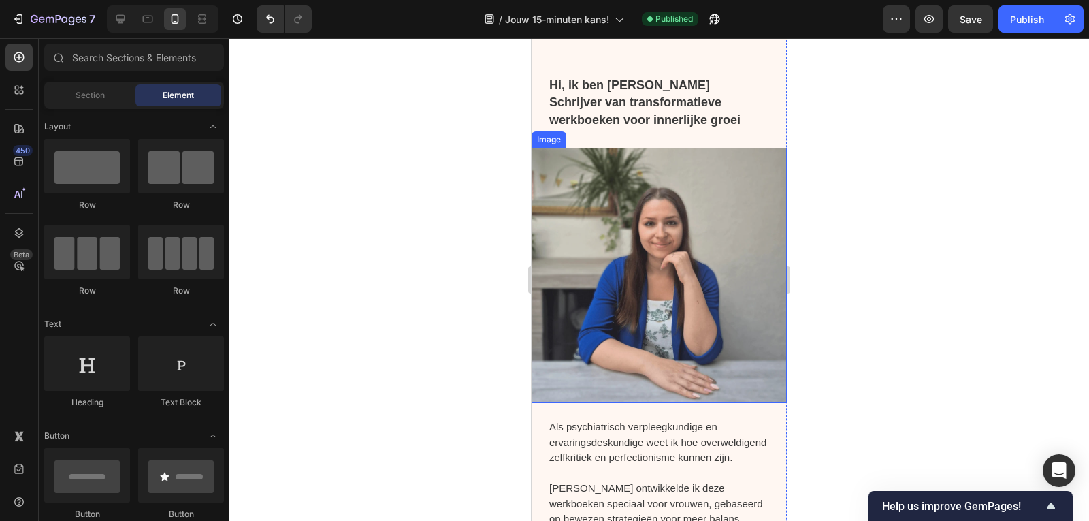
click at [664, 252] on img at bounding box center [658, 275] width 255 height 255
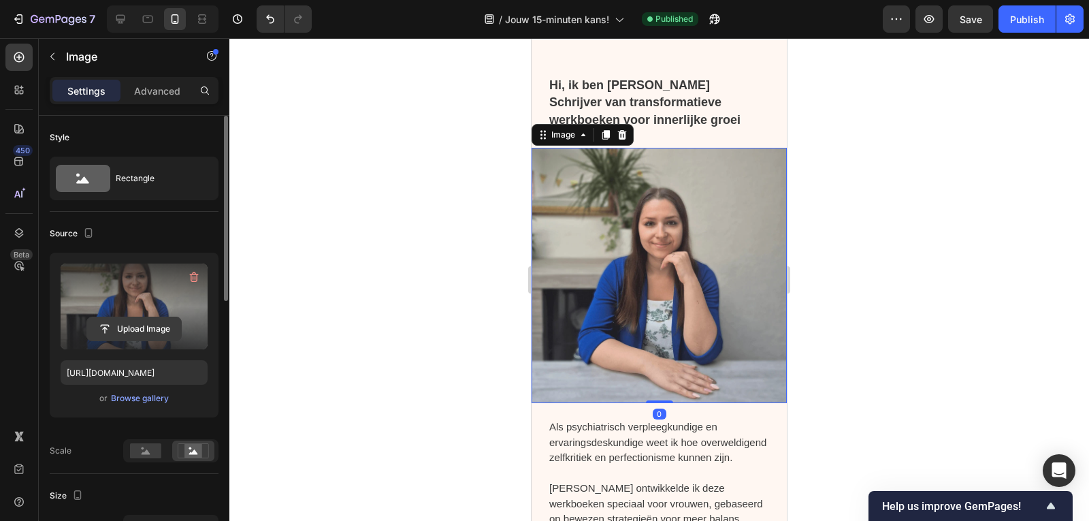
click at [159, 327] on input "file" at bounding box center [134, 328] width 94 height 23
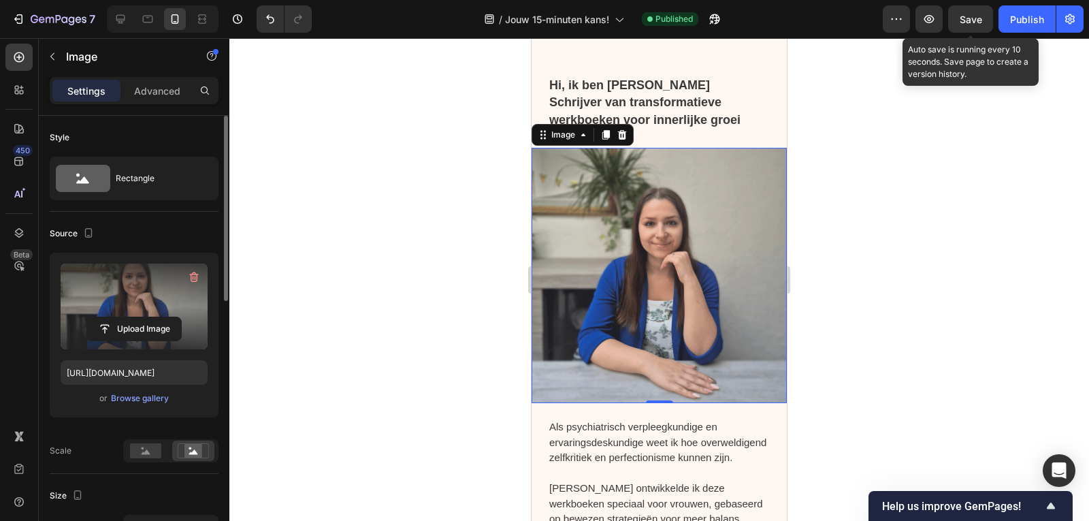
click at [966, 26] on div "Save" at bounding box center [970, 19] width 22 height 14
click at [970, 14] on span "Save" at bounding box center [970, 20] width 22 height 12
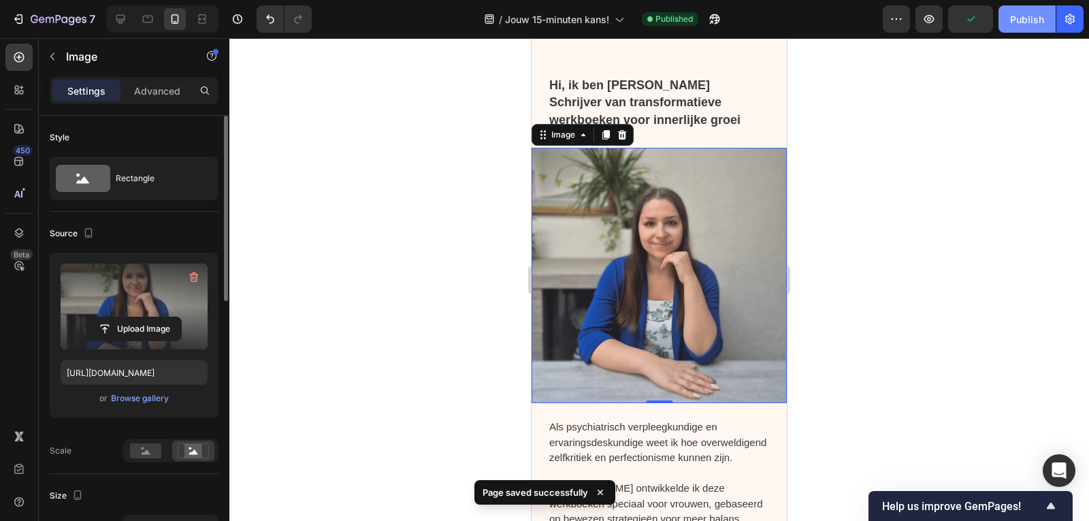
click at [1042, 20] on div "Publish" at bounding box center [1027, 19] width 34 height 14
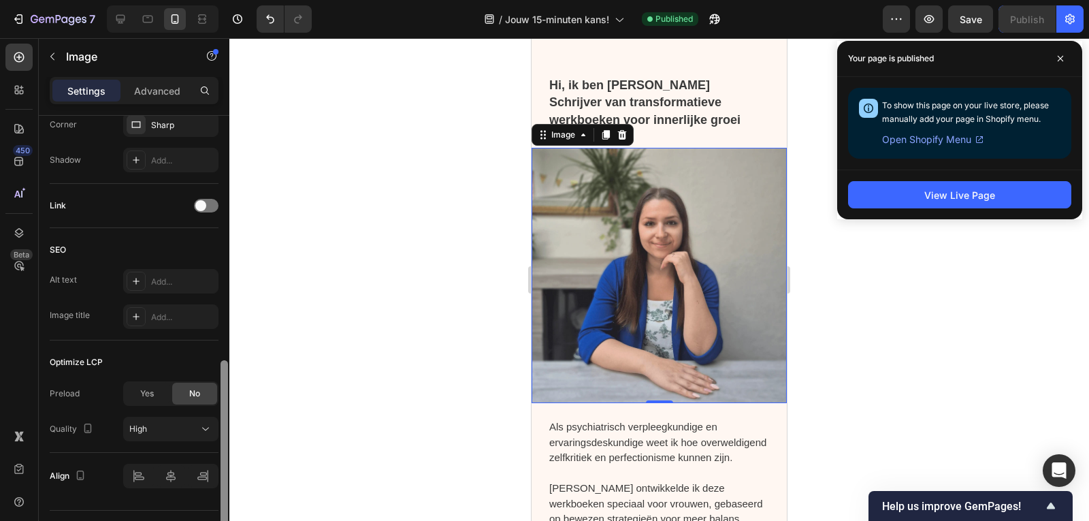
scroll to position [618, 0]
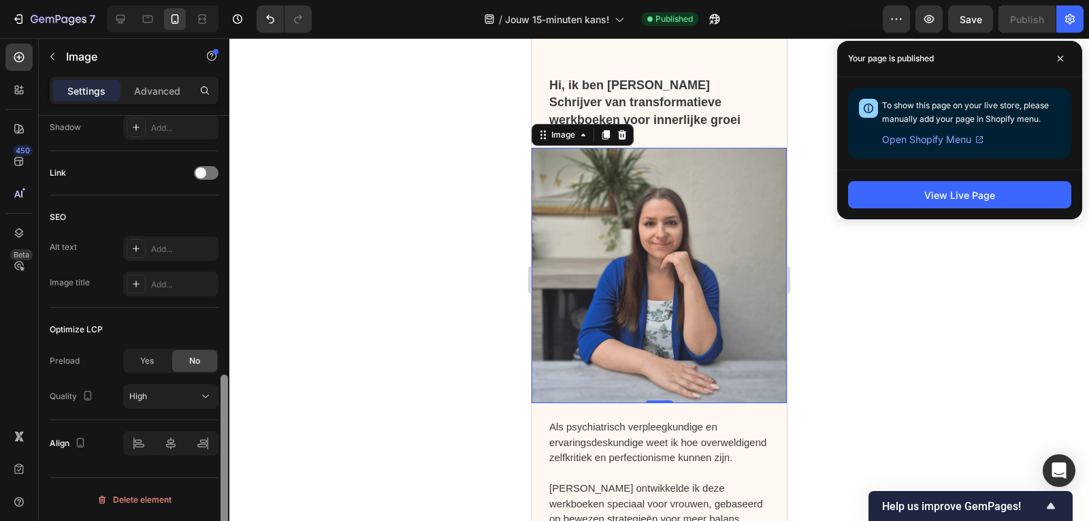
drag, startPoint x: 225, startPoint y: 137, endPoint x: 224, endPoint y: 435, distance: 298.0
click at [224, 435] on div at bounding box center [223, 466] width 7 height 185
click at [144, 352] on div "Yes" at bounding box center [147, 361] width 45 height 22
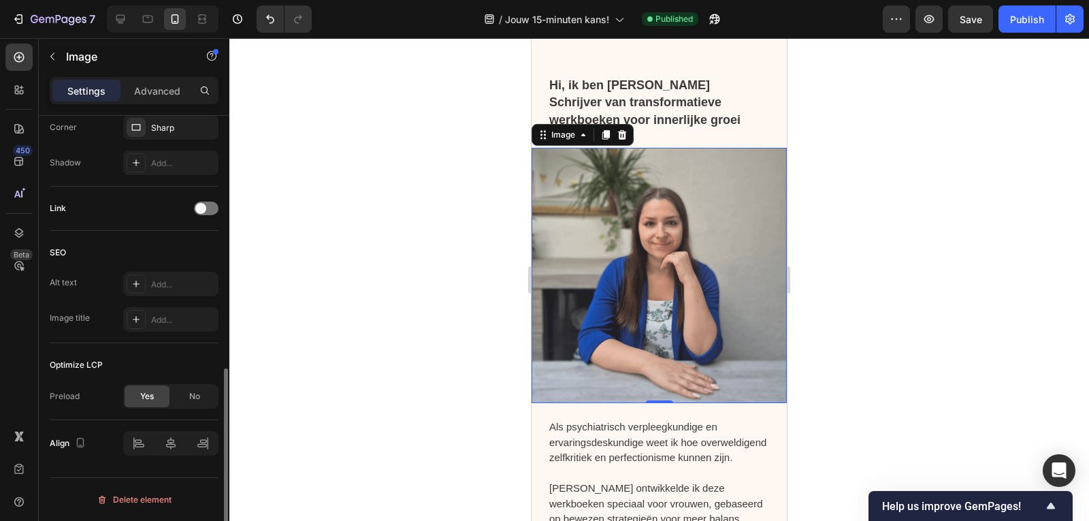
scroll to position [582, 0]
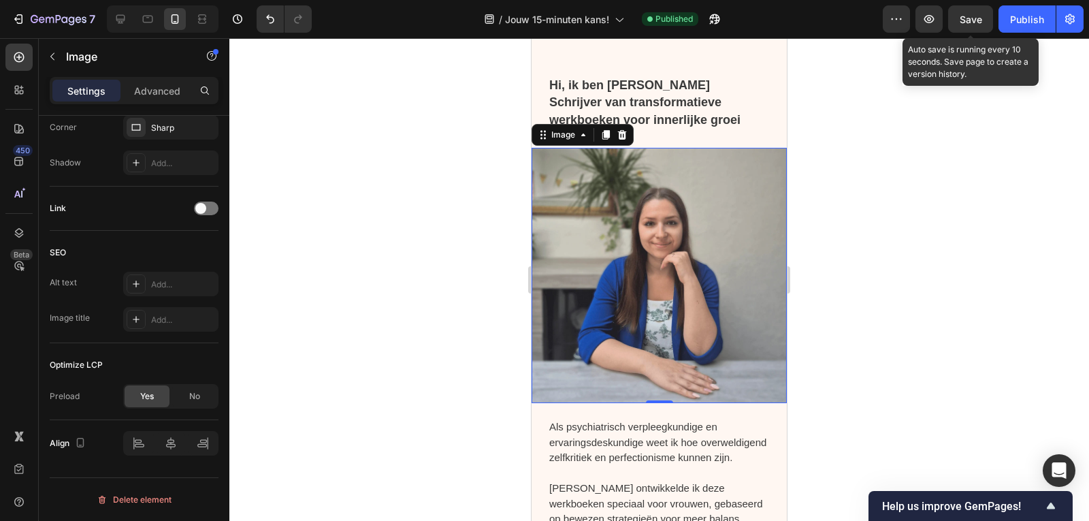
click at [978, 18] on span "Save" at bounding box center [970, 20] width 22 height 12
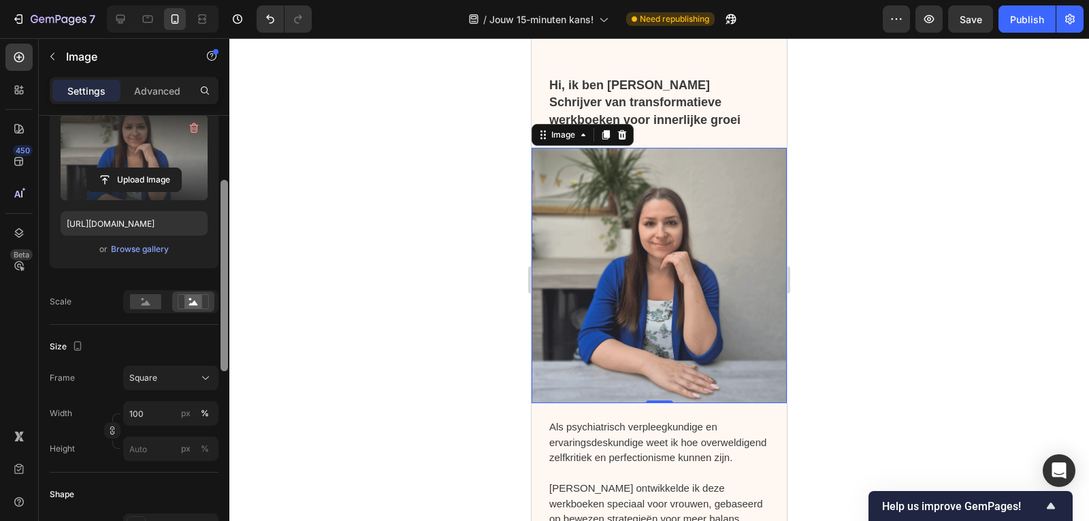
scroll to position [0, 0]
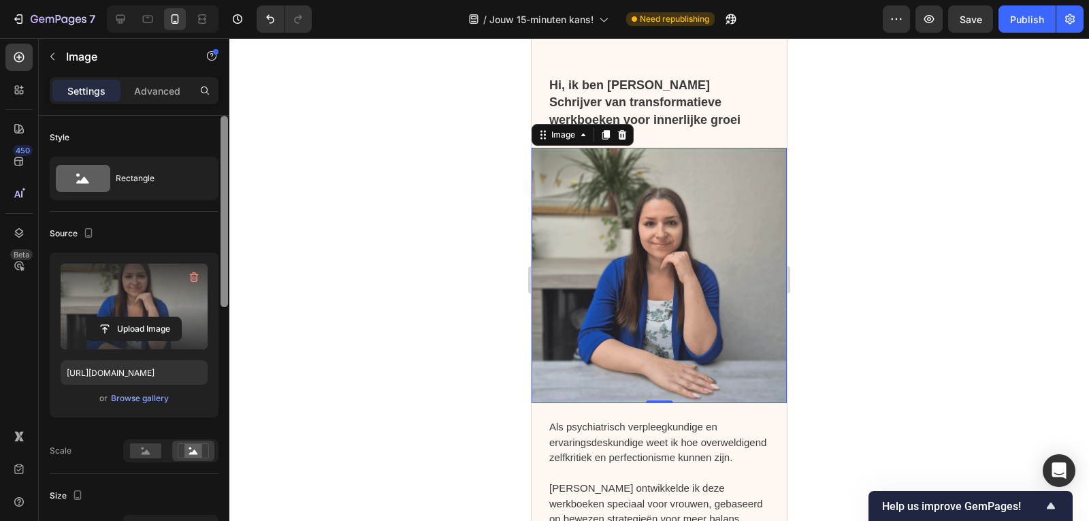
drag, startPoint x: 222, startPoint y: 390, endPoint x: 225, endPoint y: 100, distance: 289.9
click at [225, 100] on div "Settings Advanced Style Rectangle Source Upload Image https://cdn.shopify.com/s…" at bounding box center [134, 318] width 191 height 482
click at [162, 85] on p "Advanced" at bounding box center [157, 91] width 46 height 14
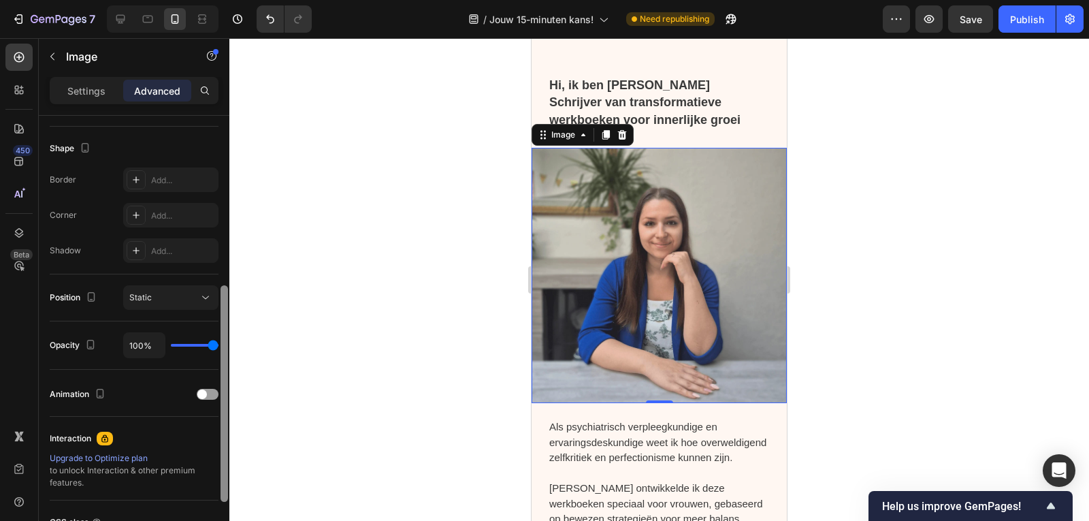
scroll to position [342, 0]
drag, startPoint x: 227, startPoint y: 210, endPoint x: 191, endPoint y: 377, distance: 171.2
click at [191, 377] on div "Display on Desktop Yes No Tablet Yes No Mobile Yes No Spacing (px) 0 0 0 0 Auto…" at bounding box center [134, 338] width 191 height 444
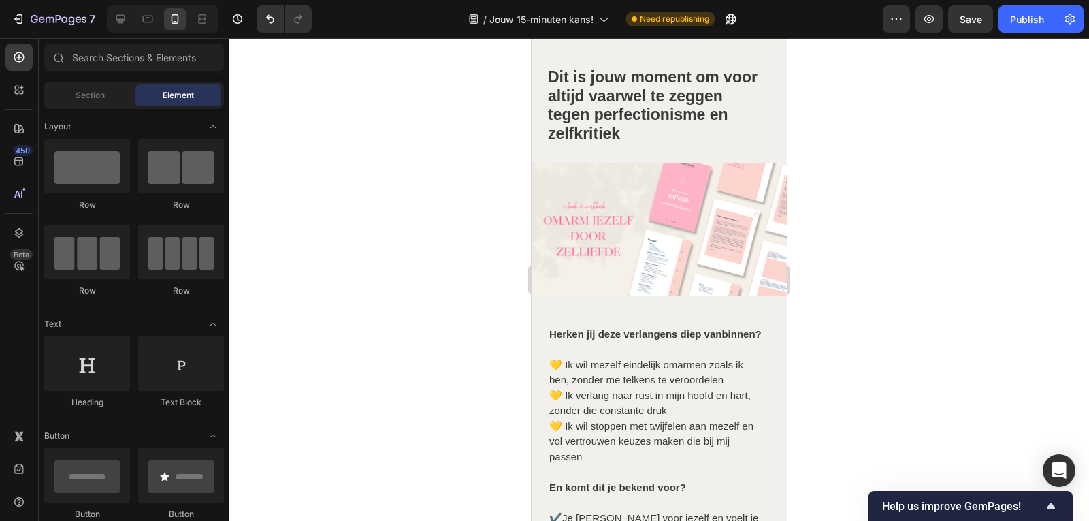
scroll to position [1916, 0]
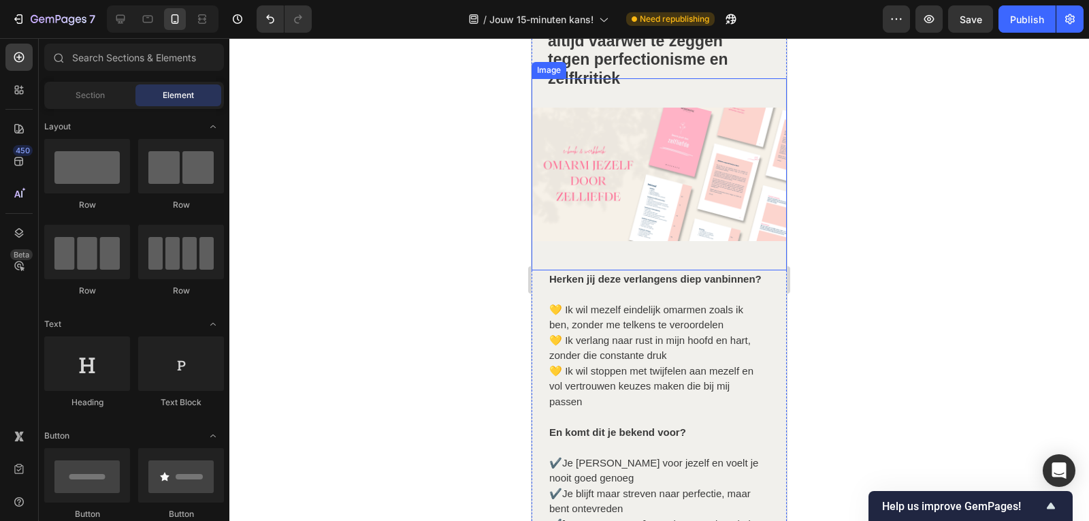
click at [653, 152] on img at bounding box center [658, 173] width 255 height 191
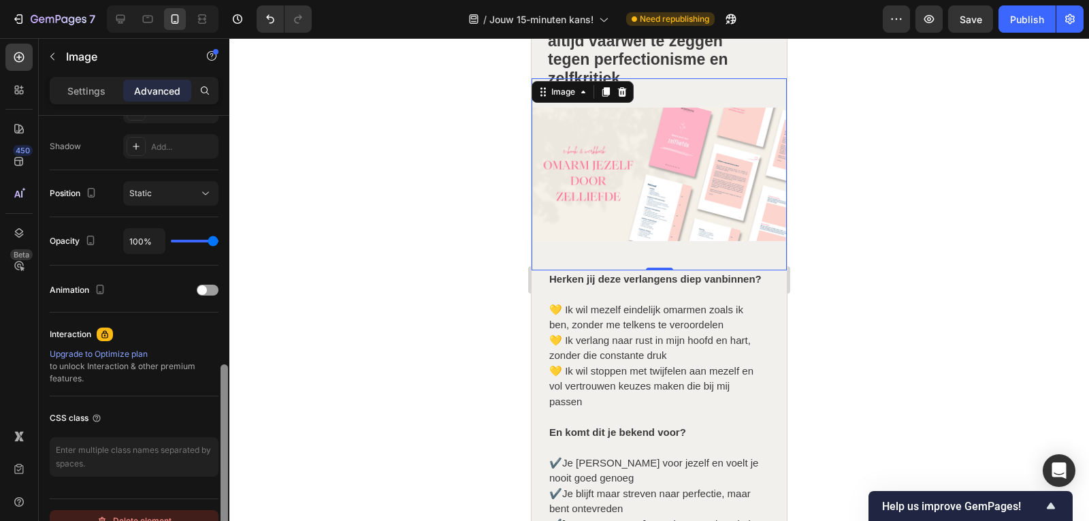
scroll to position [464, 0]
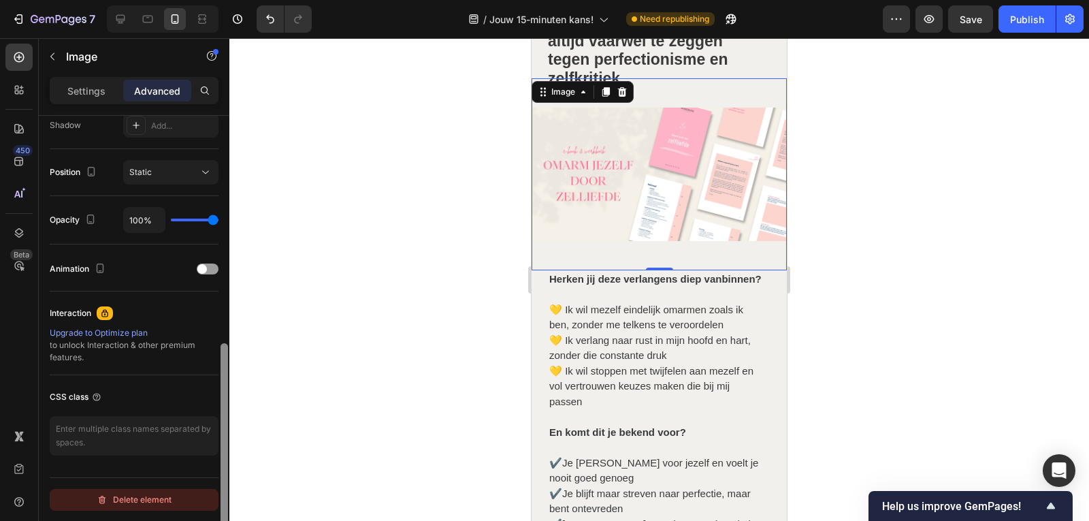
drag, startPoint x: 229, startPoint y: 323, endPoint x: 207, endPoint y: 506, distance: 184.4
click at [207, 506] on div "Display on Desktop Yes No Tablet Yes No Mobile Yes No Spacing (px) -15 0 0 0 Au…" at bounding box center [134, 338] width 191 height 444
click at [84, 97] on div "Settings" at bounding box center [86, 91] width 68 height 22
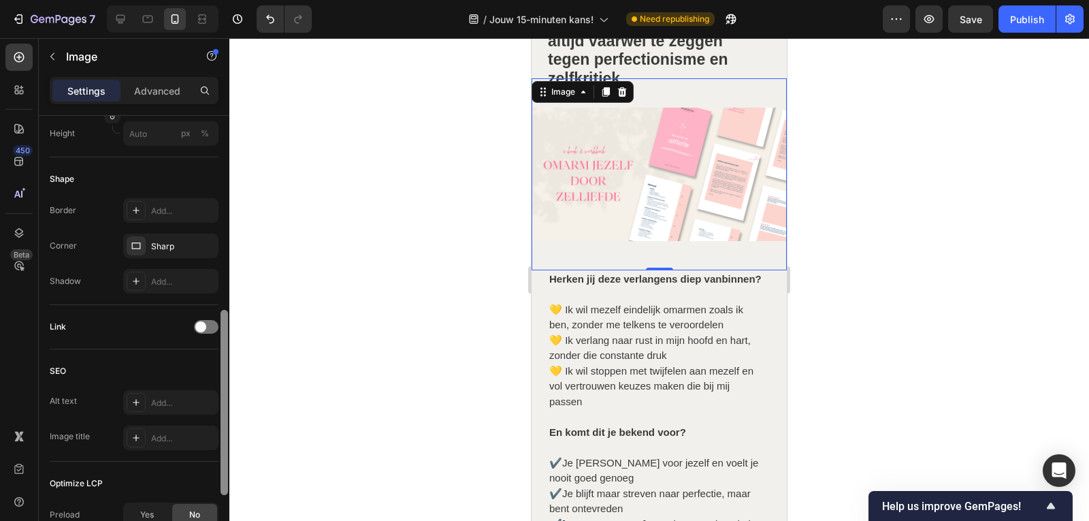
scroll to position [618, 0]
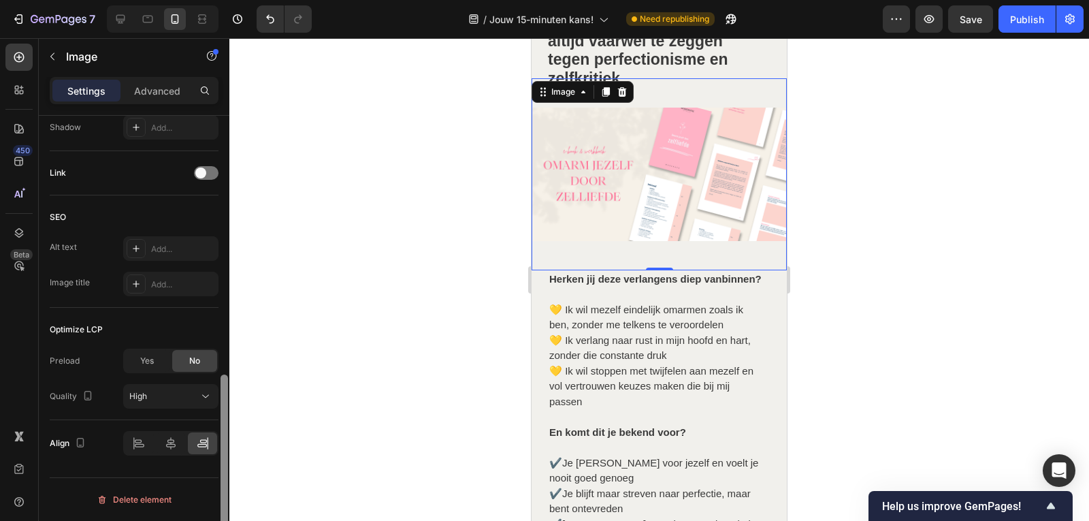
drag, startPoint x: 225, startPoint y: 403, endPoint x: 225, endPoint y: 493, distance: 89.1
click at [225, 493] on div at bounding box center [223, 466] width 7 height 185
click at [148, 359] on span "Yes" at bounding box center [147, 361] width 14 height 12
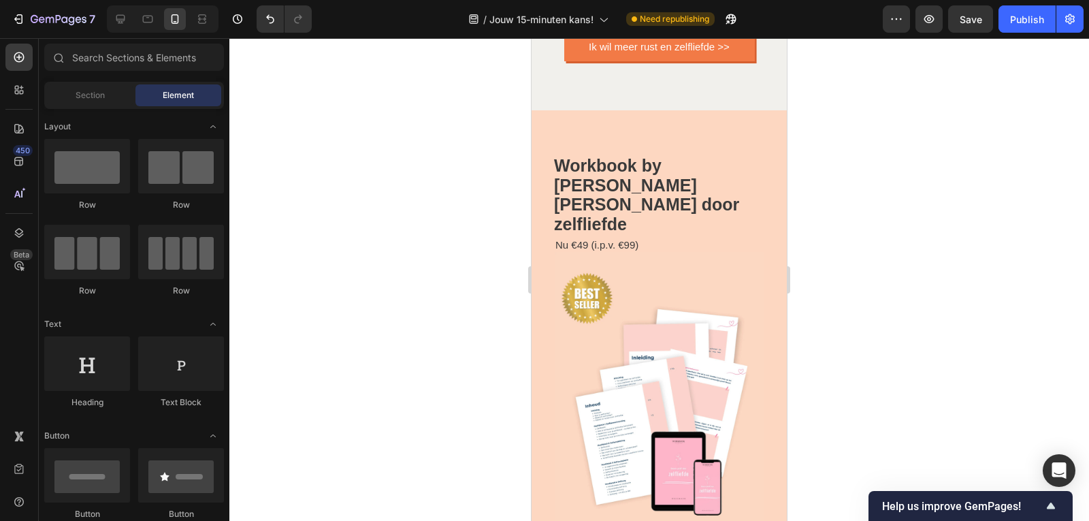
scroll to position [2628, 0]
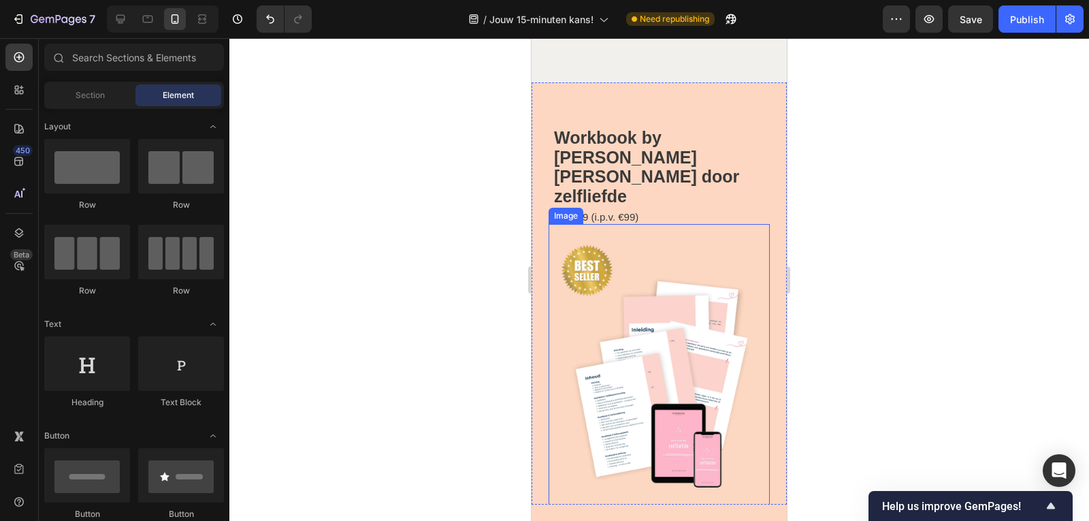
click at [691, 340] on img at bounding box center [658, 371] width 221 height 295
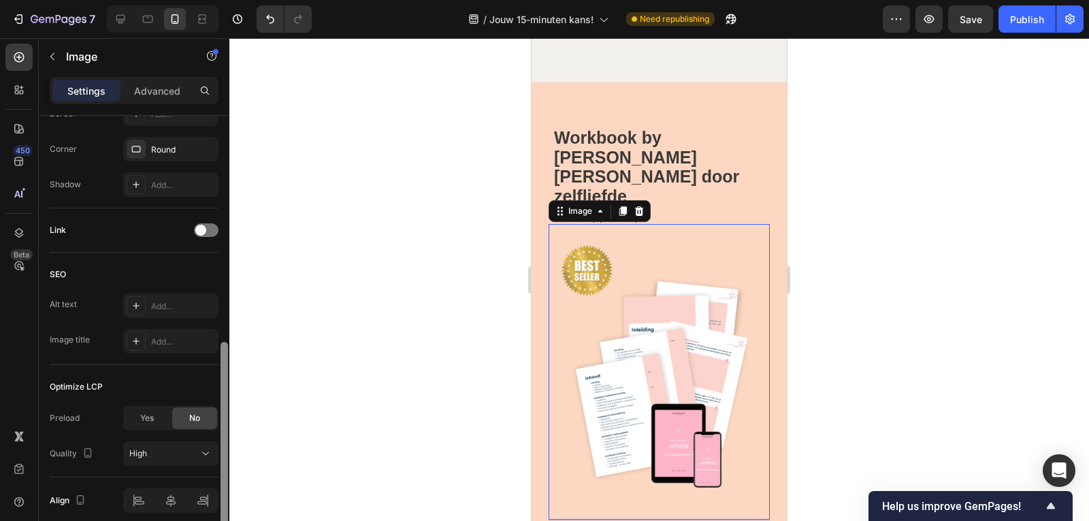
scroll to position [618, 0]
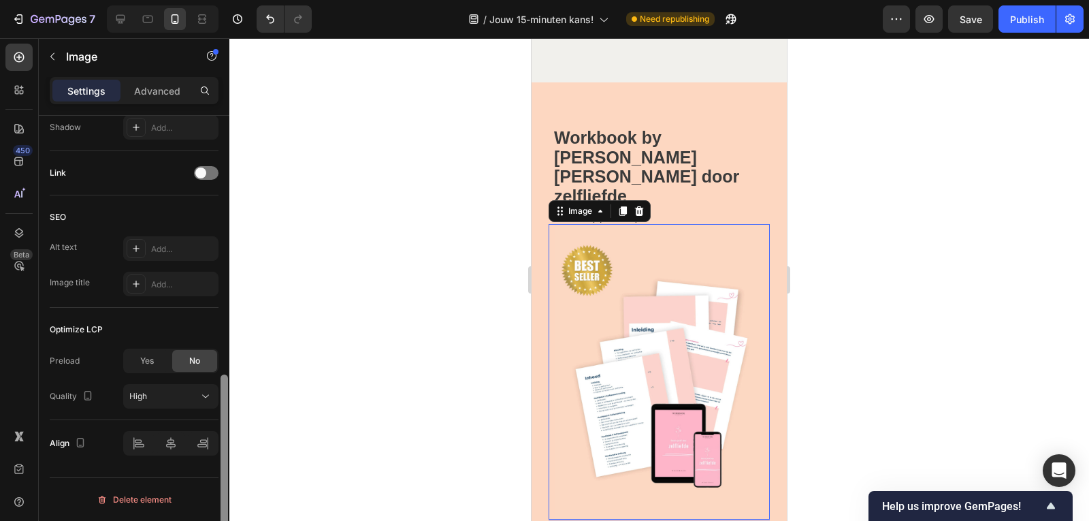
drag, startPoint x: 225, startPoint y: 183, endPoint x: 232, endPoint y: 453, distance: 270.2
click at [233, 0] on div "7 Version history / Jouw 15-minuten kans! Need republishing Preview Save Publis…" at bounding box center [544, 0] width 1089 height 0
click at [150, 355] on span "Yes" at bounding box center [147, 361] width 14 height 12
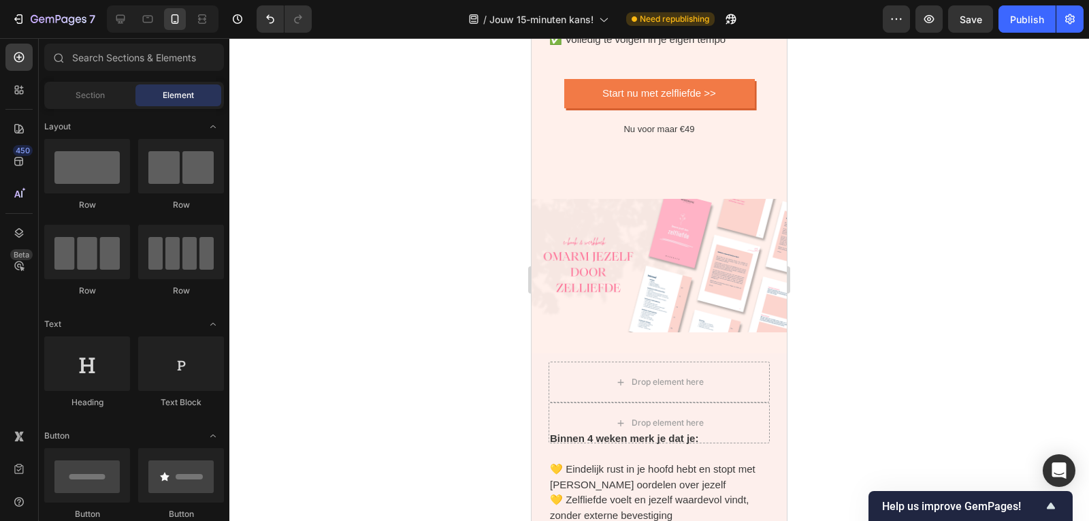
scroll to position [4096, 0]
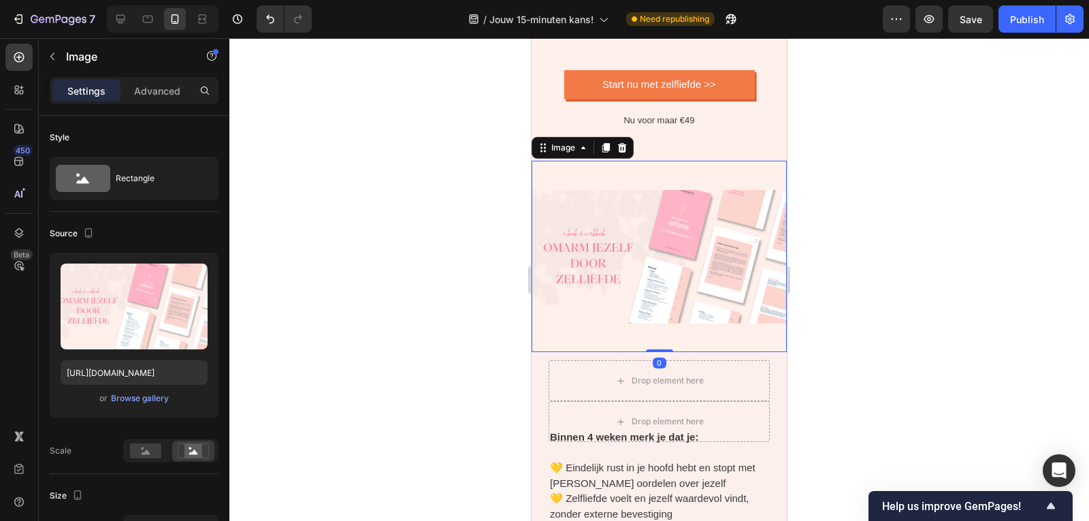
click at [680, 269] on img at bounding box center [658, 256] width 255 height 191
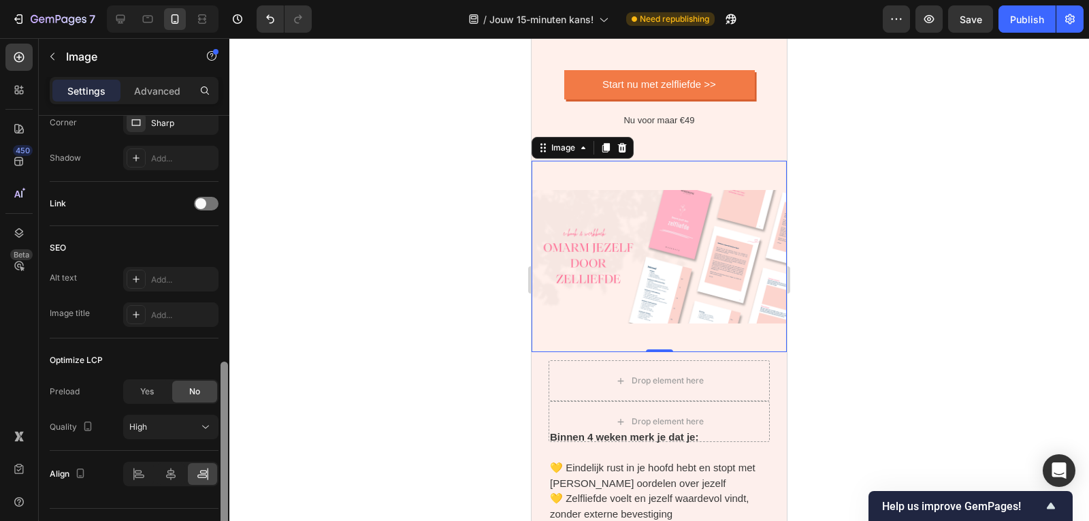
drag, startPoint x: 225, startPoint y: 325, endPoint x: 203, endPoint y: 504, distance: 179.6
click at [214, 512] on div "Style Rectangle Source Upload Image https://cdn.shopify.com/s/files/1/0832/1984…" at bounding box center [134, 338] width 191 height 444
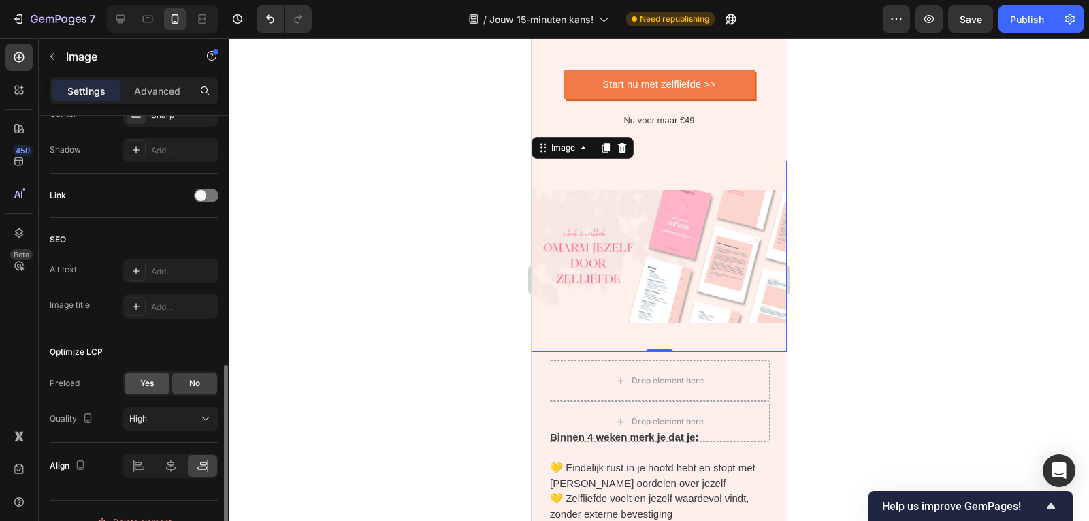
click at [148, 387] on span "Yes" at bounding box center [147, 383] width 14 height 12
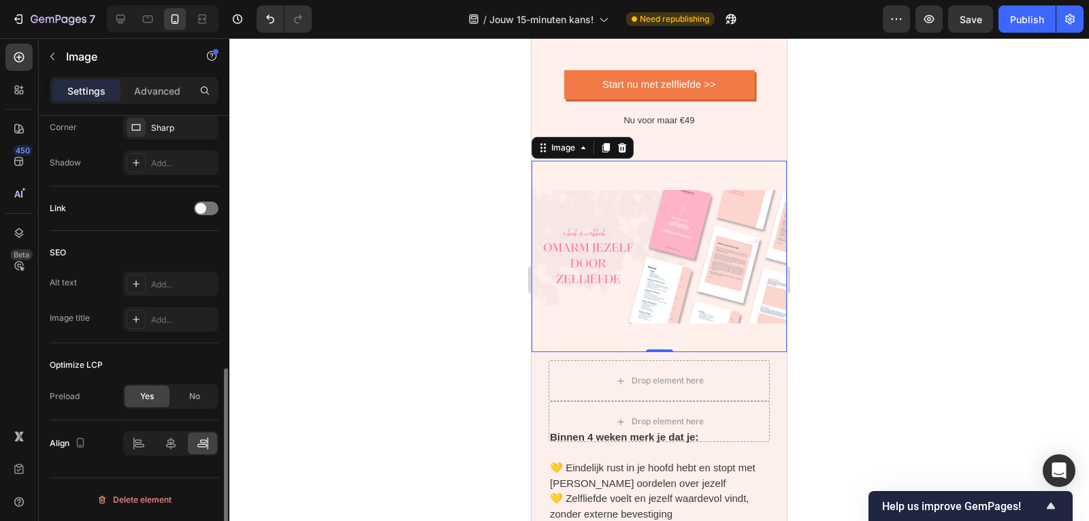
scroll to position [582, 0]
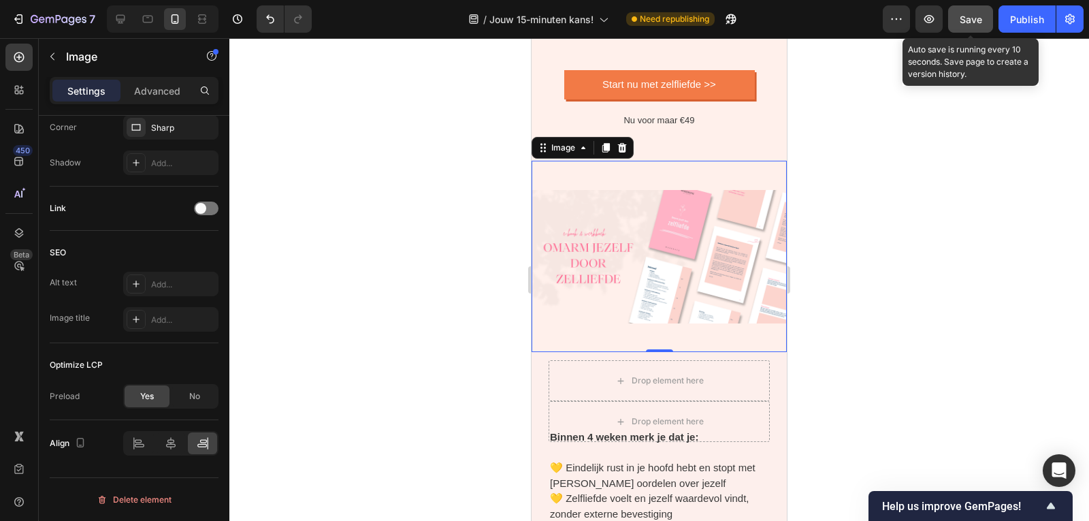
click at [969, 27] on button "Save" at bounding box center [970, 18] width 45 height 27
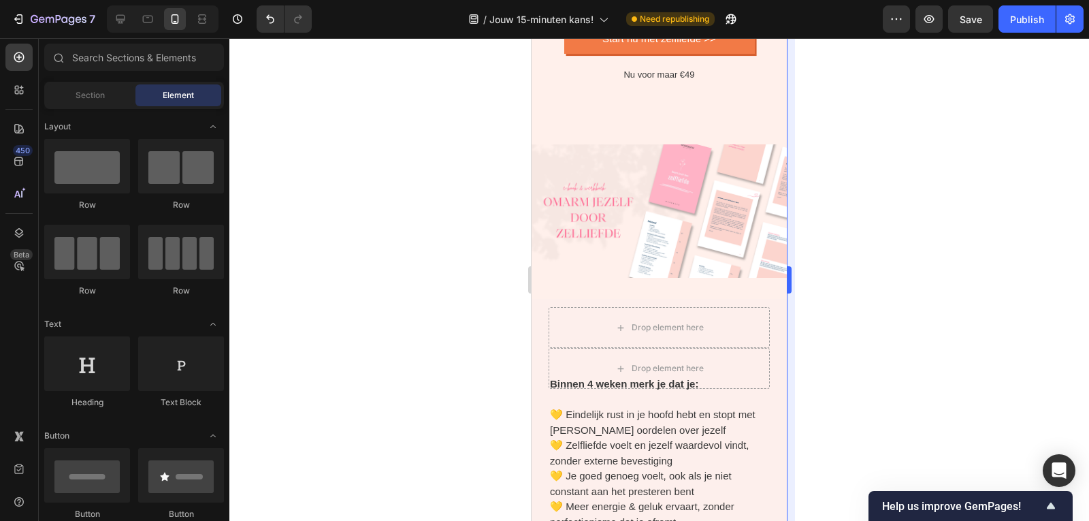
scroll to position [4151, 0]
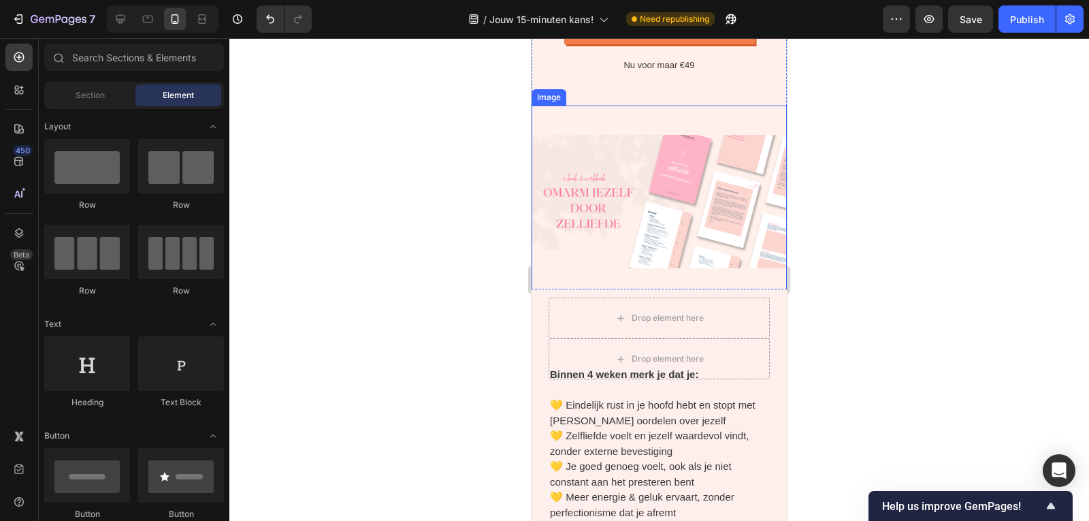
click at [678, 251] on img at bounding box center [658, 200] width 255 height 191
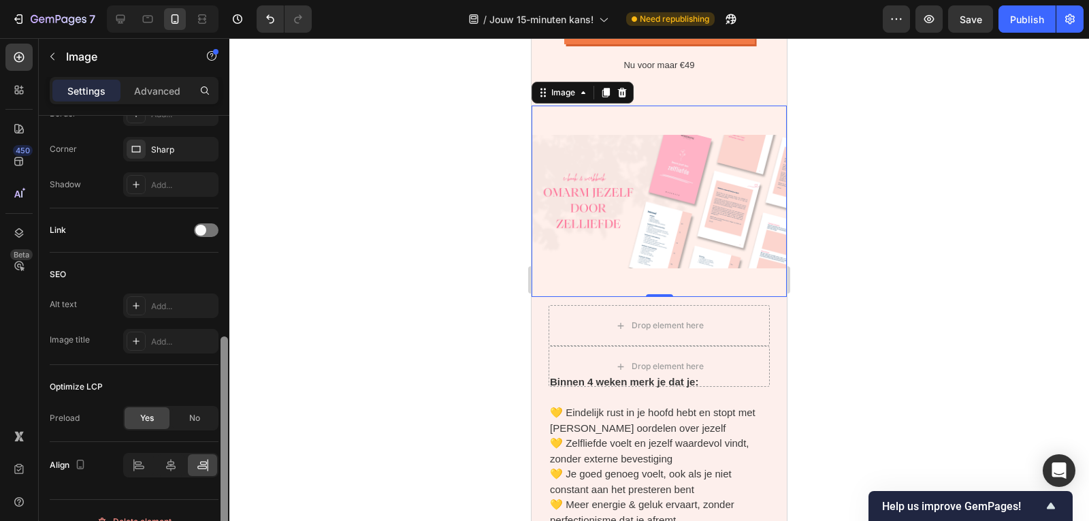
scroll to position [582, 0]
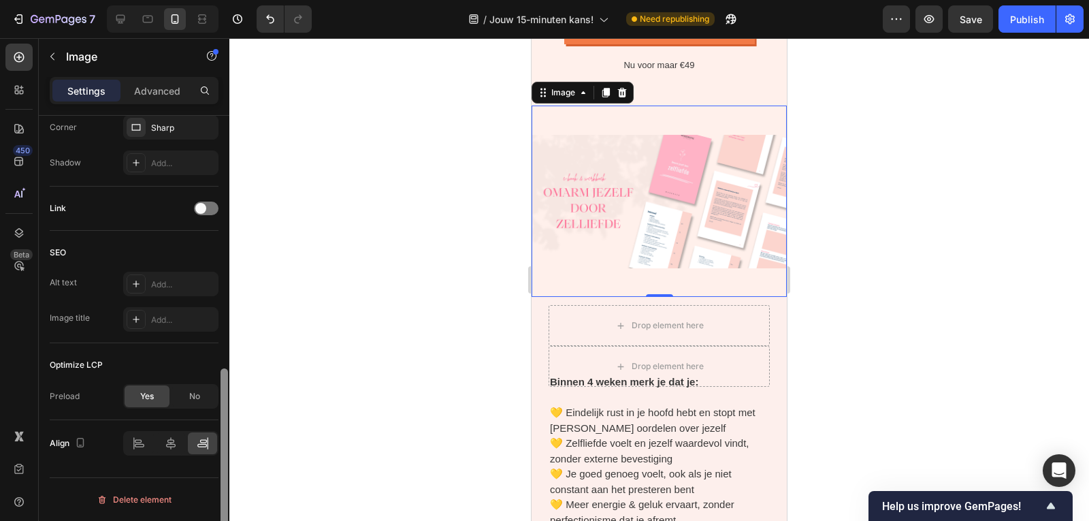
drag, startPoint x: 222, startPoint y: 252, endPoint x: 229, endPoint y: 506, distance: 254.6
click at [229, 506] on div at bounding box center [224, 338] width 10 height 444
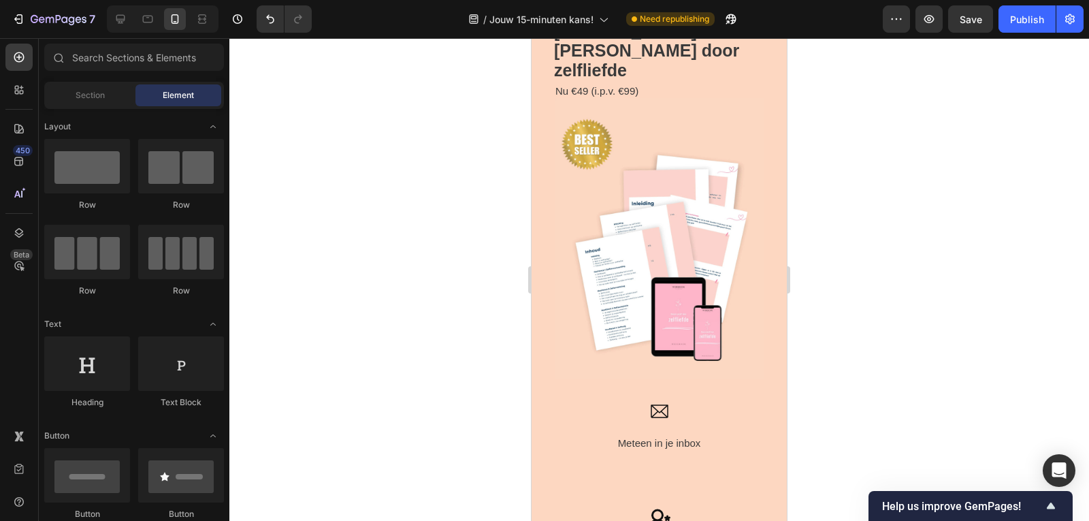
scroll to position [2719, 0]
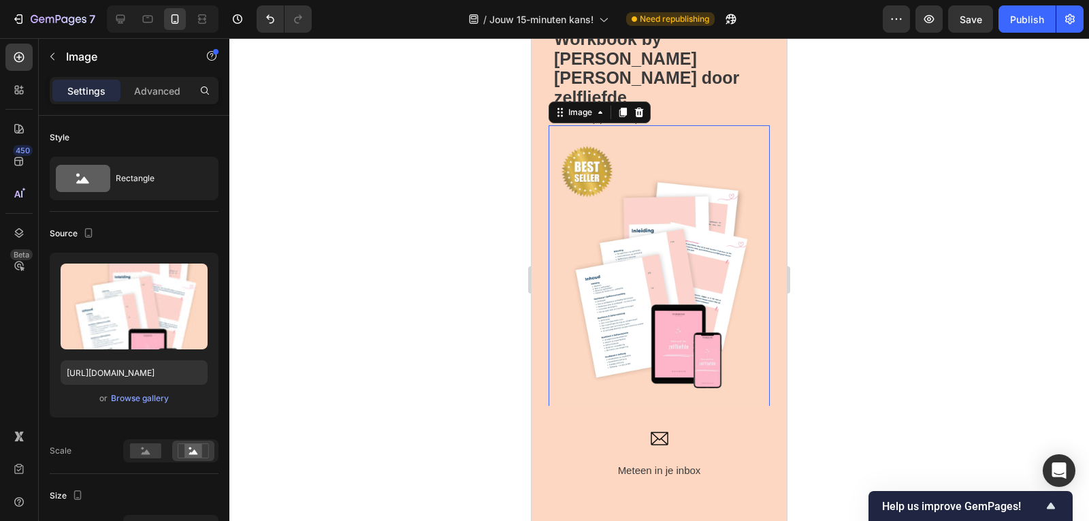
click at [660, 288] on img at bounding box center [658, 272] width 221 height 295
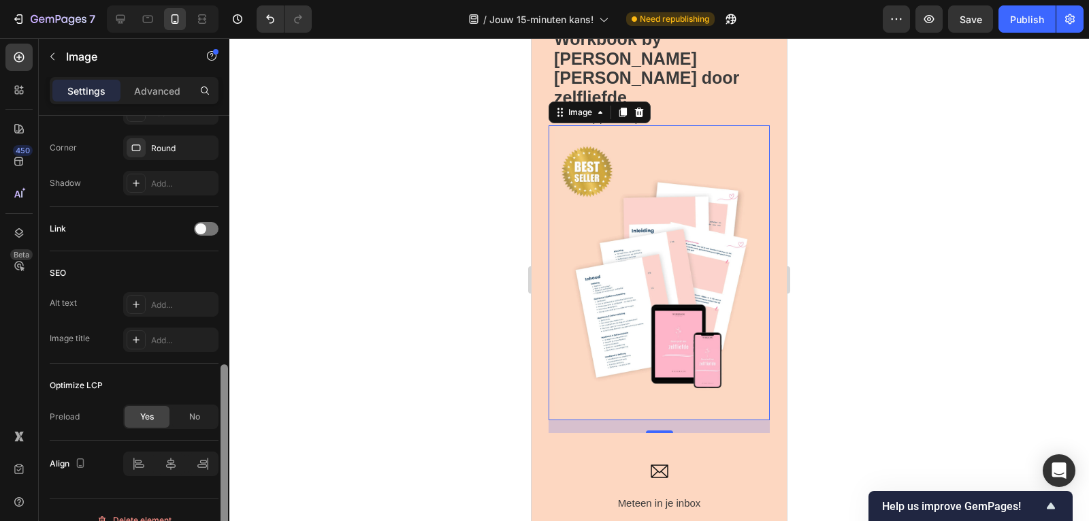
scroll to position [582, 0]
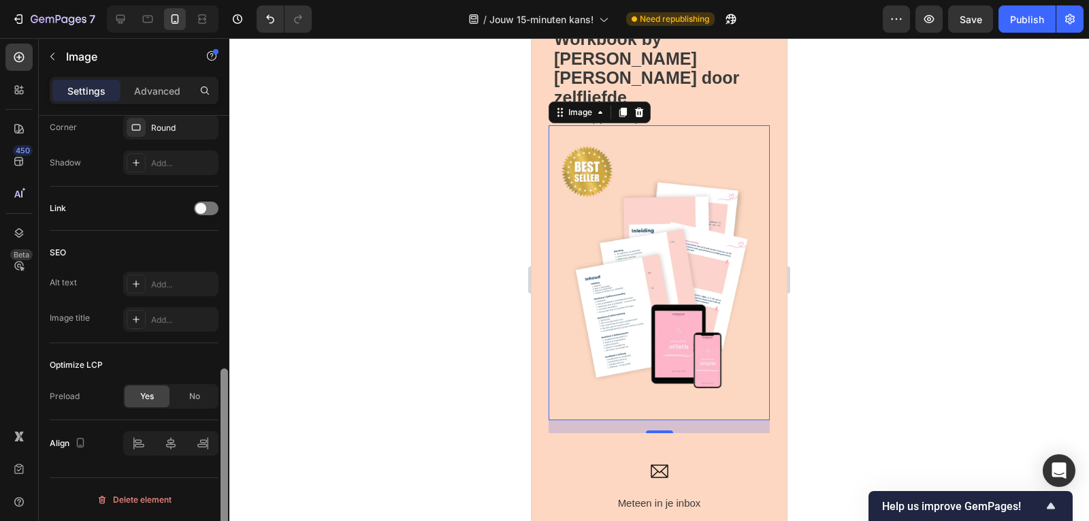
drag, startPoint x: 225, startPoint y: 281, endPoint x: 225, endPoint y: 515, distance: 234.1
click at [225, 515] on div at bounding box center [223, 463] width 7 height 191
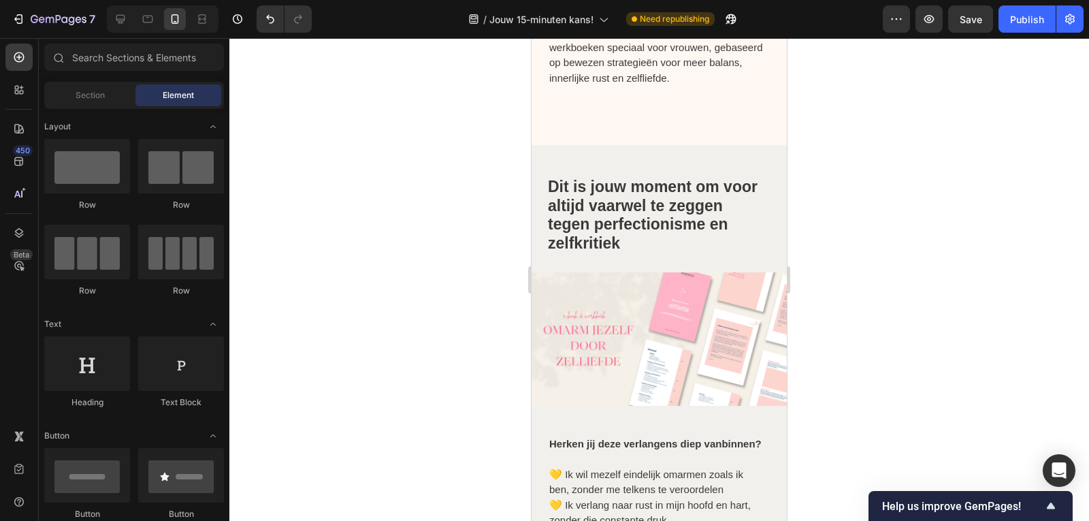
scroll to position [1670, 0]
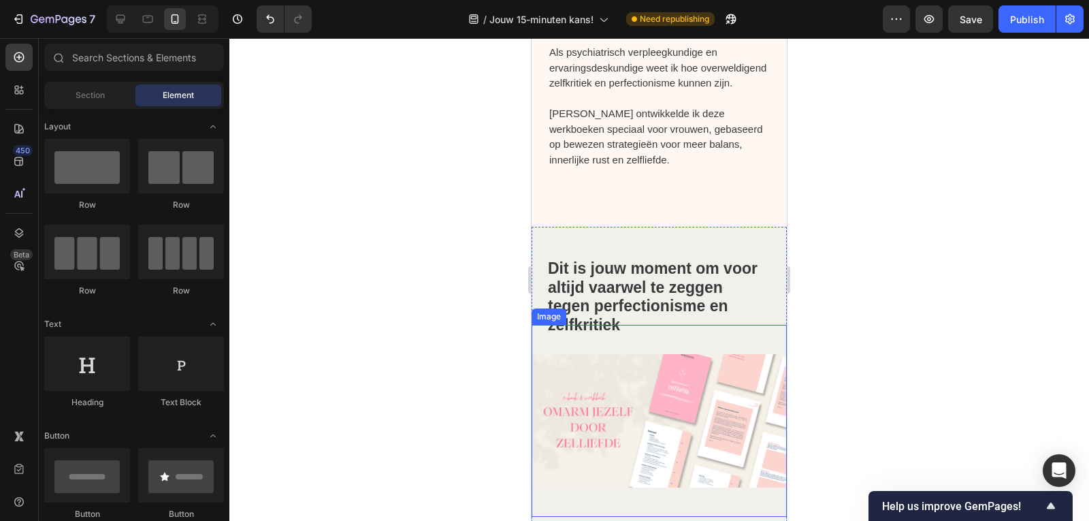
click at [685, 359] on img at bounding box center [658, 420] width 255 height 191
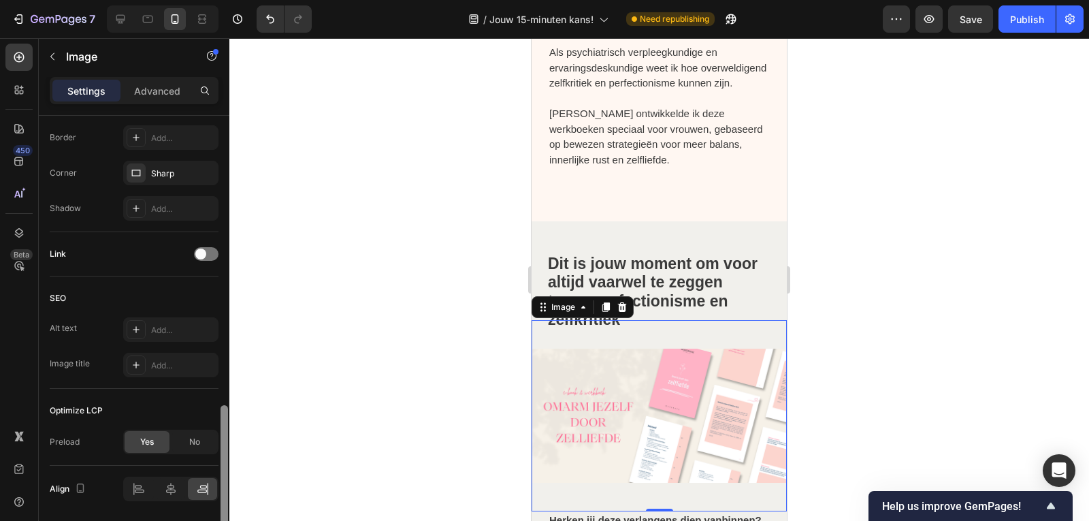
scroll to position [582, 0]
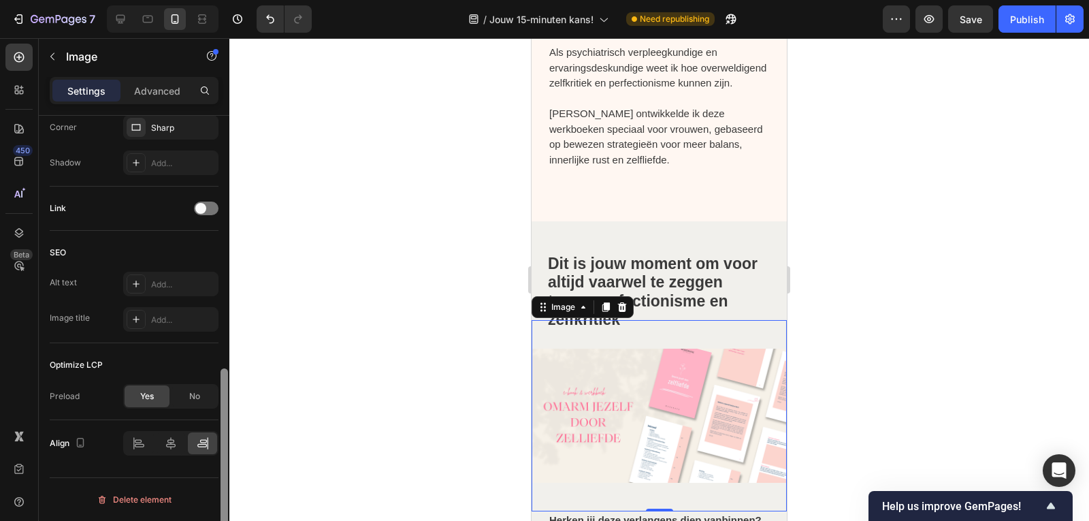
drag, startPoint x: 225, startPoint y: 180, endPoint x: 218, endPoint y: 465, distance: 284.5
click at [218, 465] on div "Style Rectangle Source Upload Image https://cdn.shopify.com/s/files/1/0832/1984…" at bounding box center [134, 338] width 191 height 444
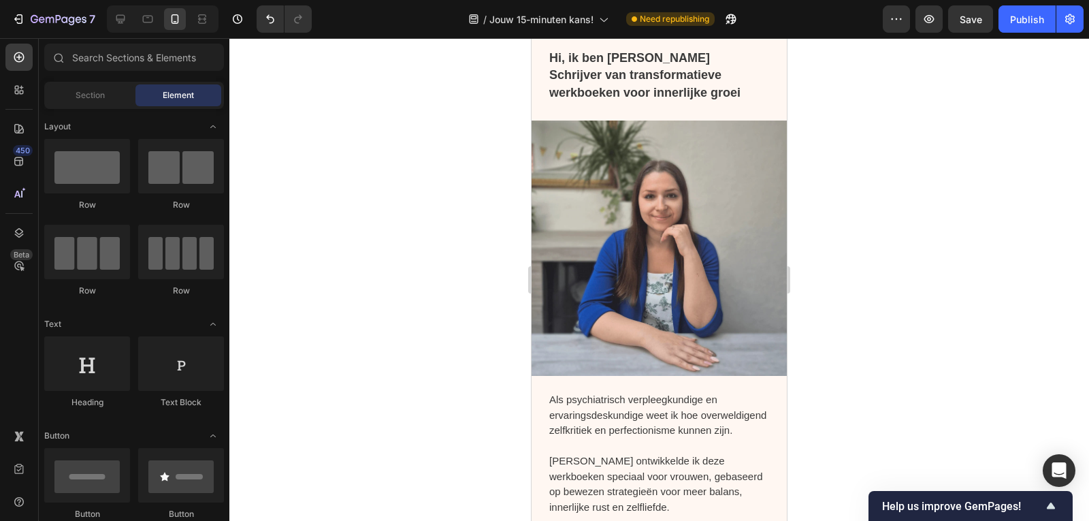
scroll to position [1332, 0]
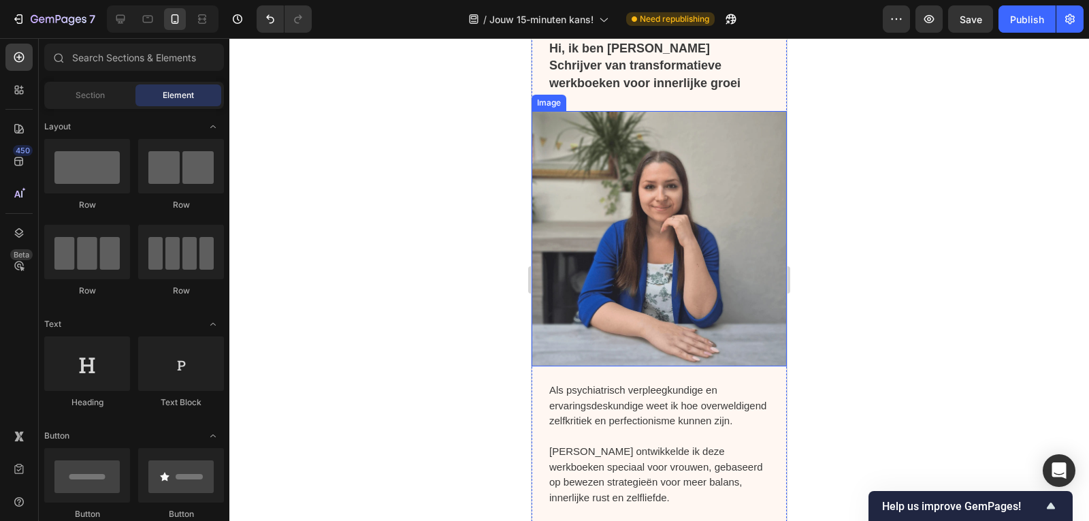
click at [670, 209] on img at bounding box center [658, 238] width 255 height 255
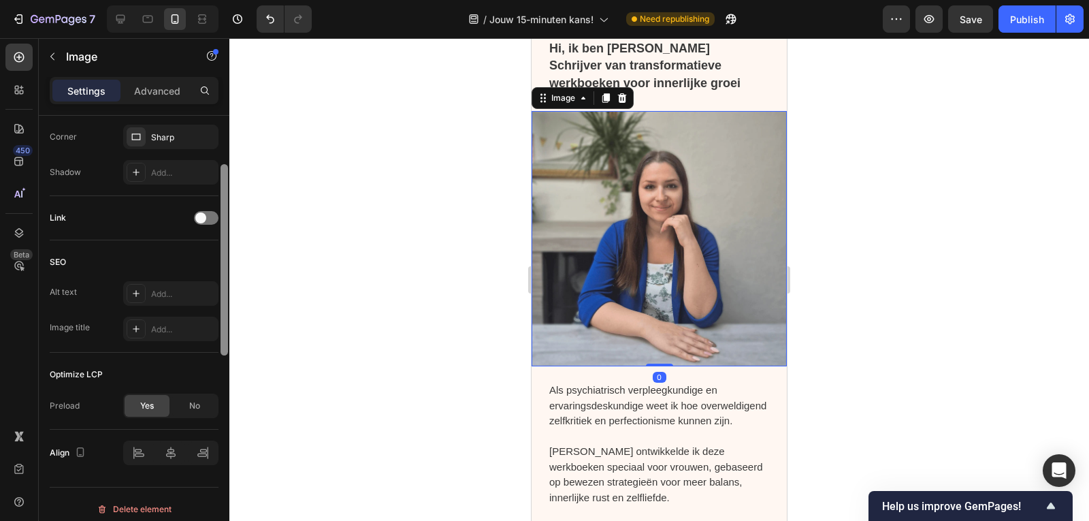
scroll to position [582, 0]
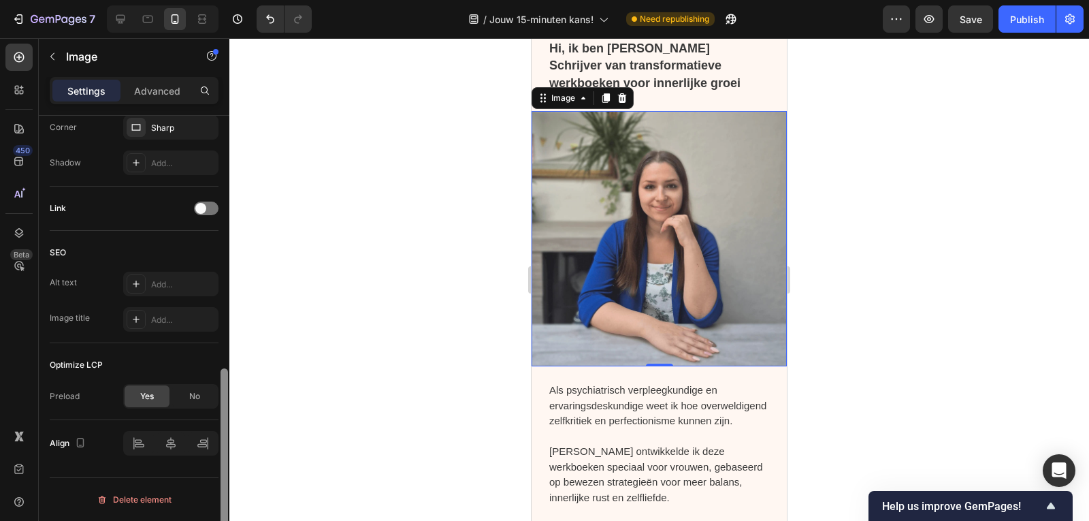
drag, startPoint x: 226, startPoint y: 191, endPoint x: 205, endPoint y: 469, distance: 279.1
click at [204, 469] on div "Style Rectangle Source Upload Image https://cdn.shopify.com/s/files/1/0832/1984…" at bounding box center [134, 338] width 191 height 444
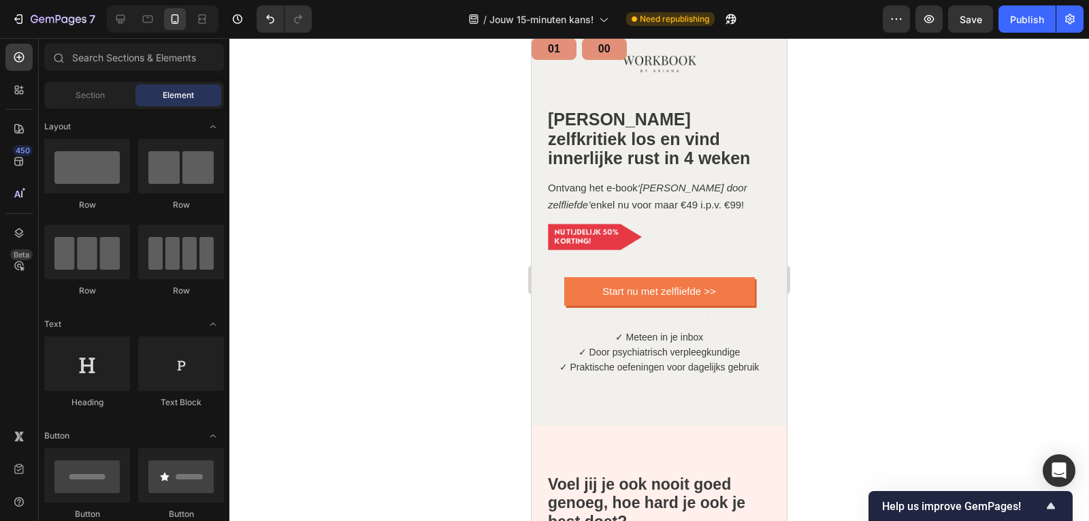
scroll to position [64, 0]
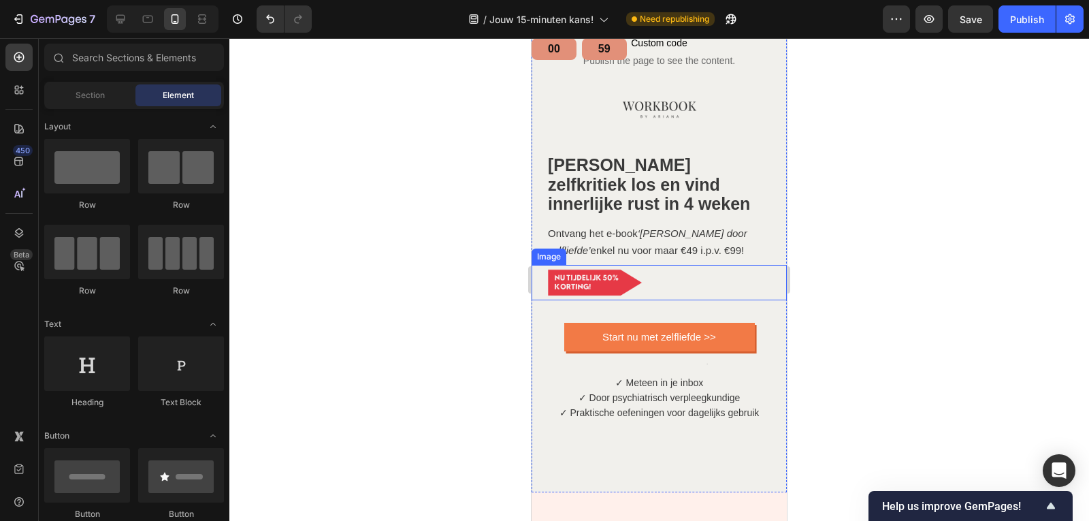
click at [567, 265] on img at bounding box center [594, 282] width 96 height 35
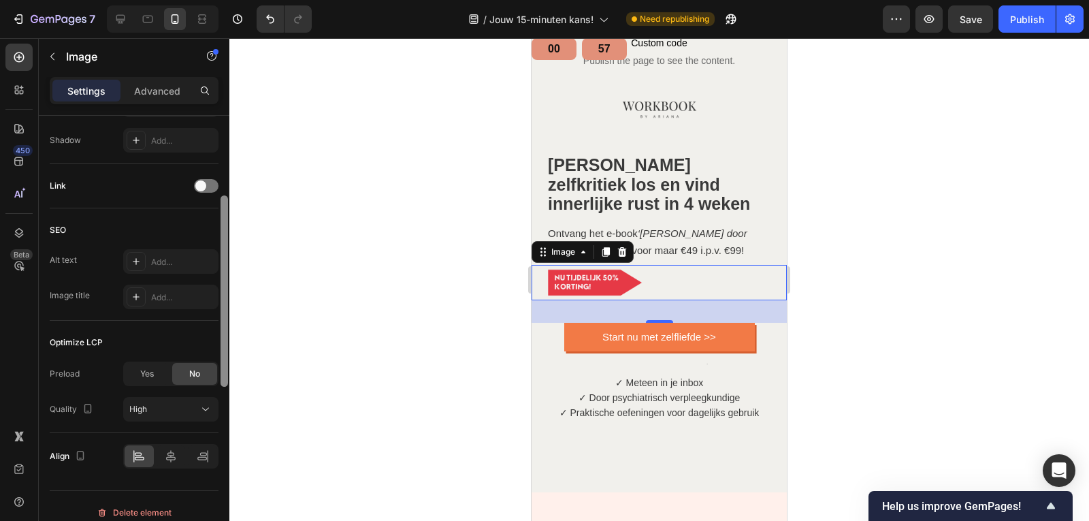
scroll to position [584, 0]
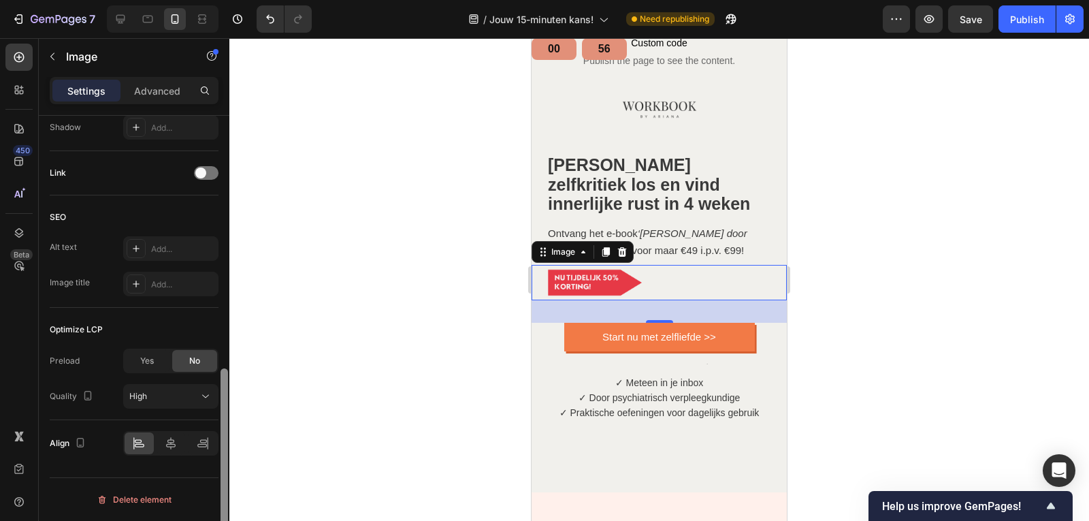
drag, startPoint x: 227, startPoint y: 202, endPoint x: 224, endPoint y: 490, distance: 287.8
click at [224, 490] on div at bounding box center [223, 463] width 7 height 191
click at [161, 358] on div "Yes" at bounding box center [147, 361] width 45 height 22
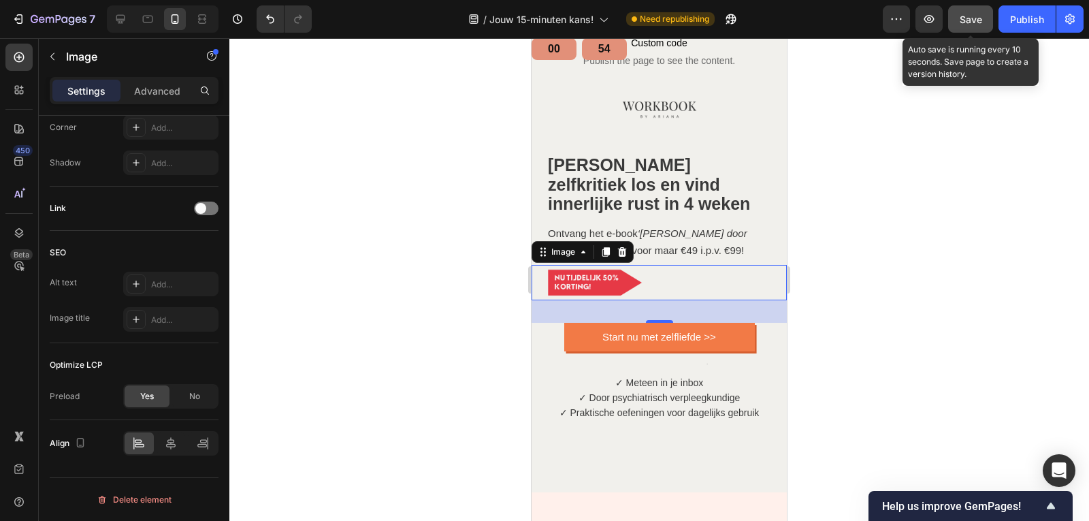
click at [974, 27] on button "Save" at bounding box center [970, 18] width 45 height 27
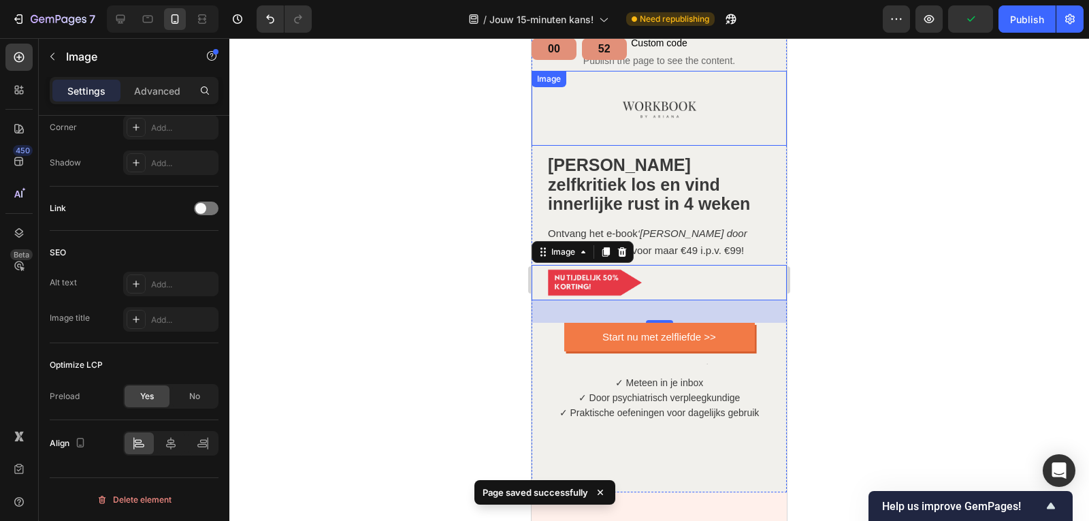
click at [692, 97] on div at bounding box center [658, 108] width 255 height 75
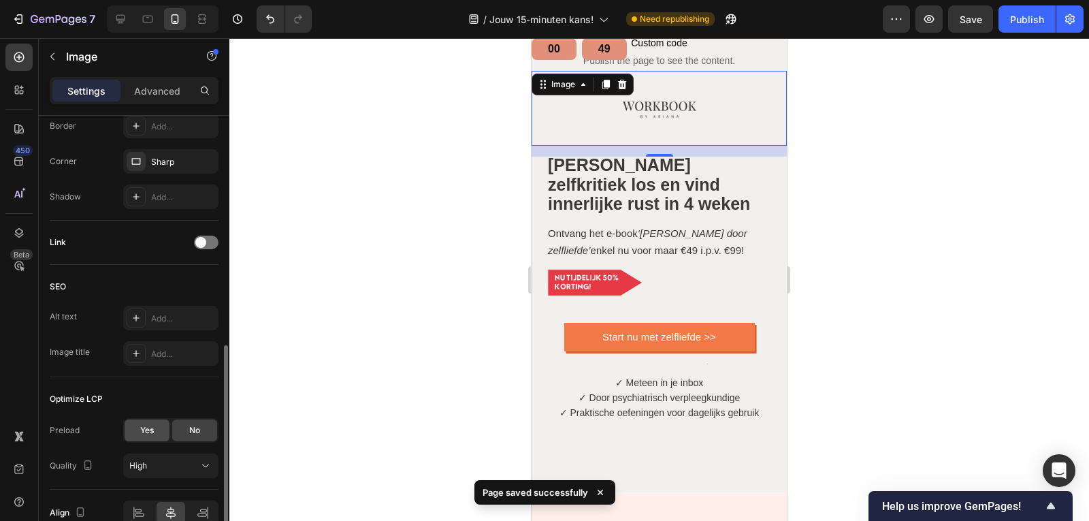
click at [129, 433] on div "Yes" at bounding box center [147, 430] width 45 height 22
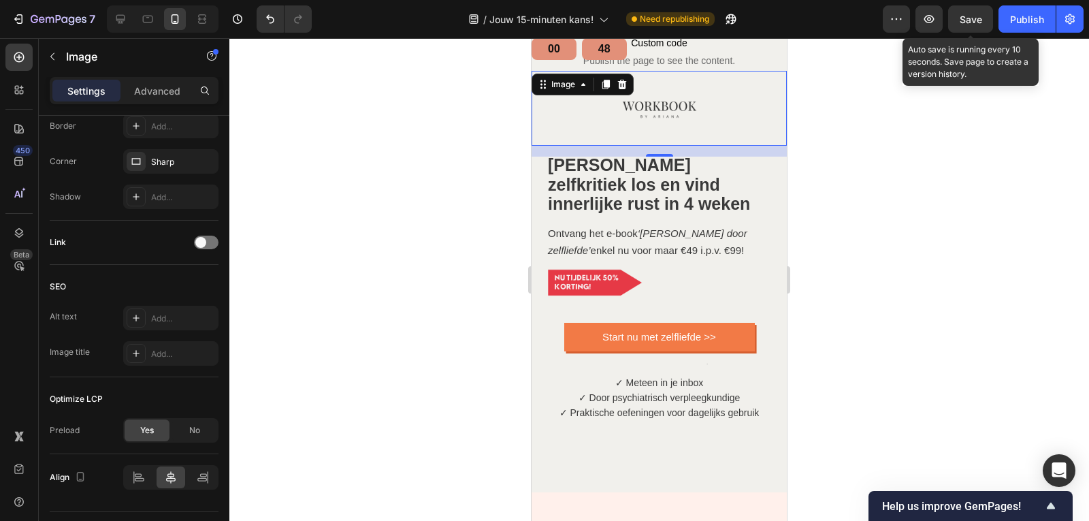
click at [979, 16] on span "Save" at bounding box center [970, 20] width 22 height 12
click at [965, 24] on span "Save" at bounding box center [970, 20] width 22 height 12
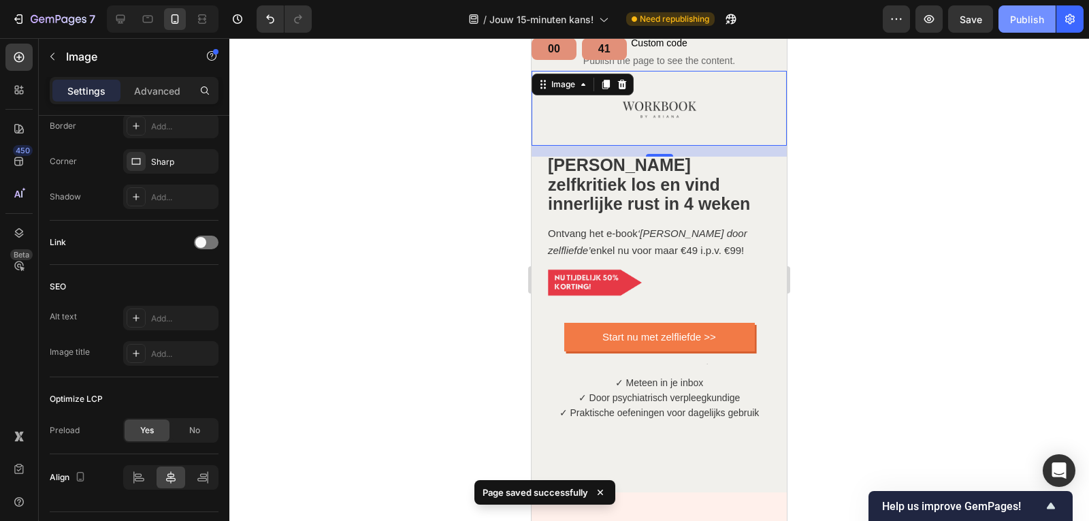
click at [1033, 24] on div "Publish" at bounding box center [1027, 19] width 34 height 14
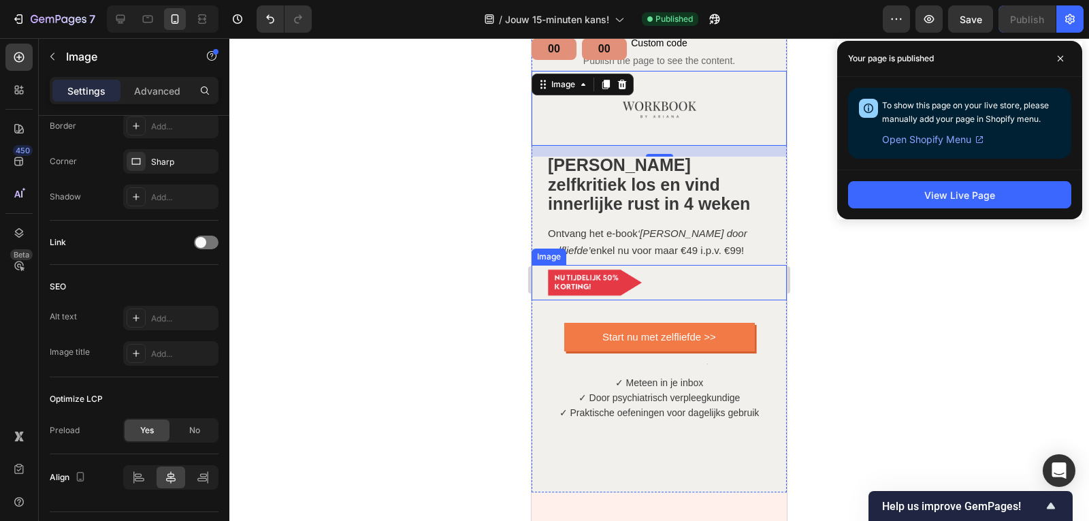
click at [584, 265] on img at bounding box center [594, 282] width 96 height 35
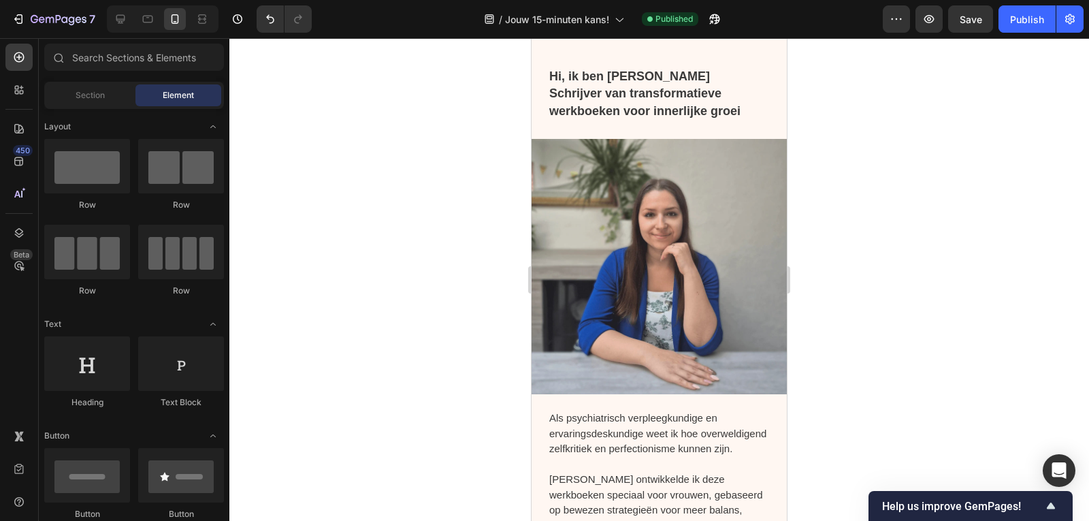
scroll to position [1332, 0]
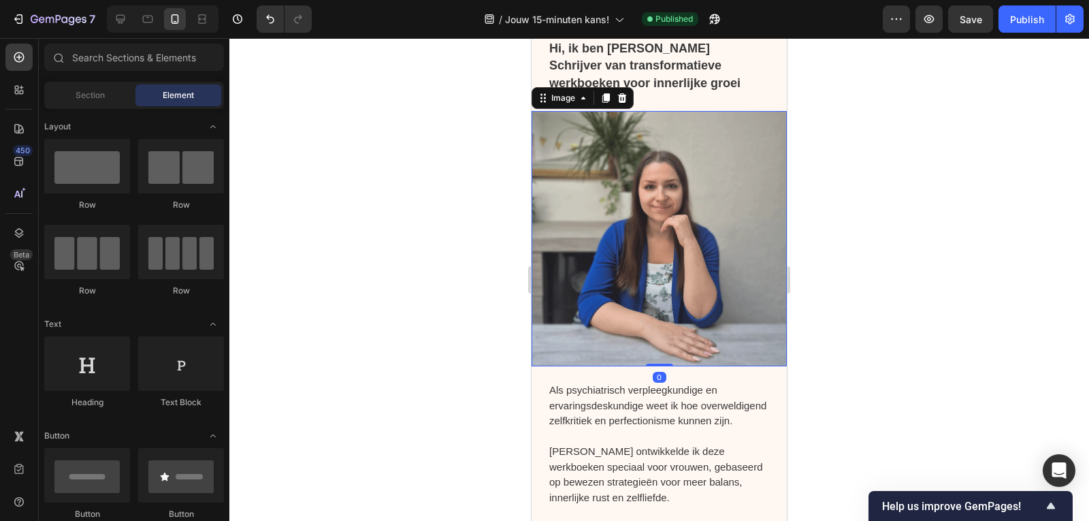
click at [746, 225] on img at bounding box center [658, 238] width 255 height 255
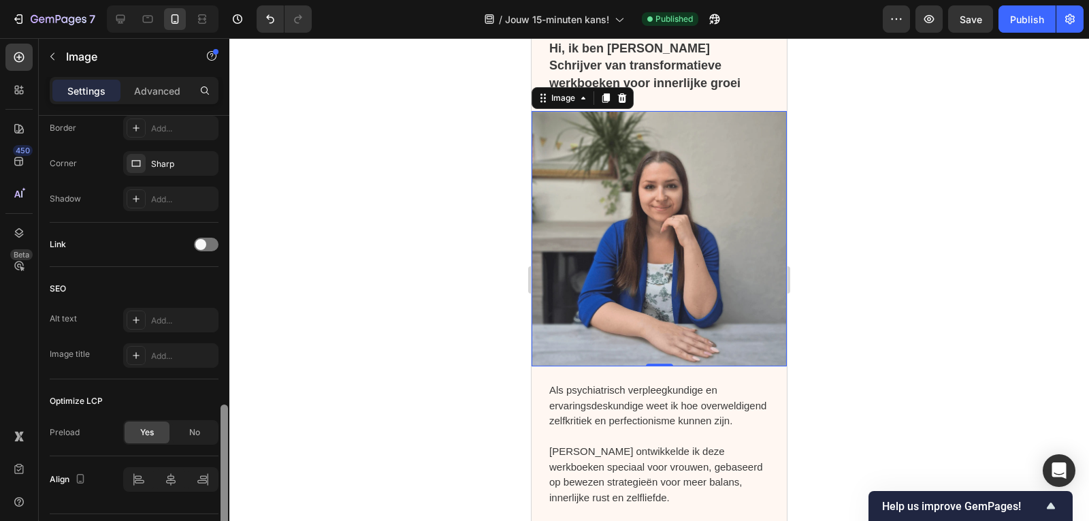
scroll to position [582, 0]
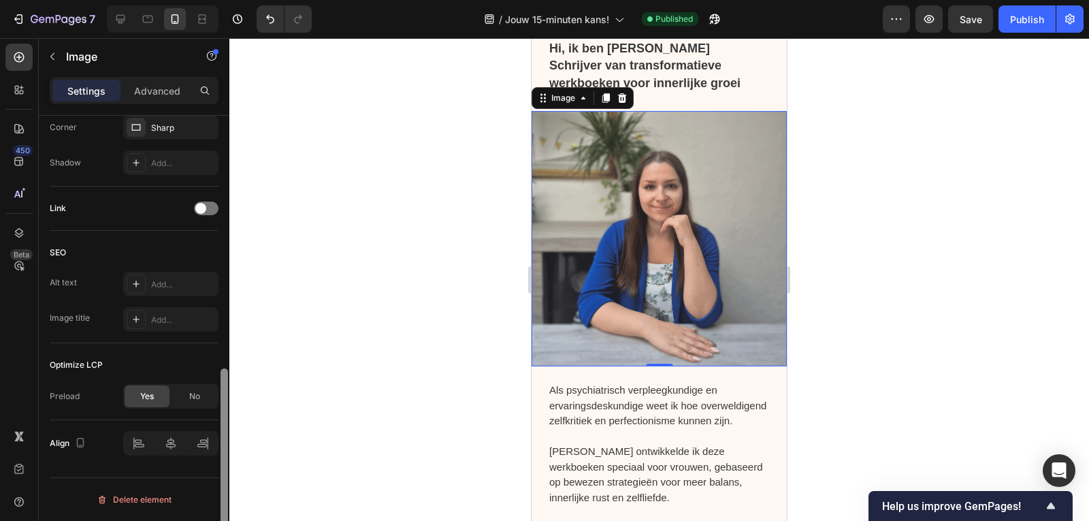
drag, startPoint x: 226, startPoint y: 162, endPoint x: 220, endPoint y: 454, distance: 292.0
click at [220, 454] on div at bounding box center [223, 463] width 7 height 191
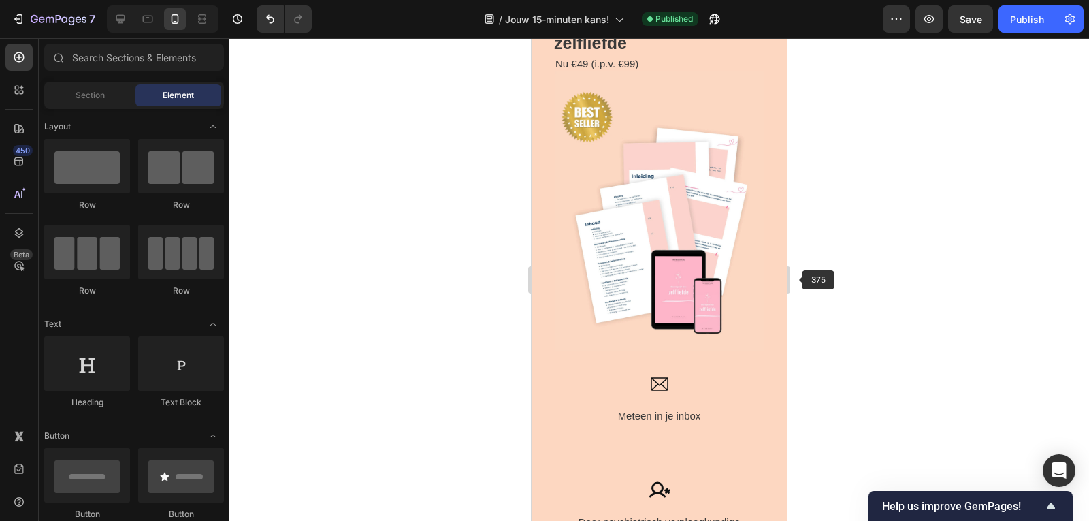
scroll to position [2782, 0]
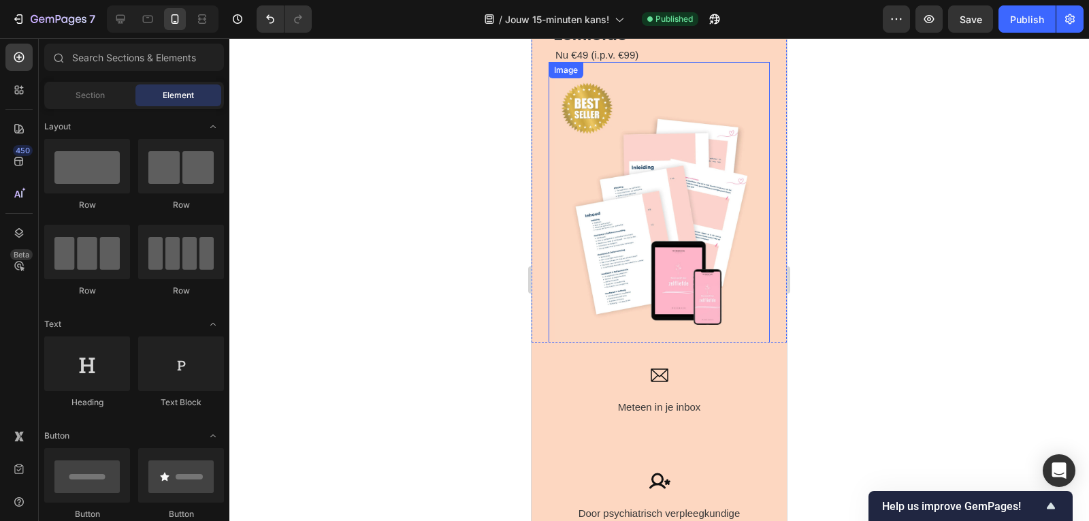
click at [706, 281] on img at bounding box center [658, 209] width 221 height 295
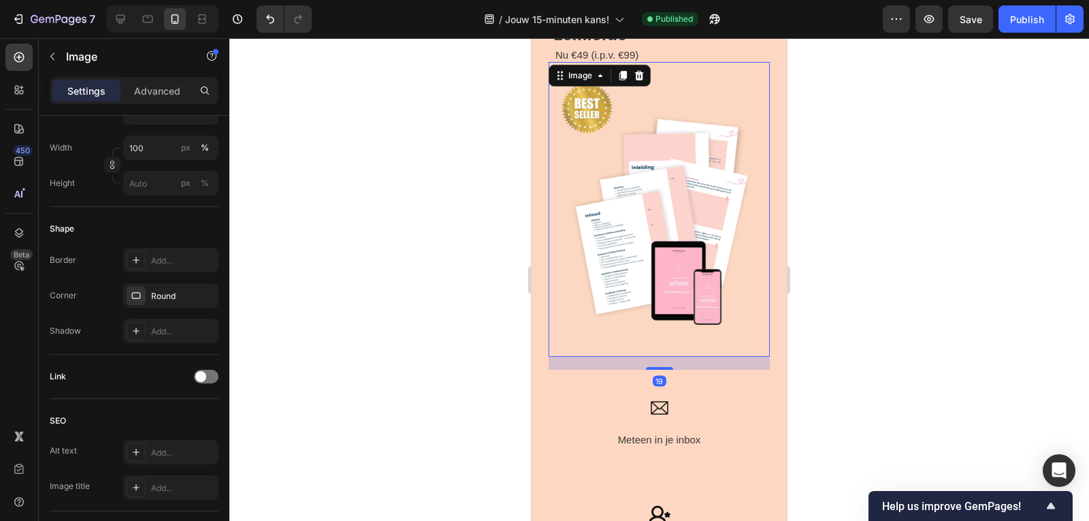
scroll to position [582, 0]
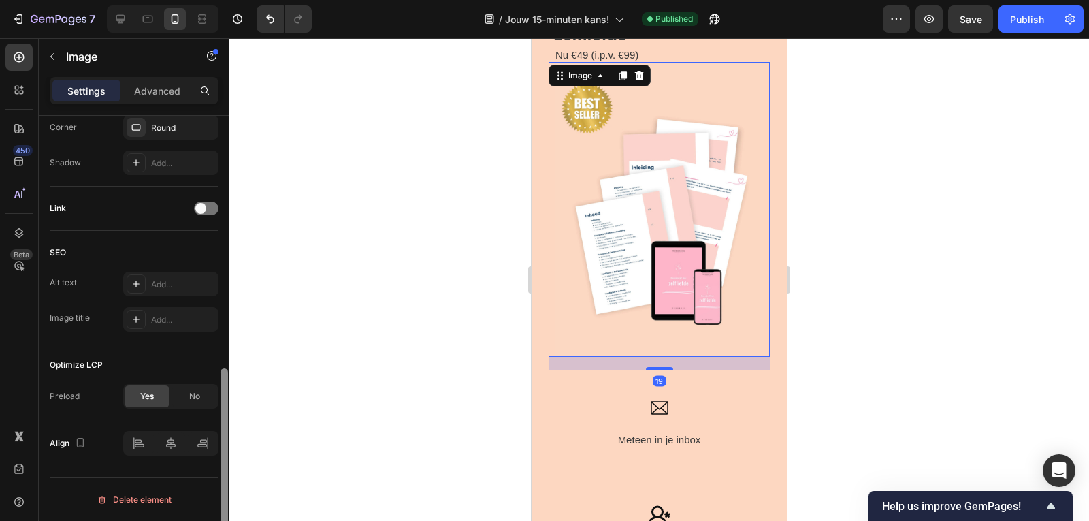
drag, startPoint x: 223, startPoint y: 209, endPoint x: 207, endPoint y: 465, distance: 257.0
click at [207, 465] on div "Style Rectangle Source Upload Image https://cdn.shopify.com/s/files/1/0832/1984…" at bounding box center [134, 338] width 191 height 444
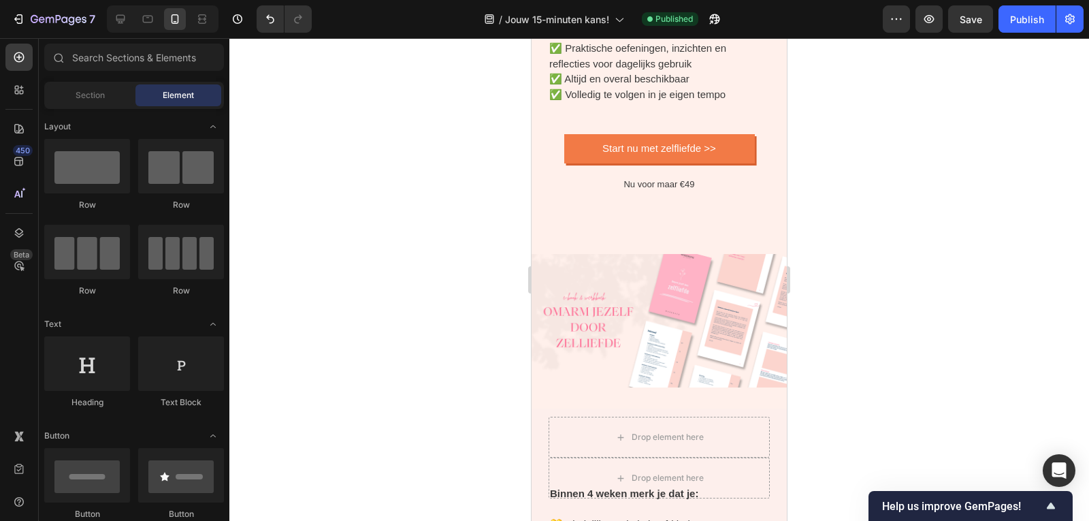
scroll to position [4060, 0]
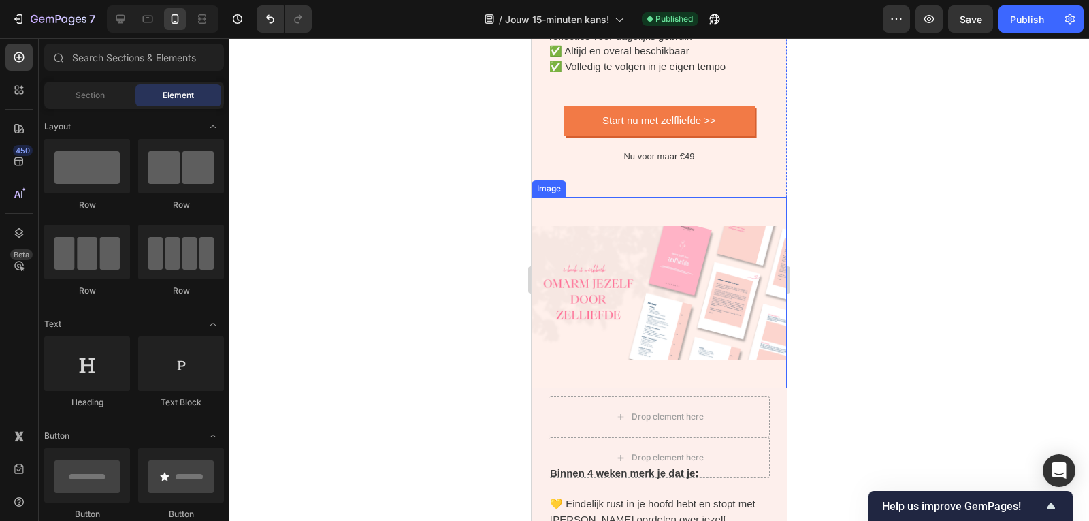
click at [694, 313] on img at bounding box center [658, 292] width 255 height 191
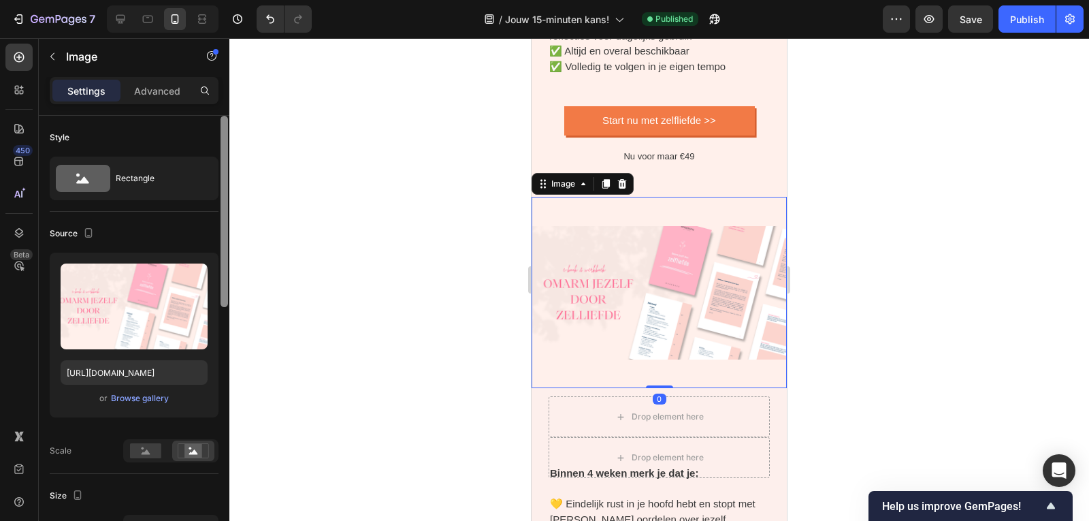
scroll to position [444, 0]
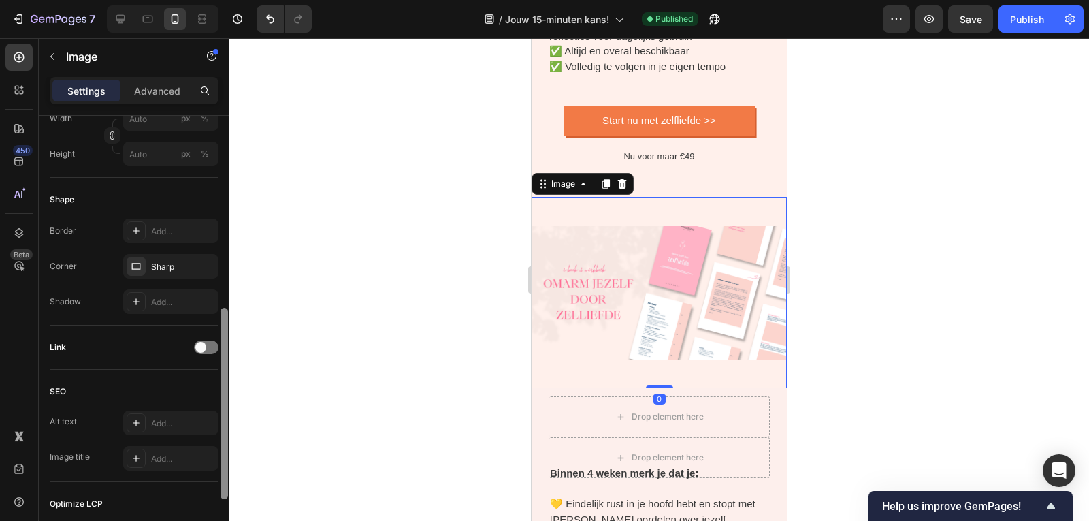
drag, startPoint x: 229, startPoint y: 233, endPoint x: 224, endPoint y: 251, distance: 19.0
click at [224, 251] on div at bounding box center [224, 338] width 10 height 444
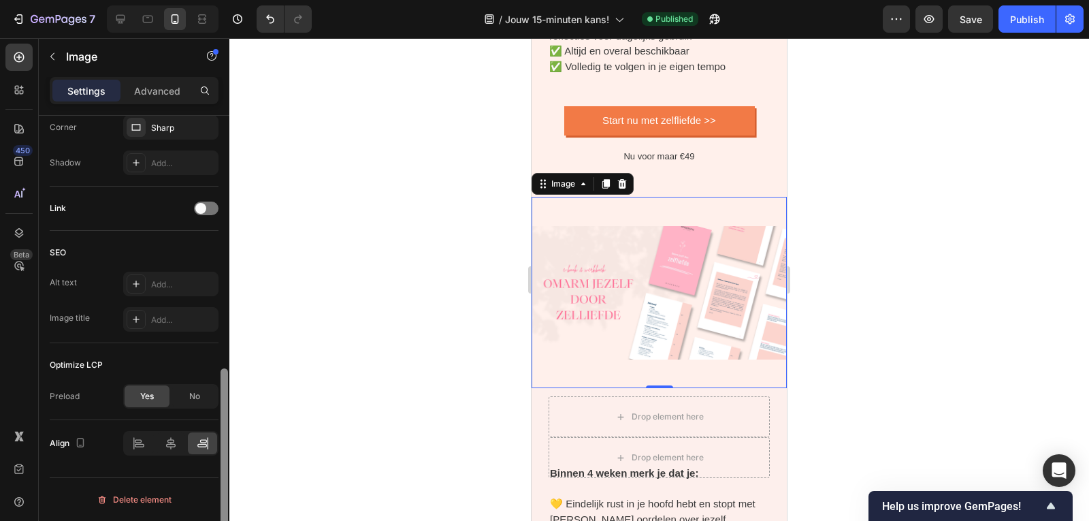
drag, startPoint x: 224, startPoint y: 406, endPoint x: 220, endPoint y: 553, distance: 146.3
click at [220, 0] on html "7 Version history / Jouw 15-minuten kans! Published Preview Save Publish 450 Be…" at bounding box center [544, 0] width 1089 height 0
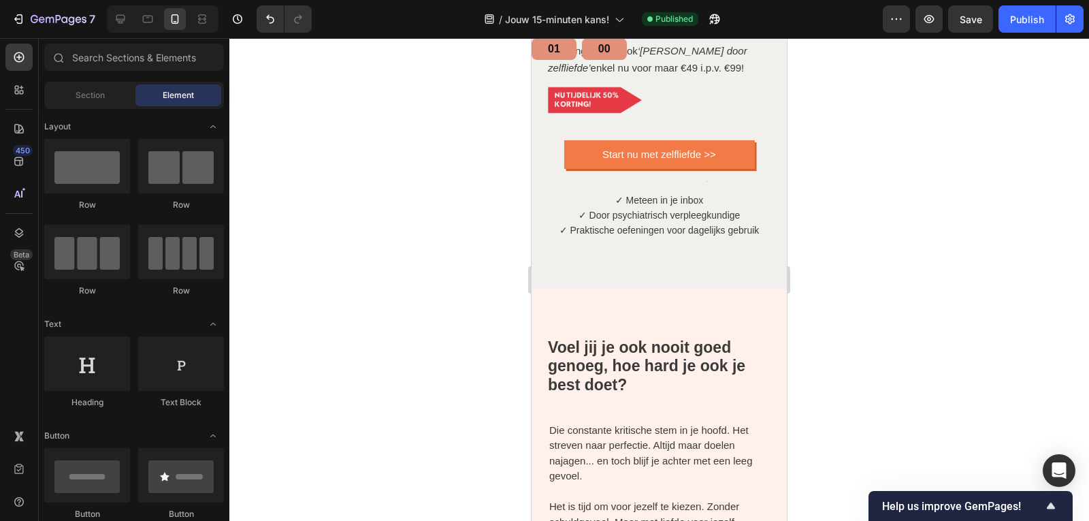
scroll to position [228, 0]
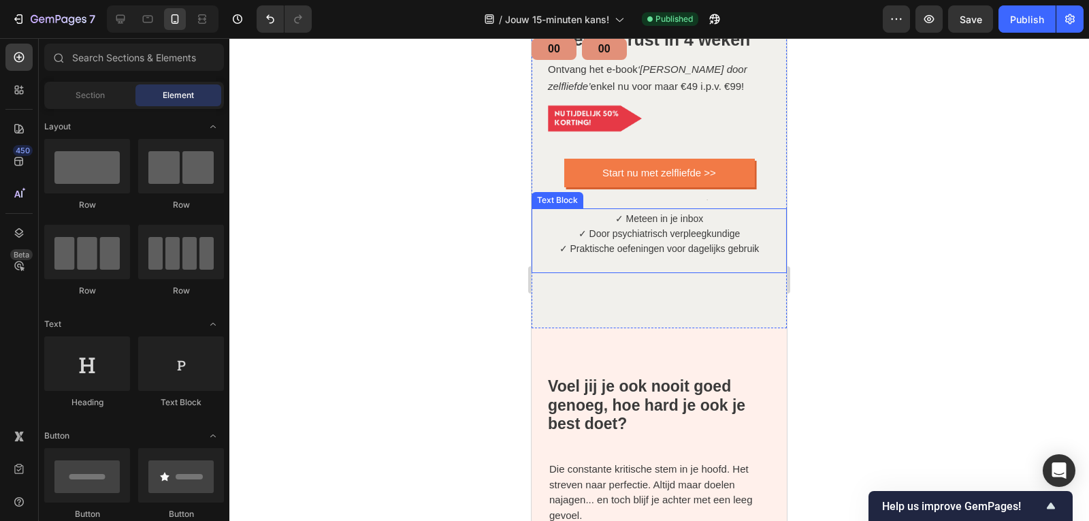
click at [660, 228] on span "✓ Door psychiatrisch verpleegkundige" at bounding box center [659, 233] width 162 height 11
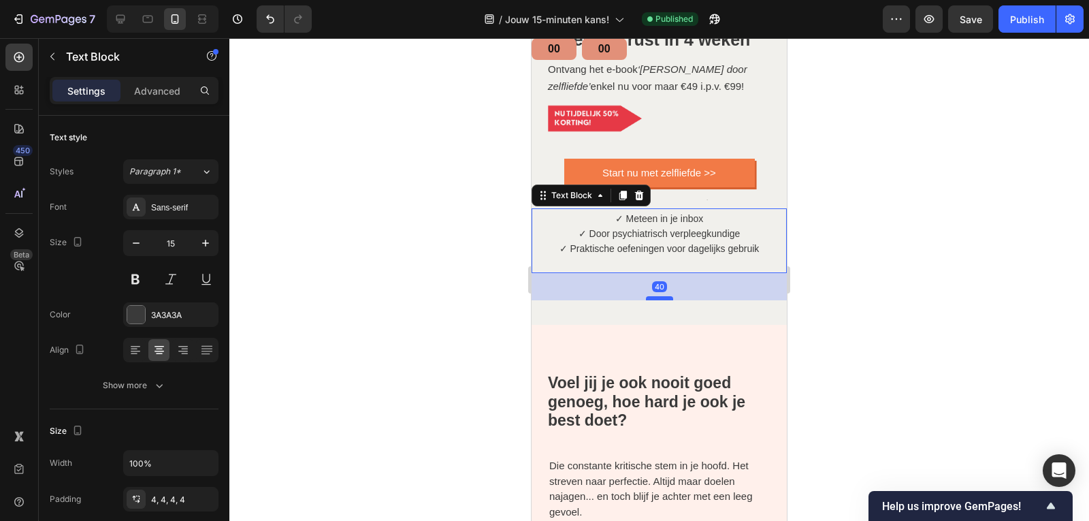
click at [655, 296] on div at bounding box center [659, 298] width 27 height 4
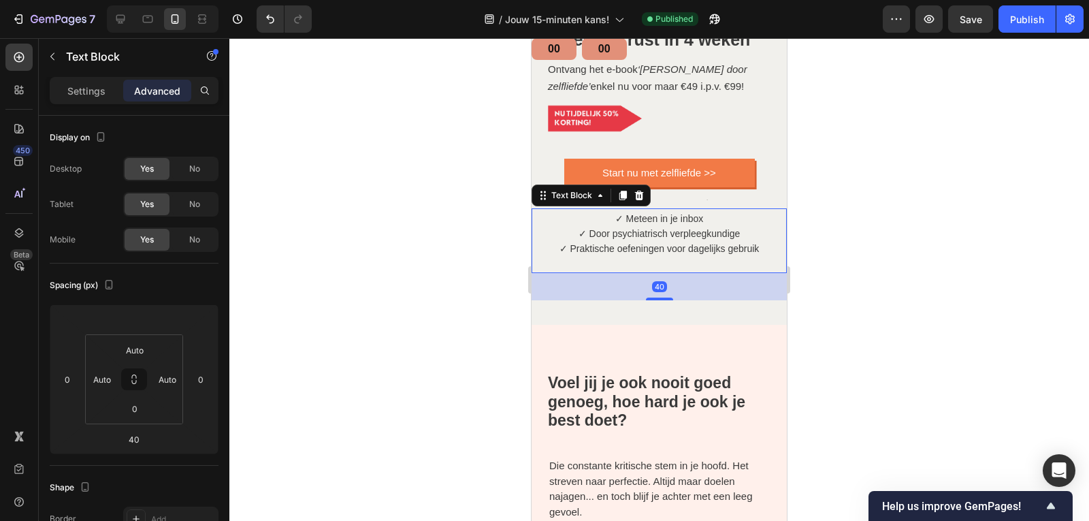
click at [827, 213] on div at bounding box center [658, 279] width 859 height 482
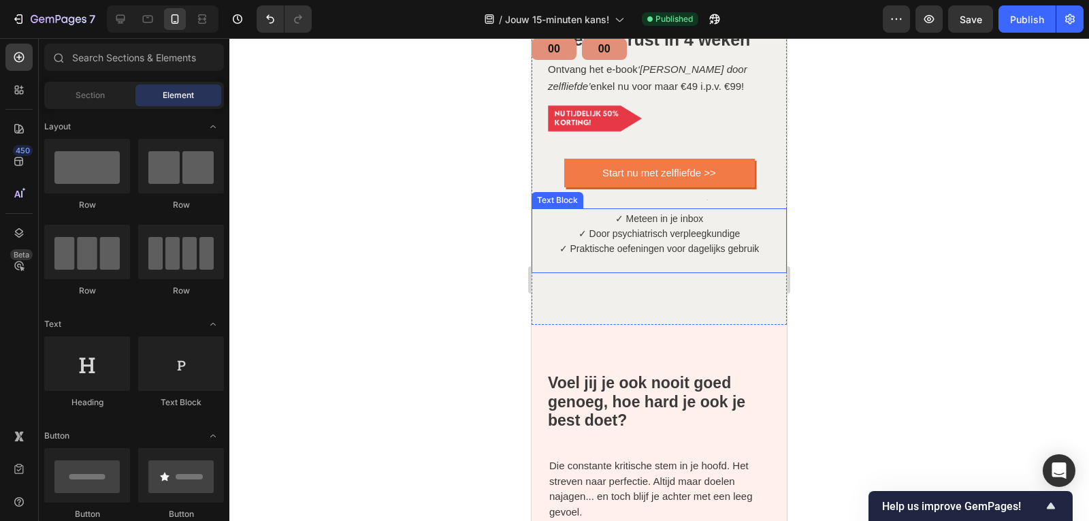
click at [680, 213] on span "✓ Meteen in je inbox" at bounding box center [659, 218] width 88 height 11
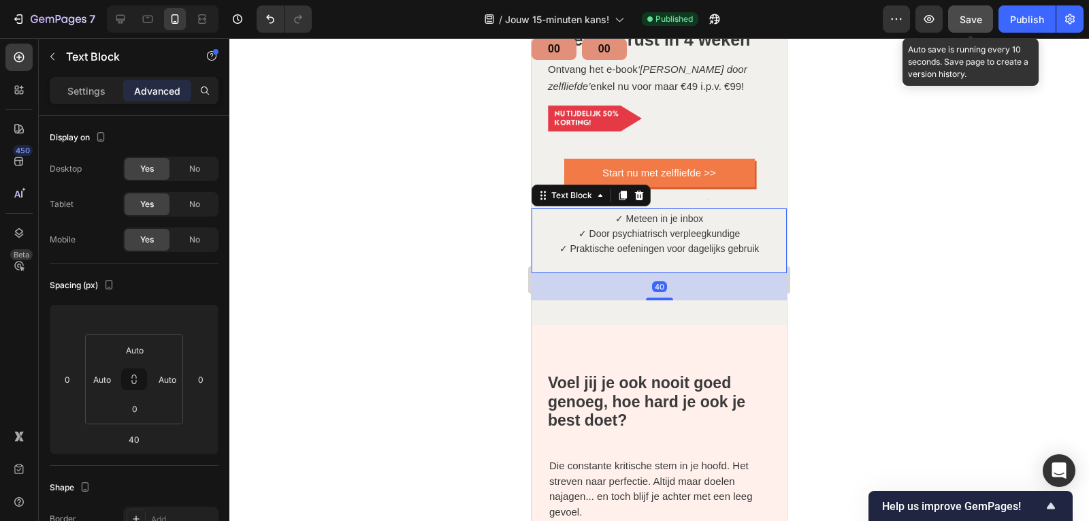
click at [962, 31] on button "Save" at bounding box center [970, 18] width 45 height 27
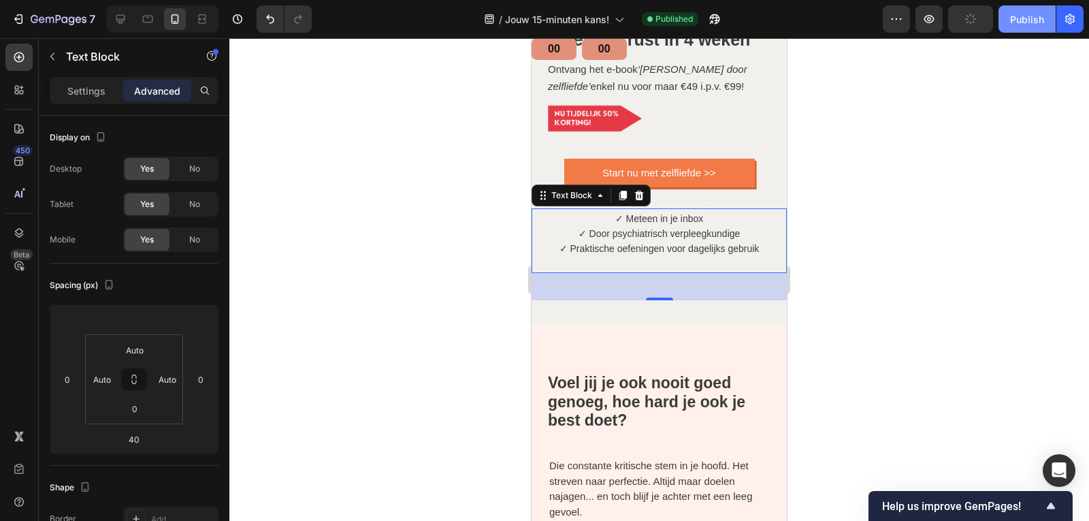
click at [1039, 19] on div "Publish" at bounding box center [1027, 19] width 34 height 14
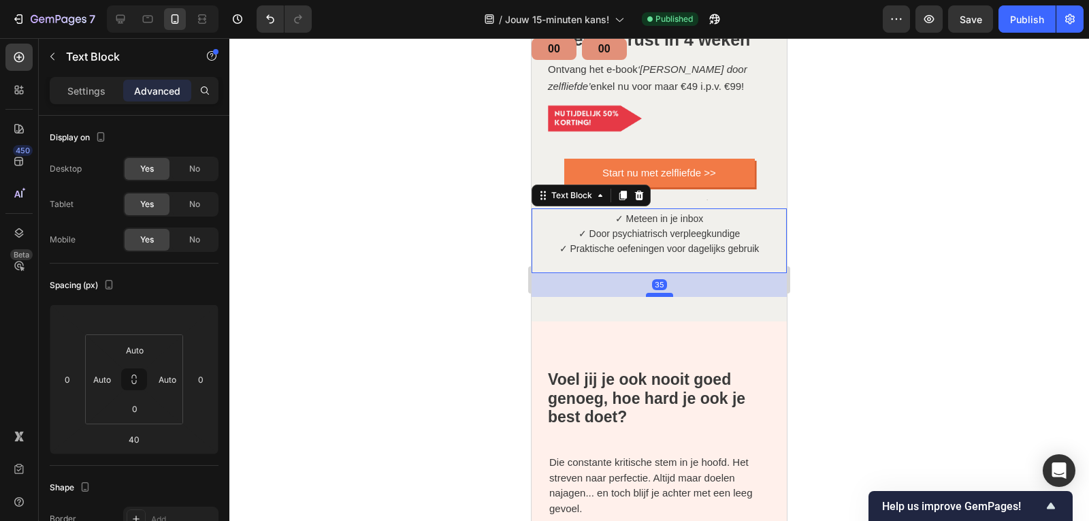
click at [665, 293] on div at bounding box center [659, 295] width 27 height 4
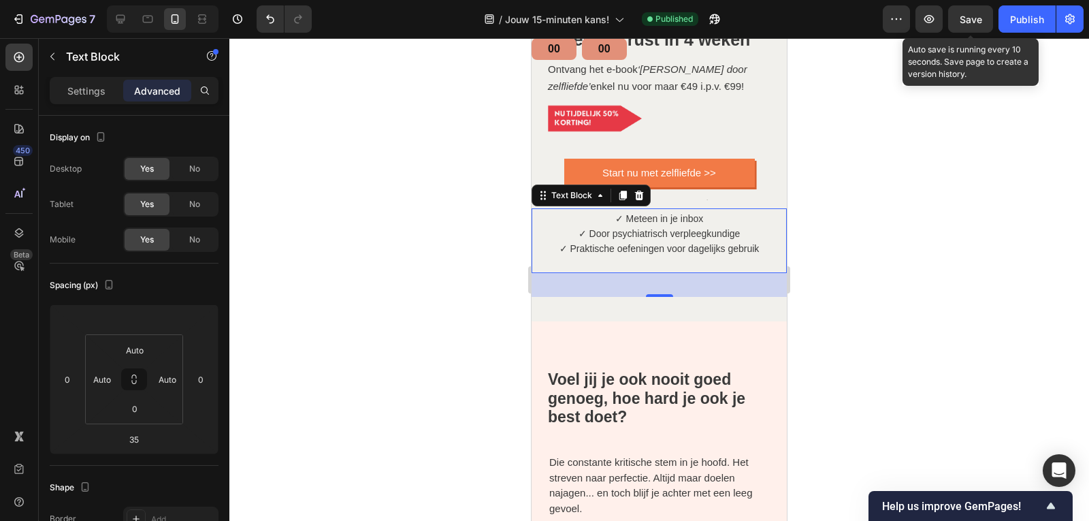
click at [966, 23] on span "Save" at bounding box center [970, 20] width 22 height 12
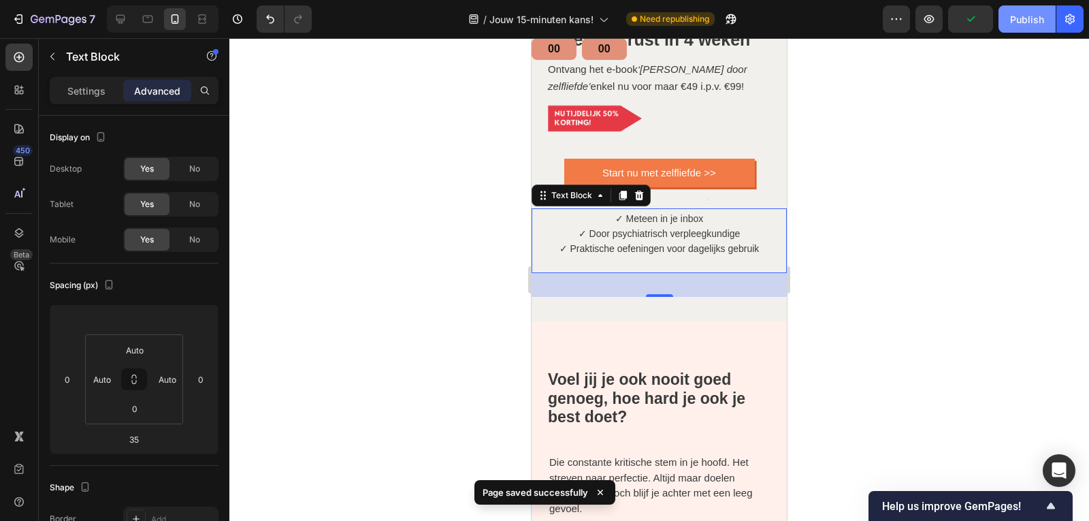
click at [1031, 22] on div "Publish" at bounding box center [1027, 19] width 34 height 14
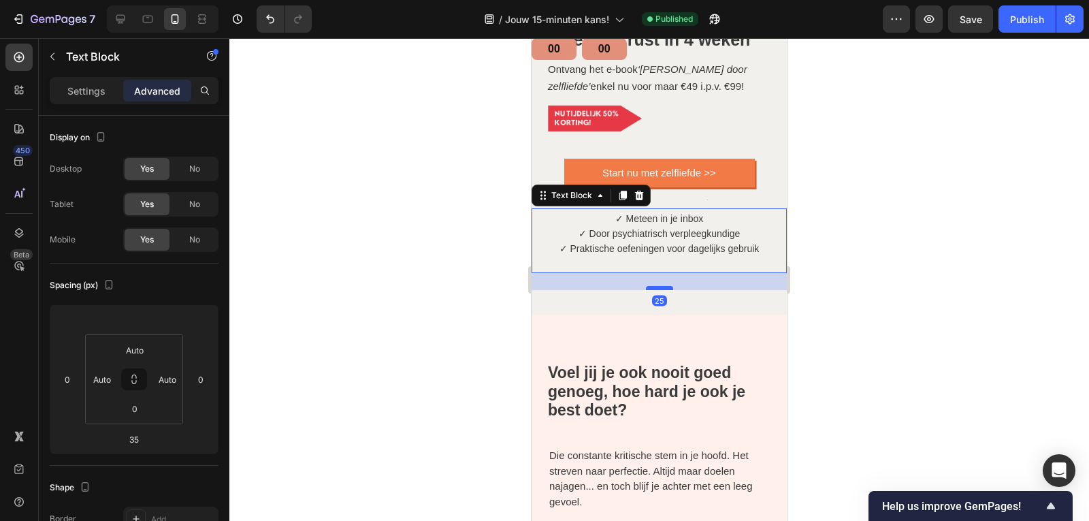
click at [665, 286] on div at bounding box center [659, 288] width 27 height 4
type input "25"
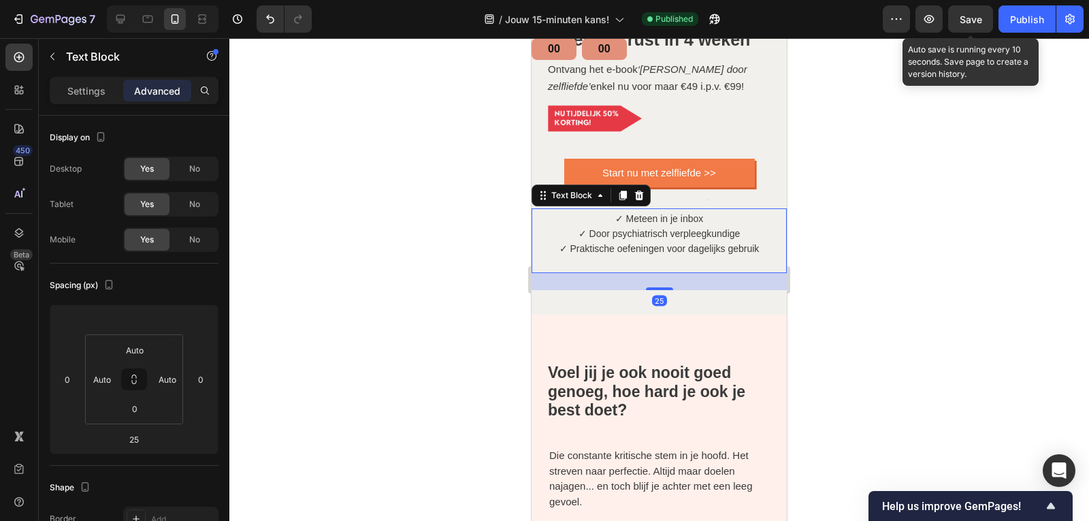
click at [963, 17] on span "Save" at bounding box center [970, 20] width 22 height 12
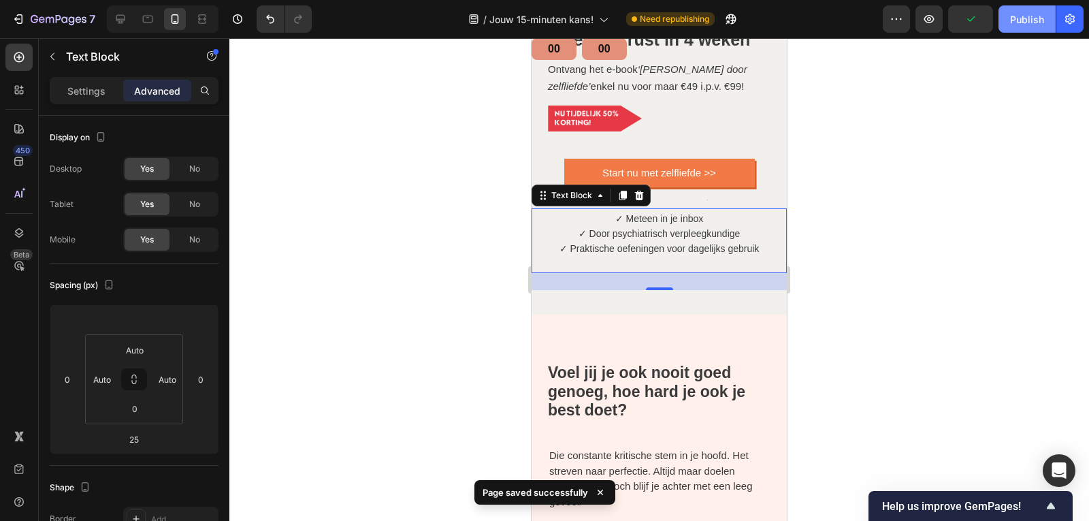
click at [1035, 29] on button "Publish" at bounding box center [1026, 18] width 57 height 27
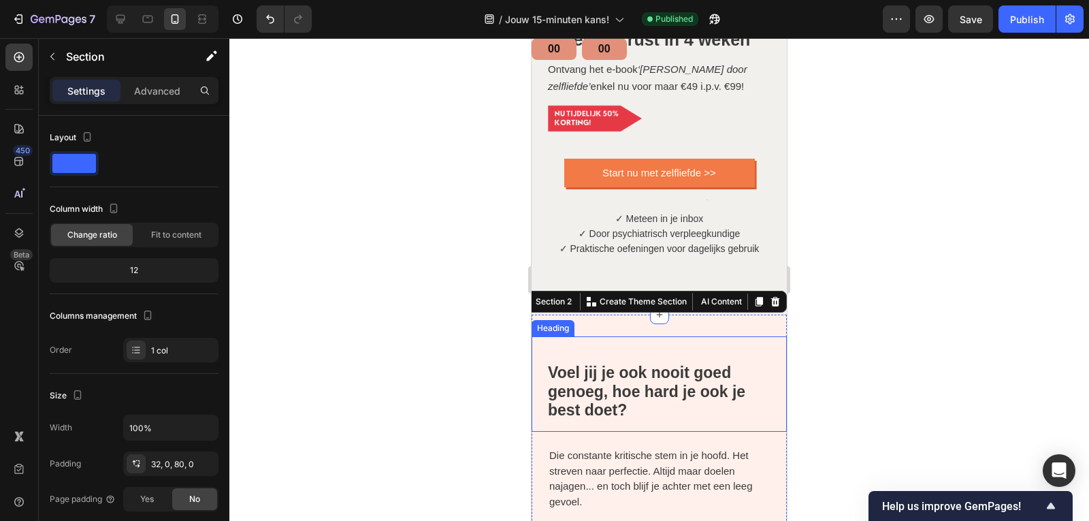
click at [570, 363] on strong "Voel jij je ook nooit goed genoeg, hoe hard je ook je best doet?" at bounding box center [646, 390] width 197 height 55
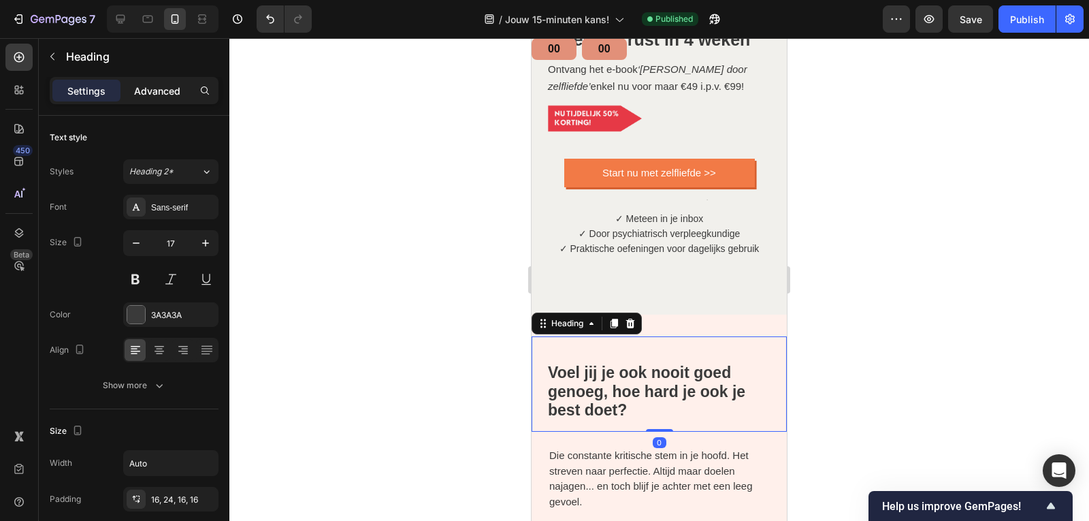
click at [161, 94] on p "Advanced" at bounding box center [157, 91] width 46 height 14
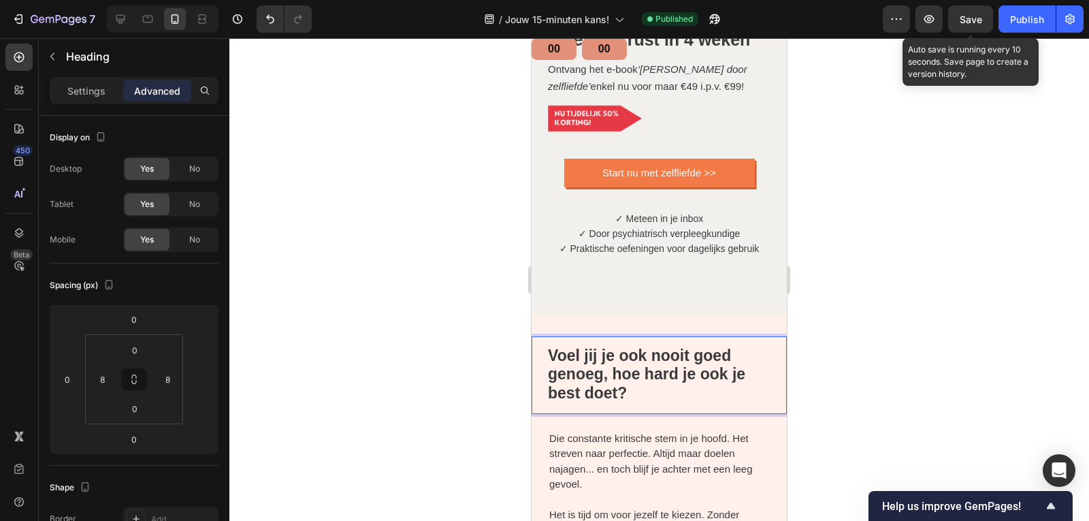
click at [980, 22] on span "Save" at bounding box center [970, 20] width 22 height 12
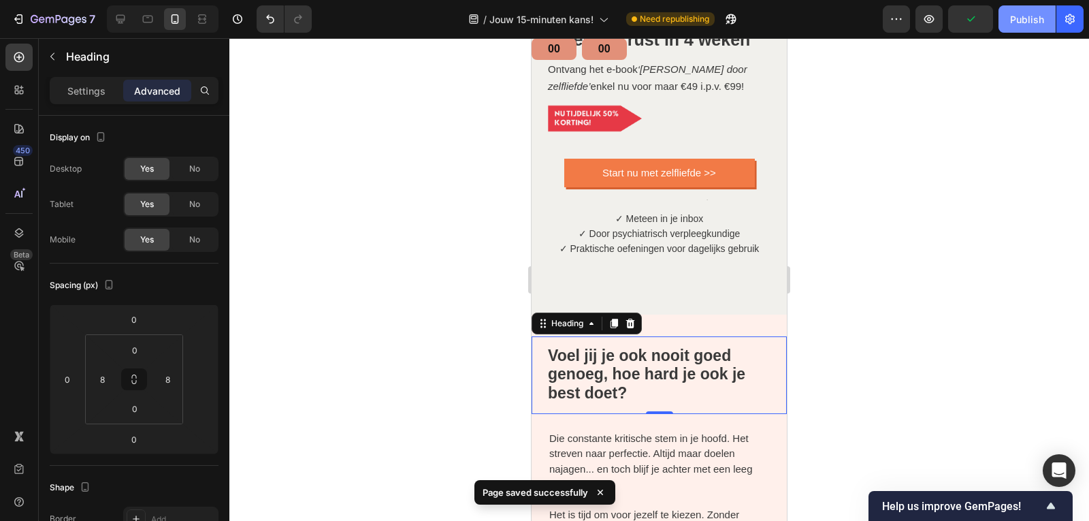
click at [1027, 24] on div "Publish" at bounding box center [1027, 19] width 34 height 14
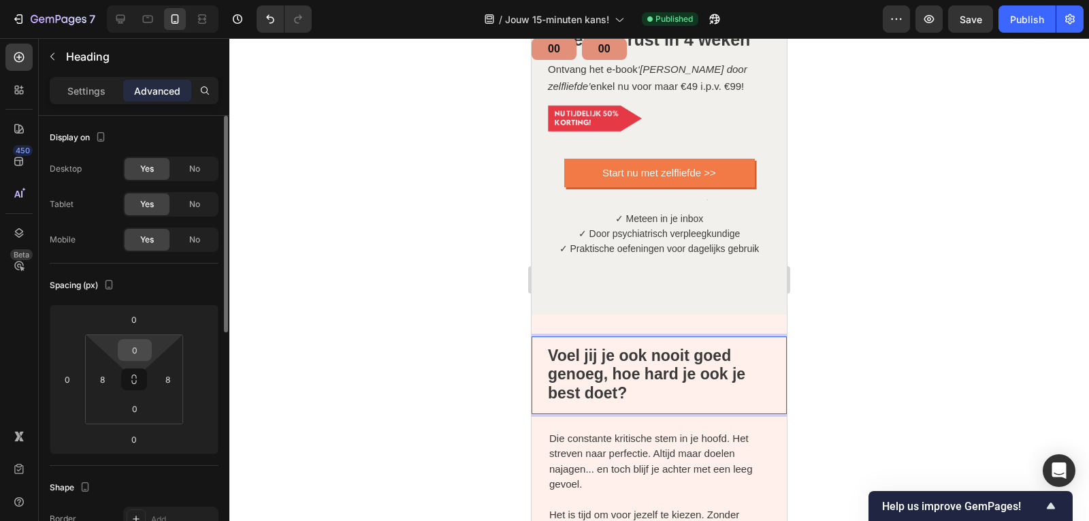
click at [137, 354] on input "0" at bounding box center [134, 350] width 27 height 20
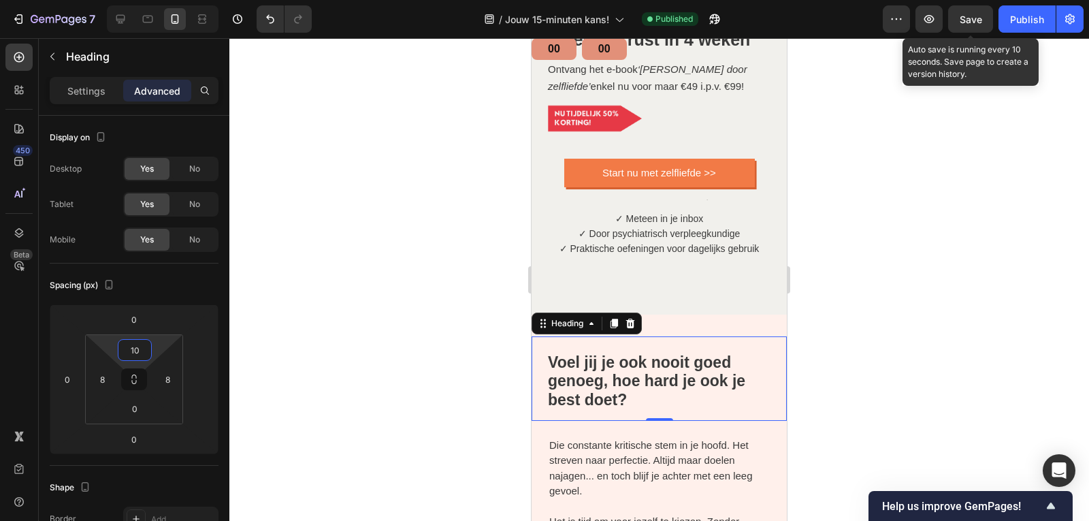
click at [961, 20] on span "Save" at bounding box center [970, 20] width 22 height 12
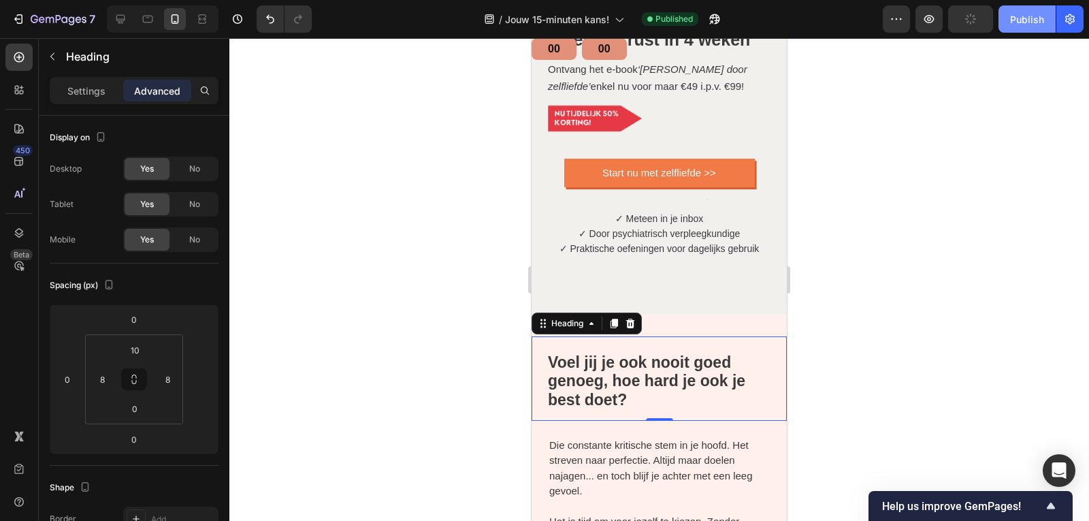
click at [1020, 31] on button "Publish" at bounding box center [1026, 18] width 57 height 27
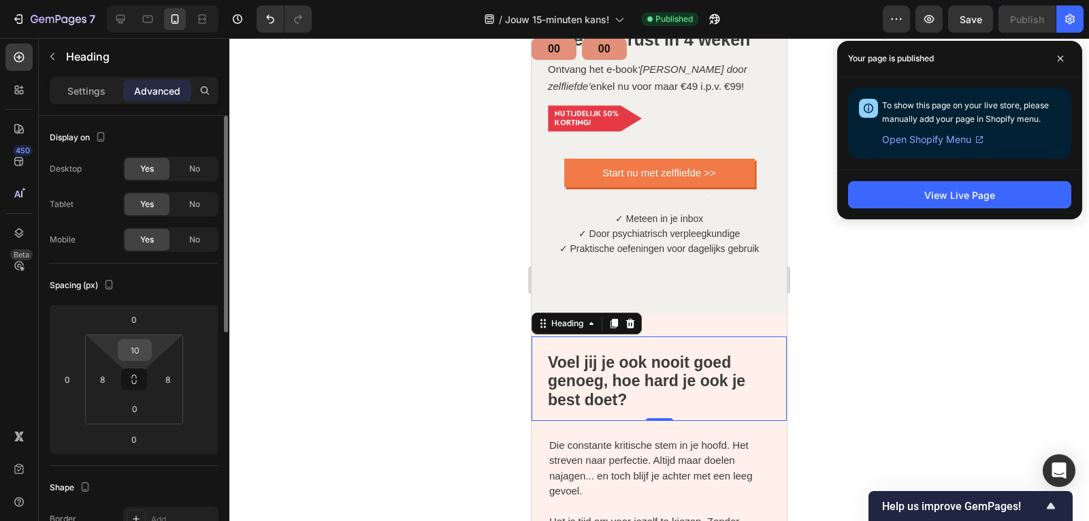
click at [139, 349] on input "10" at bounding box center [134, 350] width 27 height 20
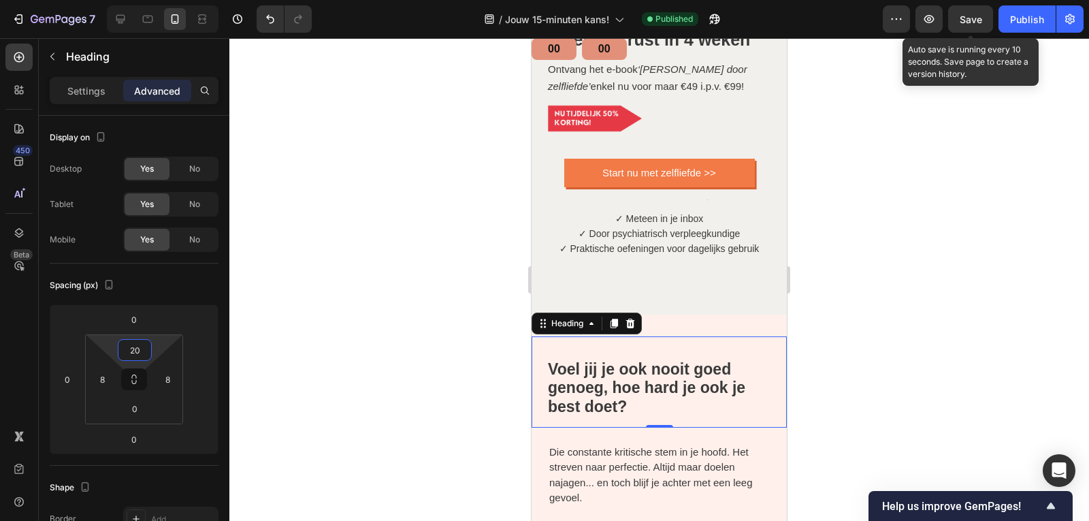
type input "20"
click at [968, 12] on div "Save" at bounding box center [970, 19] width 22 height 14
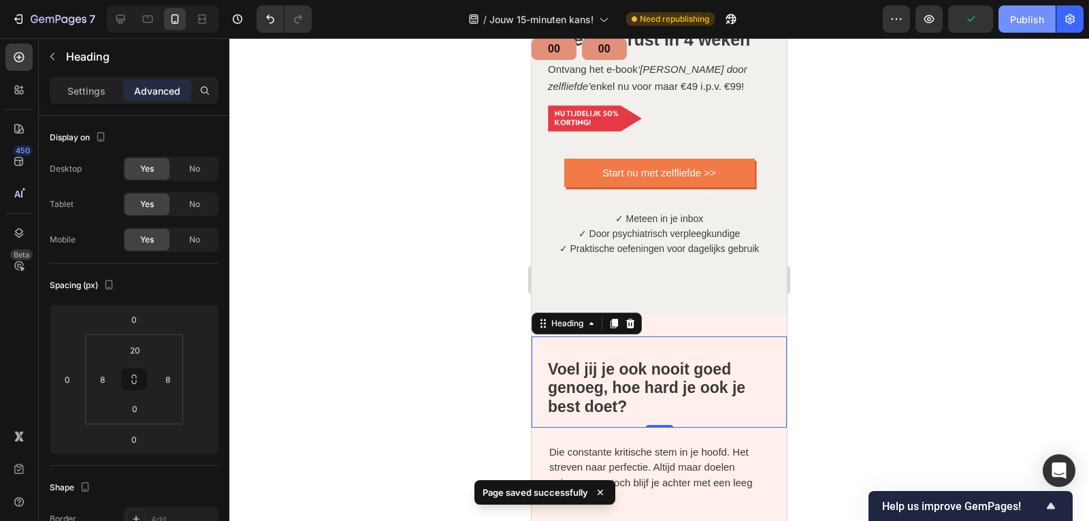
click at [1032, 27] on button "Publish" at bounding box center [1026, 18] width 57 height 27
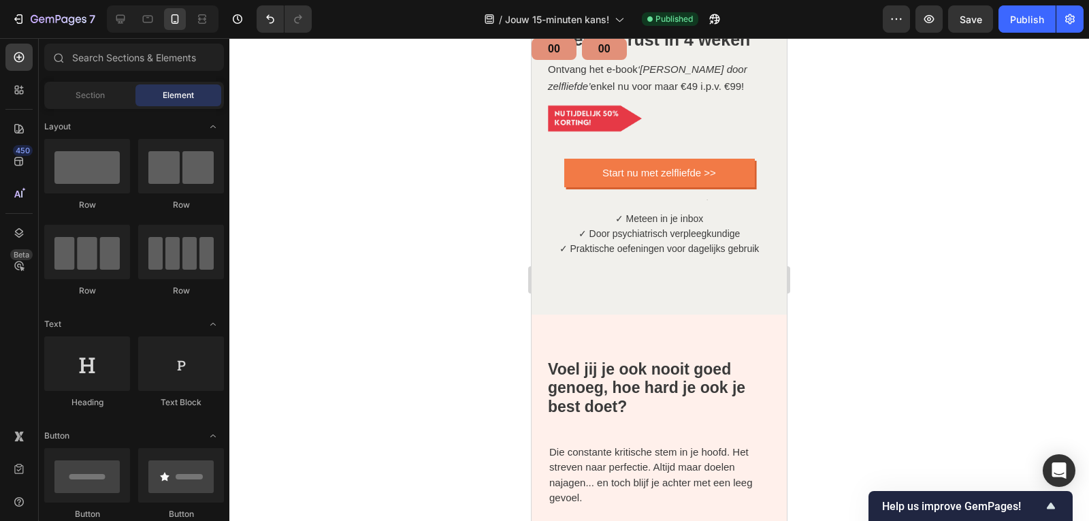
scroll to position [0, 0]
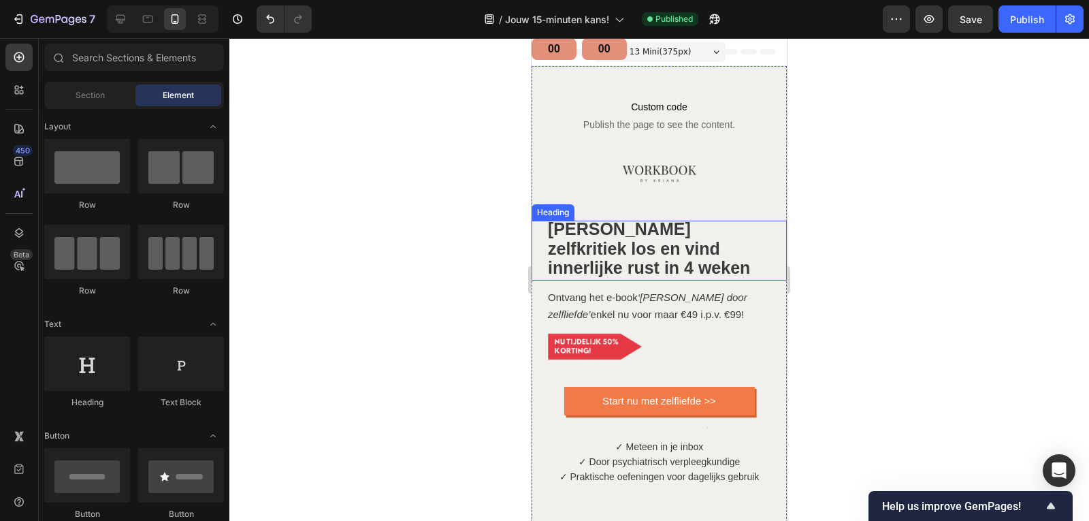
click at [638, 231] on strong "Laat zelfkritiek los en vind innerlijke rust in 4 weken" at bounding box center [649, 248] width 202 height 58
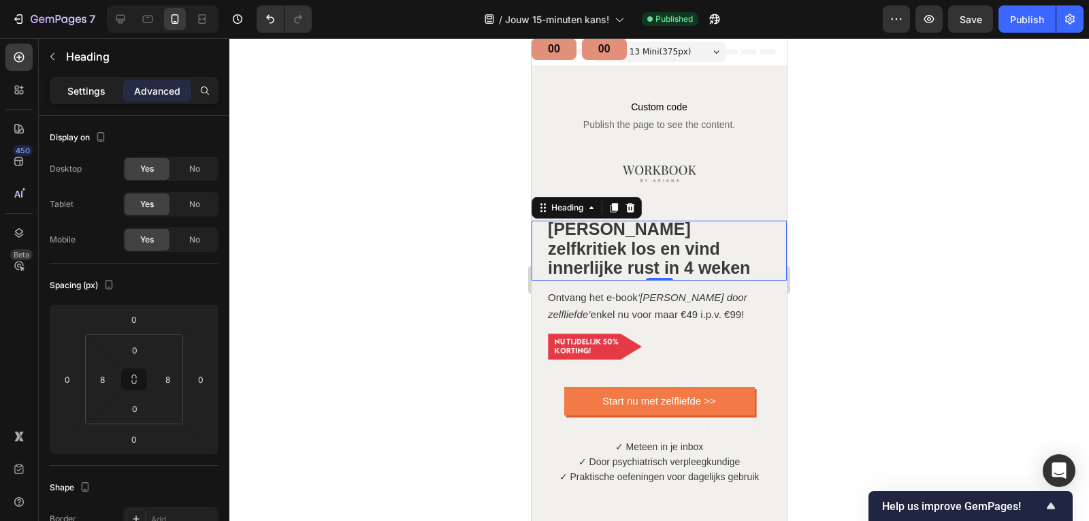
click at [88, 86] on p "Settings" at bounding box center [86, 91] width 38 height 14
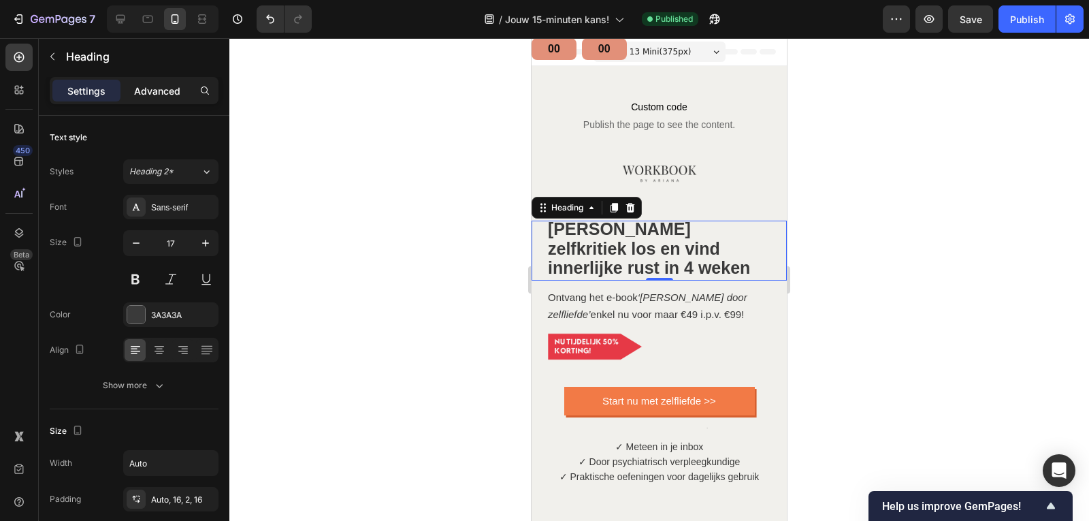
click at [136, 99] on div "Advanced" at bounding box center [157, 91] width 68 height 22
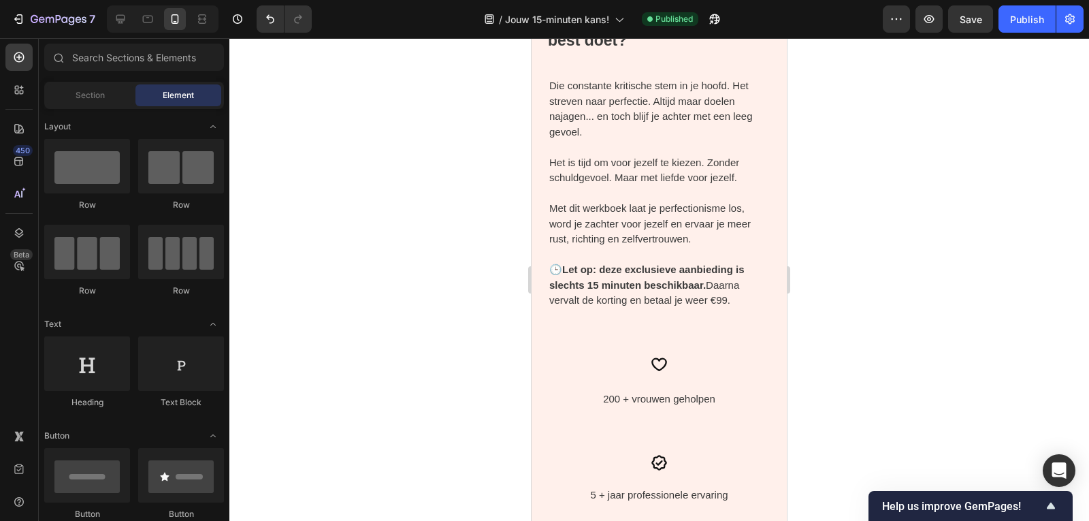
scroll to position [564, 0]
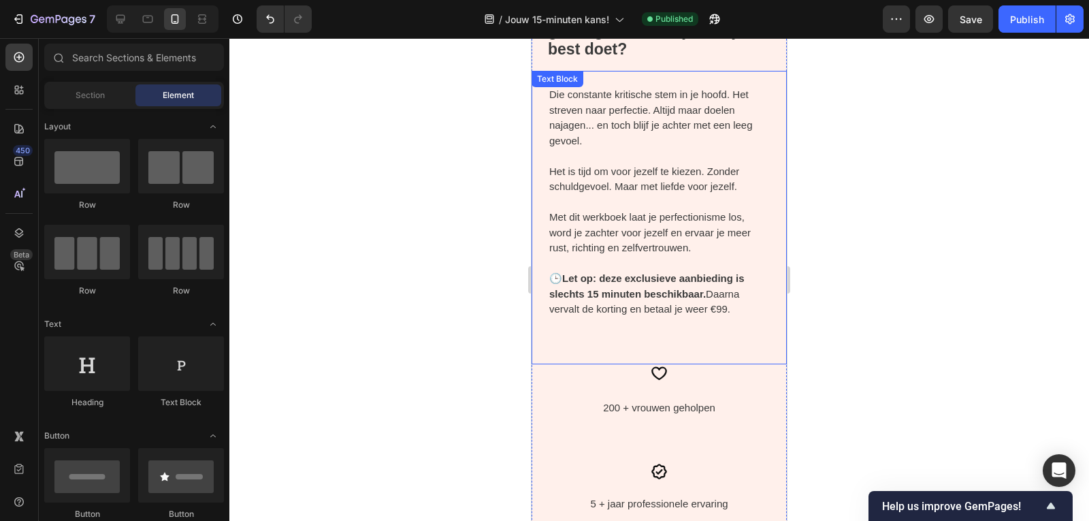
click at [608, 282] on strong "Let op: deze exclusieve aanbieding is slechts 15 minuten beschikbaar." at bounding box center [646, 285] width 195 height 27
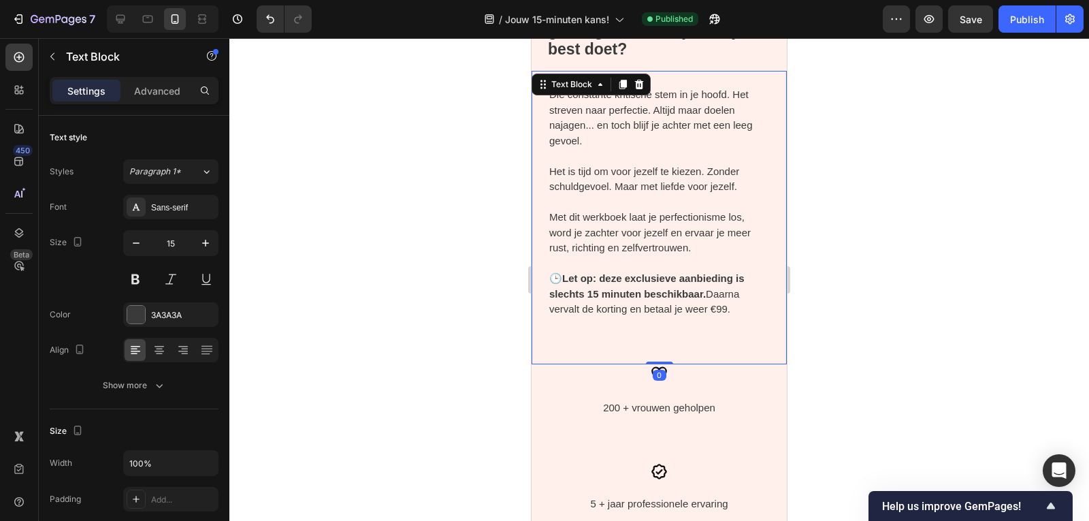
click at [608, 282] on strong "Let op: deze exclusieve aanbieding is slechts 15 minuten beschikbaar." at bounding box center [646, 285] width 195 height 27
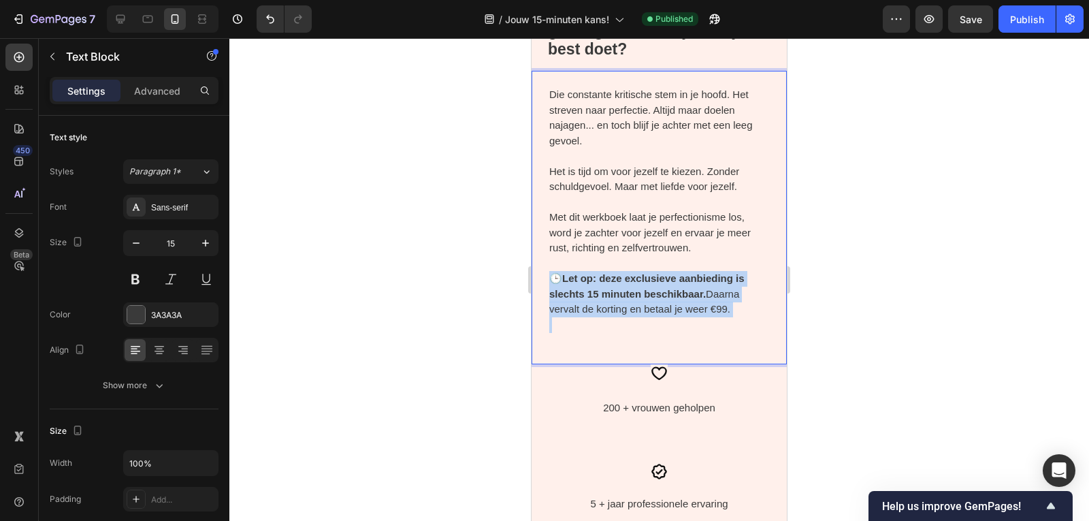
click at [608, 282] on strong "Let op: deze exclusieve aanbieding is slechts 15 minuten beschikbaar." at bounding box center [646, 285] width 195 height 27
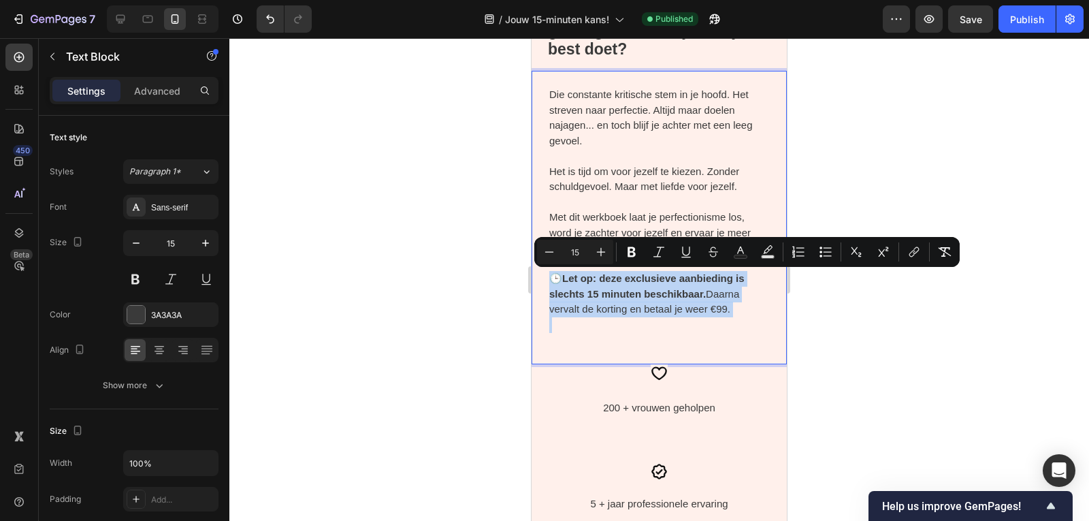
copy p "🕒 Let op: deze exclusieve aanbieding is slechts 15 minuten beschikbaar. Daarna …"
click at [607, 280] on strong "Let op: deze exclusieve aanbieding is slechts 15 minuten beschikbaar." at bounding box center [646, 285] width 195 height 27
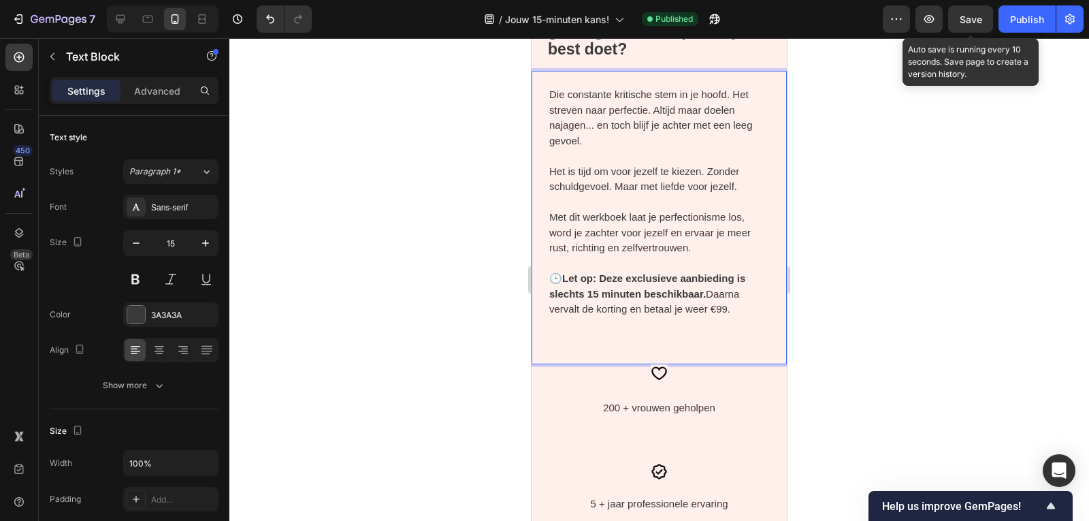
click at [978, 15] on span "Save" at bounding box center [970, 20] width 22 height 12
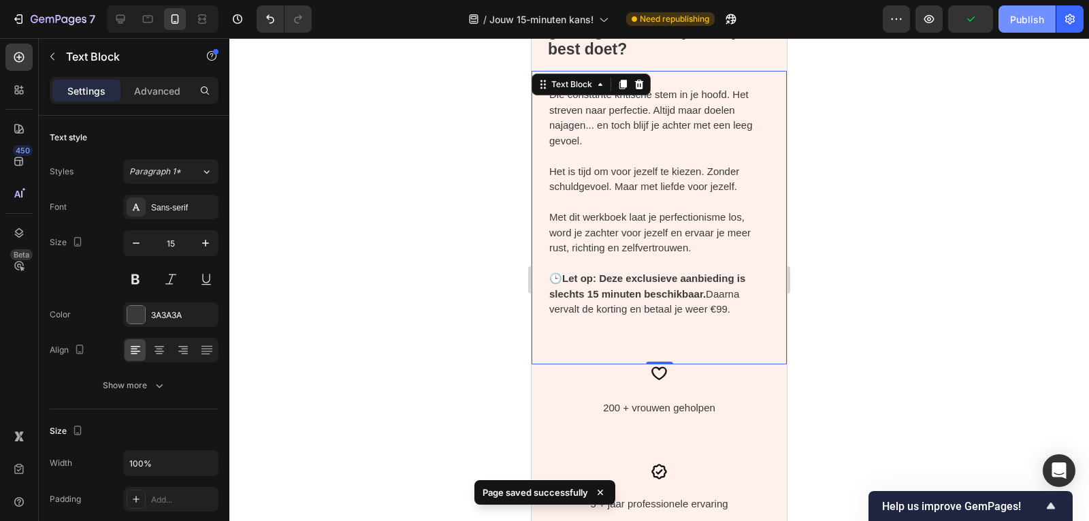
click at [1022, 17] on div "Publish" at bounding box center [1027, 19] width 34 height 14
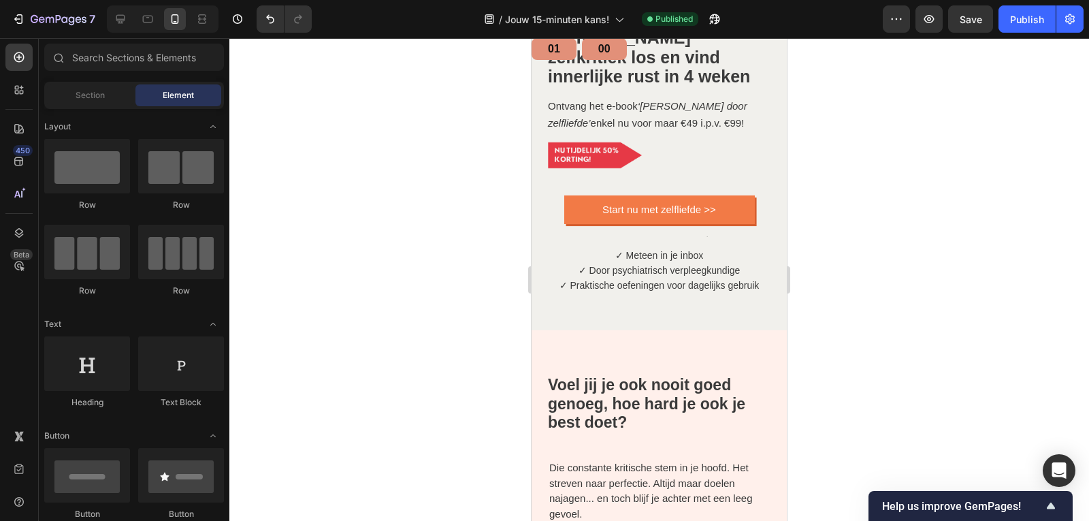
scroll to position [173, 0]
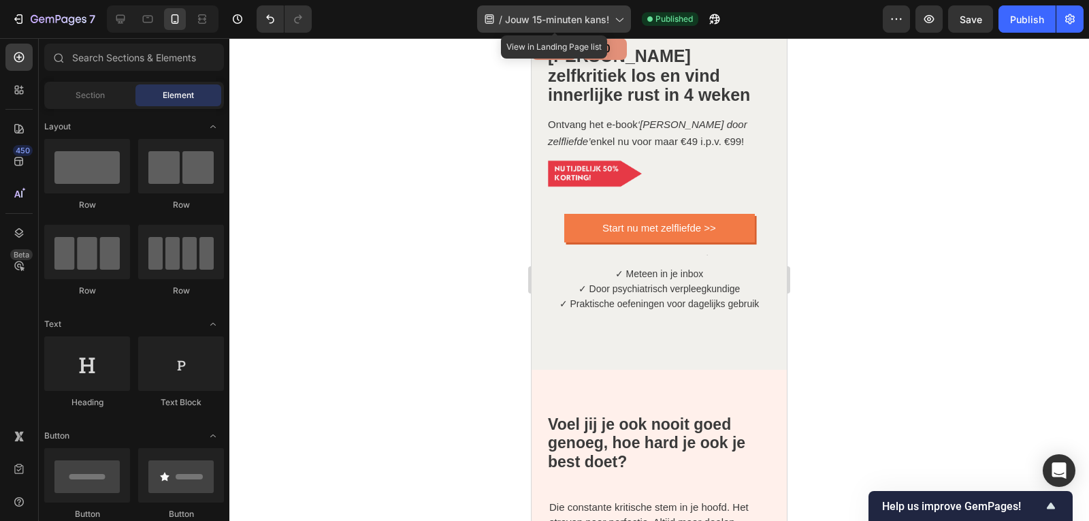
click at [619, 14] on icon at bounding box center [619, 19] width 14 height 14
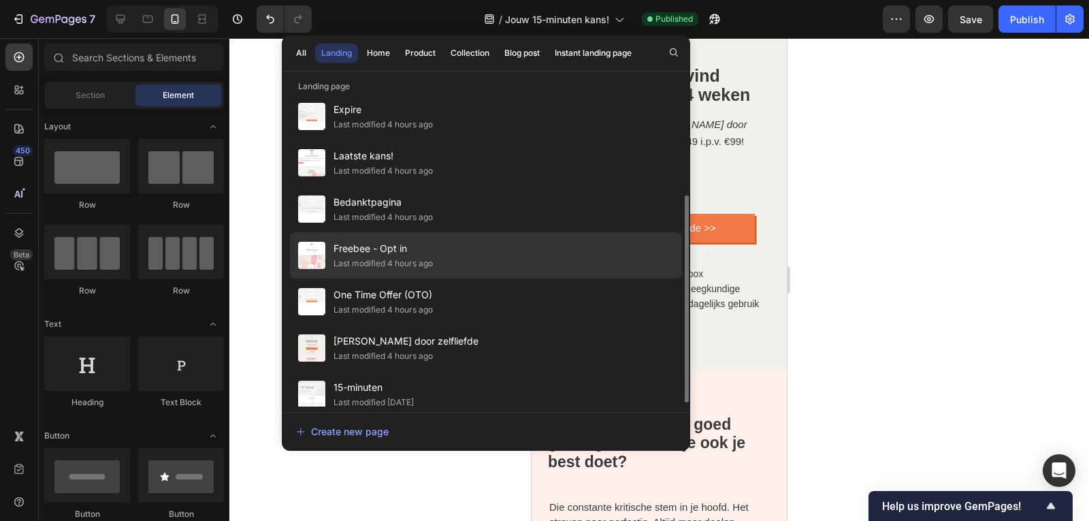
scroll to position [122, 0]
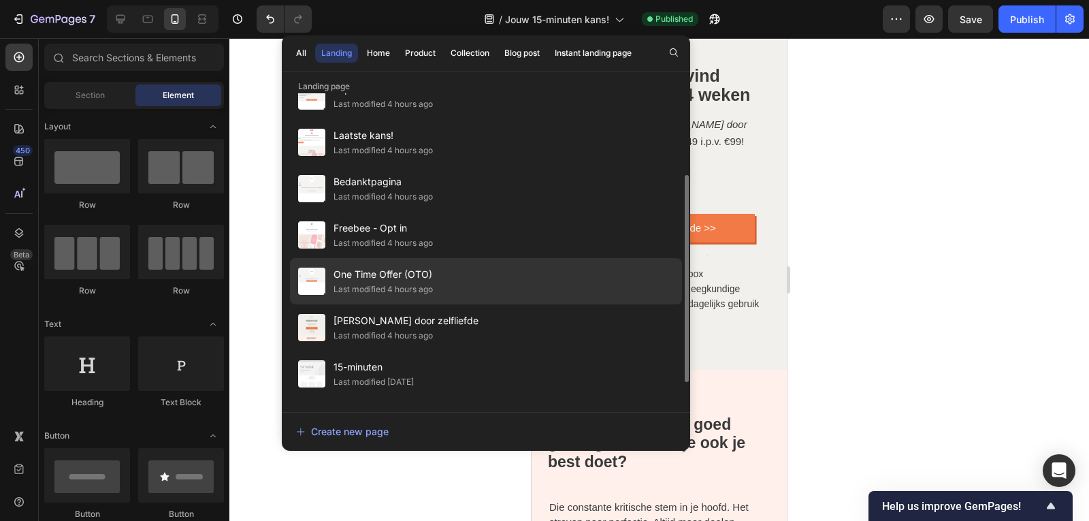
click at [389, 296] on div "One Time Offer (OTO) Last modified 4 hours ago" at bounding box center [486, 281] width 392 height 46
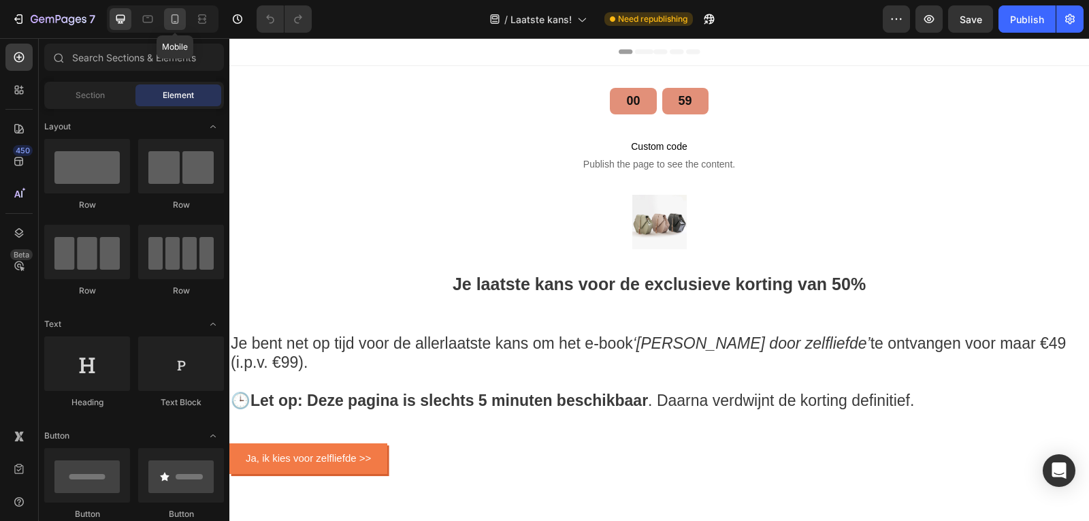
click at [176, 23] on icon at bounding box center [175, 19] width 14 height 14
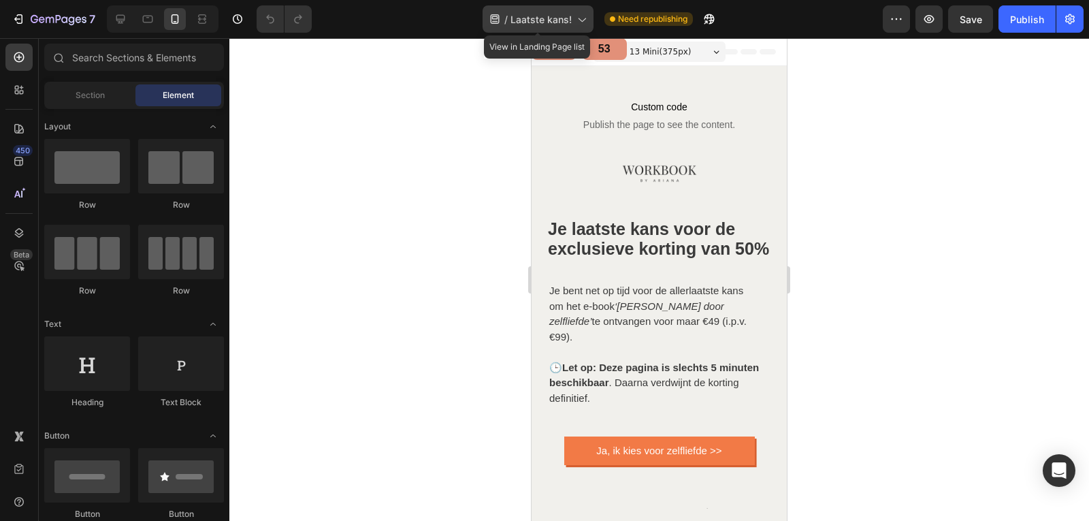
click at [567, 15] on span "Laatste kans!" at bounding box center [540, 19] width 61 height 14
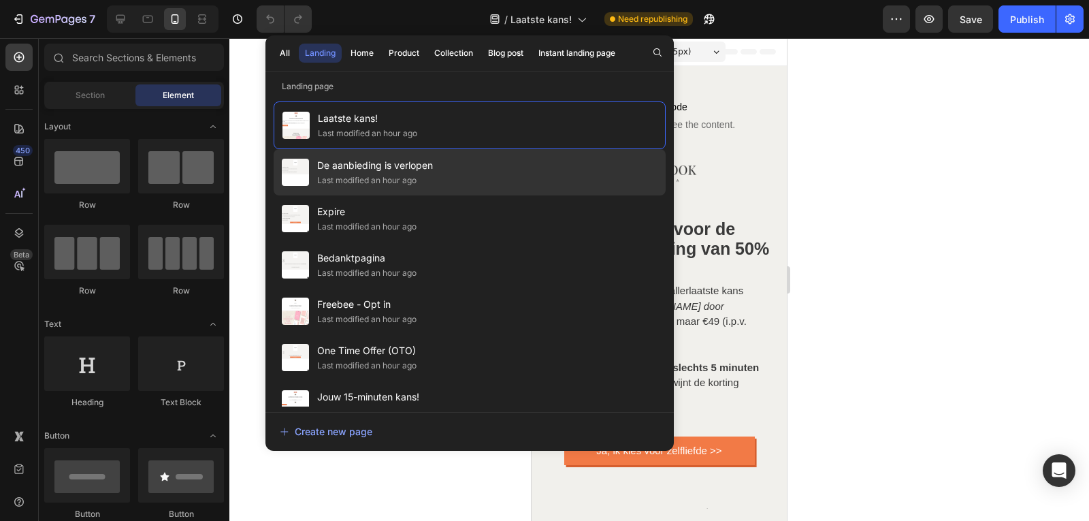
click at [396, 185] on div "Last modified an hour ago" at bounding box center [366, 181] width 99 height 14
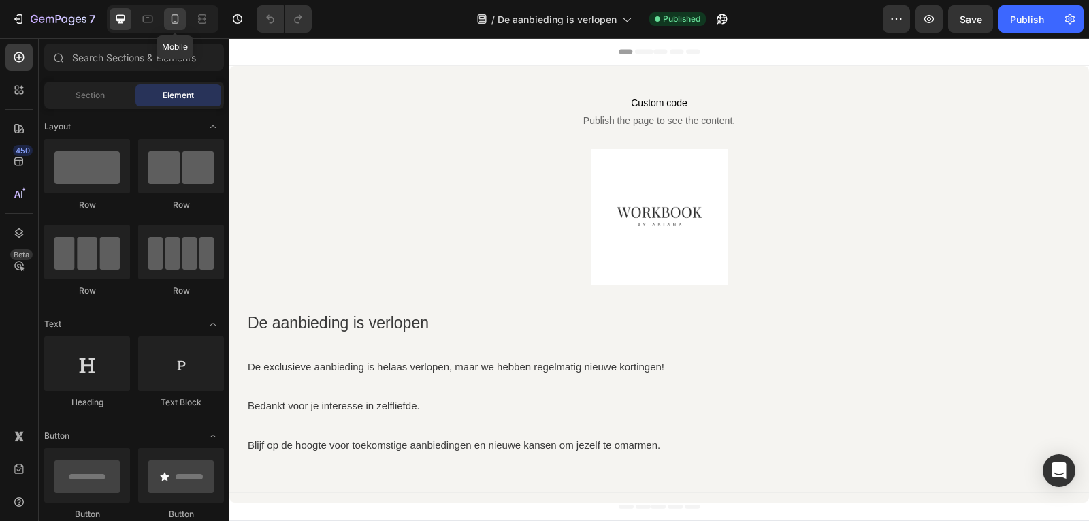
click at [170, 24] on icon at bounding box center [175, 19] width 14 height 14
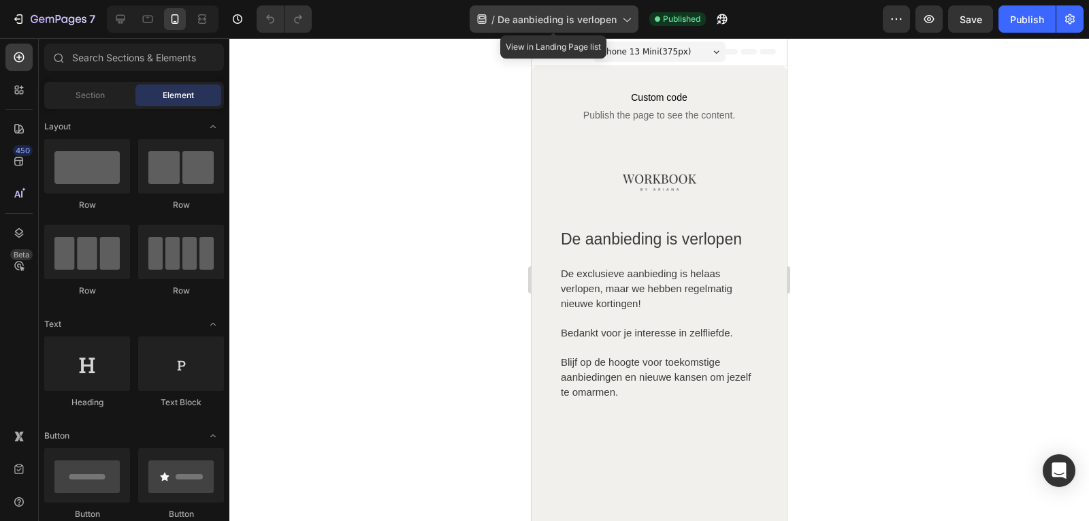
click at [614, 20] on span "De aanbieding is verlopen" at bounding box center [556, 19] width 119 height 14
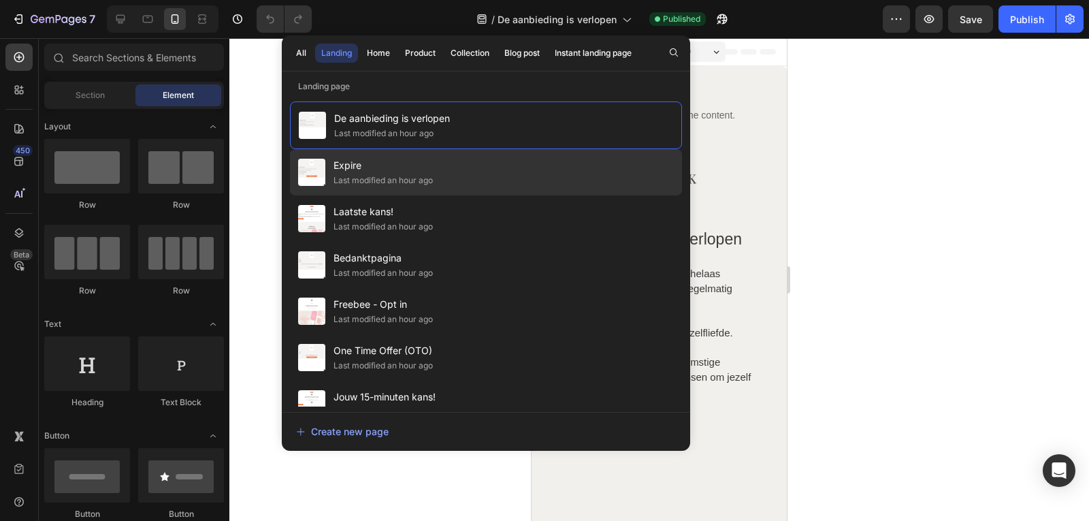
click at [471, 162] on div "Expire Last modified an hour ago" at bounding box center [486, 172] width 392 height 46
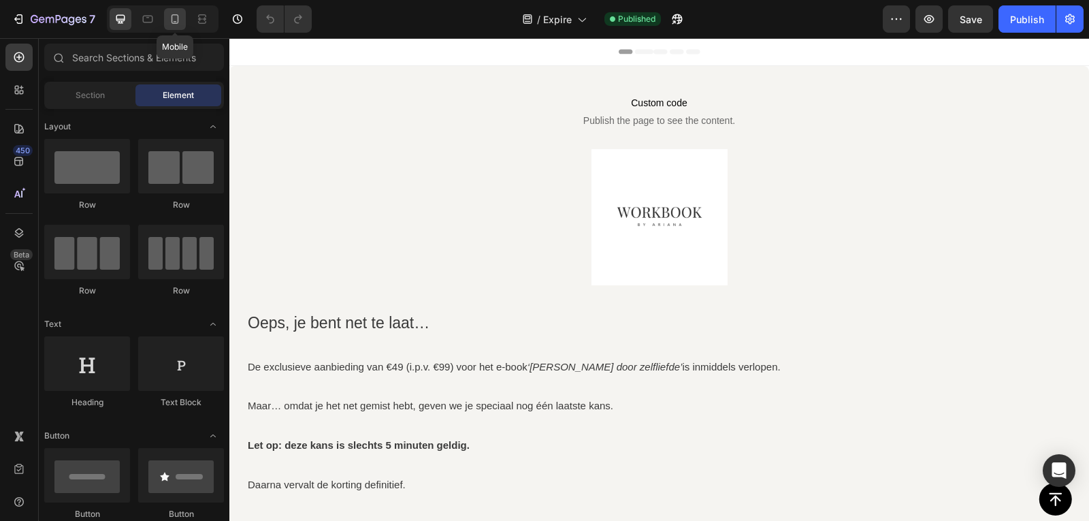
click at [176, 24] on icon at bounding box center [175, 19] width 14 height 14
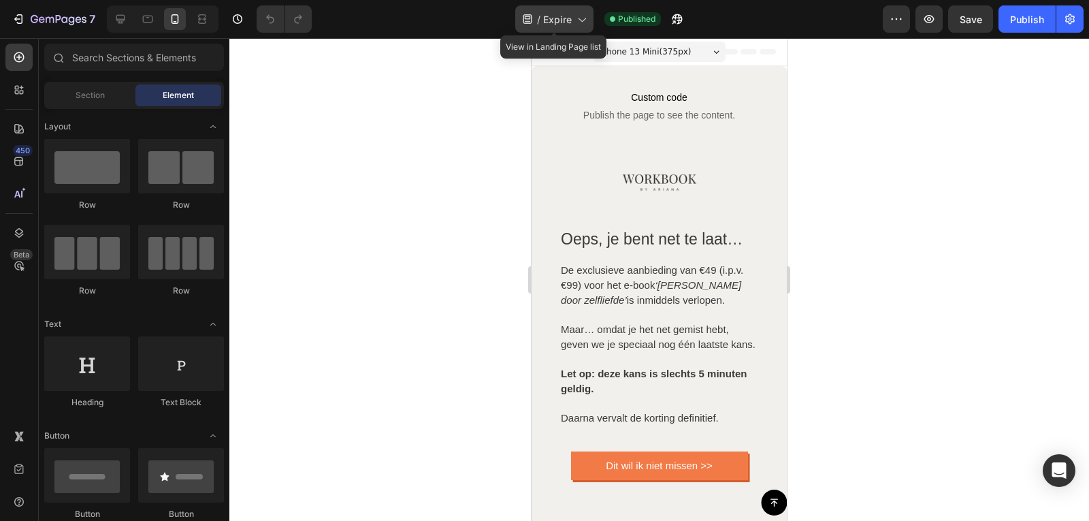
click at [581, 7] on div "/ Expire" at bounding box center [554, 18] width 78 height 27
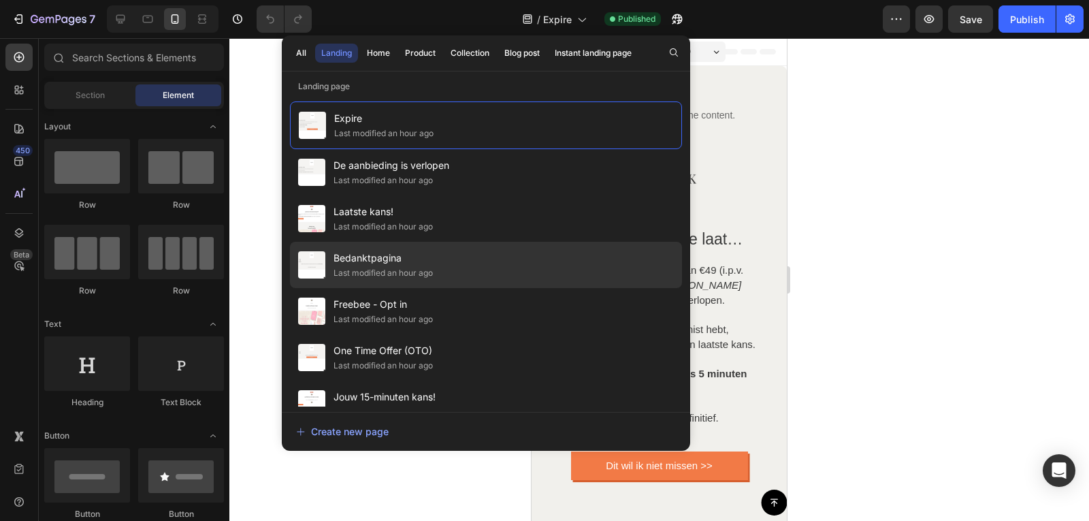
click at [419, 265] on span "Bedanktpagina" at bounding box center [382, 258] width 99 height 16
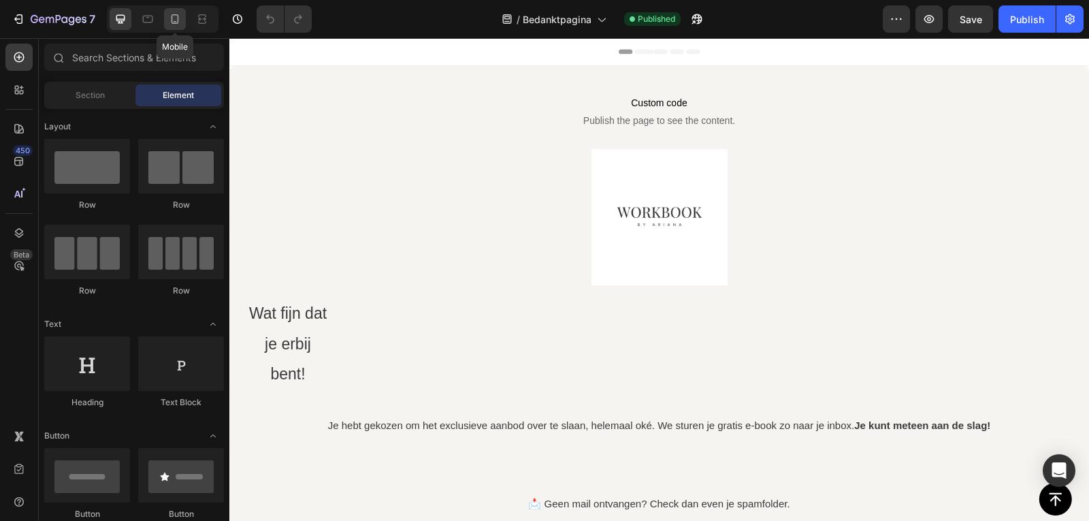
click at [180, 14] on icon at bounding box center [175, 19] width 14 height 14
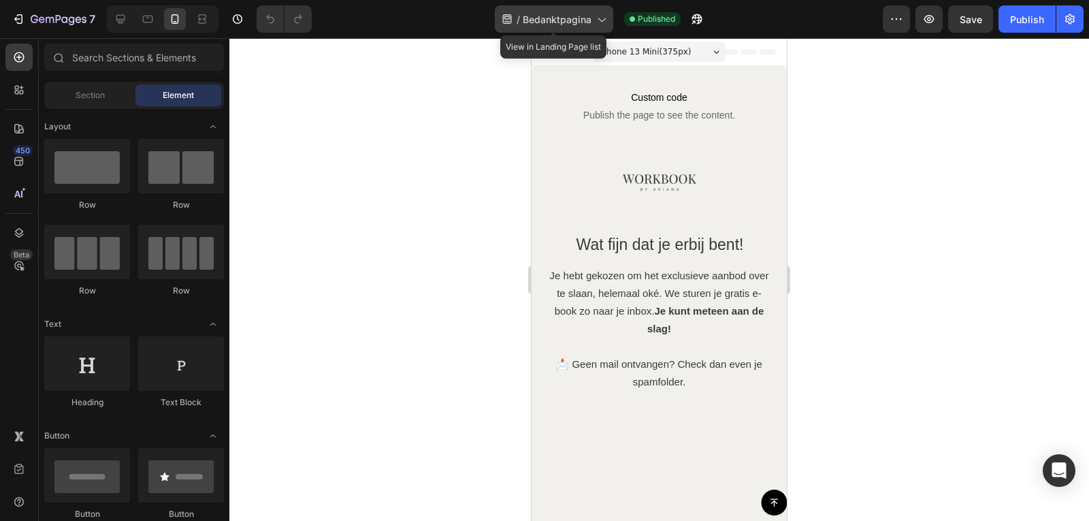
click at [589, 14] on span "Bedanktpagina" at bounding box center [557, 19] width 69 height 14
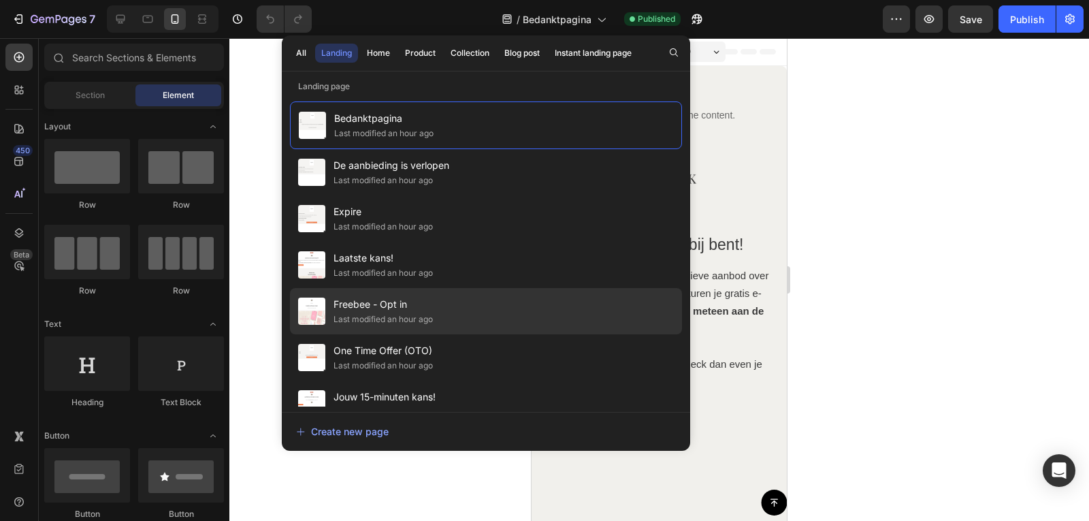
click at [431, 314] on div "Last modified an hour ago" at bounding box center [382, 319] width 99 height 14
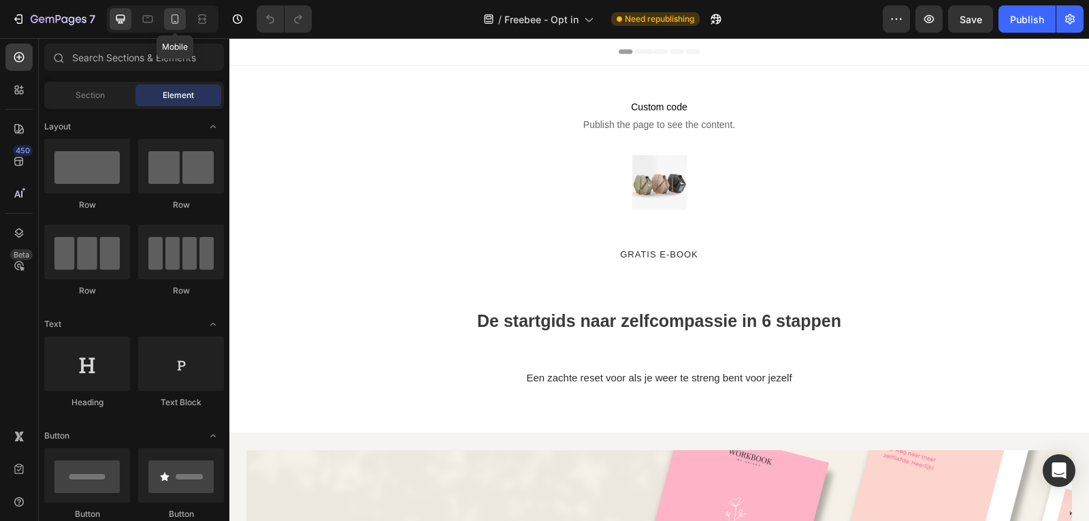
click at [185, 22] on div at bounding box center [175, 19] width 22 height 22
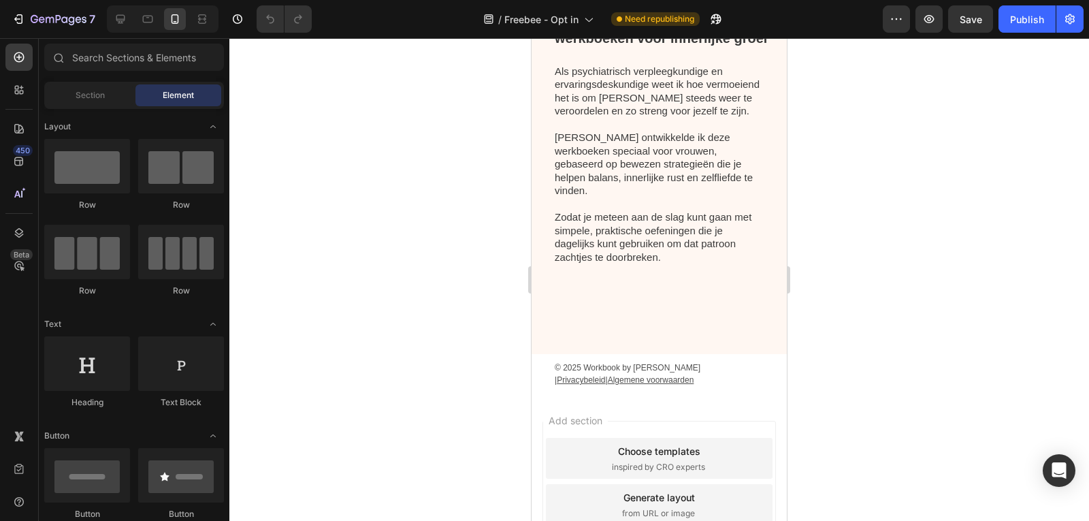
scroll to position [1534, 0]
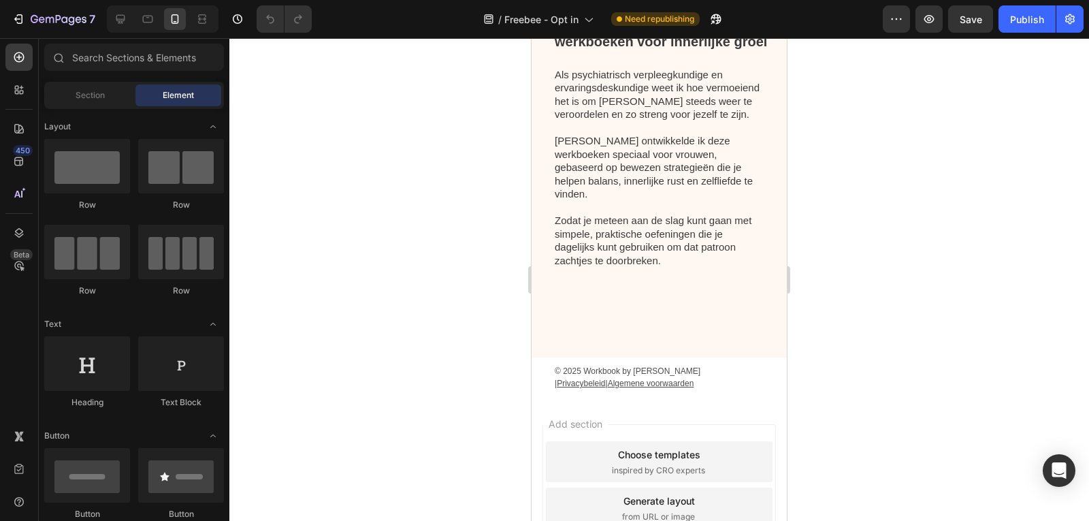
drag, startPoint x: 781, startPoint y: 58, endPoint x: 1321, endPoint y: 195, distance: 557.5
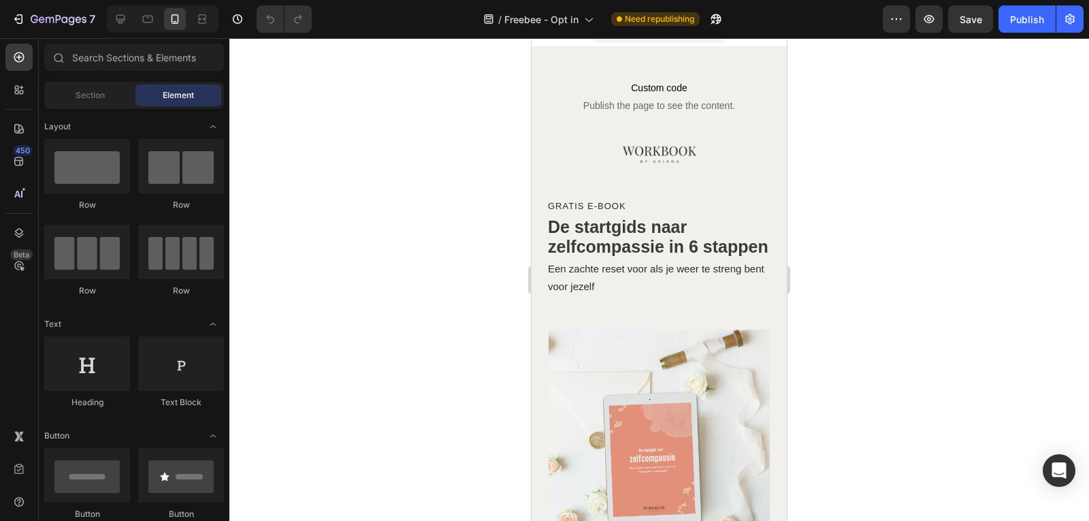
scroll to position [0, 0]
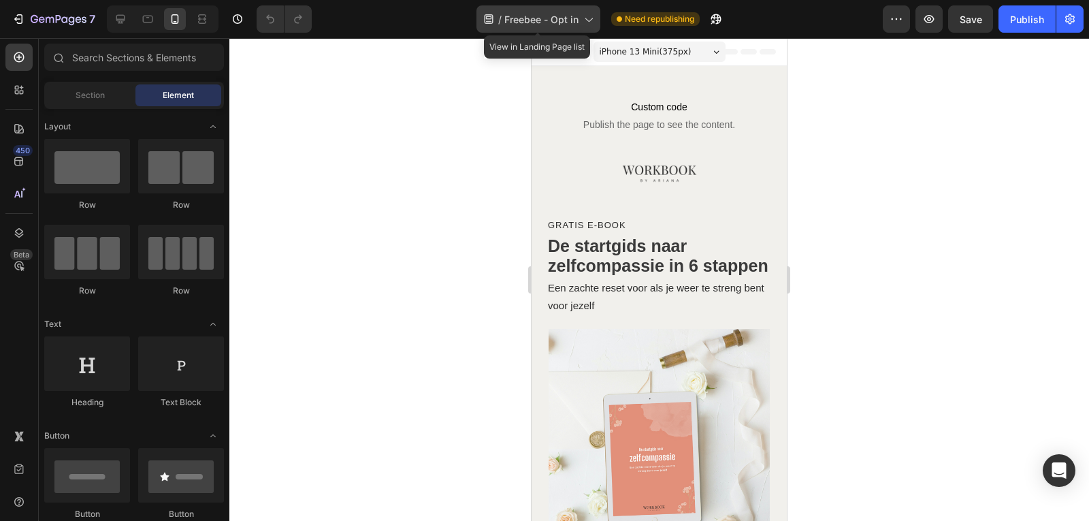
click at [567, 24] on span "Freebee - Opt in" at bounding box center [541, 19] width 74 height 14
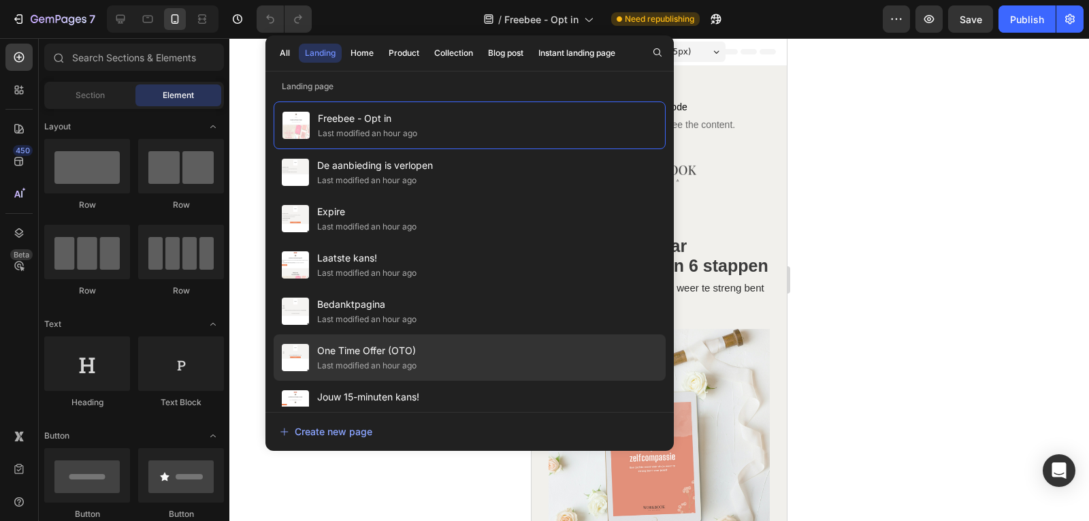
click at [355, 370] on div "Last modified an hour ago" at bounding box center [366, 366] width 99 height 14
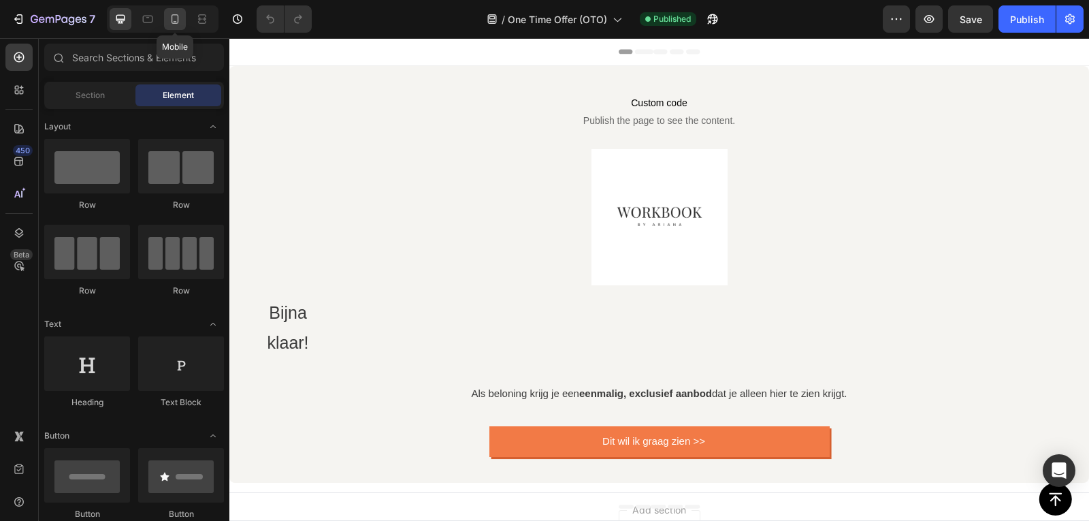
click at [176, 17] on icon at bounding box center [175, 19] width 14 height 14
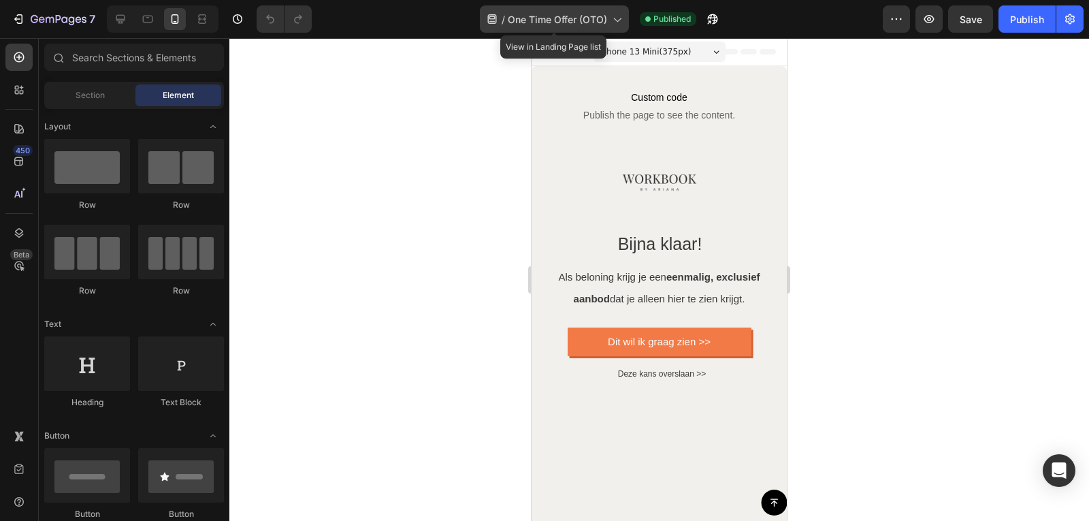
click at [589, 24] on span "One Time Offer (OTO)" at bounding box center [557, 19] width 99 height 14
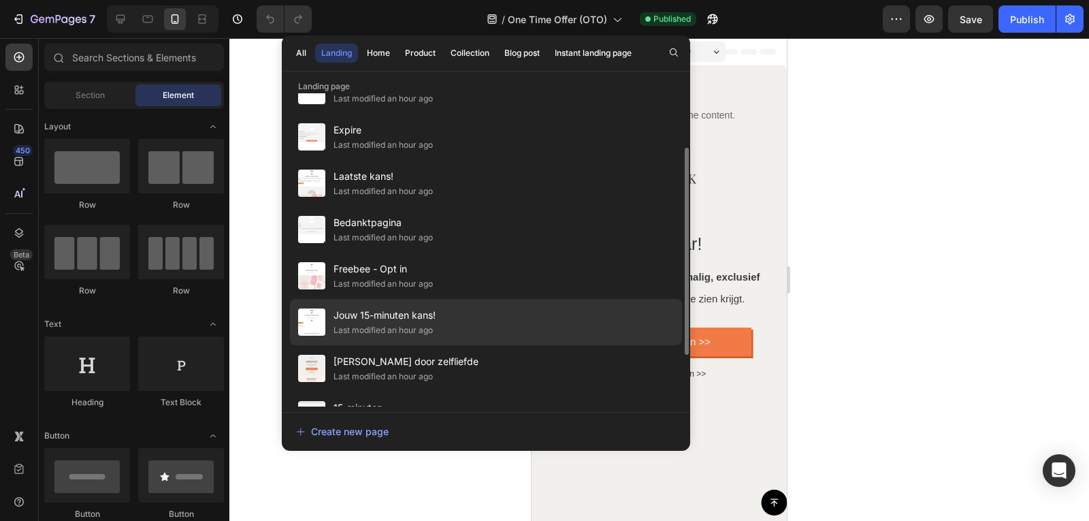
scroll to position [102, 0]
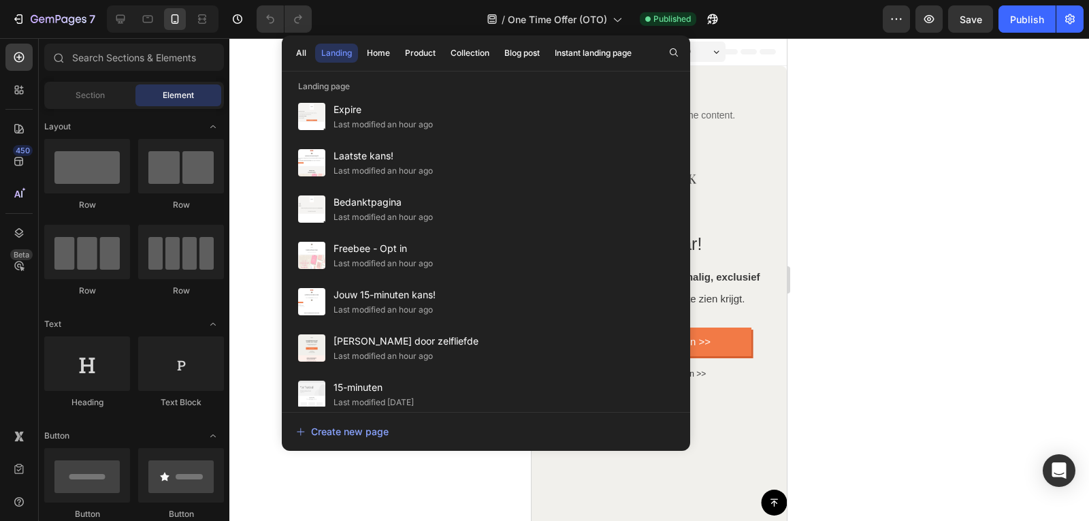
click at [859, 102] on div at bounding box center [658, 279] width 859 height 482
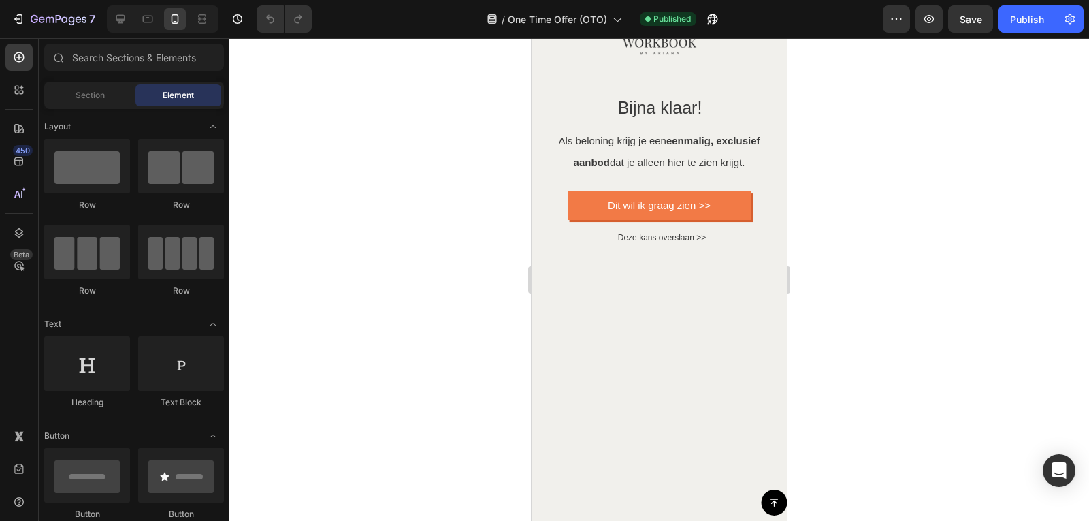
scroll to position [0, 0]
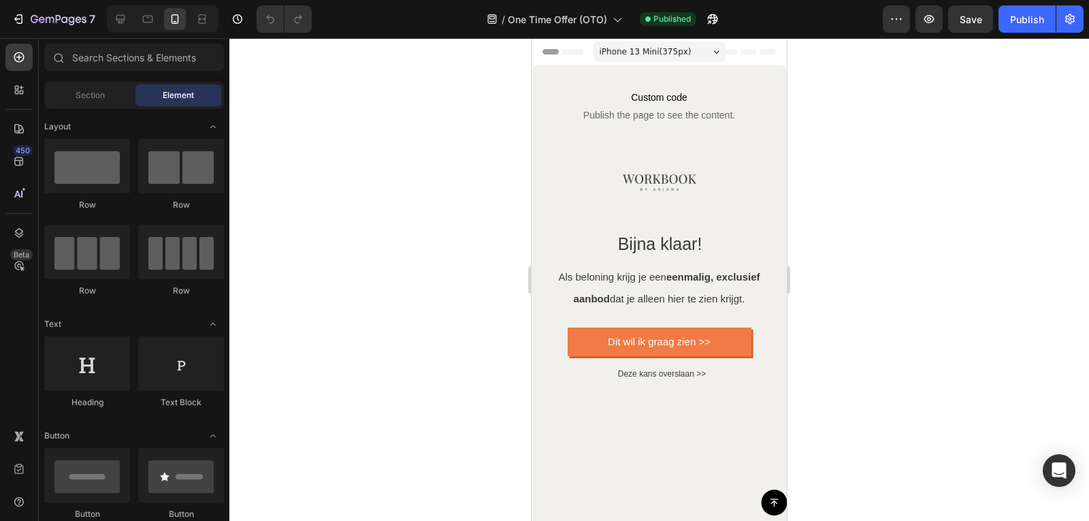
click at [713, 52] on icon at bounding box center [716, 51] width 6 height 3
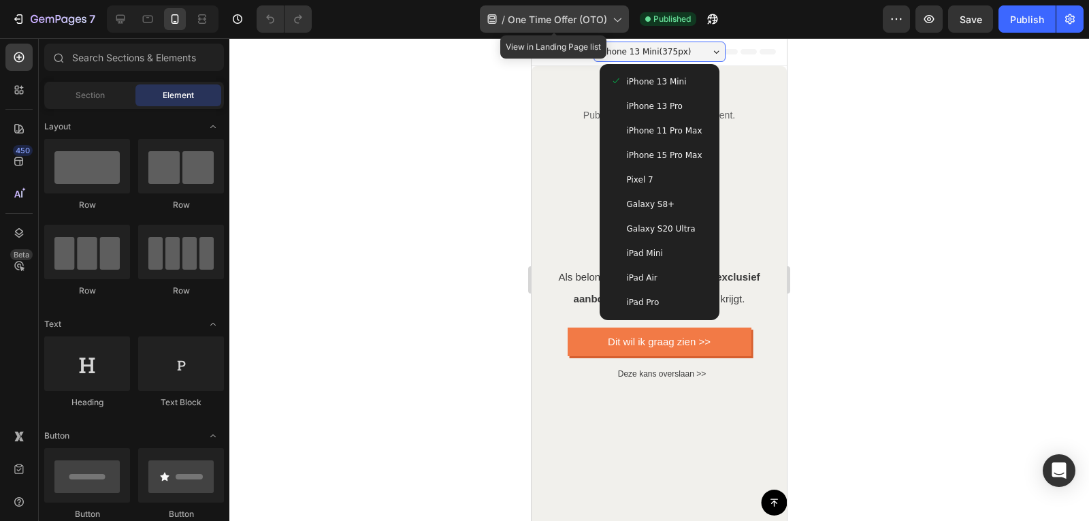
click at [603, 21] on span "One Time Offer (OTO)" at bounding box center [557, 19] width 99 height 14
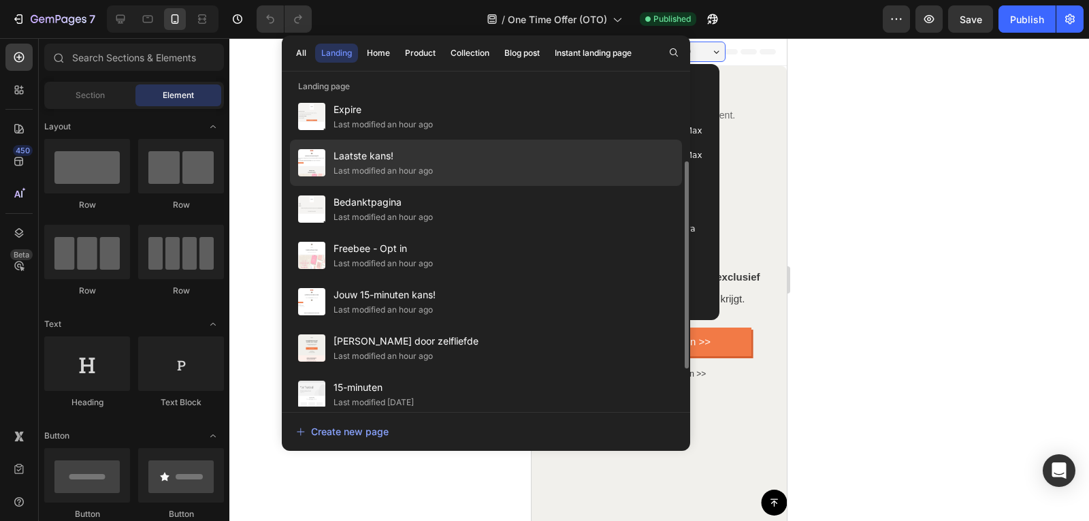
click at [429, 167] on div "Last modified an hour ago" at bounding box center [382, 171] width 99 height 14
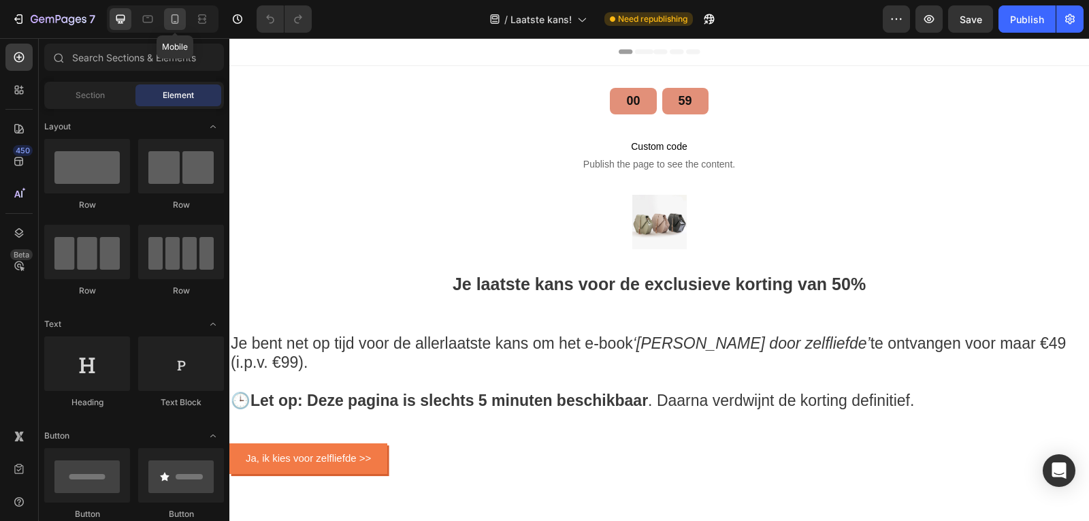
click at [174, 25] on icon at bounding box center [175, 19] width 14 height 14
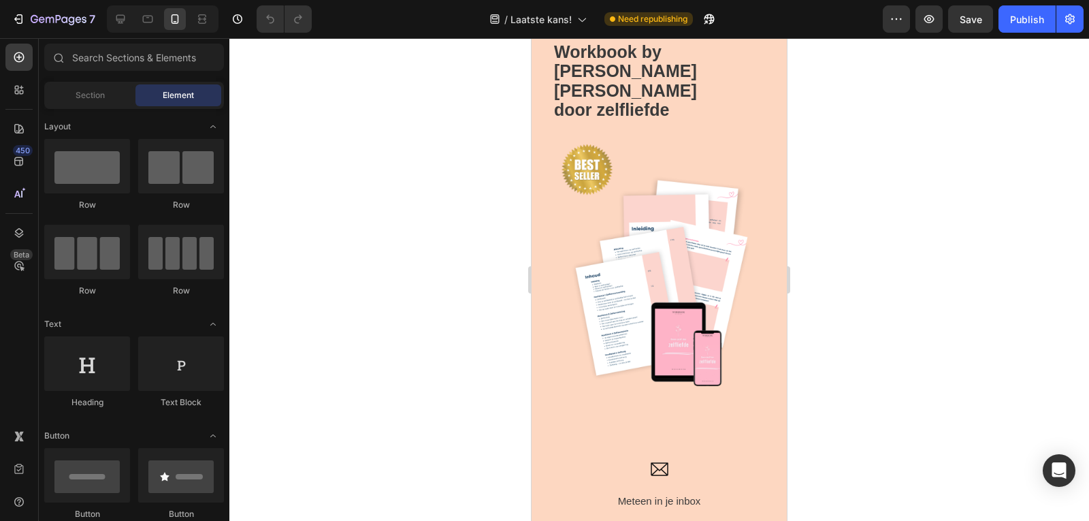
scroll to position [548, 0]
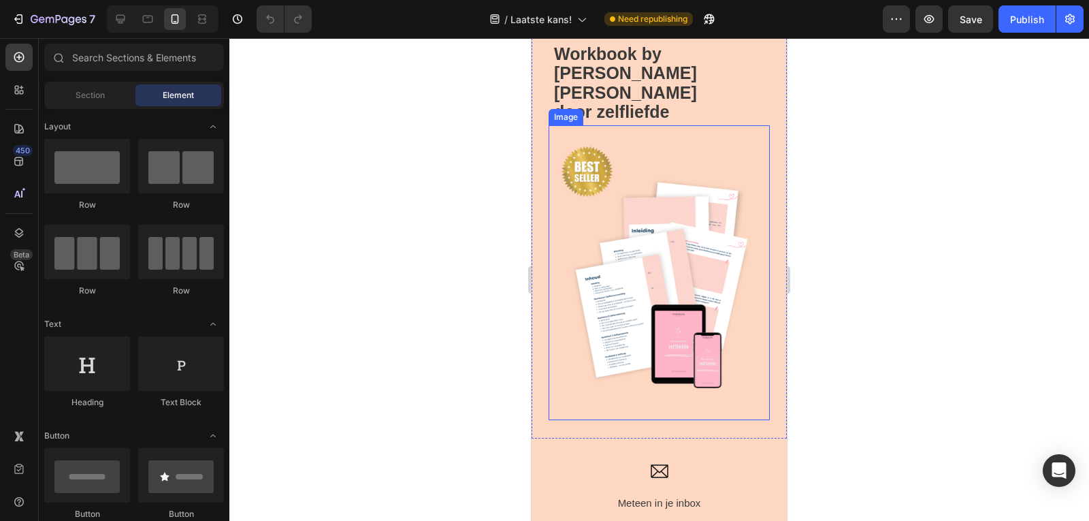
click at [638, 273] on img at bounding box center [658, 272] width 221 height 295
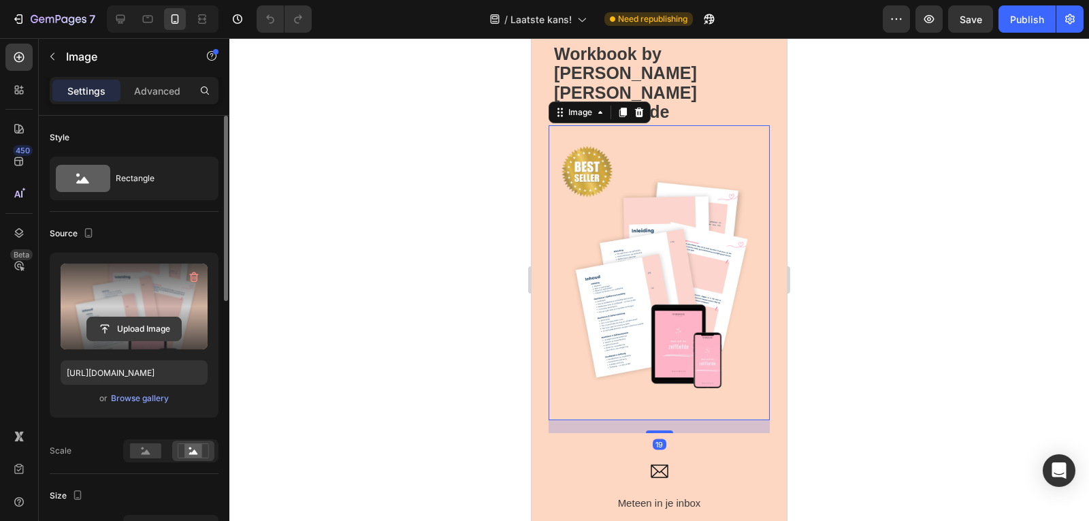
click at [155, 331] on input "file" at bounding box center [134, 328] width 94 height 23
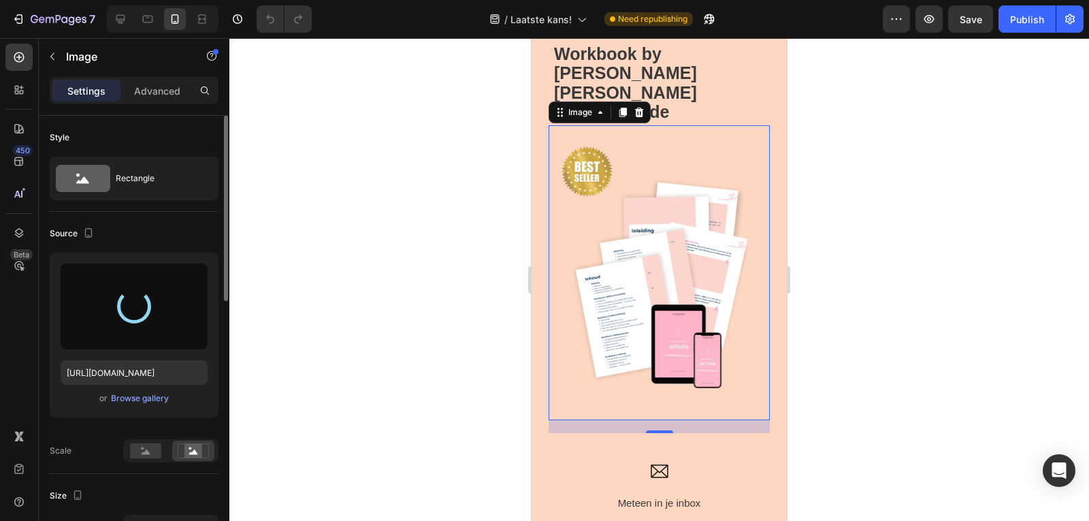
type input "[URL][DOMAIN_NAME]"
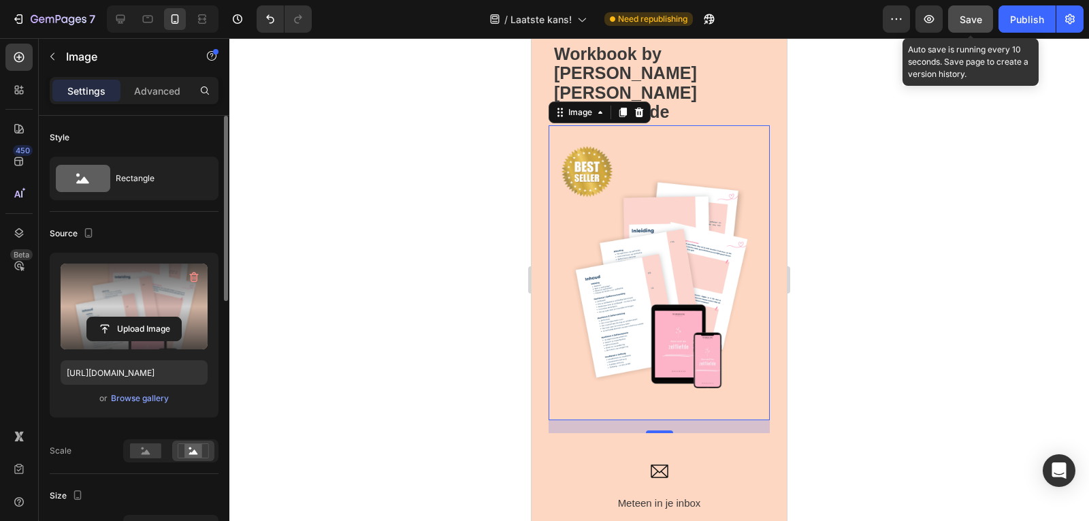
click at [965, 24] on span "Save" at bounding box center [970, 20] width 22 height 12
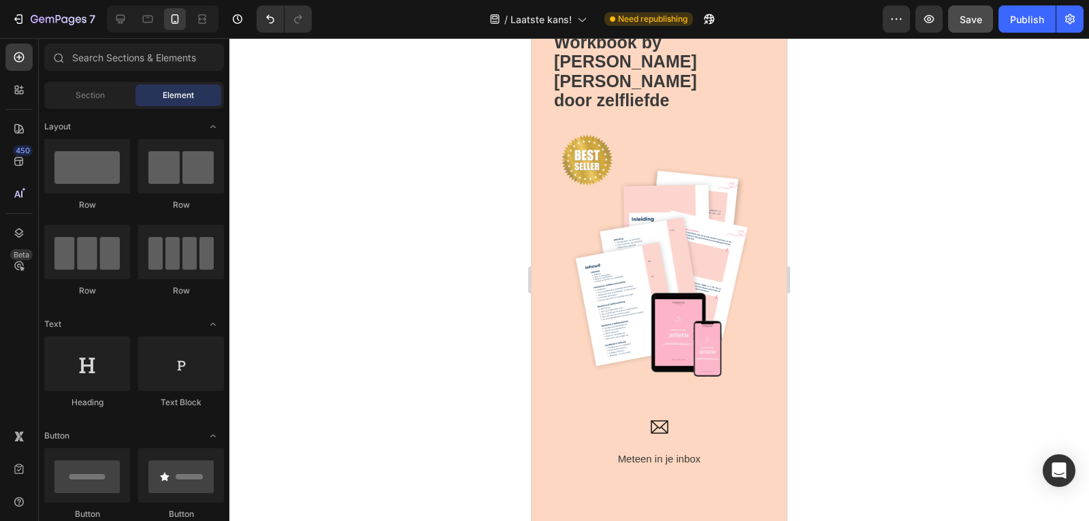
scroll to position [569, 0]
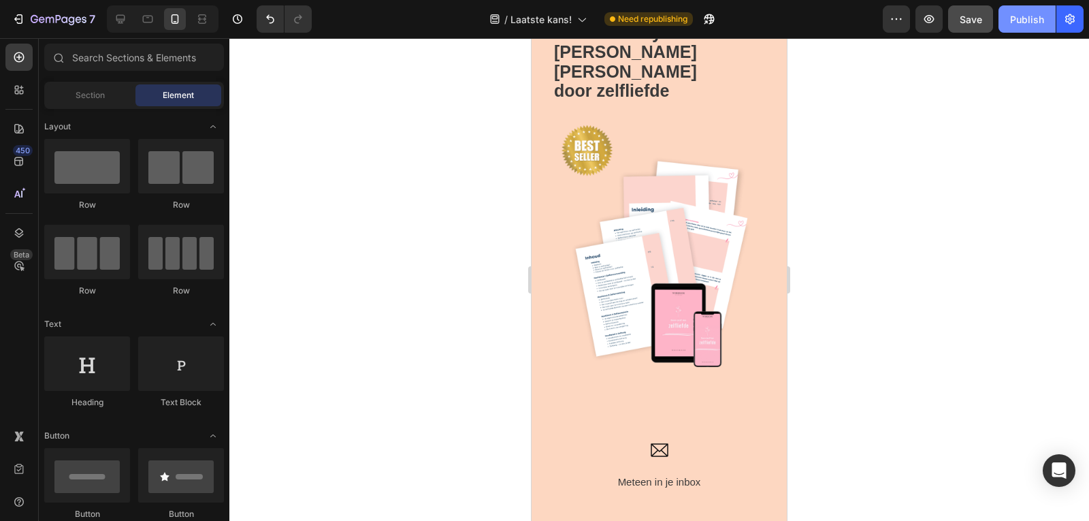
click at [1041, 16] on div "Publish" at bounding box center [1027, 19] width 34 height 14
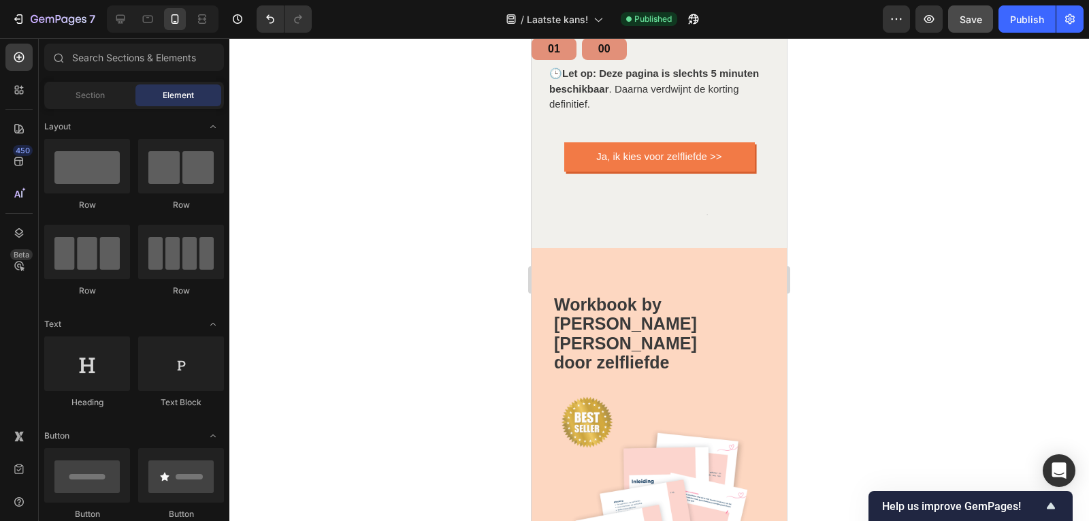
scroll to position [0, 0]
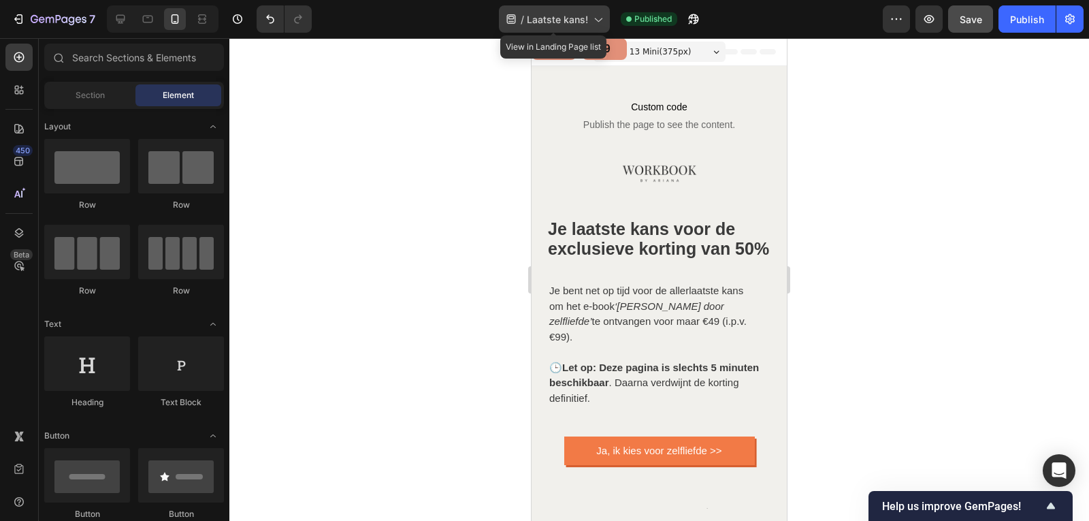
click at [585, 24] on span "Laatste kans!" at bounding box center [557, 19] width 61 height 14
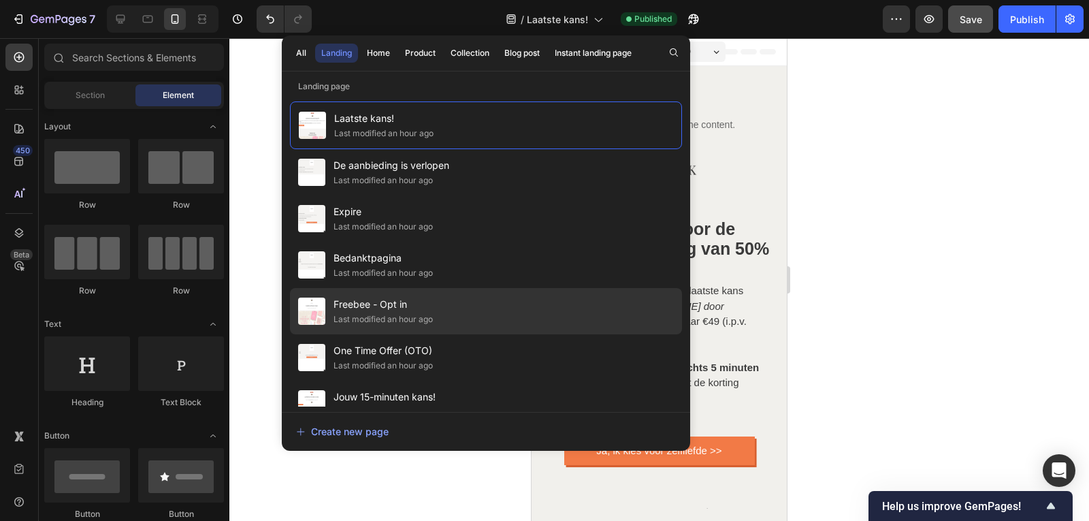
click at [393, 292] on div "Freebee - Opt in Last modified an hour ago" at bounding box center [486, 311] width 392 height 46
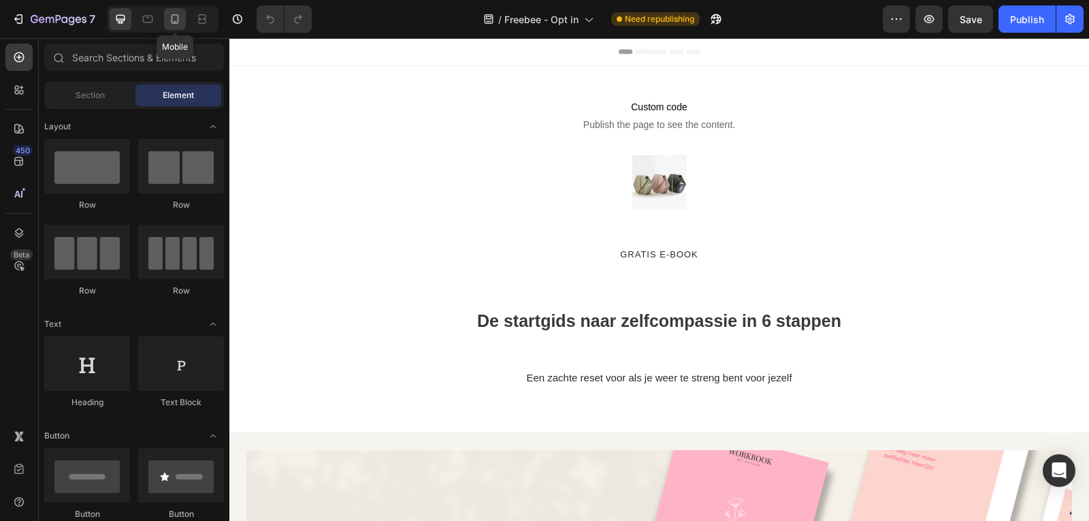
click at [174, 22] on icon at bounding box center [175, 21] width 3 height 1
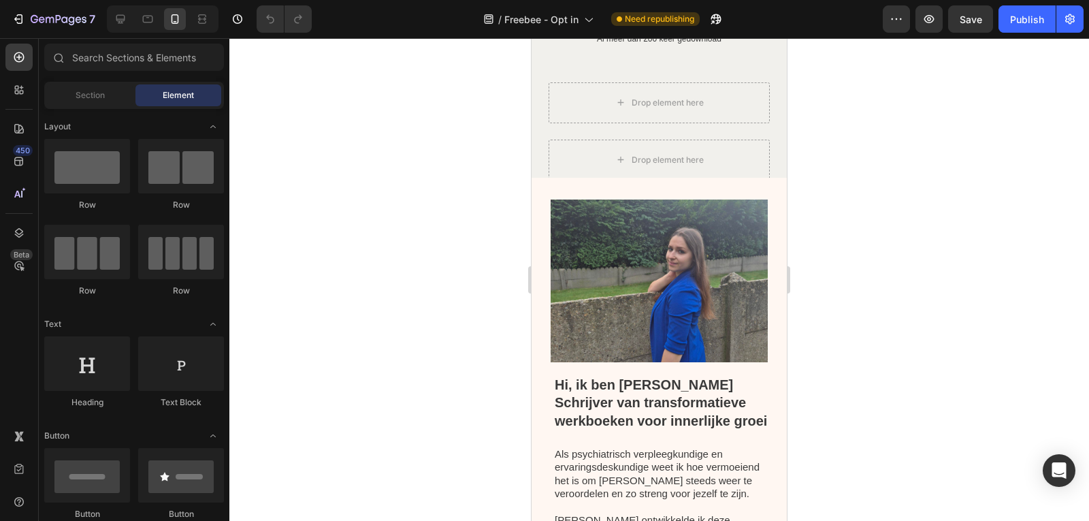
scroll to position [1157, 0]
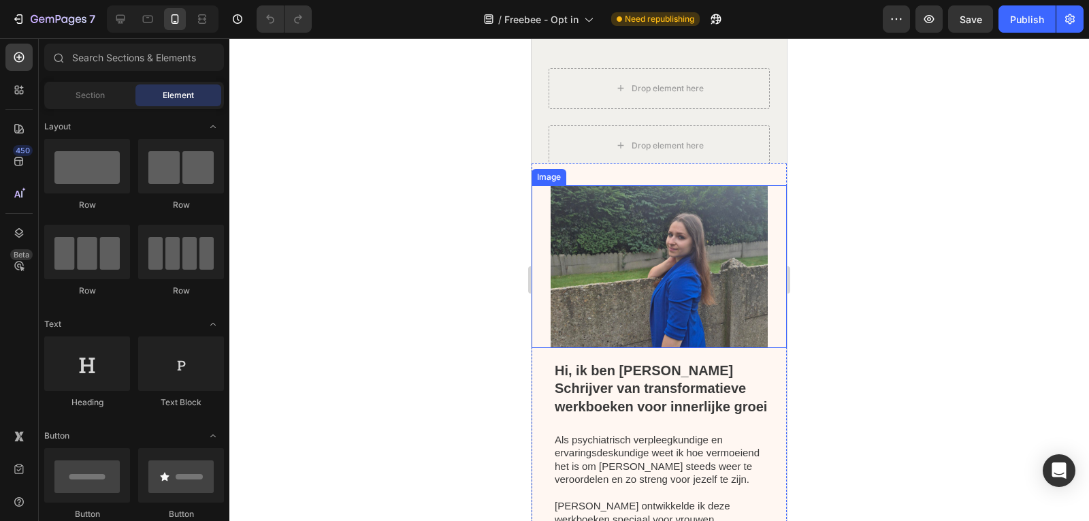
click at [648, 269] on img at bounding box center [658, 266] width 217 height 163
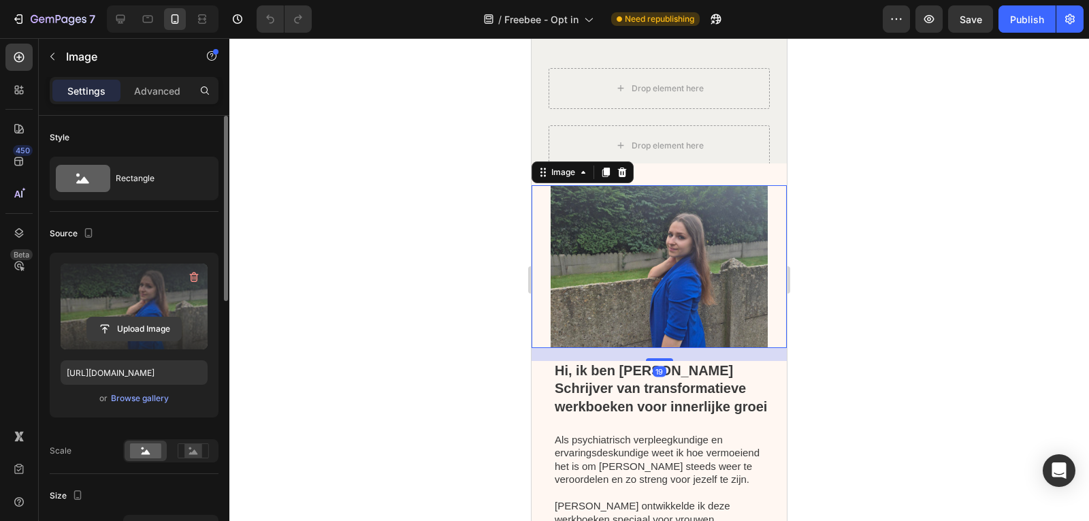
click at [142, 331] on input "file" at bounding box center [134, 328] width 94 height 23
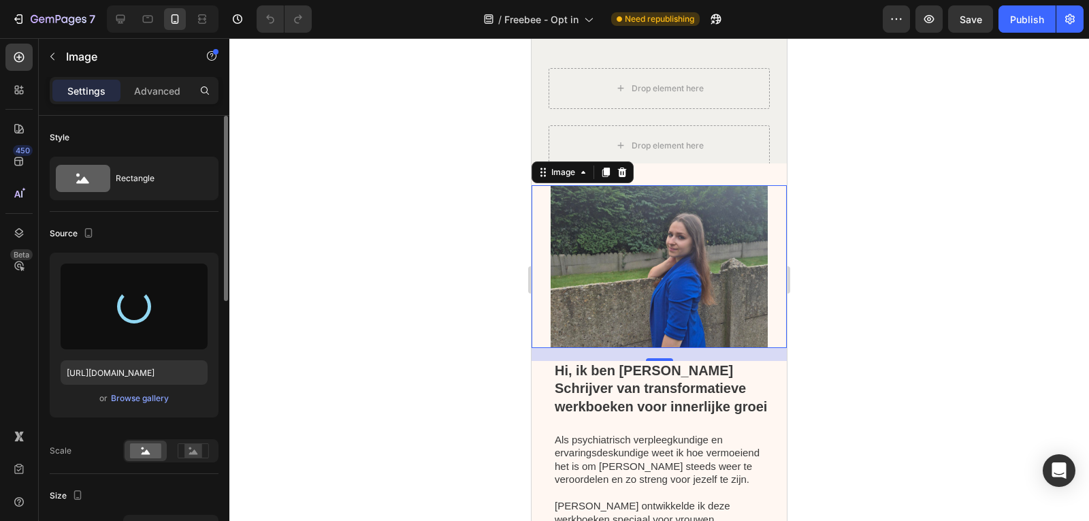
type input "[URL][DOMAIN_NAME]"
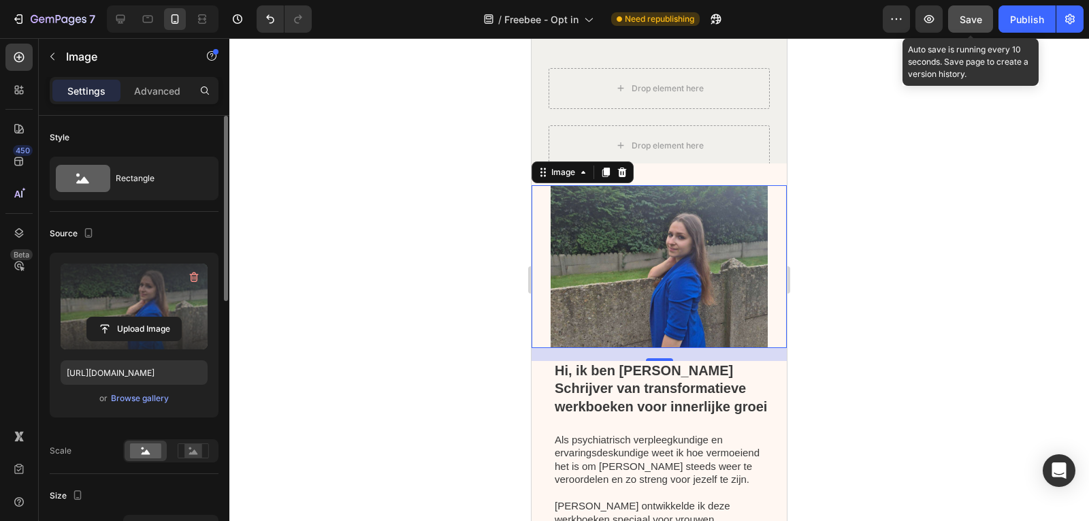
click at [979, 19] on span "Save" at bounding box center [970, 20] width 22 height 12
click at [964, 17] on span "Save" at bounding box center [970, 20] width 22 height 12
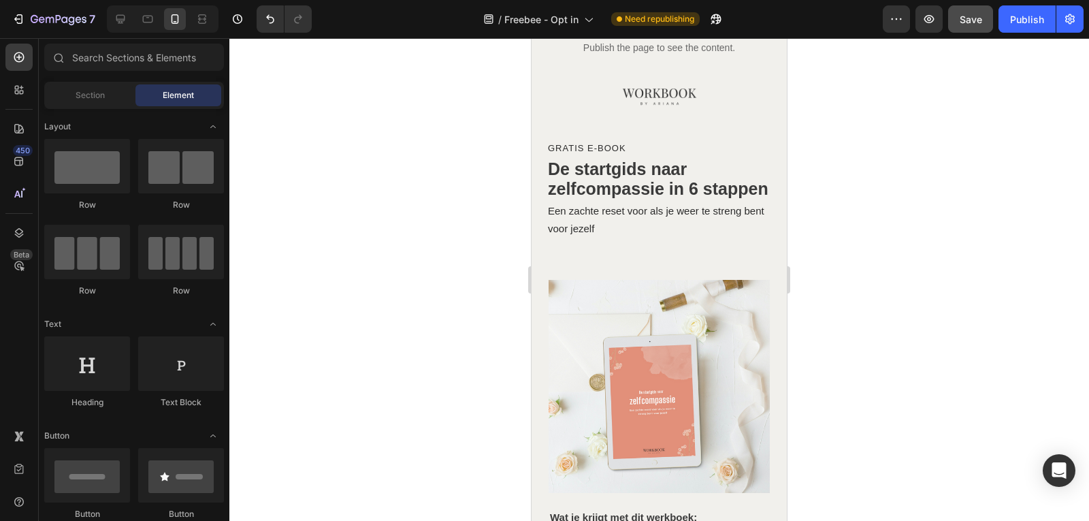
scroll to position [67, 0]
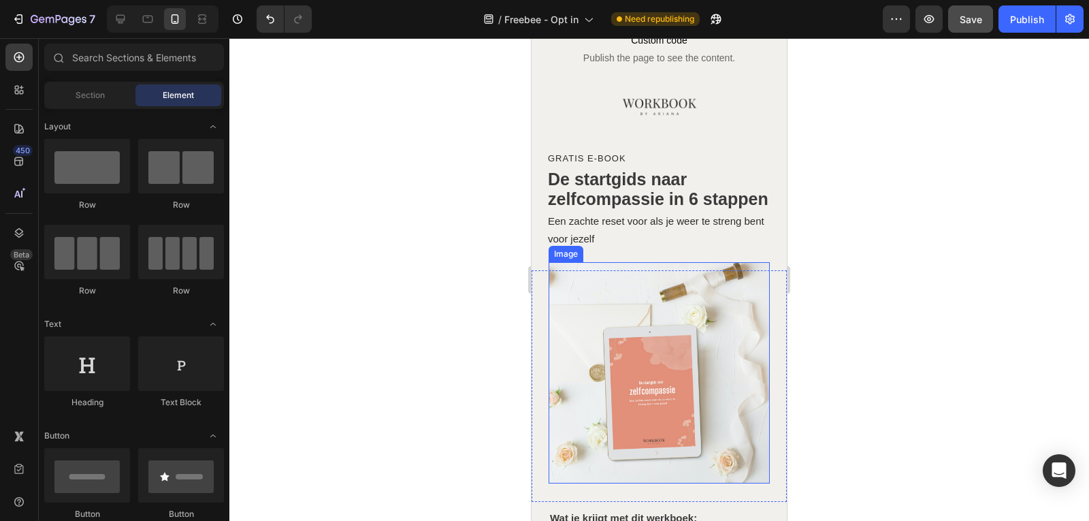
click at [689, 395] on img at bounding box center [658, 372] width 221 height 221
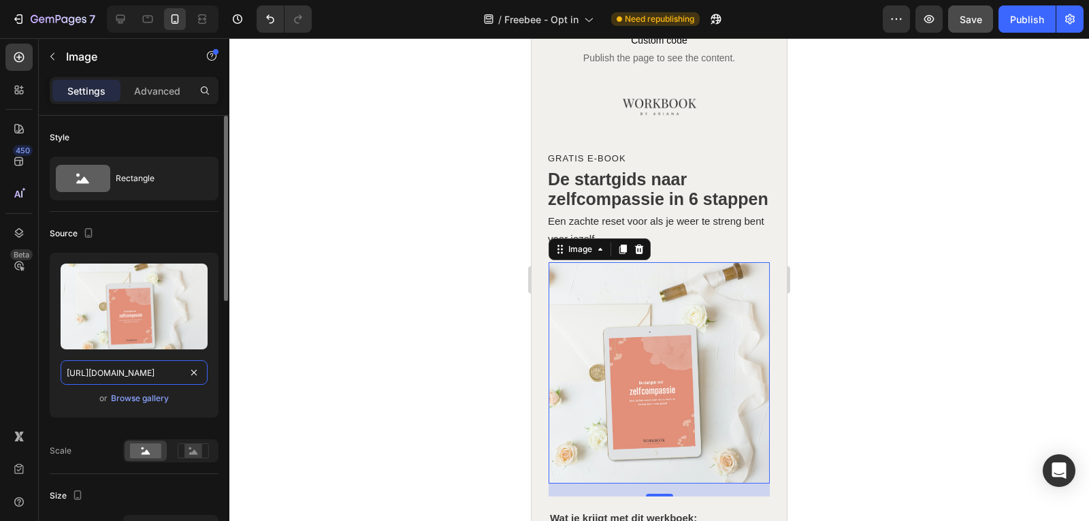
click at [126, 369] on input "https://cdn.shopify.com/s/files/1/0832/1984/1364/files/gempages_557294611572196…" at bounding box center [134, 372] width 147 height 24
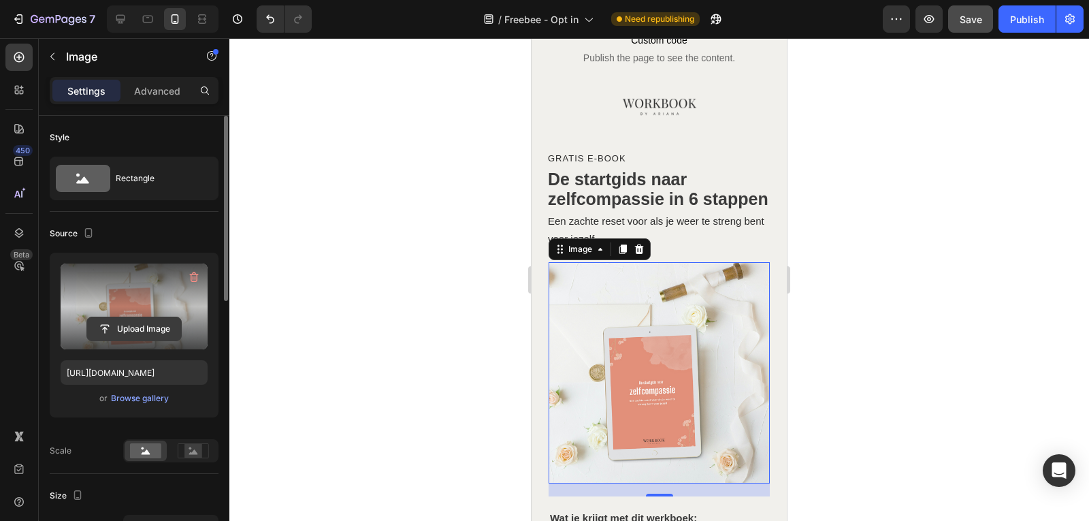
click at [146, 325] on input "file" at bounding box center [134, 328] width 94 height 23
click at [144, 329] on input "file" at bounding box center [134, 328] width 94 height 23
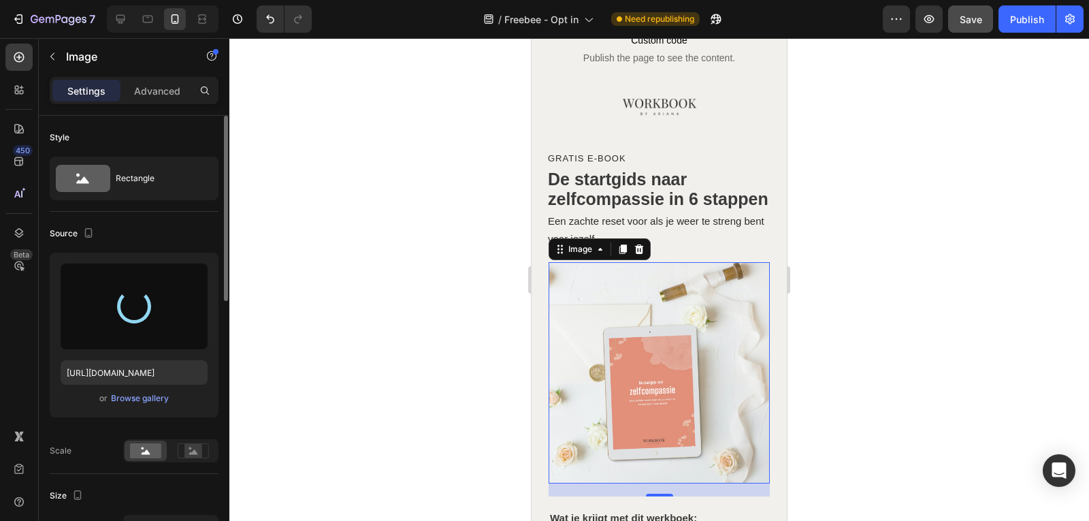
type input "https://cdn.shopify.com/s/files/1/0832/1984/1364/files/gempages_557294611572196…"
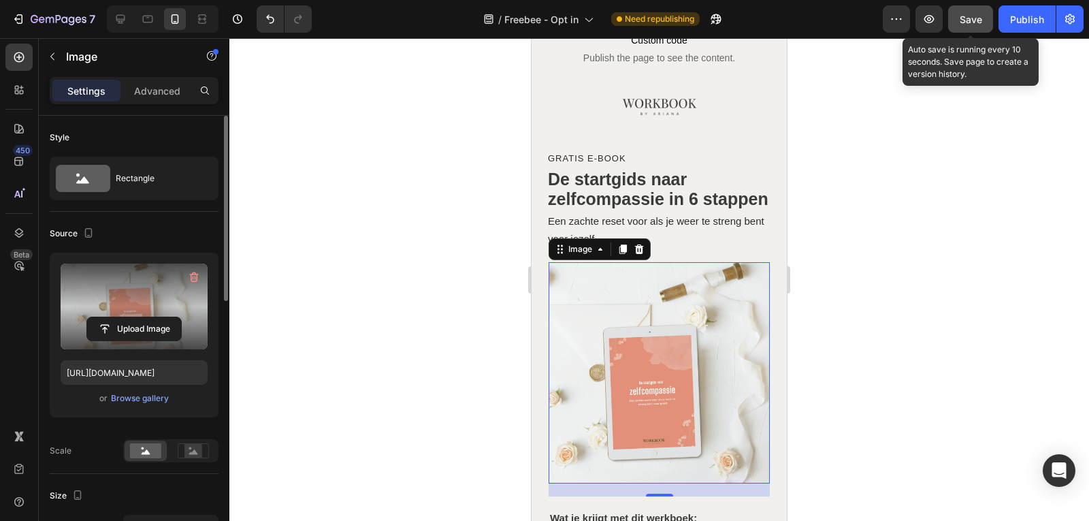
click at [959, 21] on button "Save" at bounding box center [970, 18] width 45 height 27
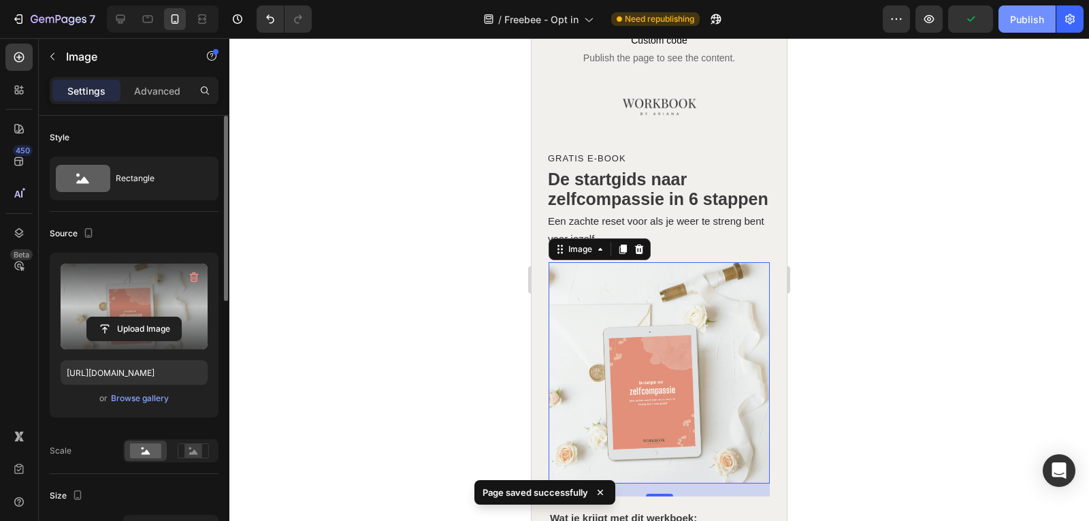
click at [1042, 23] on div "Publish" at bounding box center [1027, 19] width 34 height 14
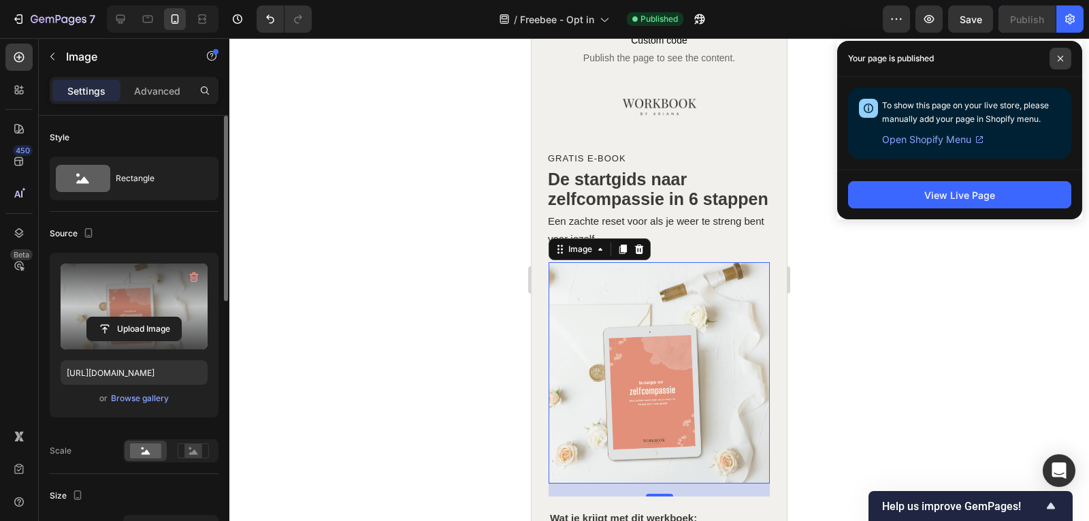
click at [1066, 56] on span at bounding box center [1060, 59] width 22 height 22
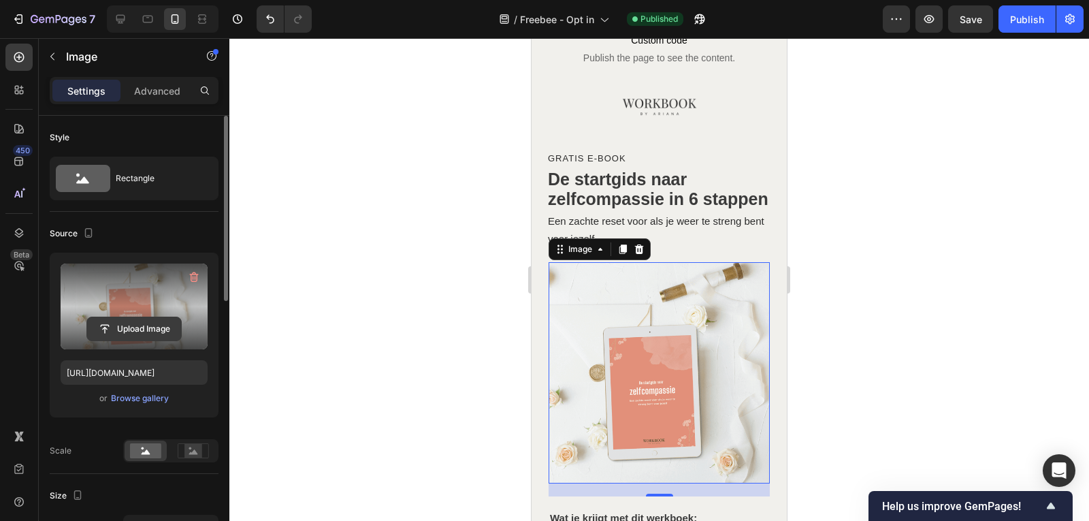
click at [159, 329] on input "file" at bounding box center [134, 328] width 94 height 23
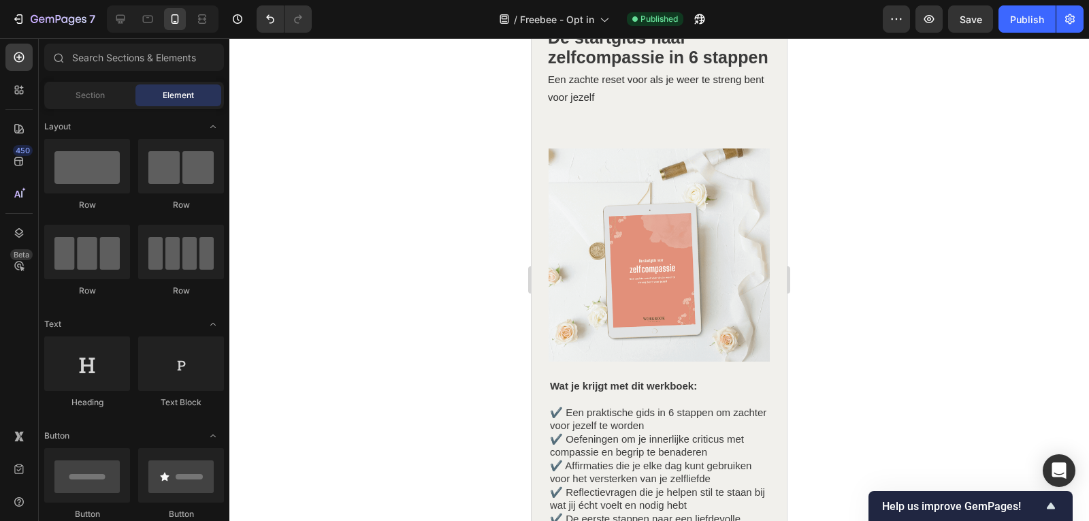
scroll to position [225, 0]
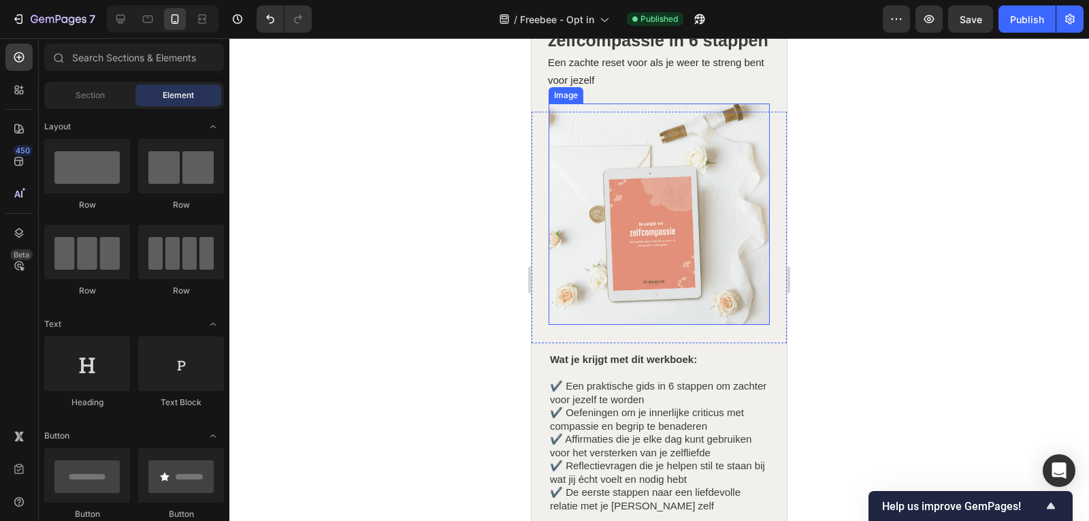
click at [608, 228] on img at bounding box center [658, 213] width 221 height 221
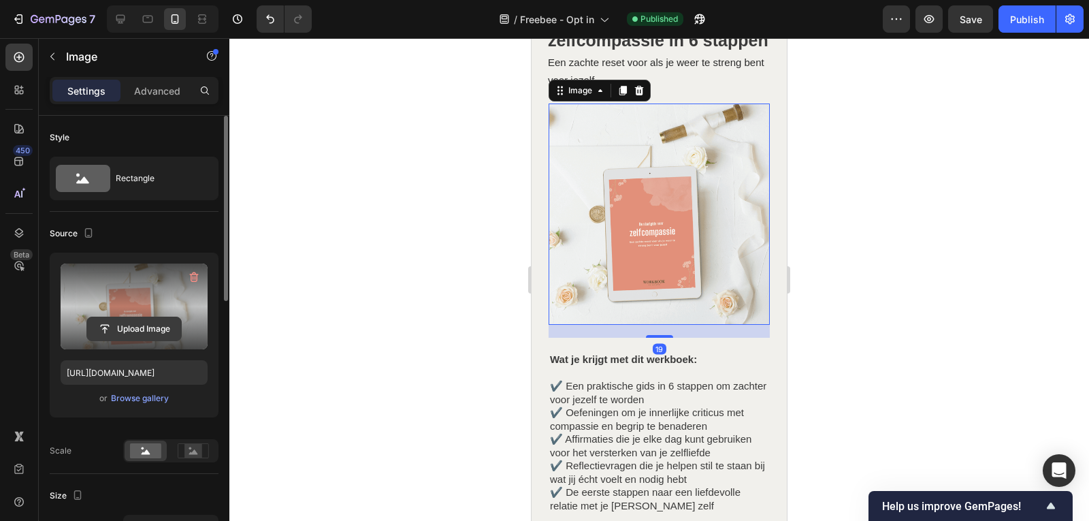
click at [142, 326] on input "file" at bounding box center [134, 328] width 94 height 23
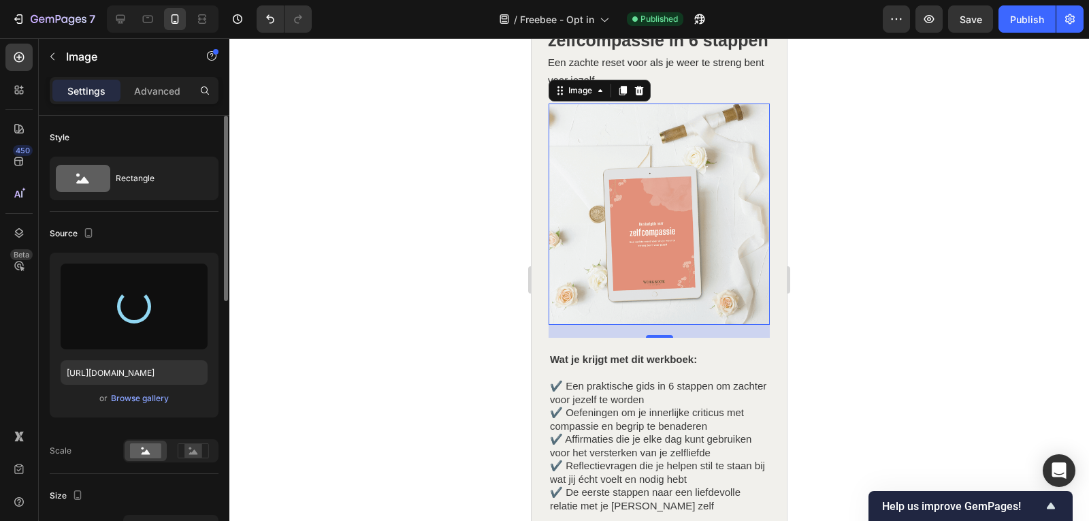
type input "[URL][DOMAIN_NAME]"
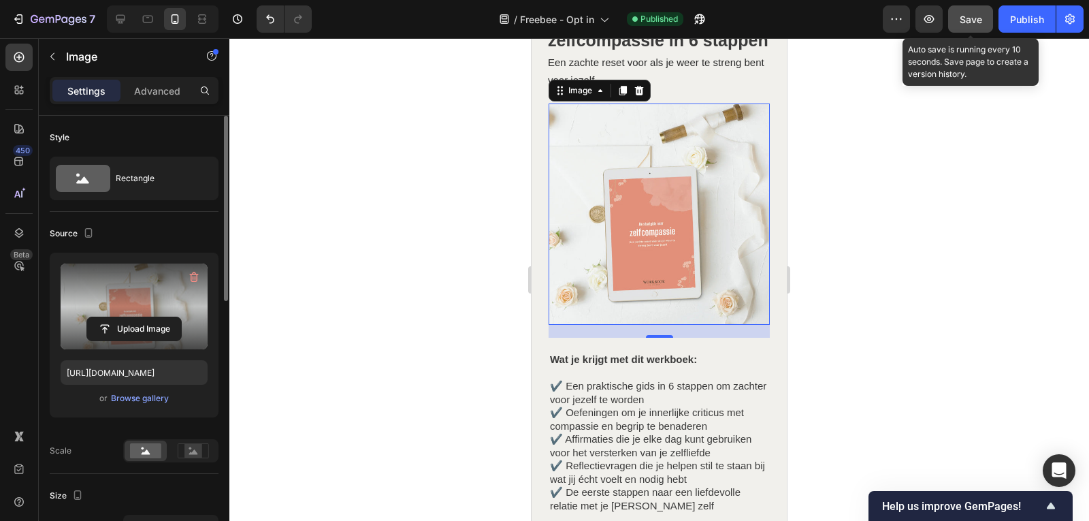
click at [985, 20] on button "Save" at bounding box center [970, 18] width 45 height 27
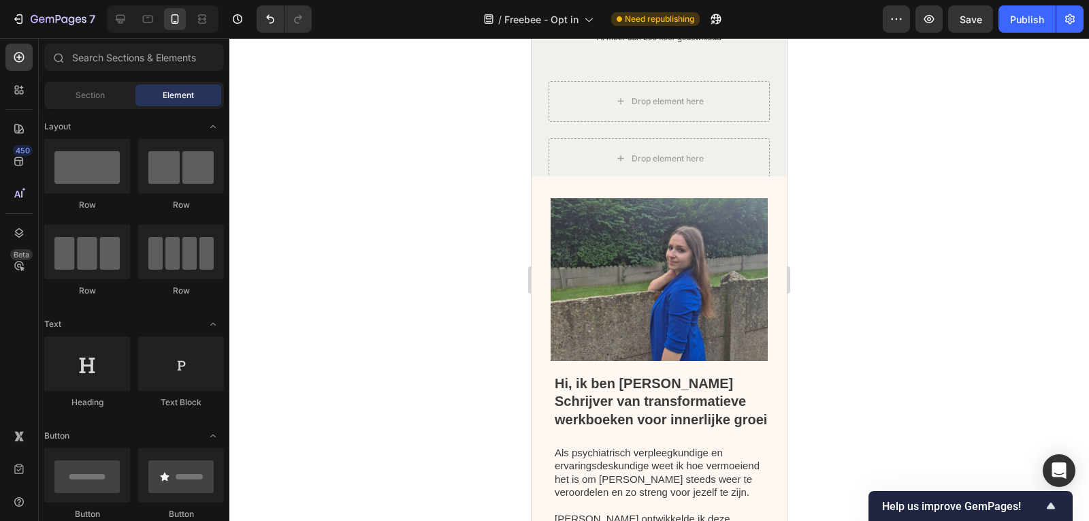
scroll to position [1157, 0]
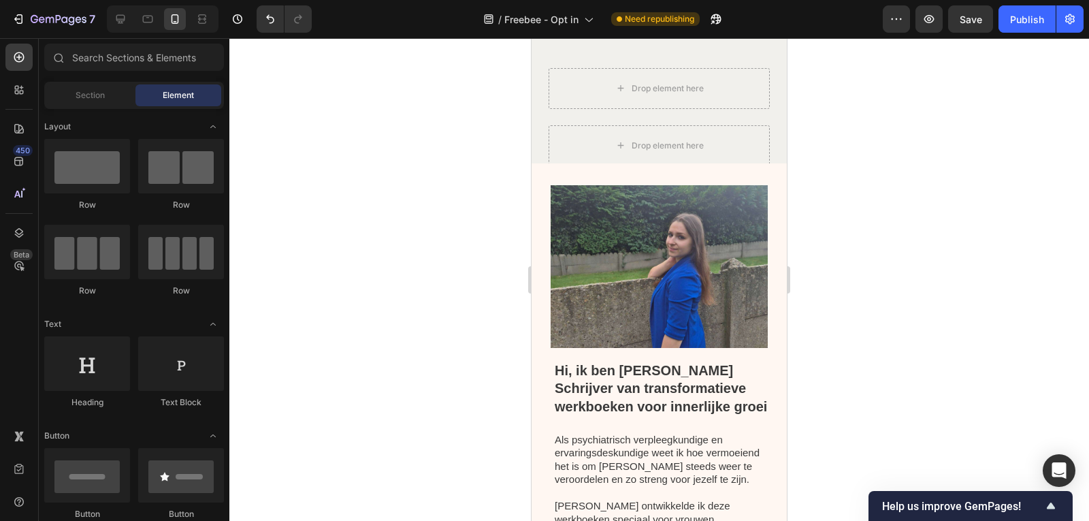
click at [976, 37] on div "7 Version history / Freebee - Opt in Need republishing Preview Save Publish" at bounding box center [544, 19] width 1089 height 39
click at [970, 12] on div "Save" at bounding box center [970, 19] width 22 height 14
click at [1026, 26] on div "Publish" at bounding box center [1027, 19] width 34 height 14
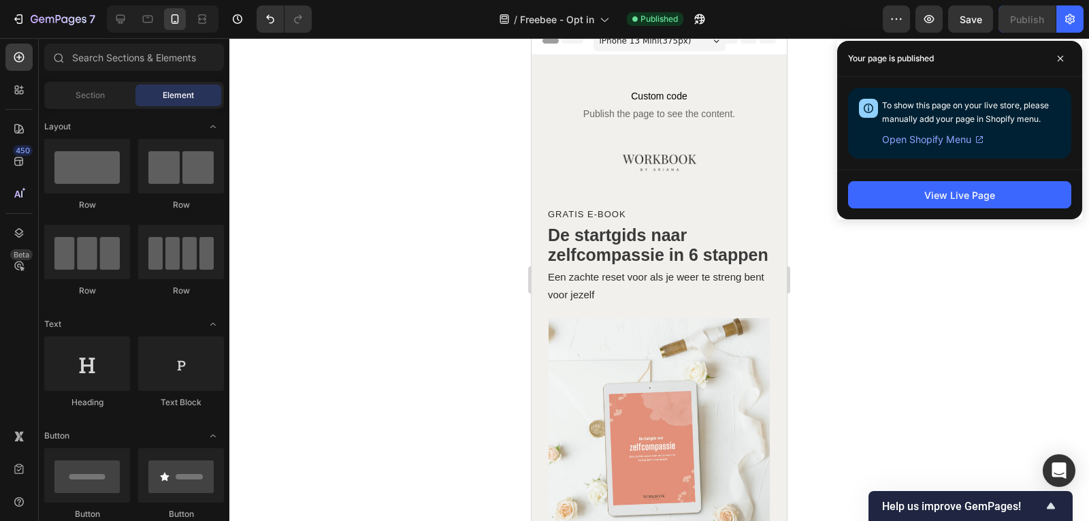
scroll to position [0, 0]
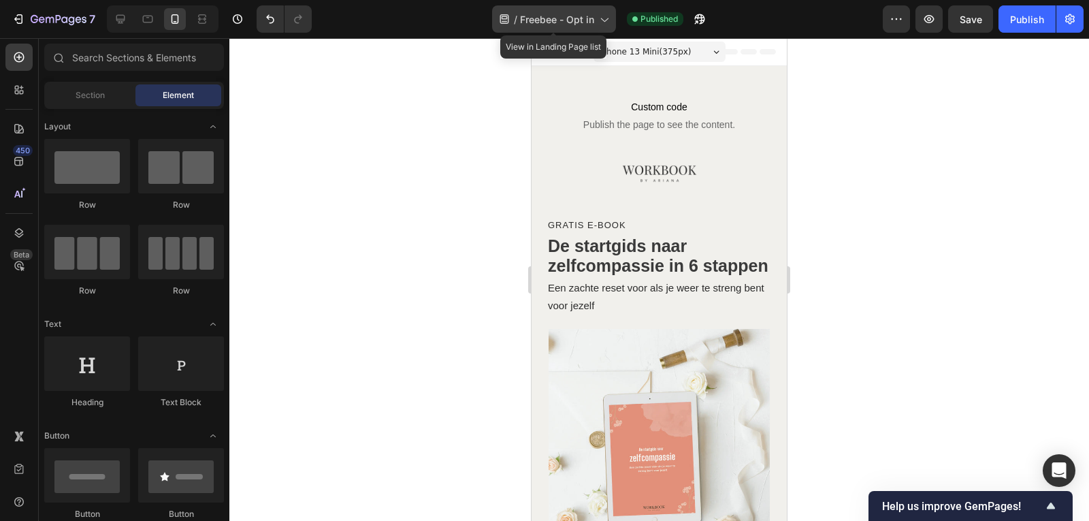
click at [604, 22] on icon at bounding box center [604, 19] width 14 height 14
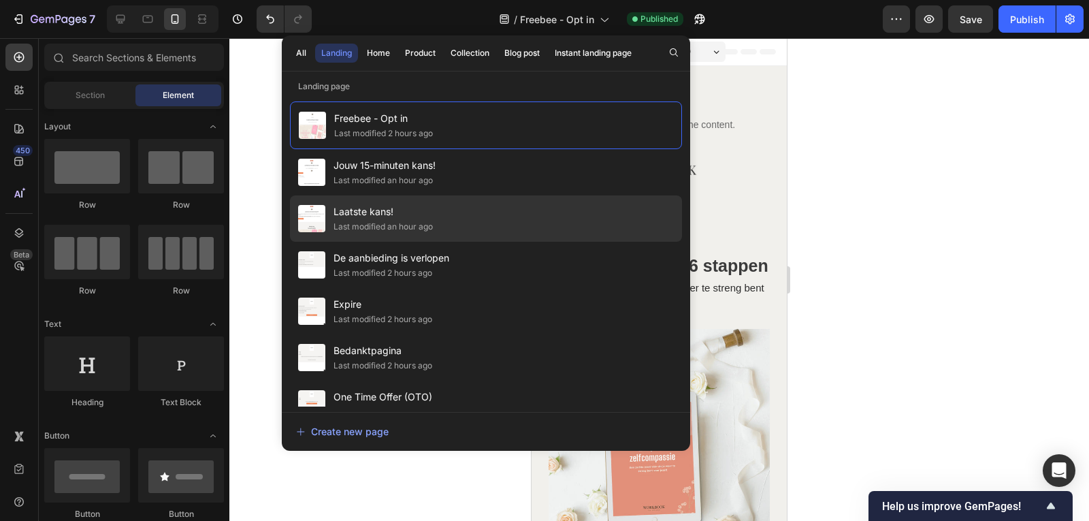
click at [427, 205] on span "Laatste kans!" at bounding box center [382, 211] width 99 height 16
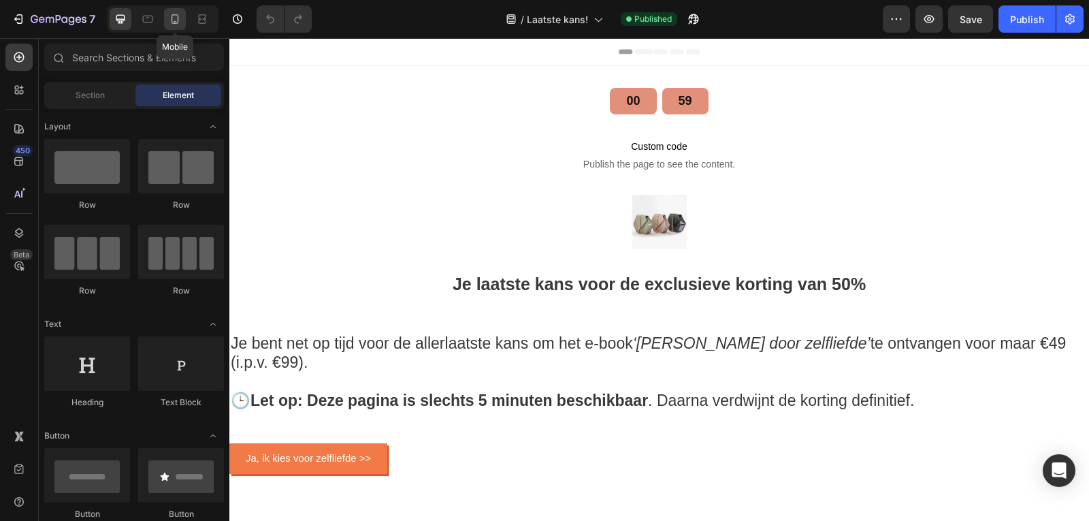
click at [174, 19] on icon at bounding box center [175, 19] width 14 height 14
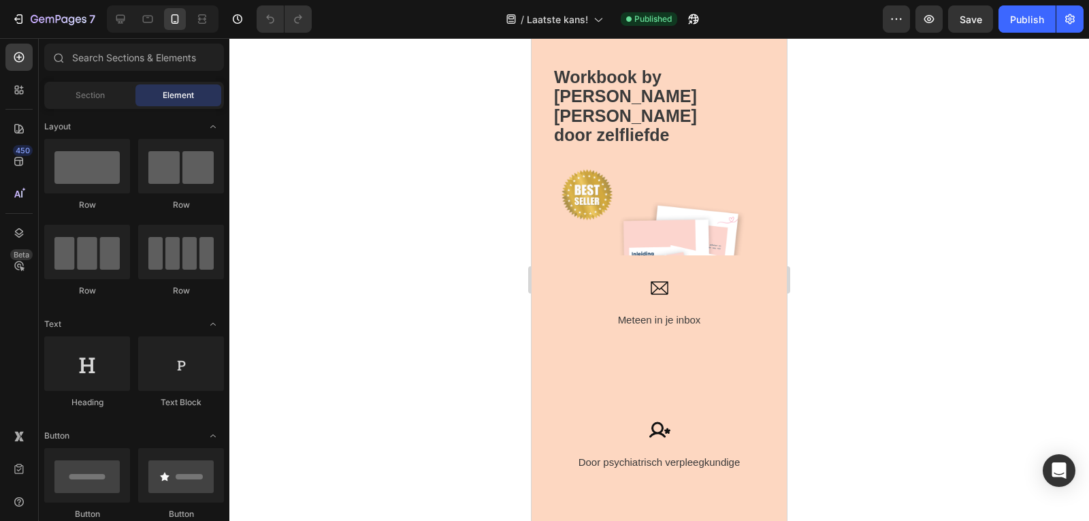
scroll to position [527, 0]
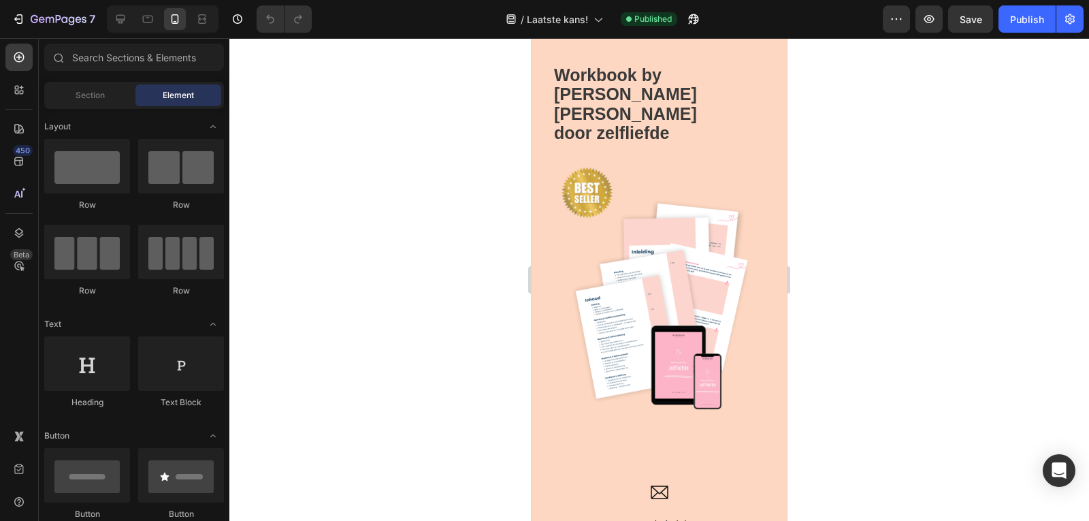
drag, startPoint x: 782, startPoint y: 123, endPoint x: 1323, endPoint y: 313, distance: 573.3
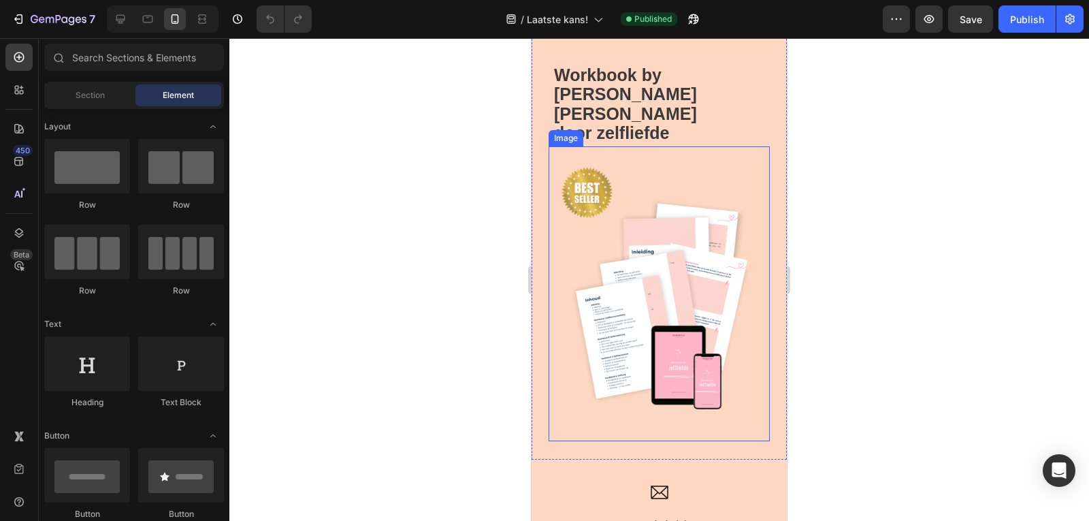
click at [649, 222] on img at bounding box center [658, 293] width 221 height 295
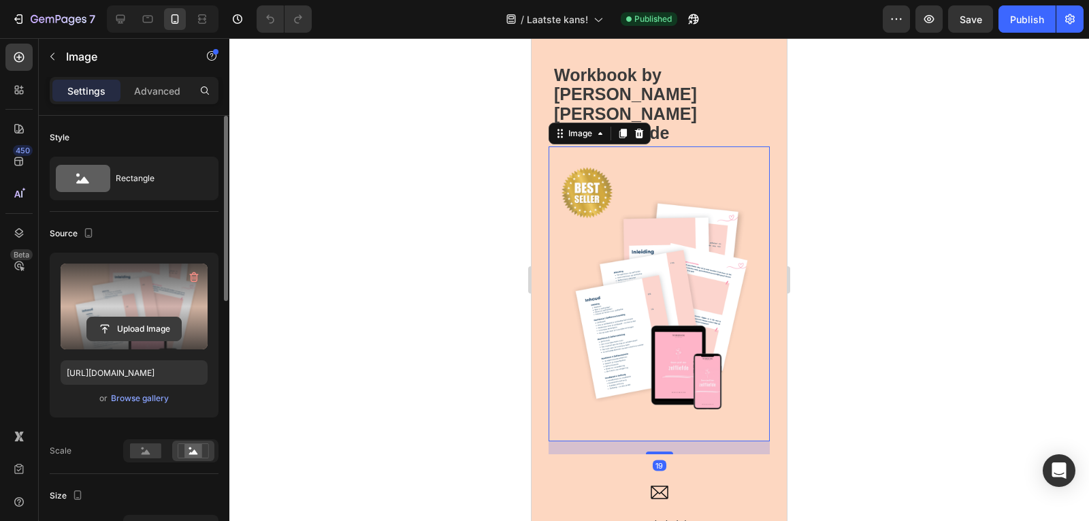
click at [129, 323] on input "file" at bounding box center [134, 328] width 94 height 23
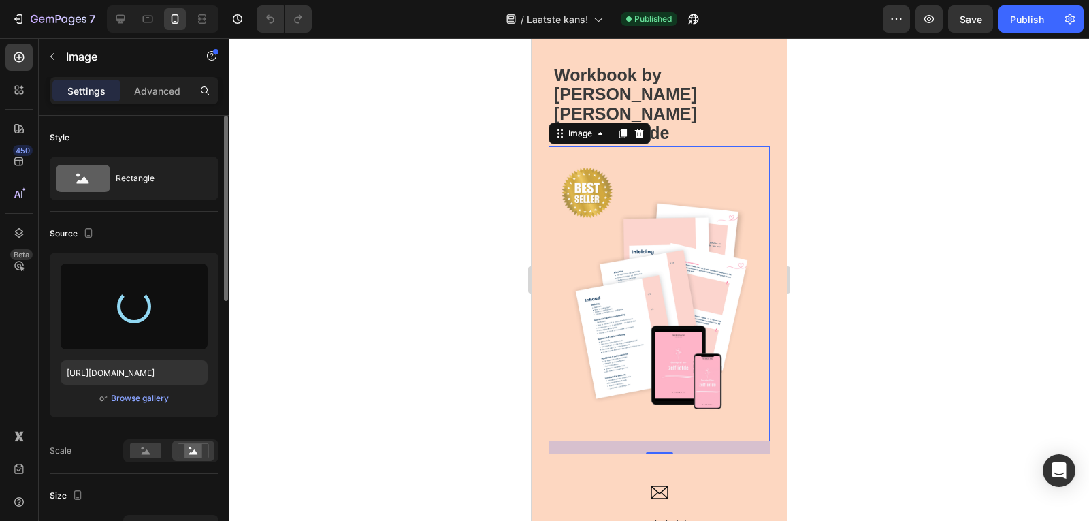
type input "[URL][DOMAIN_NAME]"
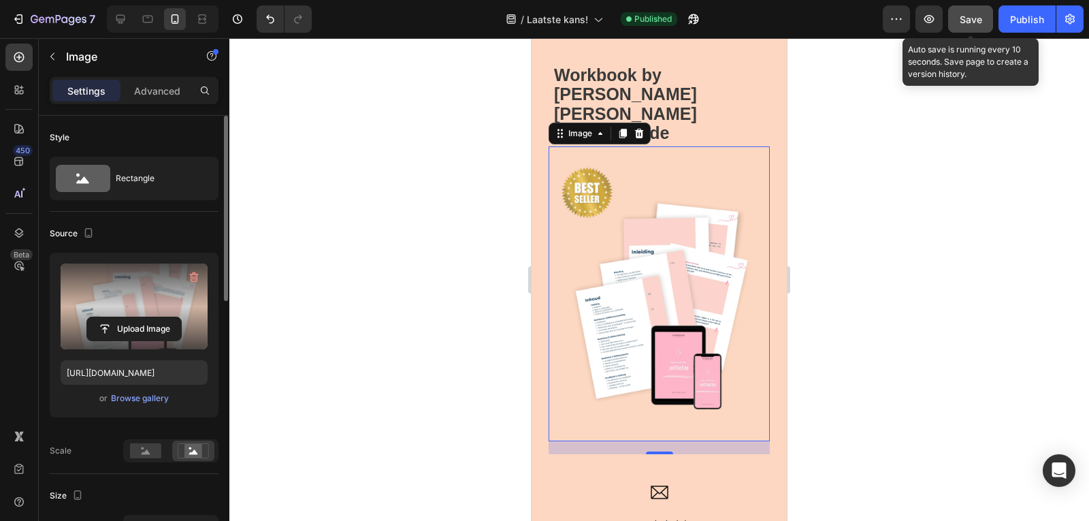
click at [966, 31] on button "Save" at bounding box center [970, 18] width 45 height 27
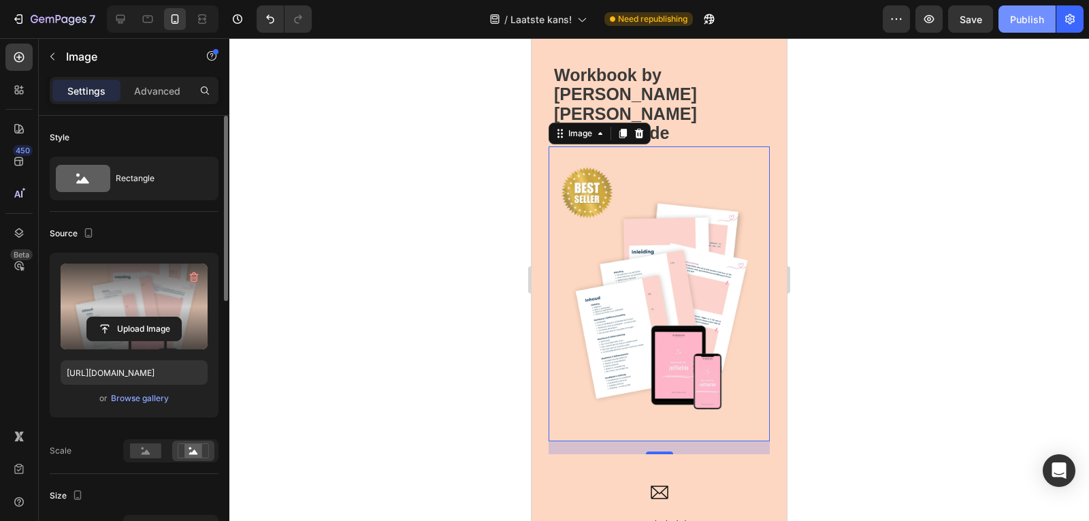
click at [1021, 27] on button "Publish" at bounding box center [1026, 18] width 57 height 27
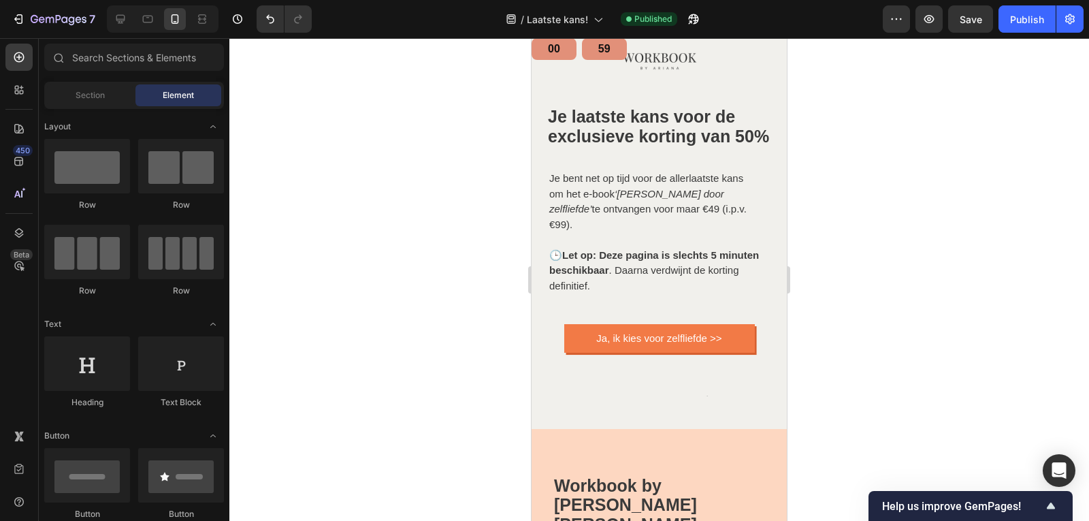
scroll to position [0, 0]
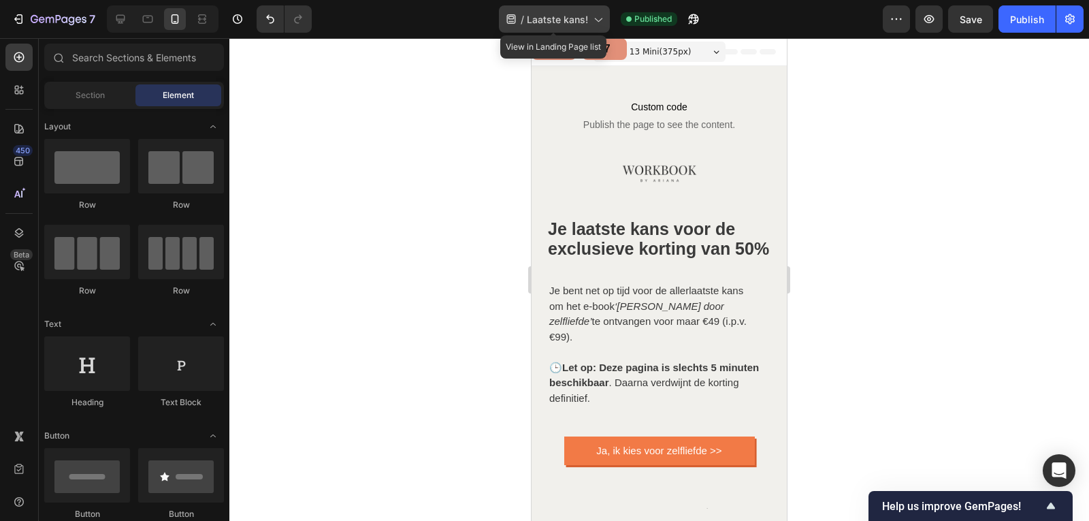
click at [573, 27] on div "/ Laatste kans!" at bounding box center [554, 18] width 111 height 27
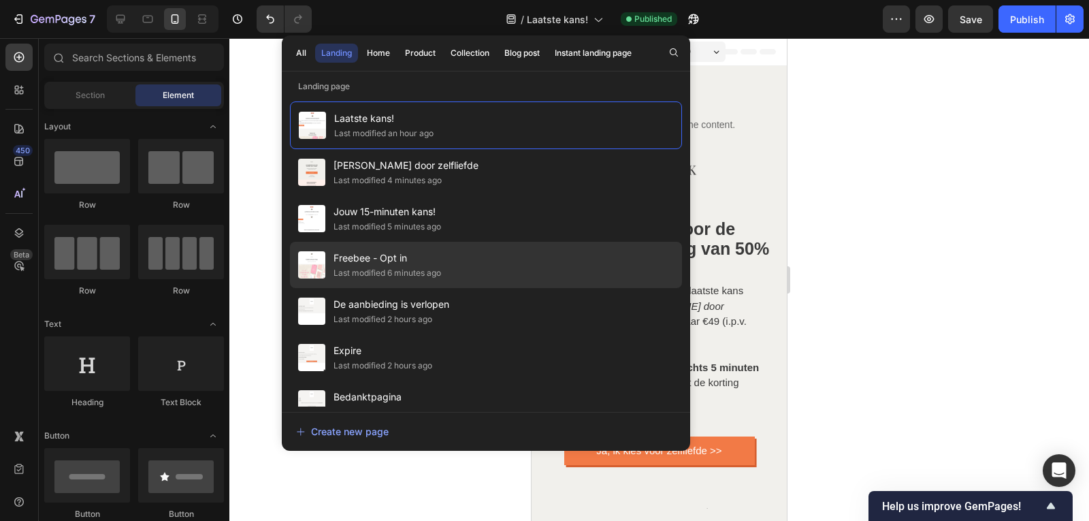
click at [436, 265] on span "Freebee - Opt in" at bounding box center [387, 258] width 108 height 16
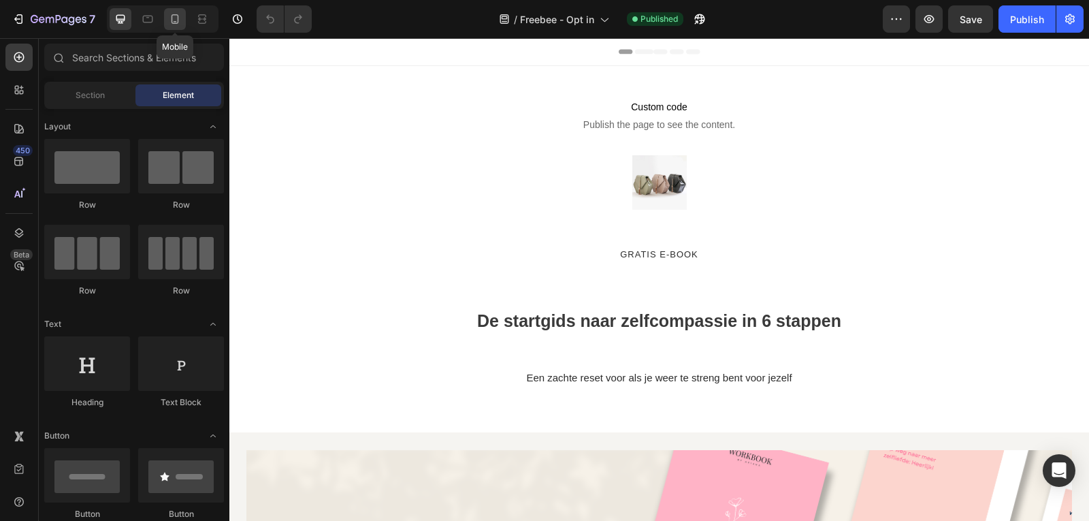
click at [174, 21] on icon at bounding box center [175, 21] width 3 height 1
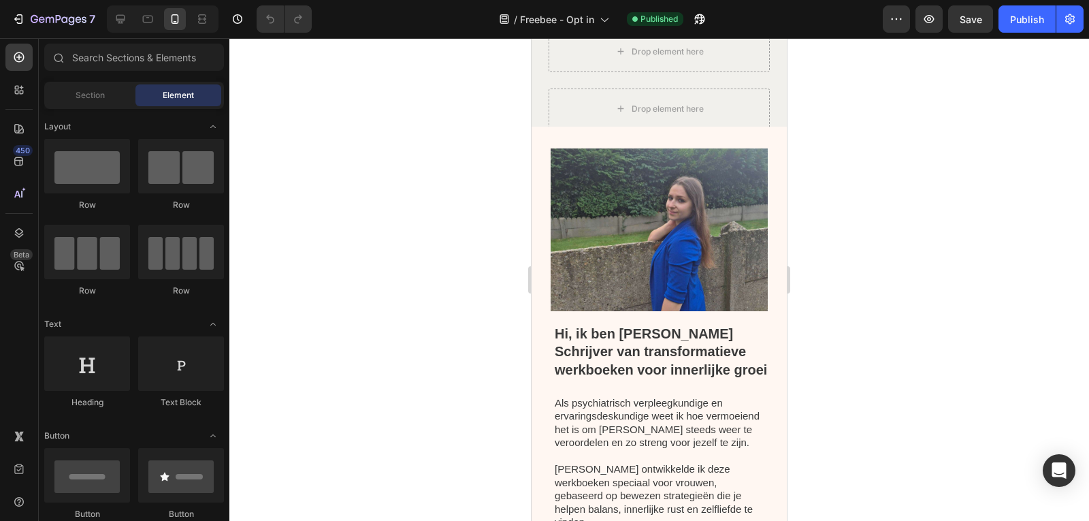
scroll to position [1200, 0]
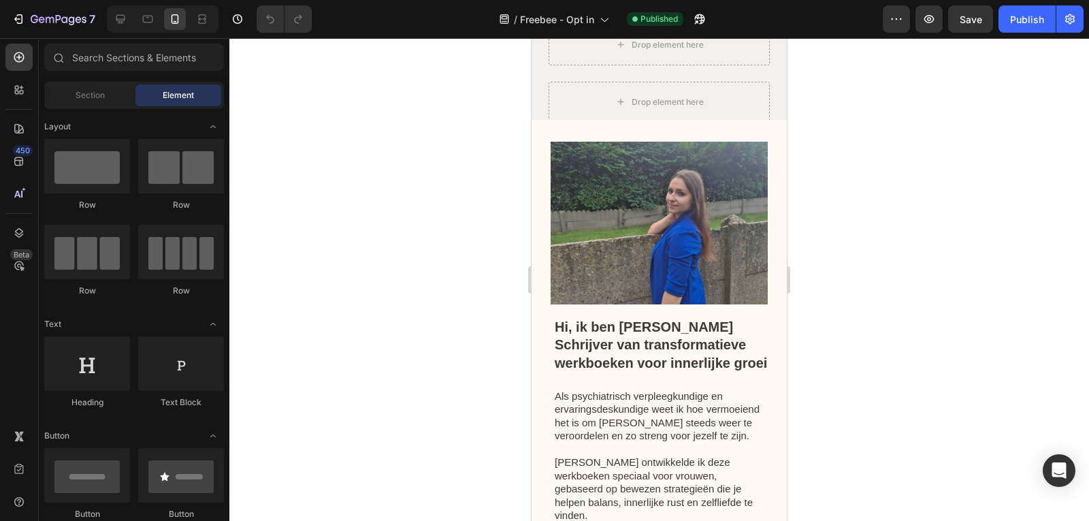
drag, startPoint x: 780, startPoint y: 60, endPoint x: 1322, endPoint y: 266, distance: 580.2
click at [623, 254] on img at bounding box center [658, 223] width 217 height 163
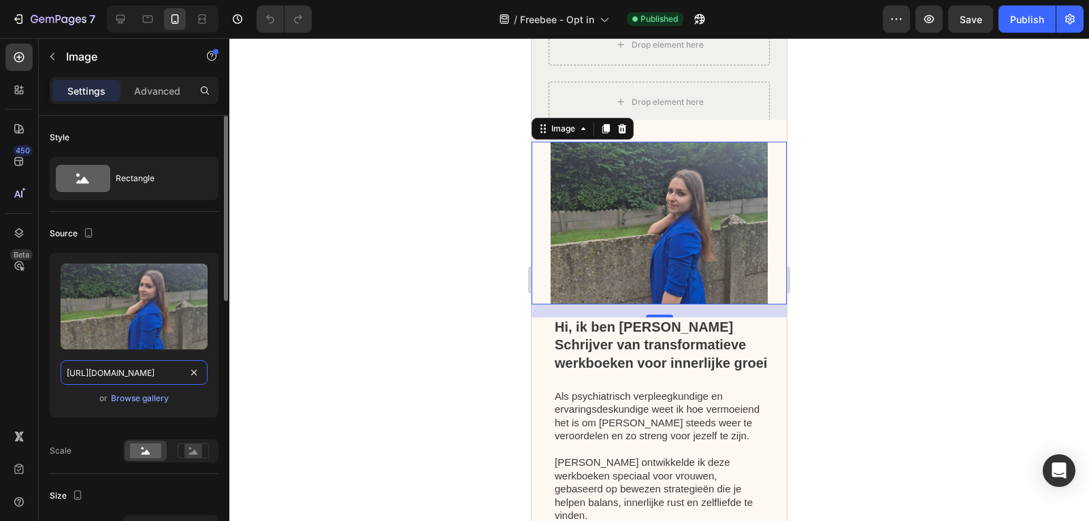
click at [122, 372] on input "[URL][DOMAIN_NAME]" at bounding box center [134, 372] width 147 height 24
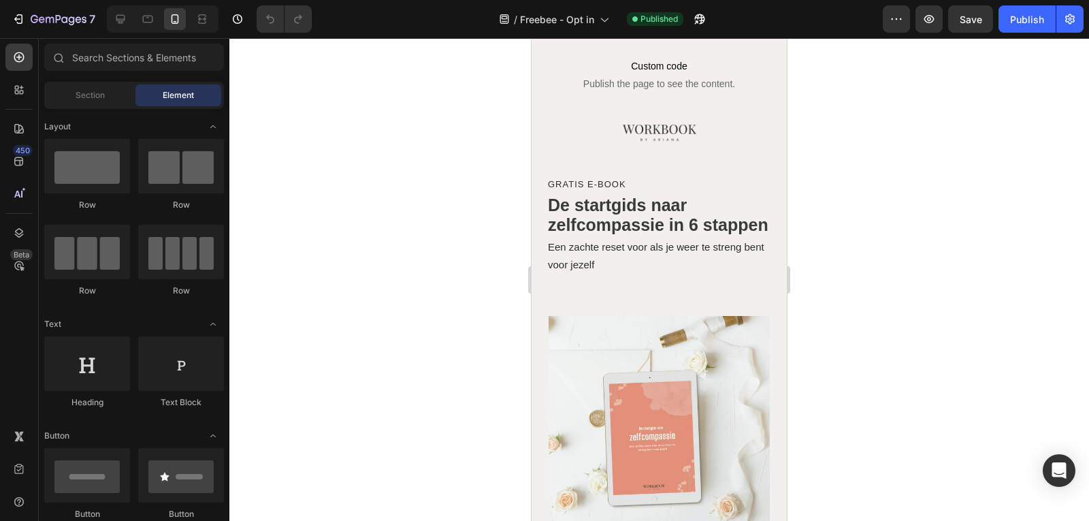
scroll to position [0, 0]
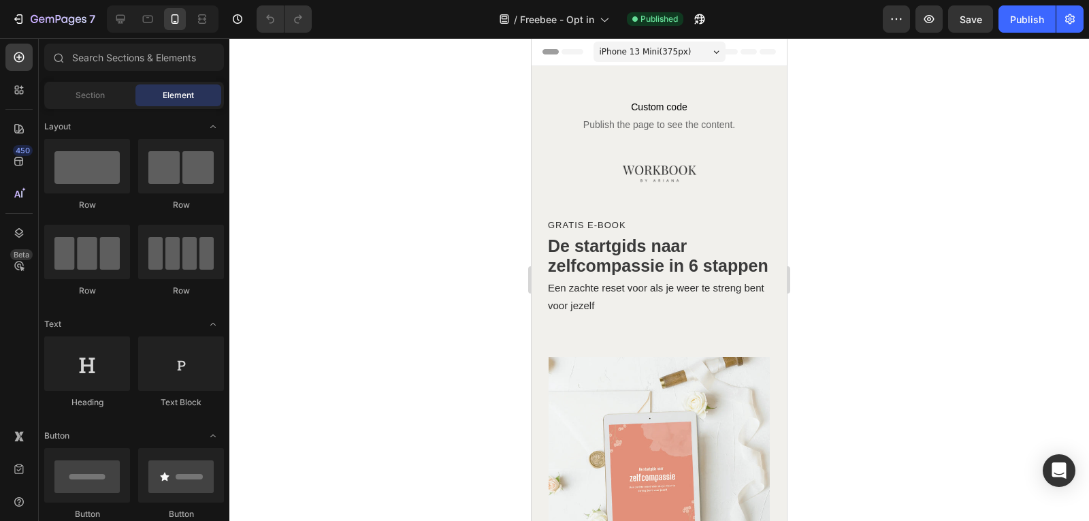
drag, startPoint x: 782, startPoint y: 362, endPoint x: 1325, endPoint y: 143, distance: 584.9
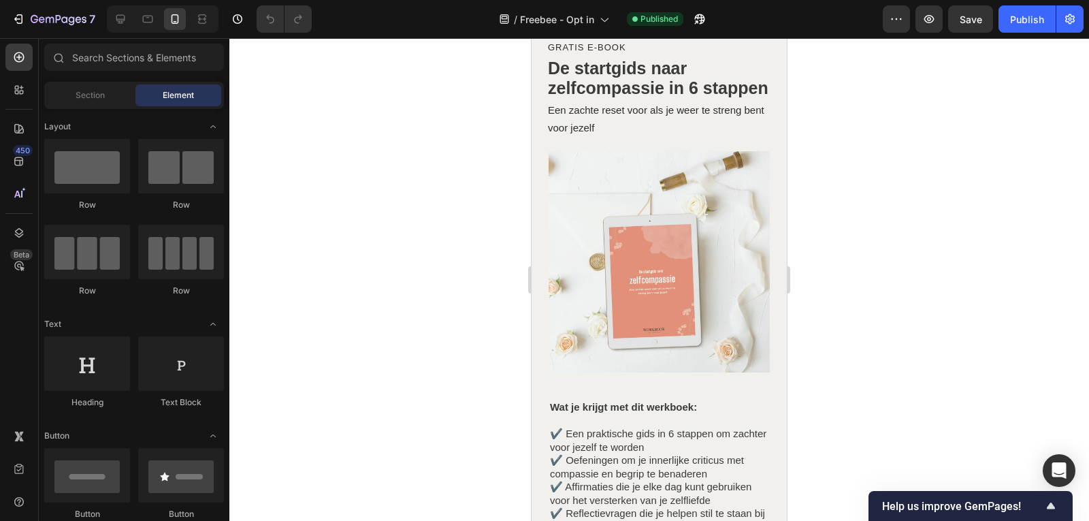
scroll to position [181, 0]
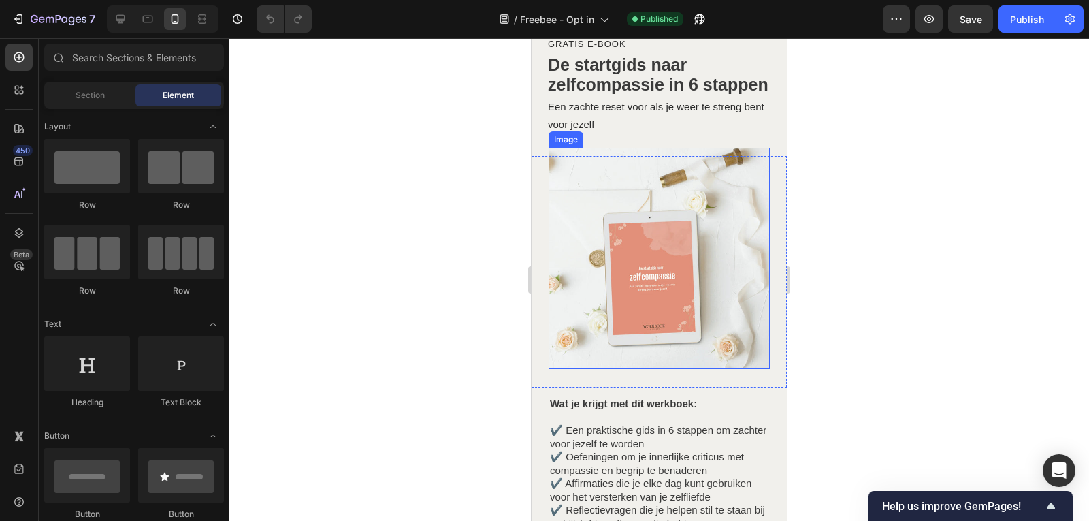
click at [687, 206] on img at bounding box center [658, 258] width 221 height 221
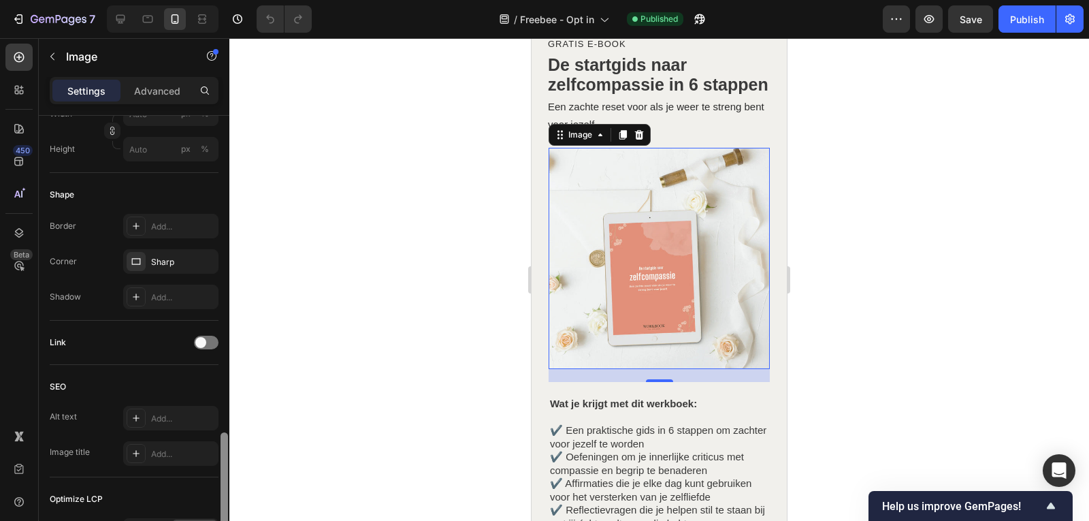
scroll to position [618, 0]
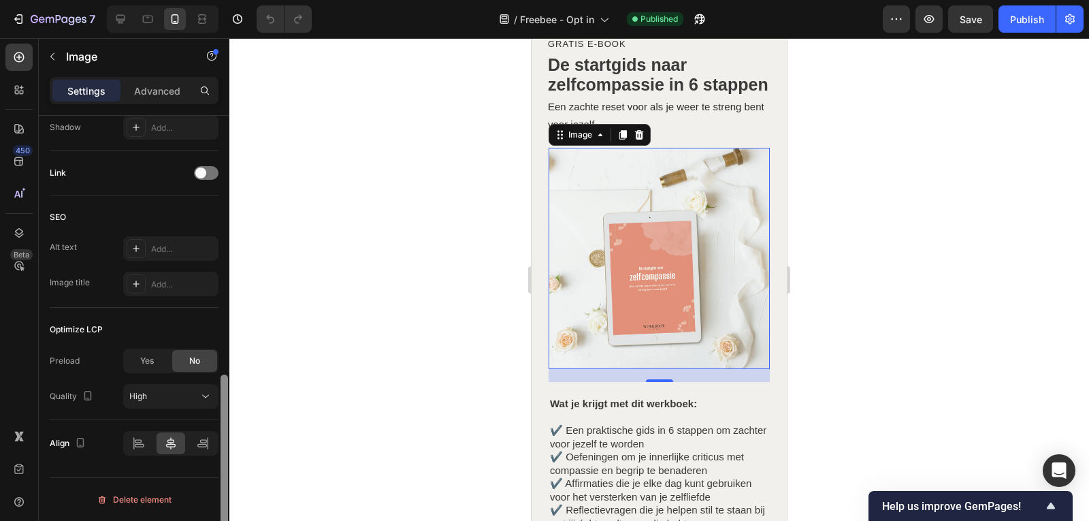
drag, startPoint x: 225, startPoint y: 159, endPoint x: 212, endPoint y: 479, distance: 320.8
click at [212, 479] on div "Style Rectangle Source Upload Image [URL][DOMAIN_NAME] or Browse gallery Scale …" at bounding box center [134, 338] width 191 height 444
click at [145, 365] on span "Yes" at bounding box center [147, 361] width 14 height 12
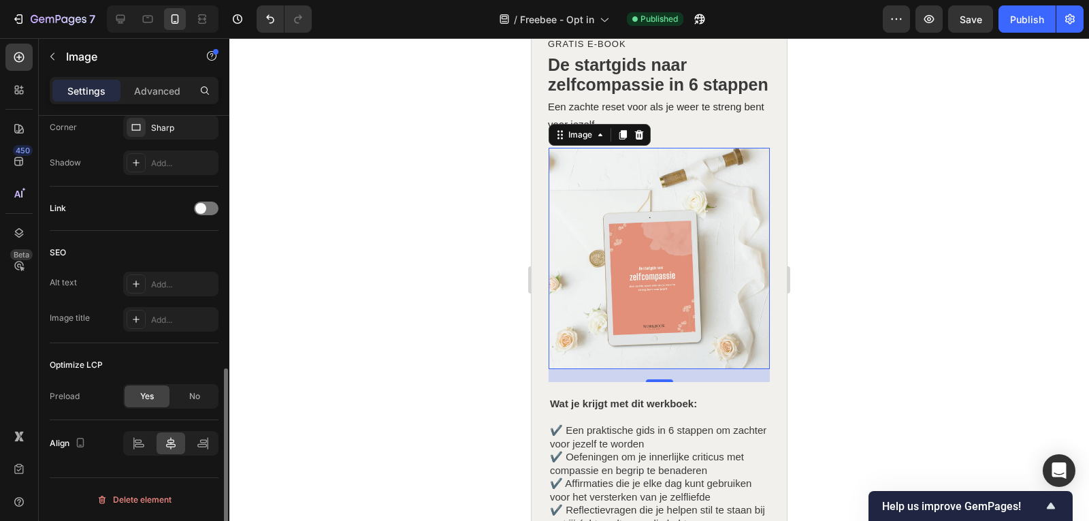
scroll to position [582, 0]
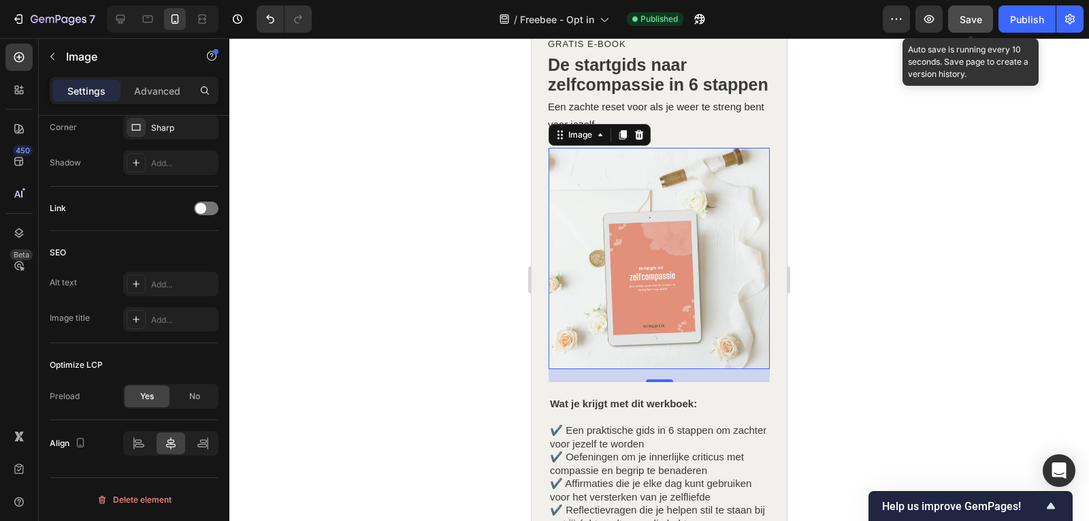
click at [972, 22] on span "Save" at bounding box center [970, 20] width 22 height 12
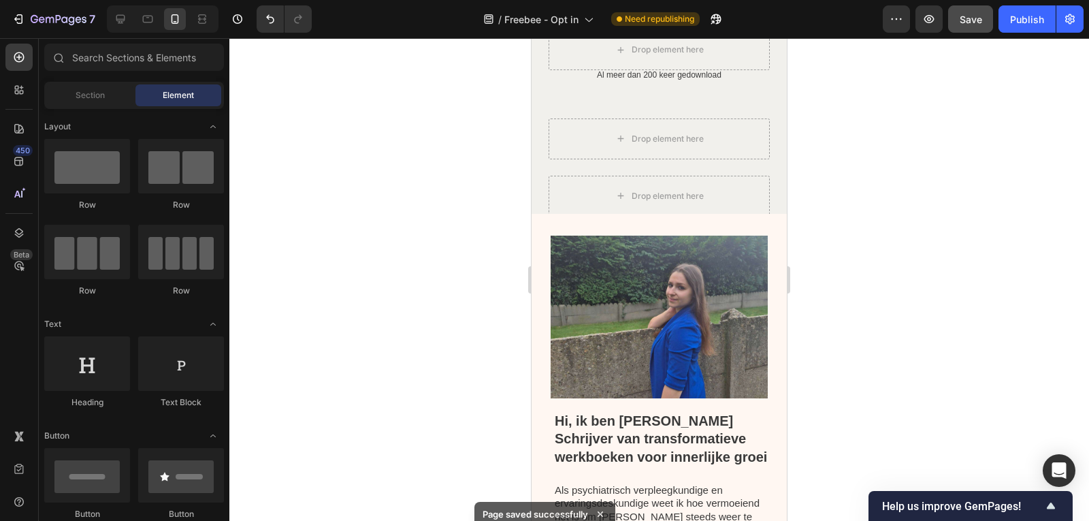
scroll to position [1110, 0]
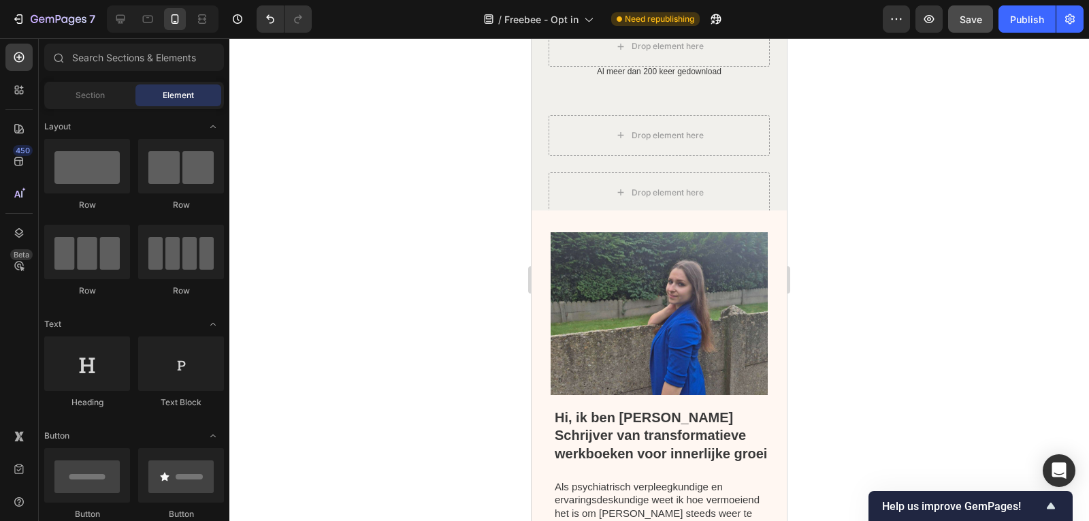
drag, startPoint x: 778, startPoint y: 137, endPoint x: 1325, endPoint y: 367, distance: 593.4
click at [716, 314] on img at bounding box center [658, 313] width 217 height 163
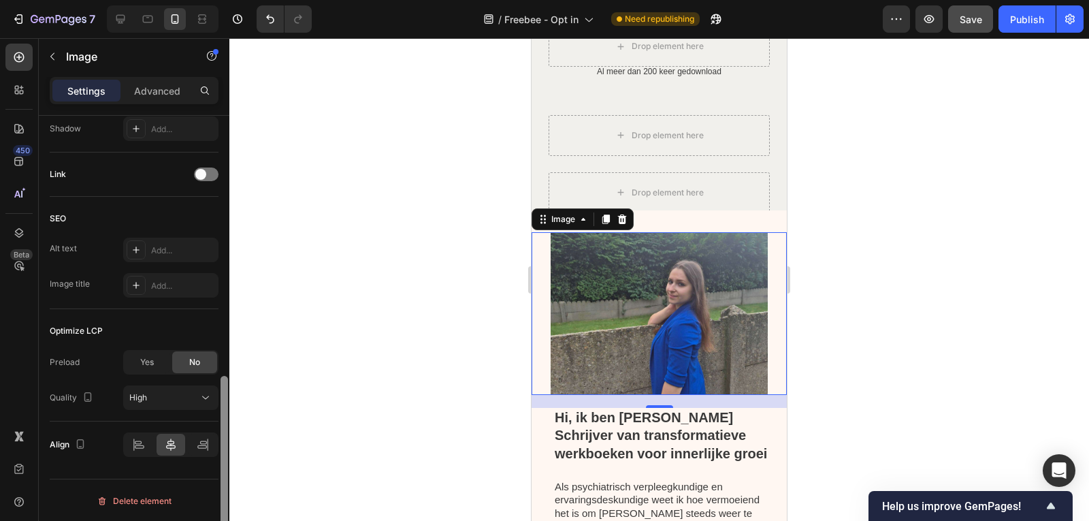
scroll to position [618, 0]
drag, startPoint x: 220, startPoint y: 257, endPoint x: 227, endPoint y: 472, distance: 215.8
click at [227, 472] on div at bounding box center [223, 466] width 7 height 185
click at [149, 365] on span "Yes" at bounding box center [147, 361] width 14 height 12
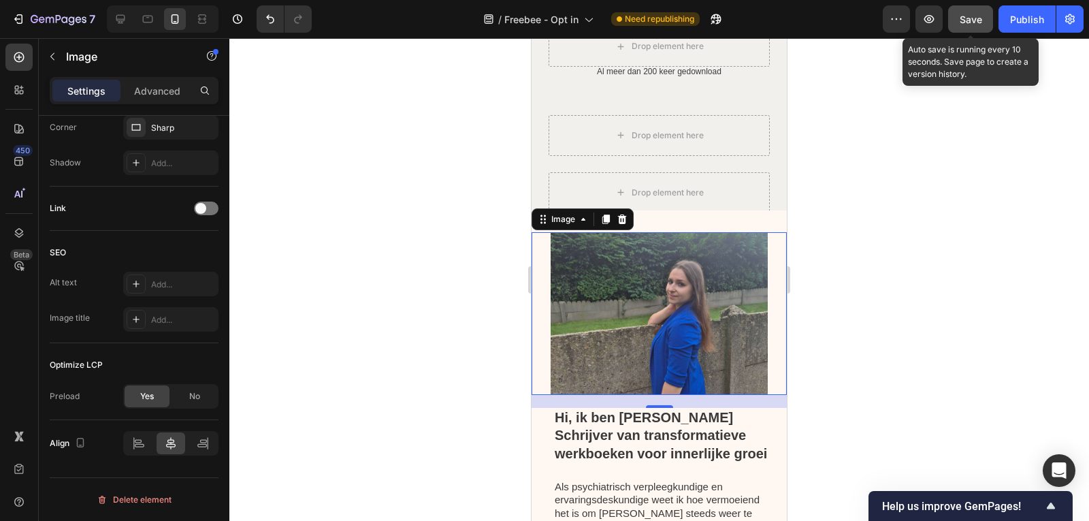
click at [972, 19] on span "Save" at bounding box center [970, 20] width 22 height 12
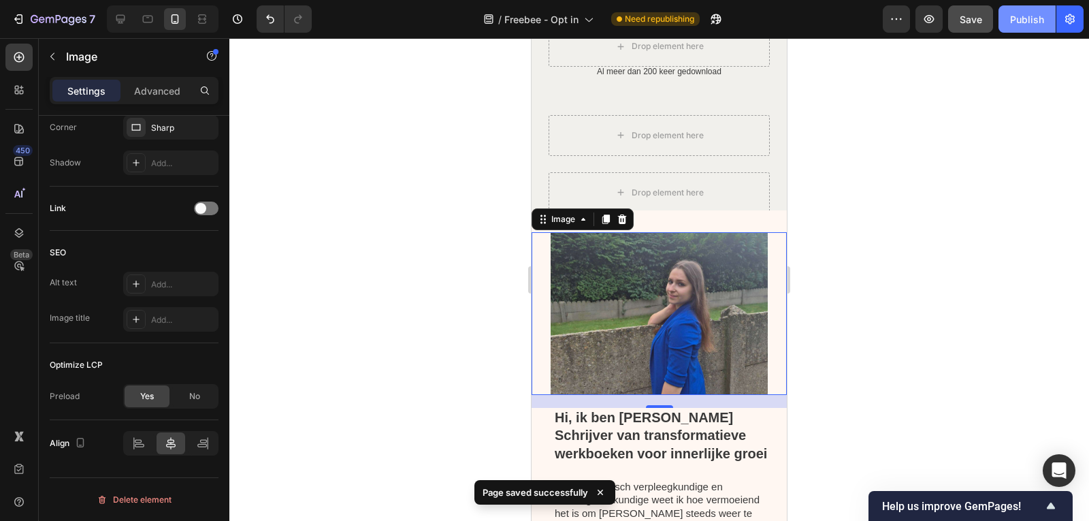
click at [1033, 22] on div "Publish" at bounding box center [1027, 19] width 34 height 14
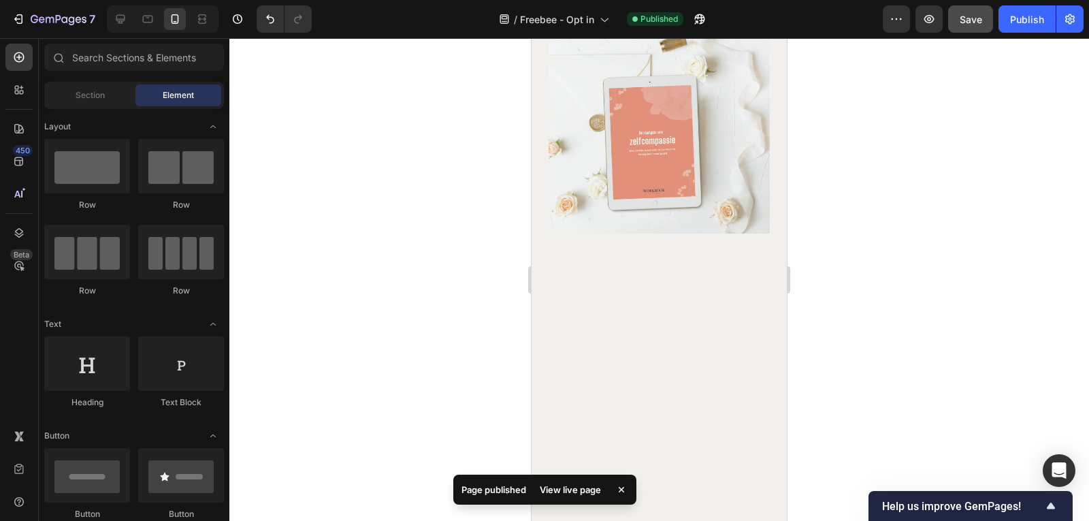
scroll to position [0, 0]
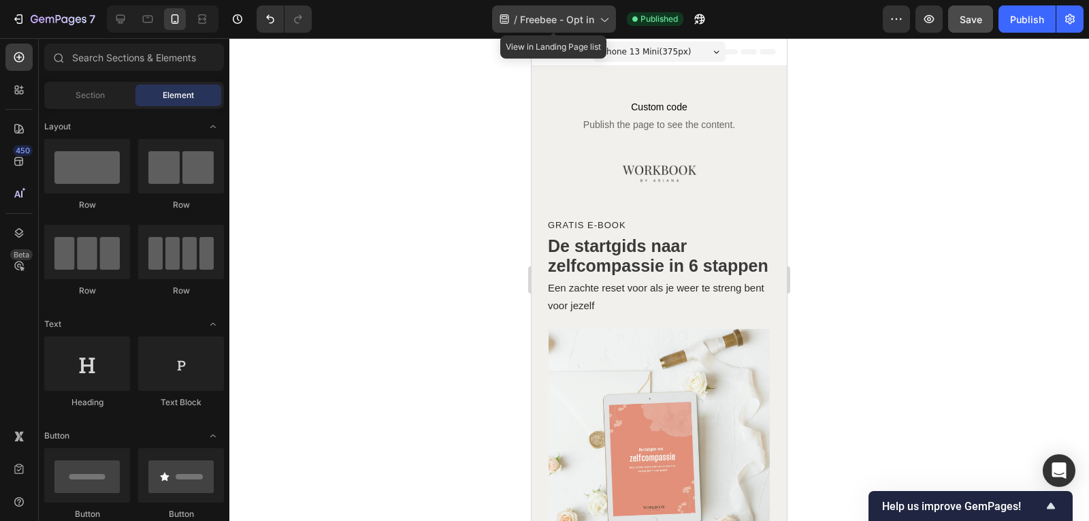
click at [570, 23] on span "Freebee - Opt in" at bounding box center [557, 19] width 74 height 14
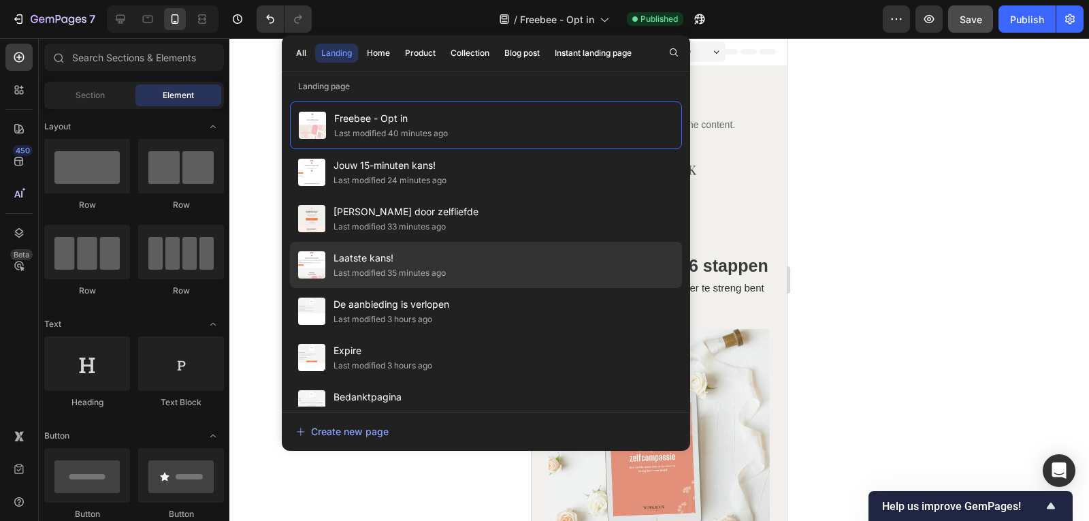
click at [408, 270] on div "Last modified 35 minutes ago" at bounding box center [389, 273] width 112 height 14
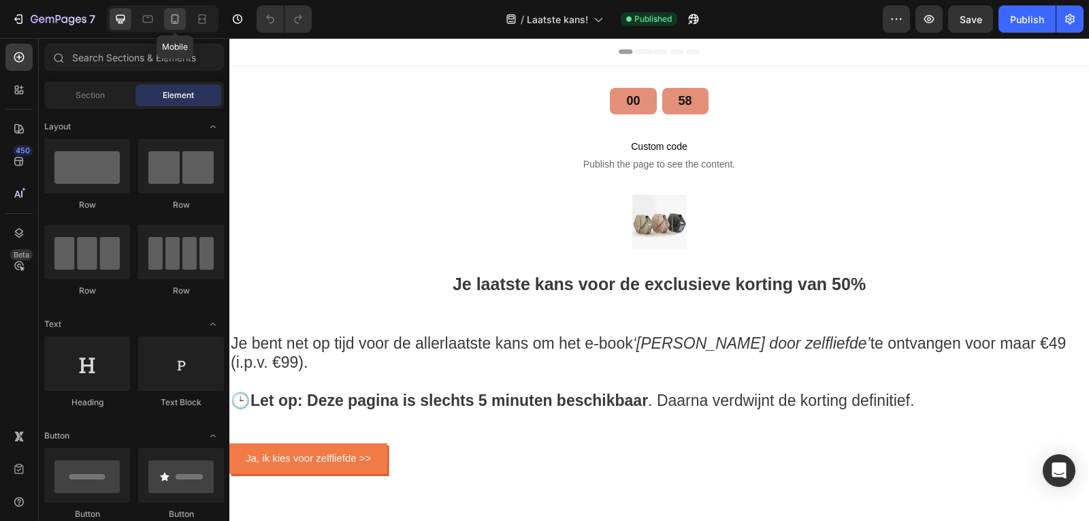
click at [171, 20] on icon at bounding box center [175, 19] width 14 height 14
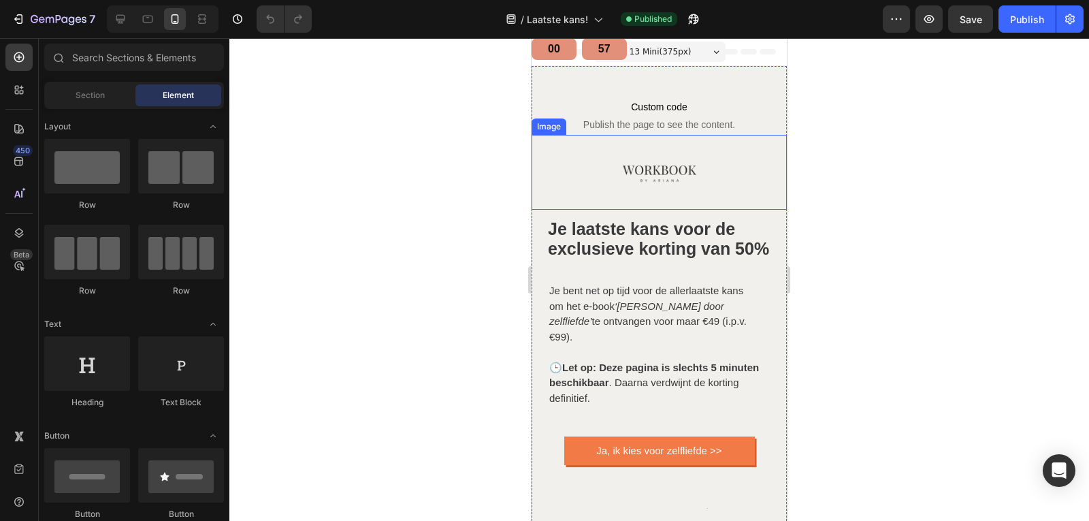
click at [658, 167] on img at bounding box center [659, 172] width 75 height 75
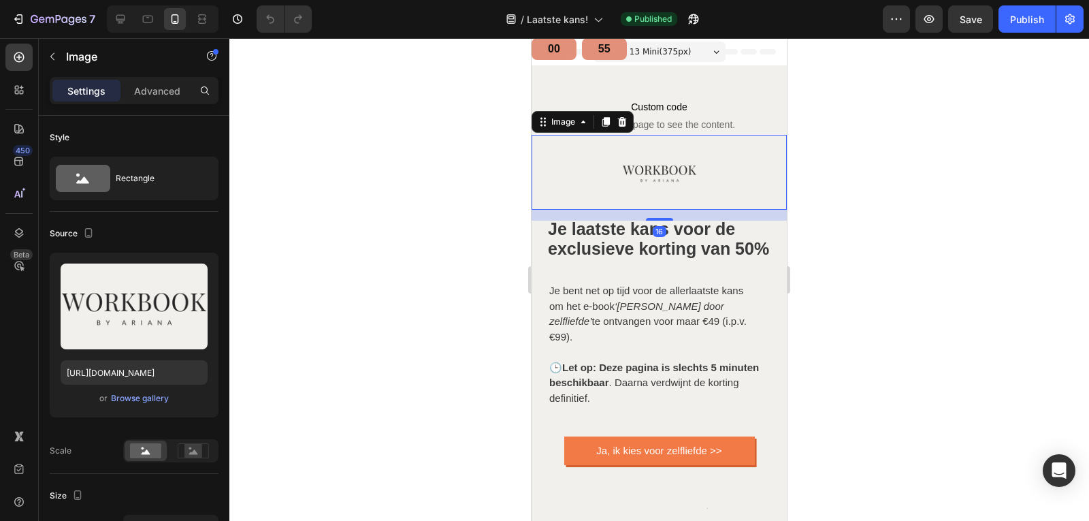
scroll to position [444, 0]
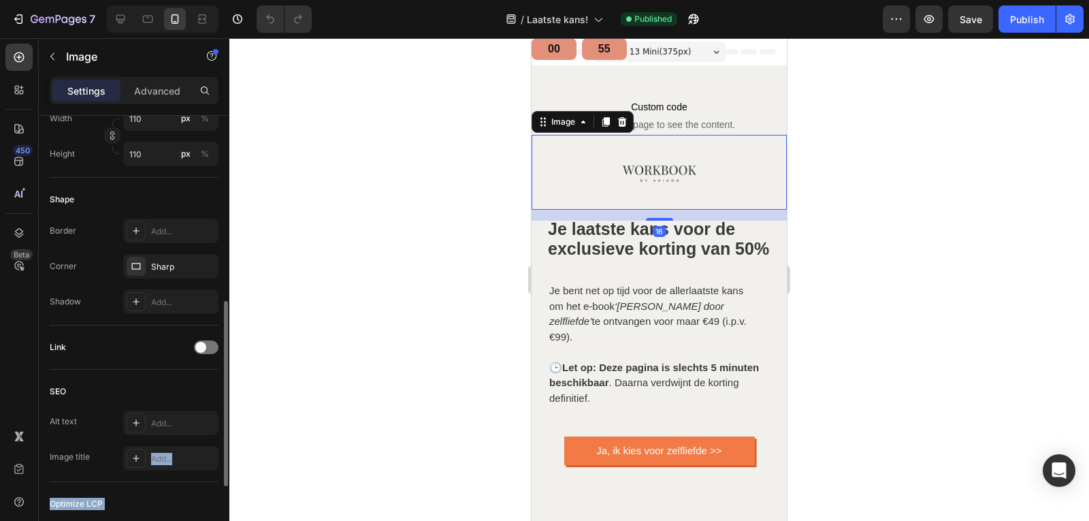
drag, startPoint x: 220, startPoint y: 144, endPoint x: 192, endPoint y: 440, distance: 296.6
click at [186, 444] on div "Style Rectangle Source Upload Image https://cdn.shopify.com/s/files/1/0832/1984…" at bounding box center [134, 338] width 191 height 444
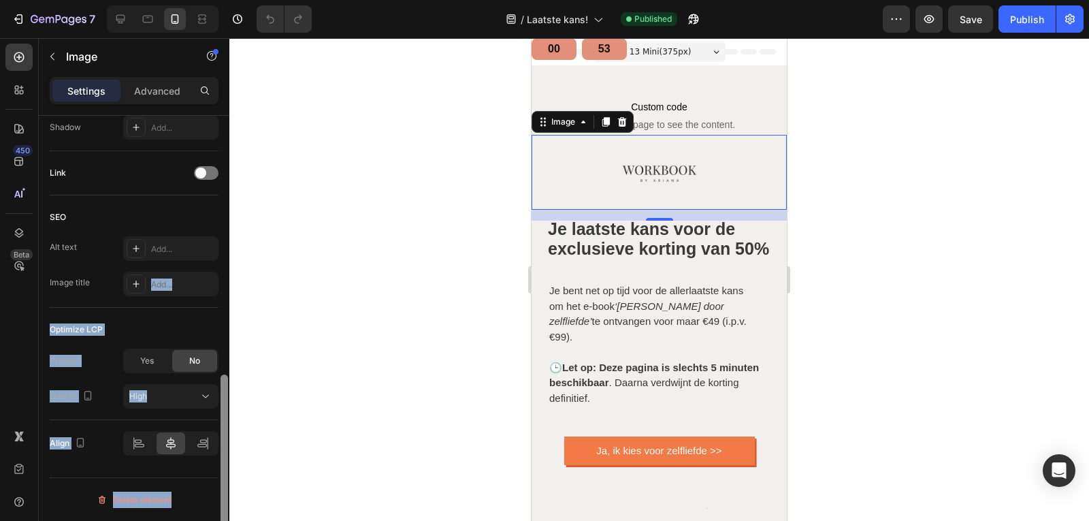
drag, startPoint x: 222, startPoint y: 422, endPoint x: 205, endPoint y: 553, distance: 131.7
click at [205, 0] on html "7 Version history / Laatste kans! Published Preview Save Publish 450 Beta Secti…" at bounding box center [544, 0] width 1089 height 0
click at [142, 363] on span "Yes" at bounding box center [147, 361] width 14 height 12
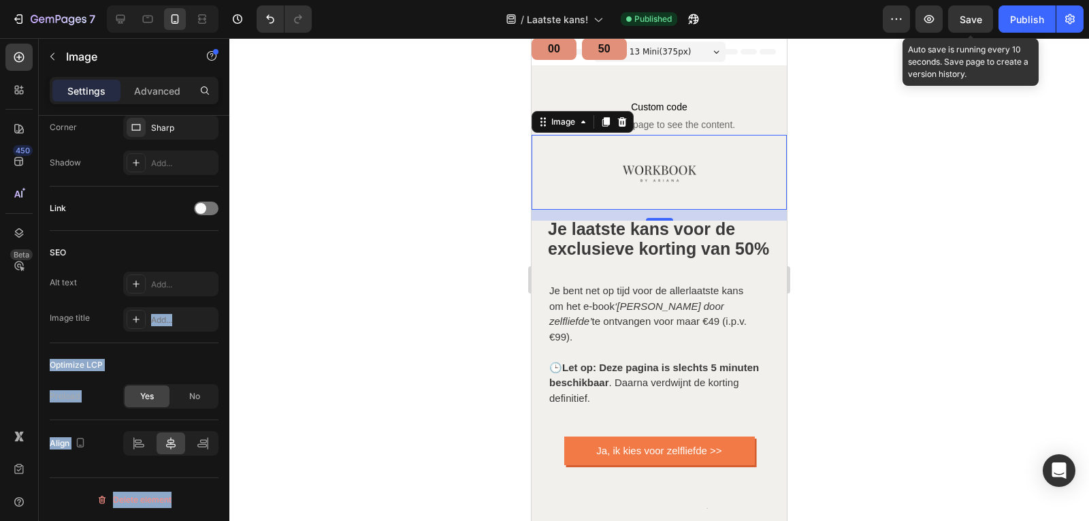
drag, startPoint x: 963, startPoint y: 25, endPoint x: 922, endPoint y: 49, distance: 47.3
click at [963, 26] on div "Save" at bounding box center [970, 19] width 22 height 14
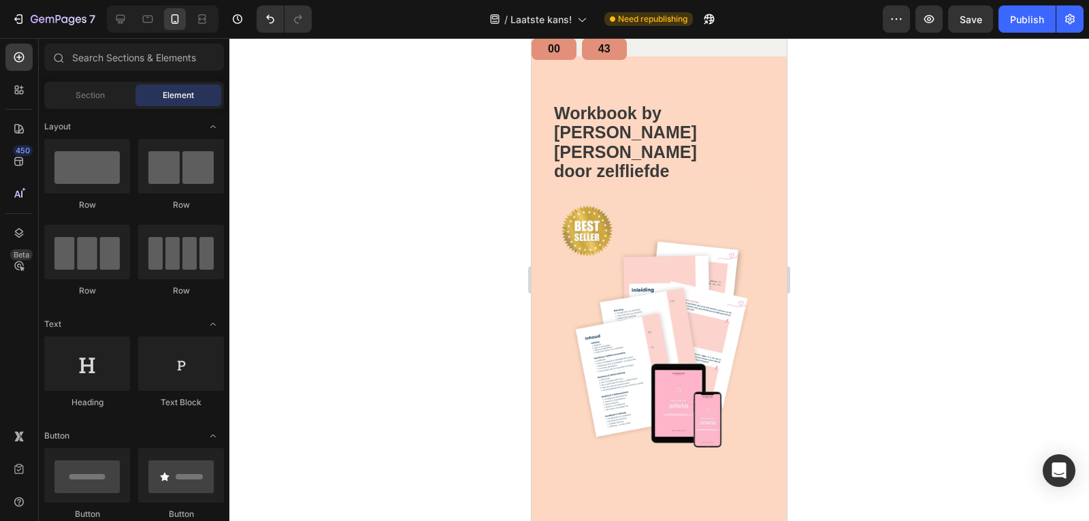
scroll to position [489, 0]
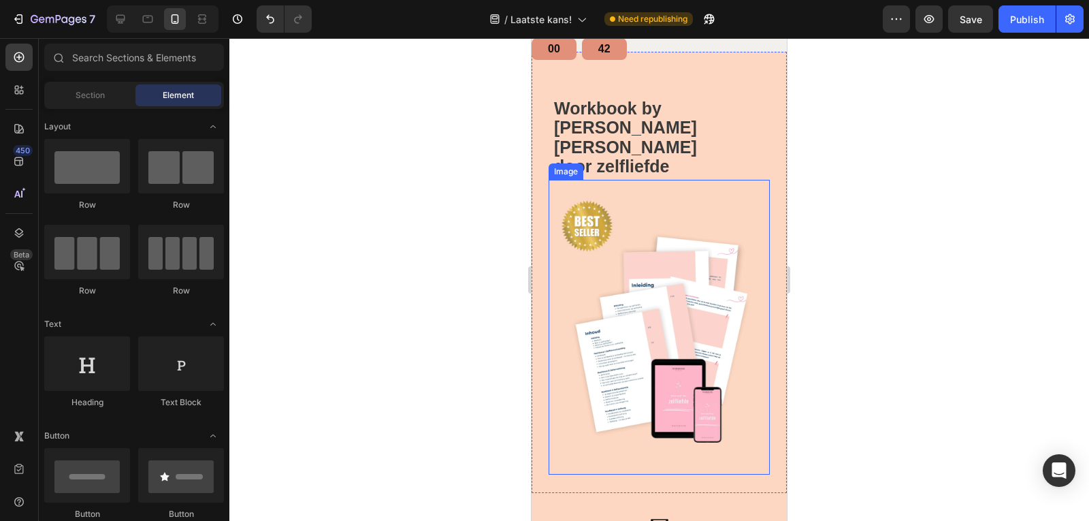
click at [668, 263] on img at bounding box center [658, 327] width 221 height 295
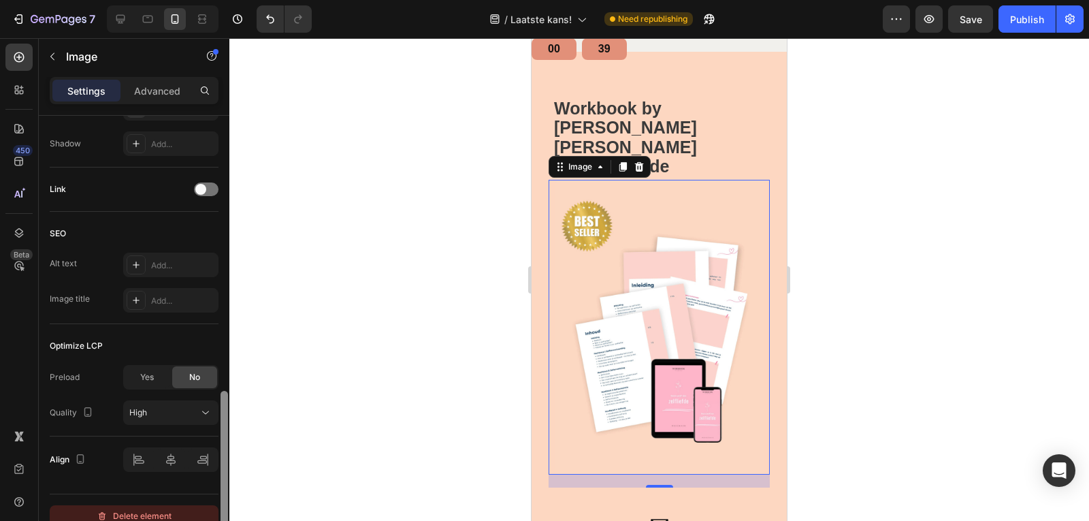
scroll to position [618, 0]
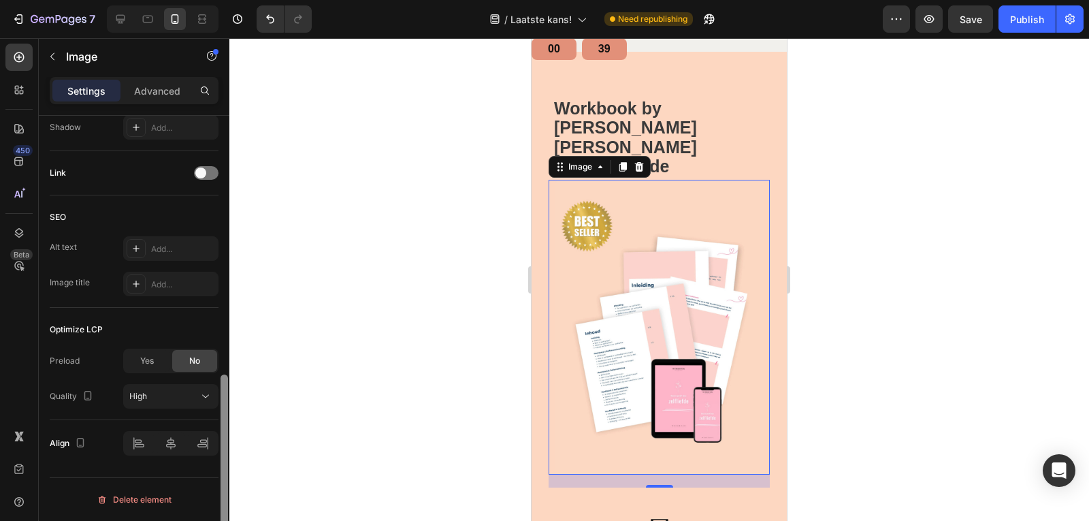
drag, startPoint x: 229, startPoint y: 298, endPoint x: 206, endPoint y: 543, distance: 246.0
click at [206, 0] on html "7 Version history / Laatste kans! Need republishing Preview Save Publish 450 Be…" at bounding box center [544, 0] width 1089 height 0
click at [150, 355] on div "Yes" at bounding box center [147, 361] width 45 height 22
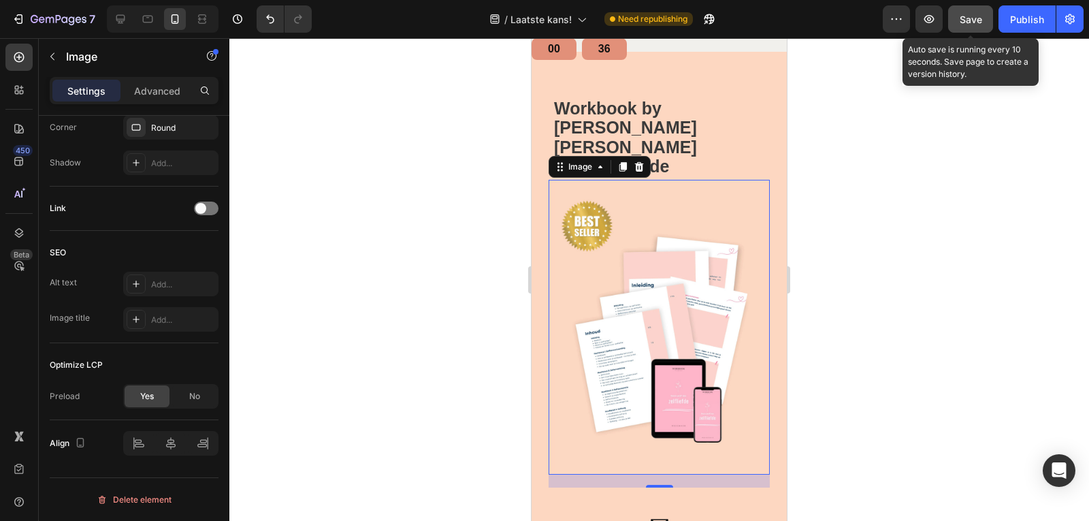
click at [960, 22] on span "Save" at bounding box center [970, 20] width 22 height 12
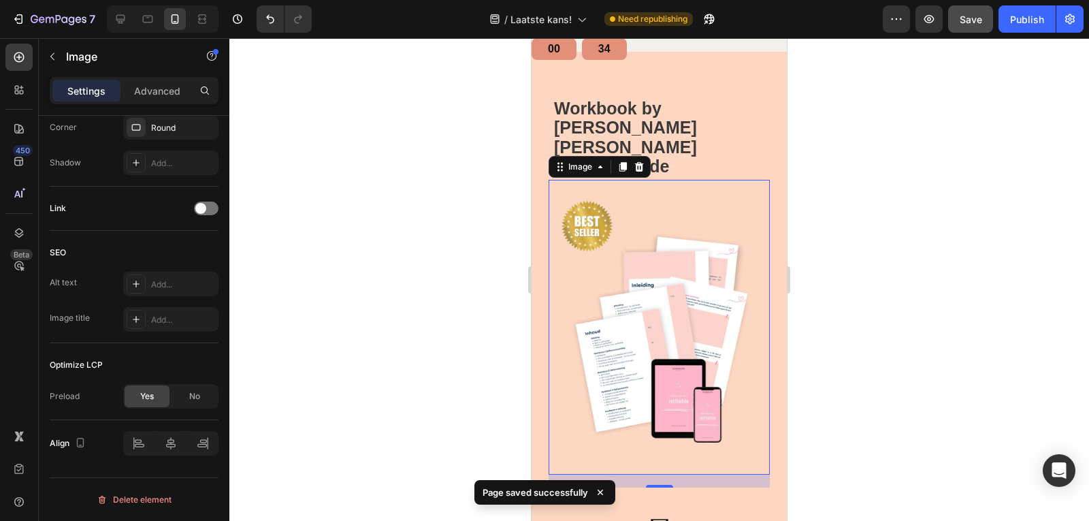
click at [888, 128] on div at bounding box center [658, 279] width 859 height 482
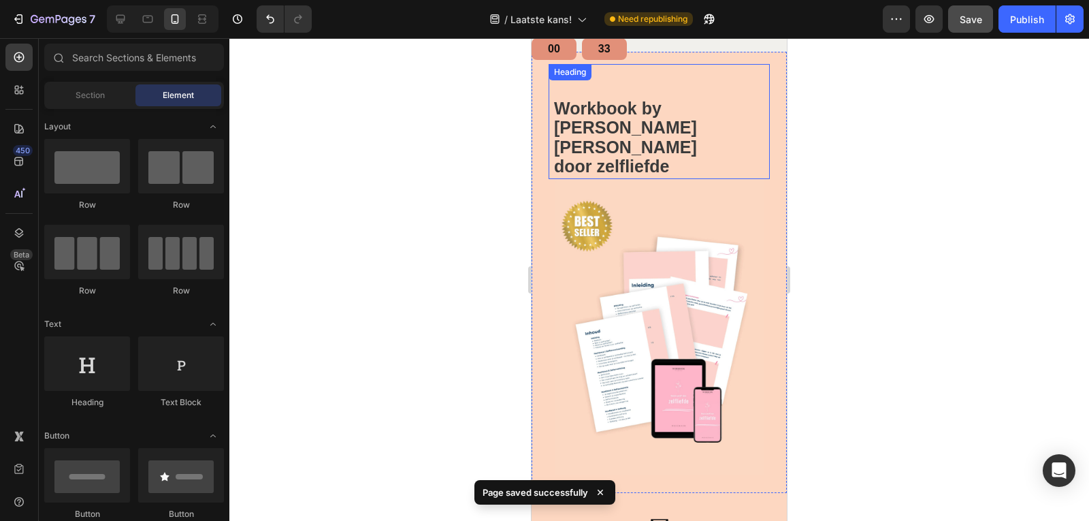
click at [633, 117] on strong "Workbook by Ariana" at bounding box center [625, 118] width 143 height 39
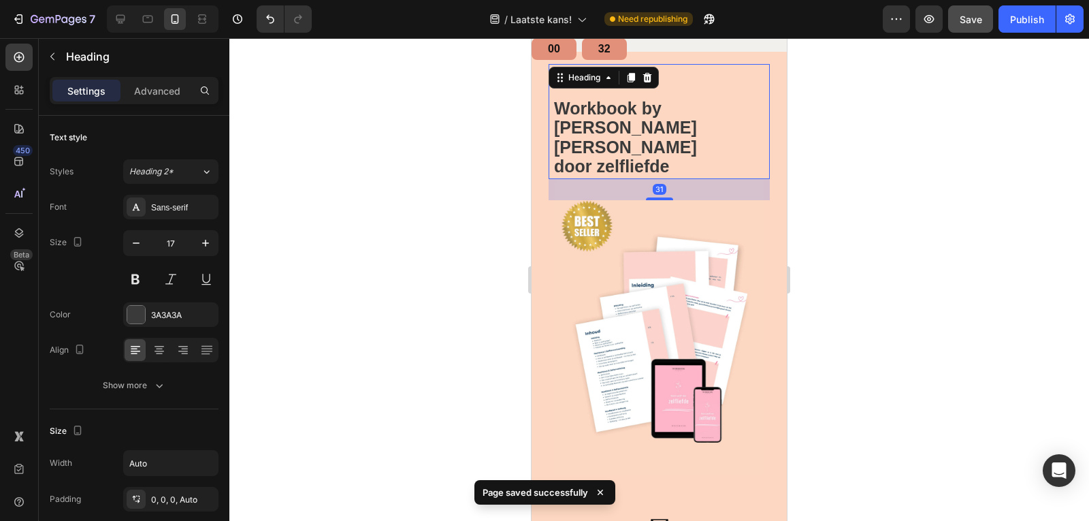
click at [855, 188] on div at bounding box center [658, 279] width 859 height 482
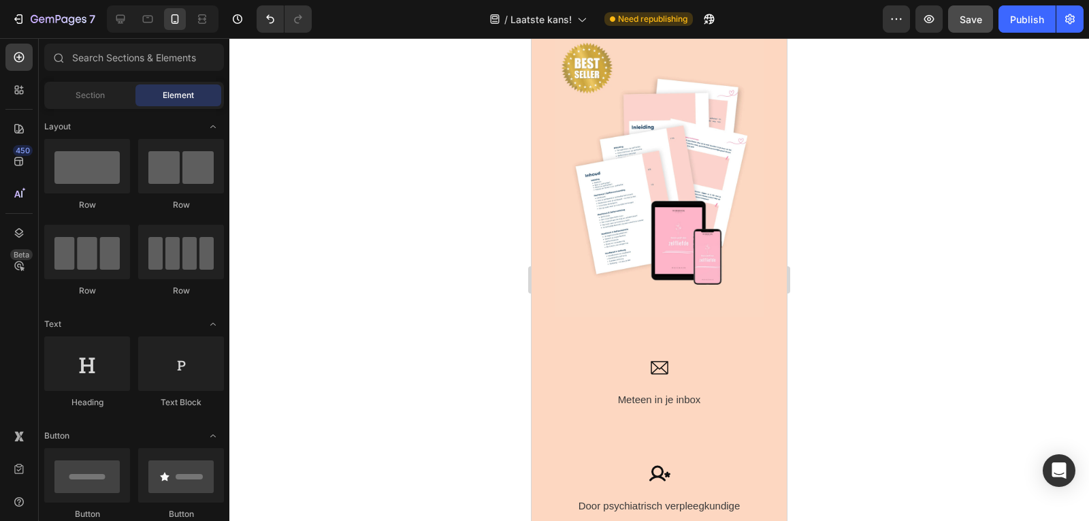
scroll to position [654, 0]
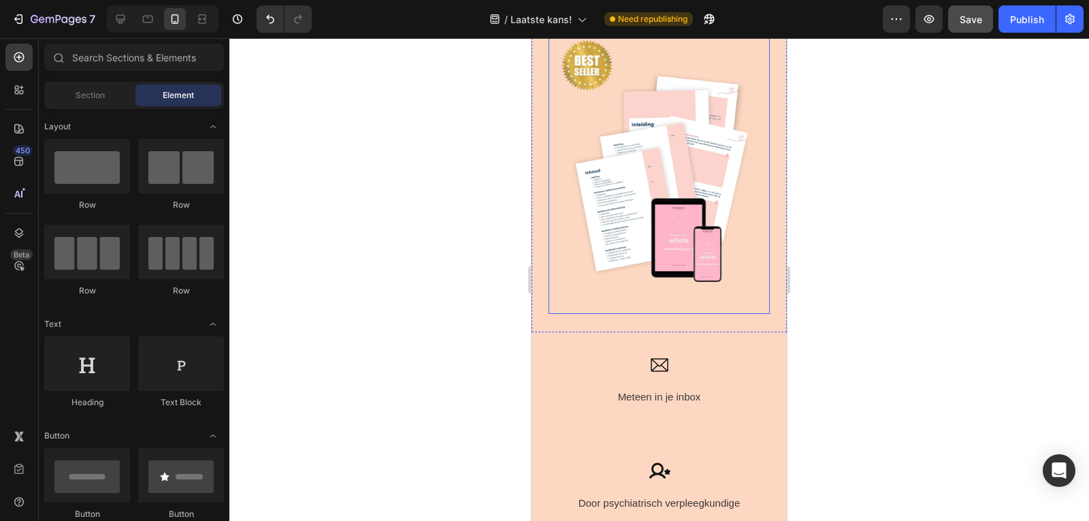
click at [670, 182] on img at bounding box center [658, 166] width 221 height 295
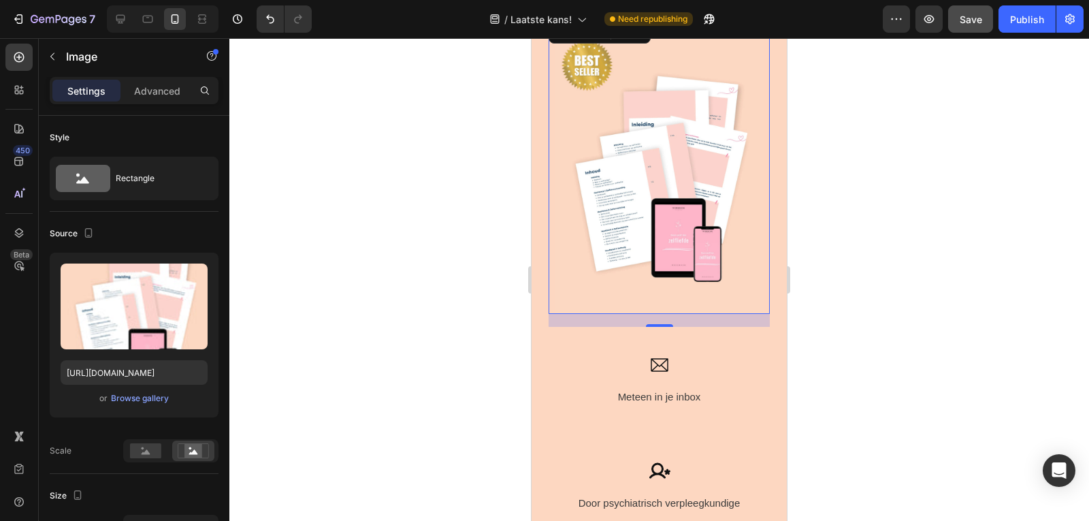
click at [962, 154] on div at bounding box center [658, 279] width 859 height 482
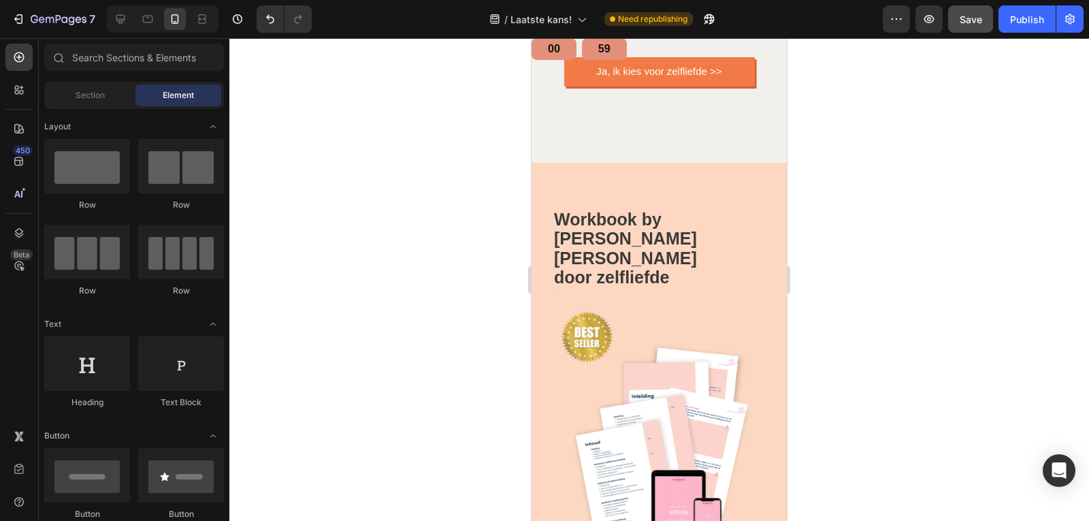
scroll to position [375, 0]
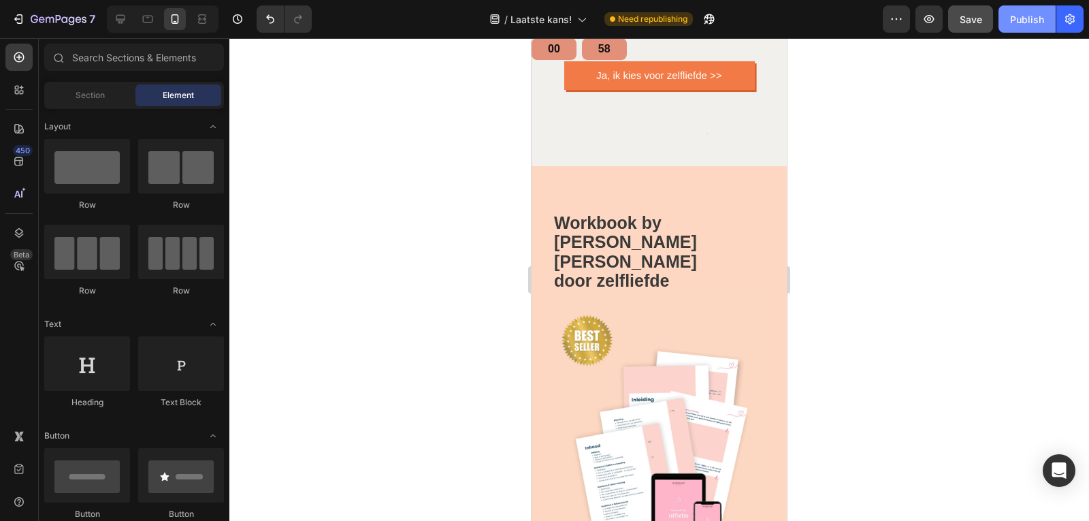
click at [1025, 17] on div "Publish" at bounding box center [1027, 19] width 34 height 14
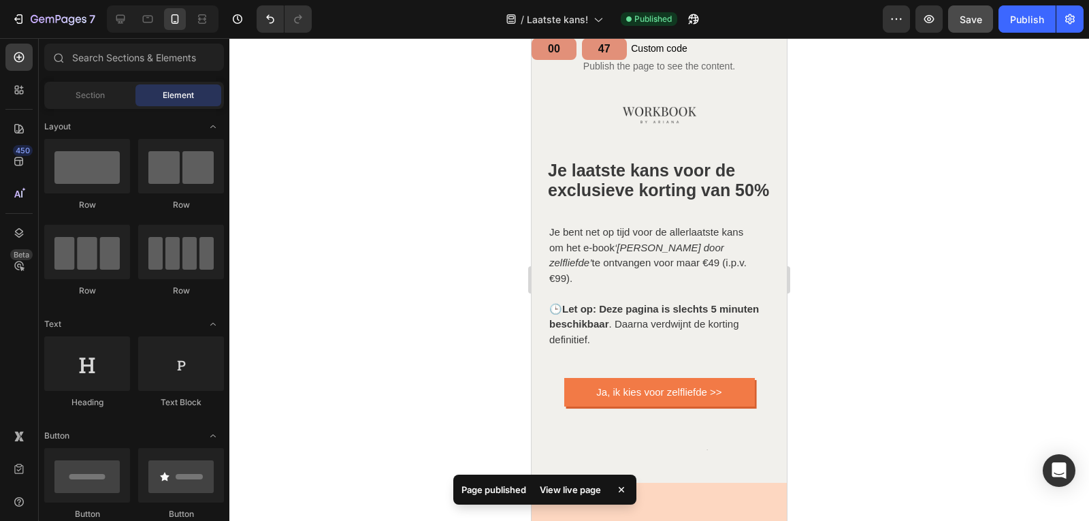
scroll to position [0, 0]
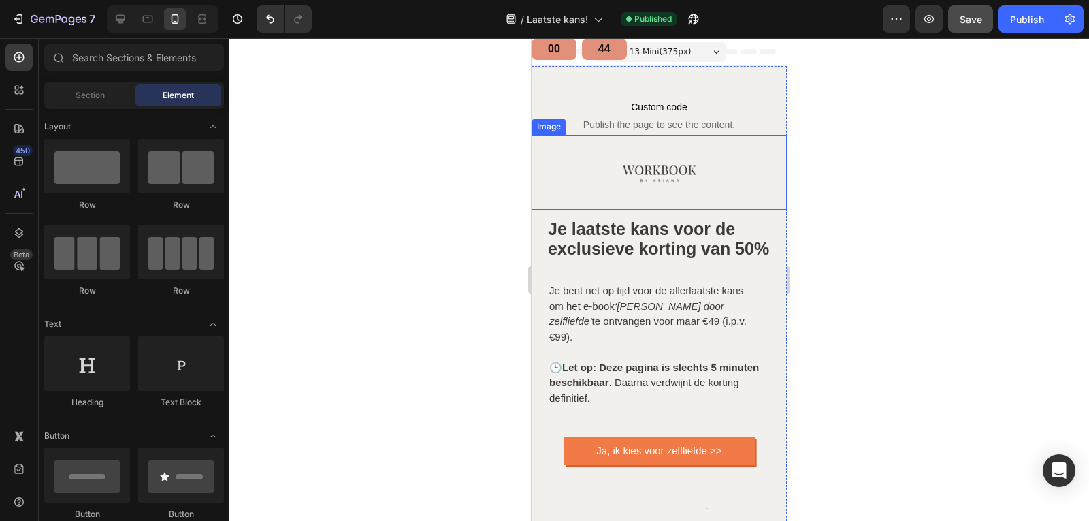
click at [686, 168] on img at bounding box center [659, 172] width 75 height 75
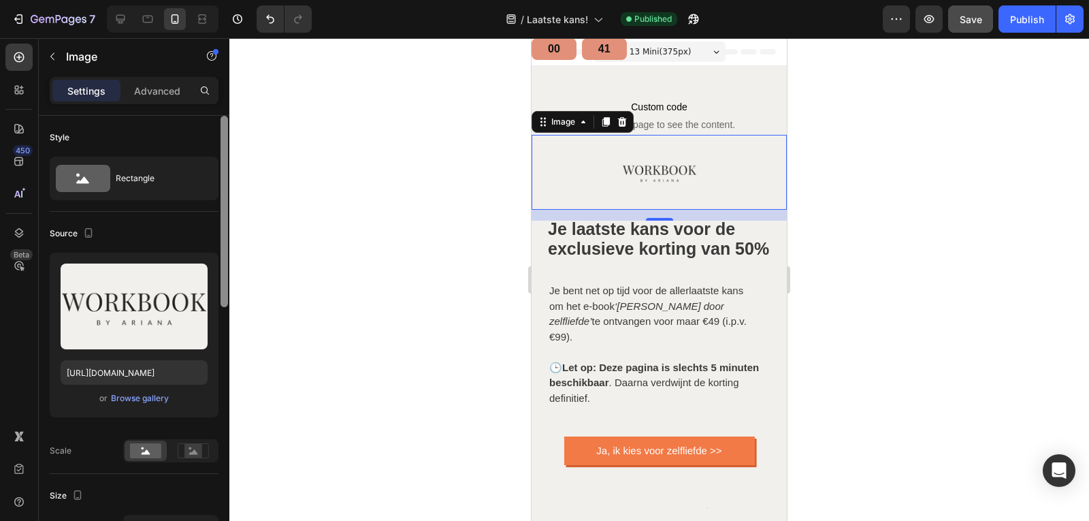
drag, startPoint x: 223, startPoint y: 216, endPoint x: 279, endPoint y: 146, distance: 90.1
click at [279, 0] on div "7 Version history / Laatste kans! Published Preview Save Publish 450 Beta Secti…" at bounding box center [544, 0] width 1089 height 0
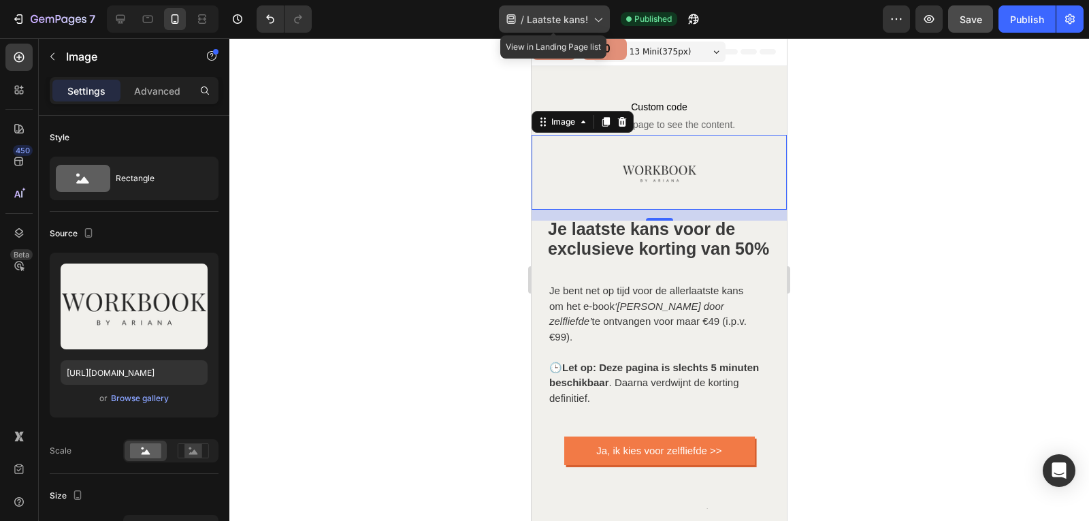
click at [595, 26] on div "/ Laatste kans!" at bounding box center [554, 18] width 111 height 27
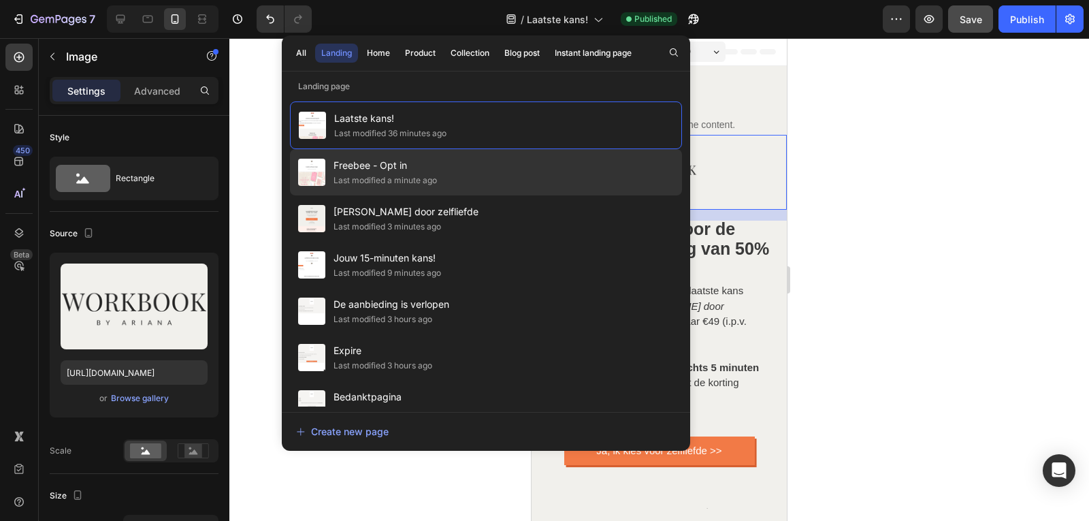
click at [444, 180] on div "Freebee - Opt in Last modified a minute ago" at bounding box center [486, 172] width 392 height 46
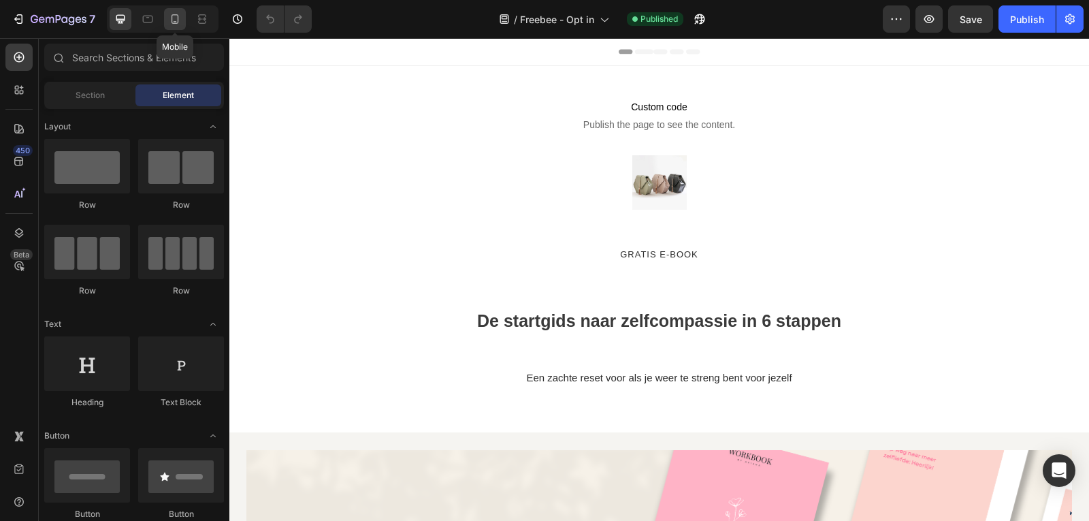
click at [167, 23] on div at bounding box center [175, 19] width 22 height 22
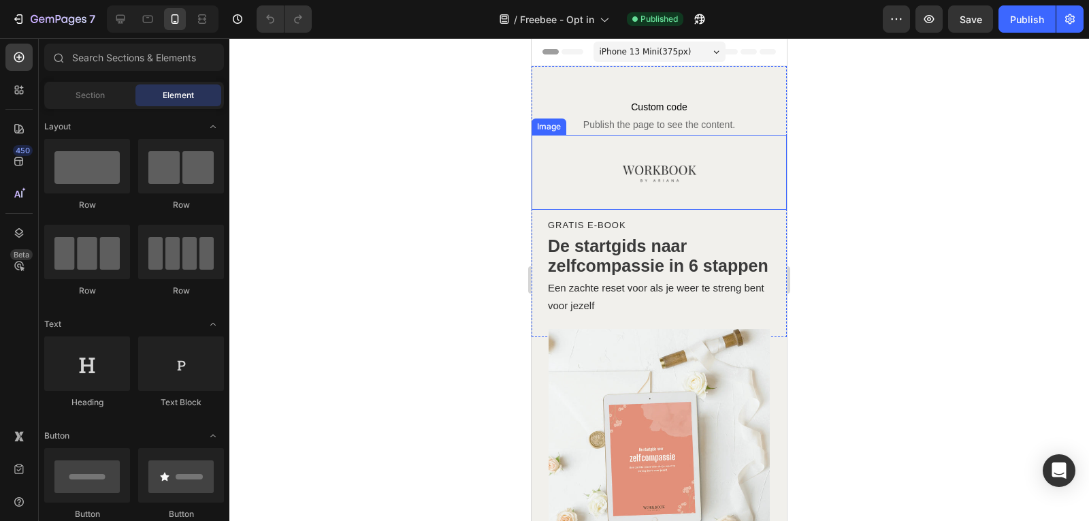
click at [629, 176] on img at bounding box center [659, 172] width 75 height 75
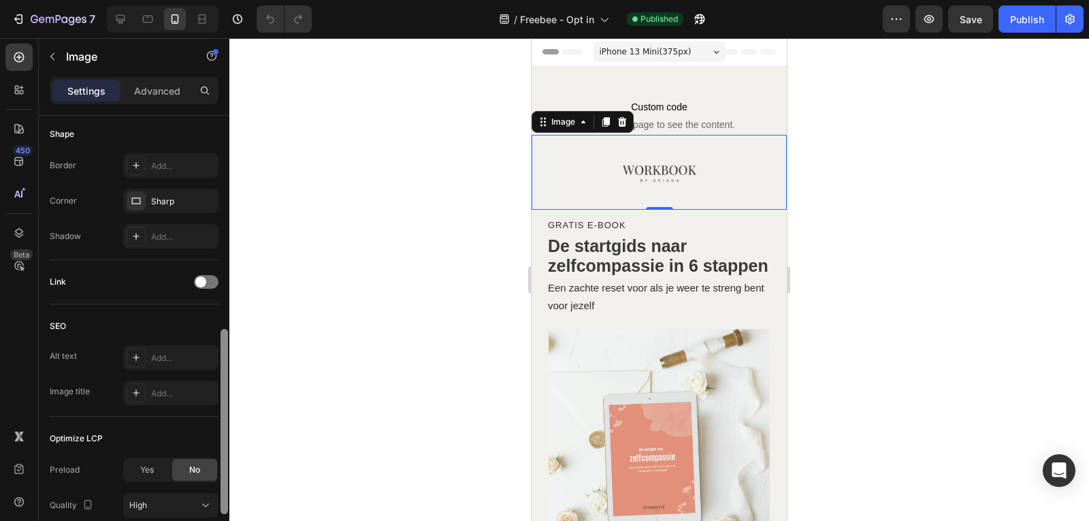
scroll to position [618, 0]
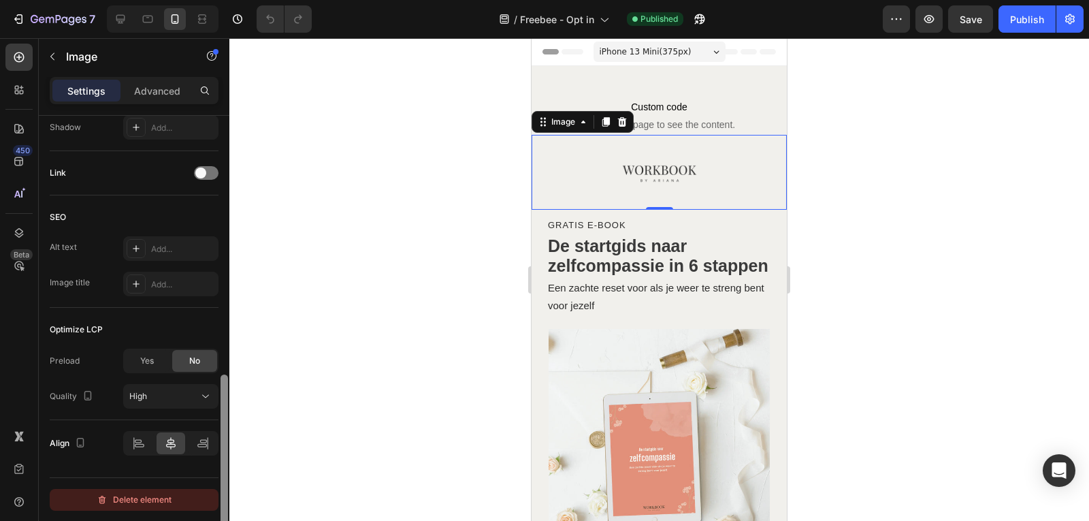
drag, startPoint x: 225, startPoint y: 157, endPoint x: 200, endPoint y: 491, distance: 335.0
click at [200, 491] on div "Style Rectangle Source Upload Image [URL][DOMAIN_NAME] or Browse gallery Scale …" at bounding box center [134, 338] width 191 height 444
click at [137, 361] on div "Yes" at bounding box center [147, 361] width 45 height 22
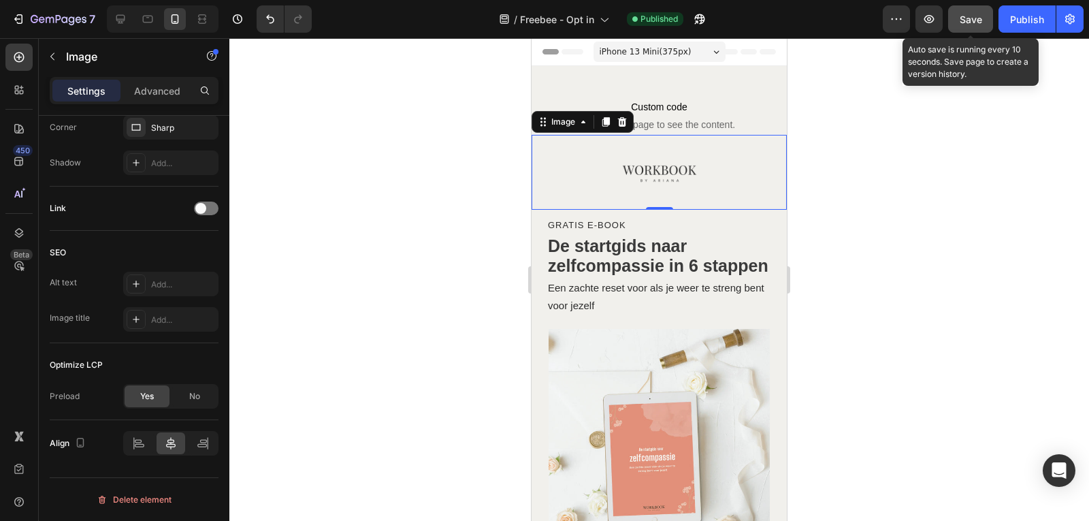
click at [976, 24] on span "Save" at bounding box center [970, 20] width 22 height 12
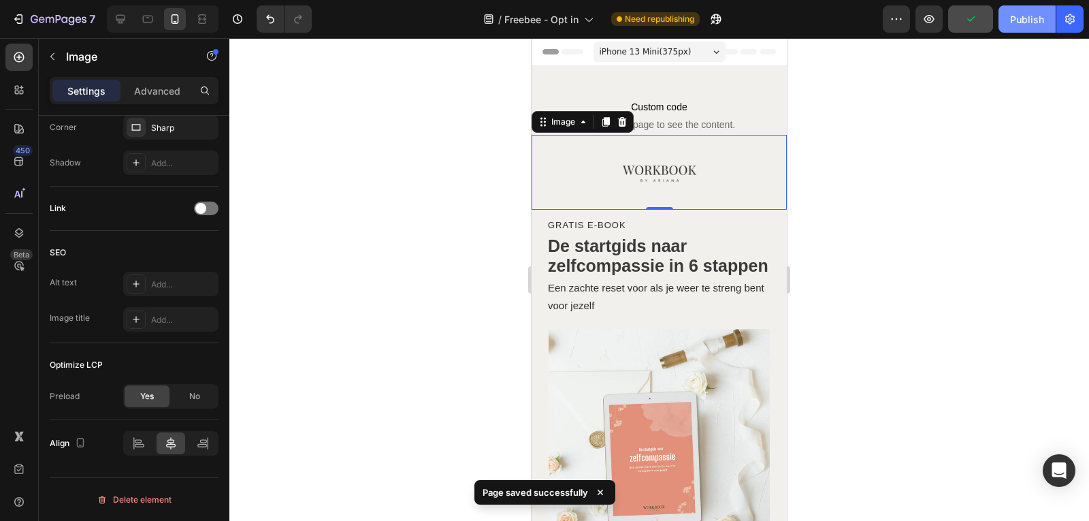
click at [1031, 25] on div "Publish" at bounding box center [1027, 19] width 34 height 14
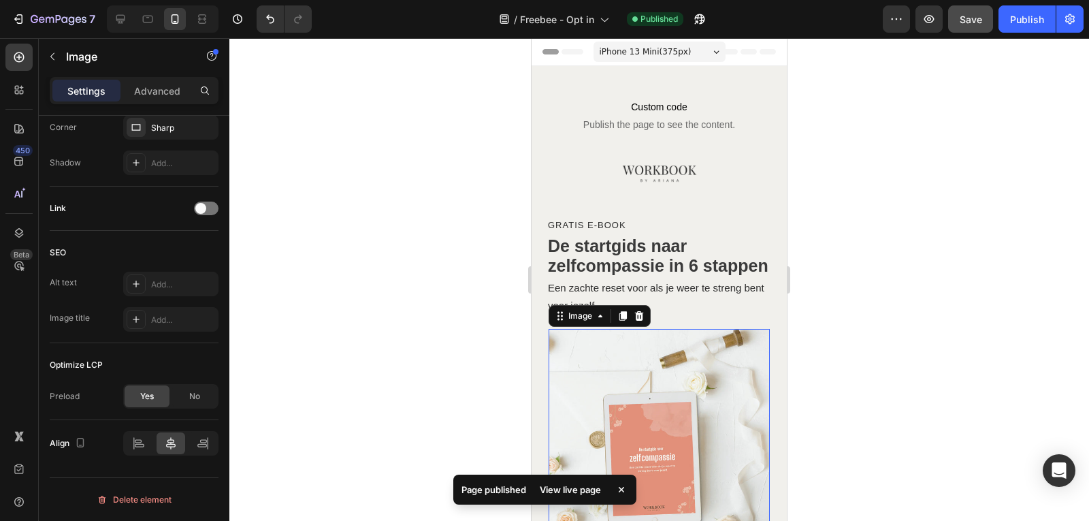
click at [588, 384] on img at bounding box center [658, 439] width 221 height 221
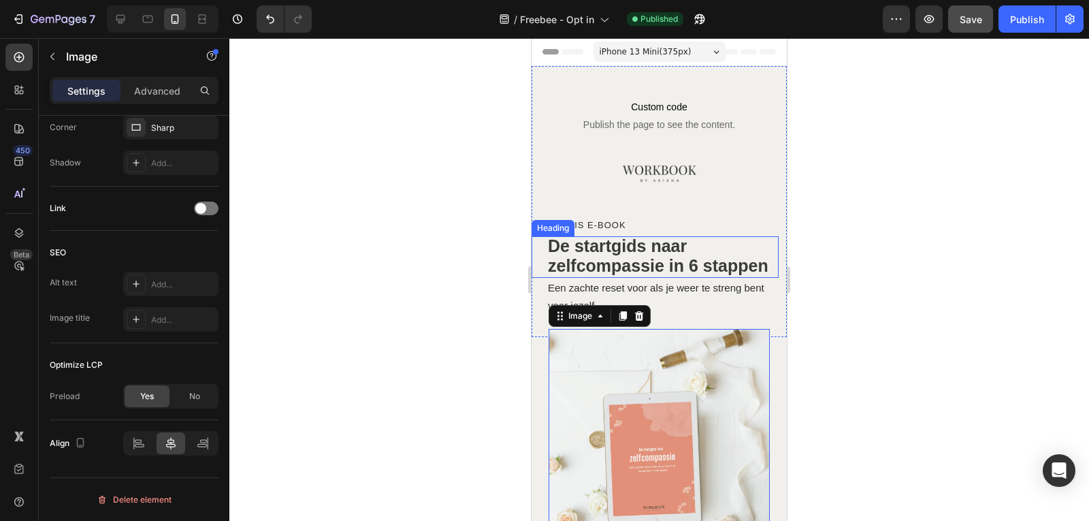
click at [843, 263] on div at bounding box center [658, 279] width 859 height 482
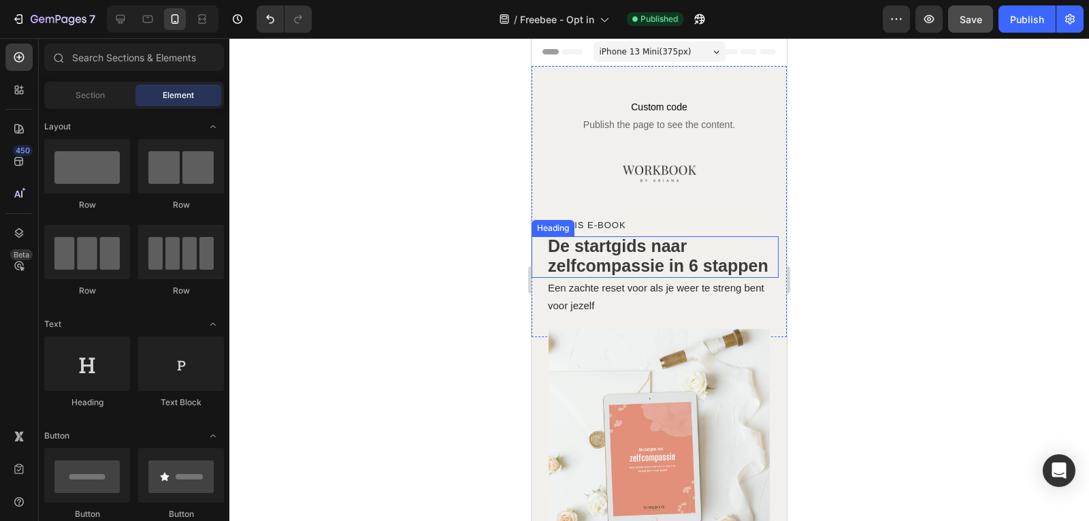
click at [843, 263] on div at bounding box center [658, 279] width 859 height 482
click at [944, 169] on div at bounding box center [658, 279] width 859 height 482
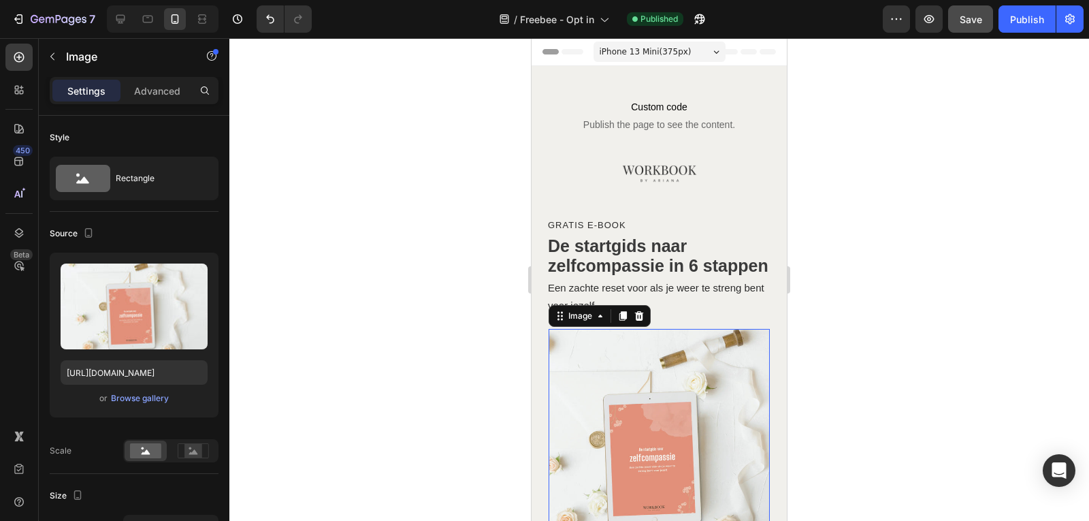
click at [595, 403] on img at bounding box center [658, 439] width 221 height 221
click at [163, 88] on p "Advanced" at bounding box center [157, 91] width 46 height 14
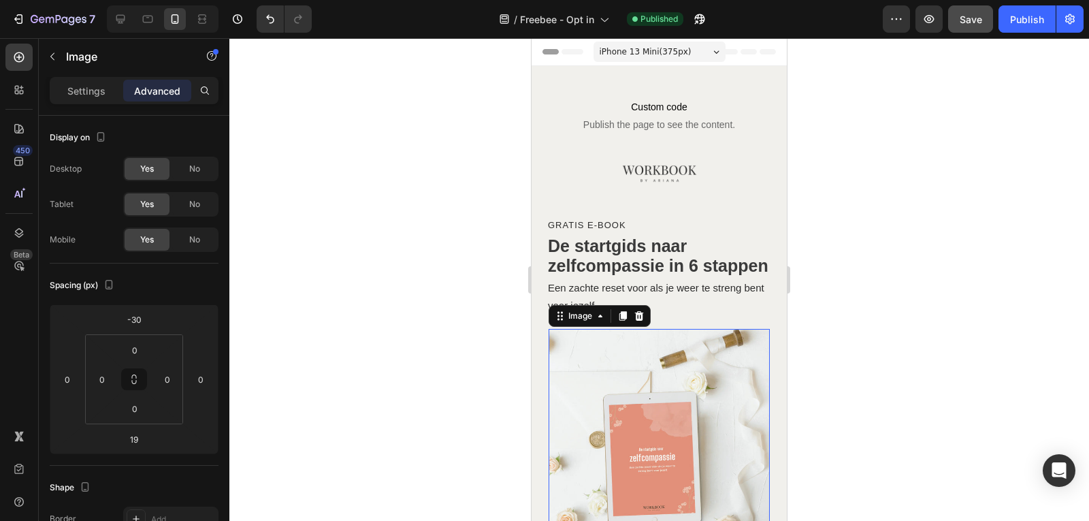
click at [942, 242] on div at bounding box center [658, 279] width 859 height 482
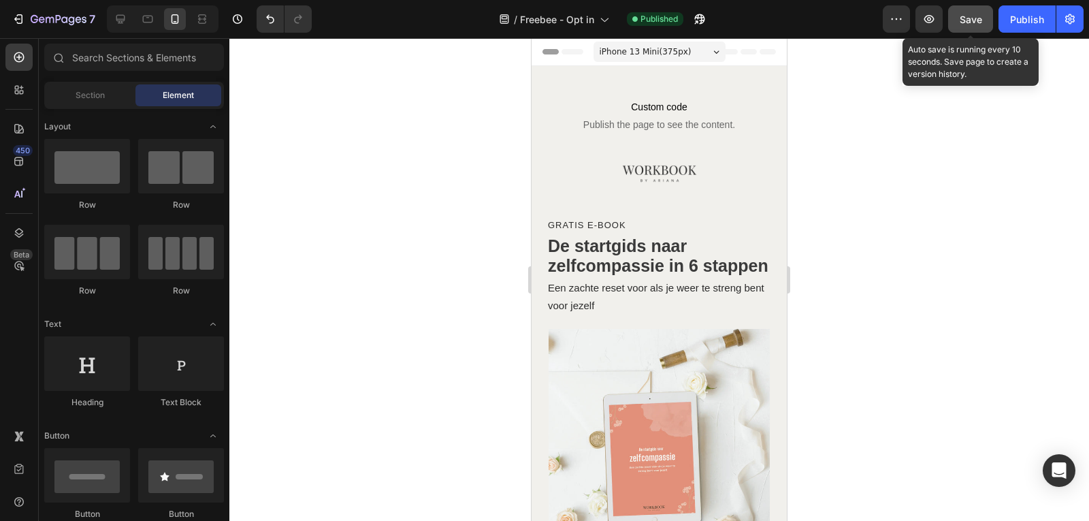
click at [970, 20] on span "Save" at bounding box center [970, 20] width 22 height 12
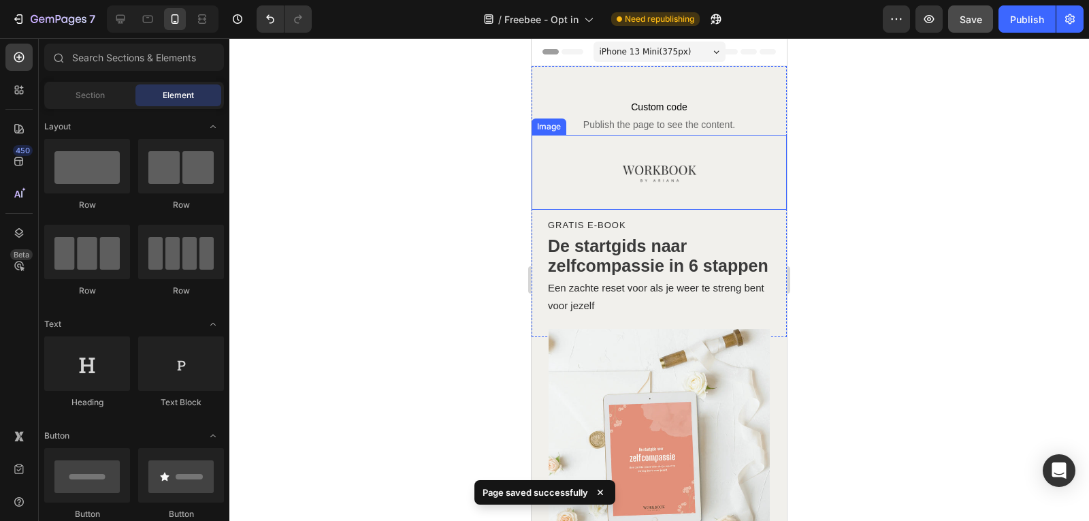
click at [634, 165] on img at bounding box center [659, 172] width 75 height 75
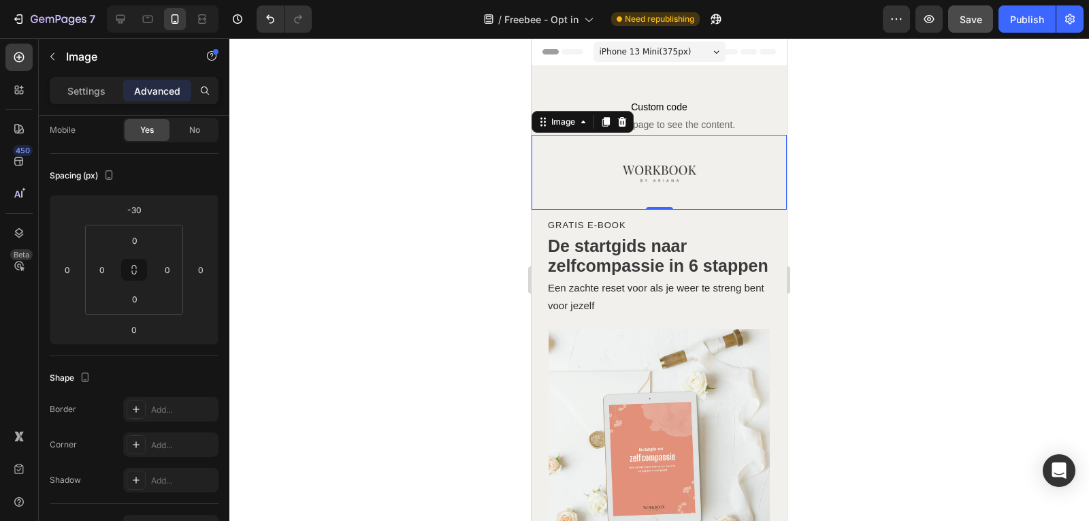
scroll to position [108, 0]
drag, startPoint x: 225, startPoint y: 159, endPoint x: 264, endPoint y: 212, distance: 65.7
click at [264, 0] on div "7 Version history / Freebee - Opt in Need republishing Preview Save Publish 450…" at bounding box center [544, 0] width 1089 height 0
click at [99, 86] on p "Settings" at bounding box center [86, 91] width 38 height 14
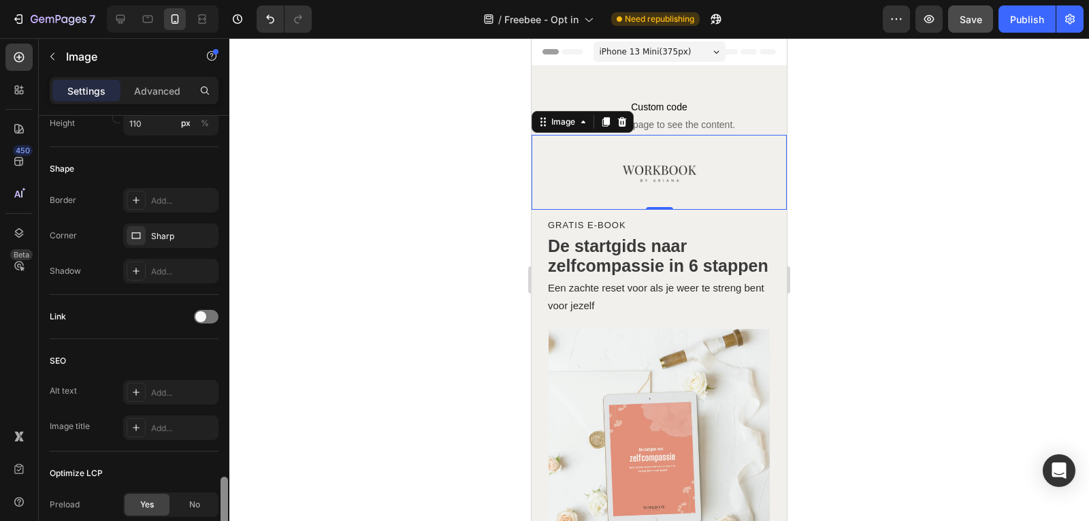
scroll to position [582, 0]
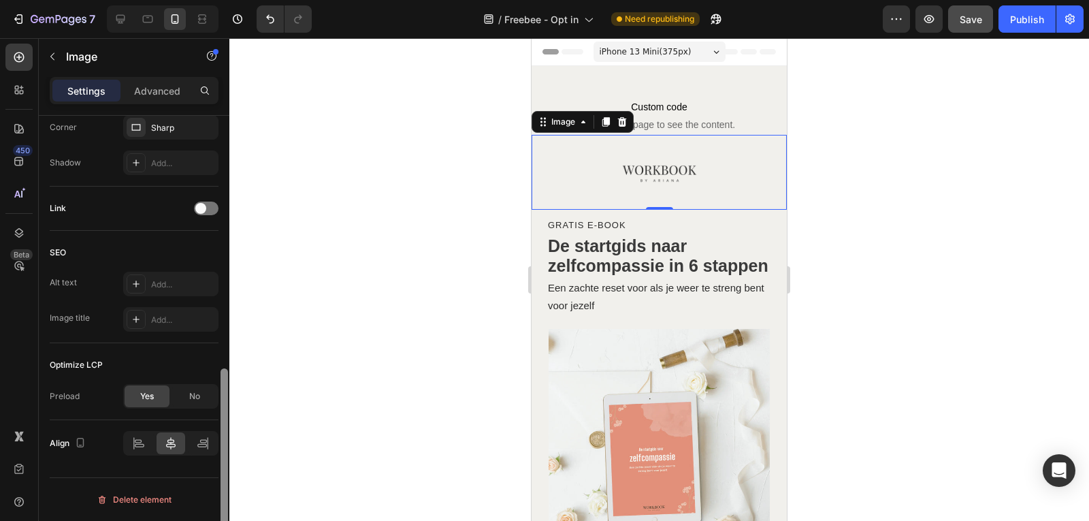
drag, startPoint x: 224, startPoint y: 257, endPoint x: 223, endPoint y: 474, distance: 217.7
click at [223, 474] on div at bounding box center [223, 463] width 7 height 191
click at [1024, 18] on div "Publish" at bounding box center [1027, 19] width 34 height 14
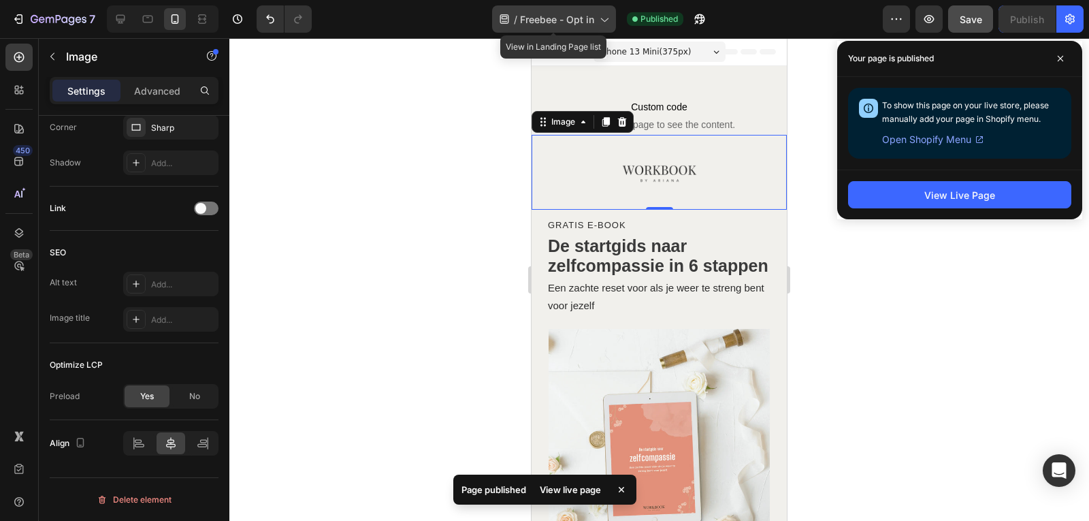
click at [601, 11] on div "/ Freebee - Opt in" at bounding box center [554, 18] width 124 height 27
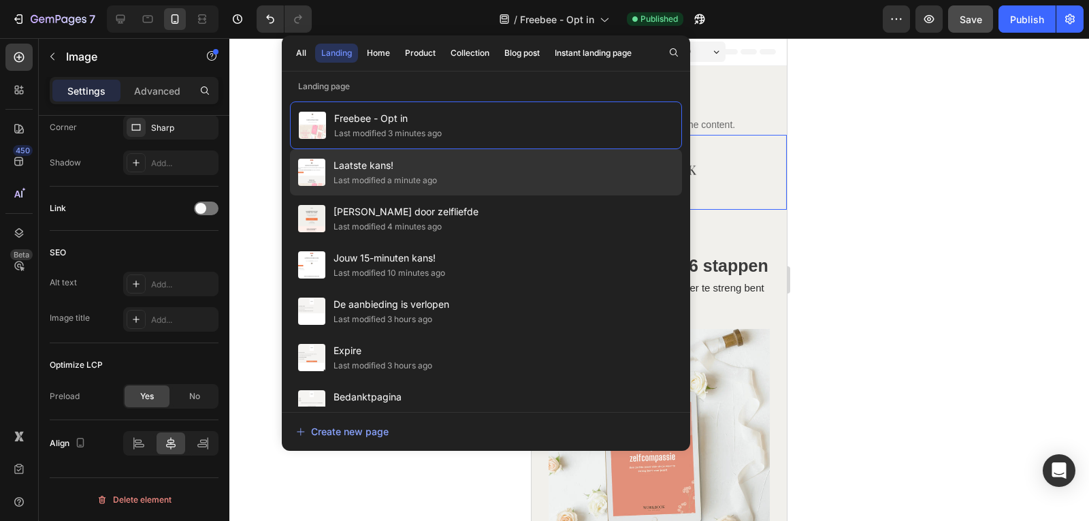
click at [403, 181] on div "Last modified a minute ago" at bounding box center [384, 181] width 103 height 14
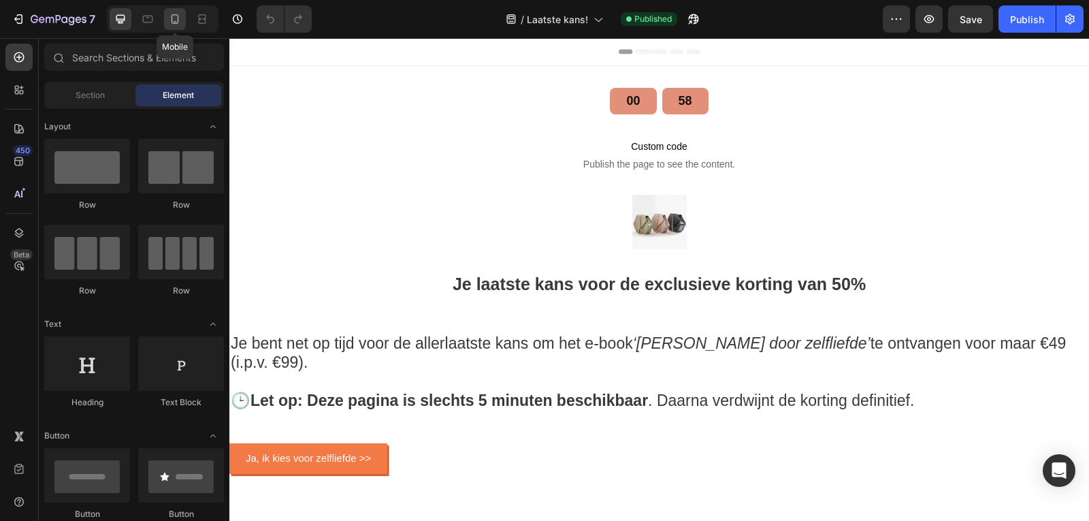
click at [176, 18] on icon at bounding box center [175, 19] width 14 height 14
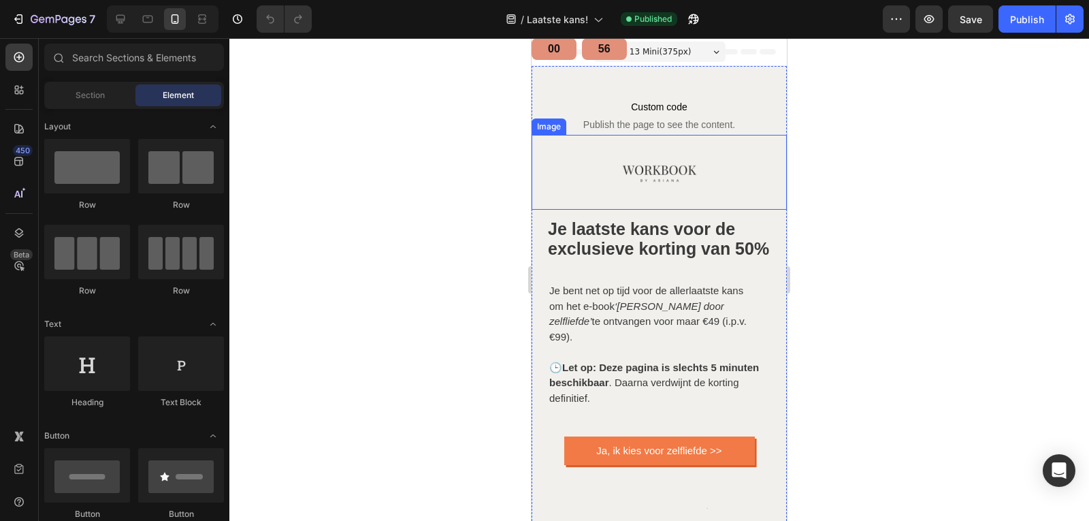
click at [649, 157] on img at bounding box center [659, 172] width 75 height 75
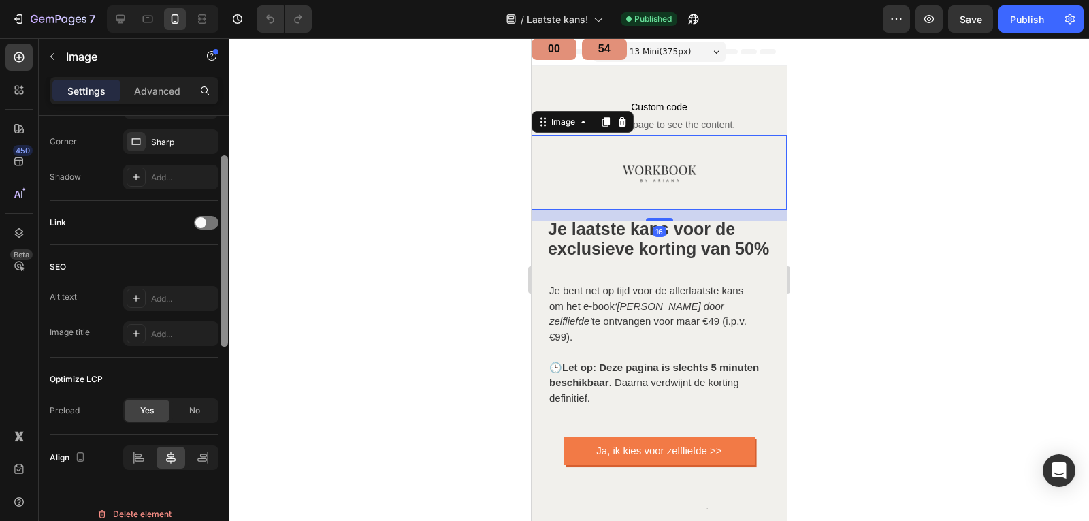
scroll to position [582, 0]
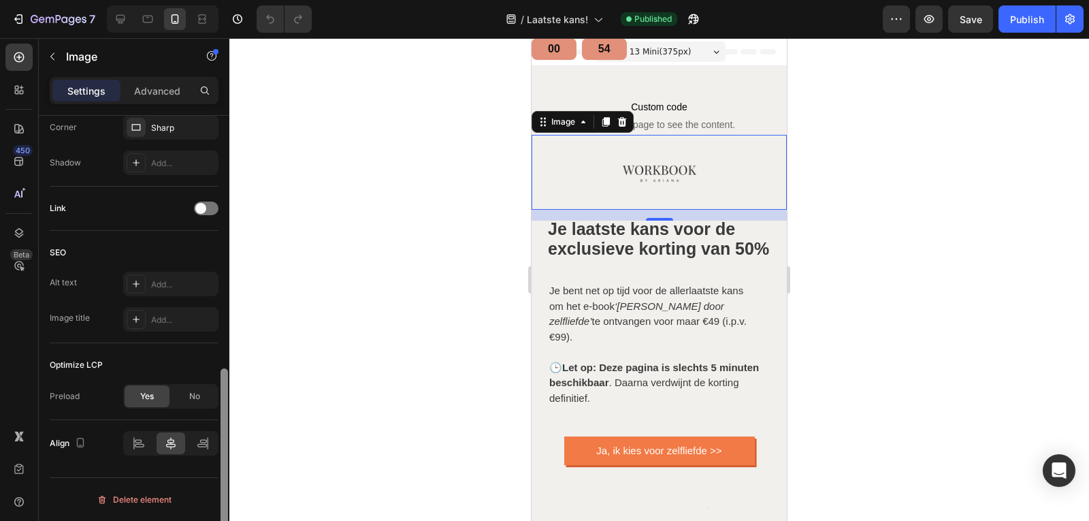
drag, startPoint x: 225, startPoint y: 163, endPoint x: 202, endPoint y: 431, distance: 268.4
click at [202, 431] on div "Style Rectangle Source Upload Image [URL][DOMAIN_NAME] or Browse gallery Scale …" at bounding box center [134, 338] width 191 height 444
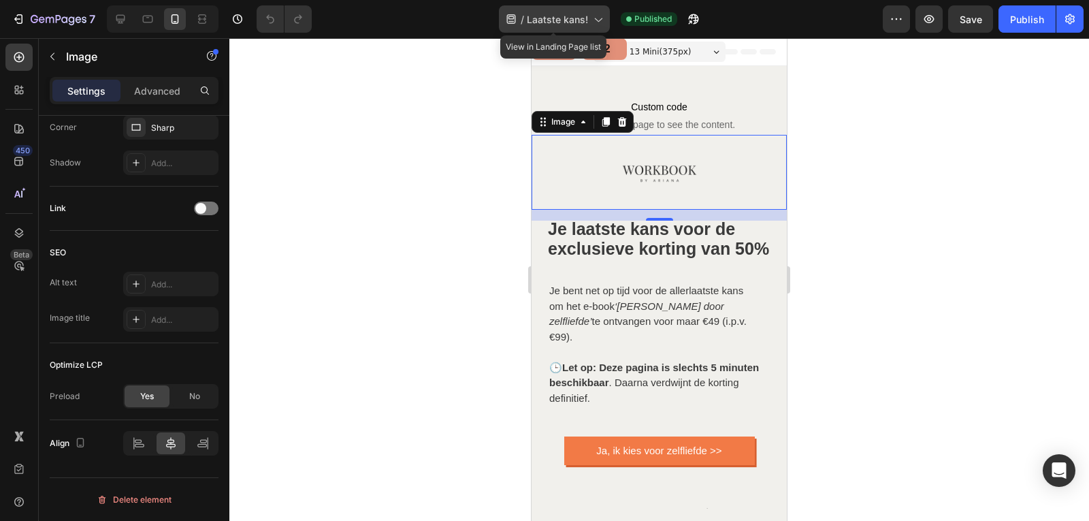
click at [595, 19] on icon at bounding box center [598, 19] width 14 height 14
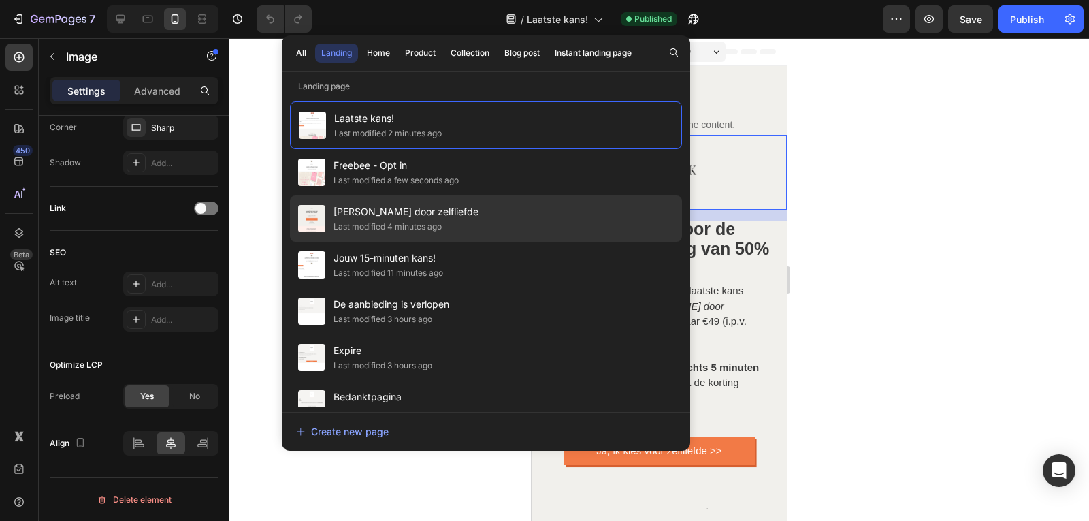
click at [433, 206] on span "[PERSON_NAME] door zelfliefde" at bounding box center [405, 211] width 145 height 16
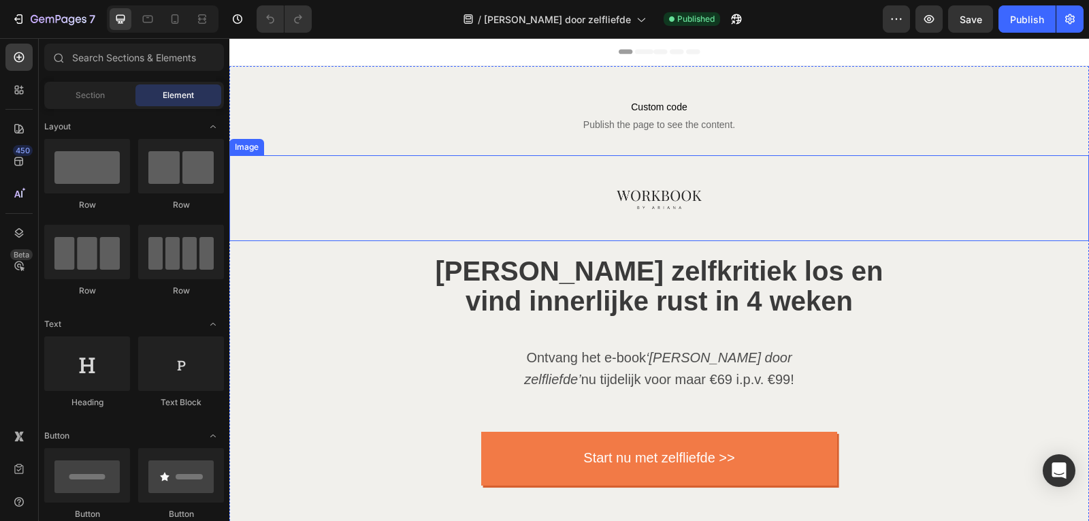
click at [623, 175] on img at bounding box center [659, 198] width 86 height 86
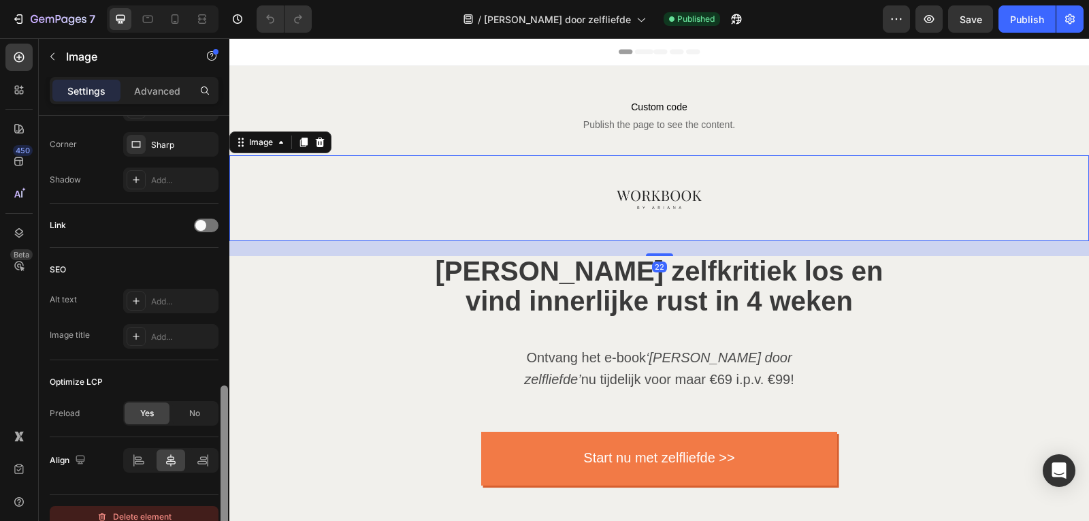
scroll to position [582, 0]
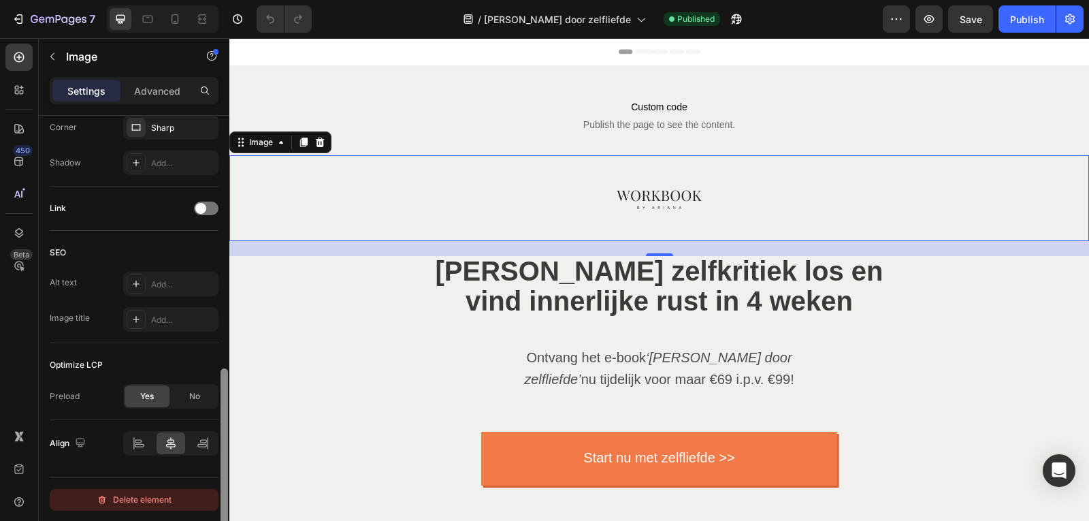
drag, startPoint x: 227, startPoint y: 155, endPoint x: 217, endPoint y: 495, distance: 339.7
click at [217, 495] on div "Style Rectangle Source Upload Image [URL][DOMAIN_NAME] or Browse gallery Scale …" at bounding box center [134, 338] width 191 height 444
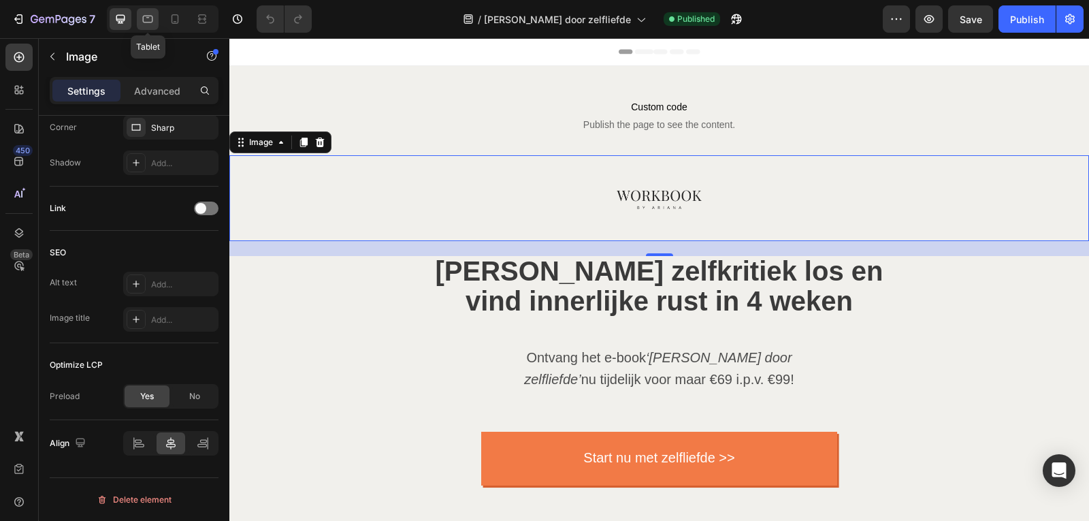
click at [155, 19] on div at bounding box center [148, 19] width 22 height 22
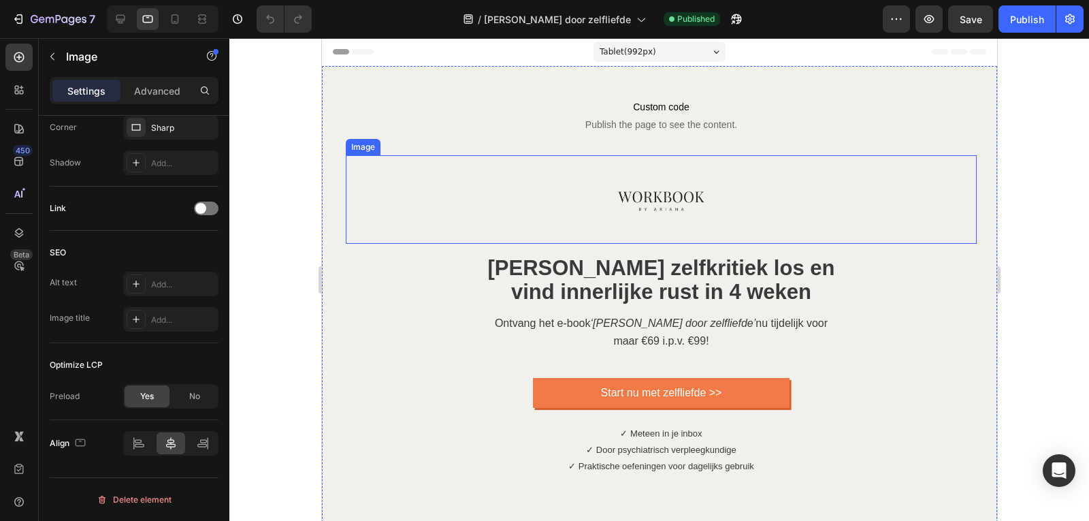
click at [638, 198] on img at bounding box center [660, 199] width 88 height 88
click at [174, 21] on icon at bounding box center [175, 19] width 14 height 14
type input "[URL][DOMAIN_NAME]"
type input "110"
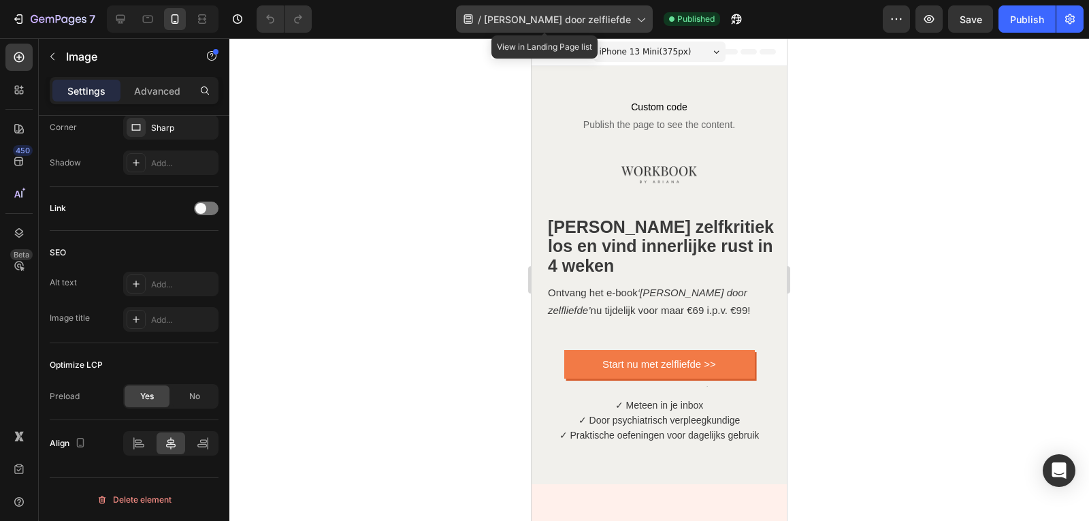
click at [633, 20] on icon at bounding box center [640, 19] width 14 height 14
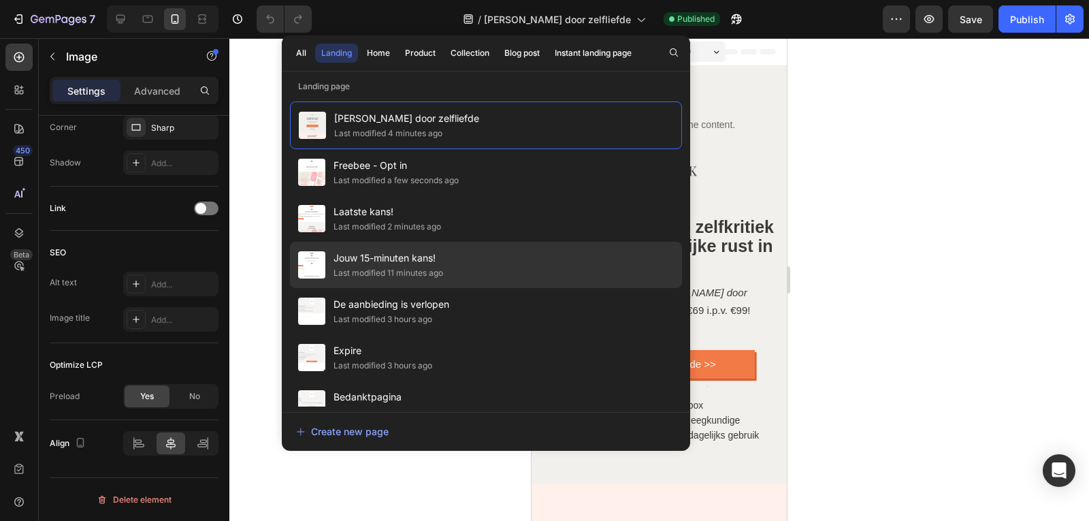
click at [422, 260] on span "Jouw 15-minuten kans!" at bounding box center [388, 258] width 110 height 16
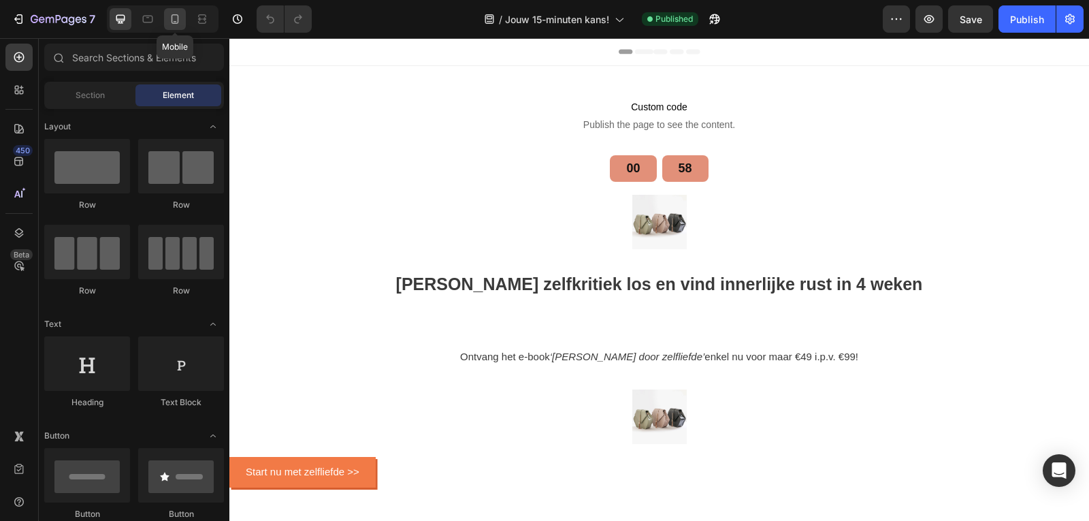
click at [176, 24] on div at bounding box center [175, 19] width 22 height 22
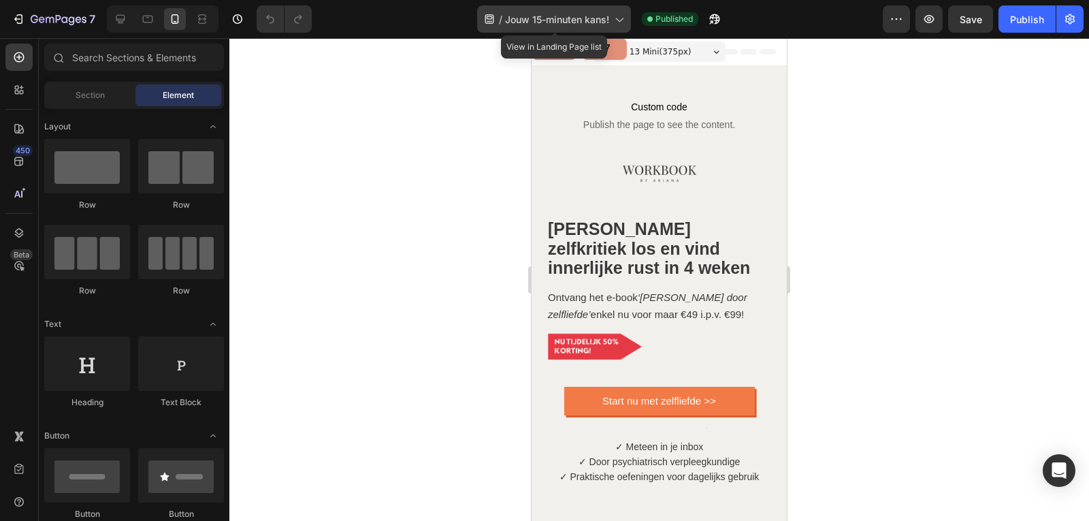
click at [621, 18] on icon at bounding box center [619, 19] width 14 height 14
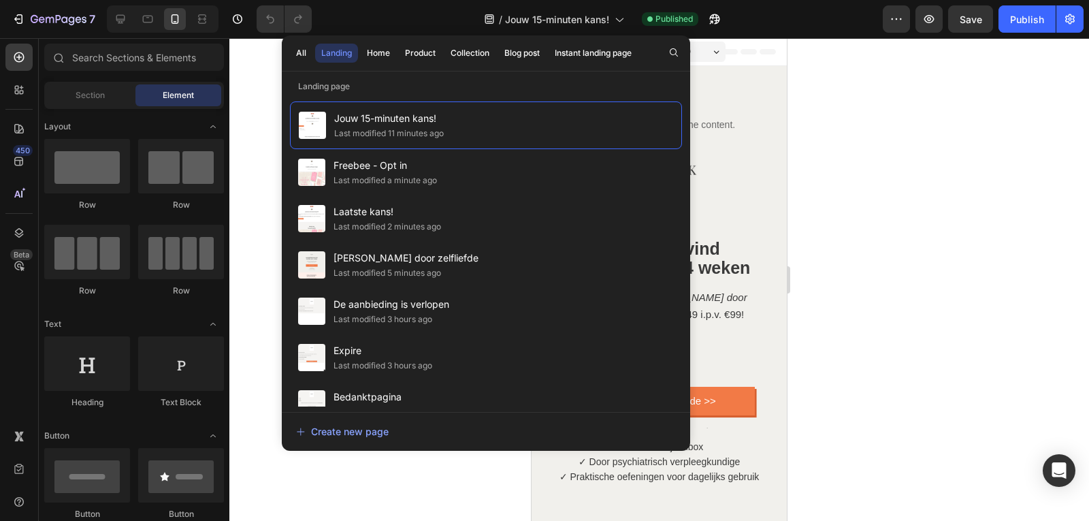
click at [1002, 154] on div at bounding box center [658, 279] width 859 height 482
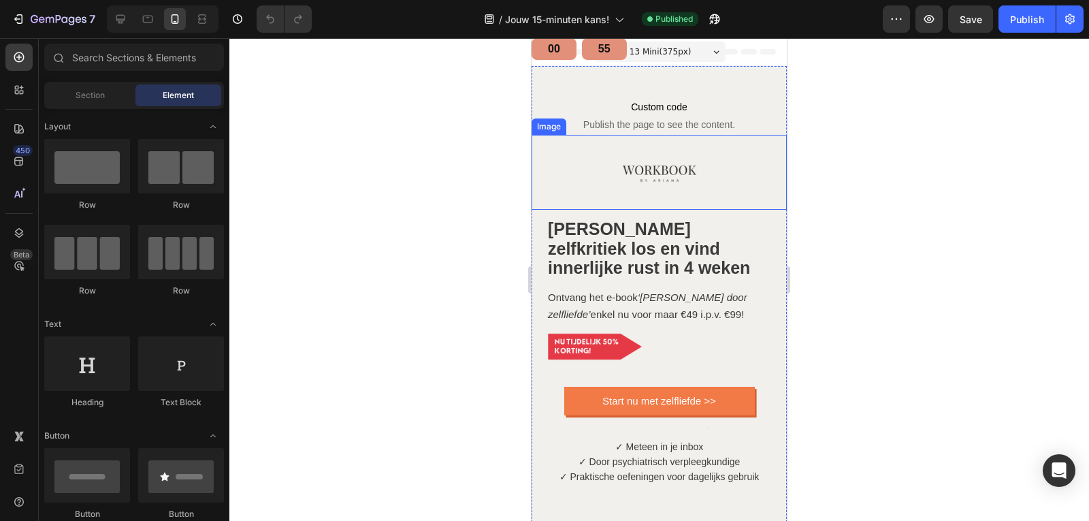
click at [642, 176] on img at bounding box center [659, 172] width 75 height 75
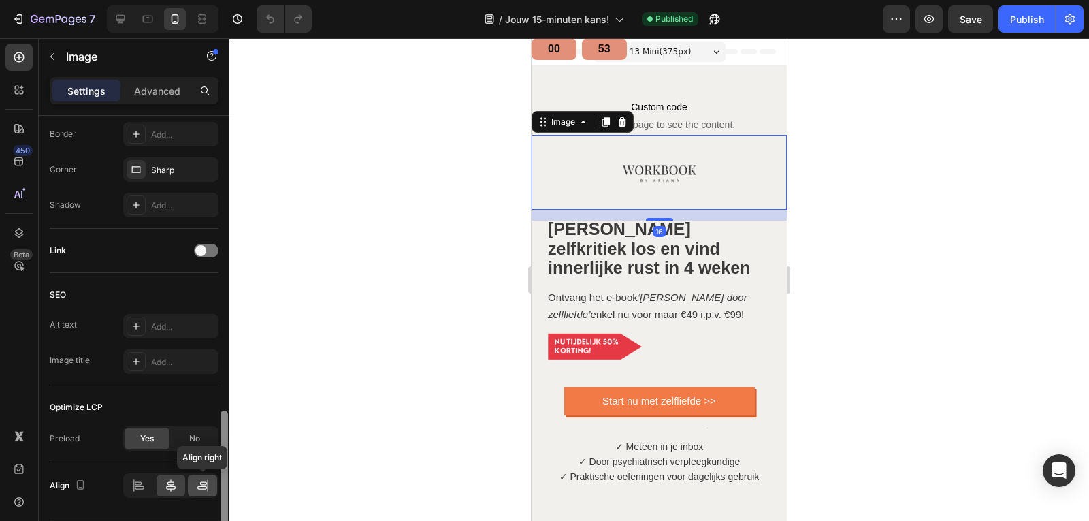
scroll to position [582, 0]
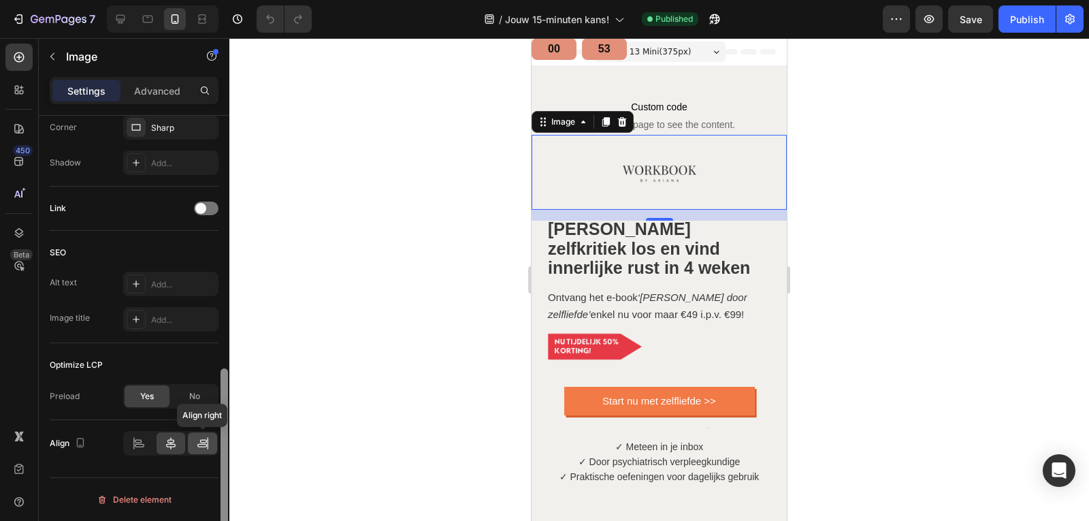
drag, startPoint x: 224, startPoint y: 264, endPoint x: 215, endPoint y: 450, distance: 186.6
click at [215, 450] on div "Style Rectangle Source Upload Image [URL][DOMAIN_NAME] or Browse gallery Scale …" at bounding box center [134, 338] width 191 height 444
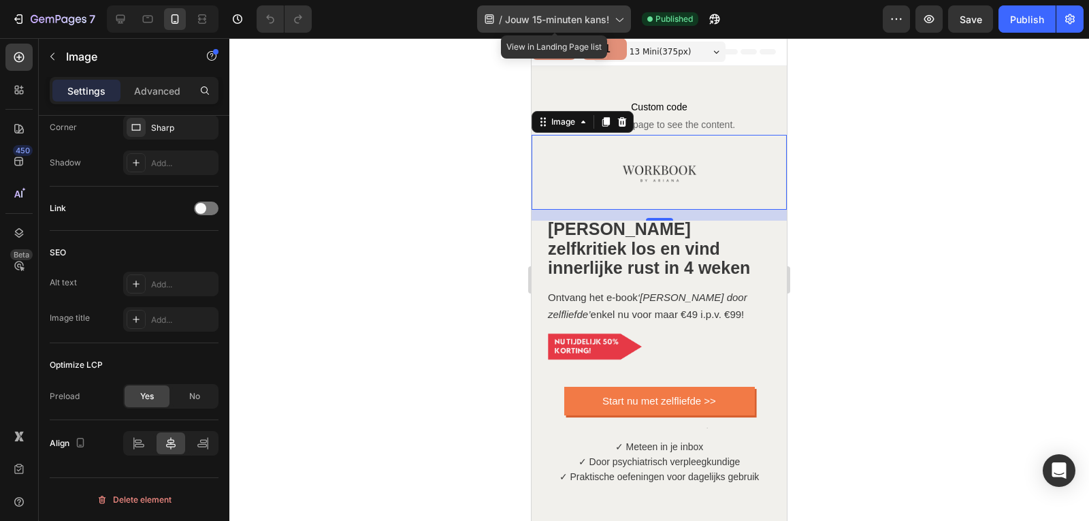
click at [616, 20] on icon at bounding box center [619, 19] width 14 height 14
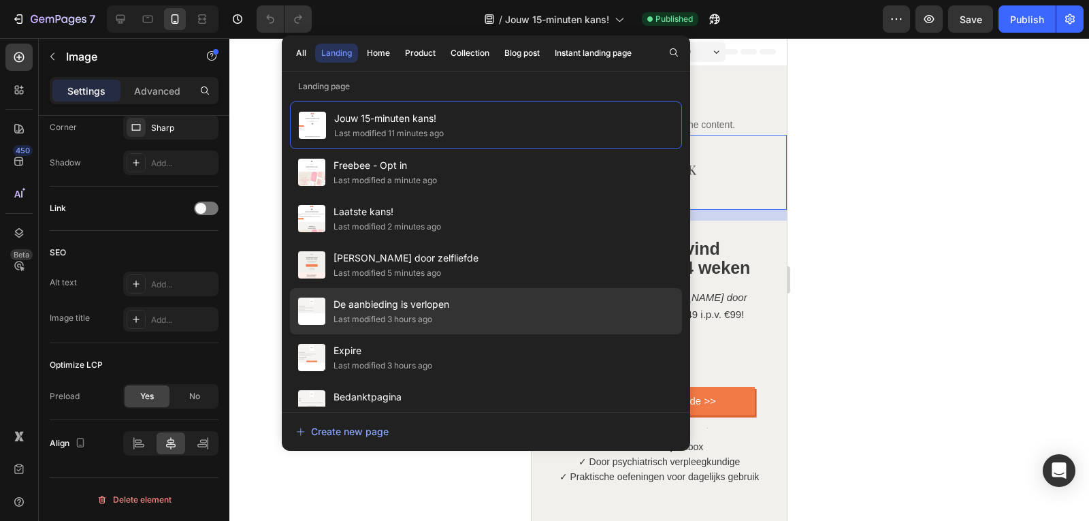
click at [423, 303] on span "De aanbieding is verlopen" at bounding box center [391, 304] width 116 height 16
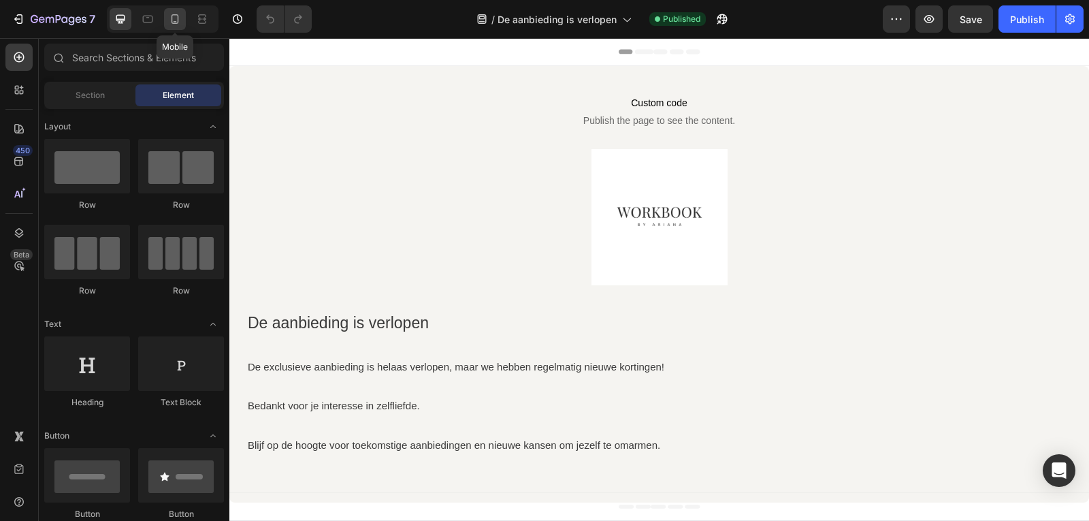
click at [171, 13] on icon at bounding box center [175, 19] width 14 height 14
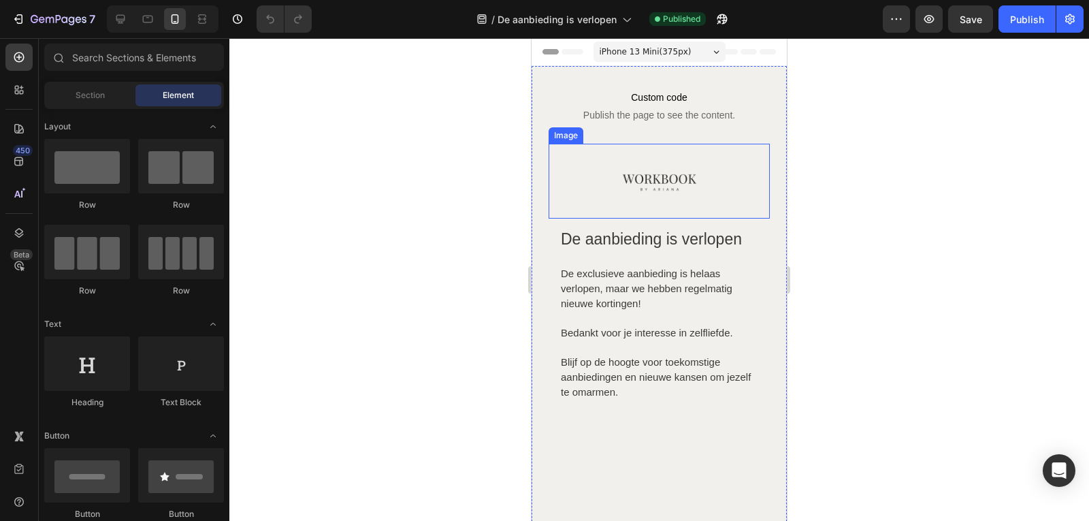
click at [655, 179] on img at bounding box center [659, 181] width 75 height 75
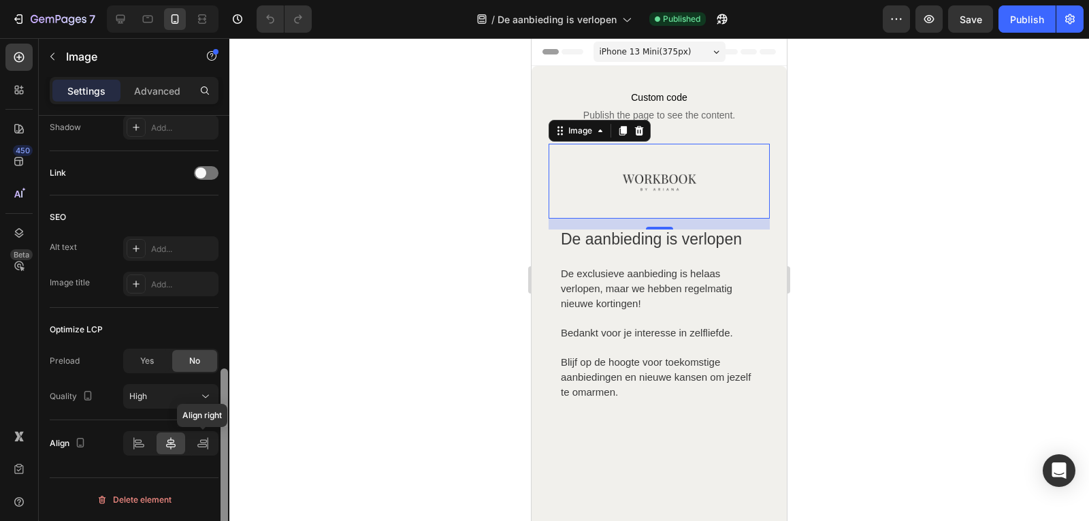
drag, startPoint x: 220, startPoint y: 156, endPoint x: 214, endPoint y: 457, distance: 300.8
click at [214, 457] on div "Style Rectangle Source Upload Image [URL][DOMAIN_NAME] or Browse gallery Size F…" at bounding box center [134, 338] width 191 height 444
click at [145, 357] on span "Yes" at bounding box center [147, 361] width 14 height 12
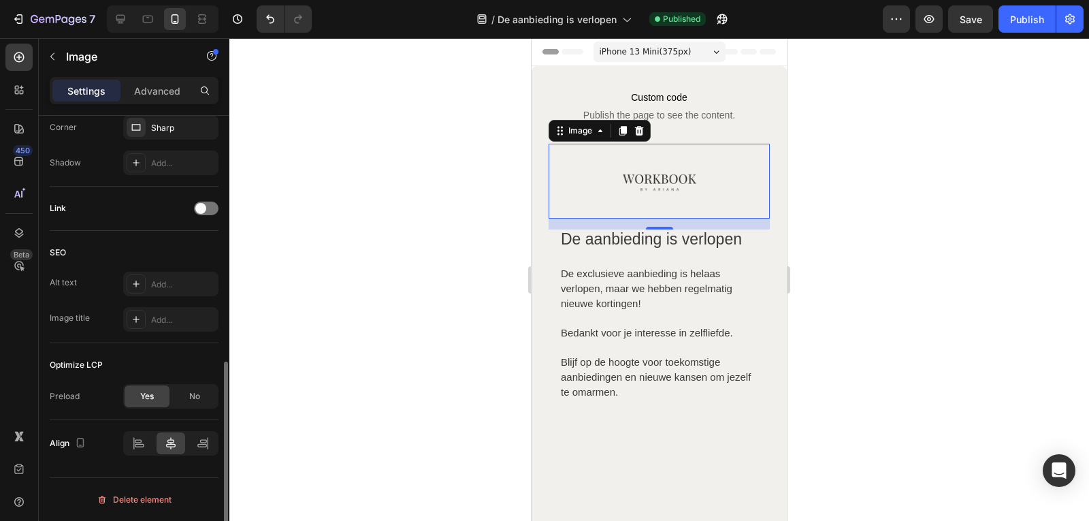
scroll to position [548, 0]
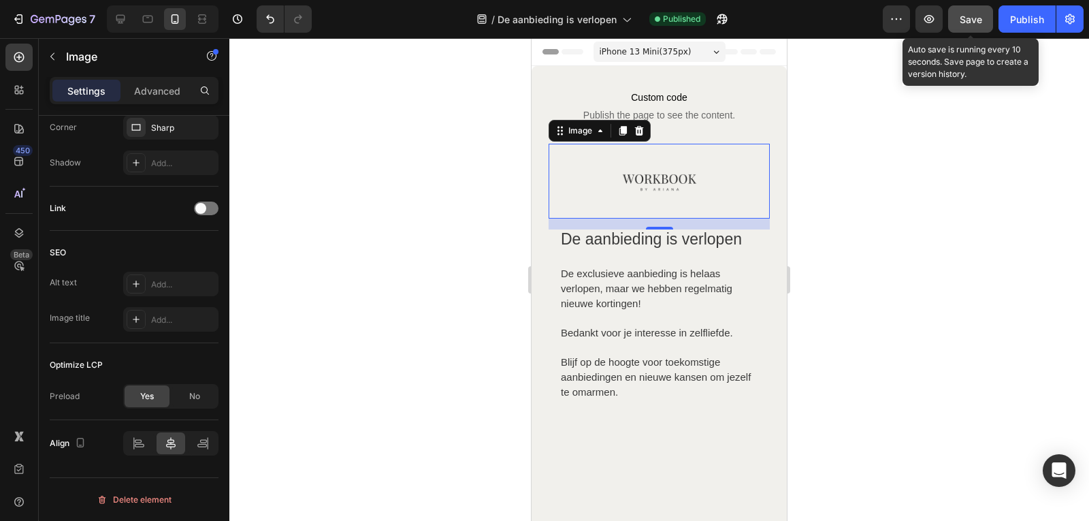
click at [980, 30] on button "Save" at bounding box center [970, 18] width 45 height 27
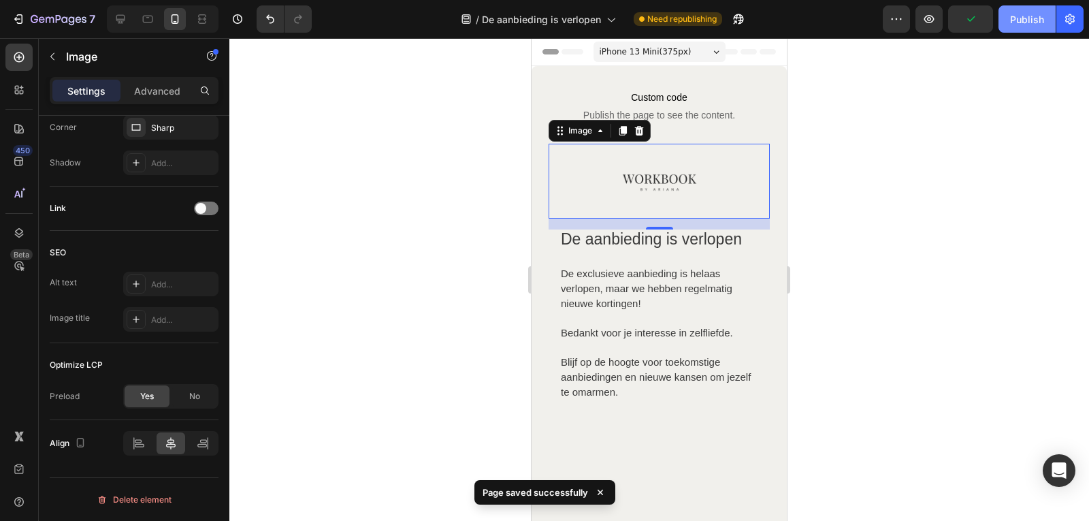
click at [1019, 17] on div "Publish" at bounding box center [1027, 19] width 34 height 14
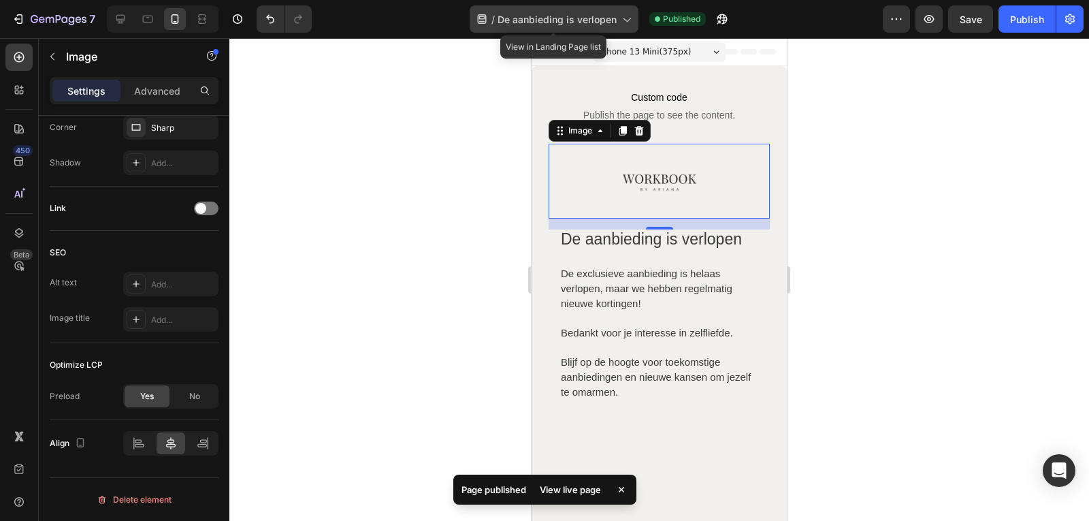
click at [625, 16] on icon at bounding box center [626, 19] width 14 height 14
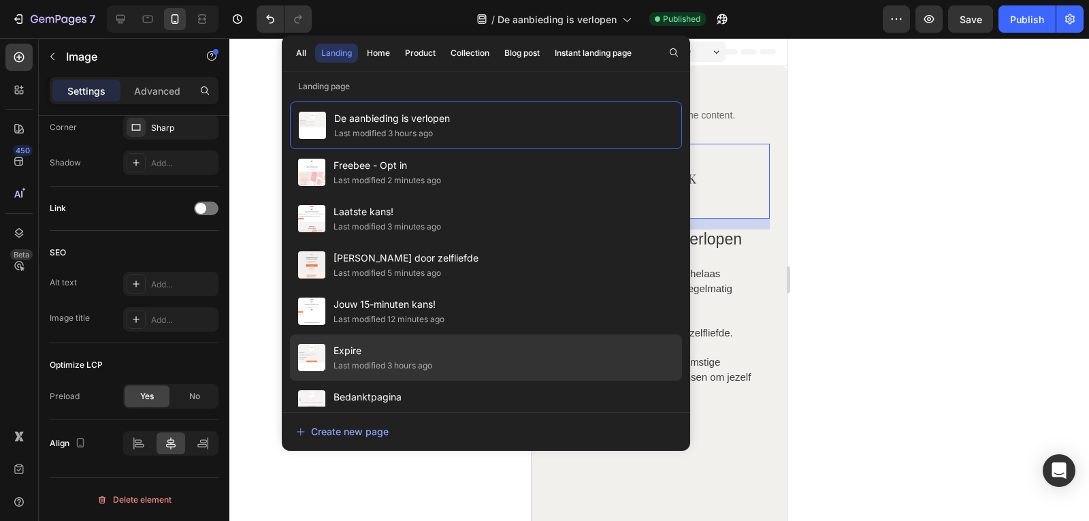
click at [394, 355] on span "Expire" at bounding box center [382, 350] width 99 height 16
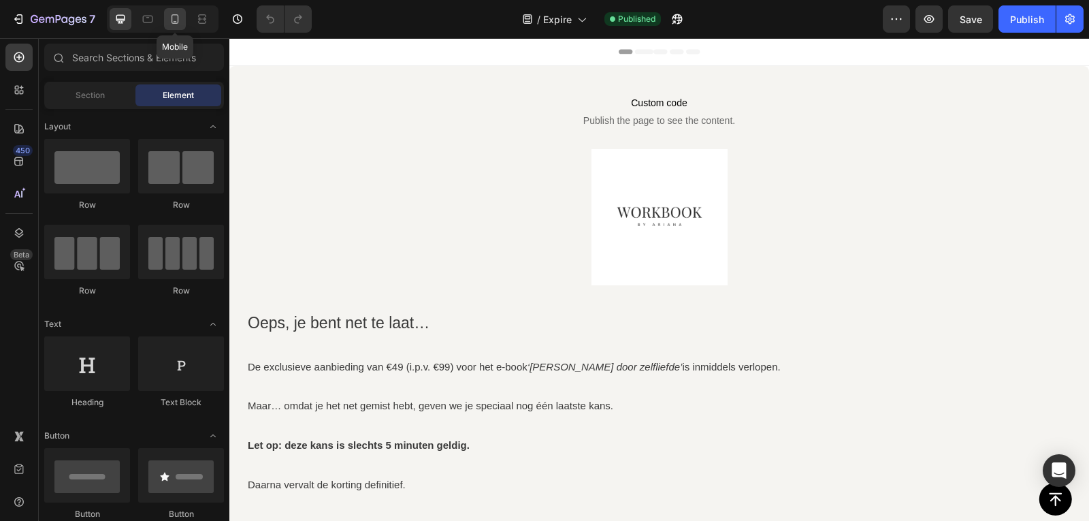
click at [182, 24] on icon at bounding box center [175, 19] width 14 height 14
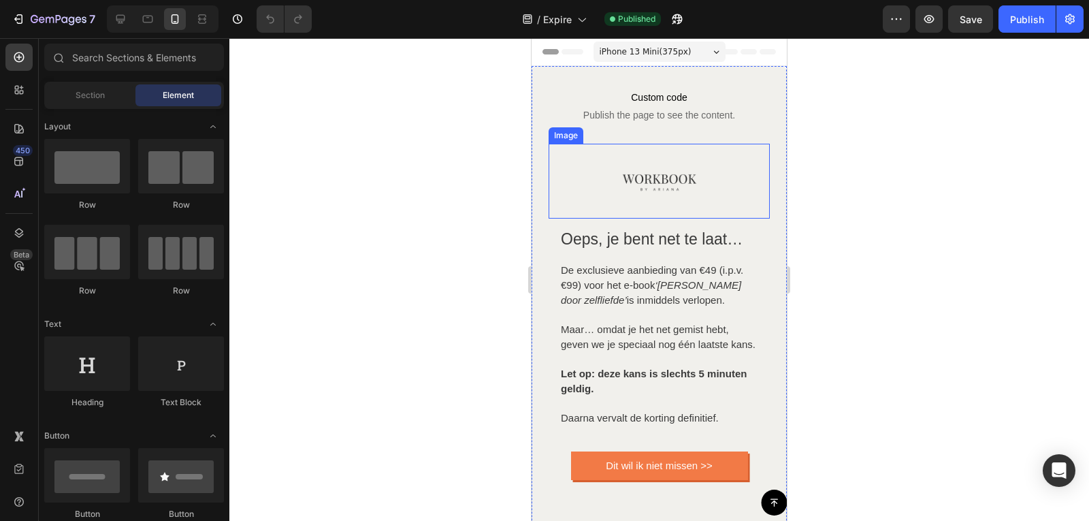
click at [632, 179] on img at bounding box center [659, 181] width 75 height 75
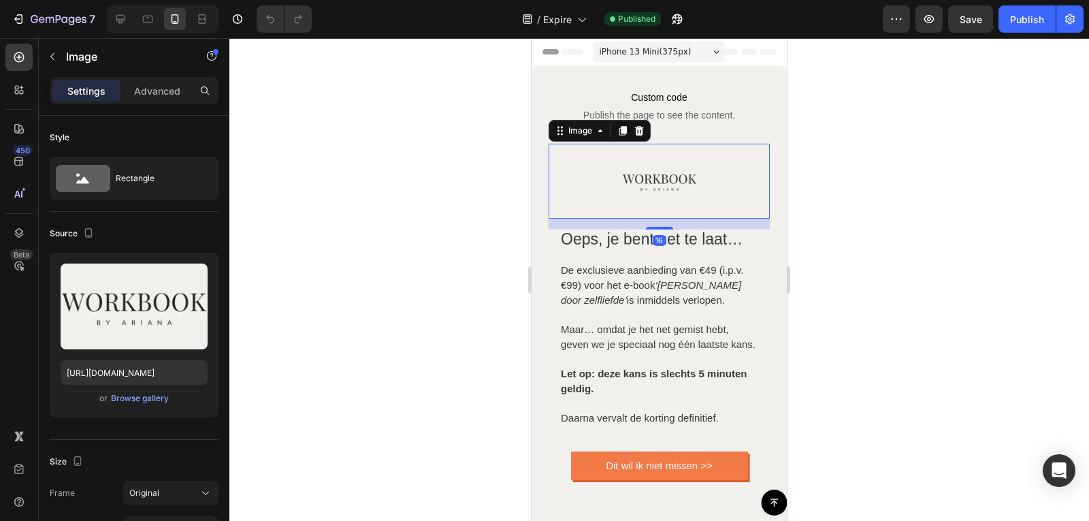
scroll to position [444, 0]
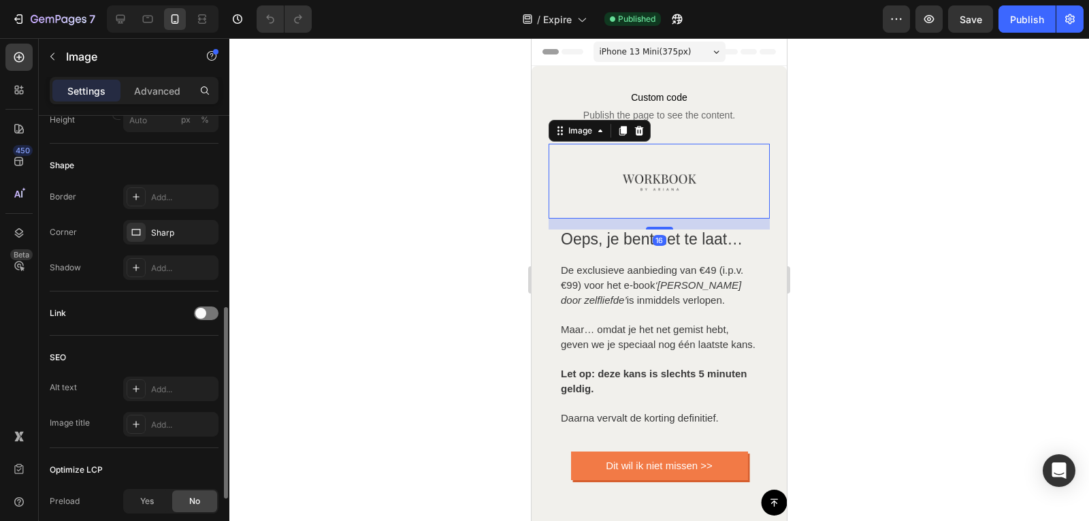
drag, startPoint x: 220, startPoint y: 160, endPoint x: 233, endPoint y: 274, distance: 114.4
click at [233, 0] on div "7 Version history / Expire Published Preview Save Publish 450 Beta Sections(18)…" at bounding box center [544, 0] width 1089 height 0
click at [136, 508] on div "Yes" at bounding box center [147, 501] width 45 height 22
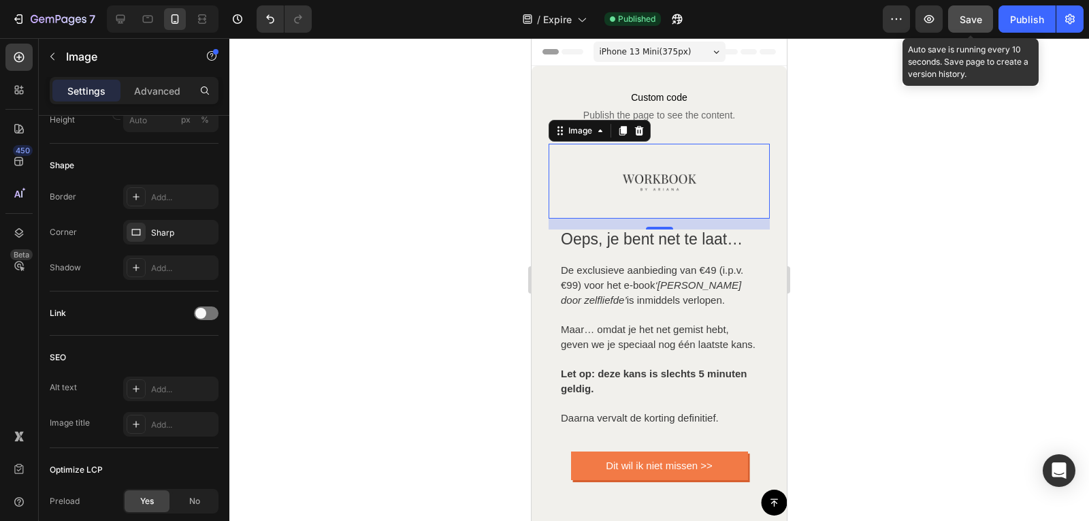
click at [983, 14] on button "Save" at bounding box center [970, 18] width 45 height 27
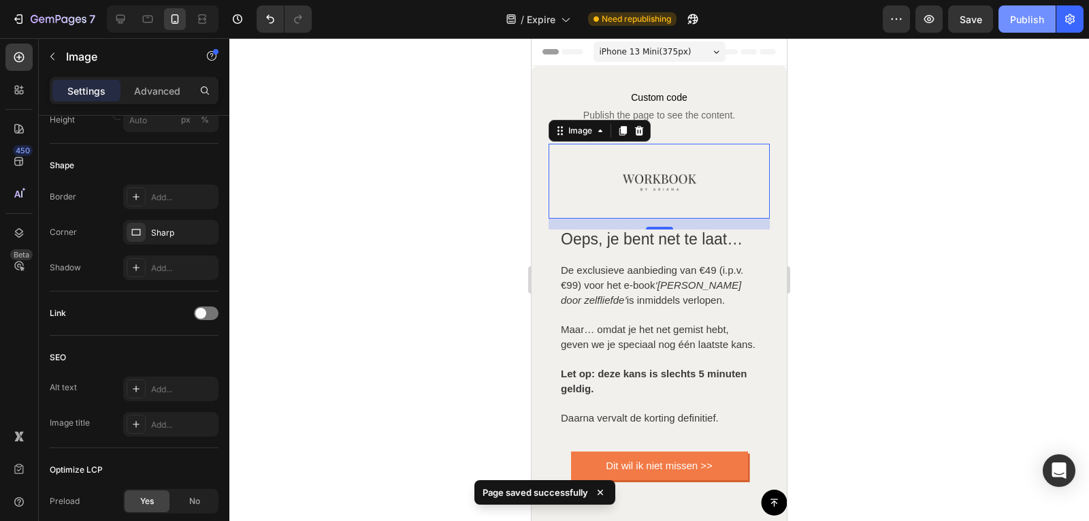
click at [1017, 23] on div "Publish" at bounding box center [1027, 19] width 34 height 14
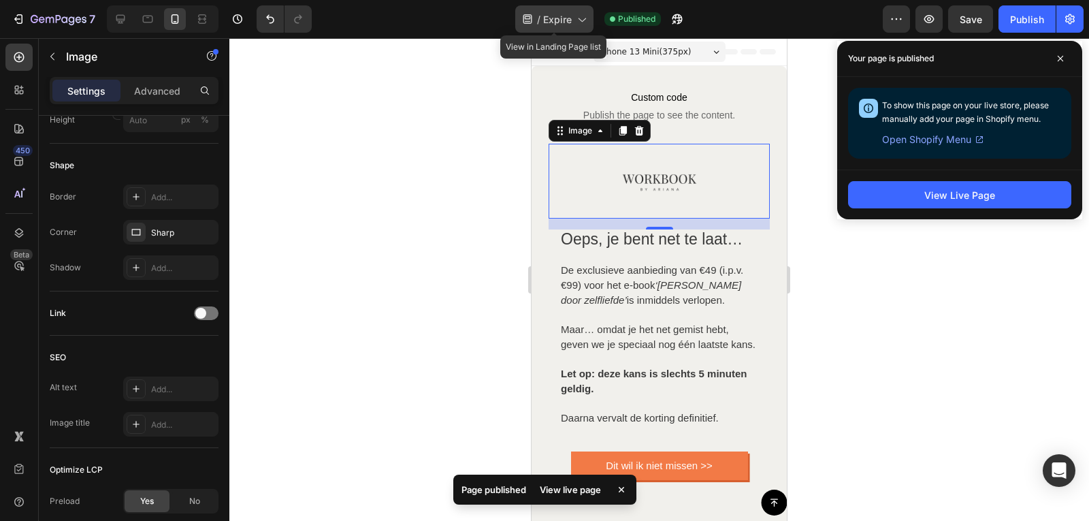
click at [582, 19] on icon at bounding box center [581, 19] width 14 height 14
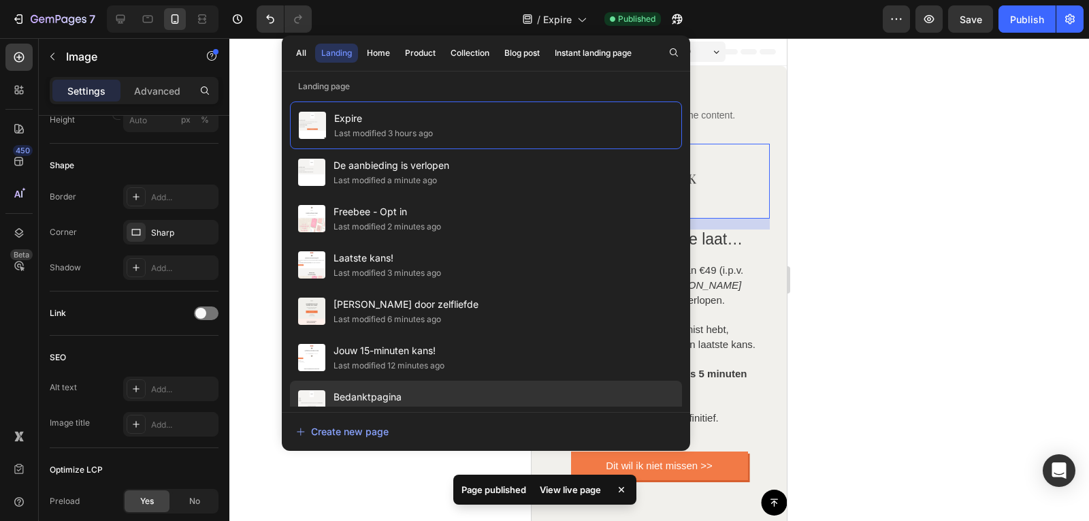
click at [397, 394] on span "Bedanktpagina" at bounding box center [382, 397] width 99 height 16
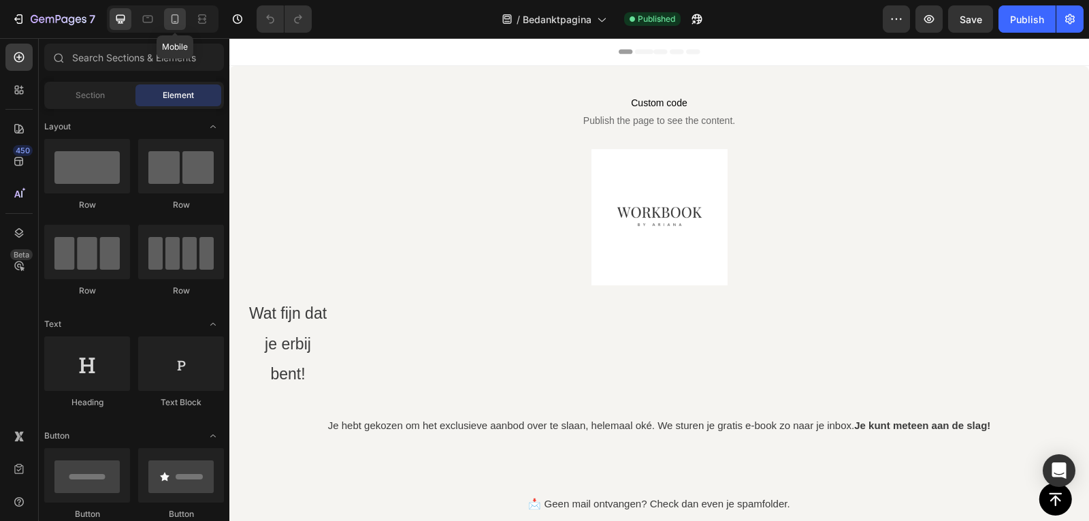
click at [170, 27] on div at bounding box center [175, 19] width 22 height 22
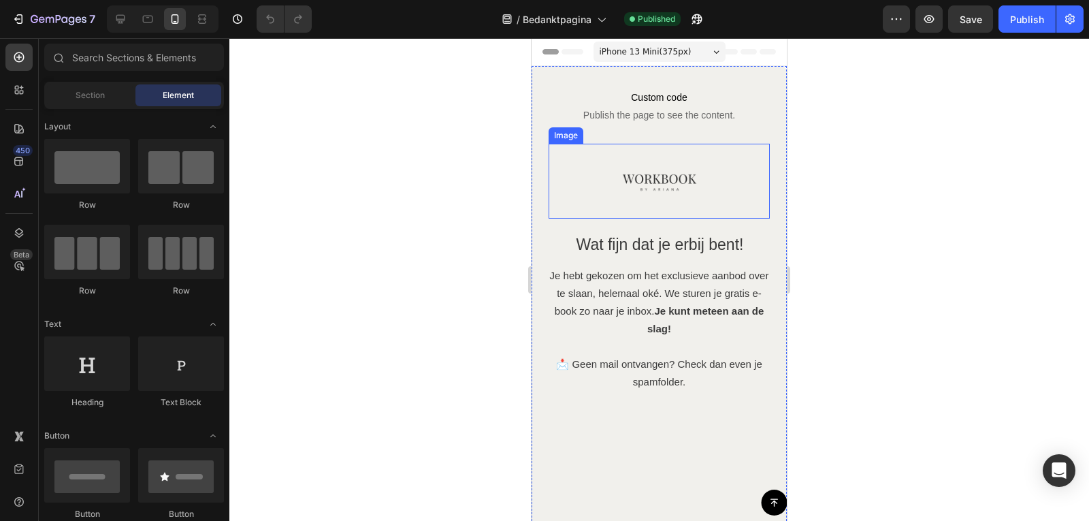
click at [616, 199] on div at bounding box center [658, 181] width 221 height 75
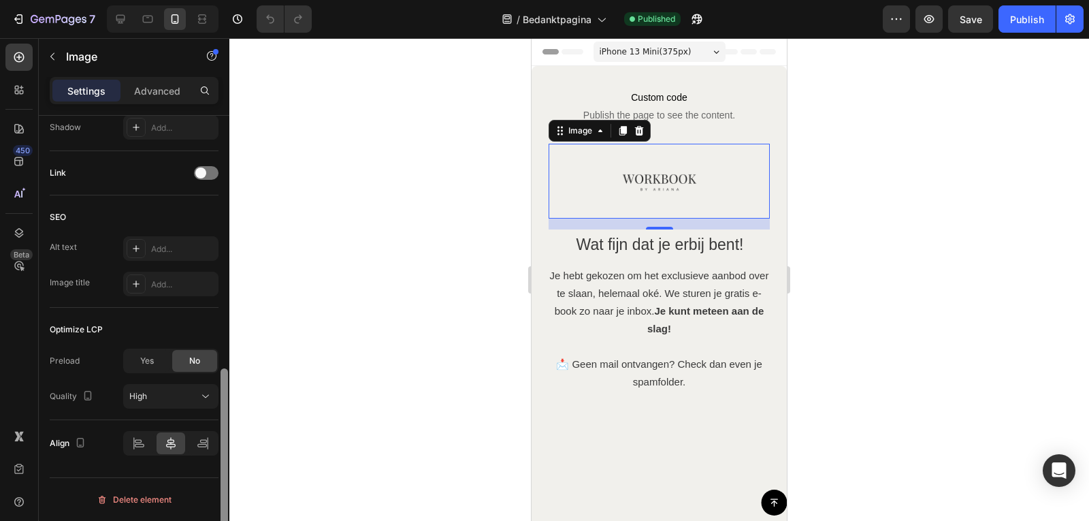
drag, startPoint x: 227, startPoint y: 205, endPoint x: 205, endPoint y: 472, distance: 267.6
click at [205, 472] on div "Style Rectangle Source Upload Image https://cdn.shopify.com/s/files/1/0832/1984…" at bounding box center [134, 338] width 191 height 444
click at [147, 365] on span "Yes" at bounding box center [147, 361] width 14 height 12
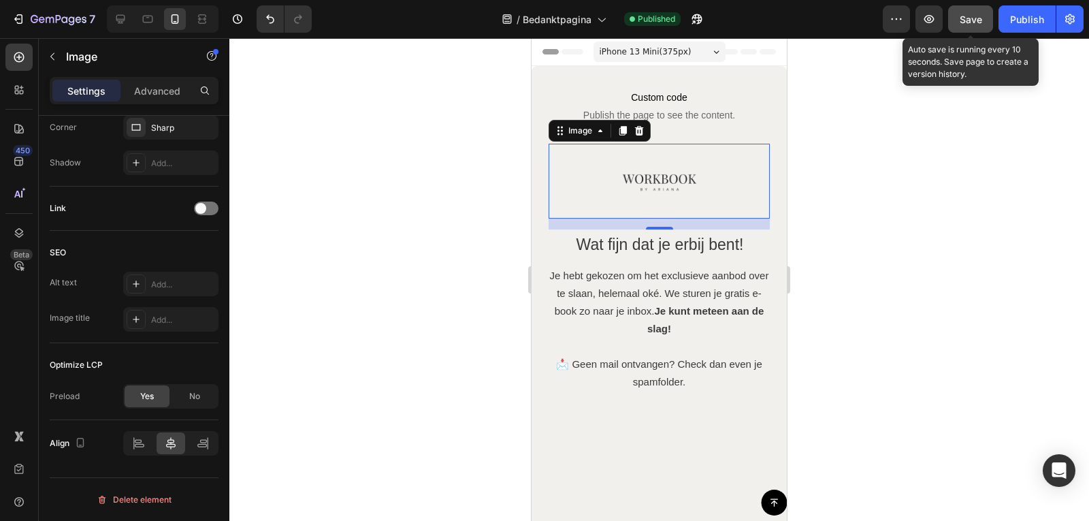
click at [968, 24] on span "Save" at bounding box center [970, 20] width 22 height 12
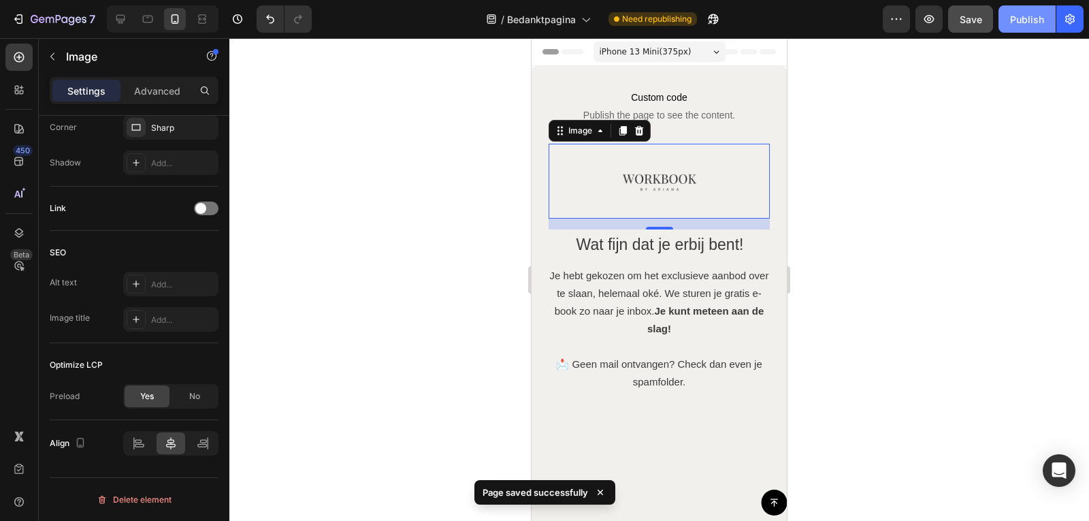
click at [1014, 19] on div "Publish" at bounding box center [1027, 19] width 34 height 14
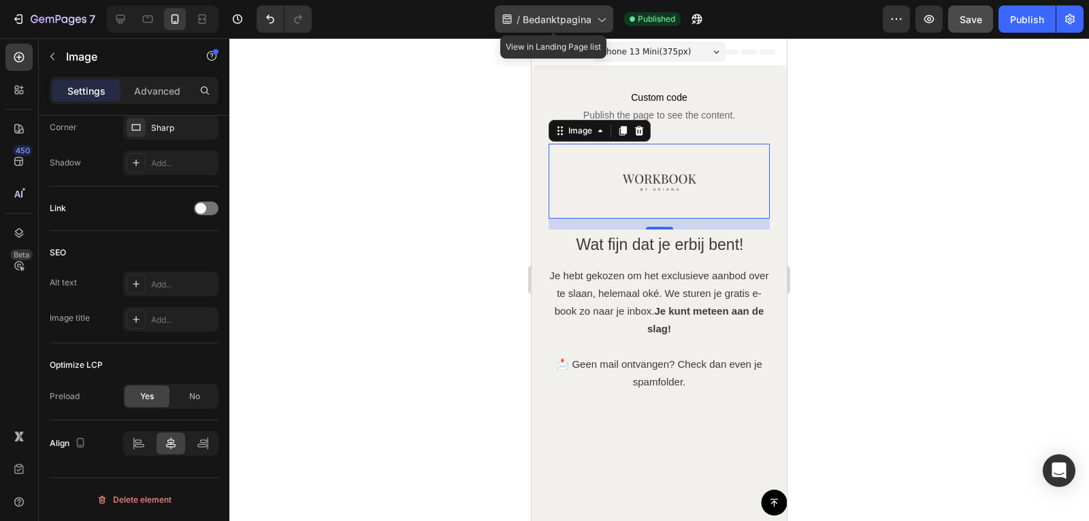
click at [607, 16] on icon at bounding box center [601, 19] width 14 height 14
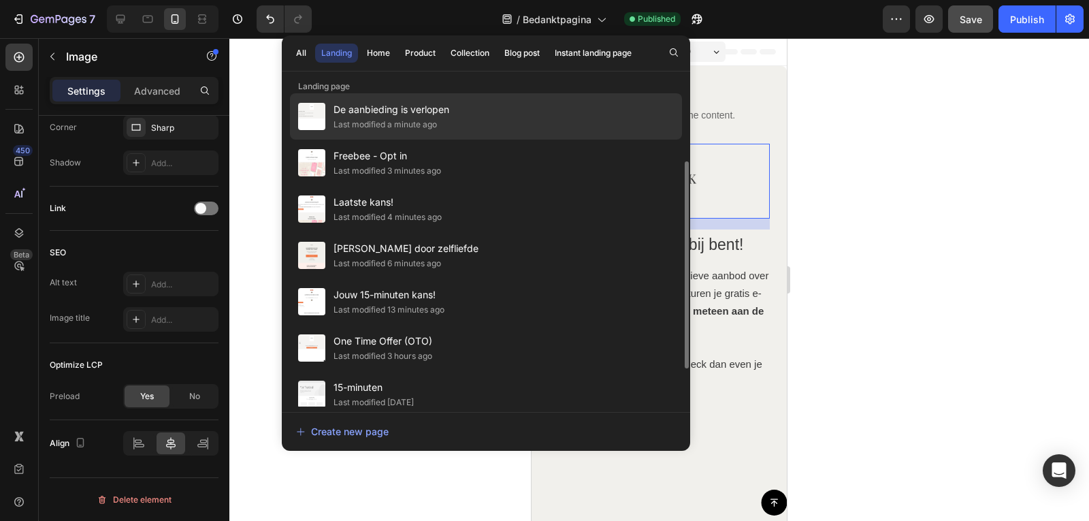
scroll to position [122, 0]
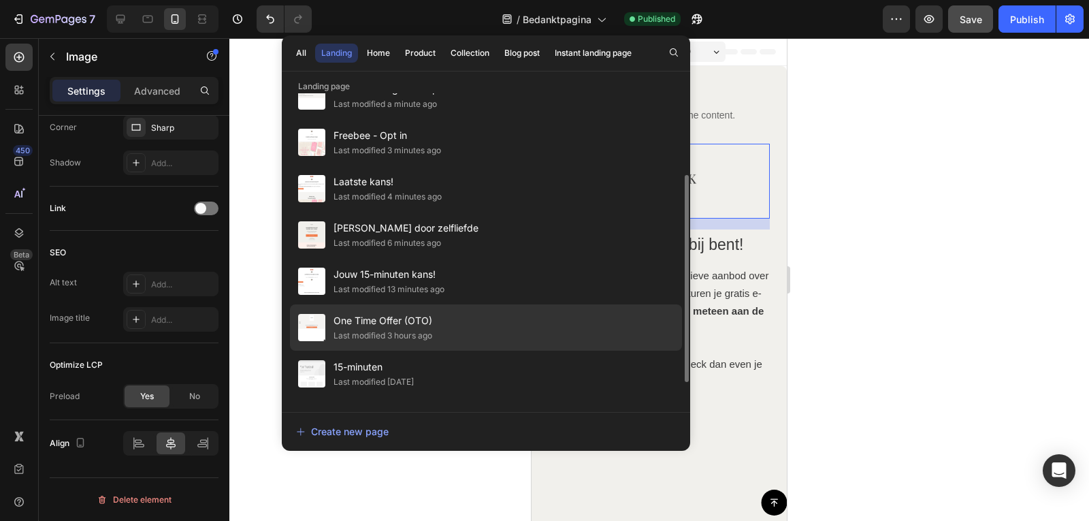
click at [424, 333] on div "Last modified 3 hours ago" at bounding box center [382, 336] width 99 height 14
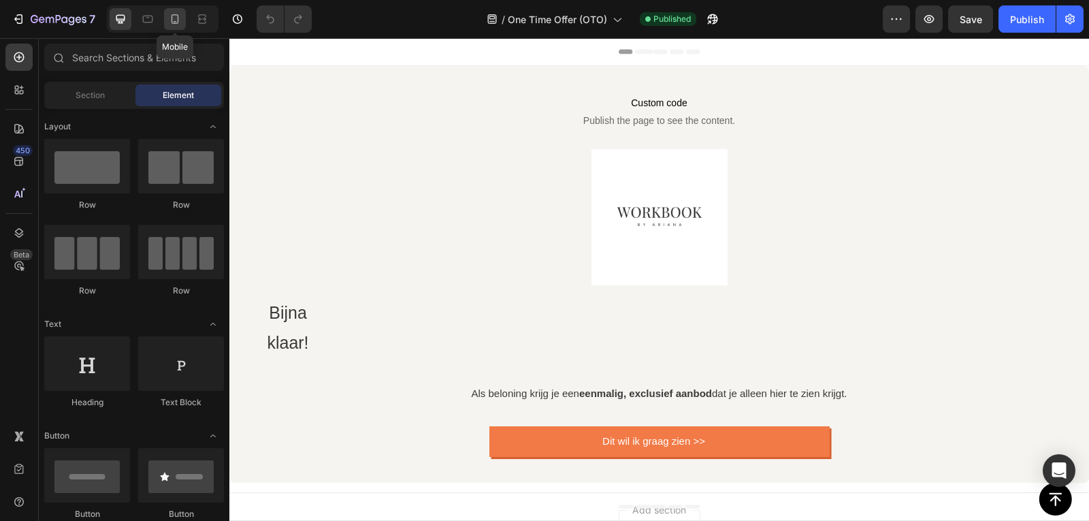
click at [181, 17] on icon at bounding box center [175, 19] width 14 height 14
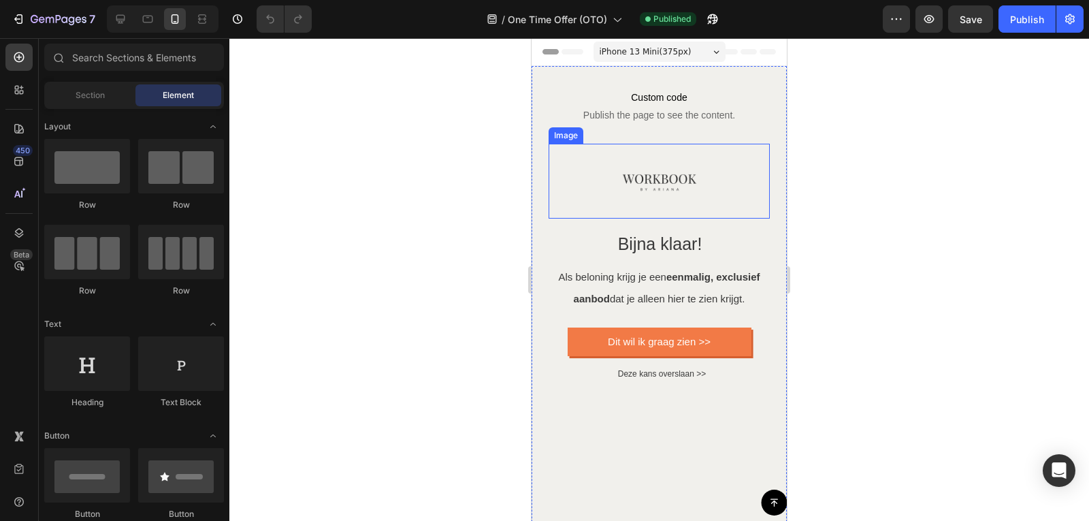
click at [658, 163] on img at bounding box center [659, 181] width 75 height 75
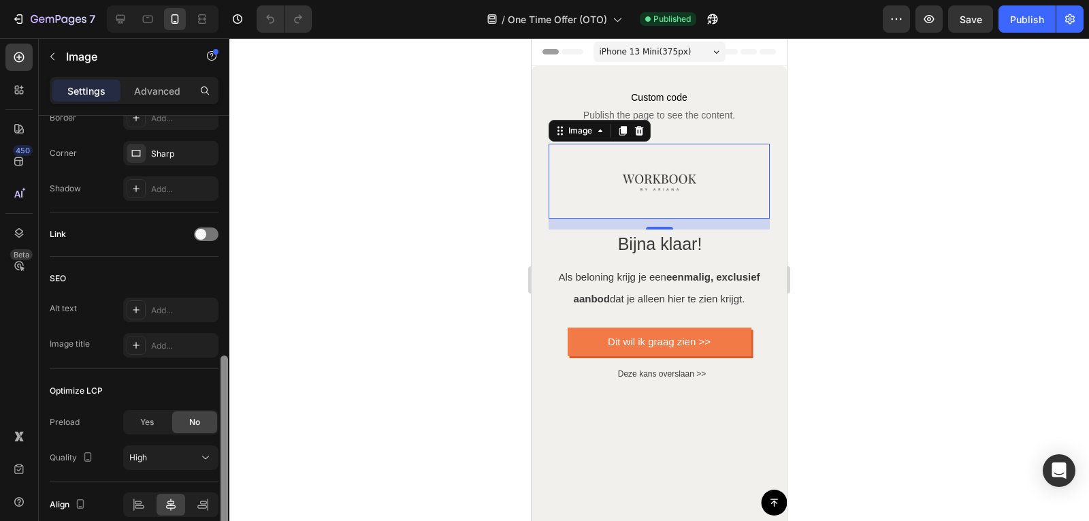
drag, startPoint x: 227, startPoint y: 255, endPoint x: 221, endPoint y: 478, distance: 223.3
click at [227, 482] on div at bounding box center [223, 450] width 7 height 191
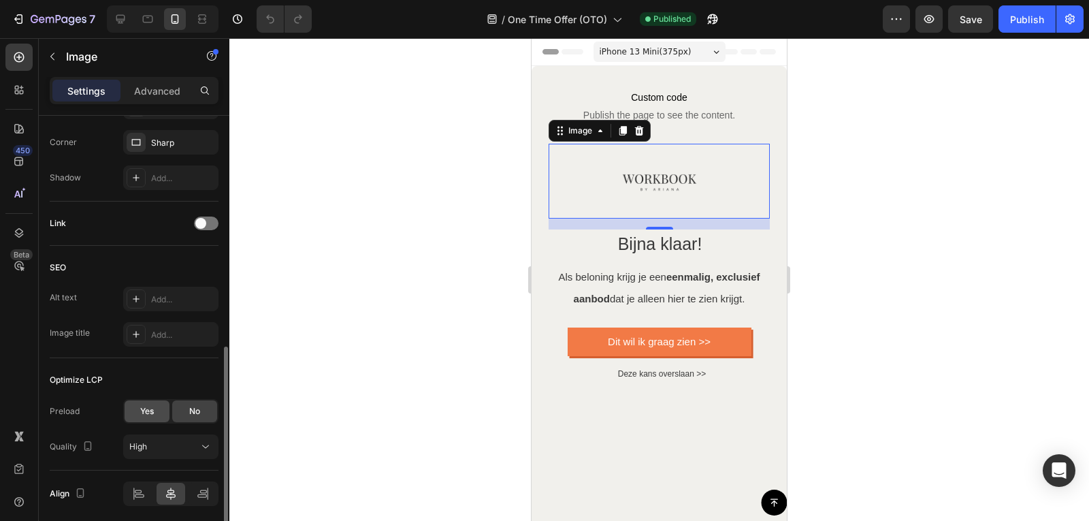
click at [155, 410] on div "Yes" at bounding box center [147, 411] width 45 height 22
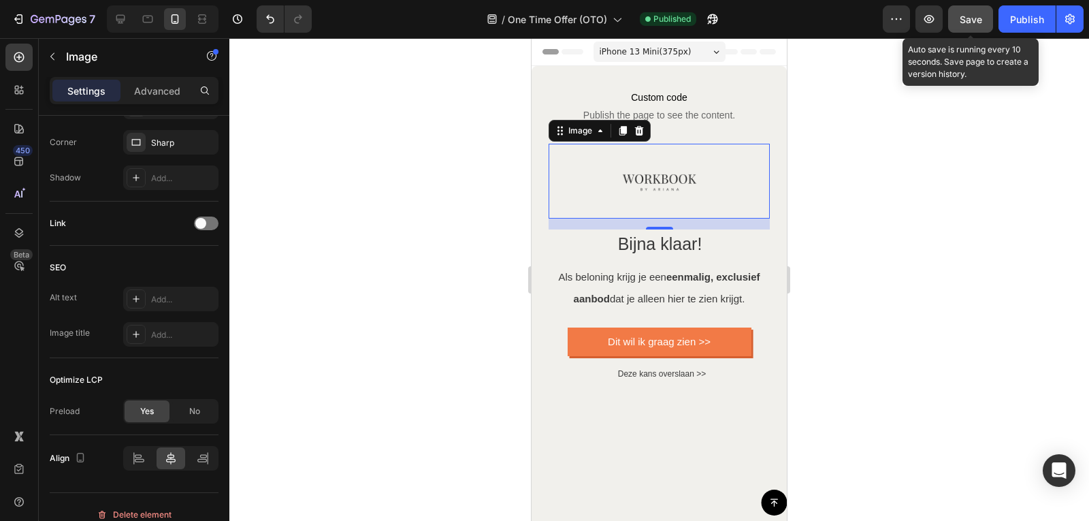
click at [975, 26] on button "Save" at bounding box center [970, 18] width 45 height 27
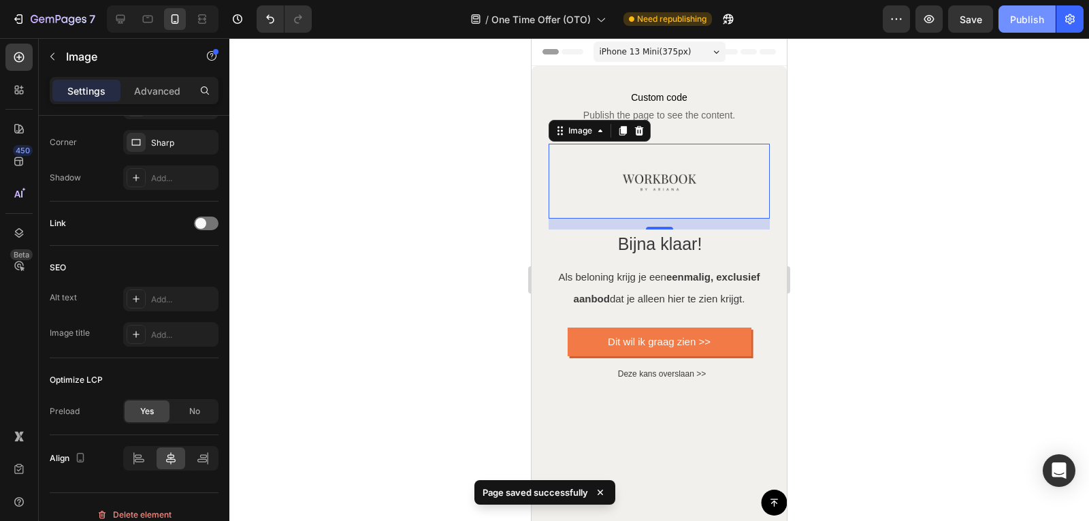
click at [1026, 20] on div "Publish" at bounding box center [1027, 19] width 34 height 14
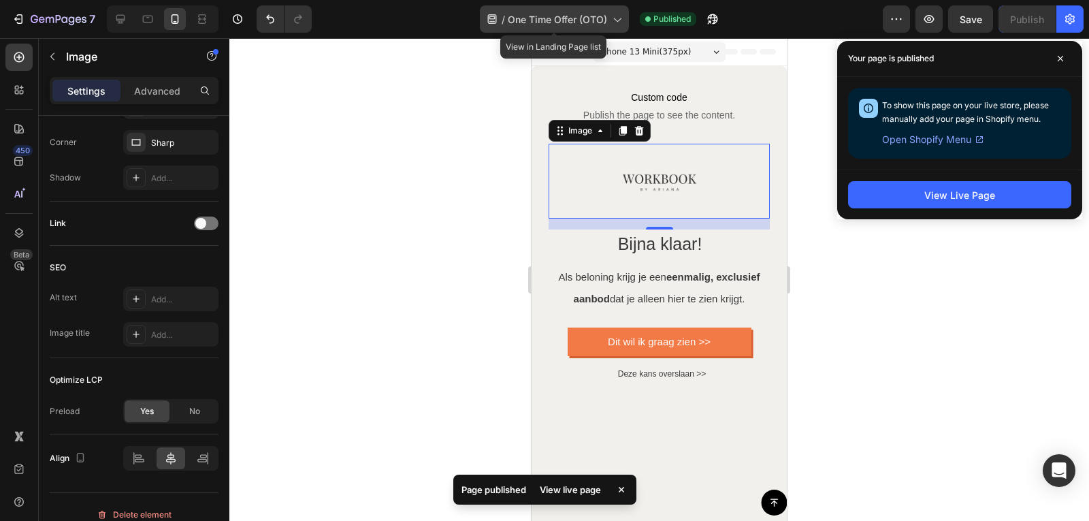
click at [600, 20] on span "One Time Offer (OTO)" at bounding box center [557, 19] width 99 height 14
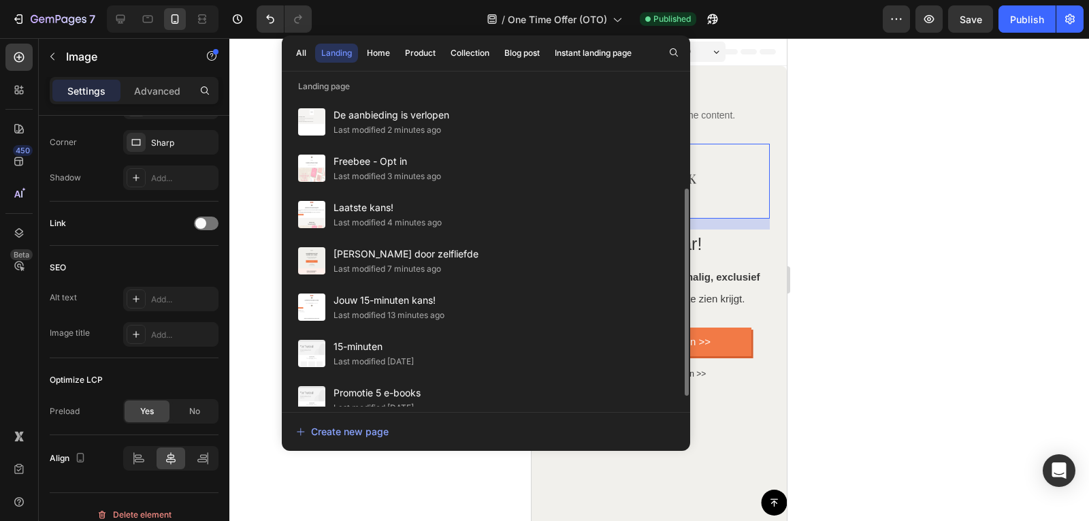
scroll to position [159, 0]
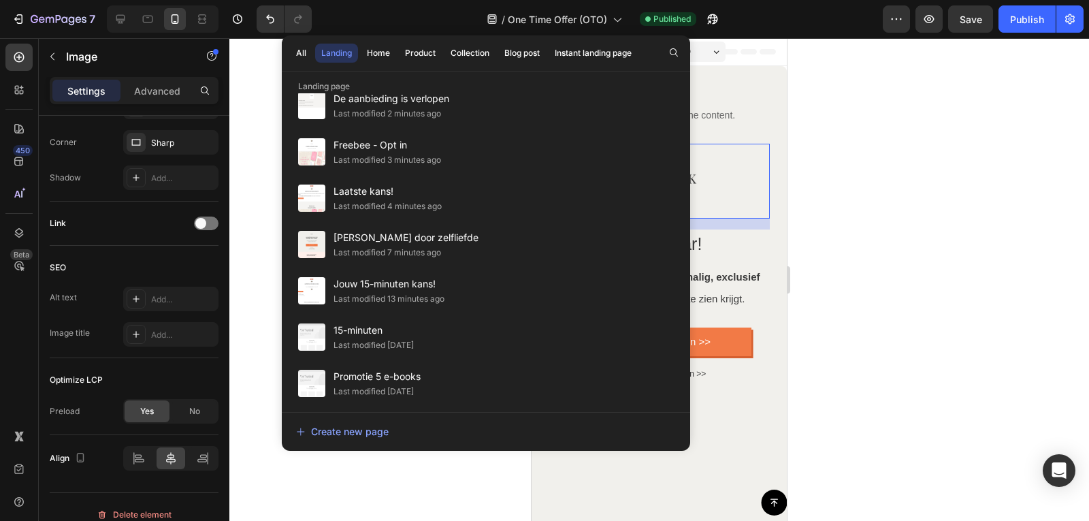
click at [993, 108] on div at bounding box center [658, 279] width 859 height 482
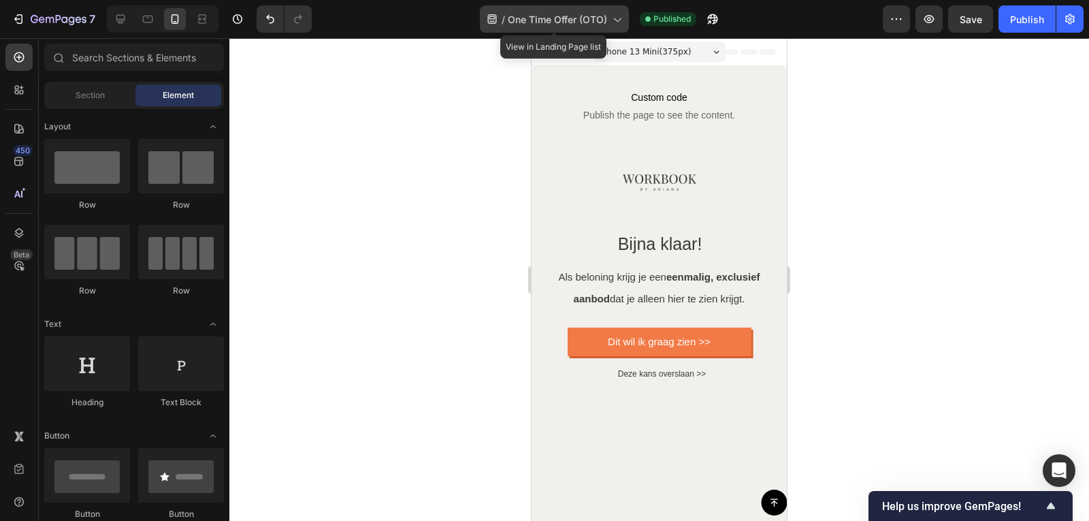
click at [612, 23] on icon at bounding box center [617, 19] width 14 height 14
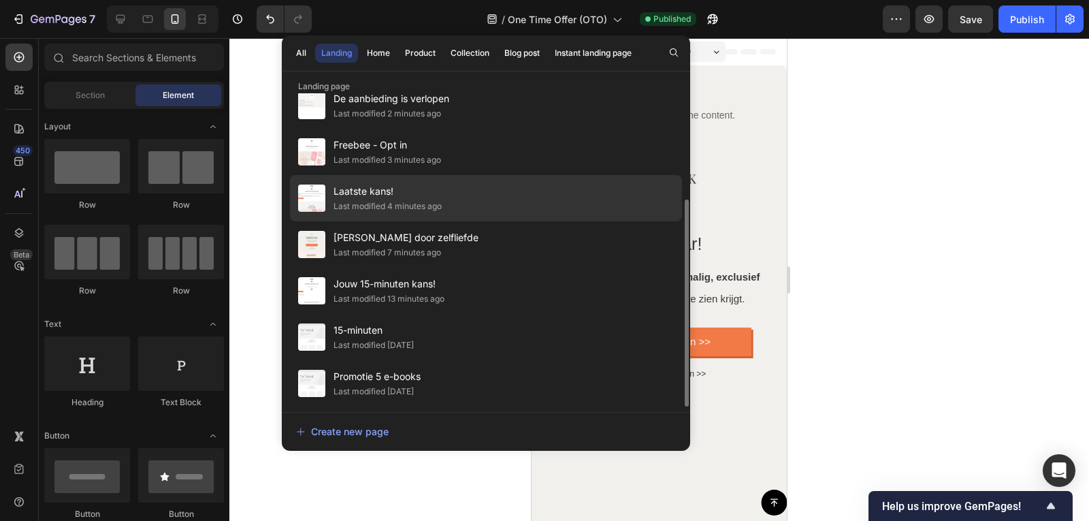
click at [390, 190] on span "Laatste kans!" at bounding box center [387, 191] width 108 height 16
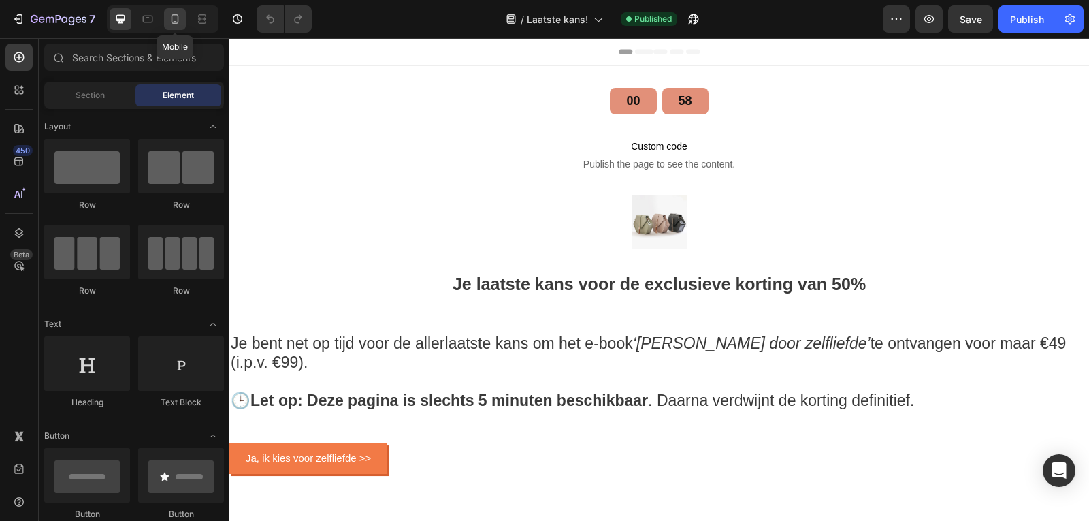
click at [166, 14] on div at bounding box center [175, 19] width 22 height 22
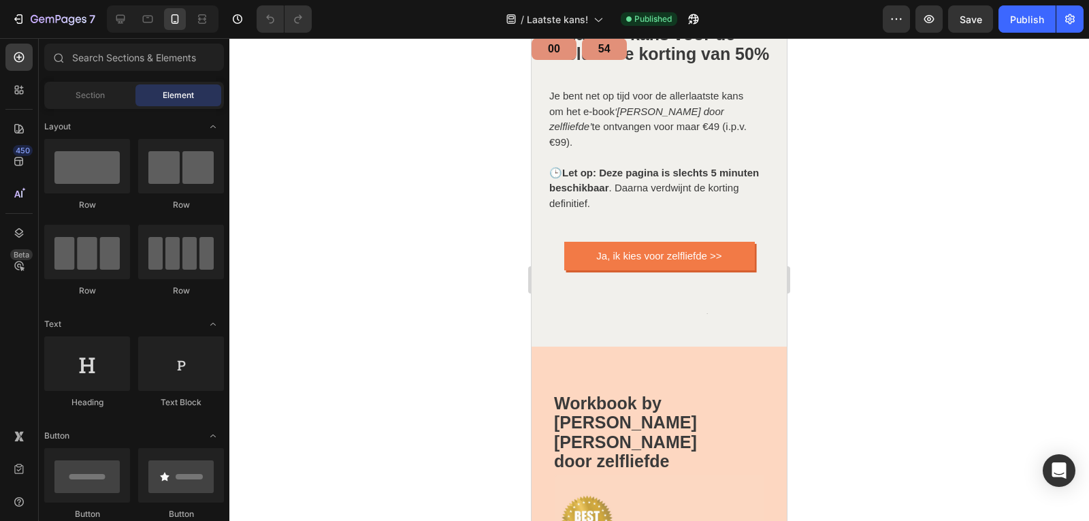
drag, startPoint x: 779, startPoint y: 105, endPoint x: 1328, endPoint y: 188, distance: 555.3
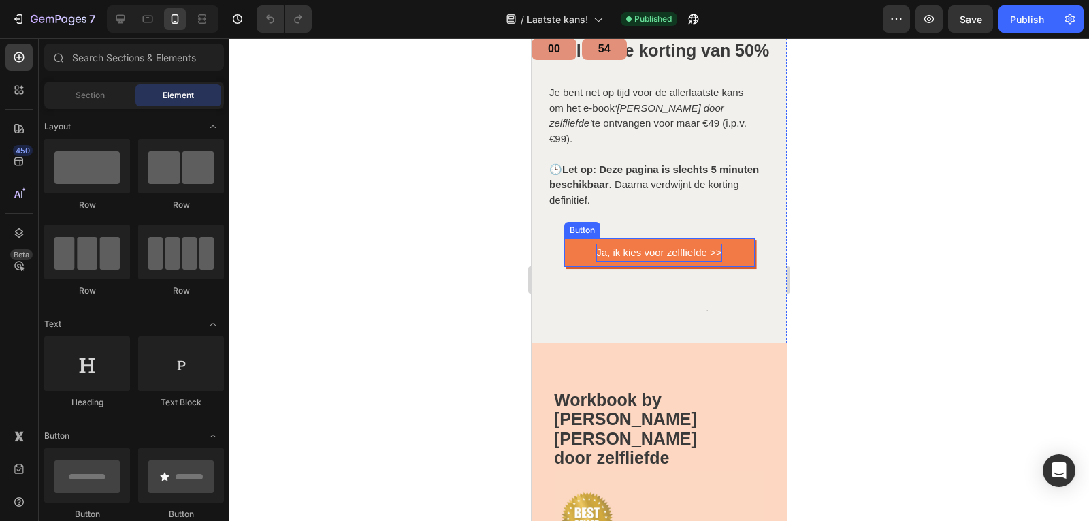
click at [648, 261] on p "Ja, ik kies voor zelfliefde >>" at bounding box center [658, 253] width 125 height 18
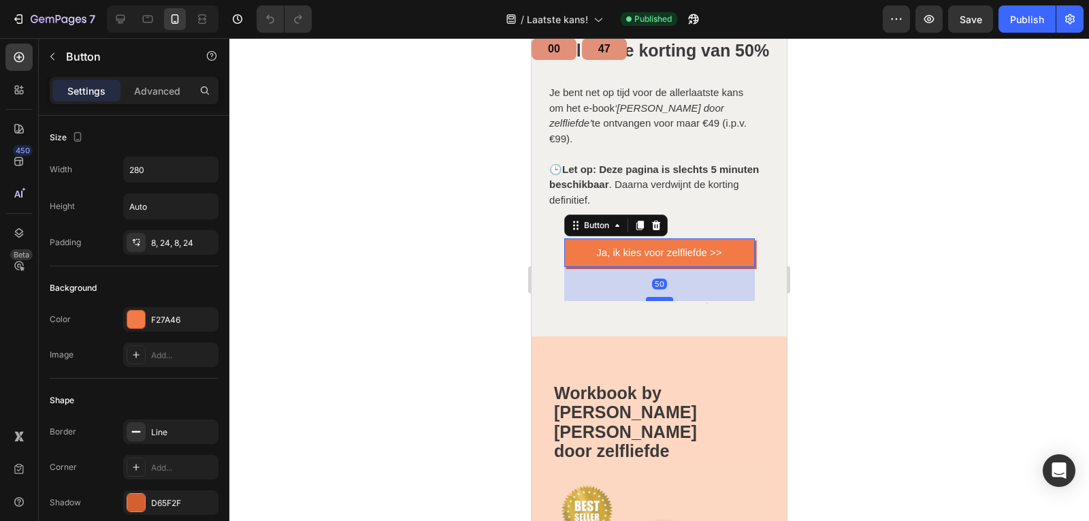
drag, startPoint x: 656, startPoint y: 308, endPoint x: 659, endPoint y: 301, distance: 7.3
click at [659, 301] on div at bounding box center [659, 299] width 27 height 4
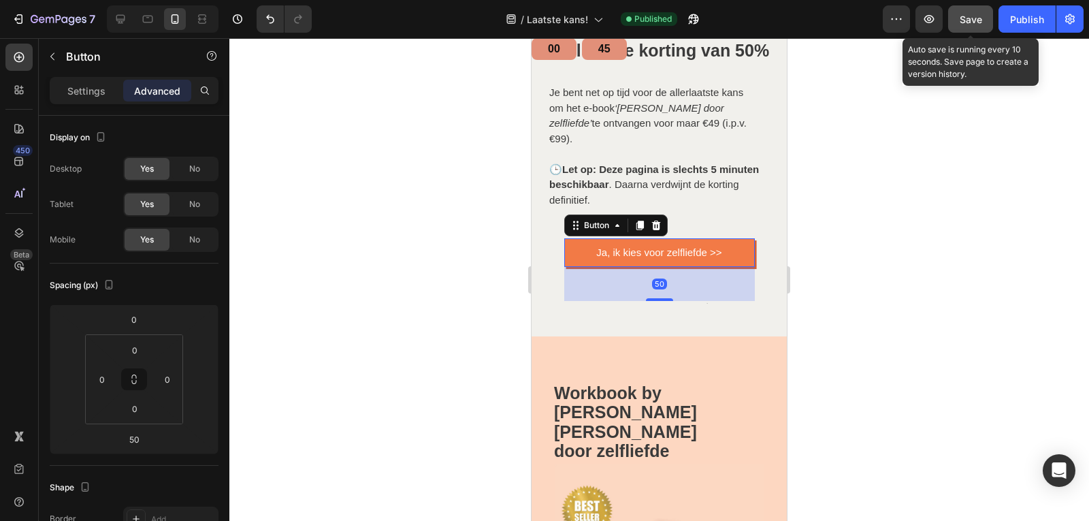
click at [983, 15] on button "Save" at bounding box center [970, 18] width 45 height 27
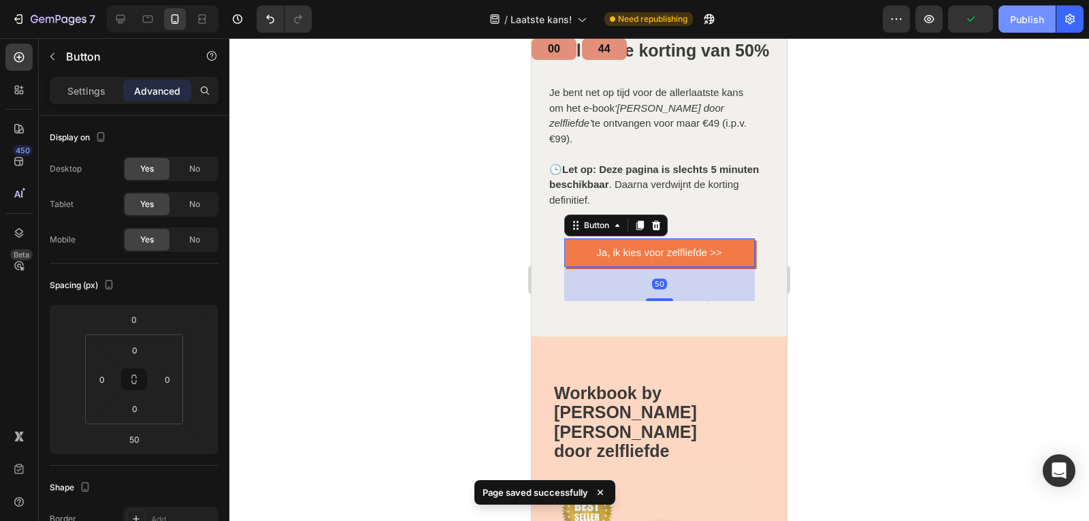
click at [1023, 21] on div "Publish" at bounding box center [1027, 19] width 34 height 14
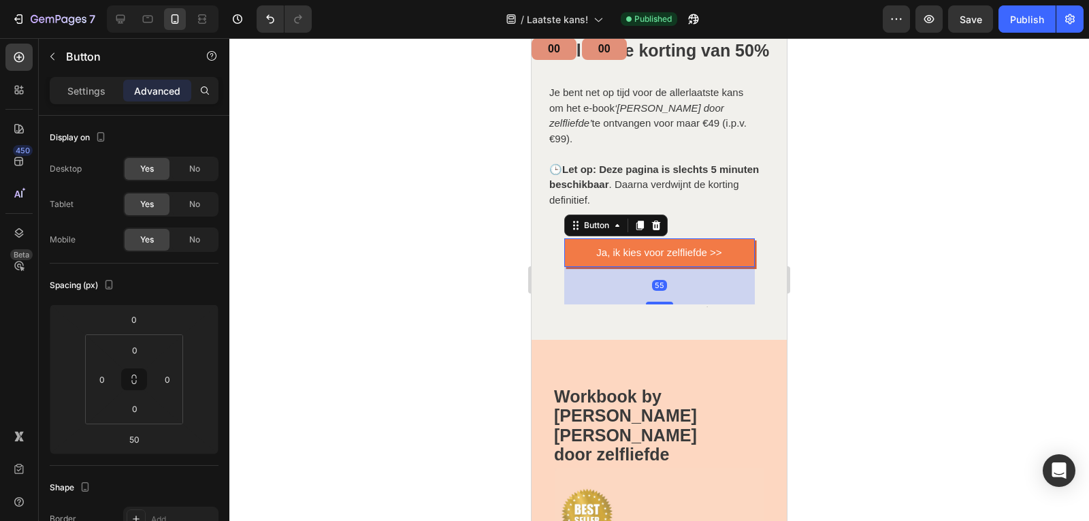
click at [651, 304] on div at bounding box center [659, 302] width 27 height 3
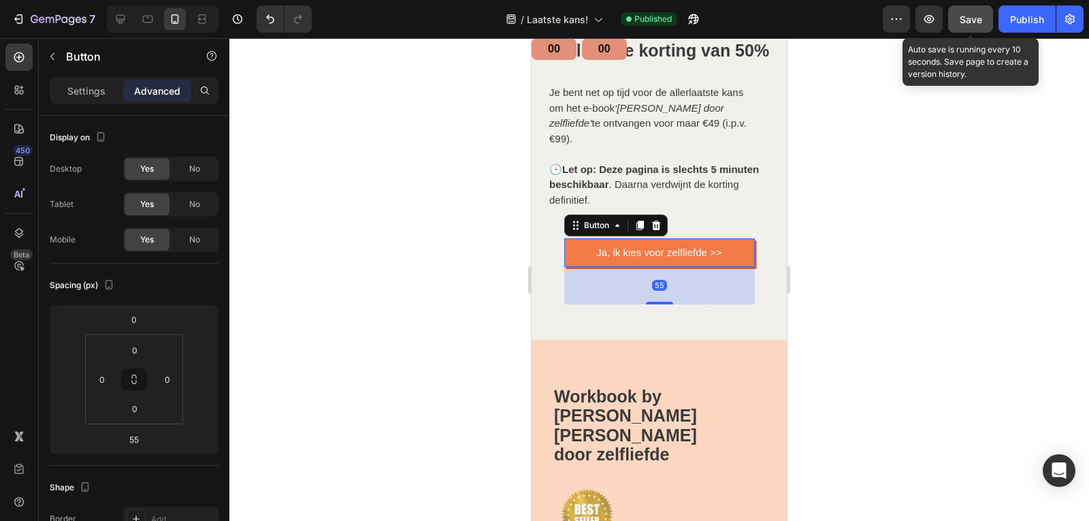
click at [974, 20] on span "Save" at bounding box center [970, 20] width 22 height 12
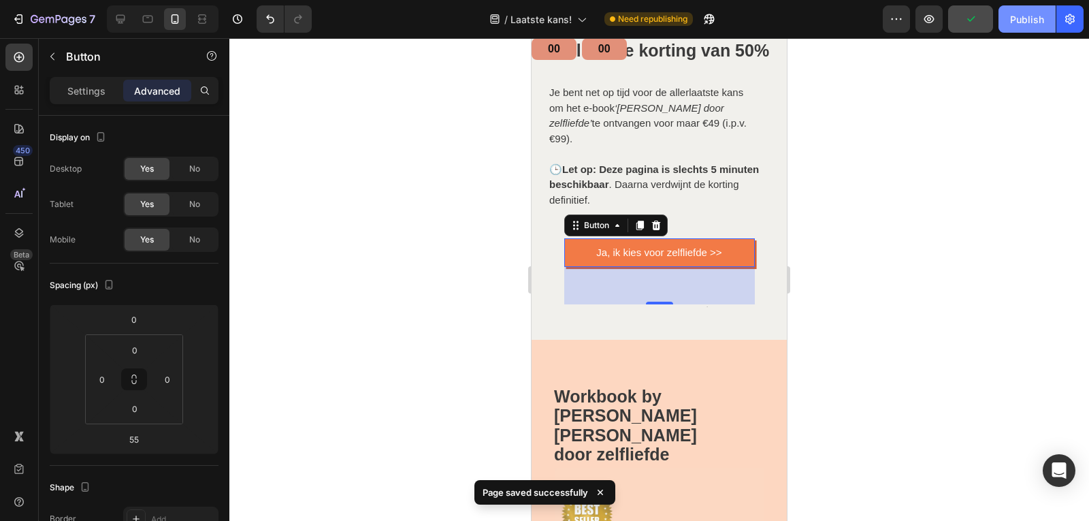
click at [1033, 20] on div "Publish" at bounding box center [1027, 19] width 34 height 14
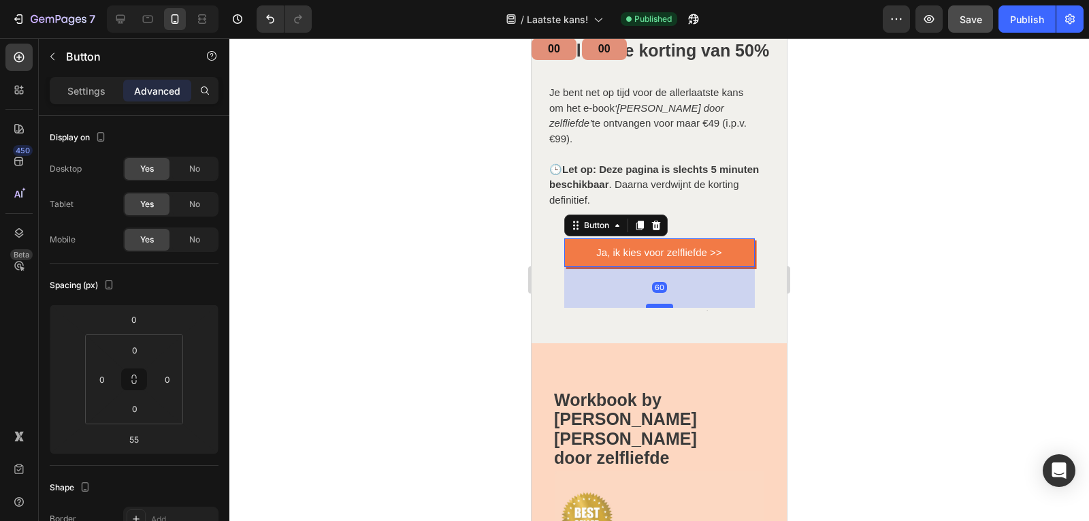
click at [666, 308] on div at bounding box center [659, 305] width 27 height 4
type input "60"
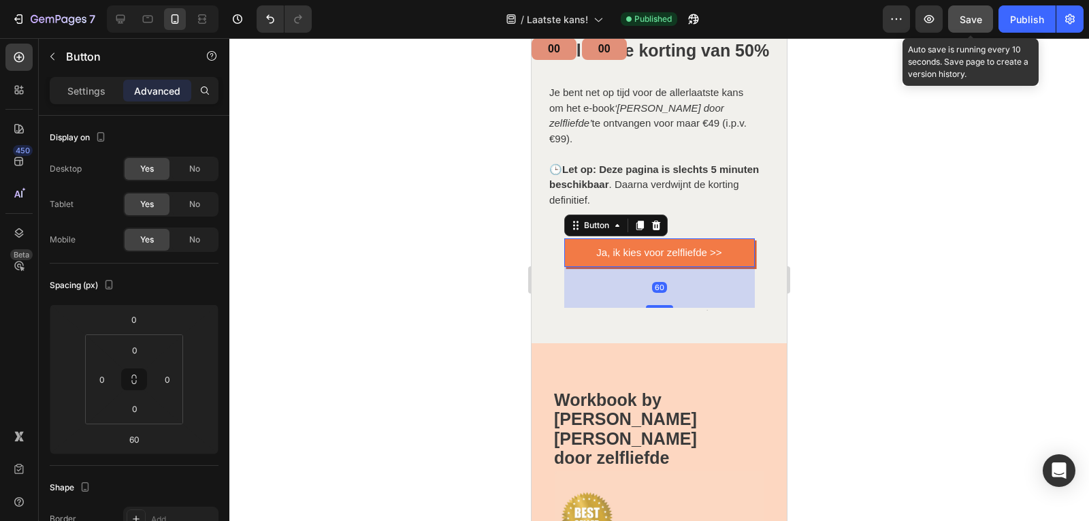
click at [970, 24] on span "Save" at bounding box center [970, 20] width 22 height 12
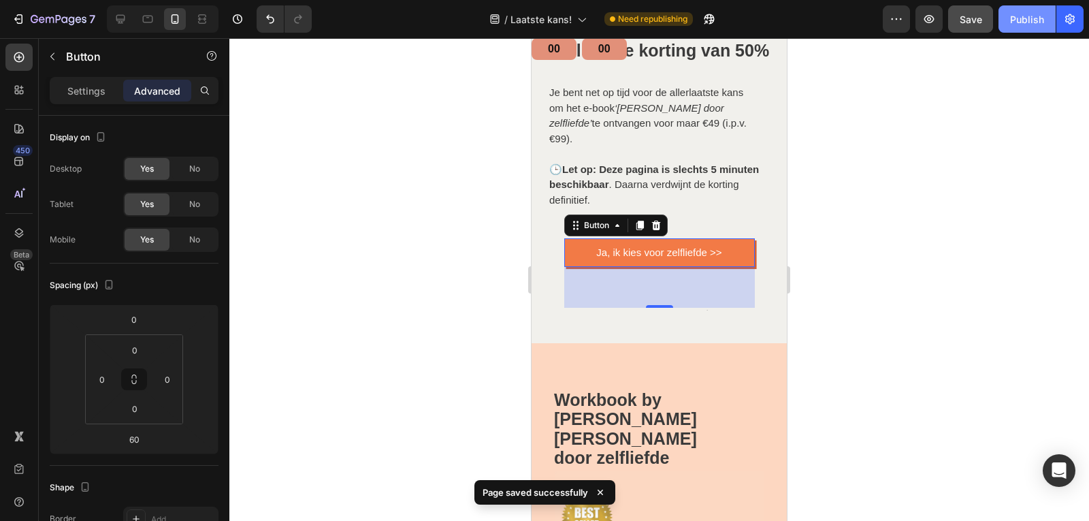
click at [1036, 26] on div "Publish" at bounding box center [1027, 19] width 34 height 14
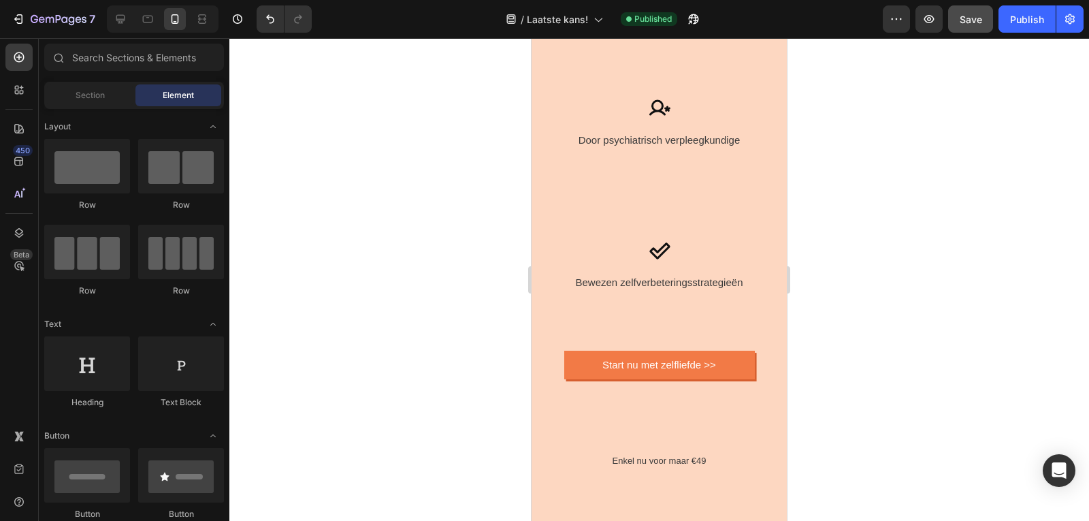
scroll to position [1041, 0]
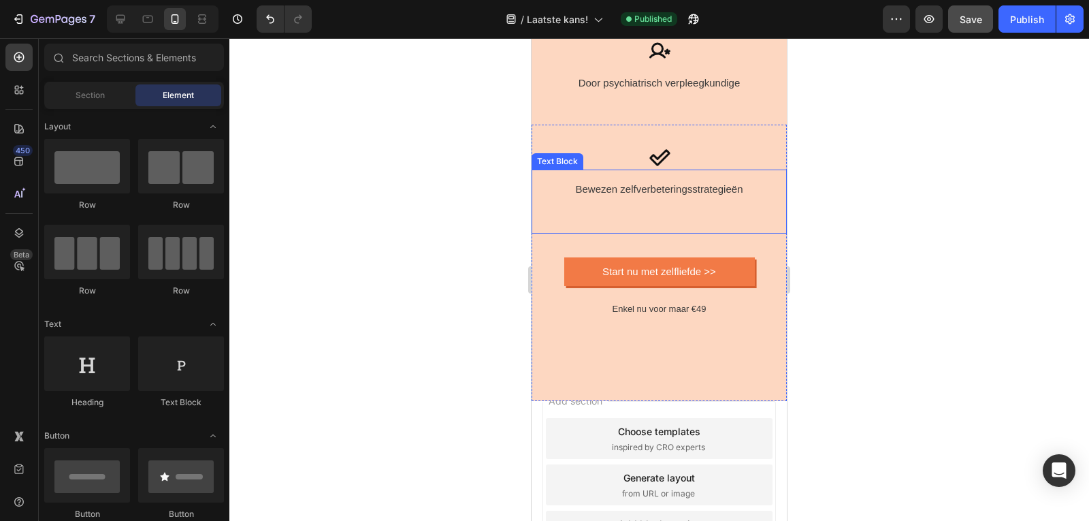
click at [648, 197] on p at bounding box center [659, 201] width 242 height 12
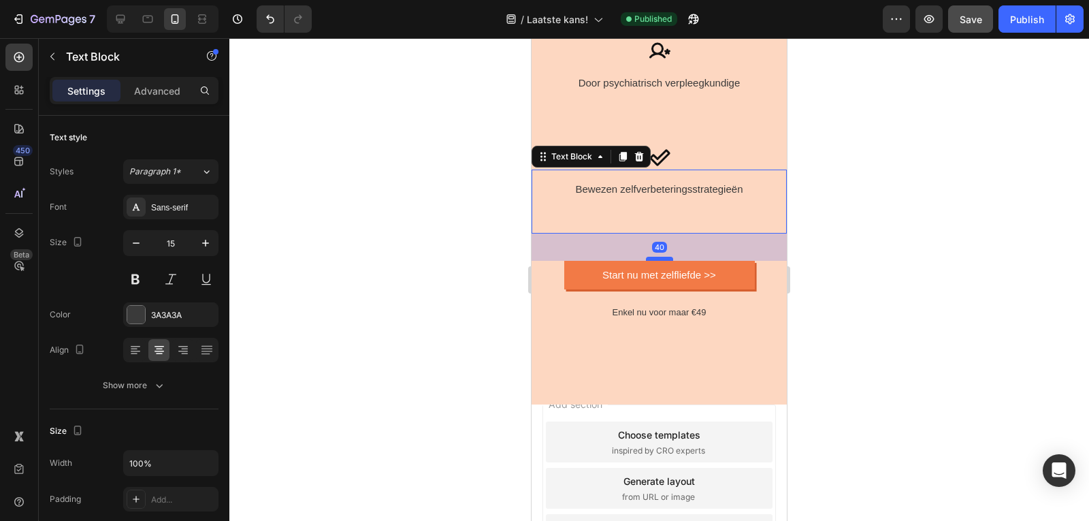
click at [659, 257] on div at bounding box center [659, 259] width 27 height 4
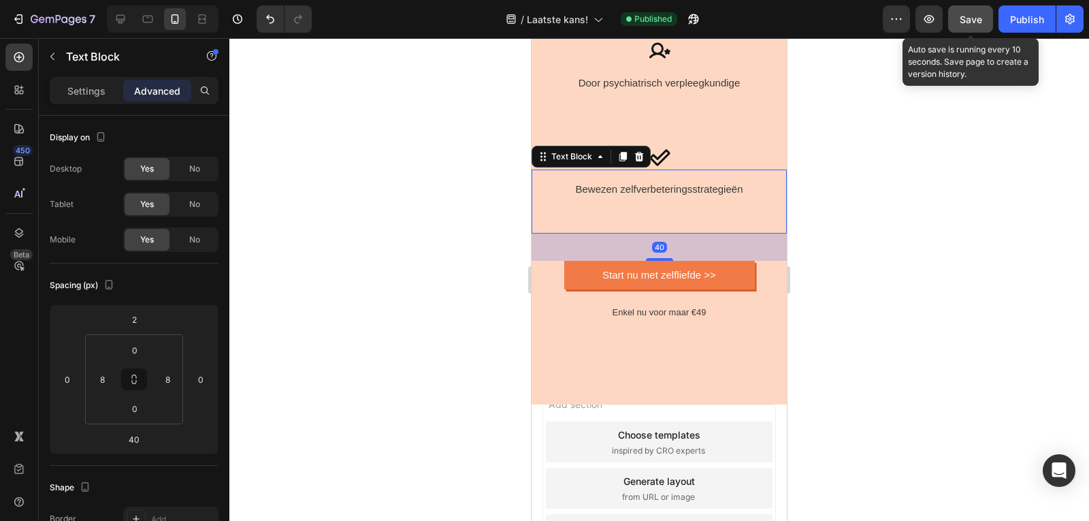
click at [968, 24] on div "Save" at bounding box center [970, 19] width 22 height 14
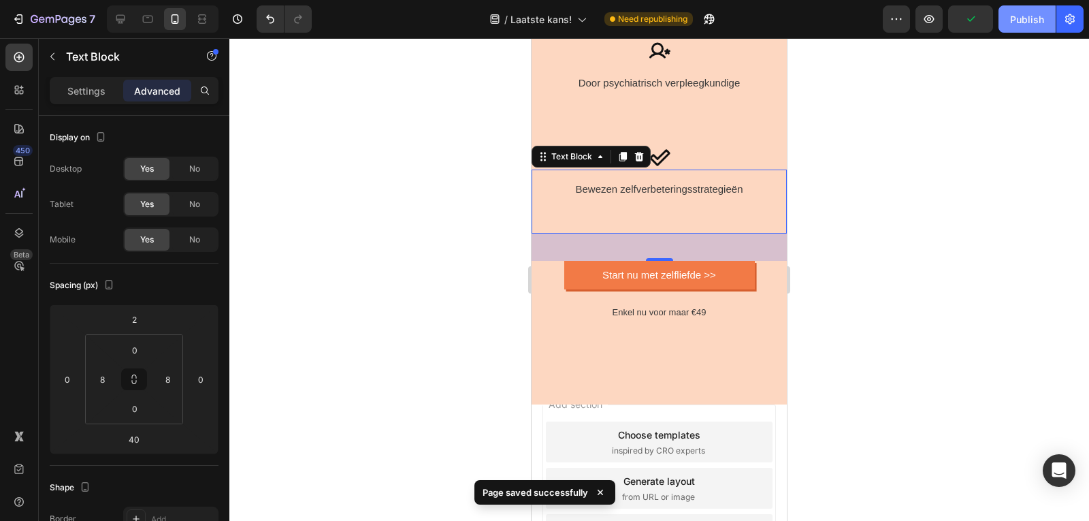
click at [1039, 16] on div "Publish" at bounding box center [1027, 19] width 34 height 14
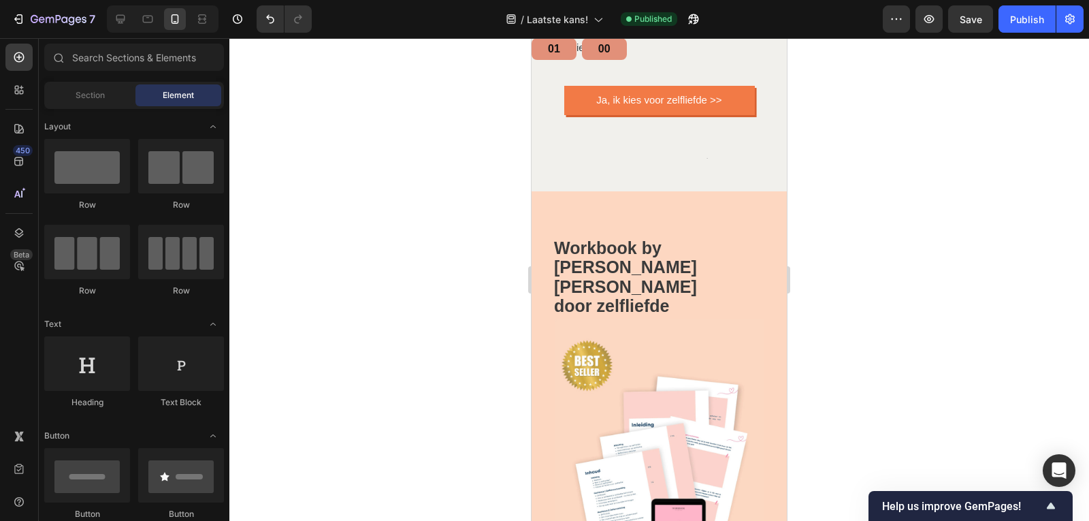
scroll to position [0, 0]
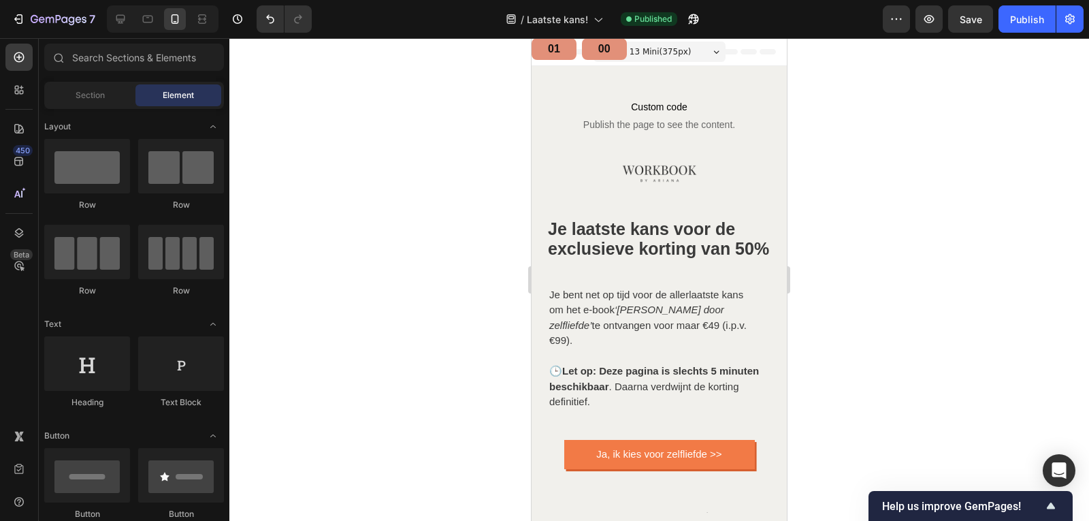
drag, startPoint x: 784, startPoint y: 397, endPoint x: 1320, endPoint y: 84, distance: 620.8
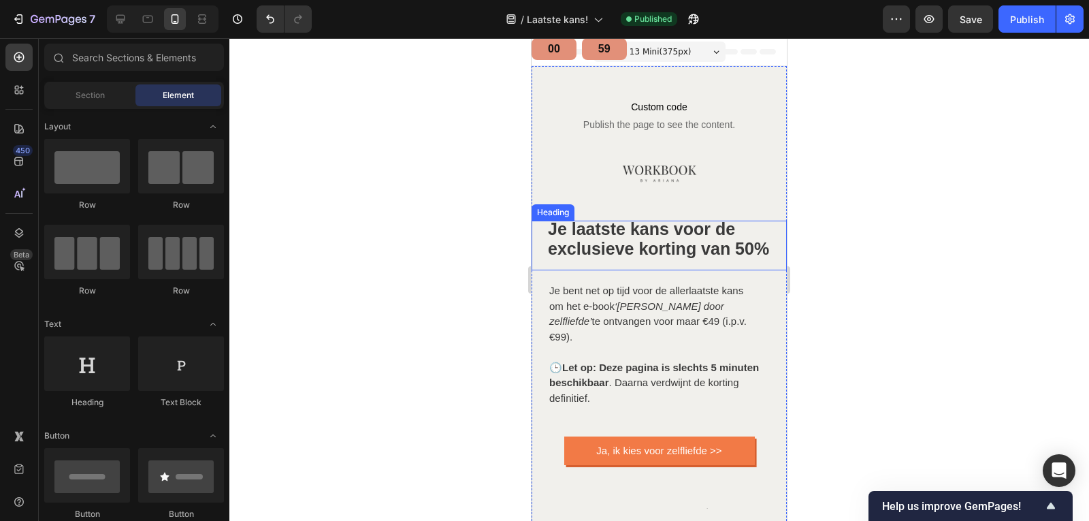
click at [606, 234] on strong "Je laatste kans voor de exclusieve korting van 50%" at bounding box center [658, 238] width 221 height 39
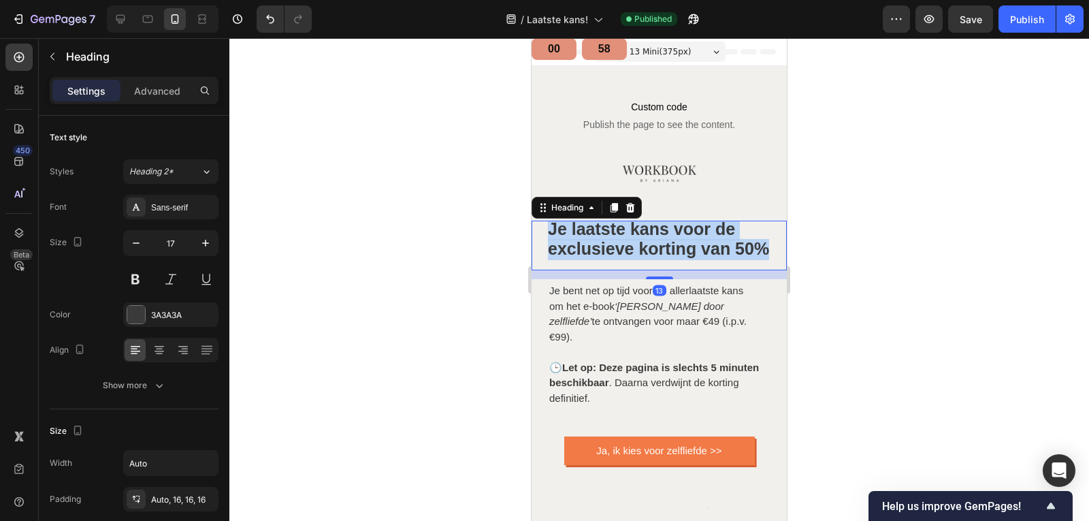
click at [606, 234] on strong "Je laatste kans voor de exclusieve korting van 50%" at bounding box center [658, 238] width 221 height 39
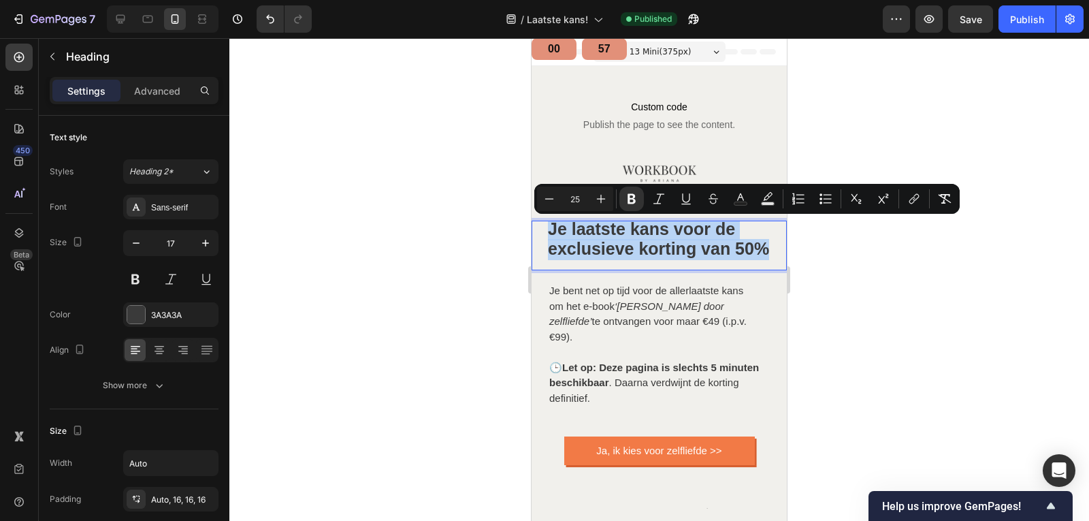
copy strong "Je laatste kans voor de exclusieve korting van 50%"
click at [623, 259] on p "Je laatste kans voor de exclusieve korting van 50%" at bounding box center [662, 239] width 228 height 39
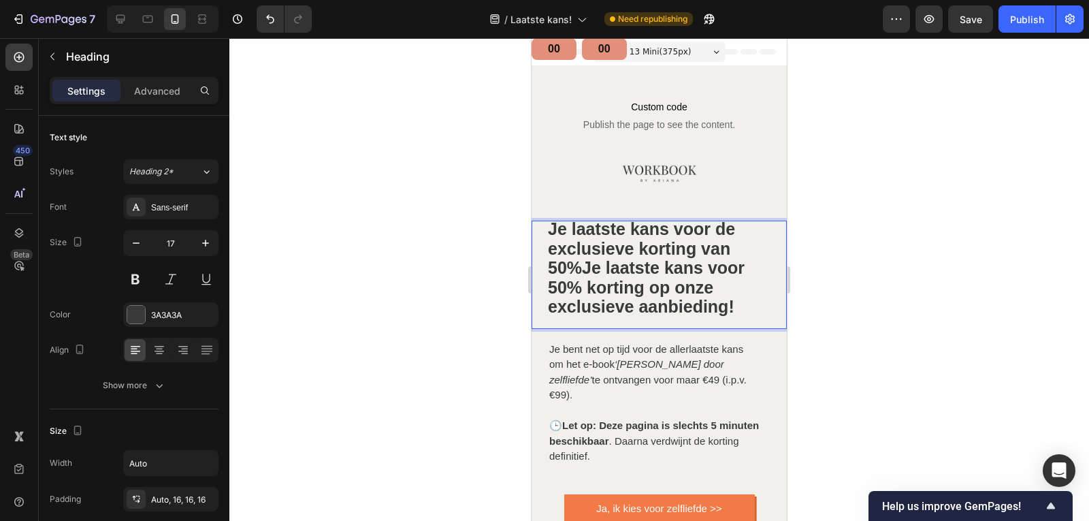
click at [586, 268] on strong "Je laatste kans voor de exclusieve korting van 50%Je laatste kans voor 50% kort…" at bounding box center [646, 267] width 197 height 97
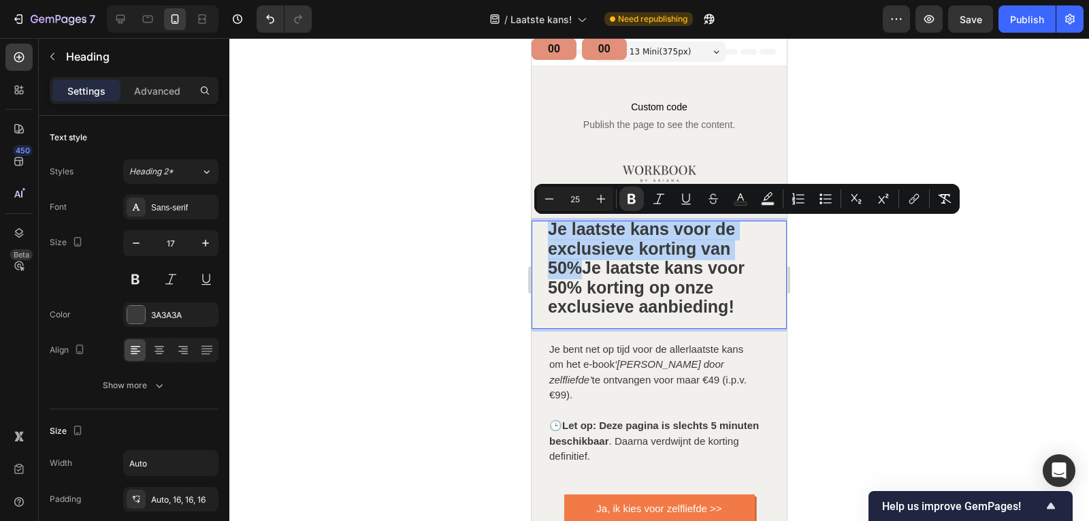
drag, startPoint x: 583, startPoint y: 268, endPoint x: 544, endPoint y: 233, distance: 52.6
click at [544, 233] on h2 "Je laatste kans voor de exclusieve korting van 50%Je laatste kans voor 50% kort…" at bounding box center [662, 274] width 250 height 108
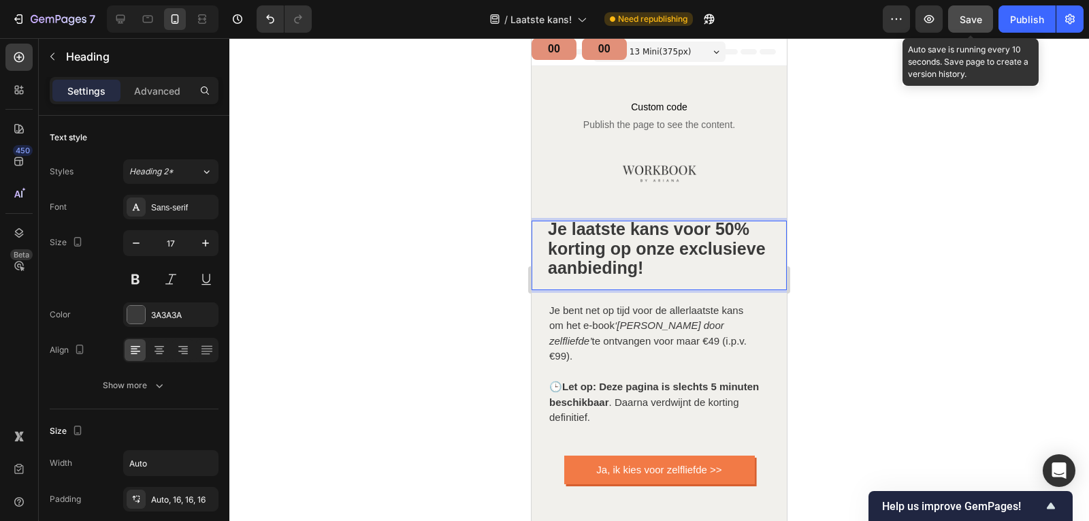
click at [966, 29] on button "Save" at bounding box center [970, 18] width 45 height 27
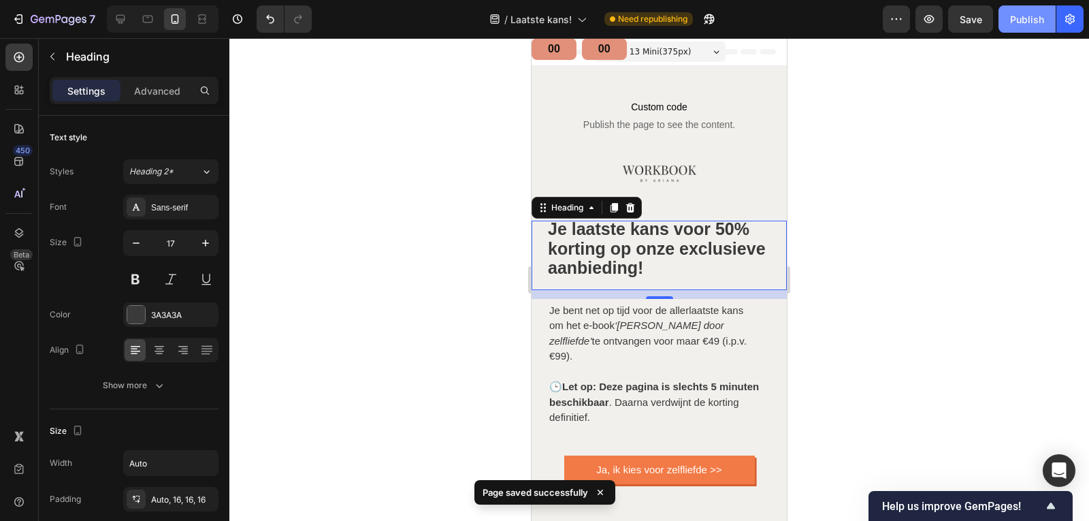
click at [1020, 22] on div "Publish" at bounding box center [1027, 19] width 34 height 14
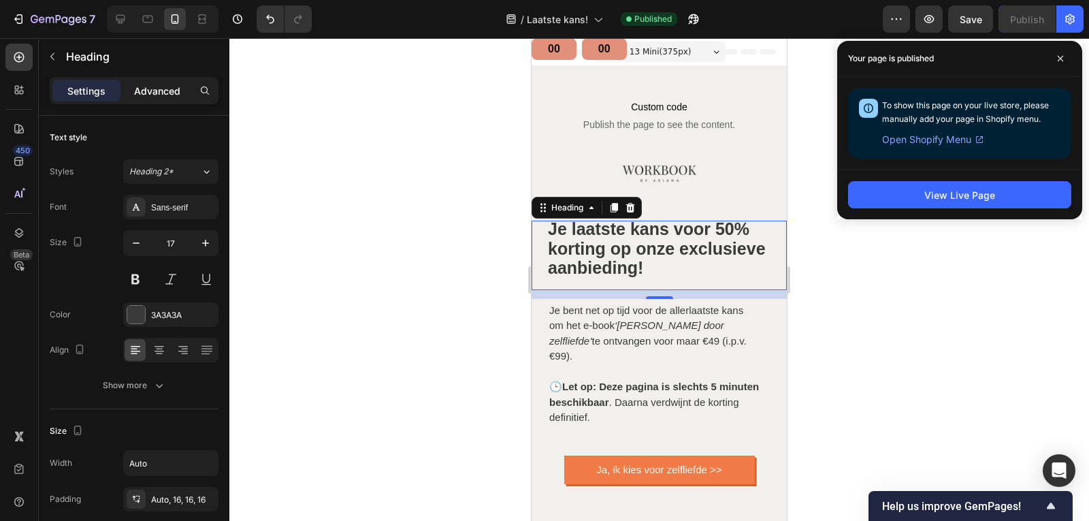
click at [142, 95] on p "Advanced" at bounding box center [157, 91] width 46 height 14
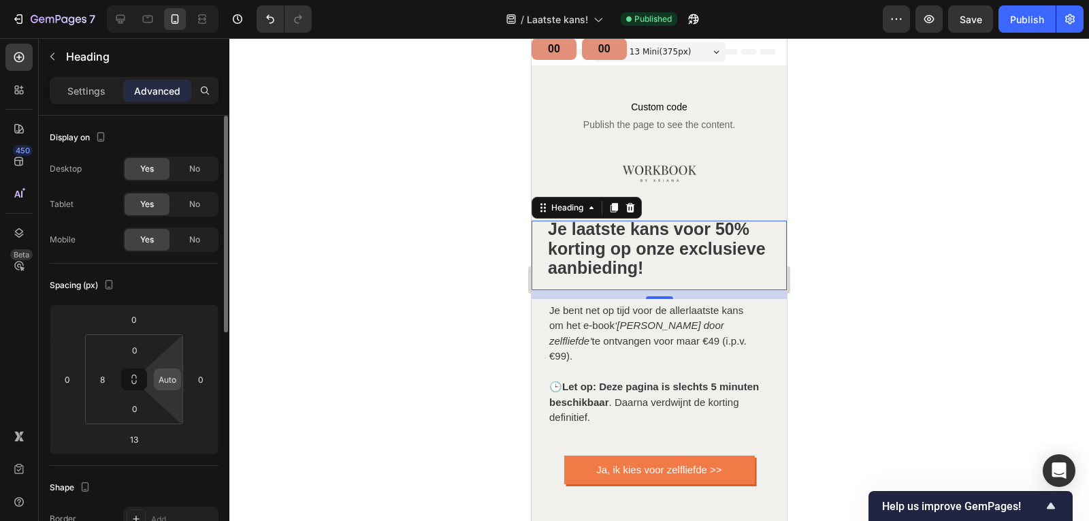
click at [167, 384] on input "Auto" at bounding box center [167, 379] width 20 height 20
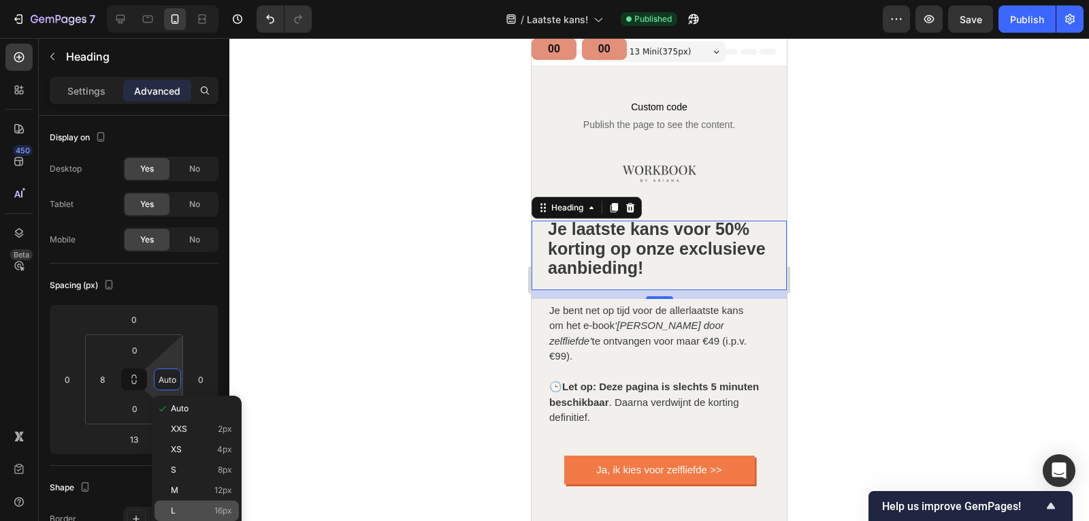
click at [176, 502] on div "L 16px" at bounding box center [196, 510] width 84 height 20
type input "16"
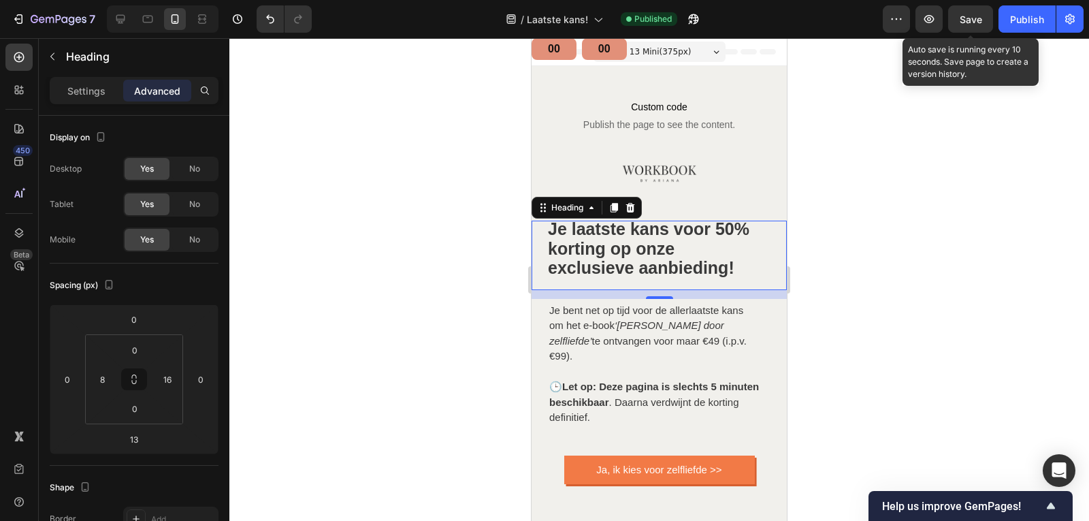
click at [968, 20] on span "Save" at bounding box center [970, 20] width 22 height 12
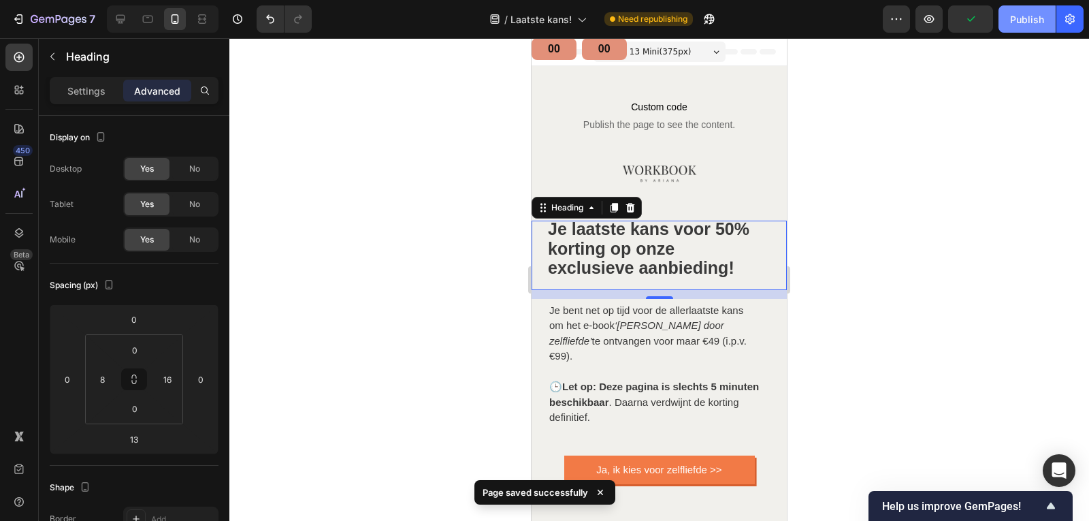
click at [1038, 17] on div "Publish" at bounding box center [1027, 19] width 34 height 14
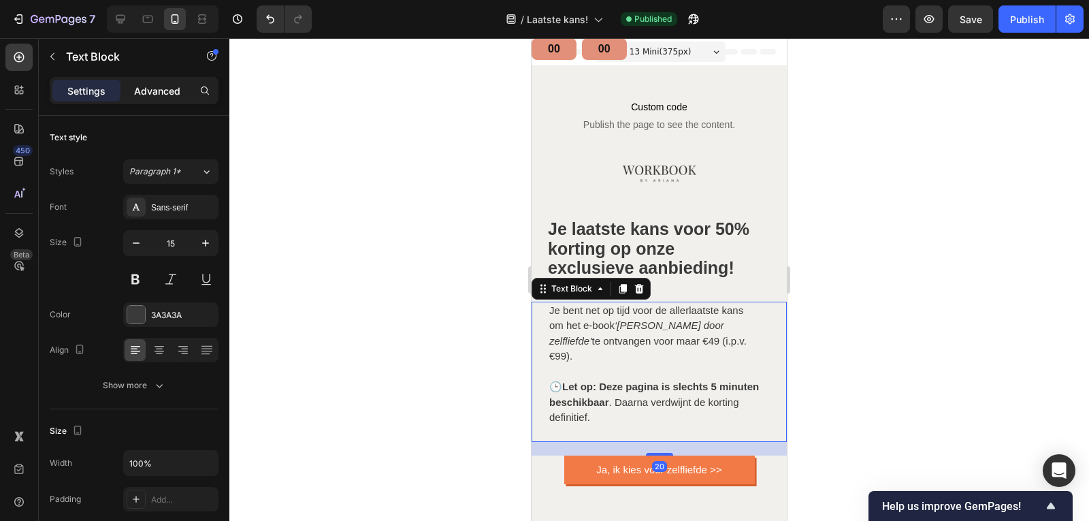
click at [149, 91] on p "Advanced" at bounding box center [157, 91] width 46 height 14
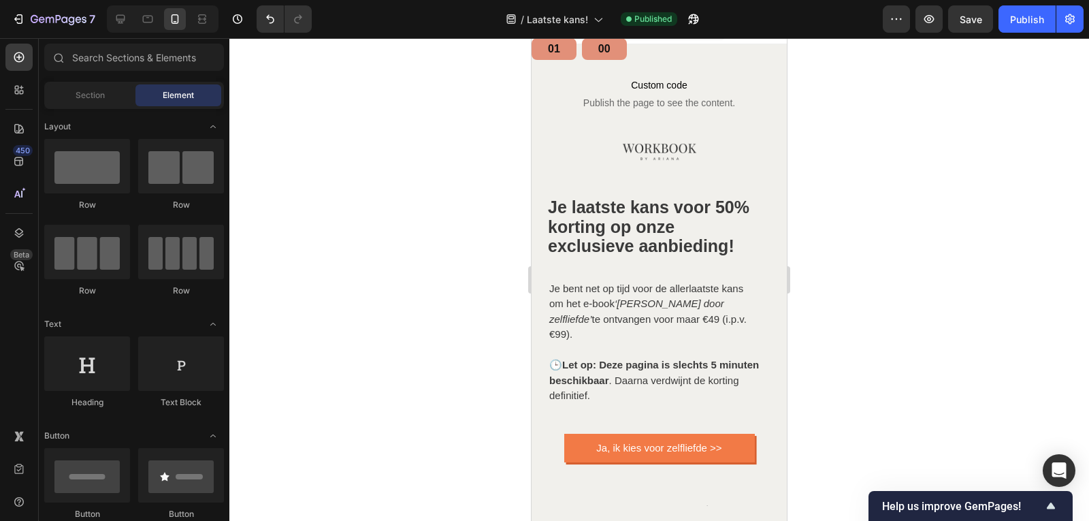
scroll to position [14, 0]
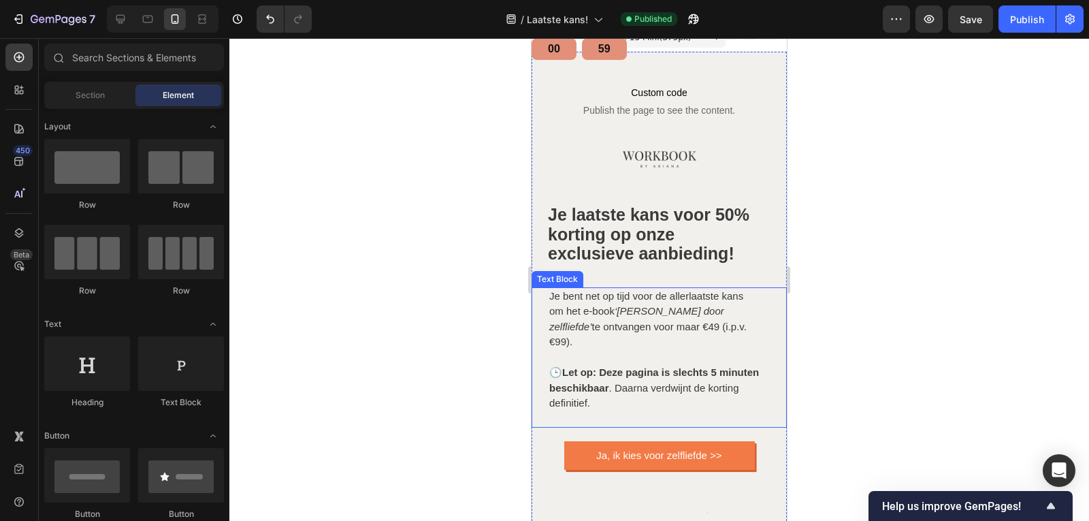
click at [653, 315] on icon "‘[PERSON_NAME] door zelfliefde’" at bounding box center [636, 318] width 175 height 27
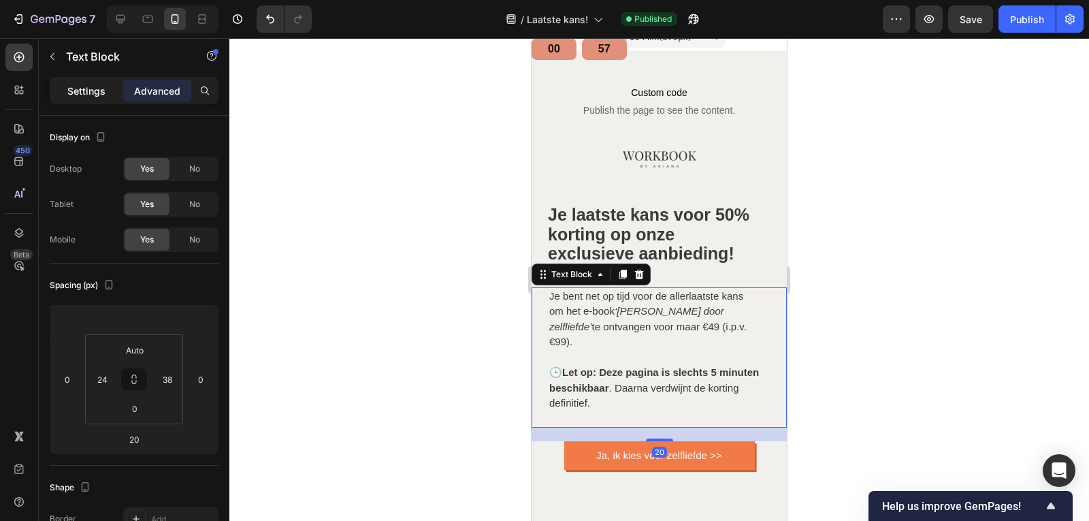
click at [90, 86] on p "Settings" at bounding box center [86, 91] width 38 height 14
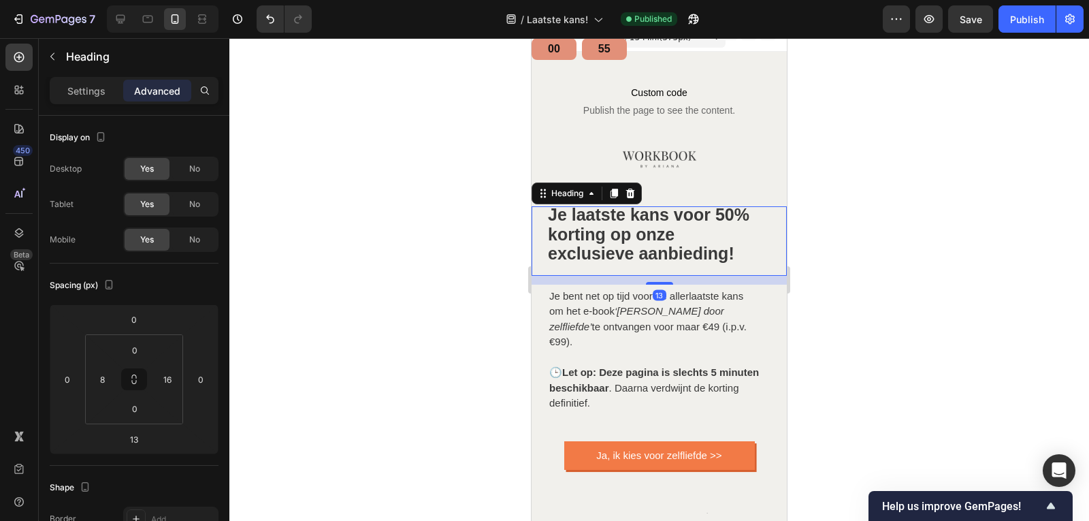
click at [617, 244] on strong "Je laatste kans voor 50% korting op onze exclusieve aanbieding!" at bounding box center [648, 234] width 201 height 58
click at [172, 374] on input "16" at bounding box center [167, 379] width 20 height 20
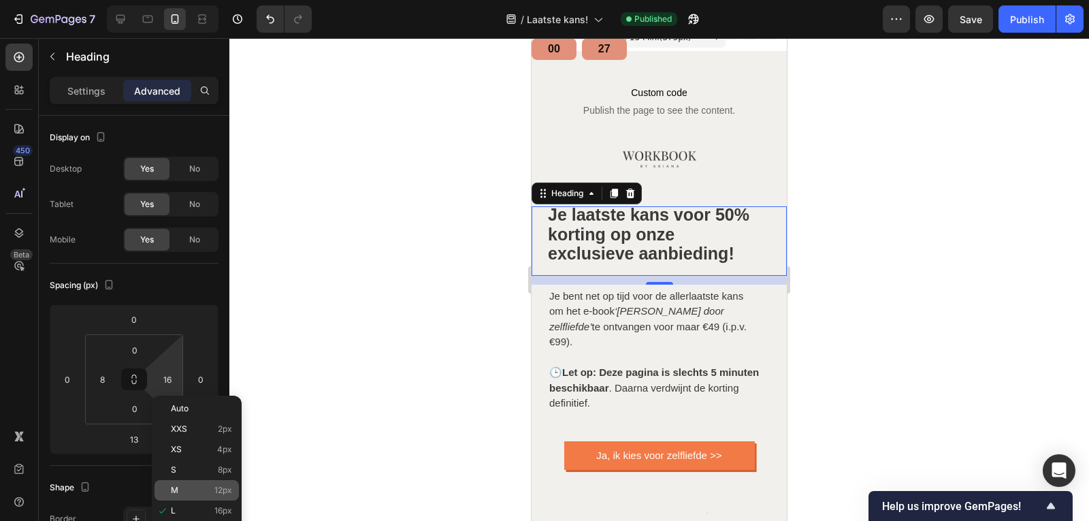
click at [180, 499] on div "M 12px" at bounding box center [196, 490] width 84 height 20
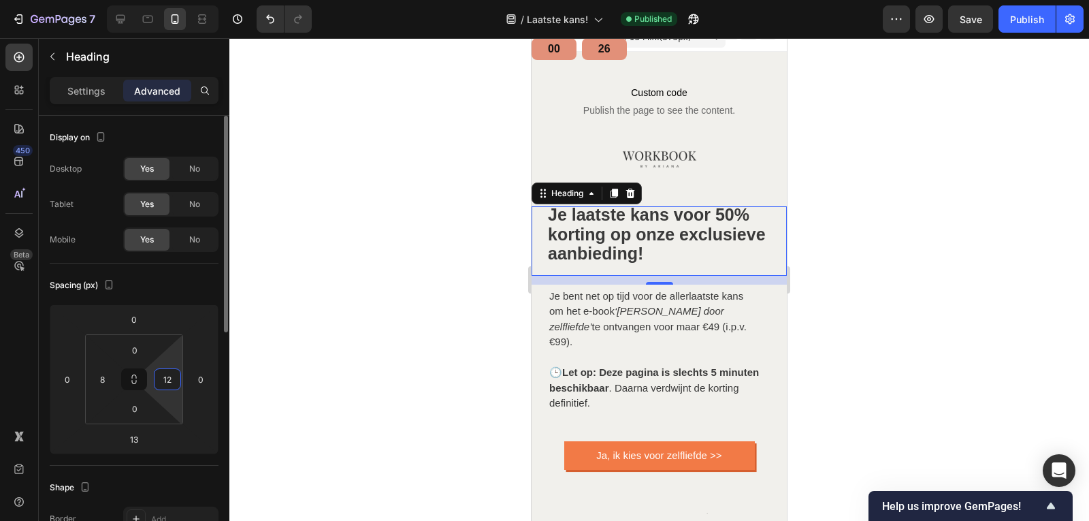
click at [165, 383] on input "12" at bounding box center [167, 379] width 20 height 20
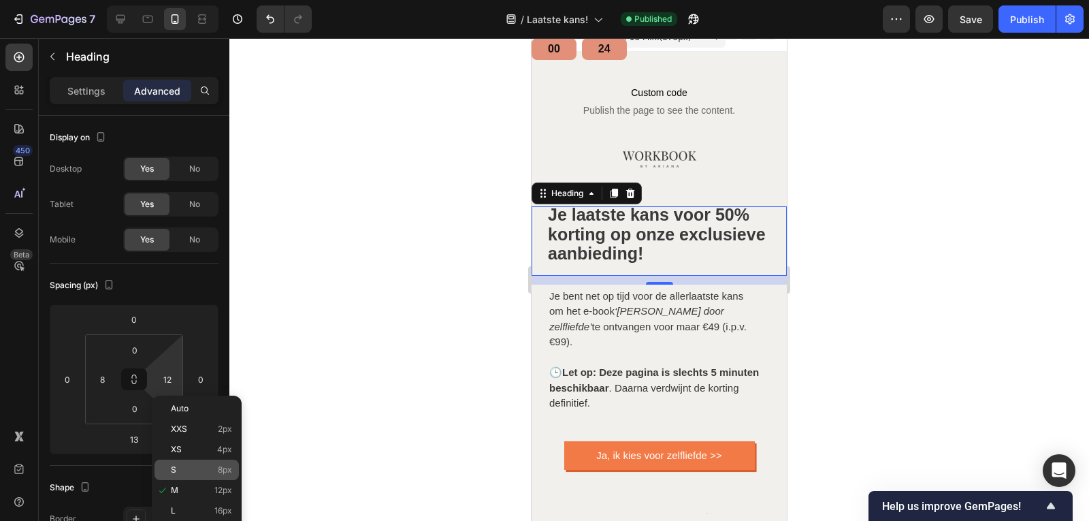
click at [175, 462] on div "S 8px" at bounding box center [196, 469] width 84 height 20
type input "8"
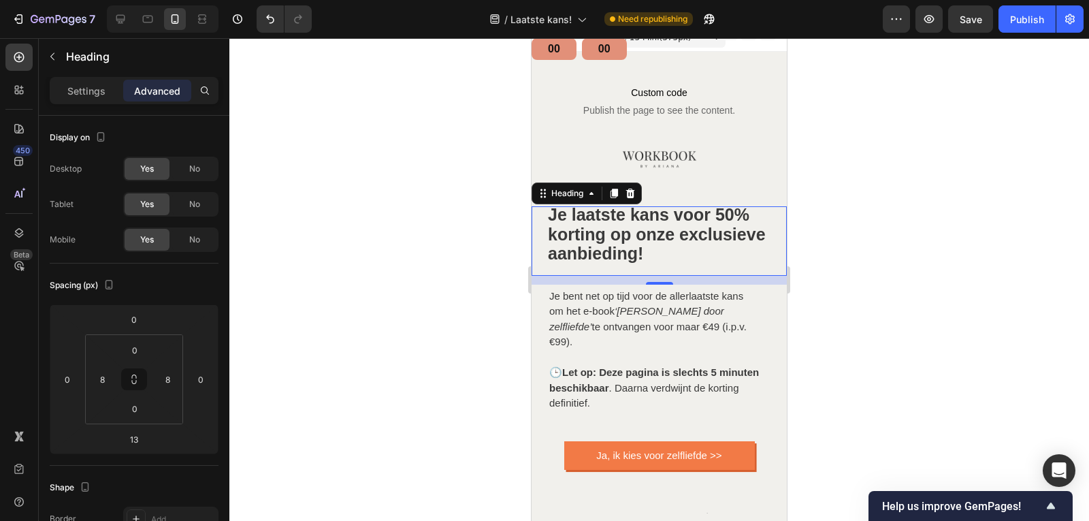
scroll to position [0, 0]
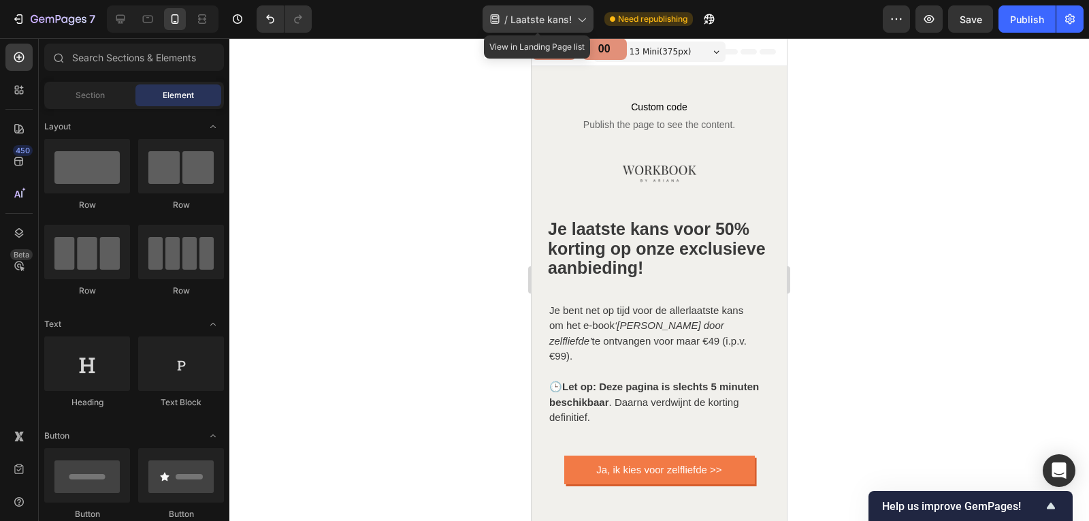
click at [580, 18] on icon at bounding box center [581, 19] width 14 height 14
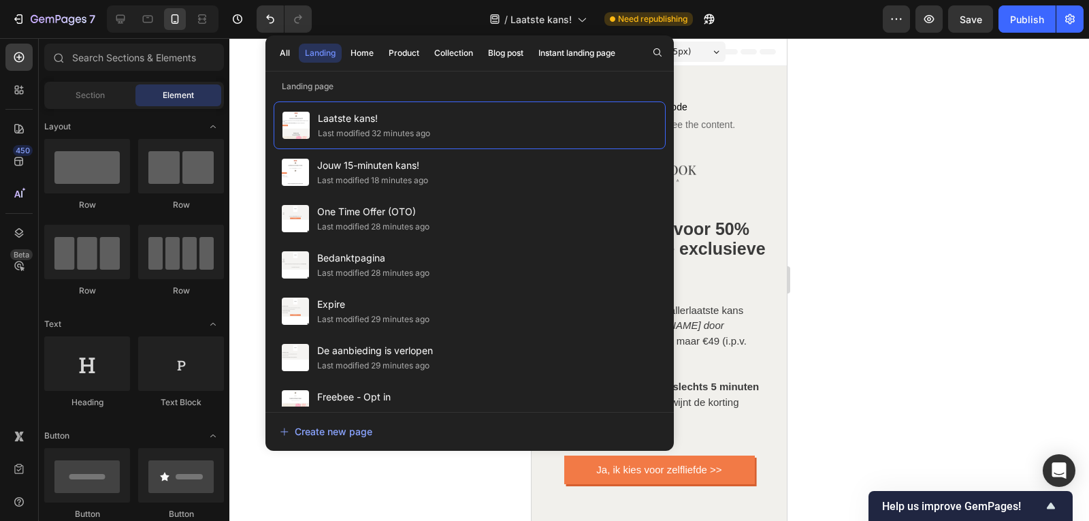
click at [927, 144] on div at bounding box center [658, 279] width 859 height 482
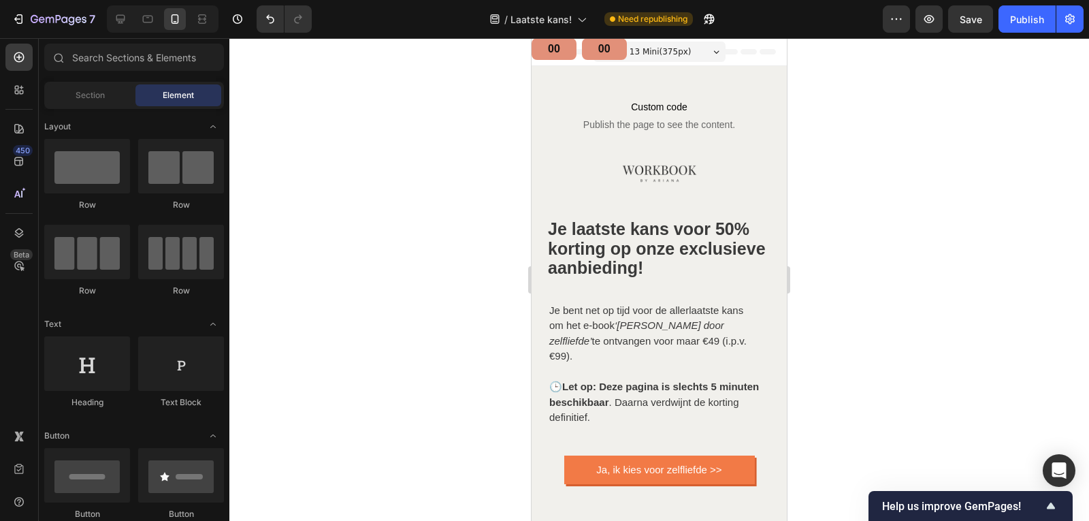
click at [695, 54] on div "iPhone 13 Mini ( 375 px)" at bounding box center [659, 52] width 132 height 20
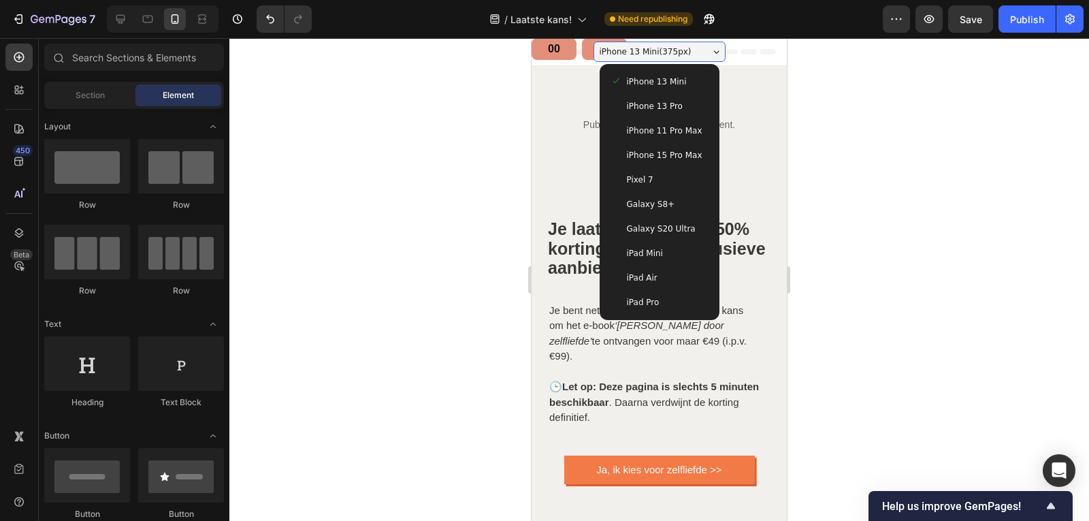
click at [661, 157] on span "iPhone 15 Pro Max" at bounding box center [665, 155] width 76 height 14
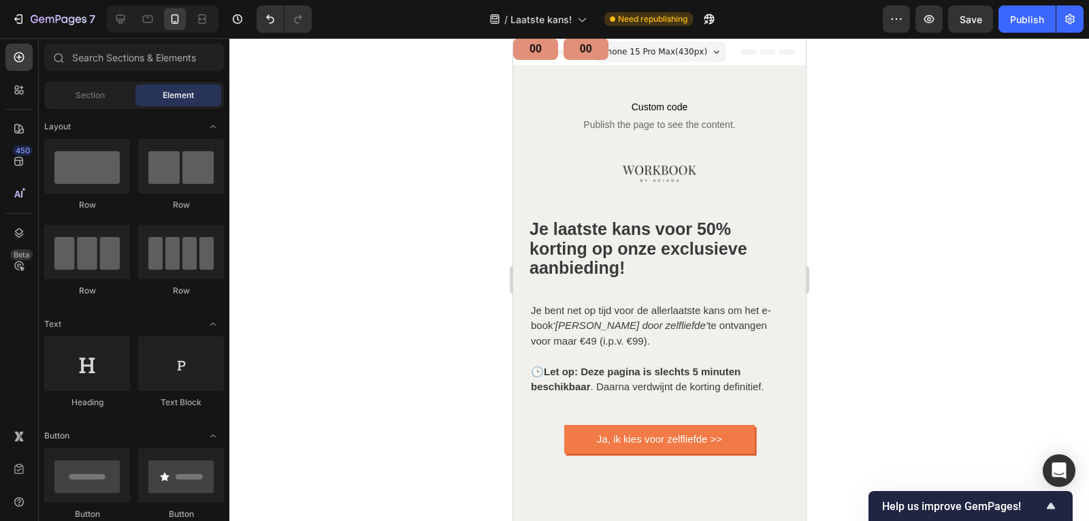
click at [708, 48] on div "iPhone 15 Pro Max ( 430 px)" at bounding box center [659, 52] width 132 height 20
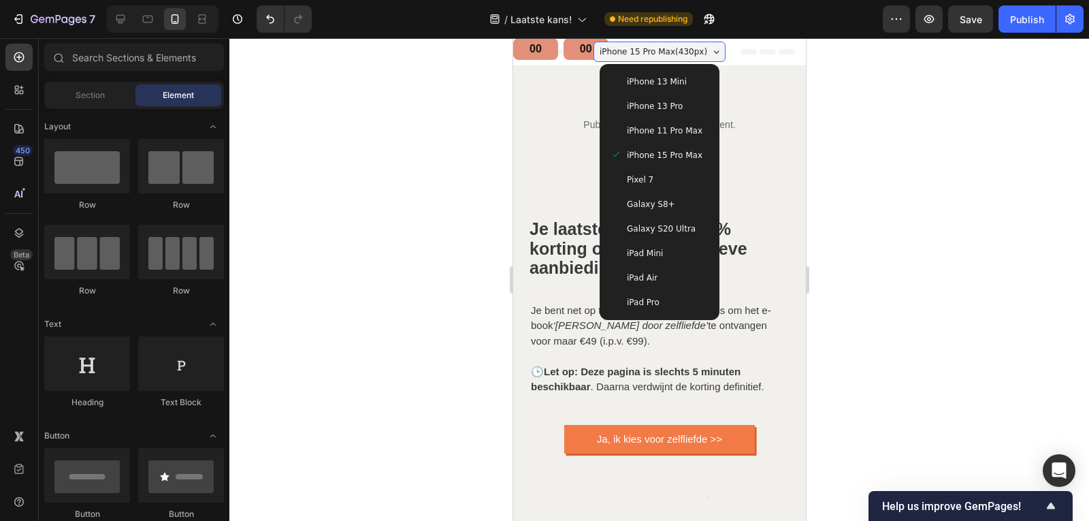
click at [655, 201] on span "Galaxy S8+" at bounding box center [650, 204] width 48 height 14
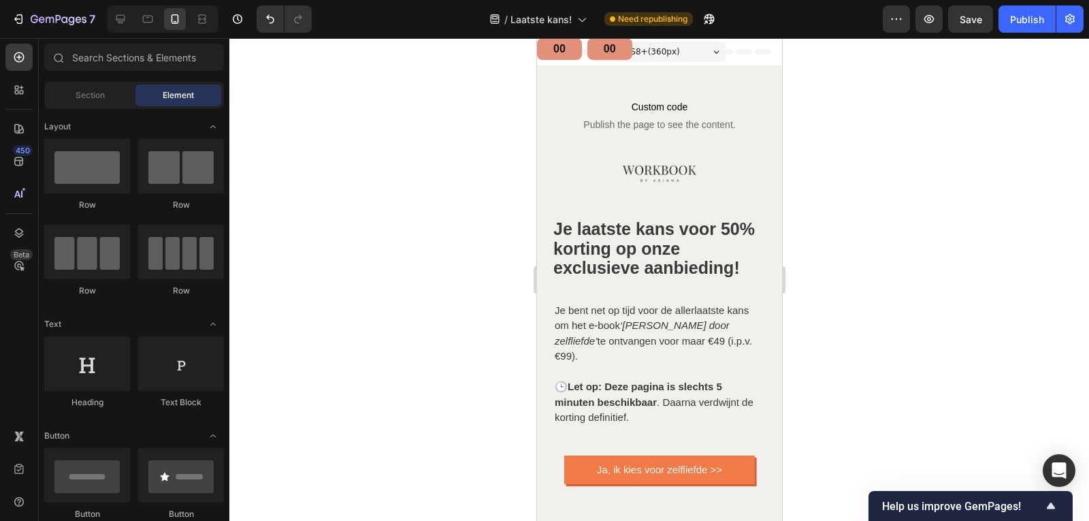
click at [695, 53] on div "Galaxy S8+ ( 360 px)" at bounding box center [659, 52] width 132 height 20
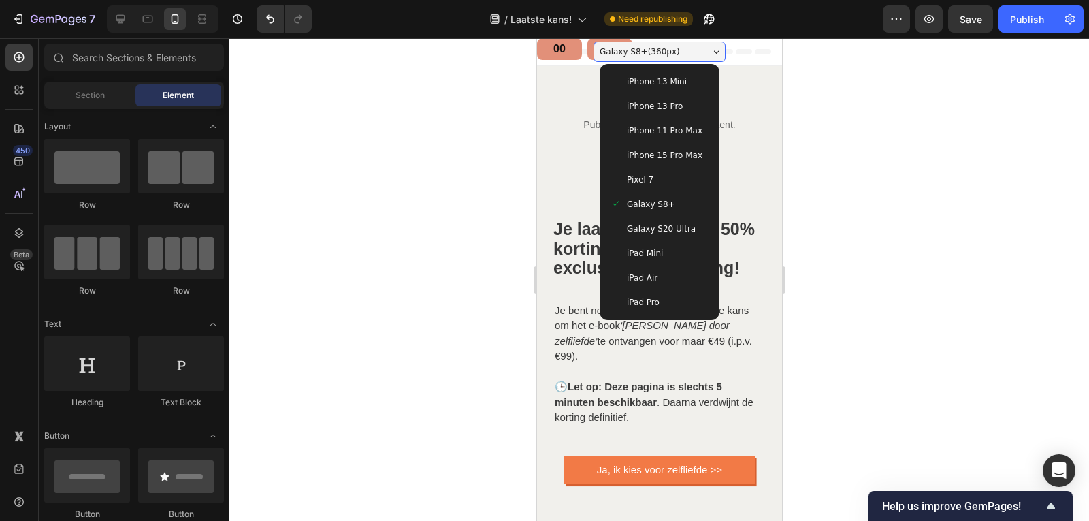
click at [654, 235] on div "Galaxy S20 Ultra" at bounding box center [658, 228] width 109 height 24
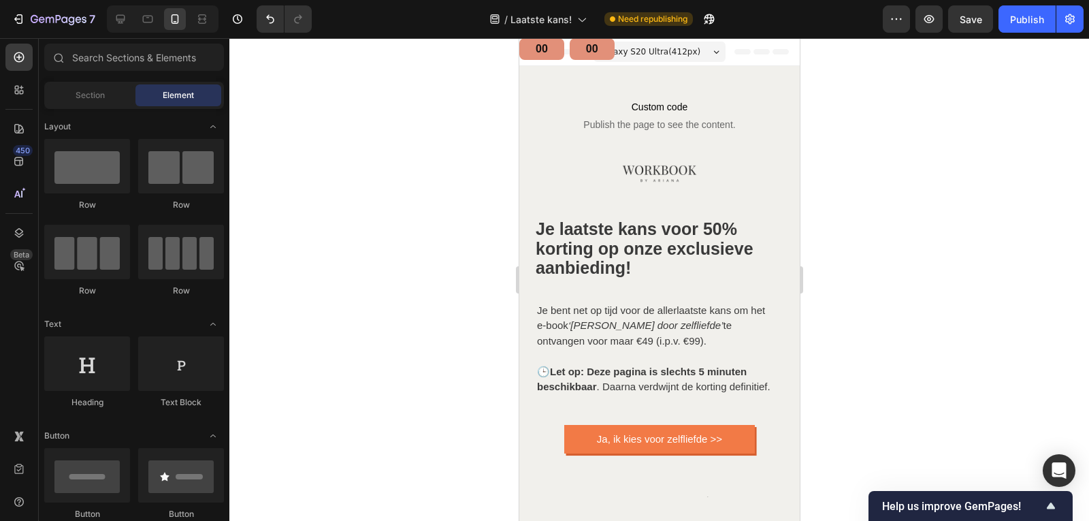
click at [699, 50] on div "Galaxy S20 Ultra ( 412 px)" at bounding box center [659, 52] width 132 height 20
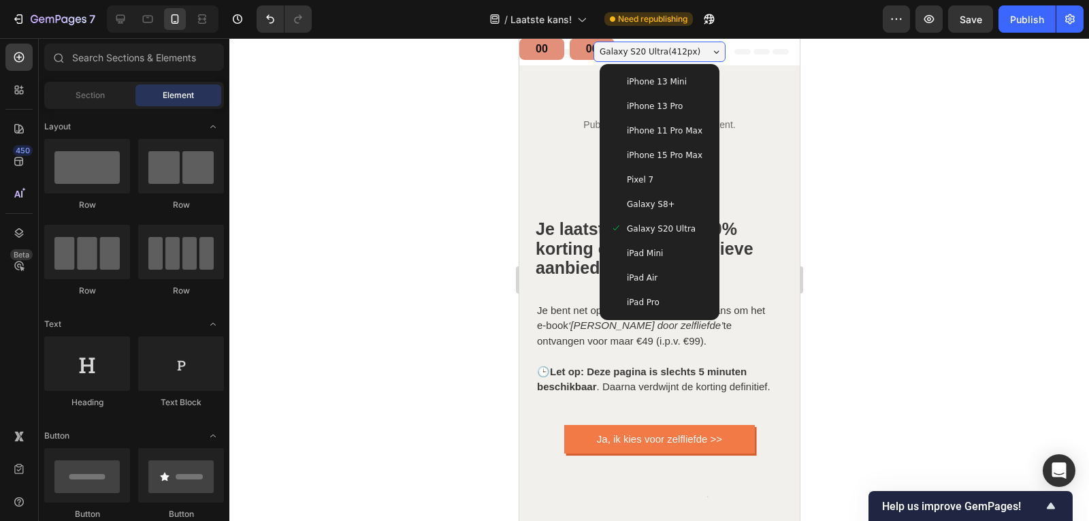
click at [638, 161] on span "iPhone 15 Pro Max" at bounding box center [664, 155] width 76 height 14
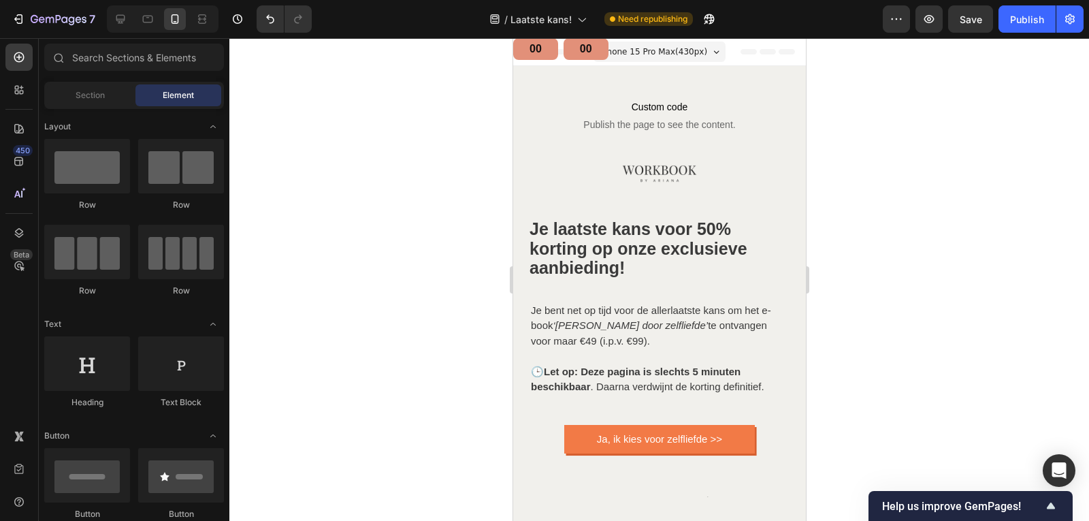
click at [691, 46] on span "iPhone 15 Pro Max ( 430 px)" at bounding box center [653, 52] width 108 height 14
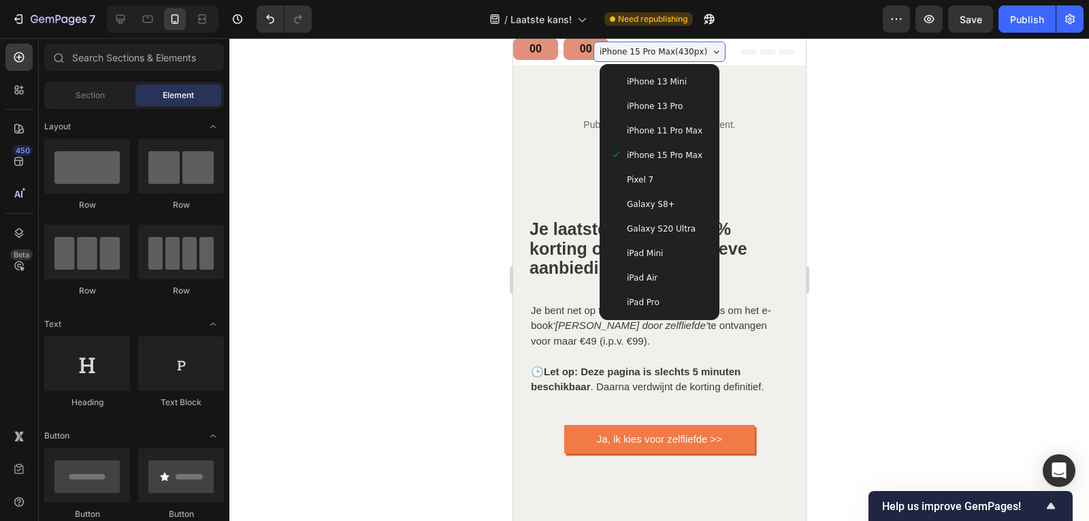
click at [656, 75] on span "iPhone 13 Mini" at bounding box center [656, 82] width 60 height 14
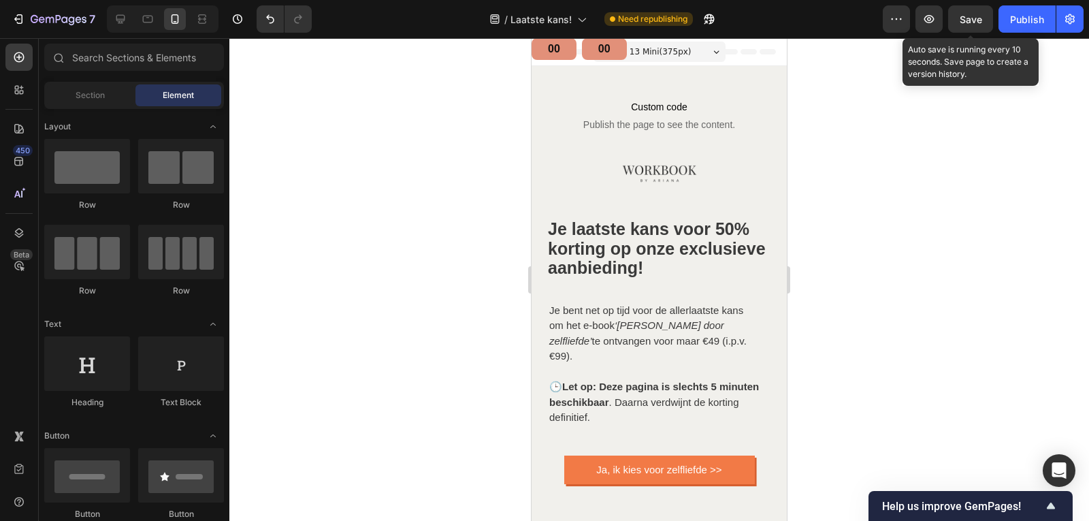
click at [963, 24] on span "Save" at bounding box center [970, 20] width 22 height 12
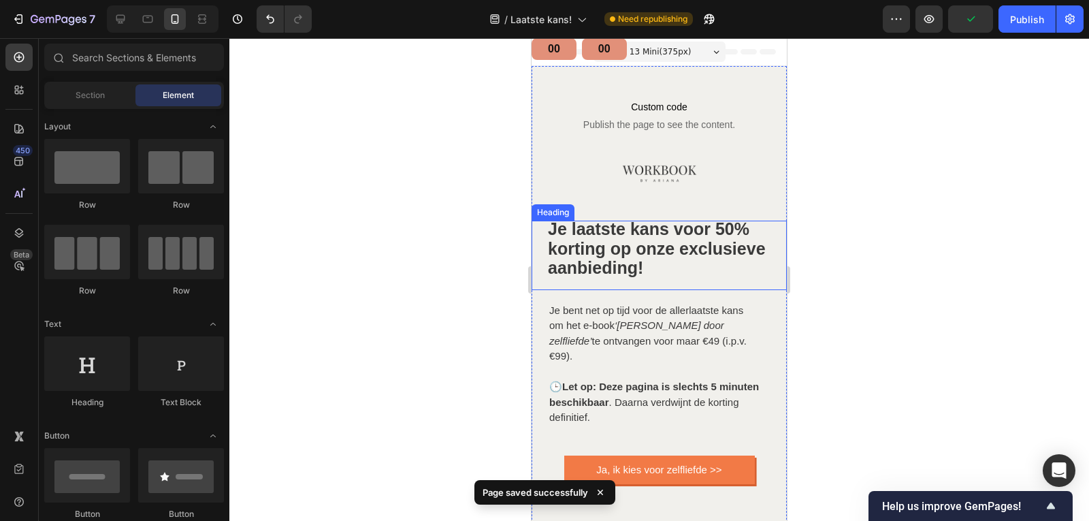
click at [641, 263] on strong "Je laatste kans voor 50% korting op onze exclusieve aanbieding!" at bounding box center [657, 248] width 218 height 58
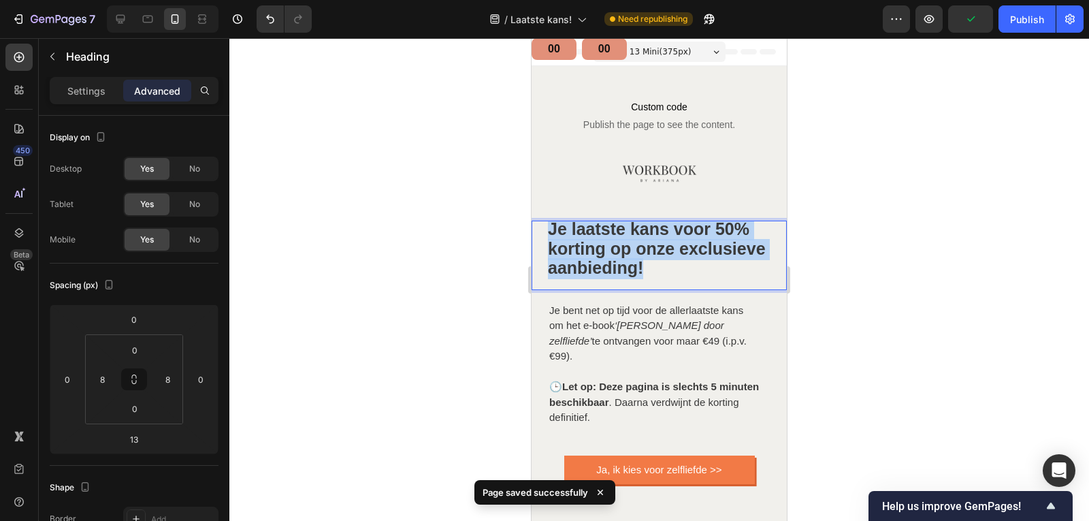
click at [641, 263] on strong "Je laatste kans voor 50% korting op onze exclusieve aanbieding!" at bounding box center [657, 248] width 218 height 58
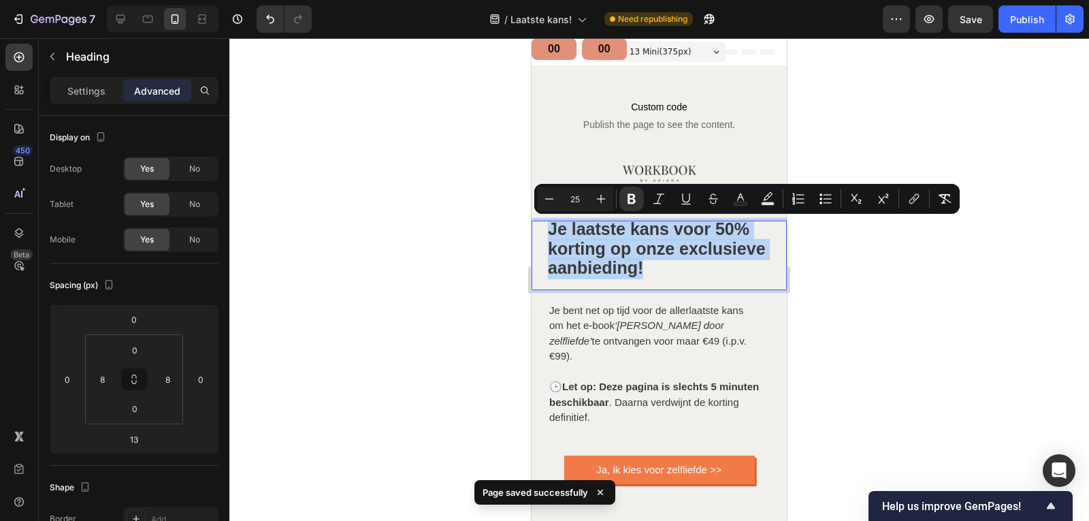
copy strong "Je laatste kans voor 50% korting op onze exclusieve aanbieding!"
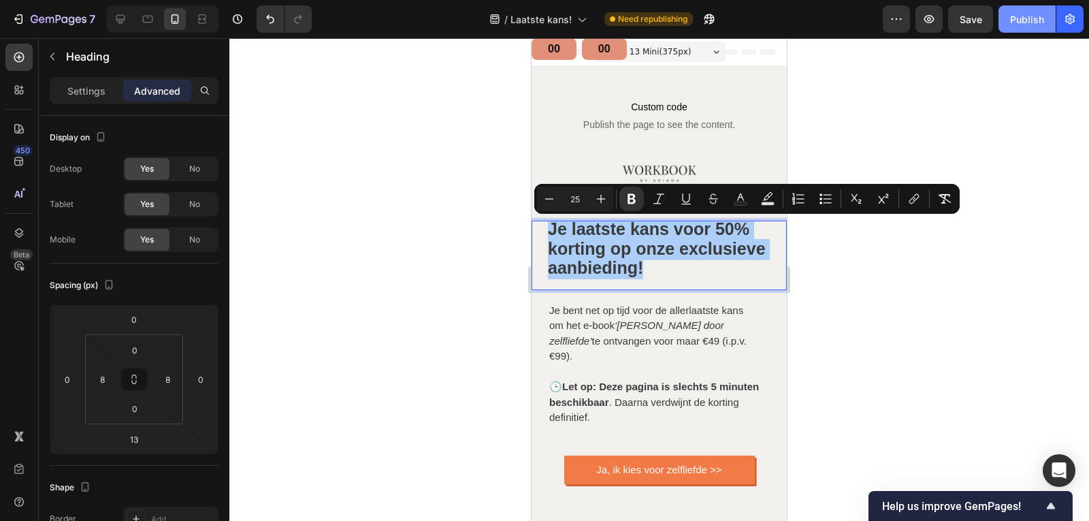
click at [1006, 20] on button "Publish" at bounding box center [1026, 18] width 57 height 27
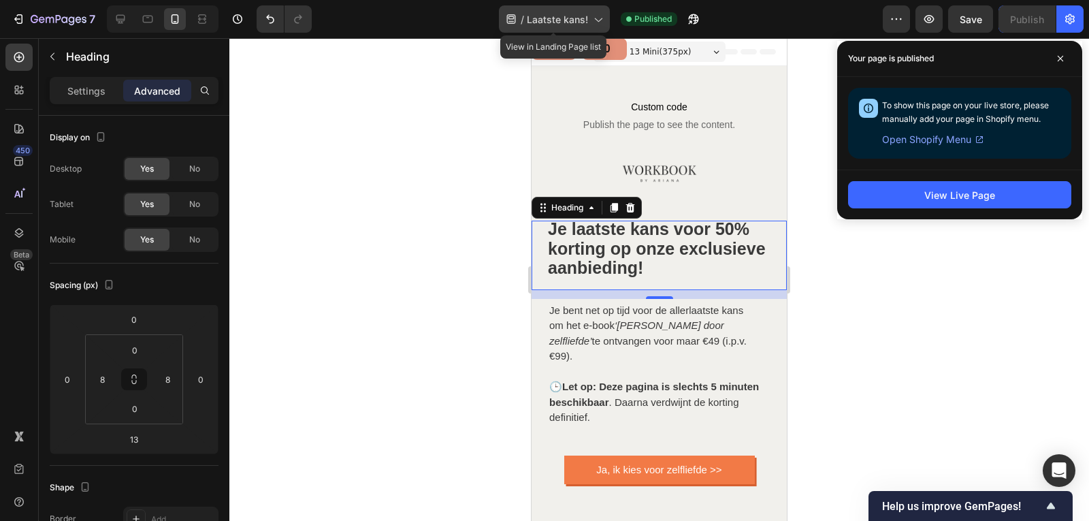
click at [589, 19] on div "/ Laatste kans!" at bounding box center [554, 18] width 111 height 27
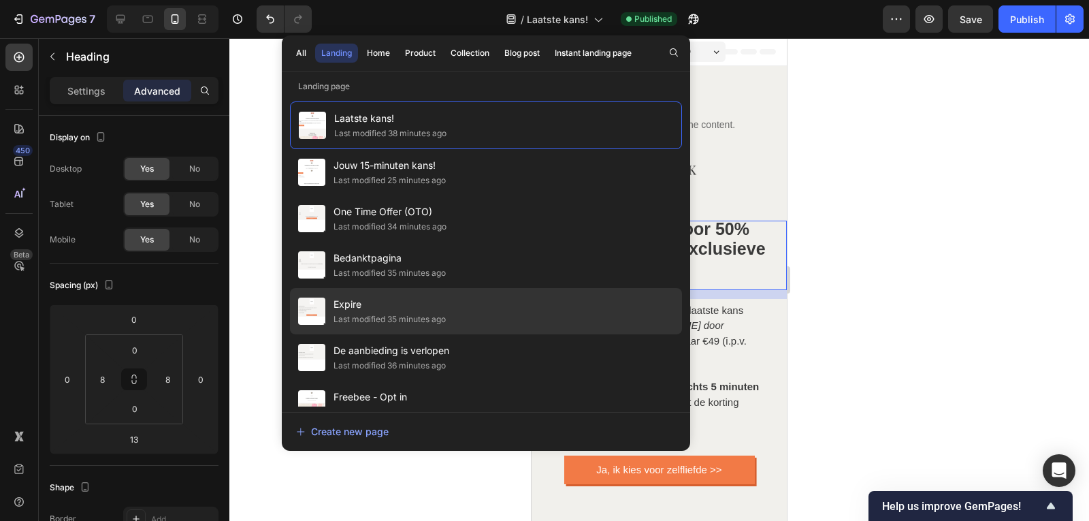
click at [393, 299] on span "Expire" at bounding box center [389, 304] width 112 height 16
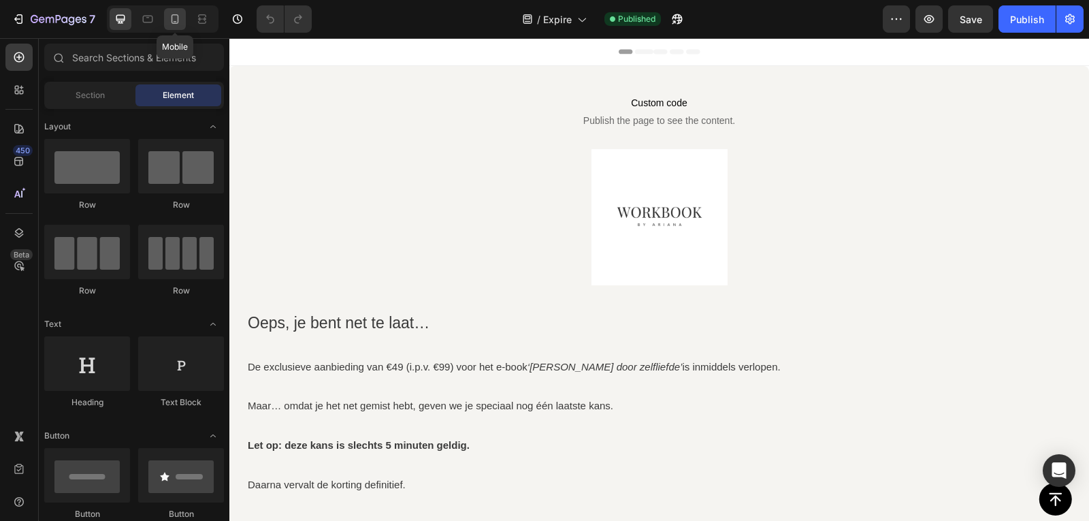
click at [174, 24] on icon at bounding box center [174, 19] width 7 height 10
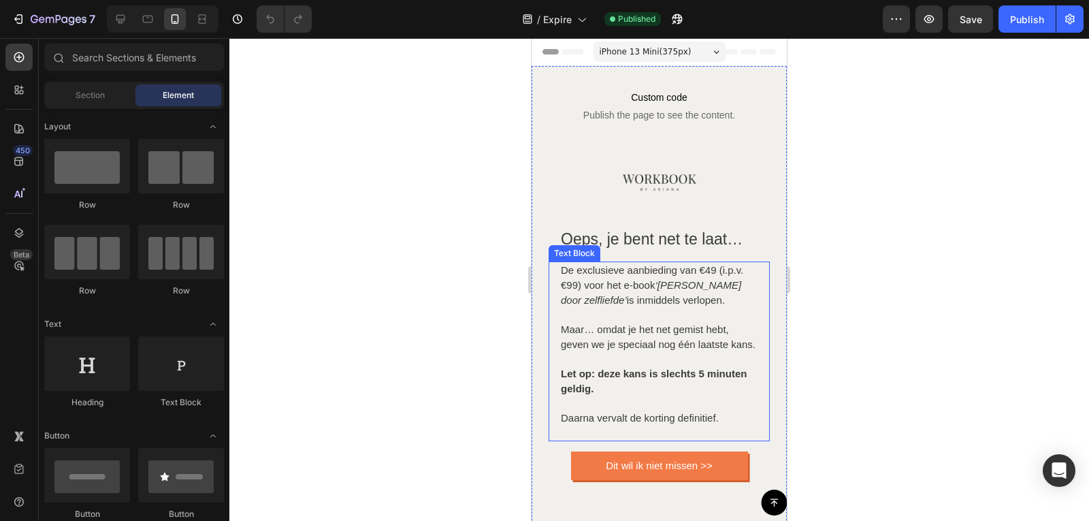
click at [612, 388] on strong "Let op: deze kans is slechts 5 minuten geldig." at bounding box center [654, 380] width 186 height 27
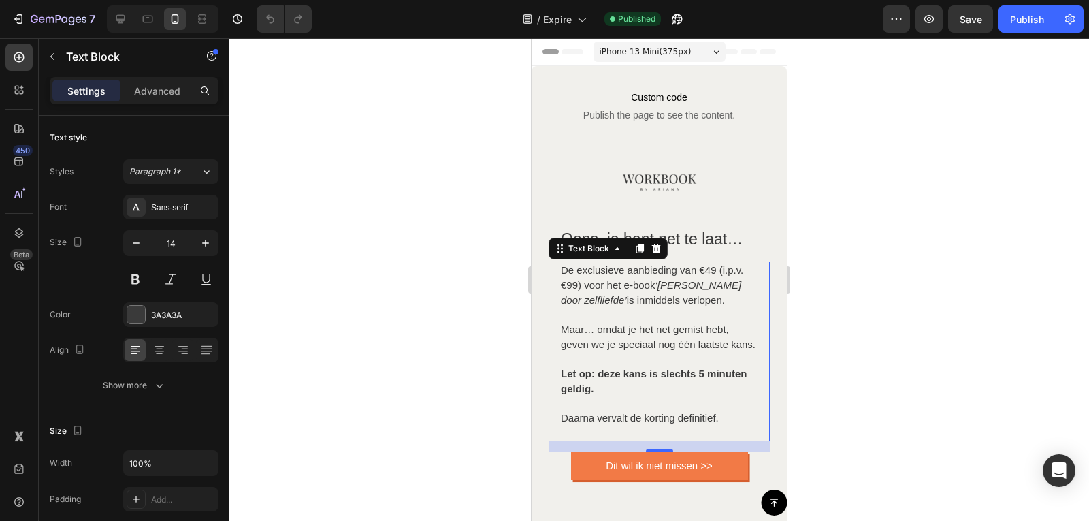
click at [617, 337] on span "Maar… omdat je het net gemist hebt, geven we je speciaal nog één laatste kans." at bounding box center [658, 336] width 195 height 27
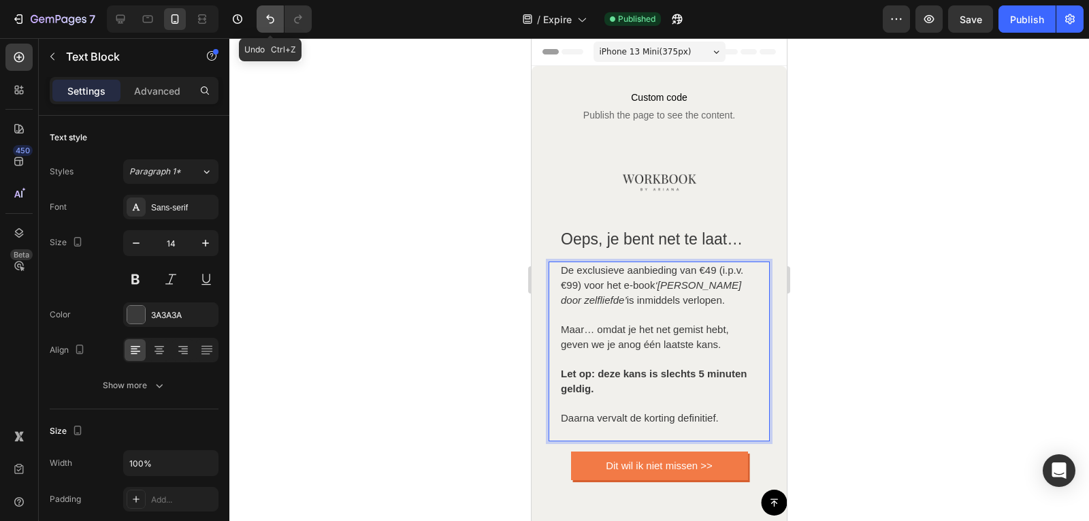
click at [277, 24] on icon "Undo/Redo" at bounding box center [270, 19] width 14 height 14
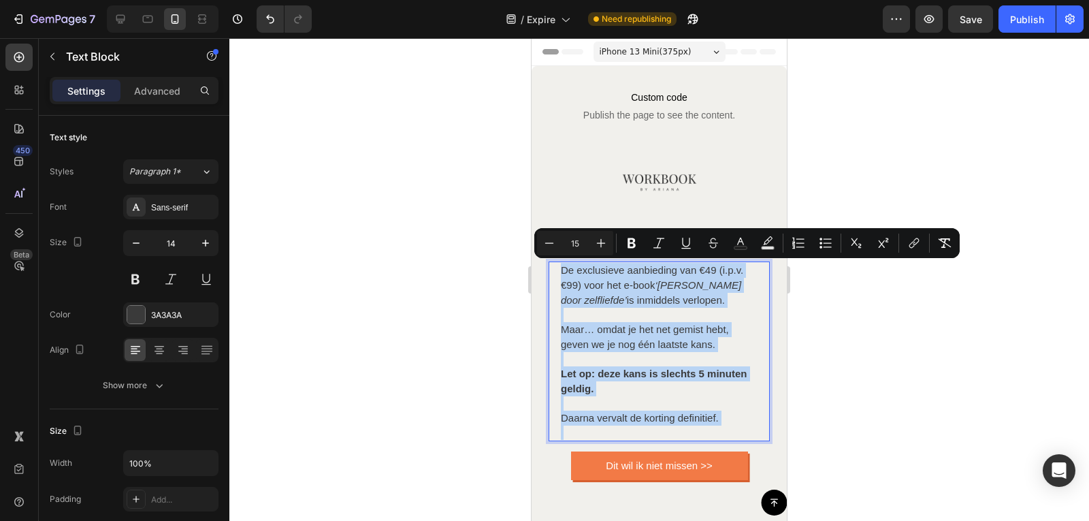
copy div "De exclusieve aanbieding van €49 (i.p.v. €99) voor het e-book ‘Omarm jezelf doo…"
click at [612, 392] on p "Let op: deze kans is slechts 5 minuten geldig. Daarna vervalt de korting defini…" at bounding box center [659, 388] width 197 height 73
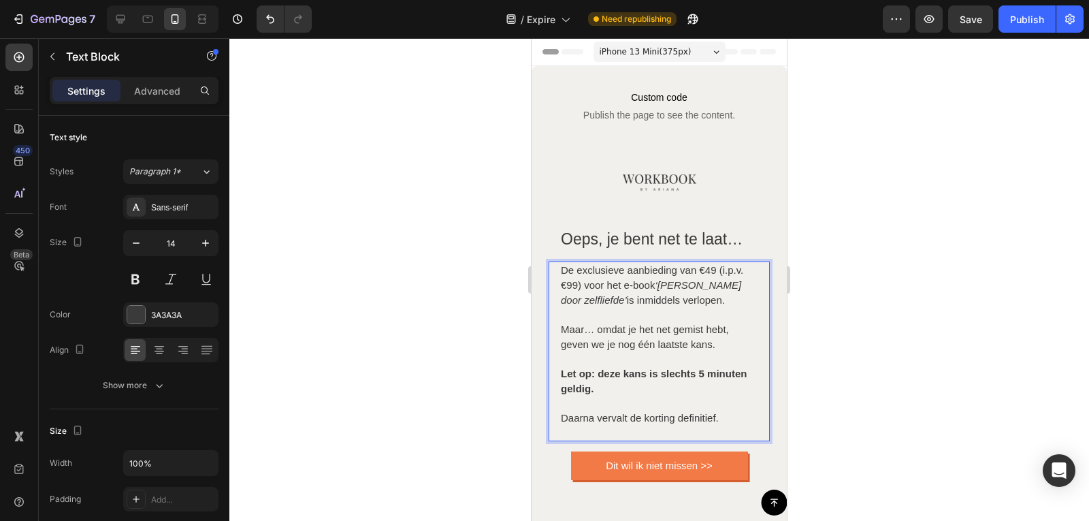
click at [659, 298] on span "De exclusieve aanbieding van €49 (i.p.v. €99) voor het e-book ‘Omarm jezelf doo…" at bounding box center [652, 285] width 182 height 42
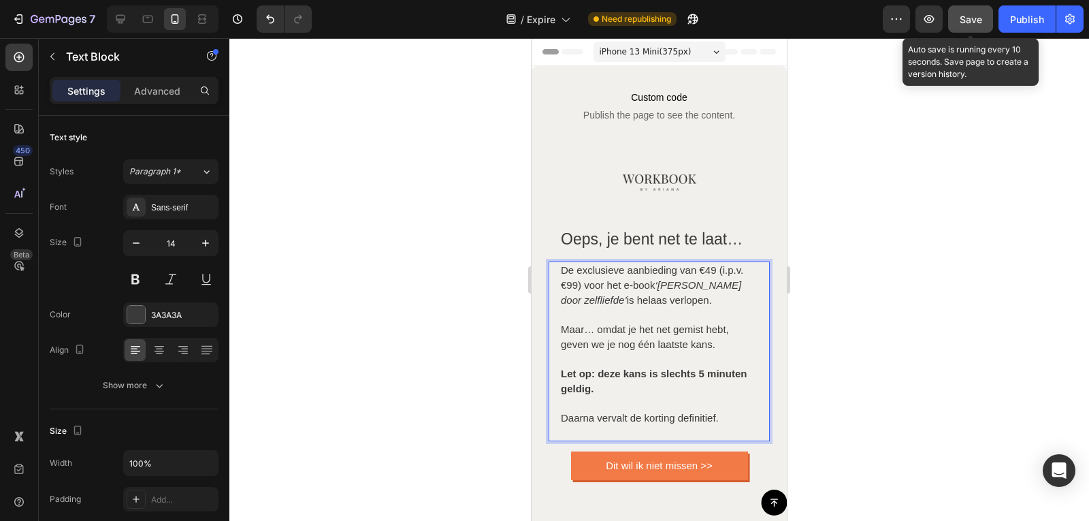
click at [968, 21] on span "Save" at bounding box center [970, 20] width 22 height 12
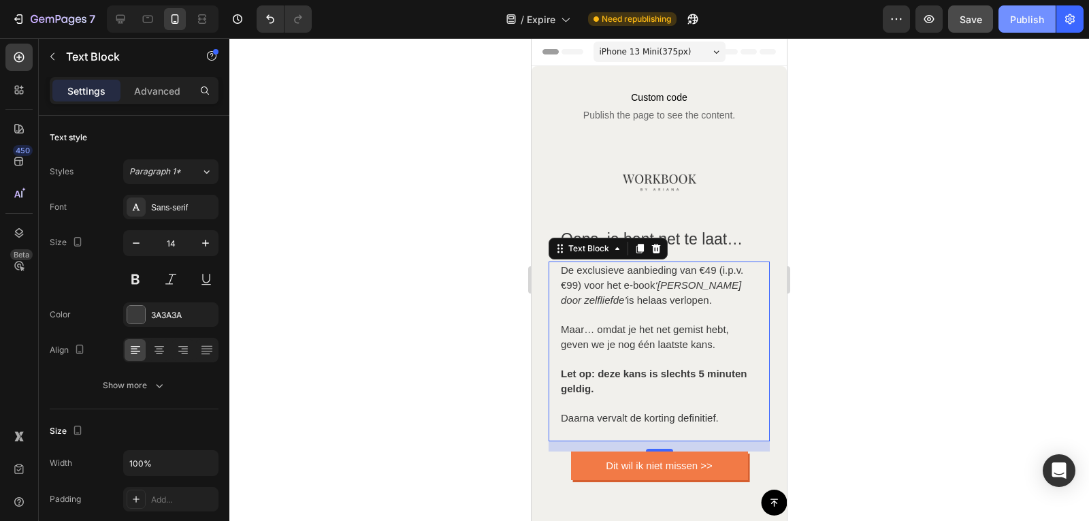
click at [1027, 18] on div "Publish" at bounding box center [1027, 19] width 34 height 14
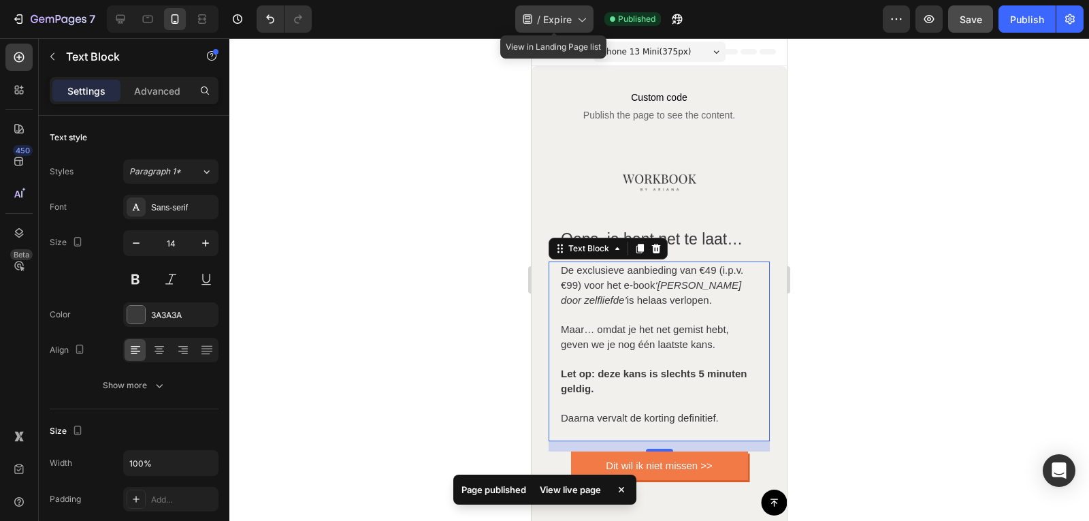
click at [576, 22] on icon at bounding box center [581, 19] width 14 height 14
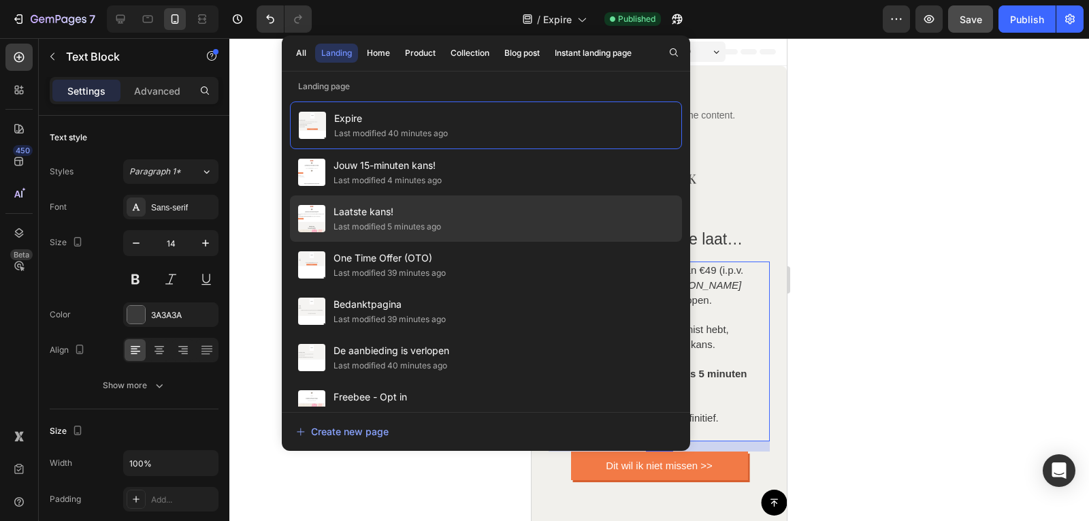
click at [414, 233] on div "Last modified 5 minutes ago" at bounding box center [387, 227] width 108 height 14
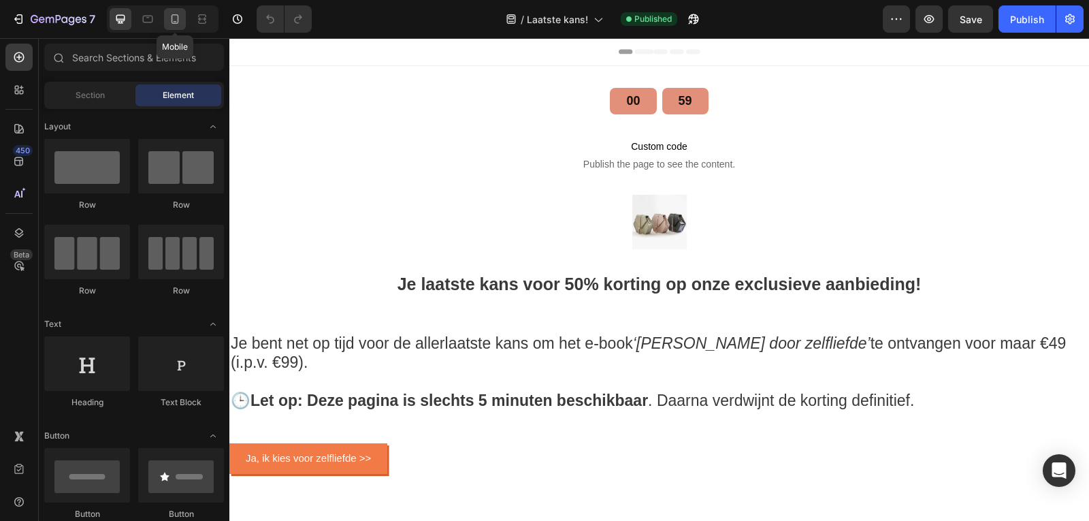
click at [180, 20] on icon at bounding box center [175, 19] width 14 height 14
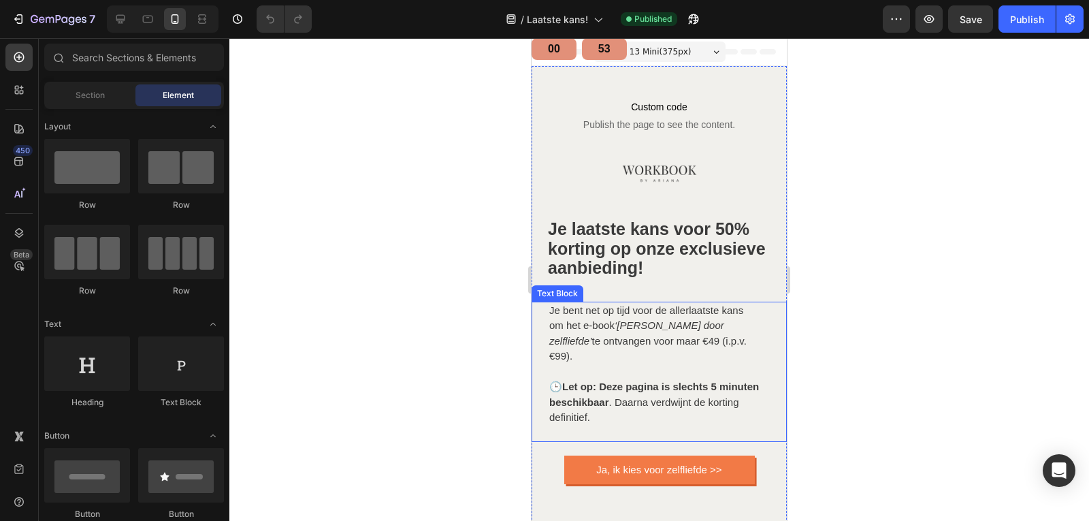
click at [604, 344] on p "Je bent net op tijd voor de allerlaatste kans om het e-book ‘[PERSON_NAME] door…" at bounding box center [654, 333] width 210 height 61
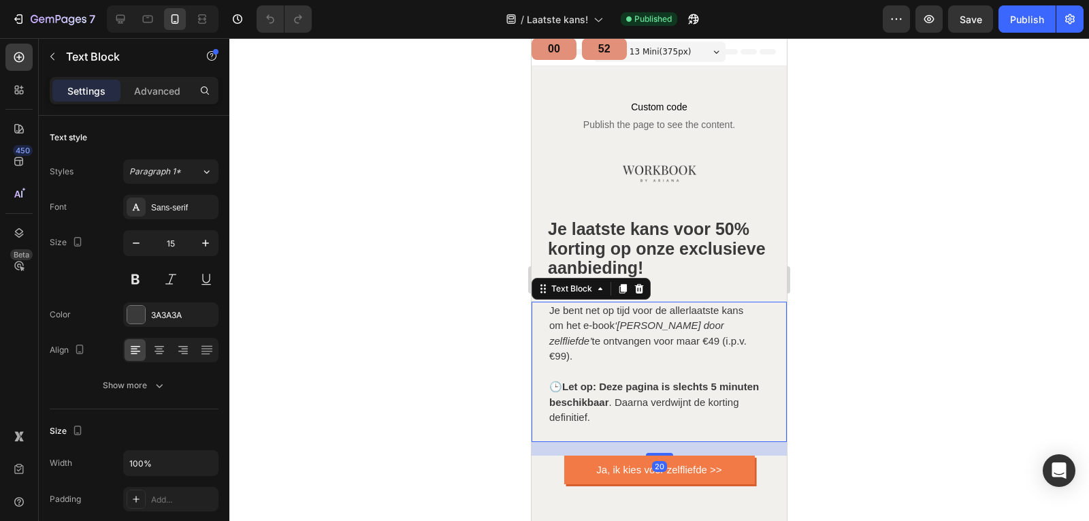
click at [604, 344] on p "Je bent net op tijd voor de allerlaatste kans om het e-book ‘[PERSON_NAME] door…" at bounding box center [654, 333] width 210 height 61
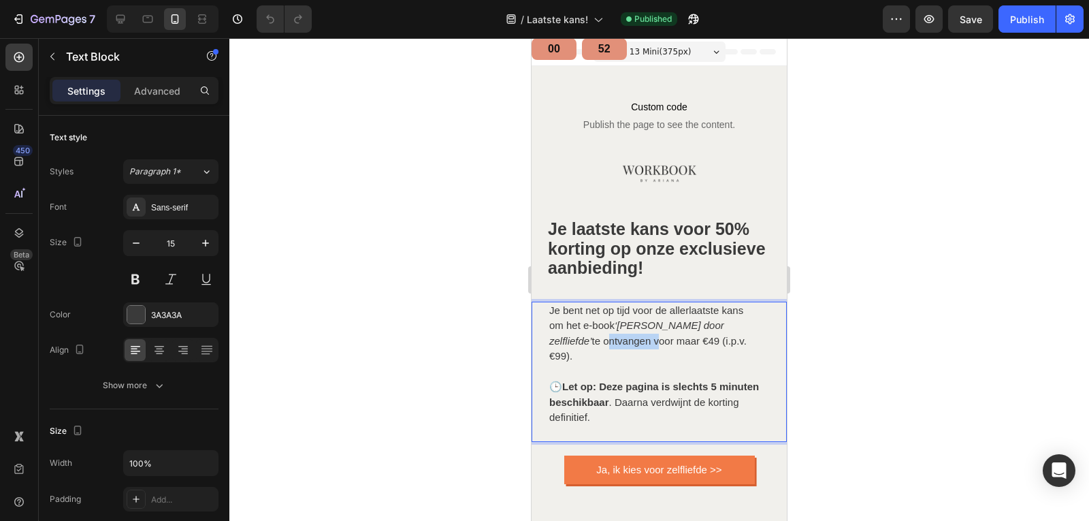
click at [604, 344] on p "Je bent net op tijd voor de allerlaatste kans om het e-book ‘[PERSON_NAME] door…" at bounding box center [654, 333] width 210 height 61
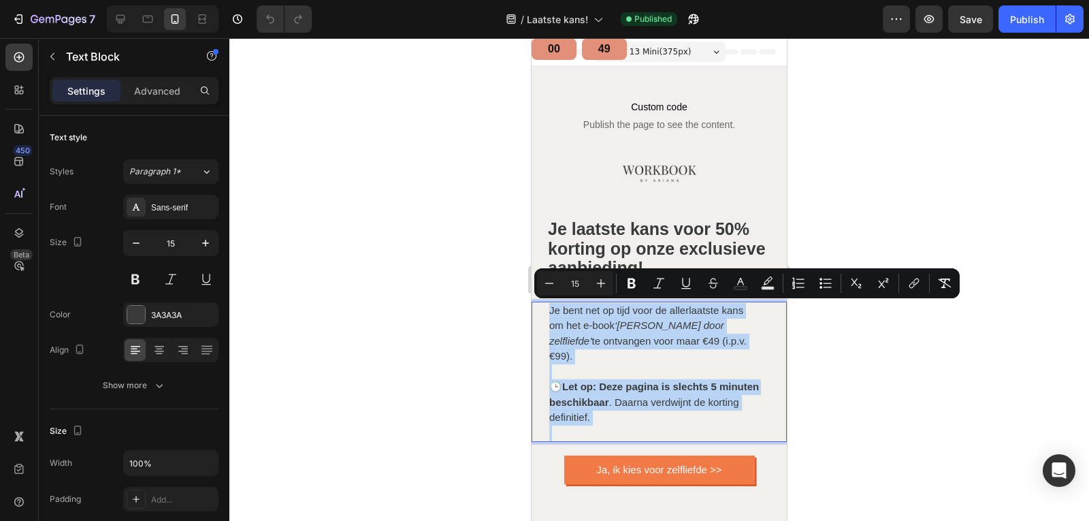
copy div "Je bent net op tijd voor de allerlaatste kans om het e-book ‘[PERSON_NAME] door…"
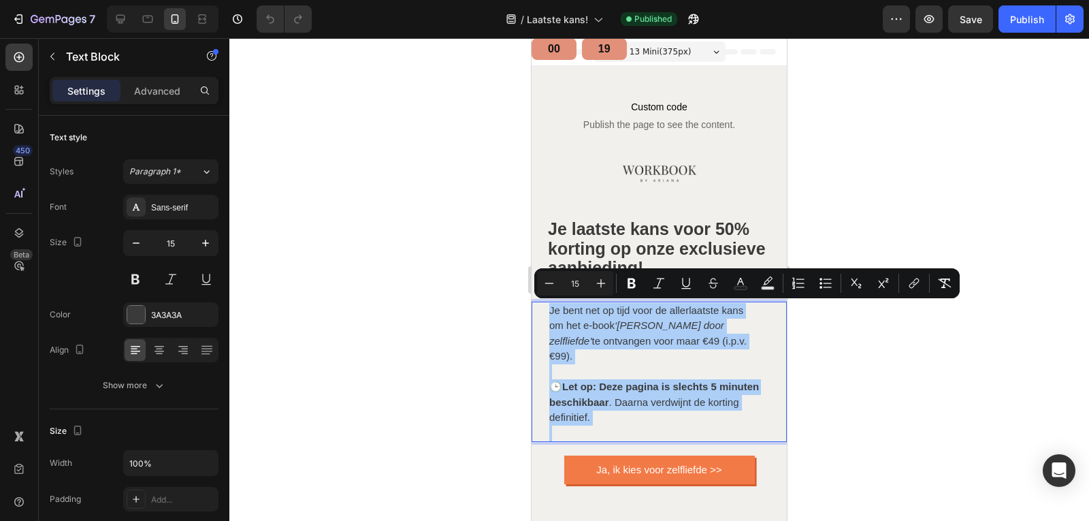
click at [425, 219] on div at bounding box center [658, 279] width 859 height 482
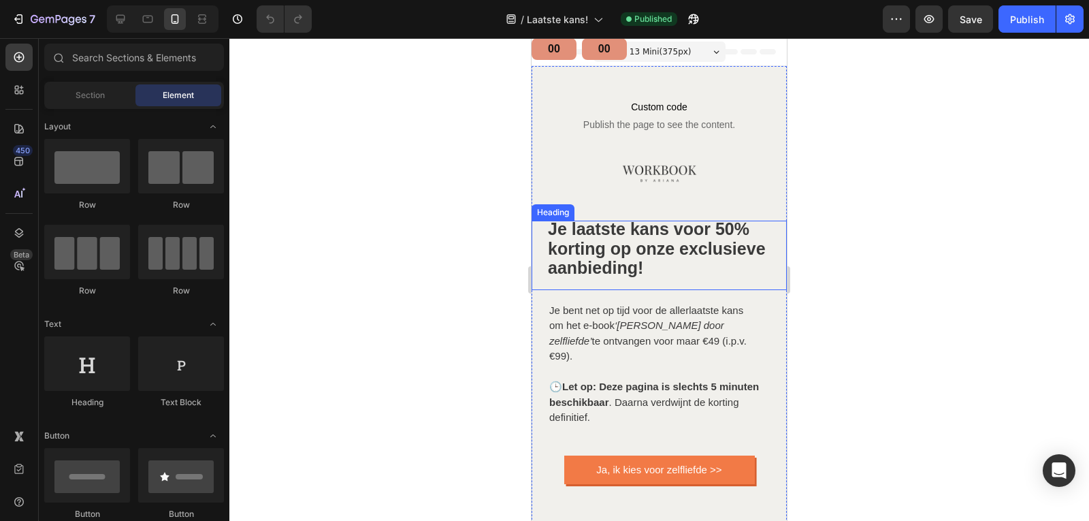
drag, startPoint x: 665, startPoint y: 248, endPoint x: 695, endPoint y: 260, distance: 32.3
click at [665, 248] on strong "Je laatste kans voor 50% korting op onze exclusieve aanbieding!" at bounding box center [657, 248] width 218 height 58
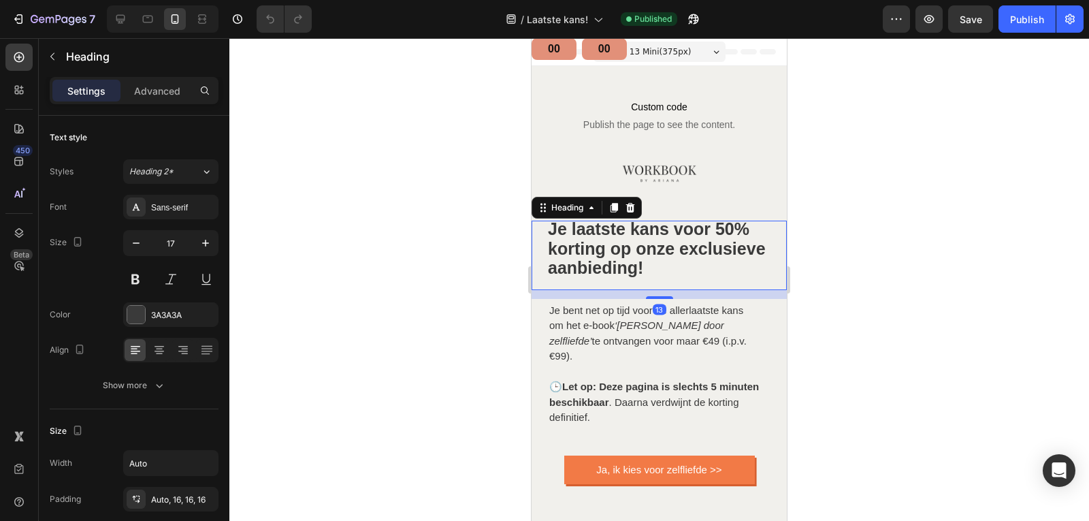
click at [736, 261] on h2 "Je laatste kans voor 50% korting op onze exclusieve aanbieding!" at bounding box center [659, 254] width 244 height 69
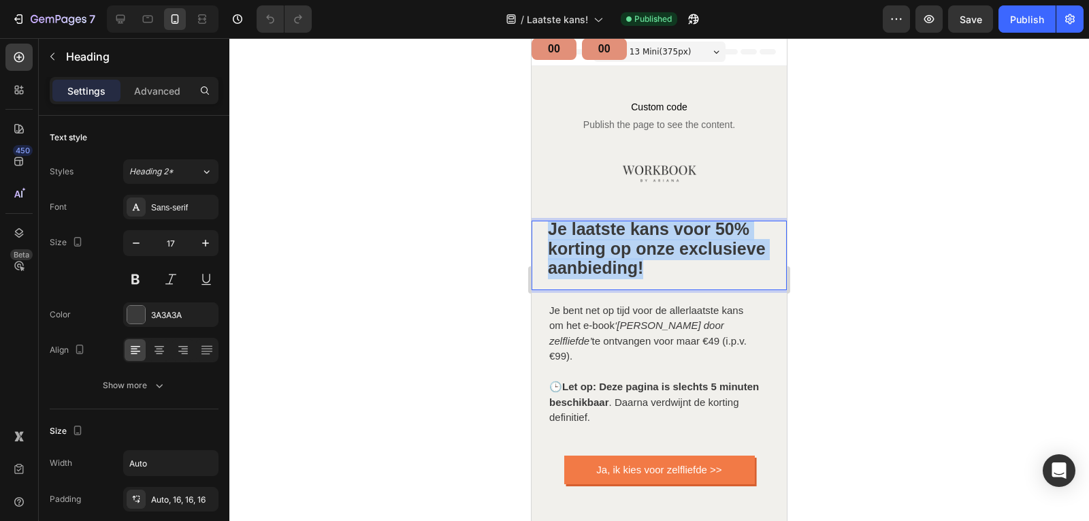
drag, startPoint x: 736, startPoint y: 261, endPoint x: 548, endPoint y: 222, distance: 191.9
click at [548, 221] on p "Je laatste kans voor 50% korting op onze exclusieve aanbieding!" at bounding box center [659, 249] width 222 height 59
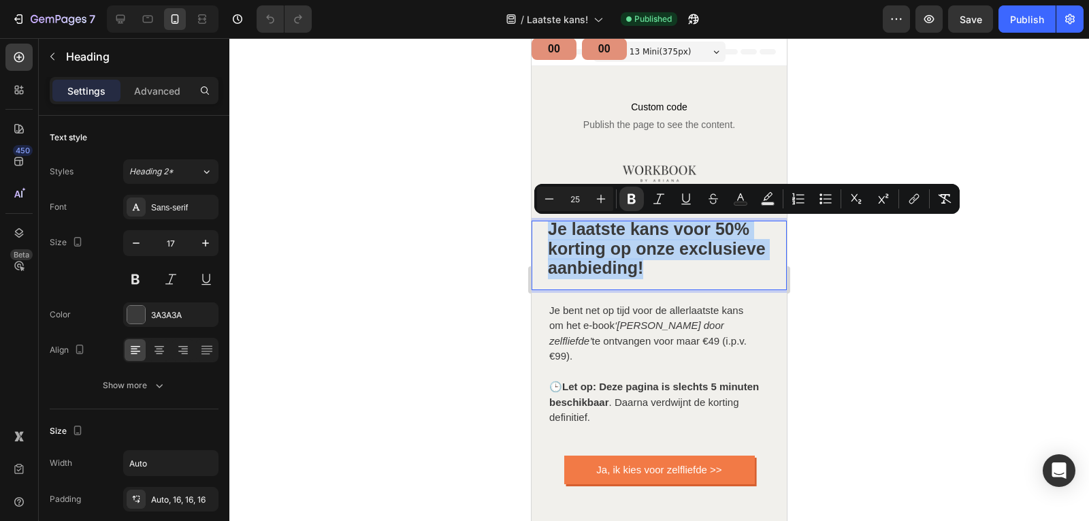
copy strong "Je laatste kans voor 50% korting op onze exclusieve aanbieding!"
click at [429, 180] on div at bounding box center [658, 279] width 859 height 482
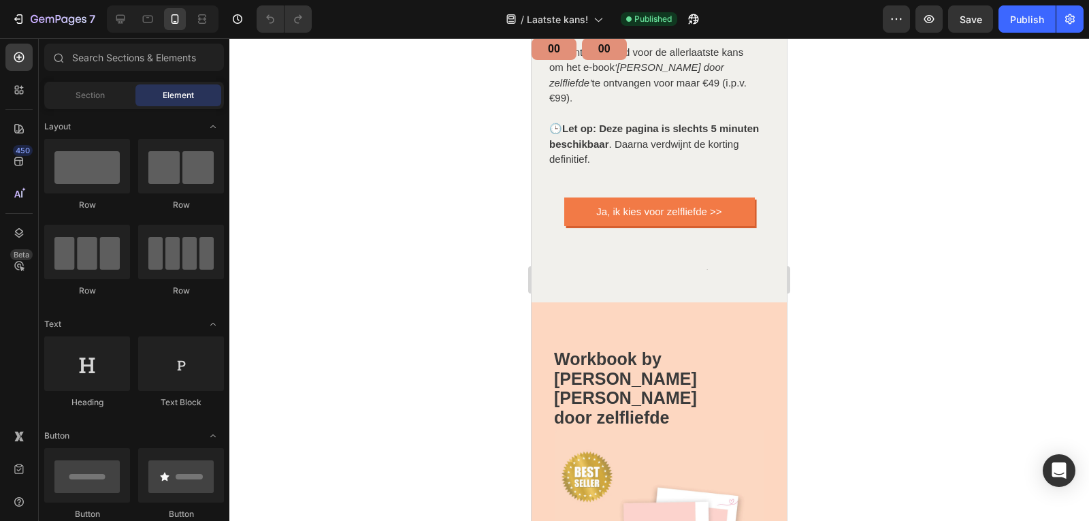
scroll to position [261, 0]
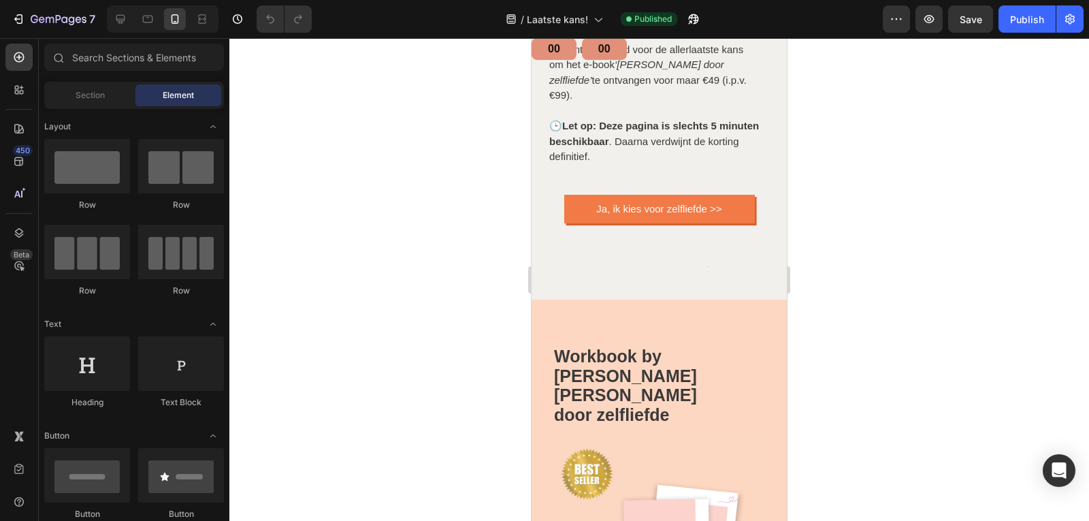
drag, startPoint x: 780, startPoint y: 143, endPoint x: 1319, endPoint y: 240, distance: 548.3
click at [658, 206] on link "Ja, ik kies voor zelfliefde >>" at bounding box center [659, 209] width 191 height 29
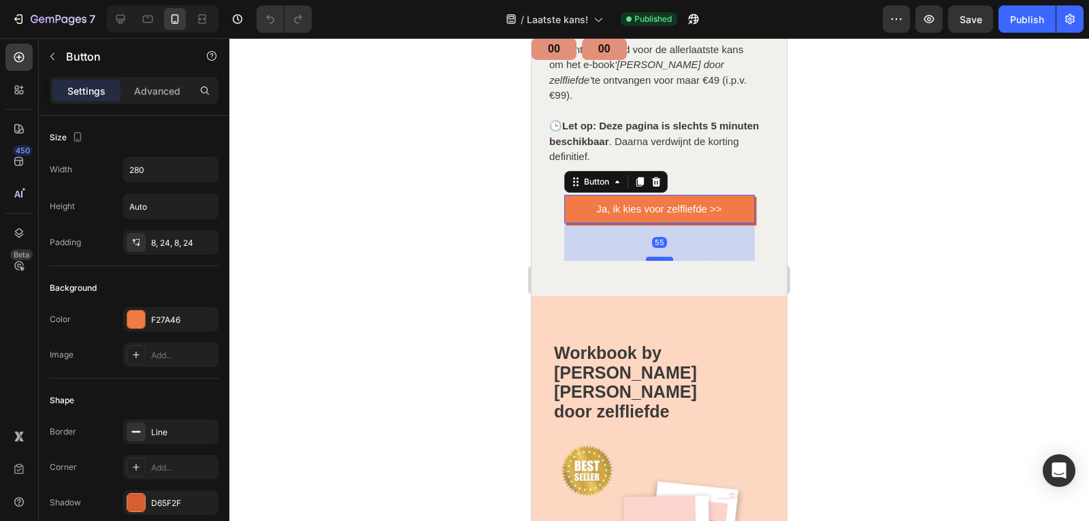
click at [655, 257] on div at bounding box center [659, 259] width 27 height 4
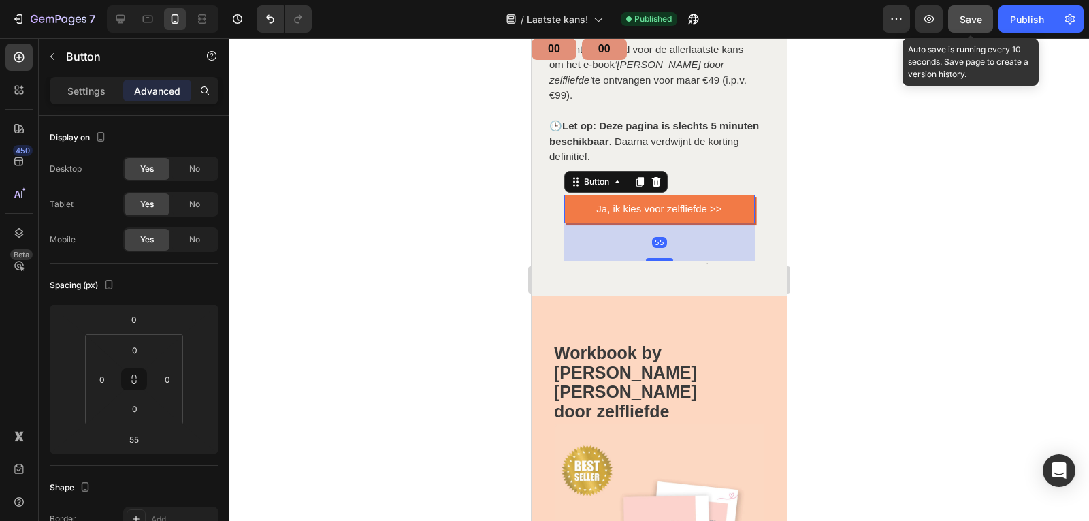
click at [976, 14] on span "Save" at bounding box center [970, 20] width 22 height 12
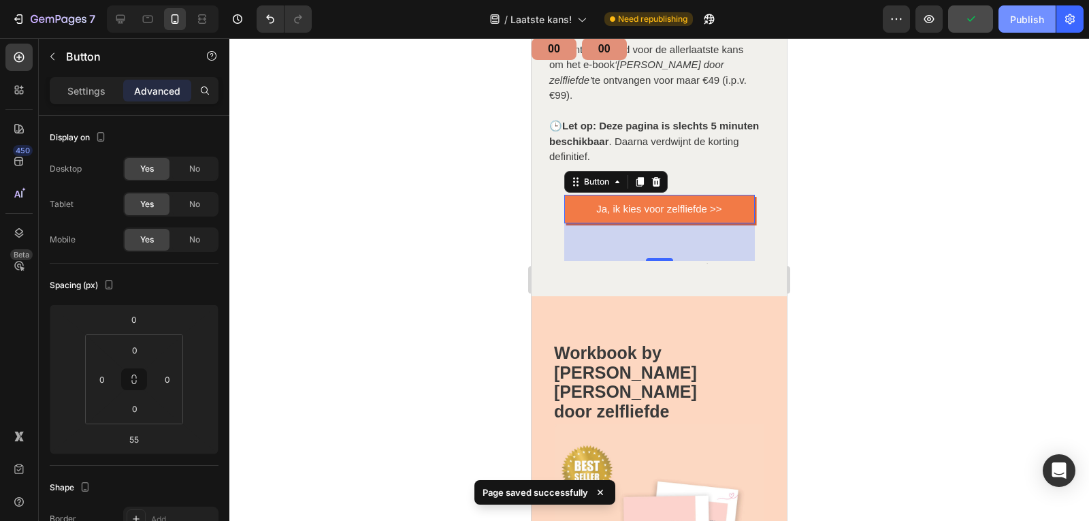
click at [1019, 12] on div "Publish" at bounding box center [1027, 19] width 34 height 14
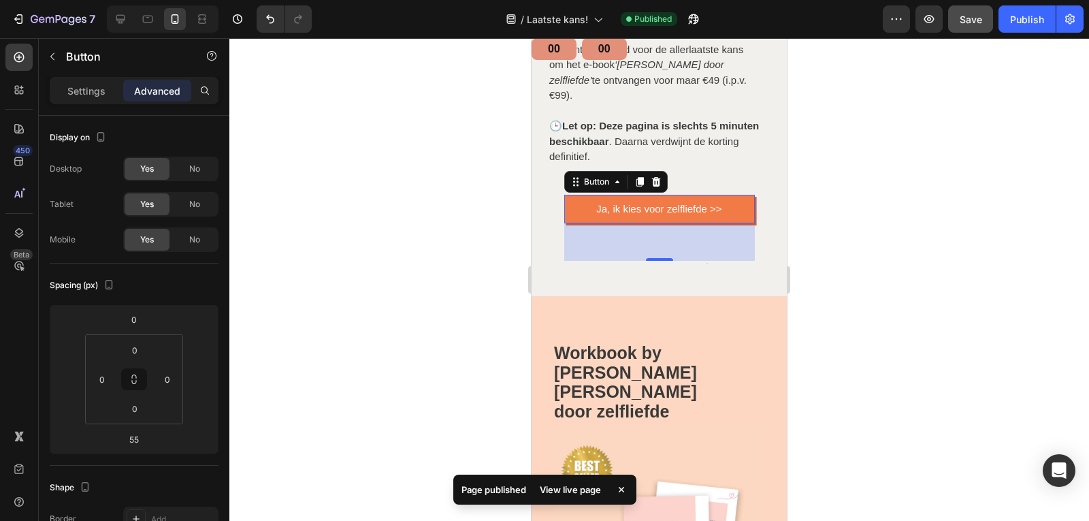
click at [934, 279] on div at bounding box center [658, 279] width 859 height 482
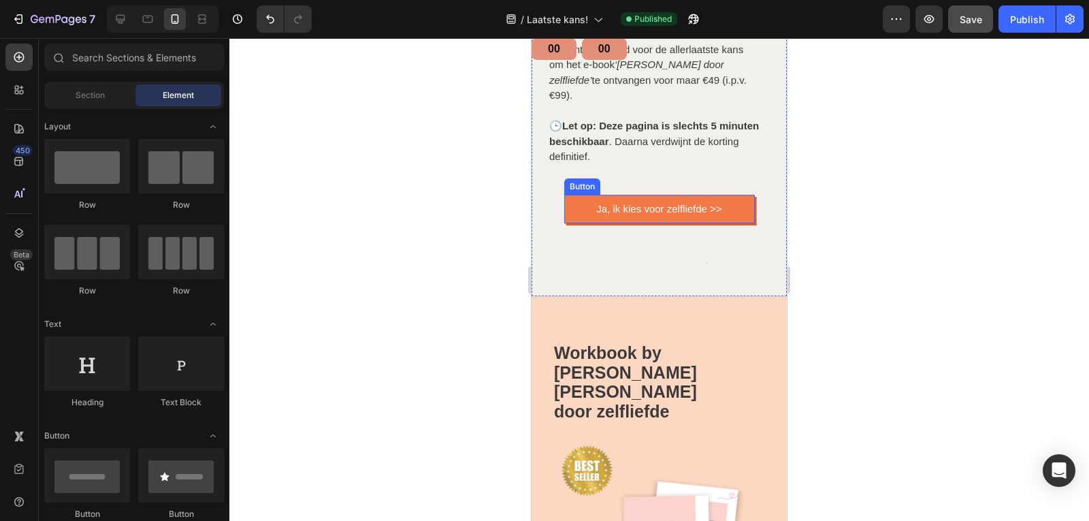
click at [699, 205] on link "Ja, ik kies voor zelfliefde >>" at bounding box center [659, 209] width 191 height 29
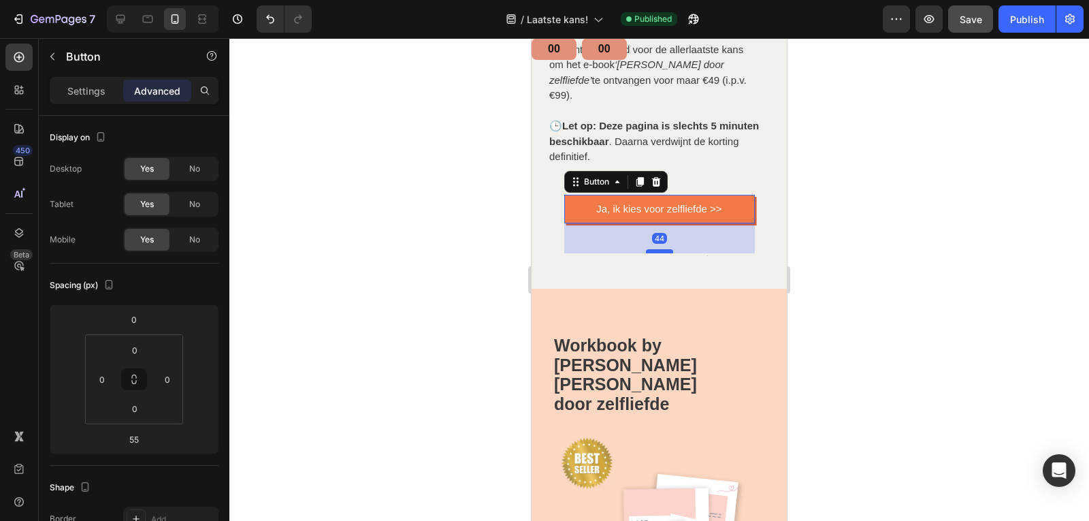
drag, startPoint x: 657, startPoint y: 245, endPoint x: 656, endPoint y: 237, distance: 7.6
click at [656, 249] on div at bounding box center [659, 251] width 27 height 4
type input "44"
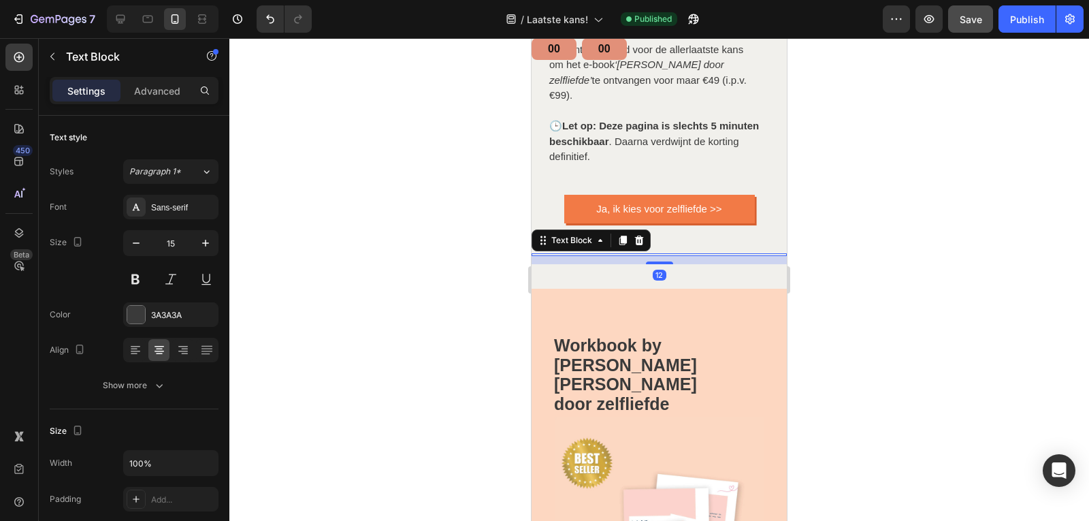
click at [976, 168] on div at bounding box center [658, 279] width 859 height 482
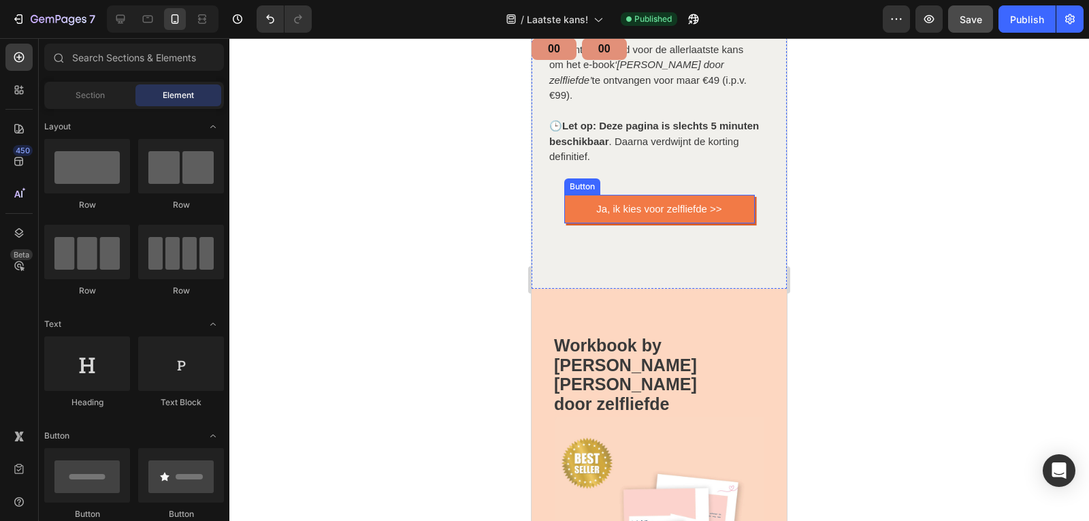
click at [731, 196] on link "Ja, ik kies voor zelfliefde >>" at bounding box center [659, 209] width 191 height 29
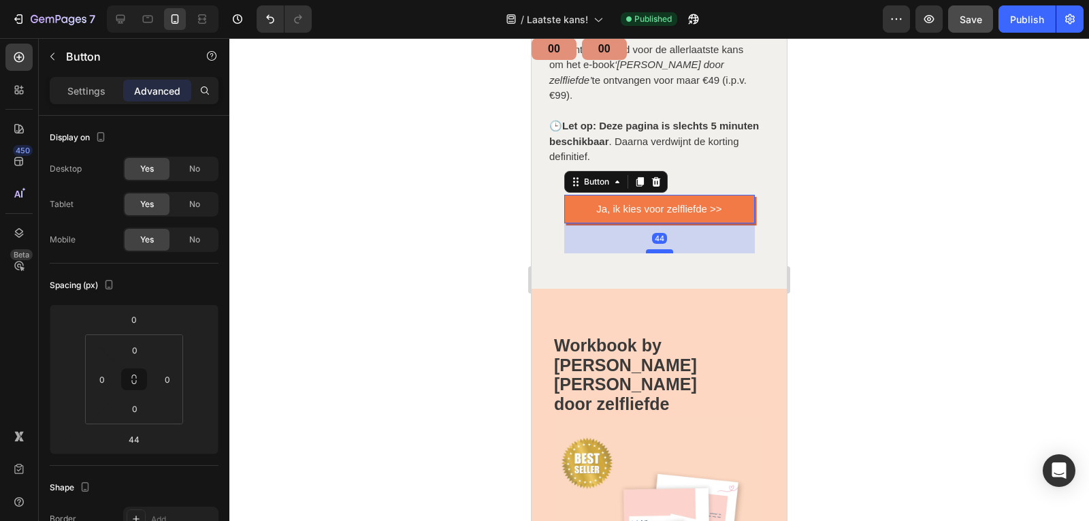
click at [665, 249] on div at bounding box center [659, 251] width 27 height 4
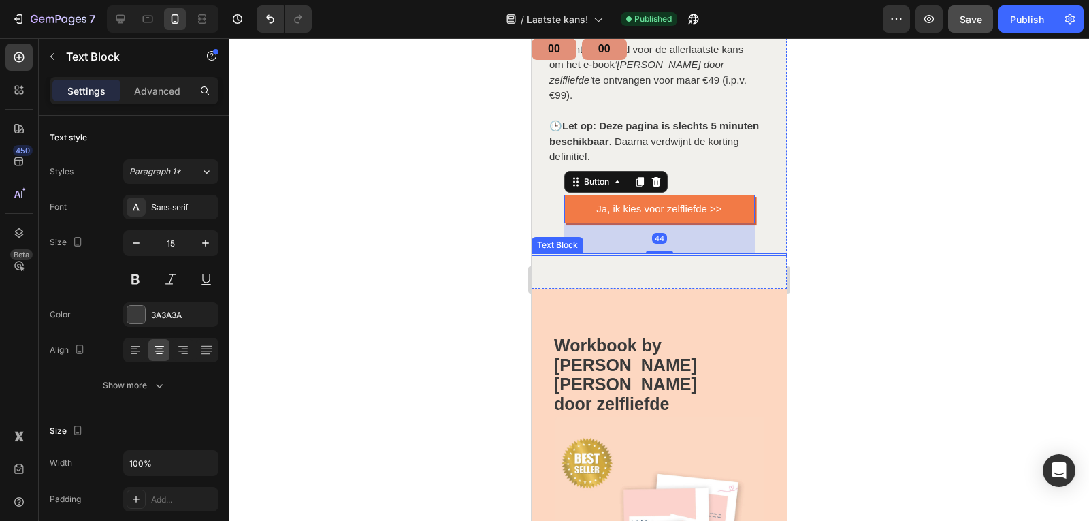
click at [672, 253] on div "Text Block" at bounding box center [658, 254] width 255 height 3
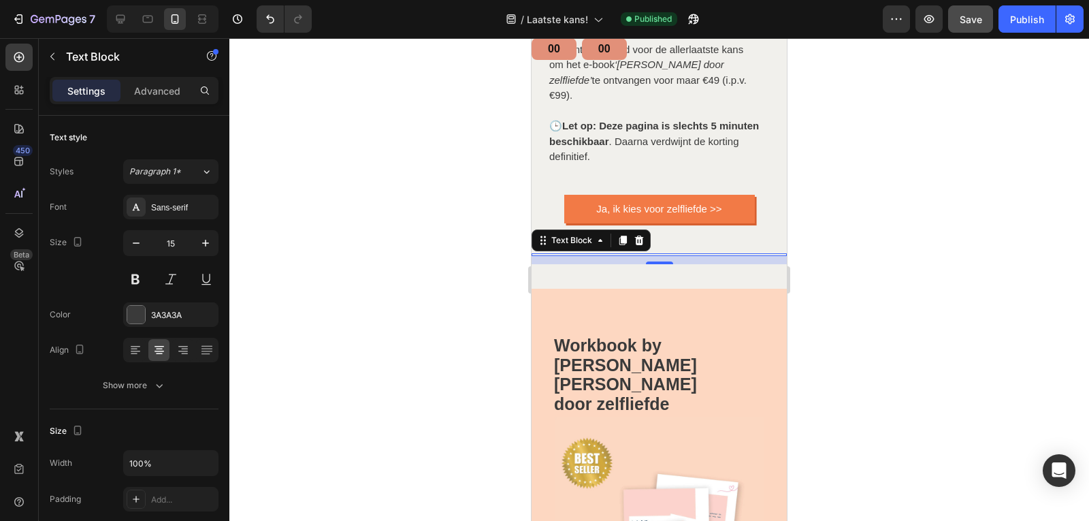
click at [668, 253] on div at bounding box center [663, 254] width 236 height 3
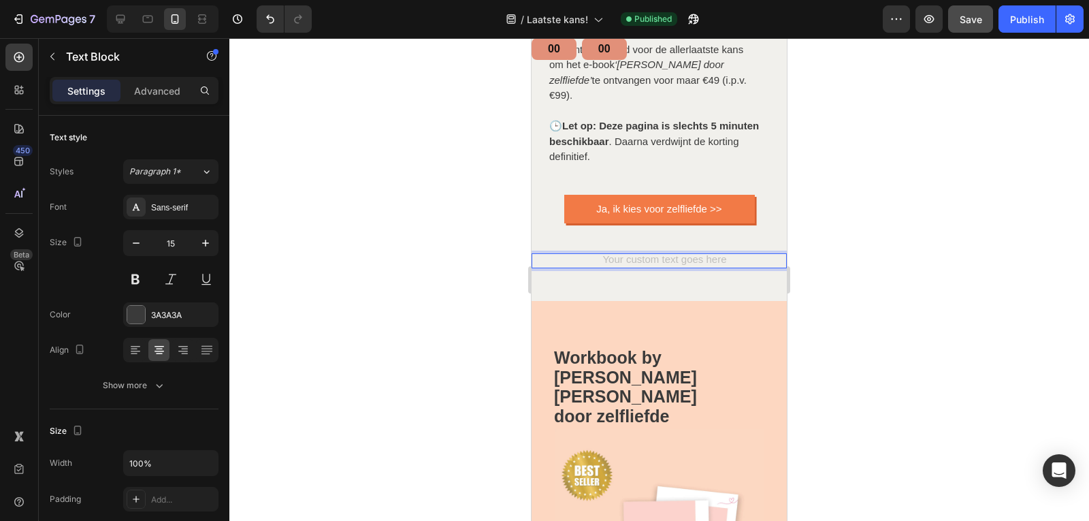
click at [668, 253] on div "Rich Text Editor. Editing area: main" at bounding box center [663, 260] width 236 height 15
click at [706, 253] on div "Rich Text Editor. Editing area: main" at bounding box center [663, 260] width 236 height 15
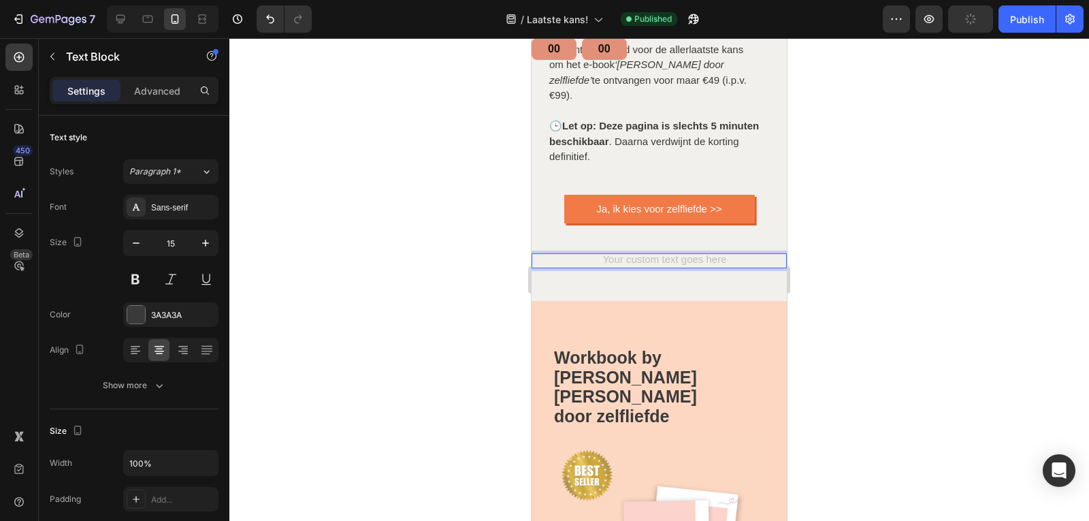
click at [706, 253] on div "Rich Text Editor. Editing area: main" at bounding box center [663, 260] width 236 height 15
click at [696, 235] on div "Ja, ik kies voor zelfliefde >> [PERSON_NAME]" at bounding box center [658, 224] width 255 height 59
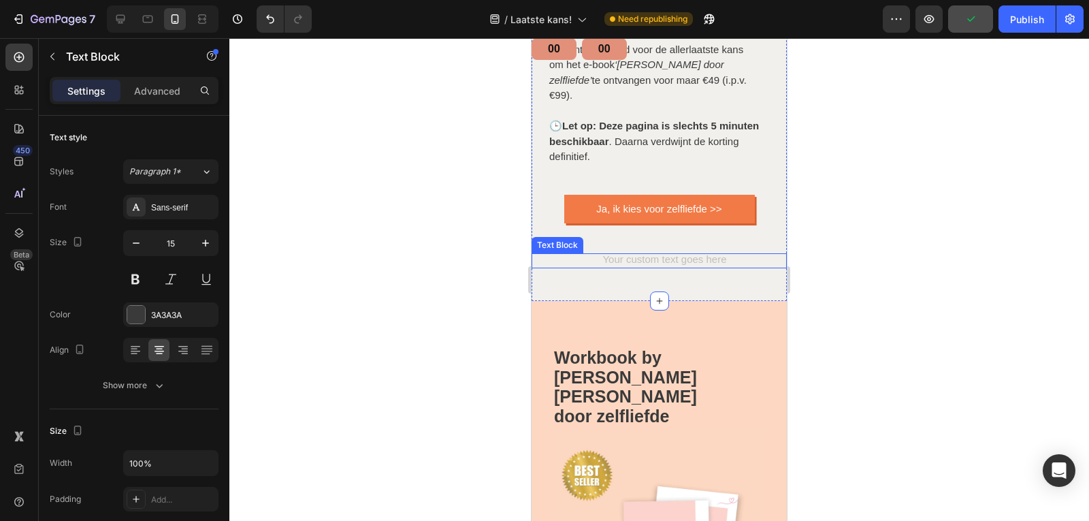
click at [699, 253] on div "Rich Text Editor. Editing area: main" at bounding box center [663, 260] width 236 height 15
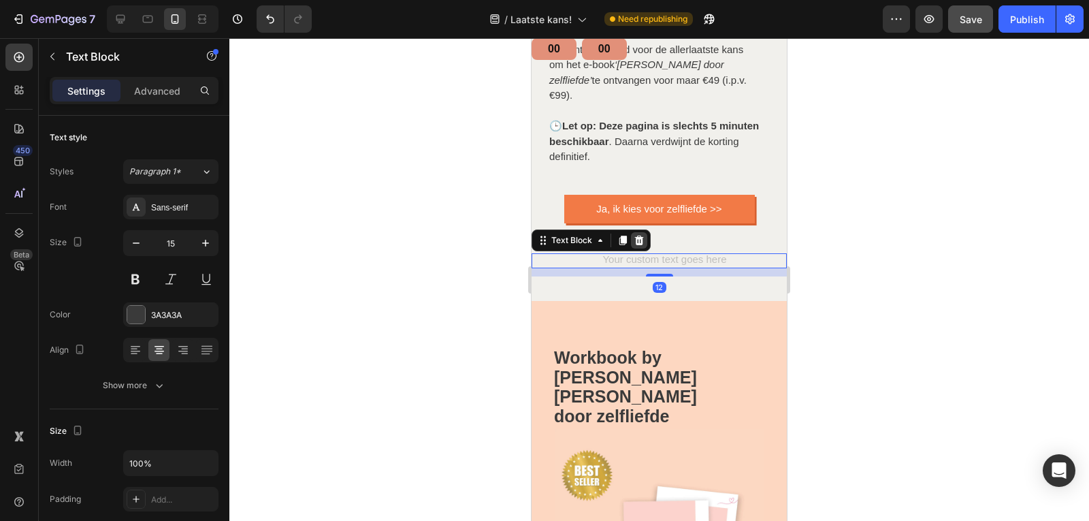
click at [640, 235] on icon at bounding box center [639, 240] width 9 height 10
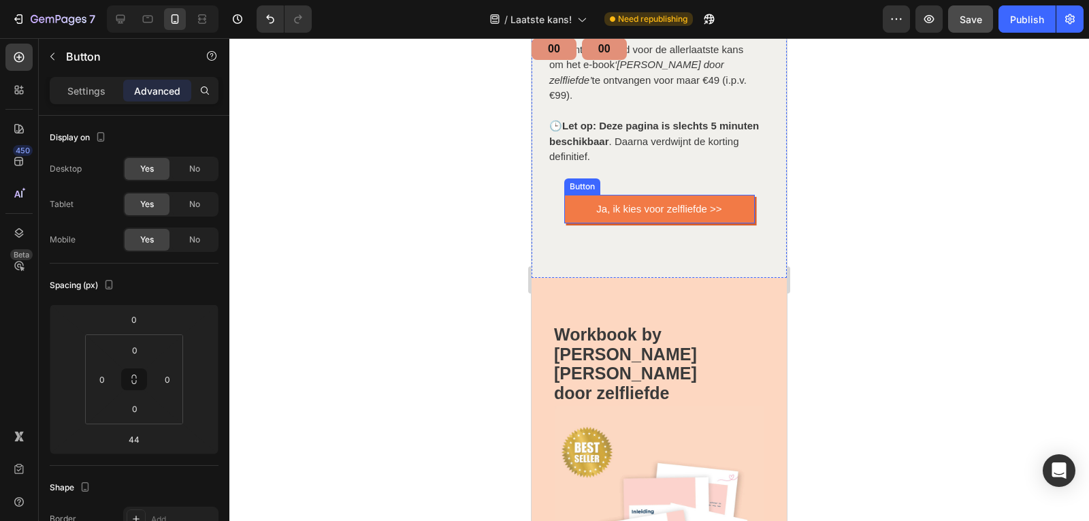
click at [671, 203] on link "Ja, ik kies voor zelfliefde >>" at bounding box center [659, 209] width 191 height 29
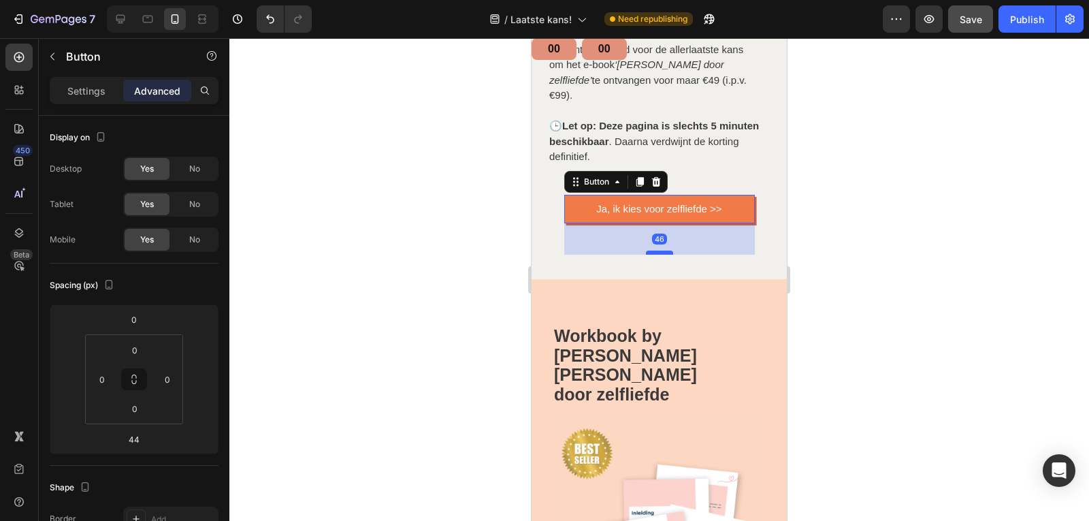
click at [661, 250] on div at bounding box center [659, 252] width 27 height 4
type input "46"
click at [687, 231] on div "46" at bounding box center [659, 238] width 191 height 31
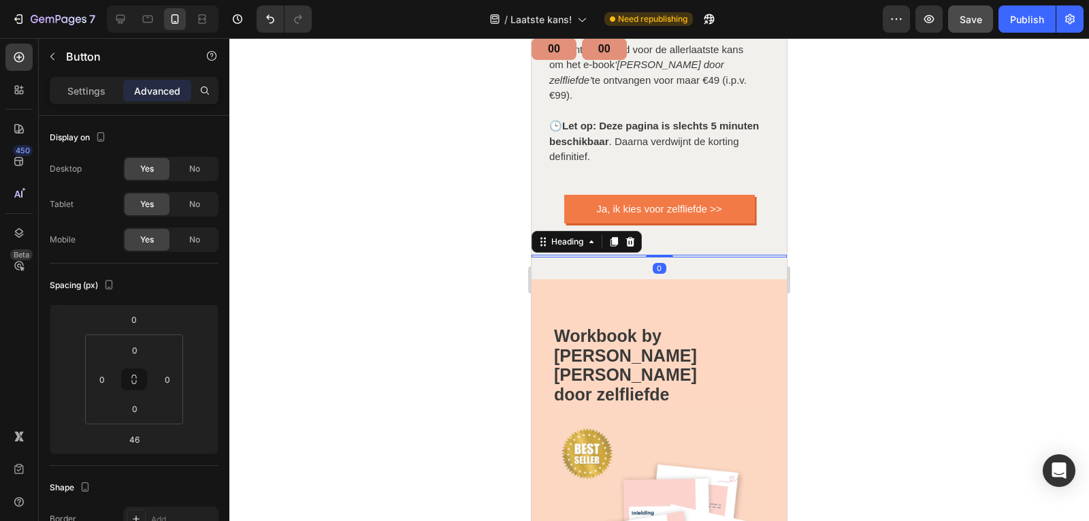
click at [689, 254] on div at bounding box center [659, 255] width 244 height 3
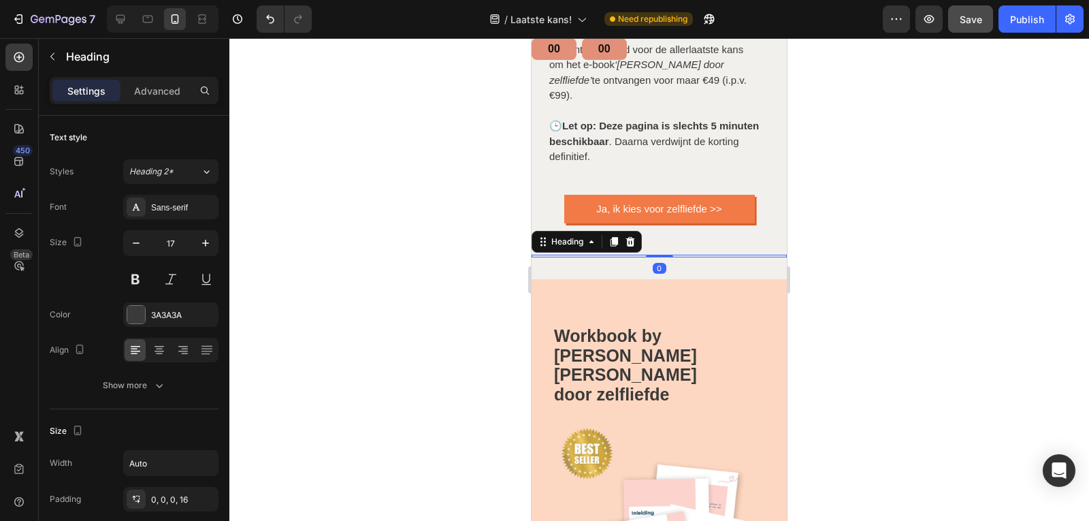
click at [676, 254] on div at bounding box center [659, 255] width 244 height 3
click at [632, 237] on icon at bounding box center [630, 242] width 9 height 10
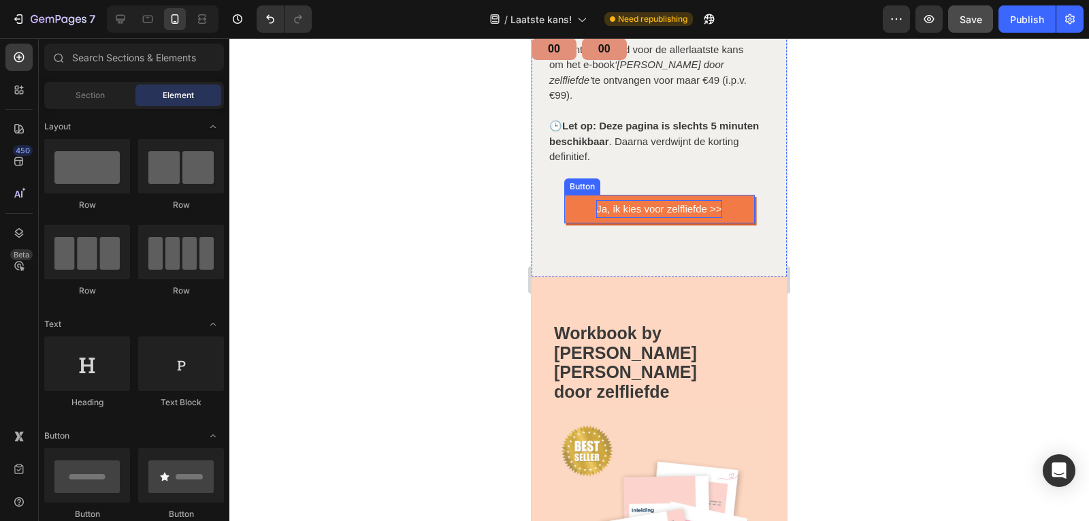
click at [656, 202] on link "Ja, ik kies voor zelfliefde >>" at bounding box center [659, 209] width 191 height 29
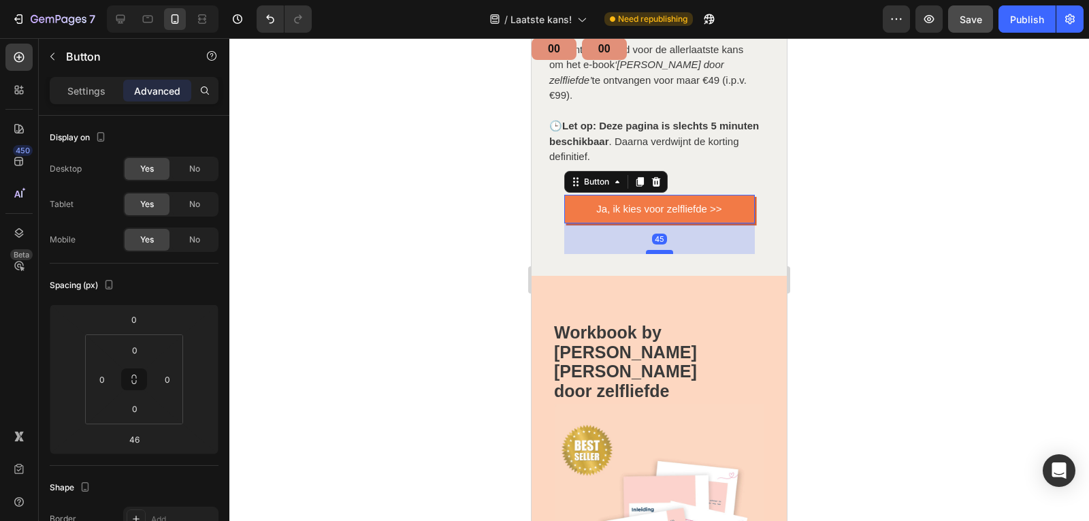
click at [665, 250] on div at bounding box center [659, 252] width 27 height 4
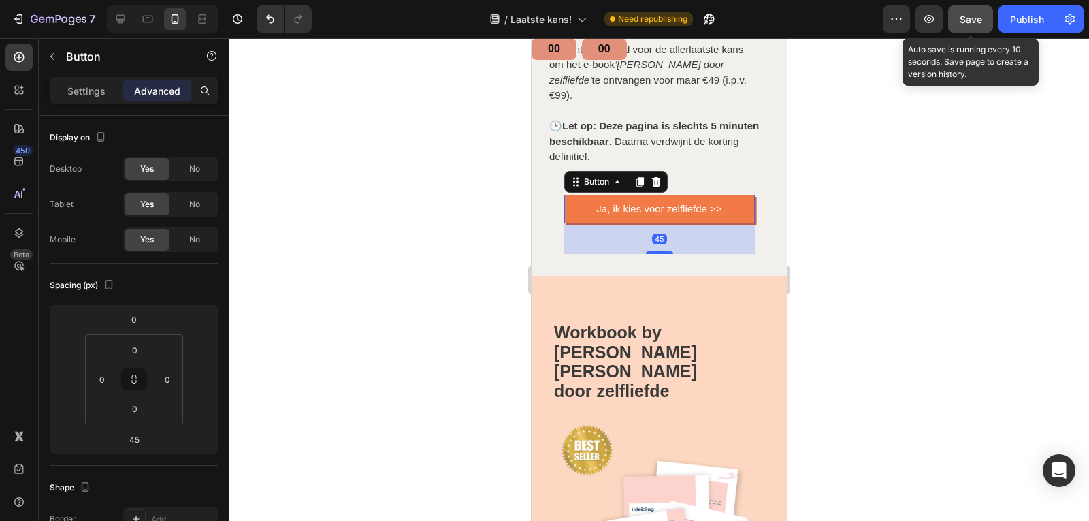
click at [980, 12] on div "Save" at bounding box center [970, 19] width 22 height 14
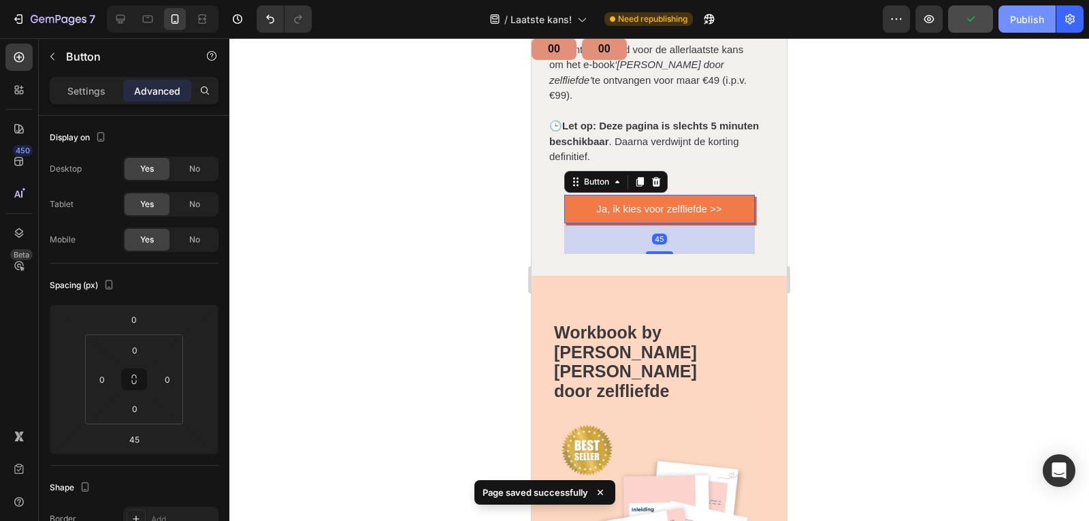
click at [1030, 22] on div "Publish" at bounding box center [1027, 19] width 34 height 14
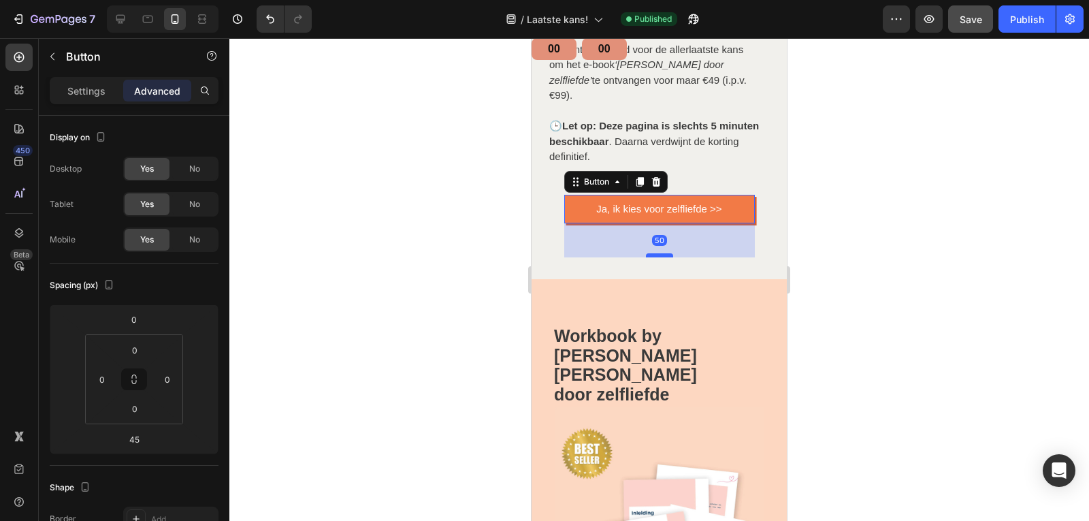
click at [646, 253] on div at bounding box center [659, 255] width 27 height 4
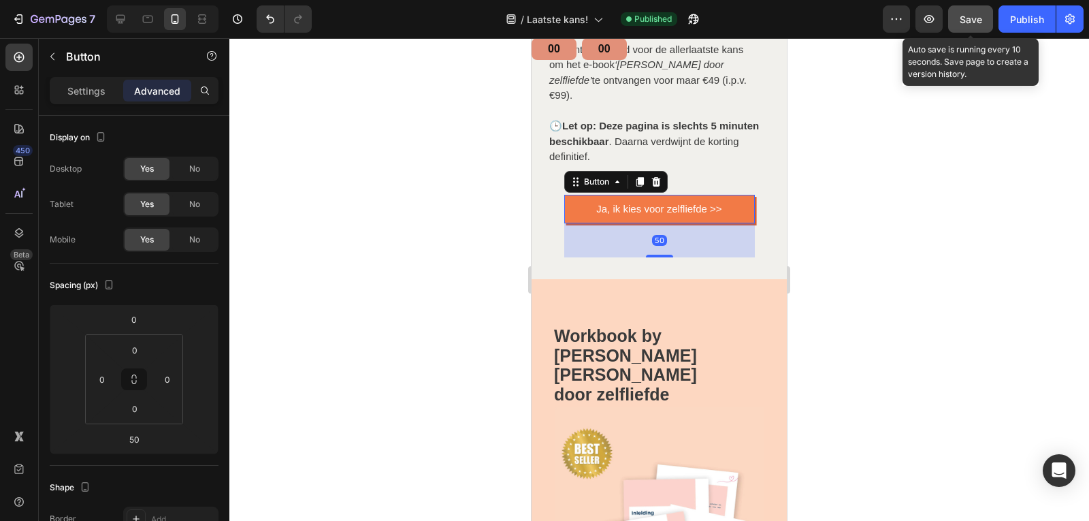
click at [978, 14] on span "Save" at bounding box center [970, 20] width 22 height 12
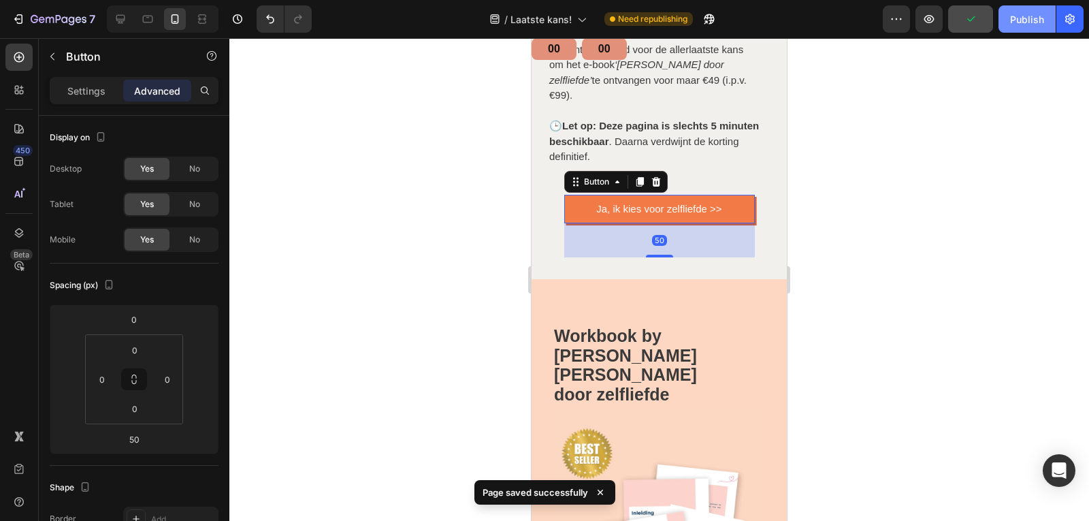
click at [1016, 13] on div "Publish" at bounding box center [1027, 19] width 34 height 14
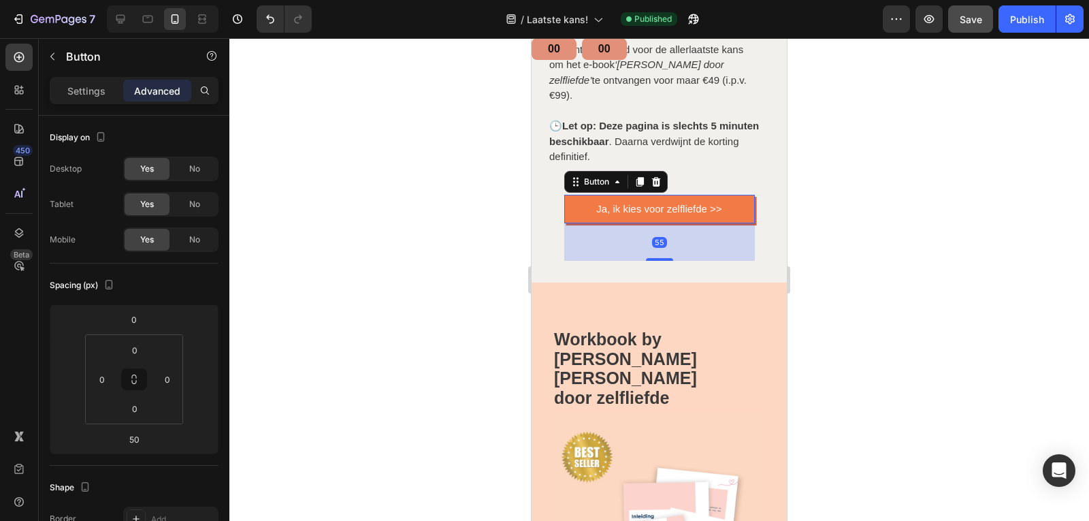
click at [665, 258] on div at bounding box center [659, 259] width 27 height 3
type input "55"
click at [971, 29] on button "Save" at bounding box center [970, 18] width 45 height 27
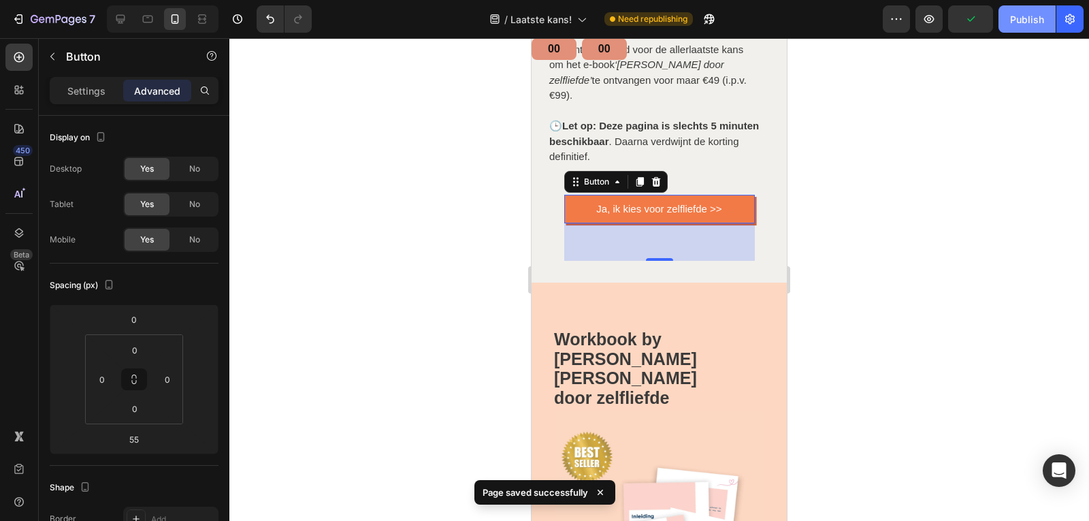
click at [1021, 25] on div "Publish" at bounding box center [1027, 19] width 34 height 14
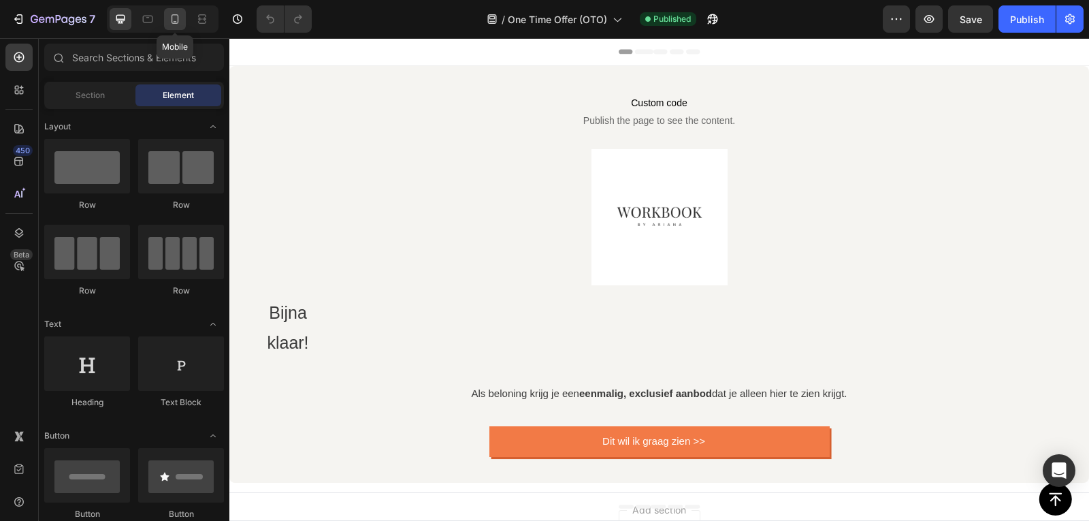
click at [176, 21] on icon at bounding box center [175, 21] width 3 height 1
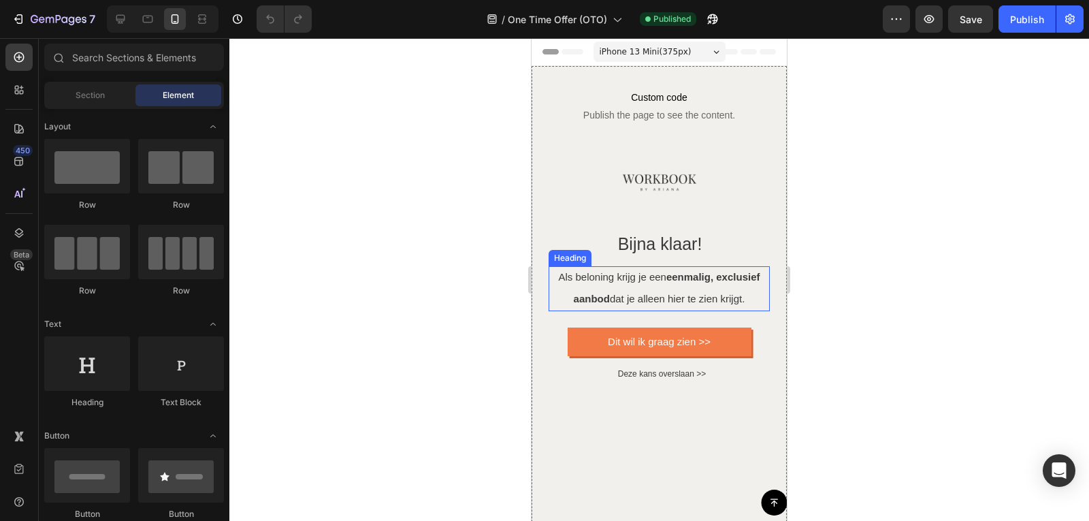
click at [621, 291] on h2 "Als beloning krijg je een eenmalig, exclusief aanbod dat je alleen hier te zien…" at bounding box center [658, 288] width 221 height 45
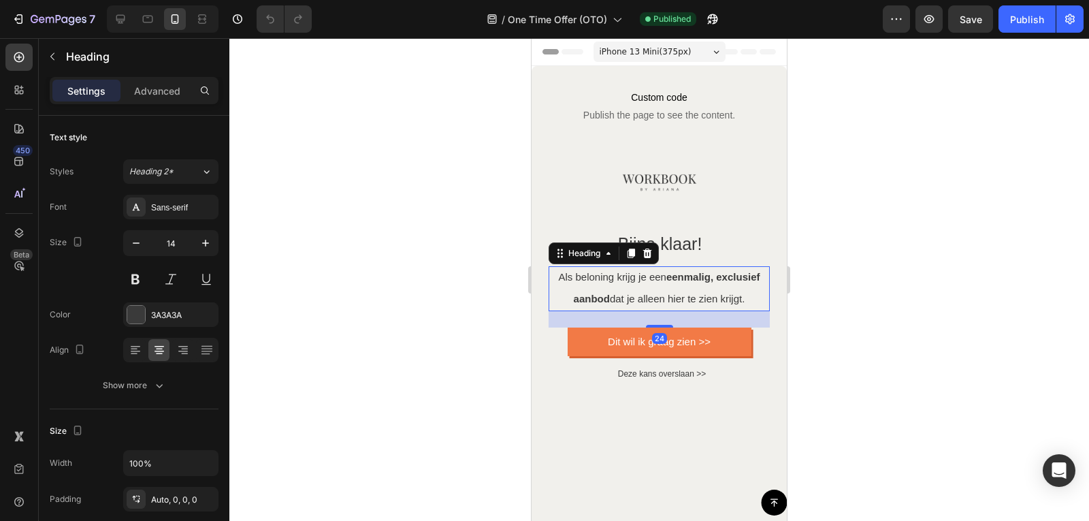
click at [621, 291] on h2 "Als beloning krijg je een eenmalig, exclusief aanbod dat je alleen hier te zien…" at bounding box center [658, 288] width 221 height 45
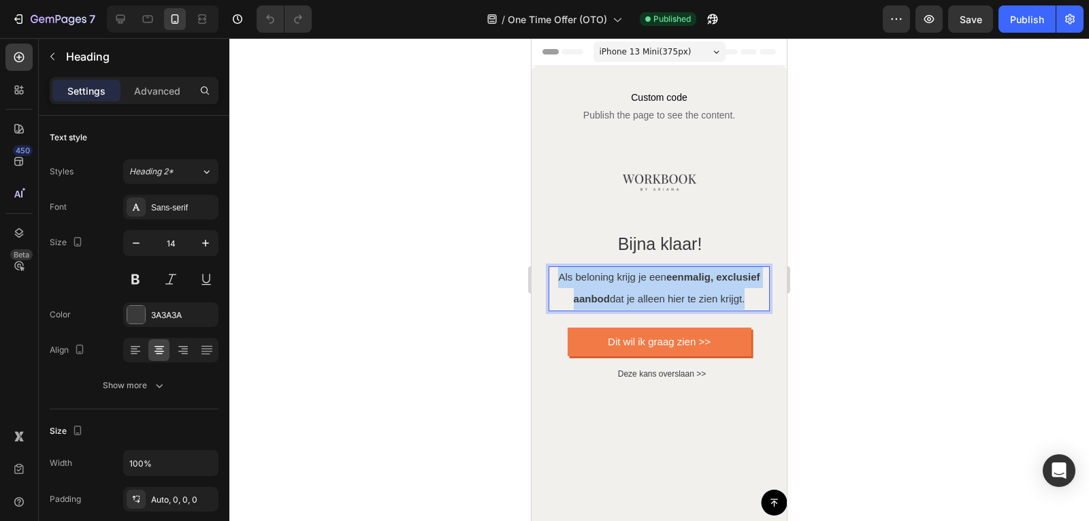
click at [621, 291] on p "Als beloning krijg je een eenmalig, exclusief aanbod dat je alleen hier te zien…" at bounding box center [659, 288] width 218 height 44
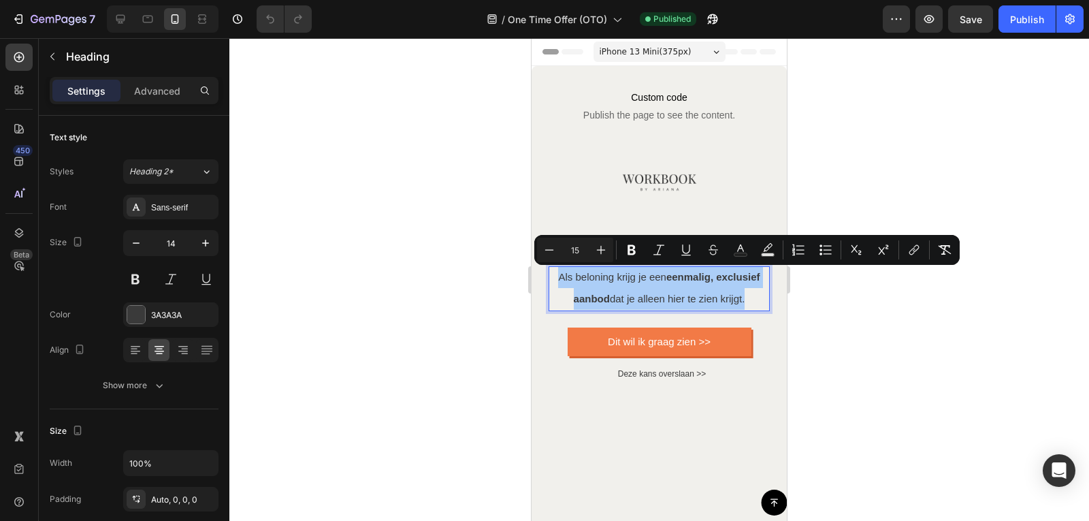
click at [301, 226] on div at bounding box center [658, 279] width 859 height 482
